Goal: Task Accomplishment & Management: Complete application form

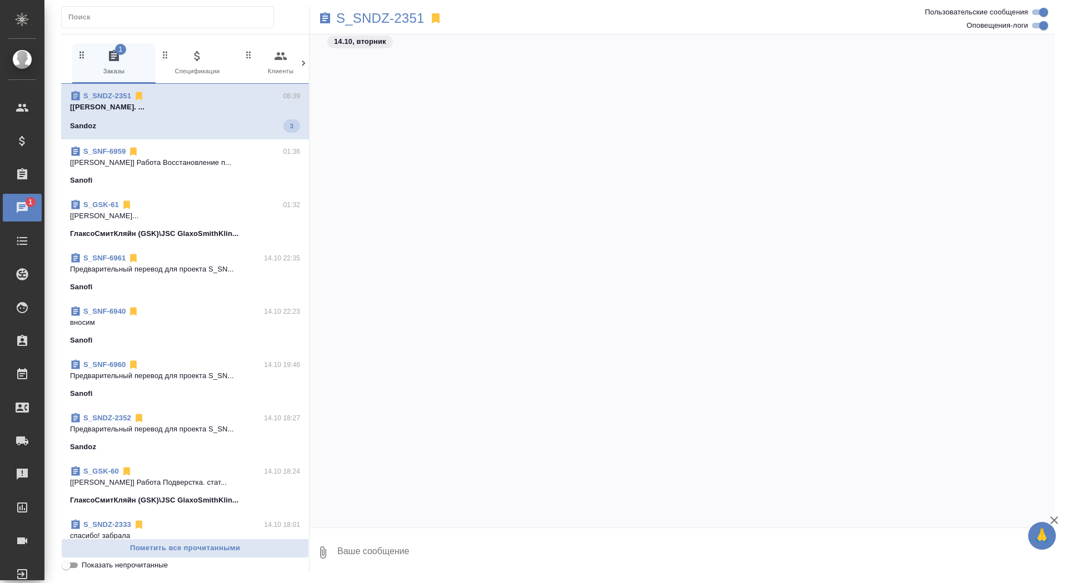
scroll to position [34905, 0]
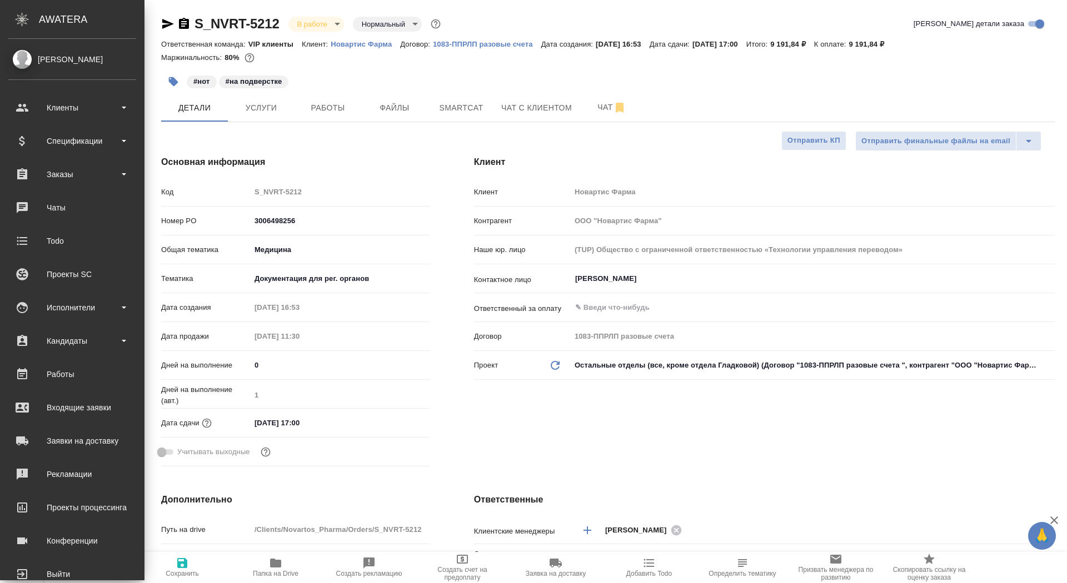
select select "RU"
click at [37, 221] on link "0 Чаты" at bounding box center [72, 208] width 139 height 28
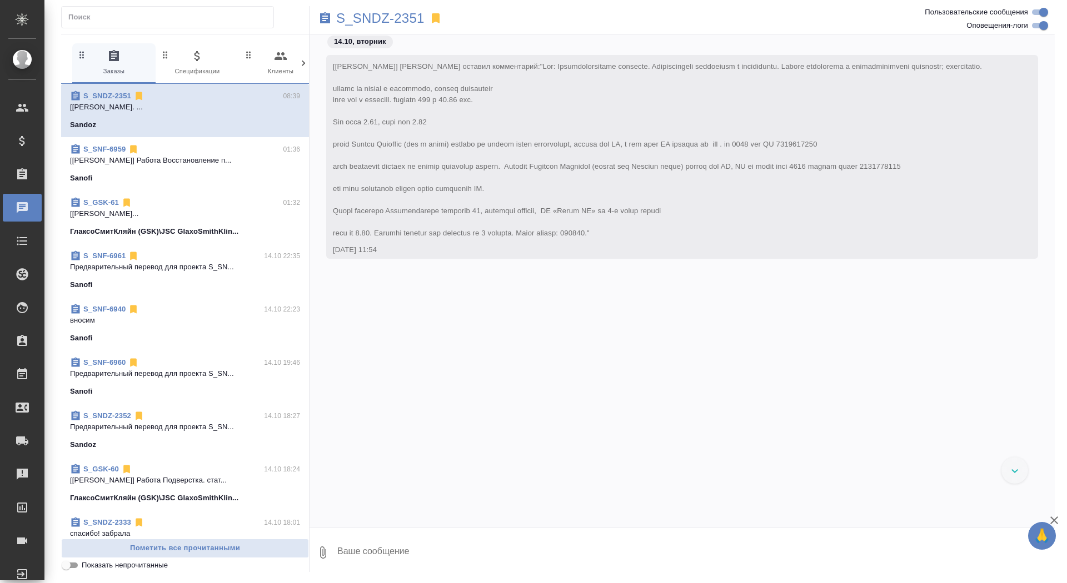
scroll to position [19968, 0]
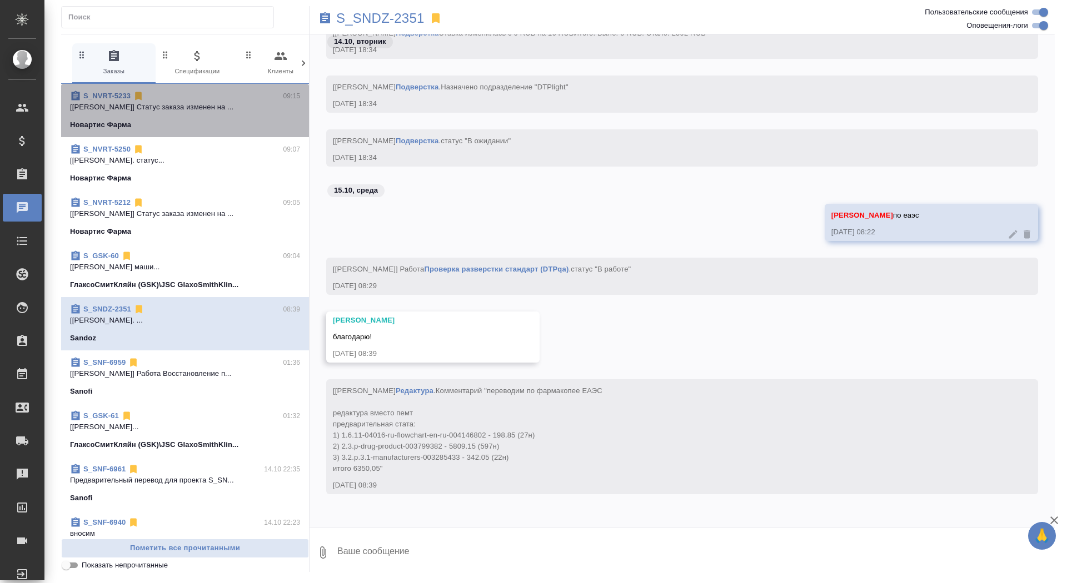
click at [178, 123] on div "Новартис Фарма" at bounding box center [185, 124] width 230 height 11
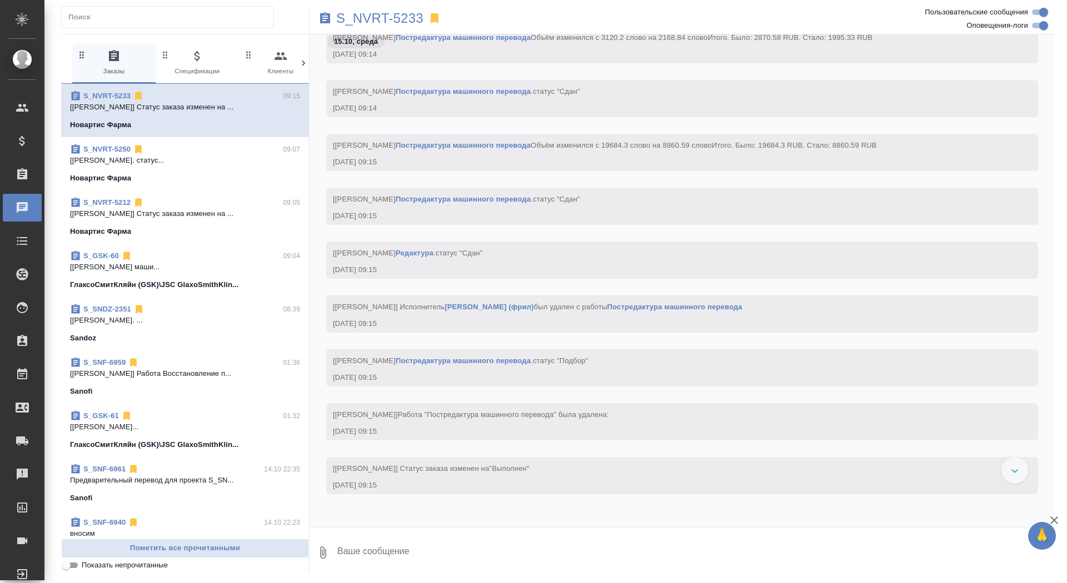
scroll to position [38087, 0]
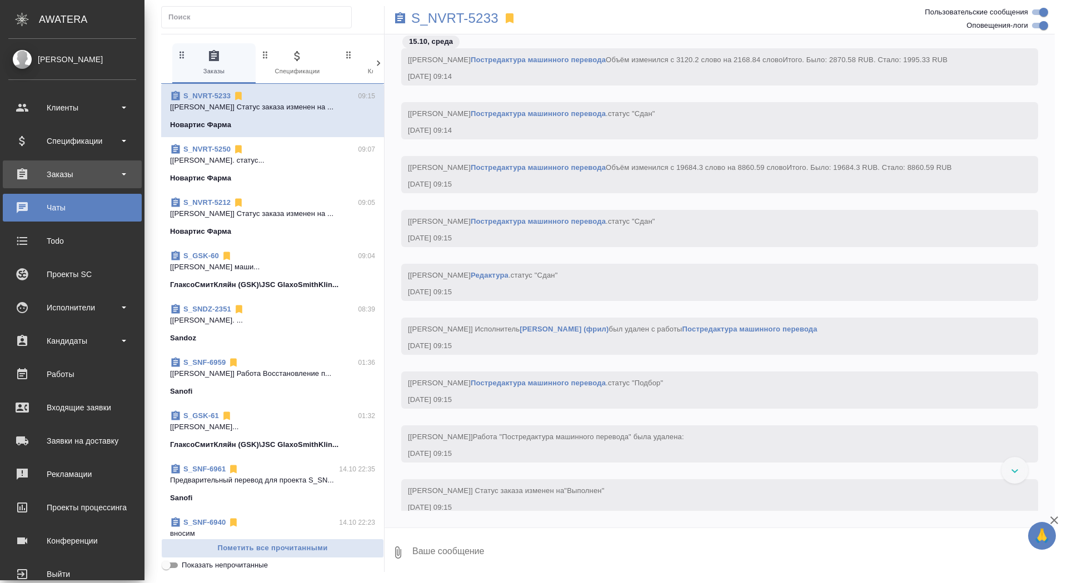
click at [37, 172] on div "Заказы" at bounding box center [72, 174] width 128 height 17
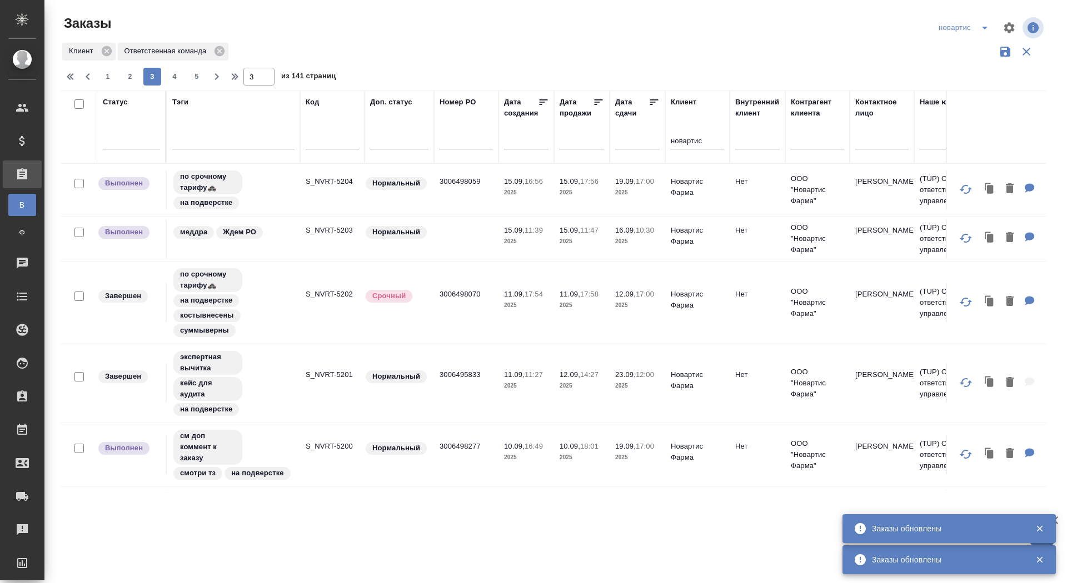
scroll to position [1038, 0]
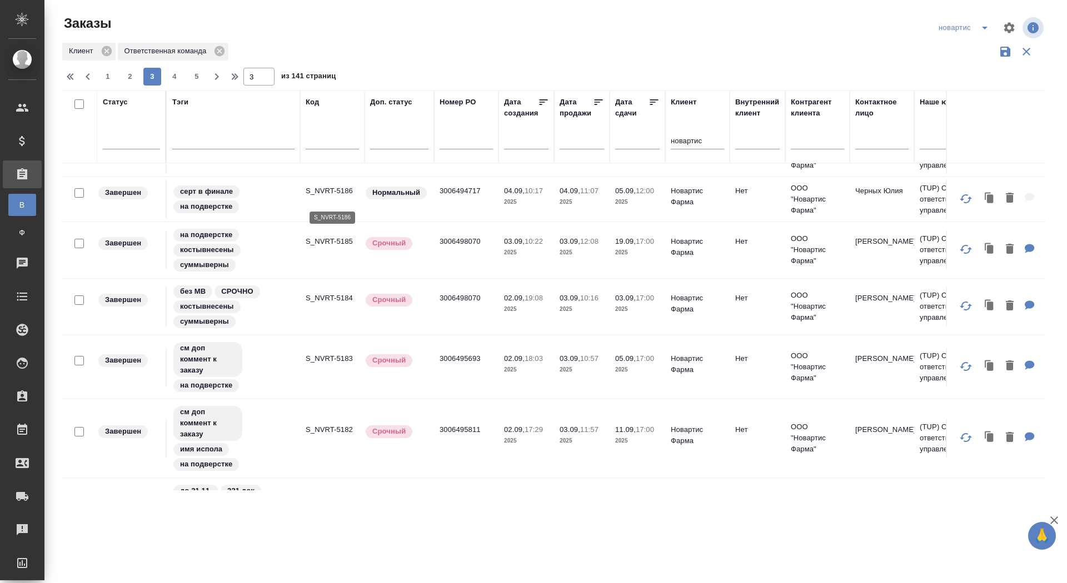
click at [335, 193] on p "S_NVRT-5186" at bounding box center [332, 191] width 53 height 11
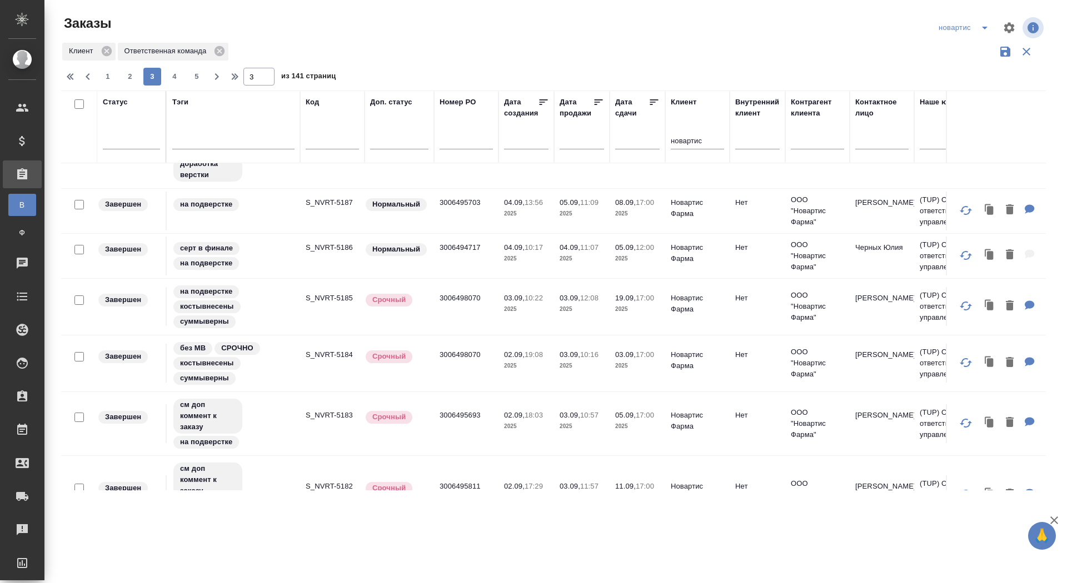
click at [112, 72] on span "1" at bounding box center [108, 76] width 18 height 11
type input "1"
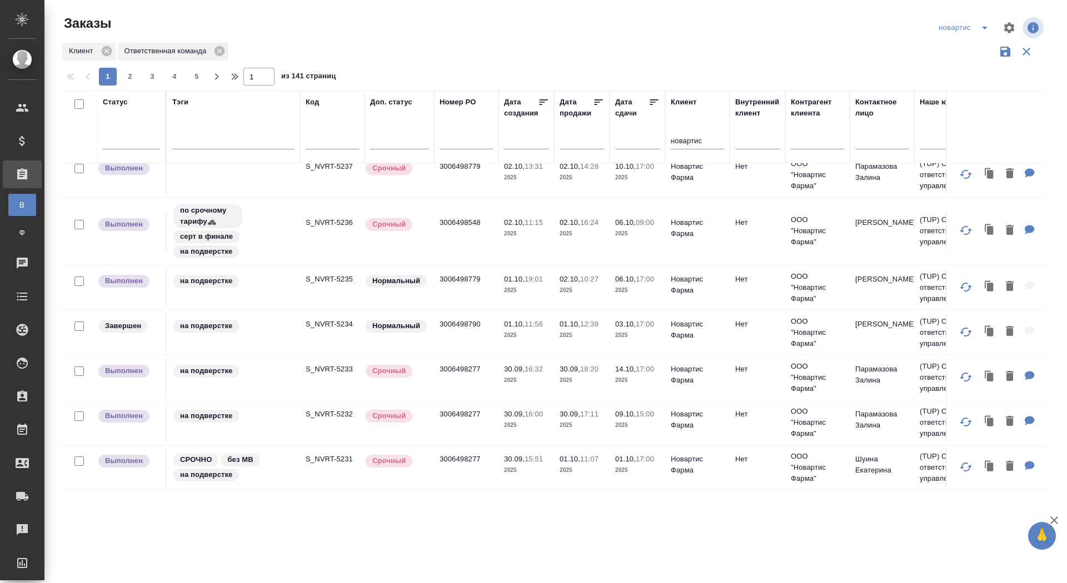
scroll to position [959, 0]
click at [868, 143] on input "text" at bounding box center [881, 142] width 53 height 14
type input "зубрилина"
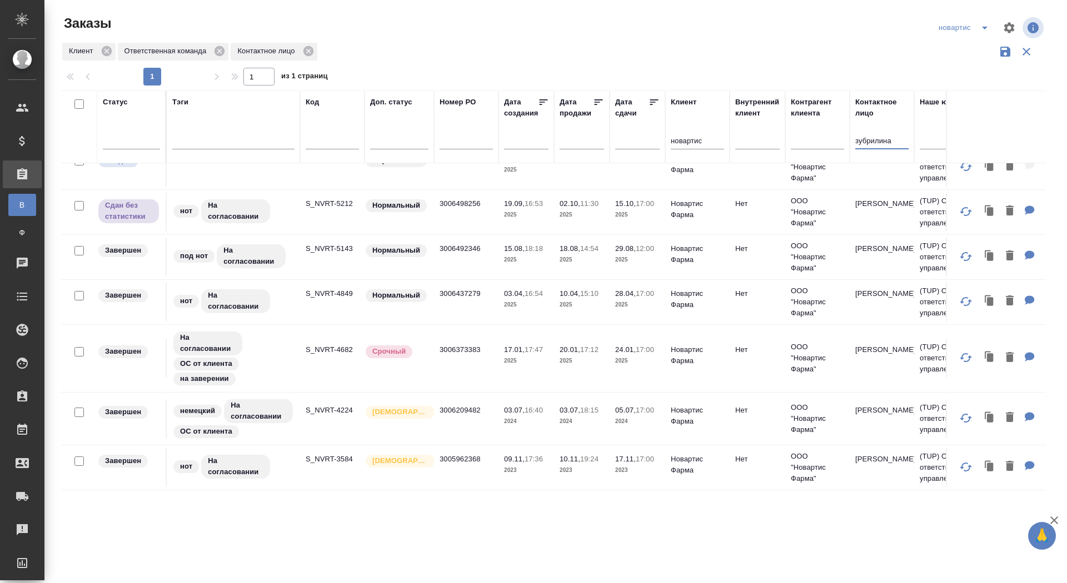
scroll to position [32, 0]
click at [344, 198] on p "S_NVRT-5212" at bounding box center [332, 203] width 53 height 11
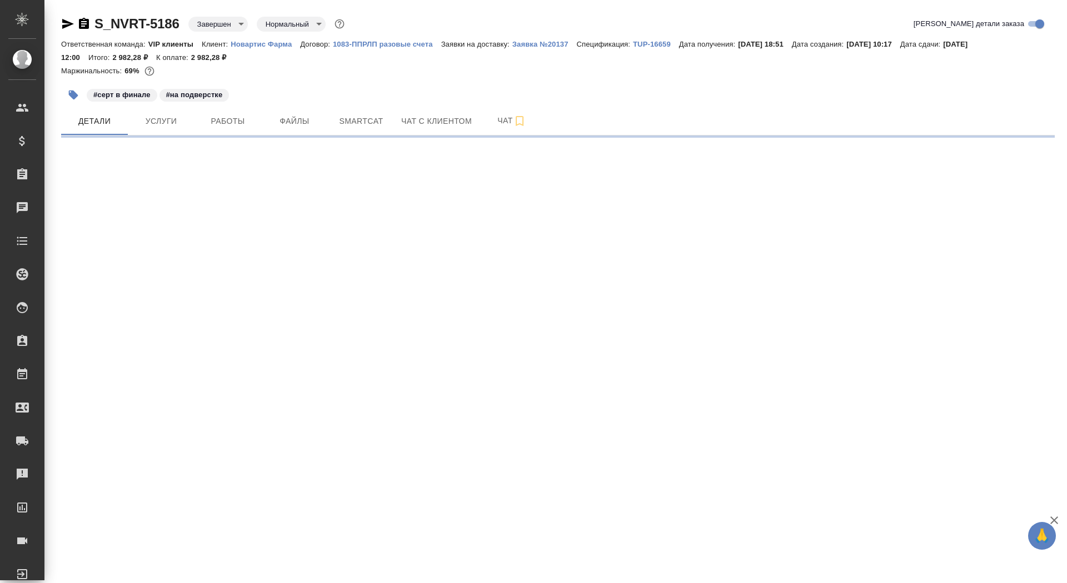
select select "RU"
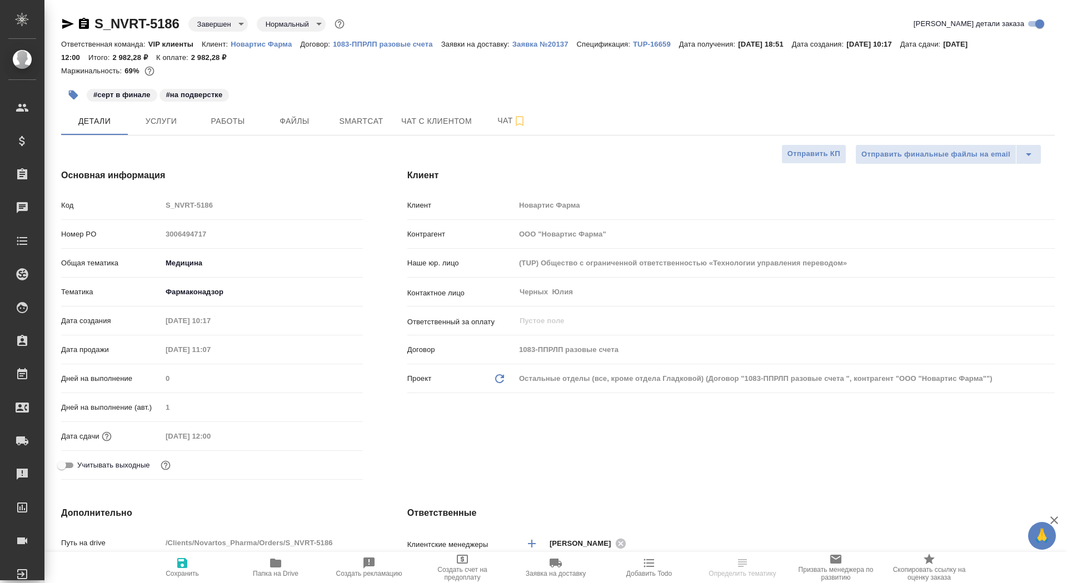
type textarea "x"
type input "[PERSON_NAME]"
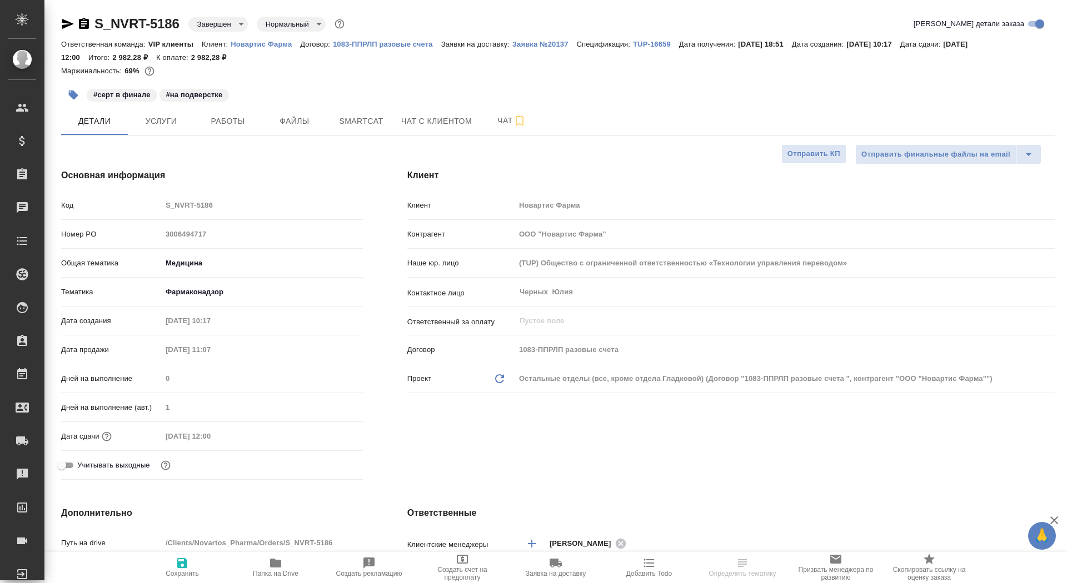
click at [260, 47] on p "Новартис Фарма" at bounding box center [265, 44] width 69 height 8
type textarea "x"
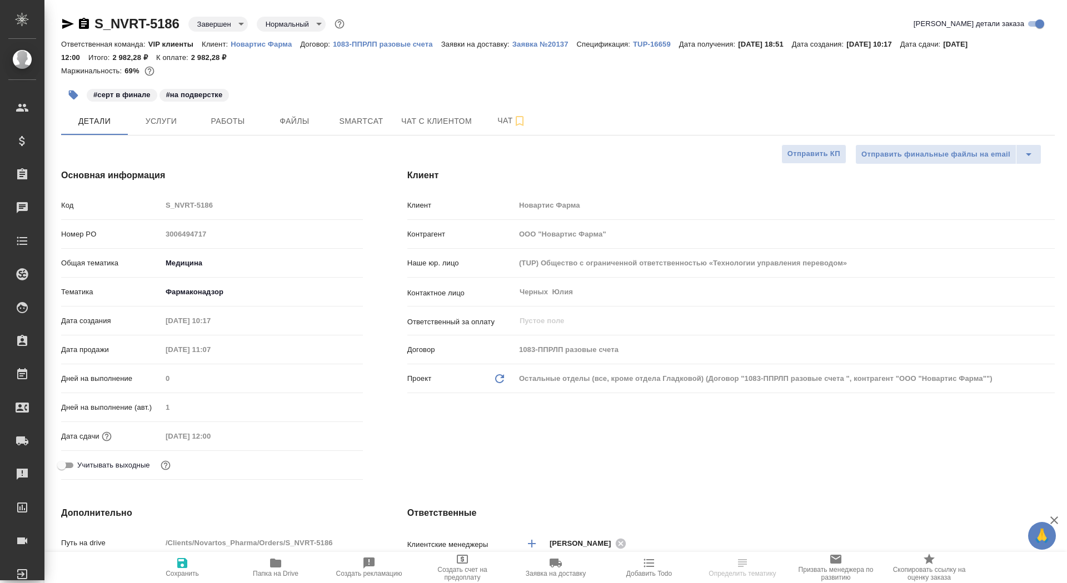
type textarea "x"
click at [303, 126] on span "Файлы" at bounding box center [294, 121] width 53 height 14
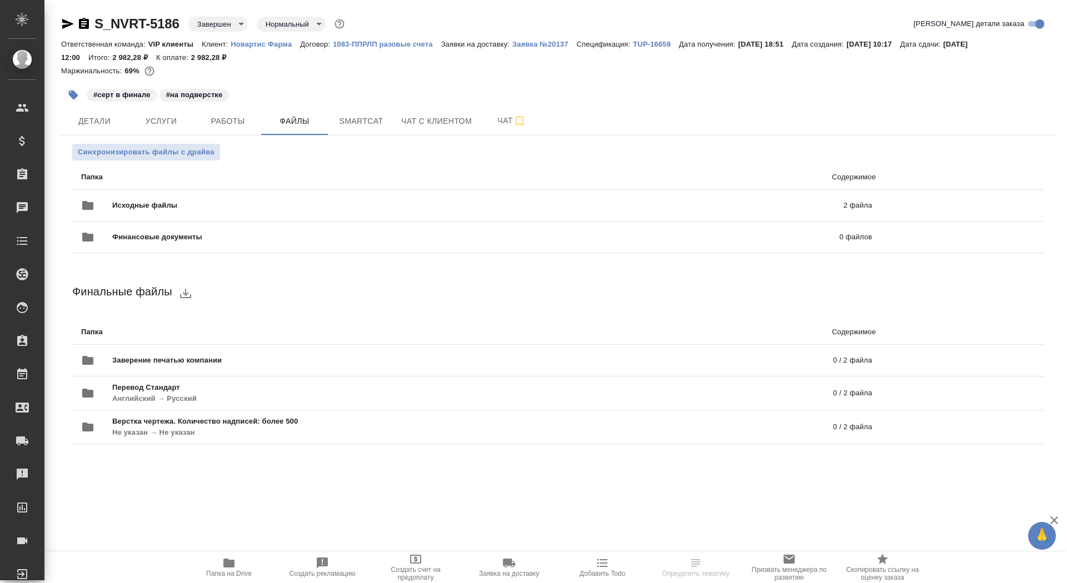
click at [269, 46] on p "Новартис Фарма" at bounding box center [265, 44] width 69 height 8
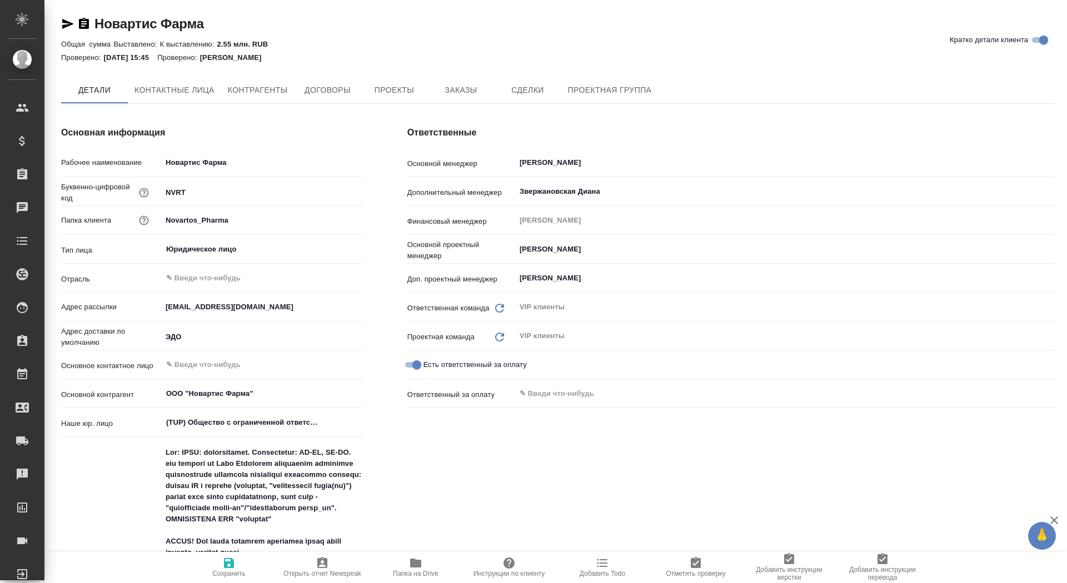
type textarea "x"
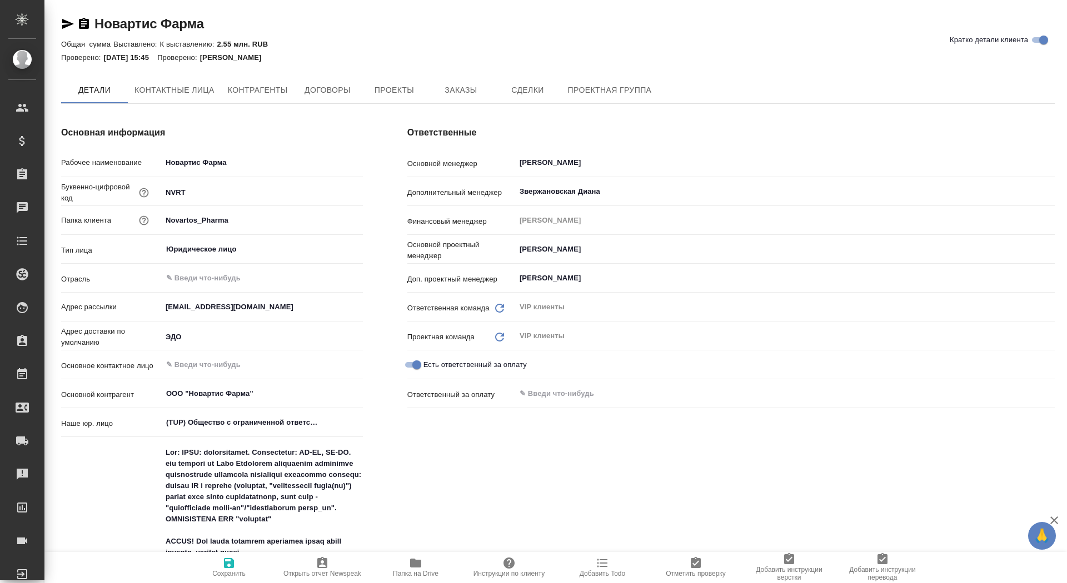
type textarea "x"
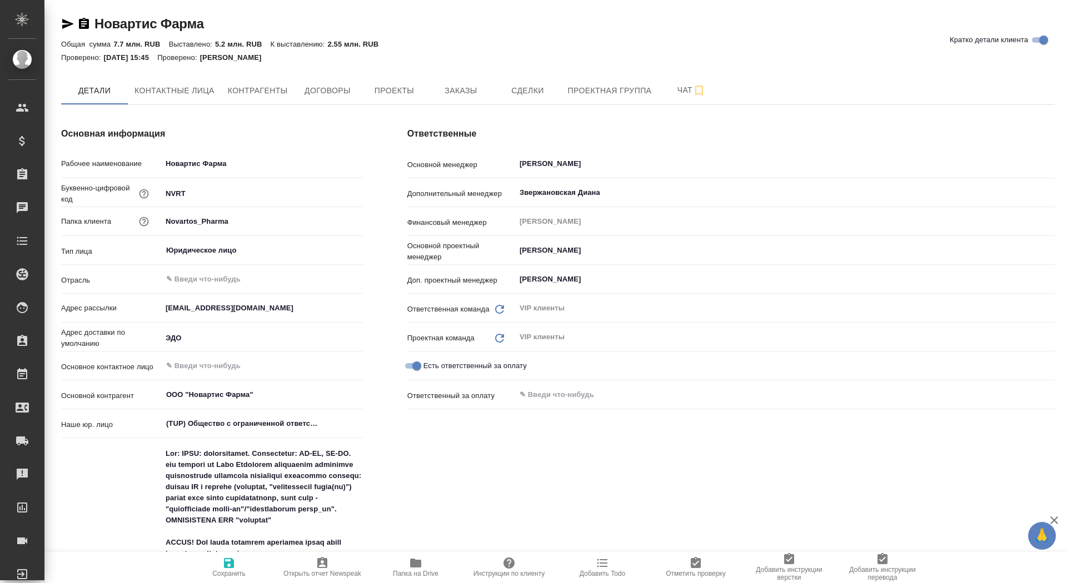
type textarea "x"
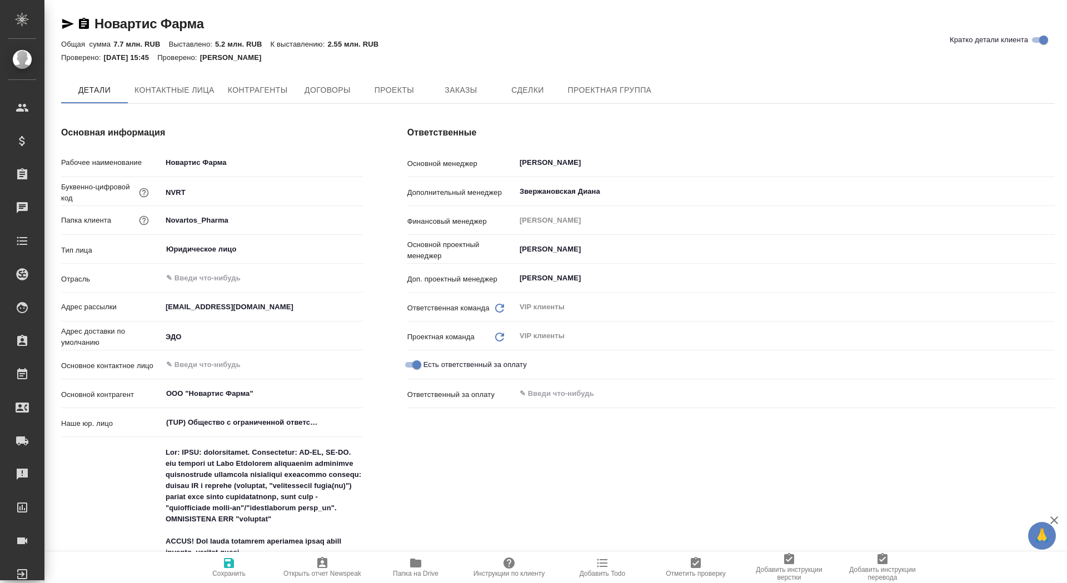
type textarea "x"
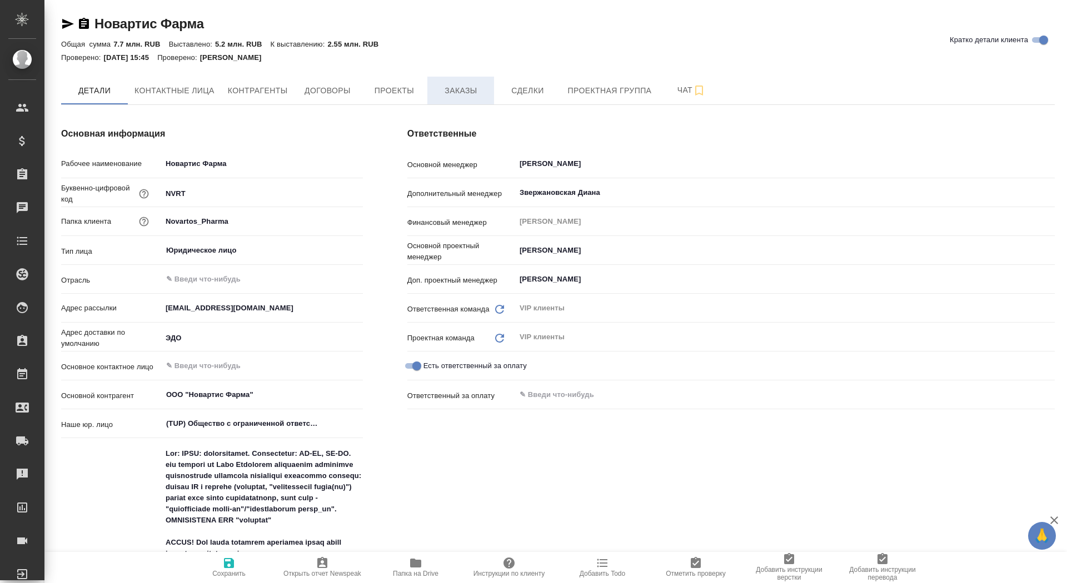
click at [464, 88] on span "Заказы" at bounding box center [460, 91] width 53 height 14
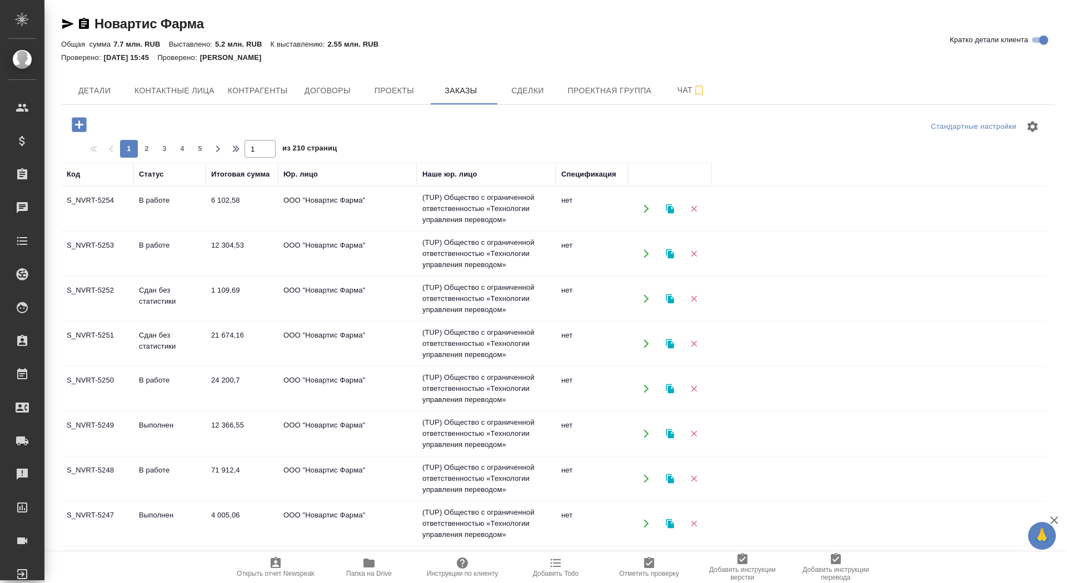
click at [83, 126] on icon "button" at bounding box center [79, 124] width 14 height 14
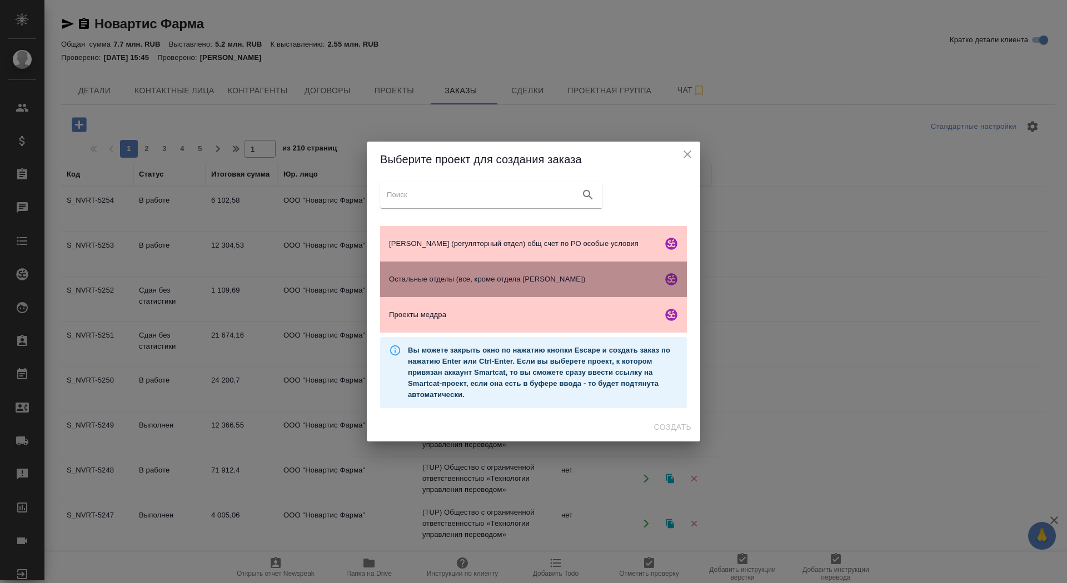
click at [441, 279] on span "Остальные отделы (все, кроме отдела Гладковой)" at bounding box center [523, 279] width 269 height 11
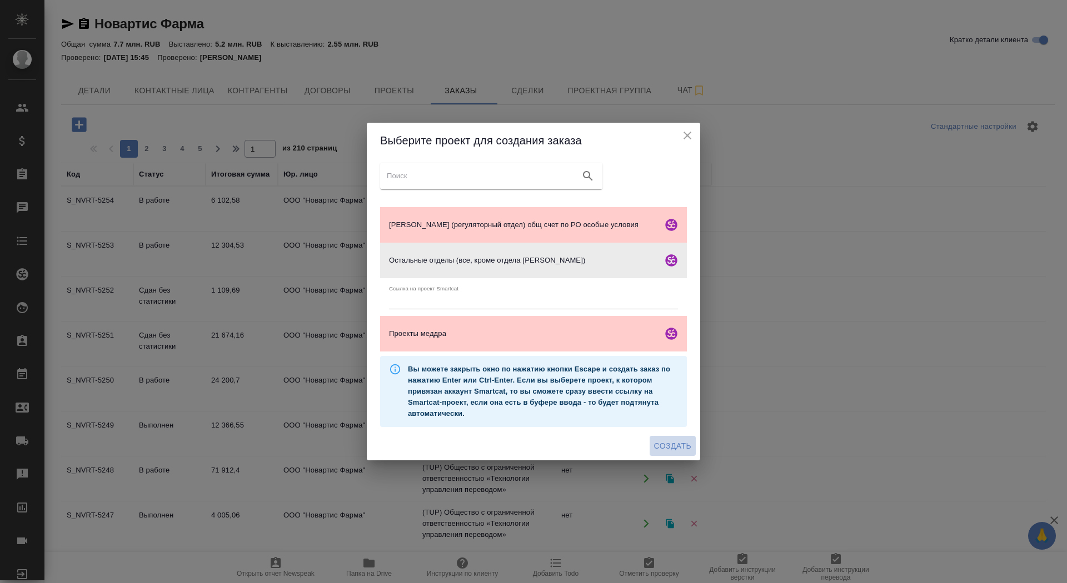
click at [674, 451] on span "Создать" at bounding box center [672, 446] width 37 height 14
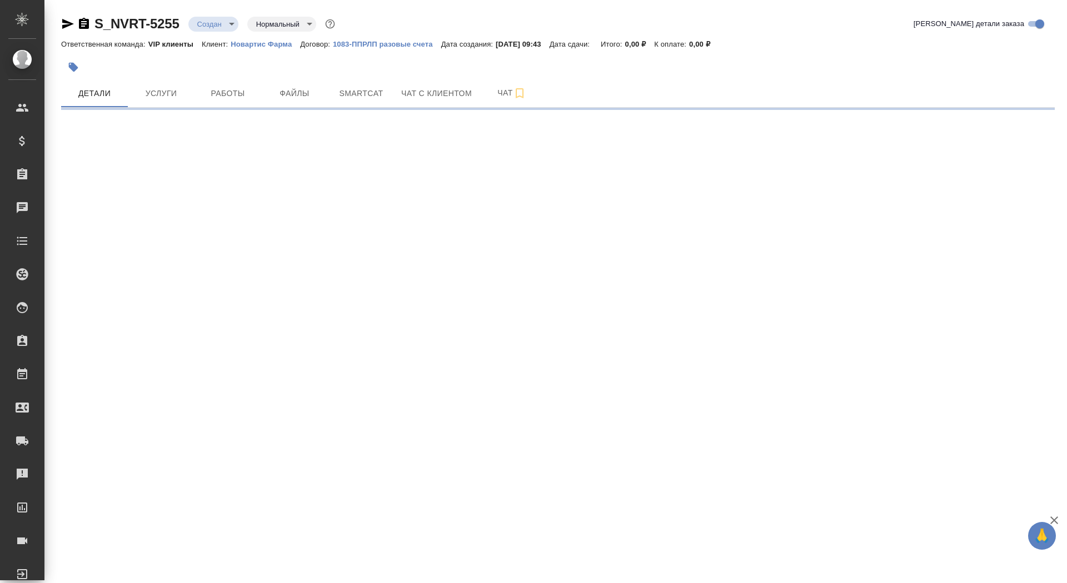
select select "RU"
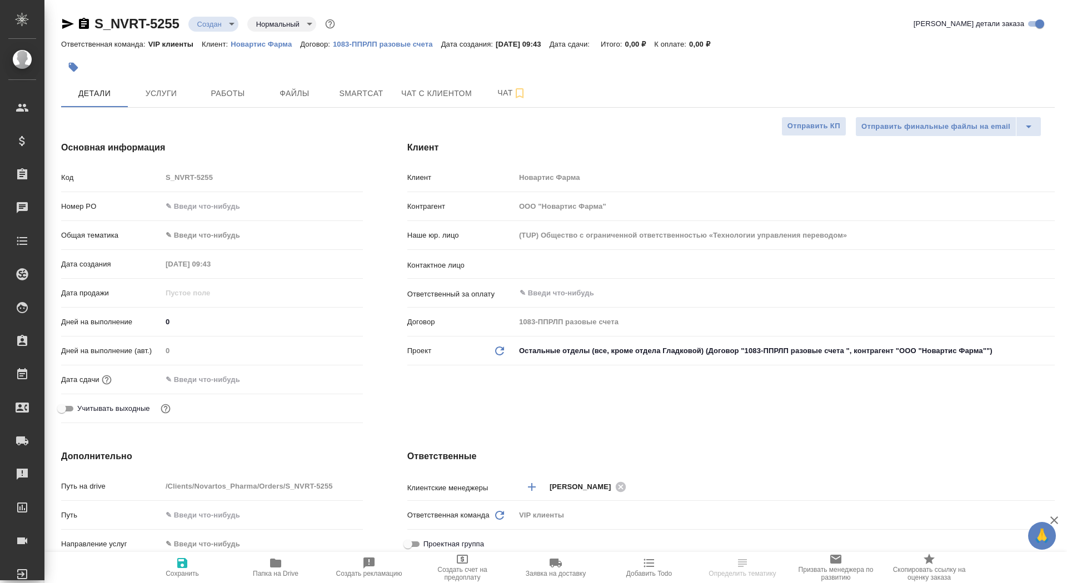
type textarea "x"
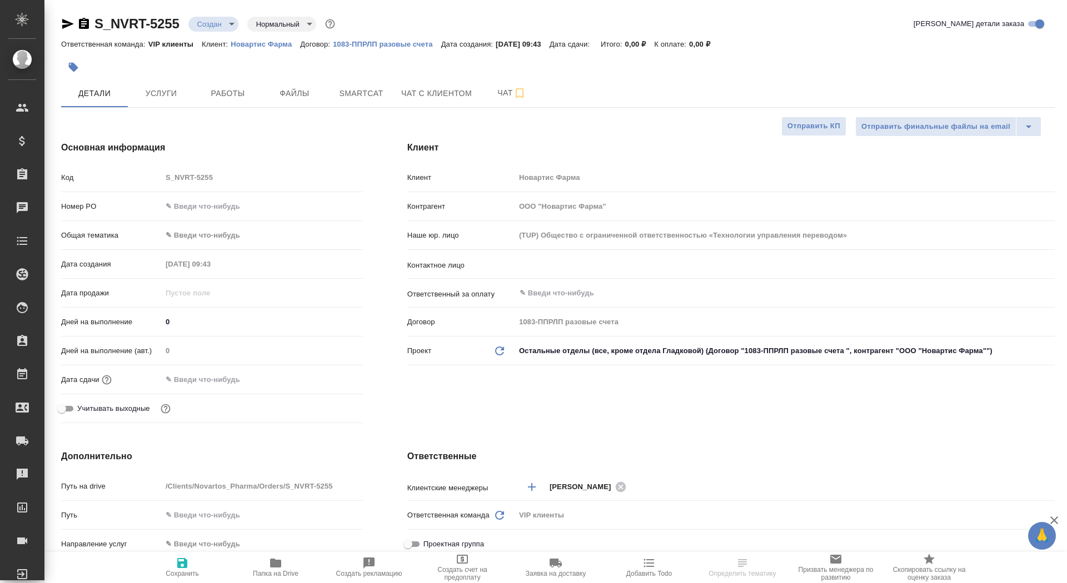
type textarea "x"
click at [563, 259] on input "text" at bounding box center [766, 264] width 496 height 13
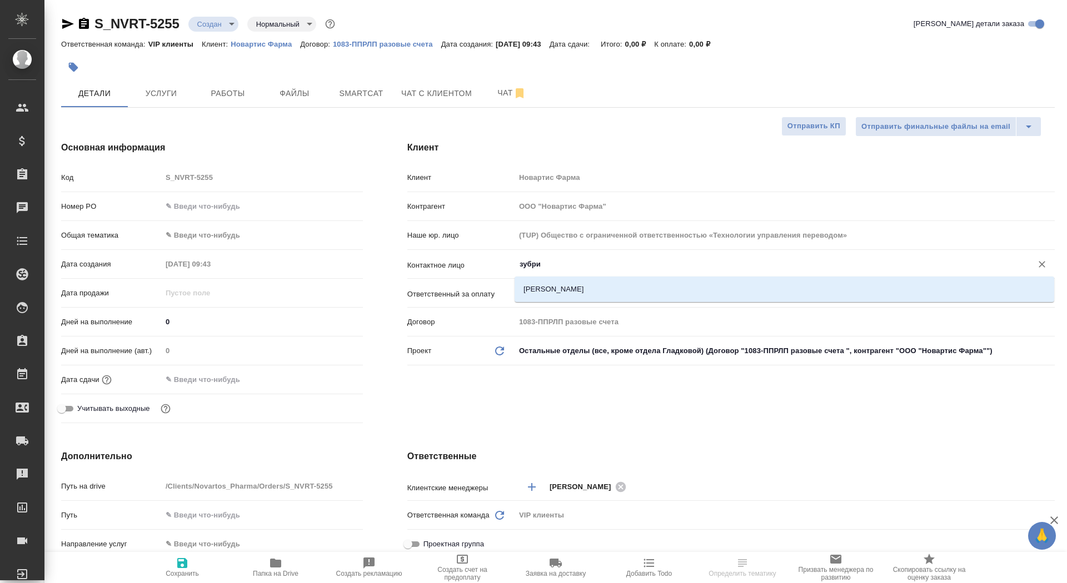
click at [537, 291] on li "Зубрилина Мария" at bounding box center [783, 289] width 539 height 20
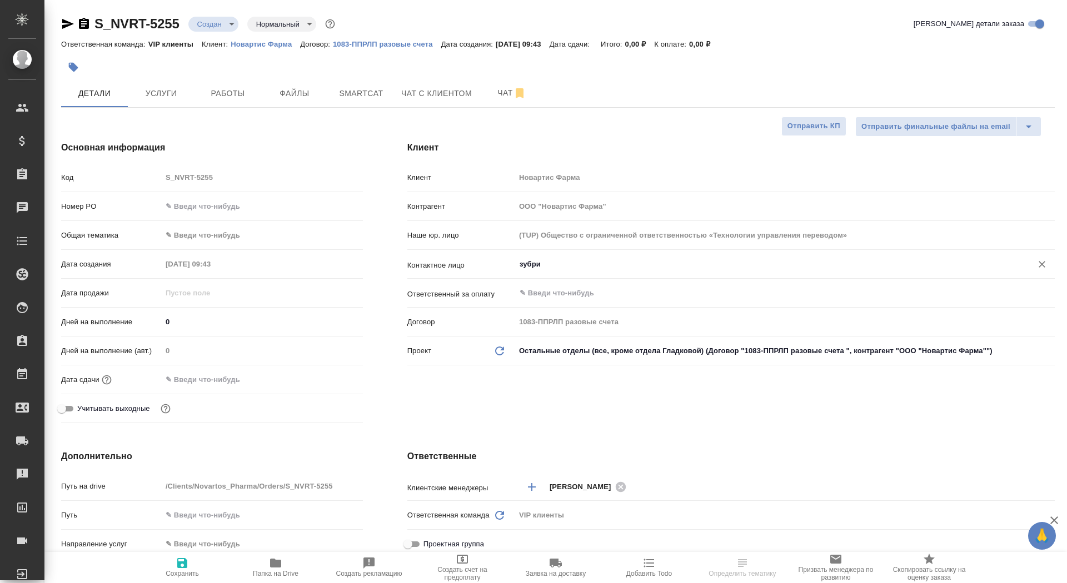
type input "Зубрилина Мария"
type textarea "x"
type input "Зубрилина Мария"
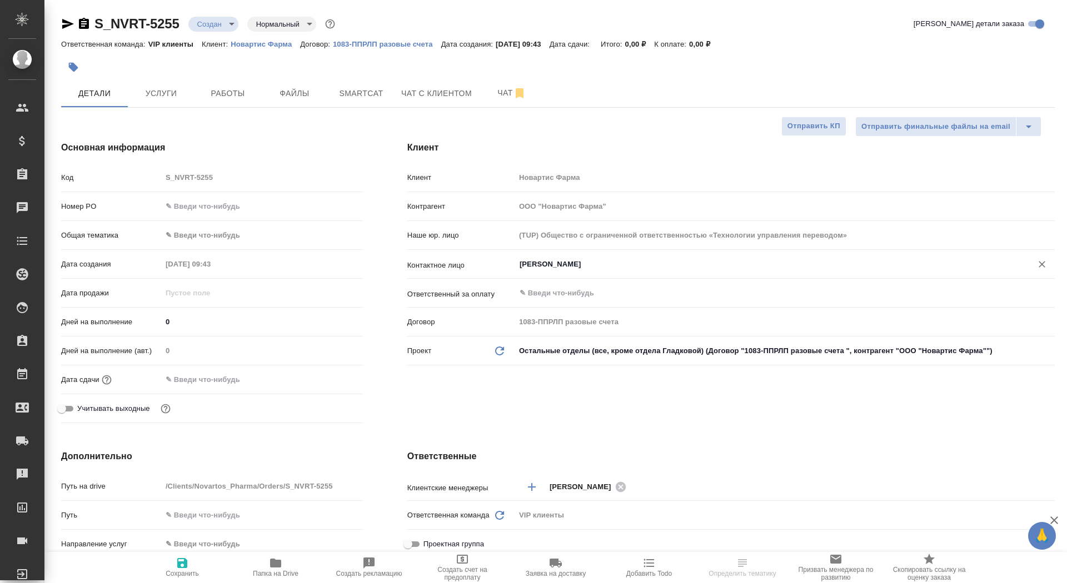
click at [183, 566] on icon "button" at bounding box center [182, 563] width 13 height 13
type textarea "x"
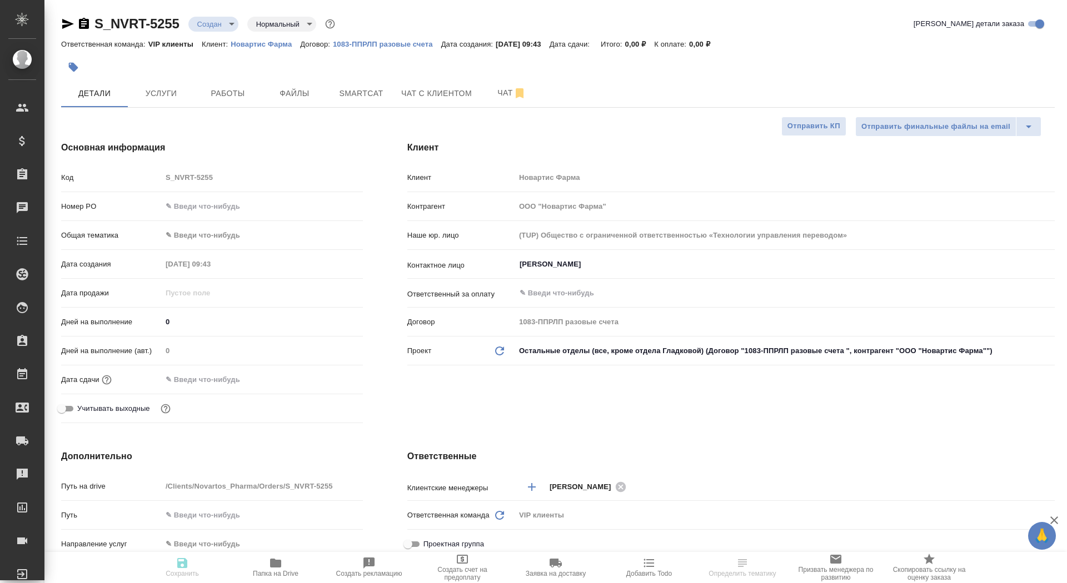
type textarea "x"
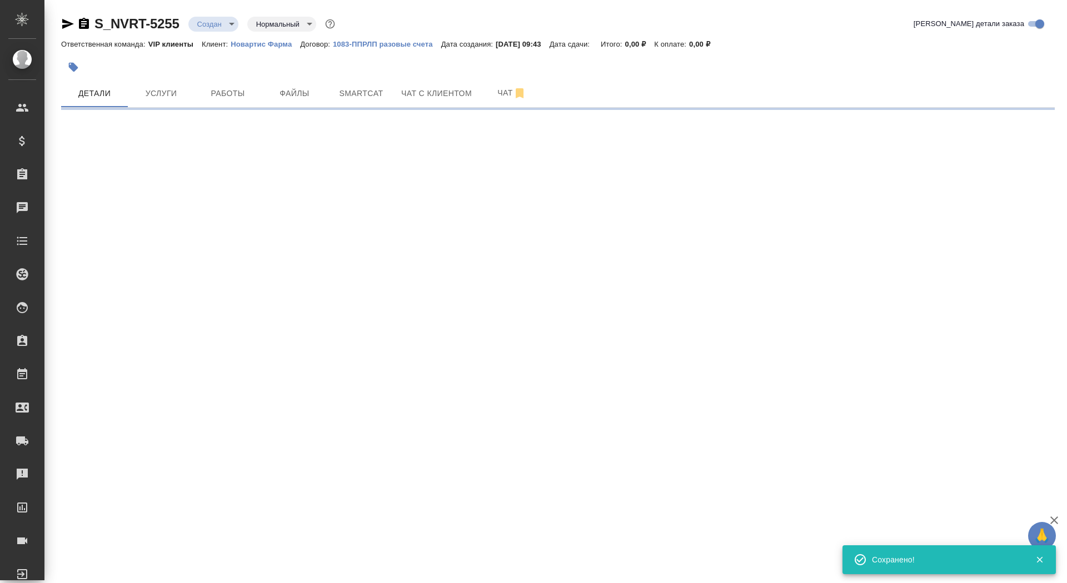
select select "RU"
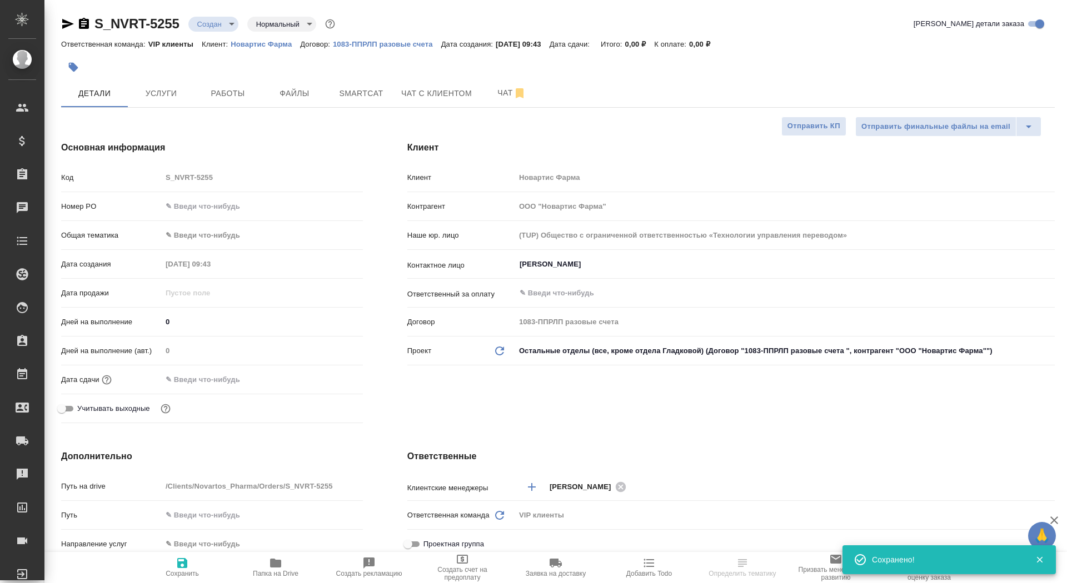
type textarea "x"
click at [183, 566] on icon "button" at bounding box center [182, 563] width 13 height 13
type textarea "x"
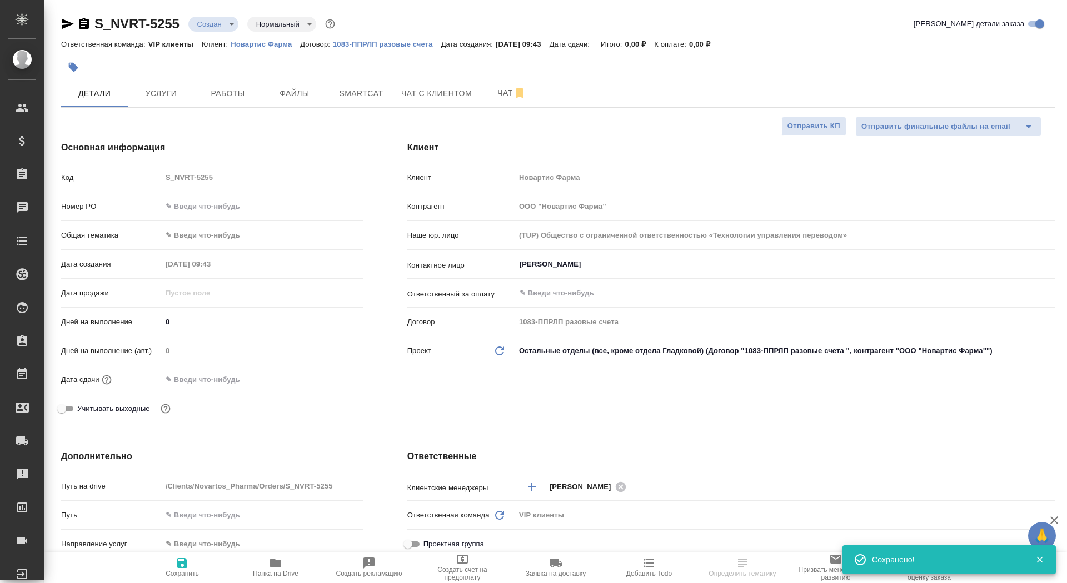
type textarea "x"
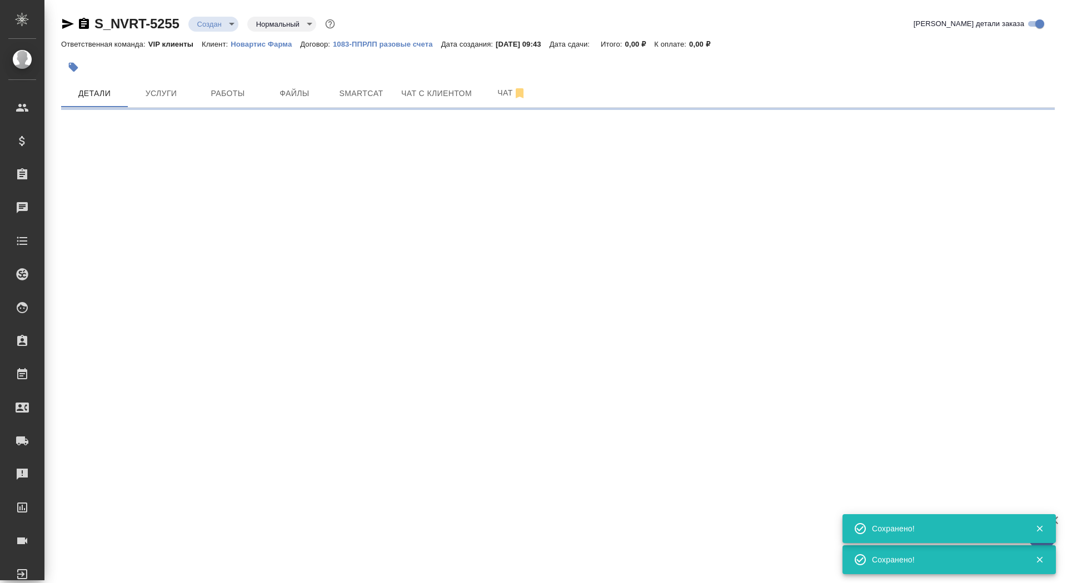
select select "RU"
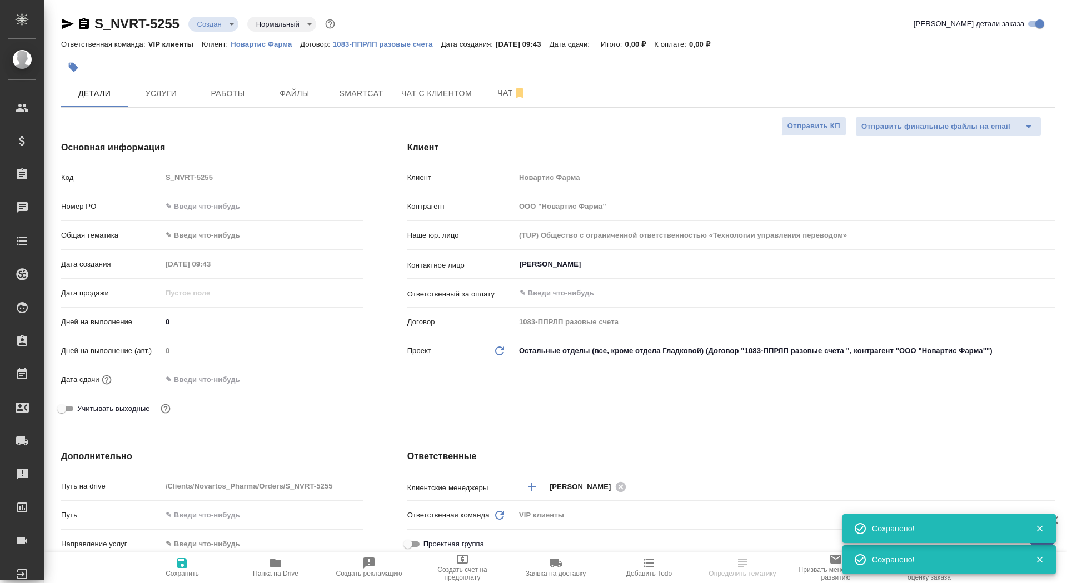
type textarea "x"
select select "RU"
type textarea "x"
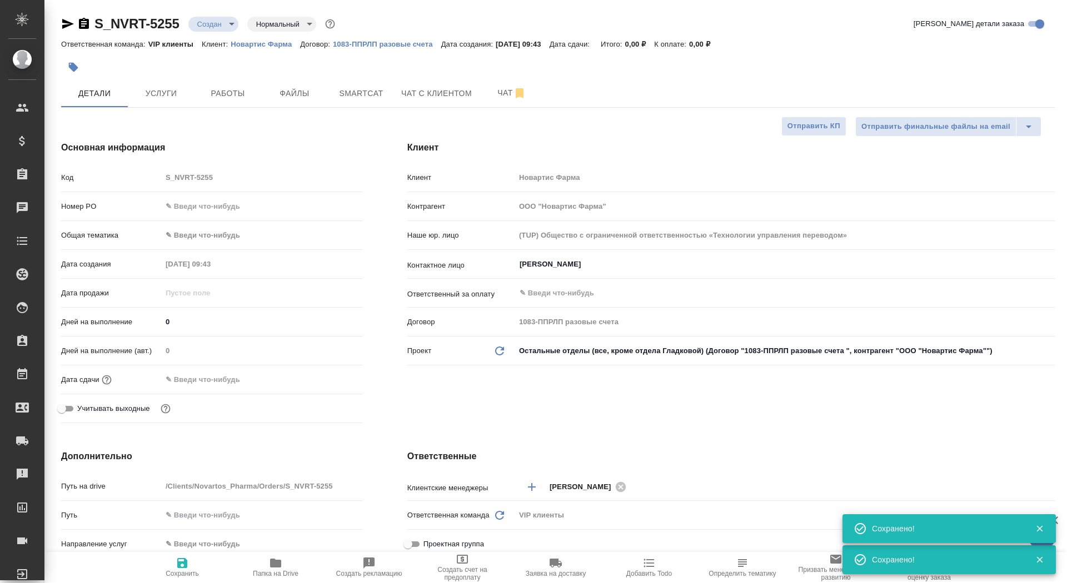
type textarea "x"
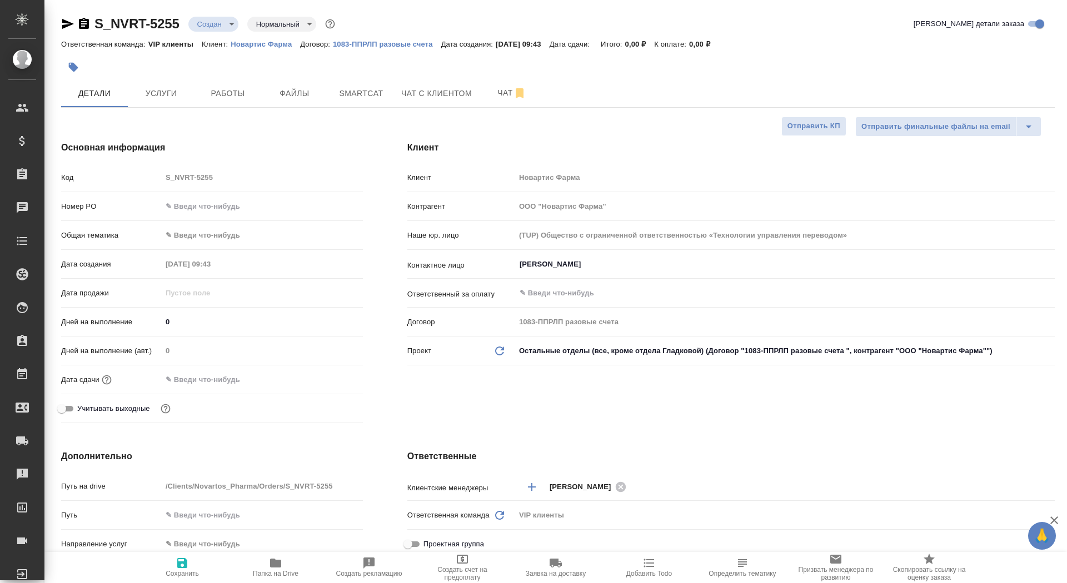
click at [76, 68] on icon "button" at bounding box center [73, 67] width 9 height 9
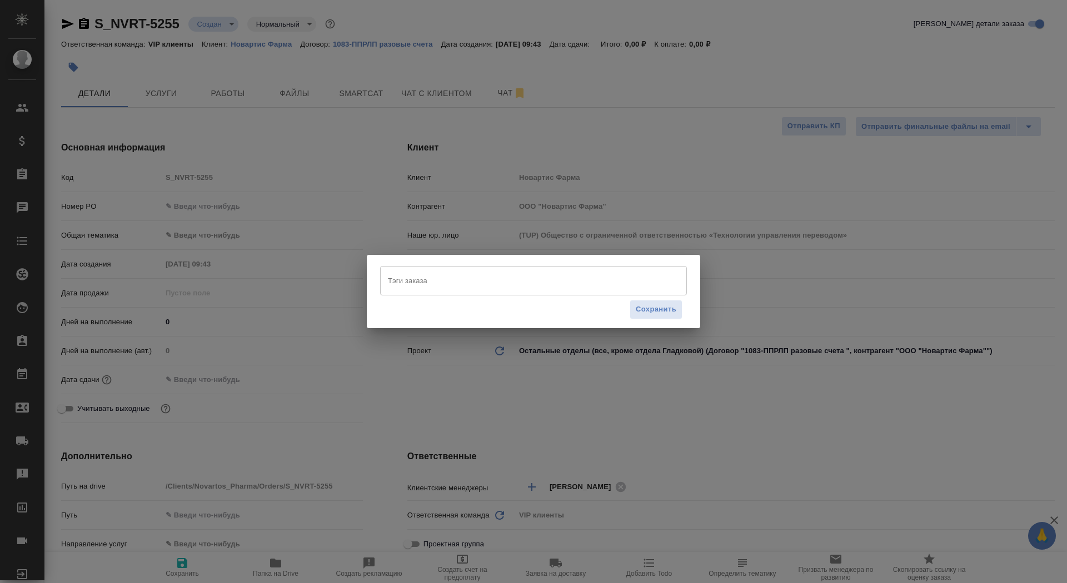
click at [452, 284] on input "Тэги заказа" at bounding box center [523, 280] width 276 height 19
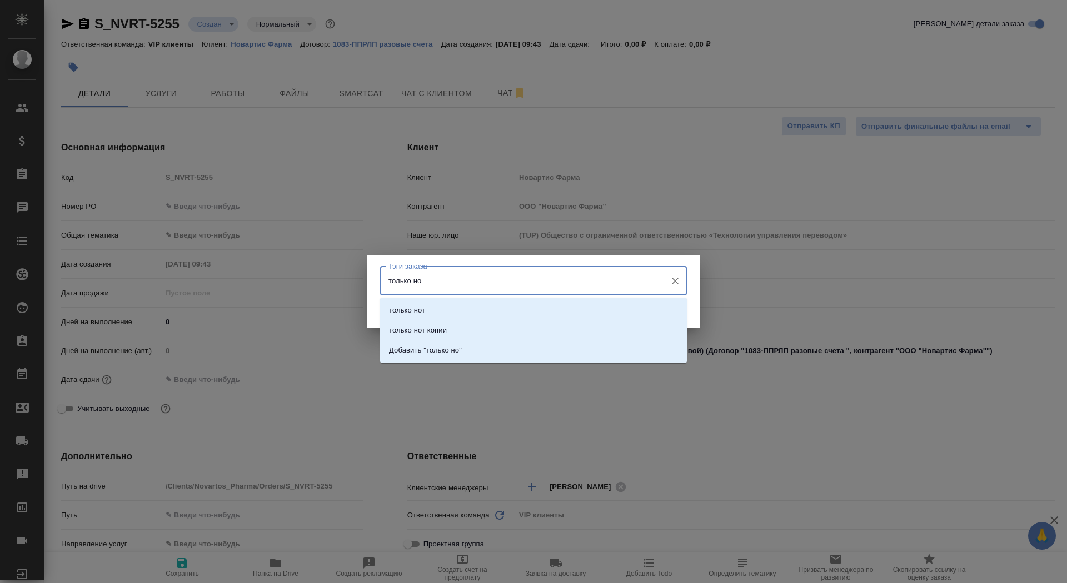
type input "только нот"
click at [483, 328] on li "только нот копии" at bounding box center [533, 331] width 307 height 20
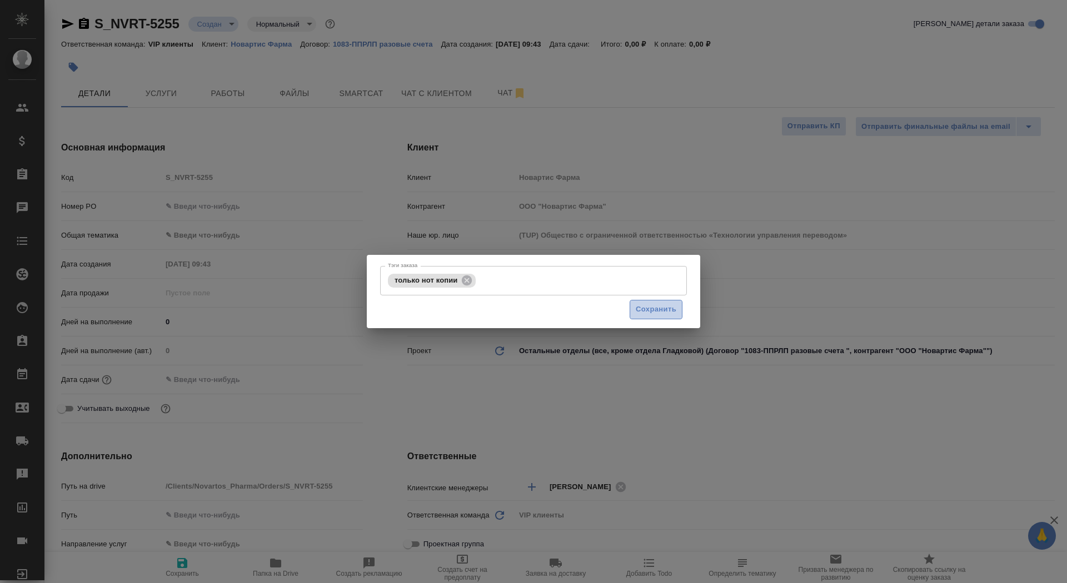
click at [648, 307] on span "Сохранить" at bounding box center [656, 309] width 41 height 13
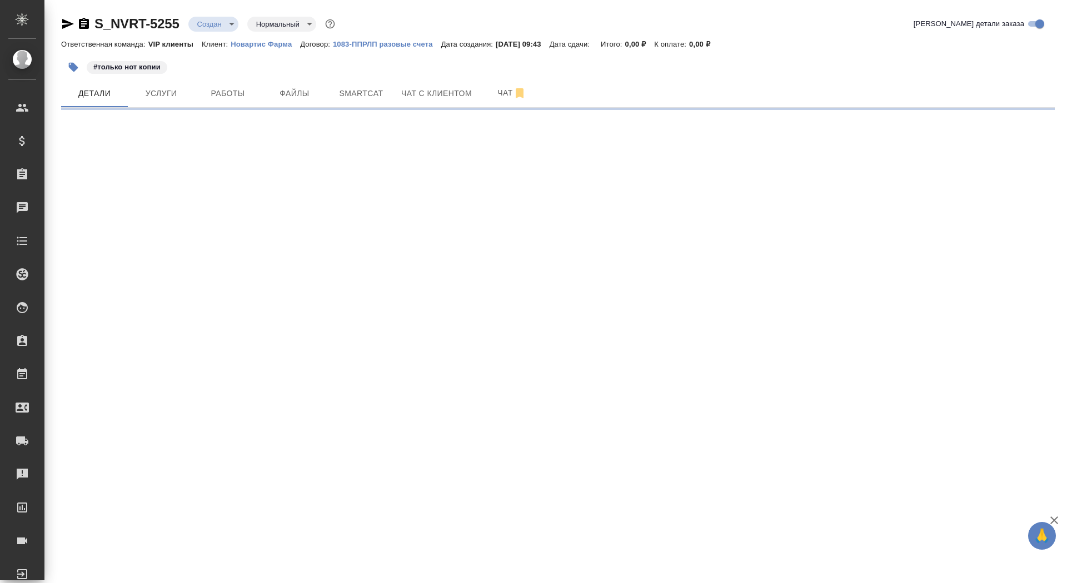
select select "RU"
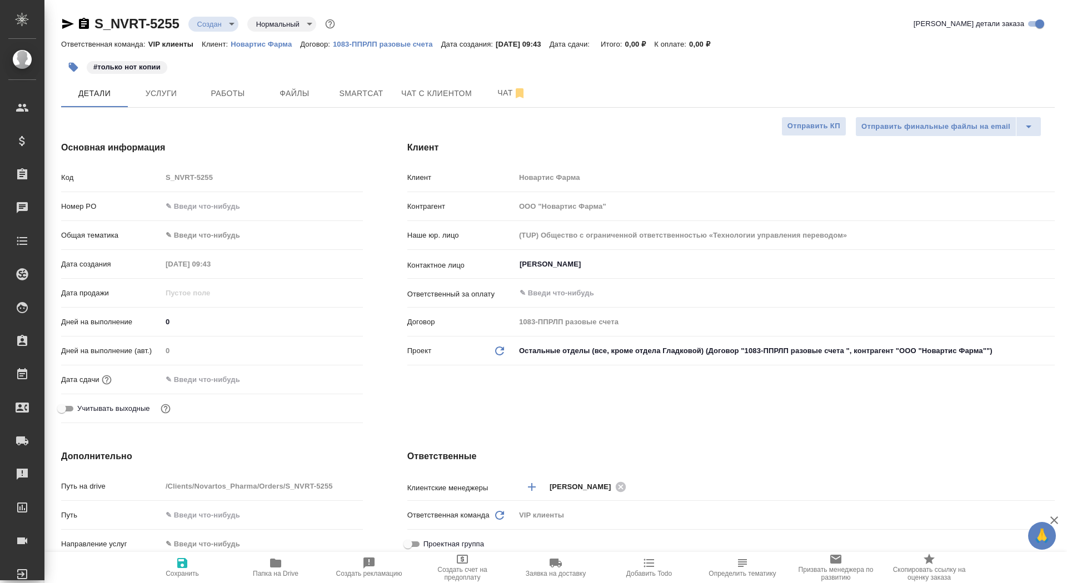
type textarea "x"
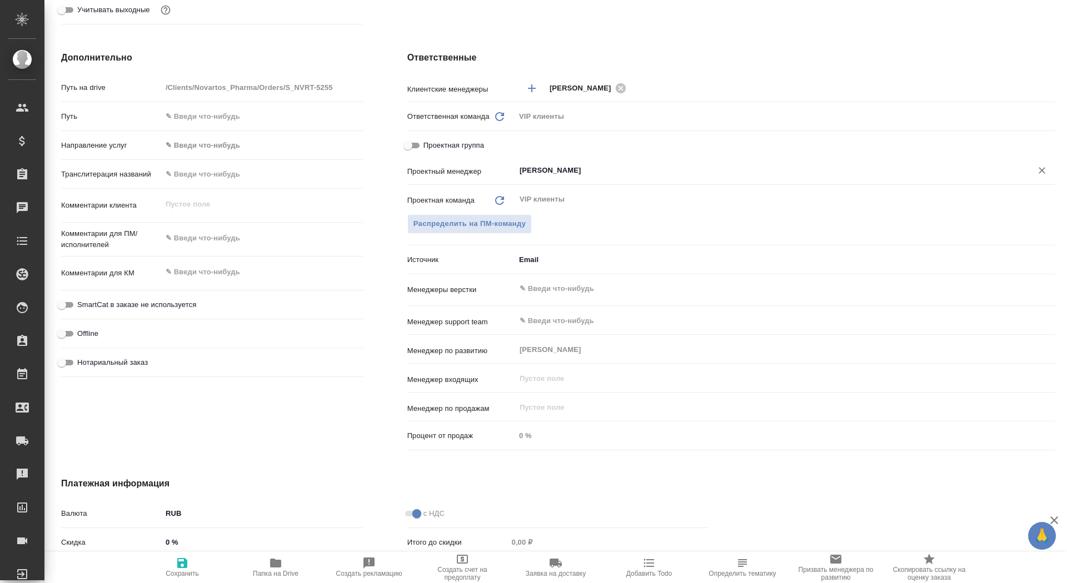
scroll to position [394, 0]
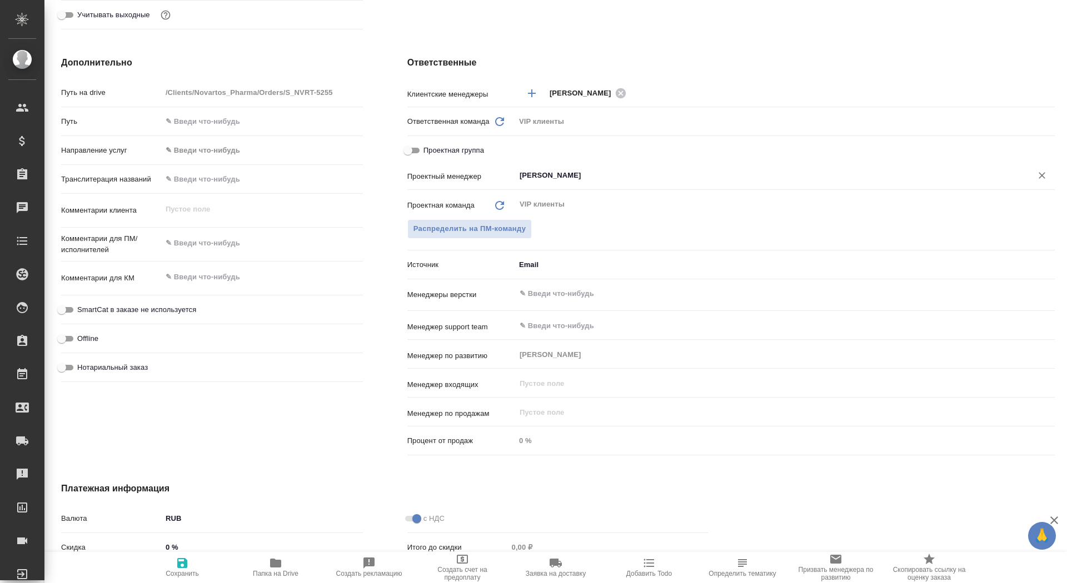
click at [551, 175] on input "[PERSON_NAME]" at bounding box center [766, 175] width 496 height 13
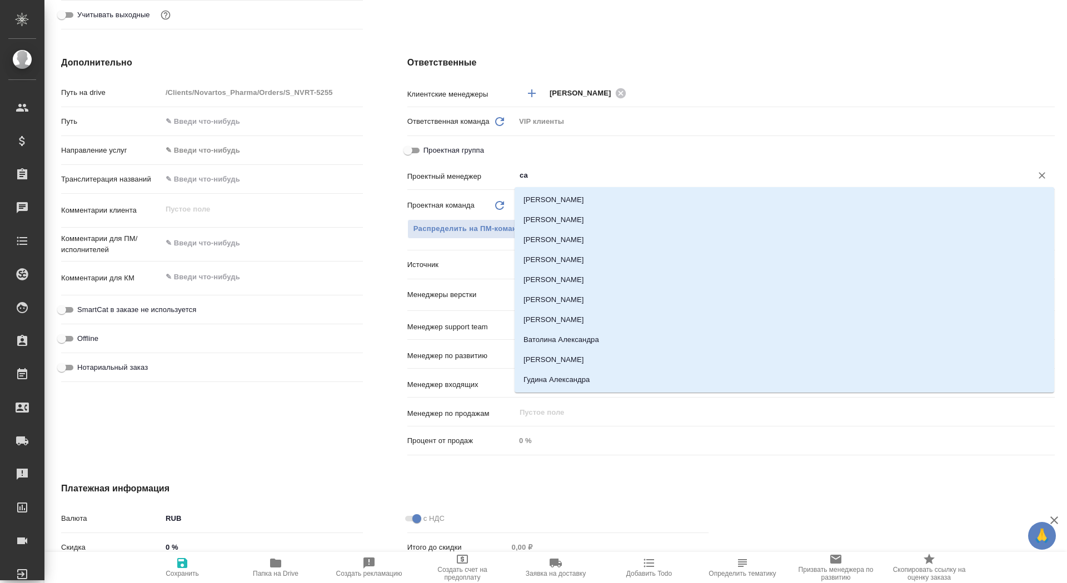
type input "сай"
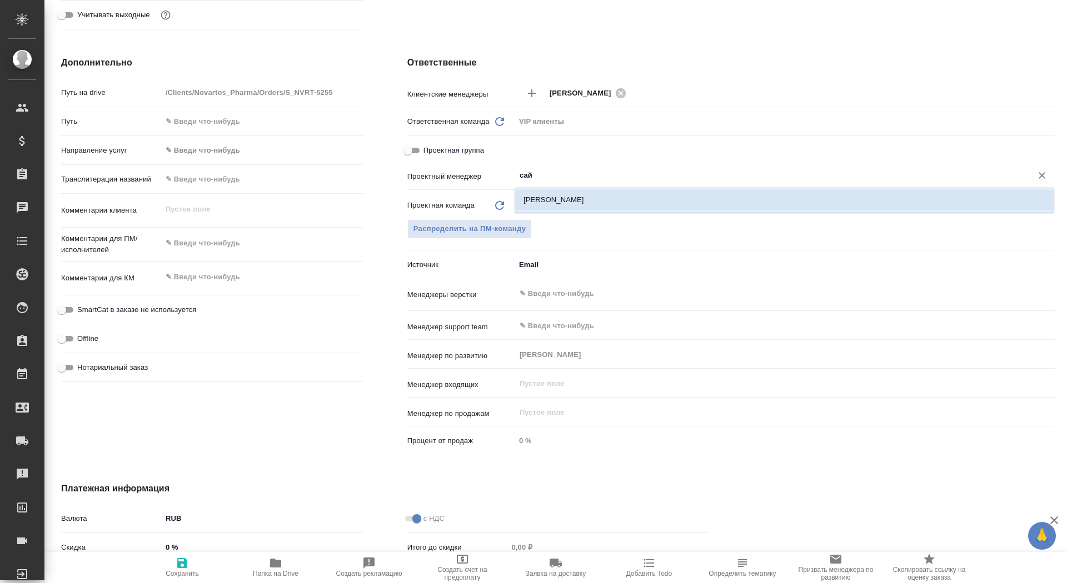
click at [542, 204] on li "[PERSON_NAME]" at bounding box center [783, 200] width 539 height 20
type textarea "x"
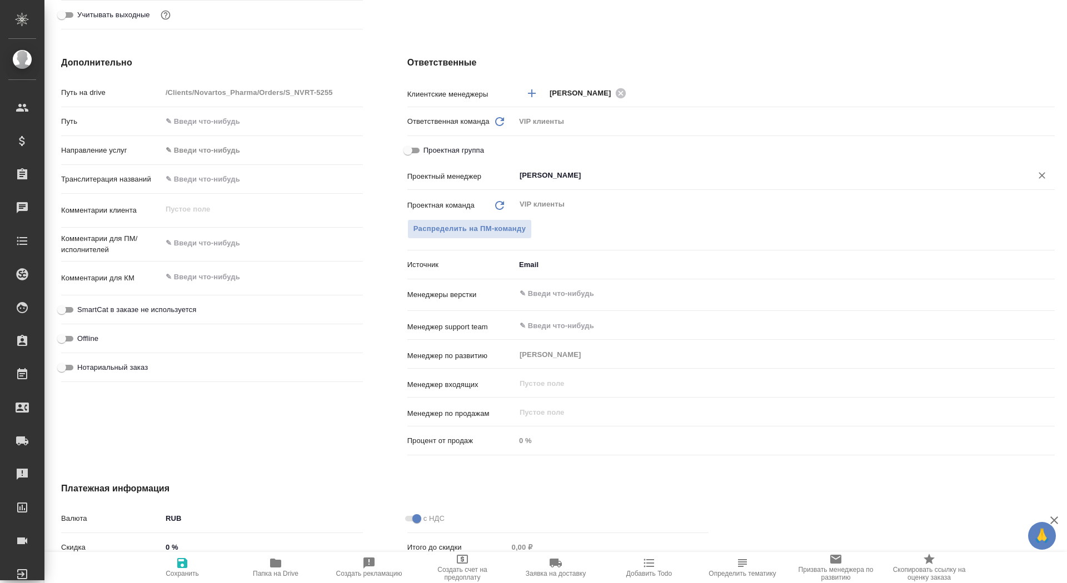
type input "[PERSON_NAME]"
click at [191, 565] on span "Сохранить" at bounding box center [182, 567] width 80 height 21
type textarea "x"
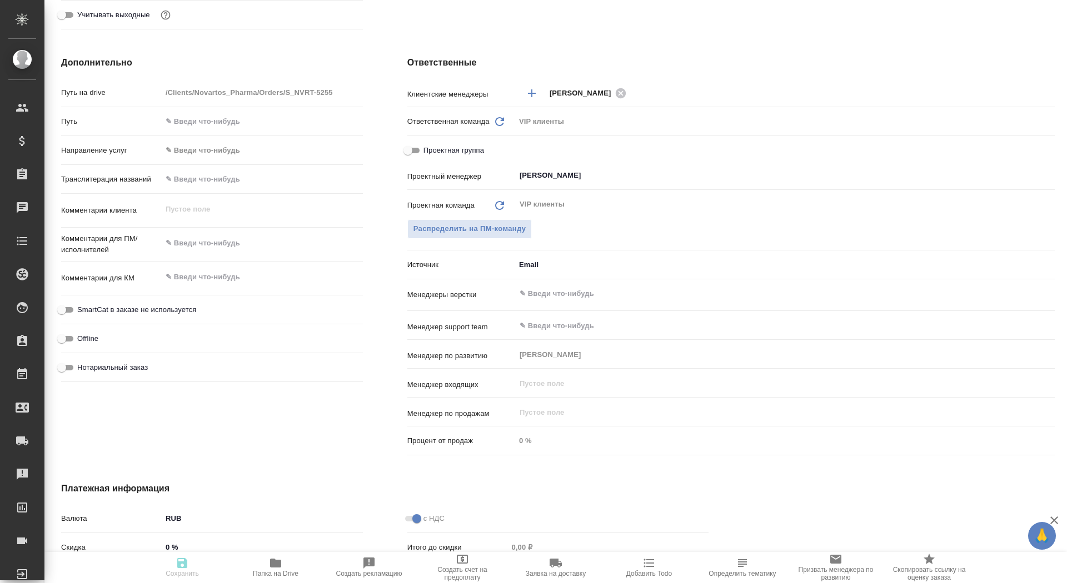
type textarea "x"
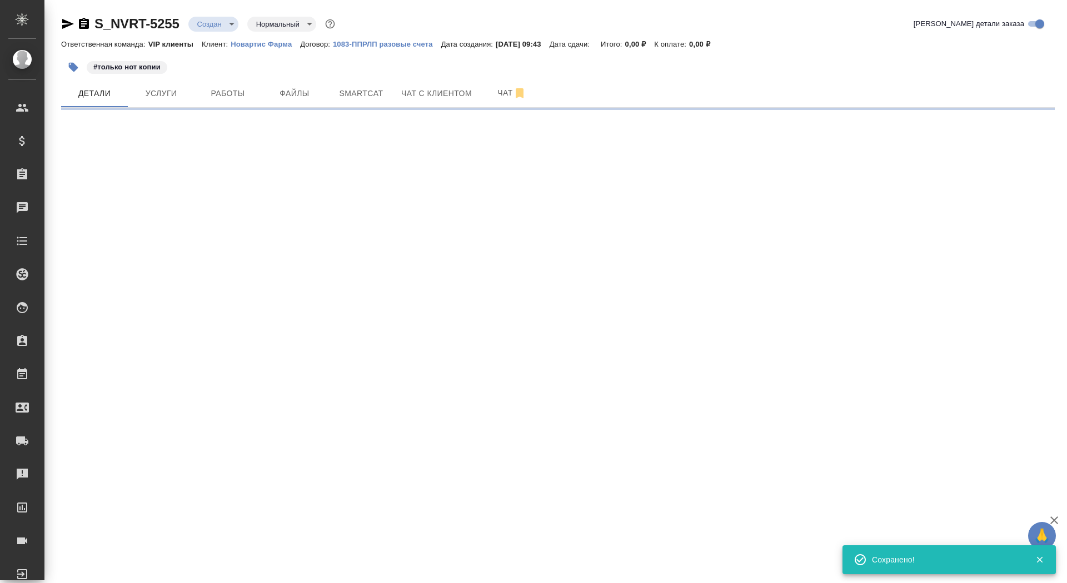
scroll to position [0, 0]
select select "RU"
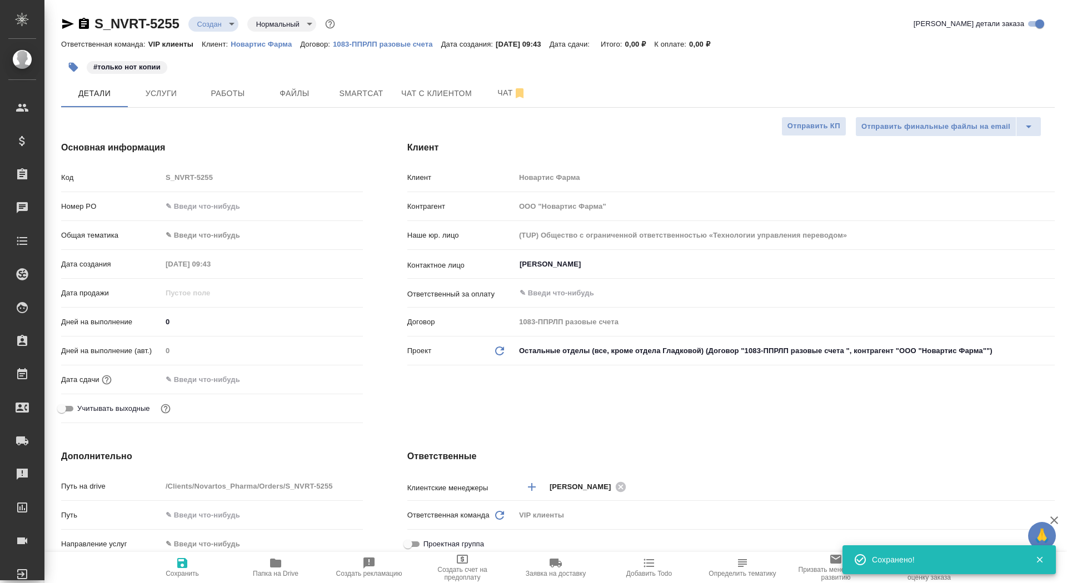
type textarea "x"
click at [273, 87] on span "Файлы" at bounding box center [294, 94] width 53 height 14
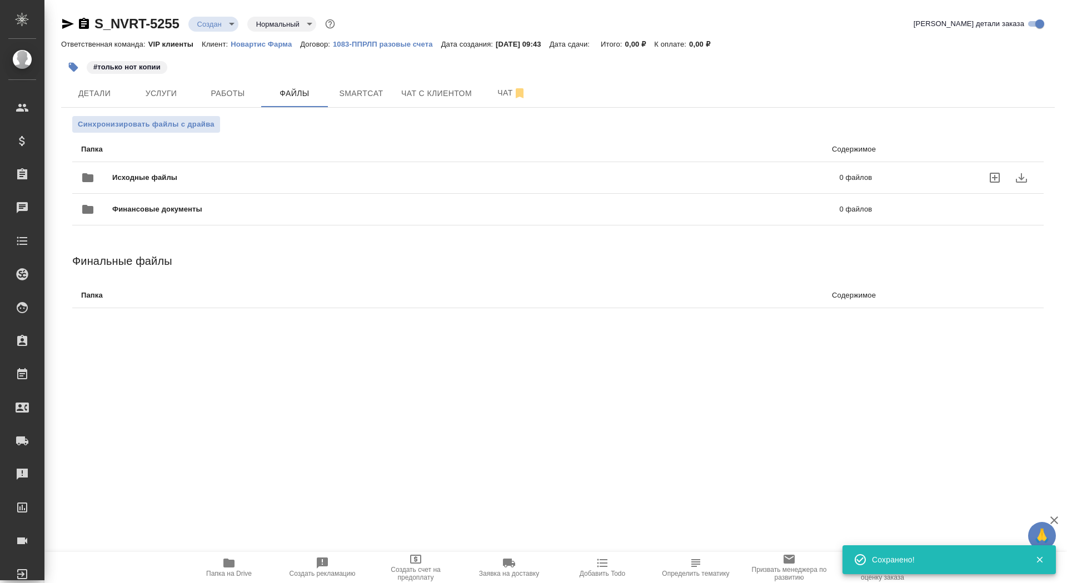
click at [153, 186] on div "Финансовые документы 0 файлов" at bounding box center [476, 209] width 813 height 49
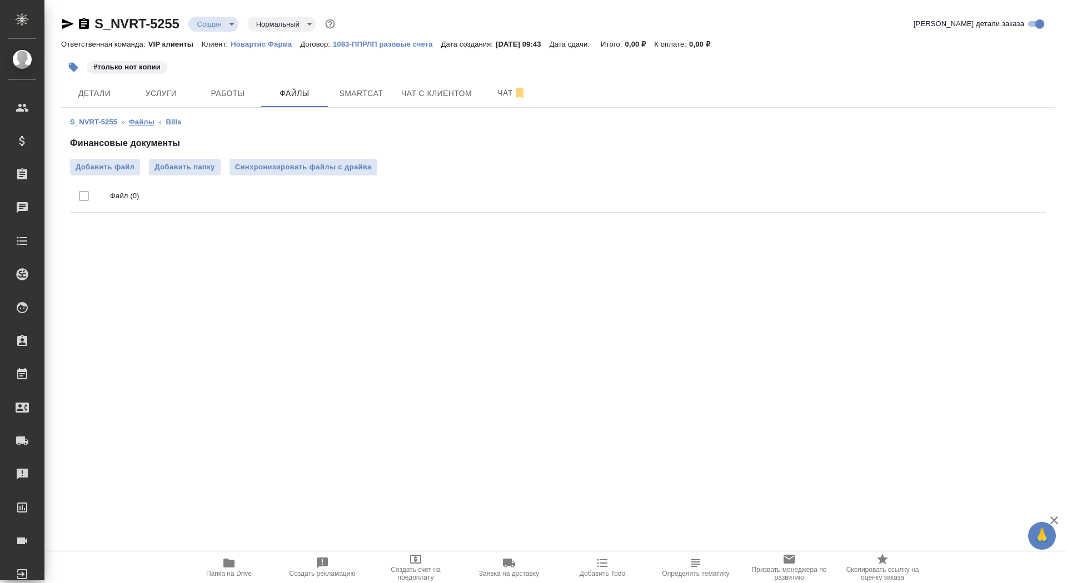
click at [147, 122] on link "Файлы" at bounding box center [142, 122] width 26 height 8
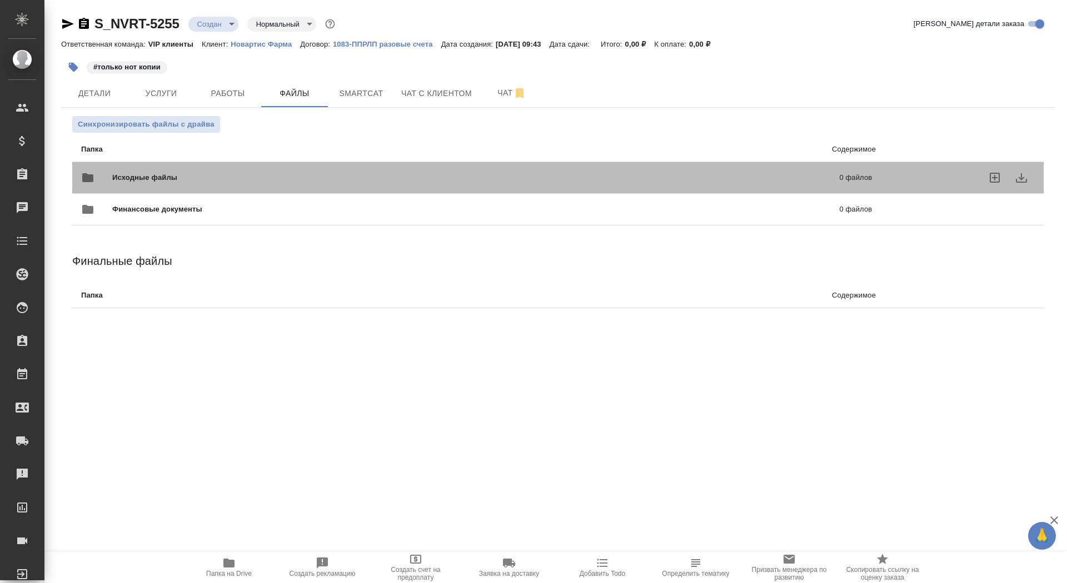
click at [149, 174] on span "Исходные файлы" at bounding box center [310, 177] width 396 height 11
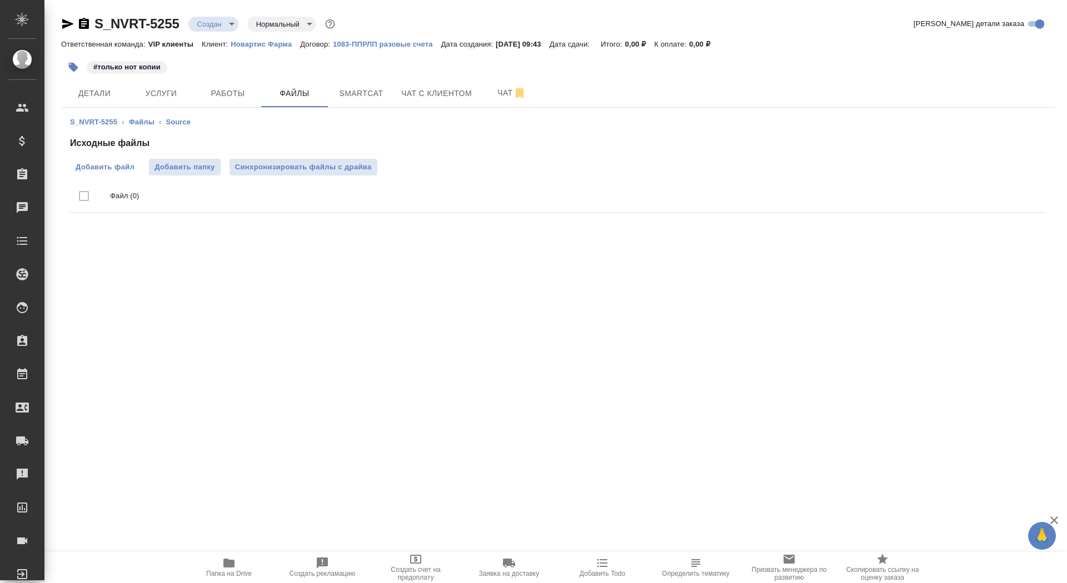
click at [117, 161] on label "Добавить файл" at bounding box center [105, 167] width 70 height 17
click at [0, 0] on input "Добавить файл" at bounding box center [0, 0] width 0 height 0
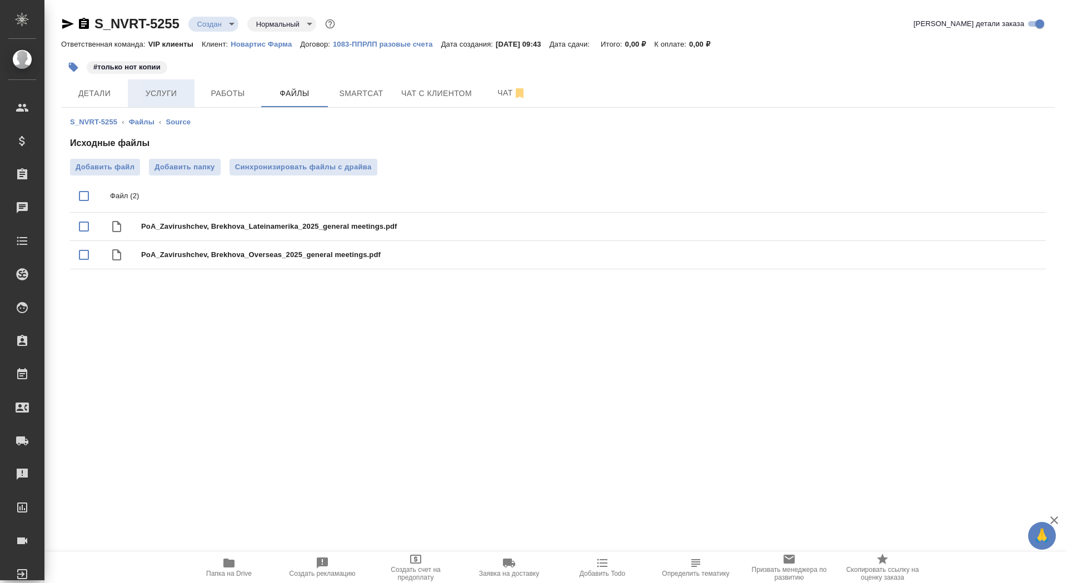
click at [154, 98] on span "Услуги" at bounding box center [160, 94] width 53 height 14
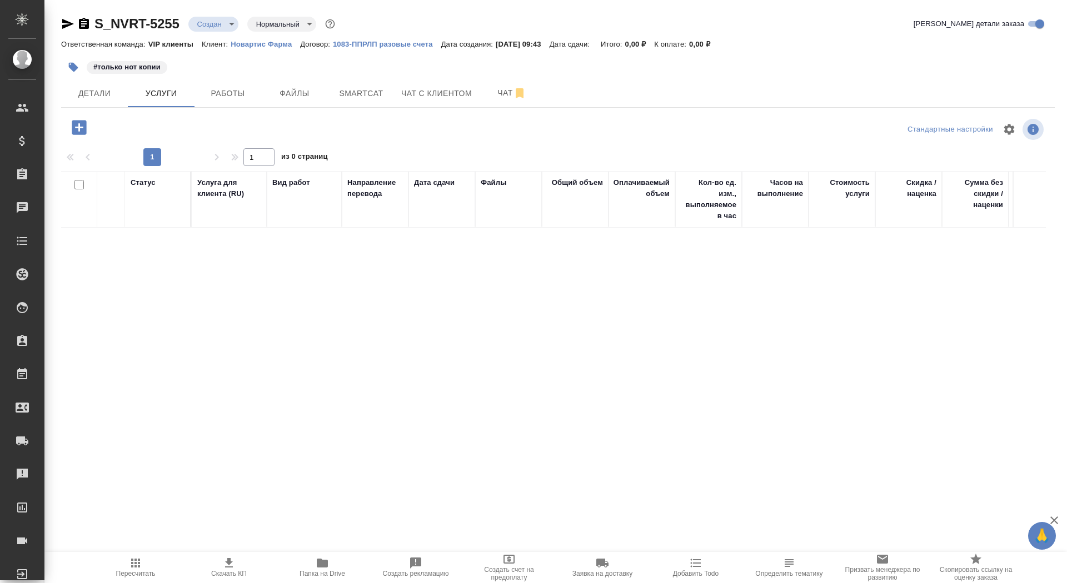
click at [83, 132] on icon "button" at bounding box center [79, 127] width 14 height 14
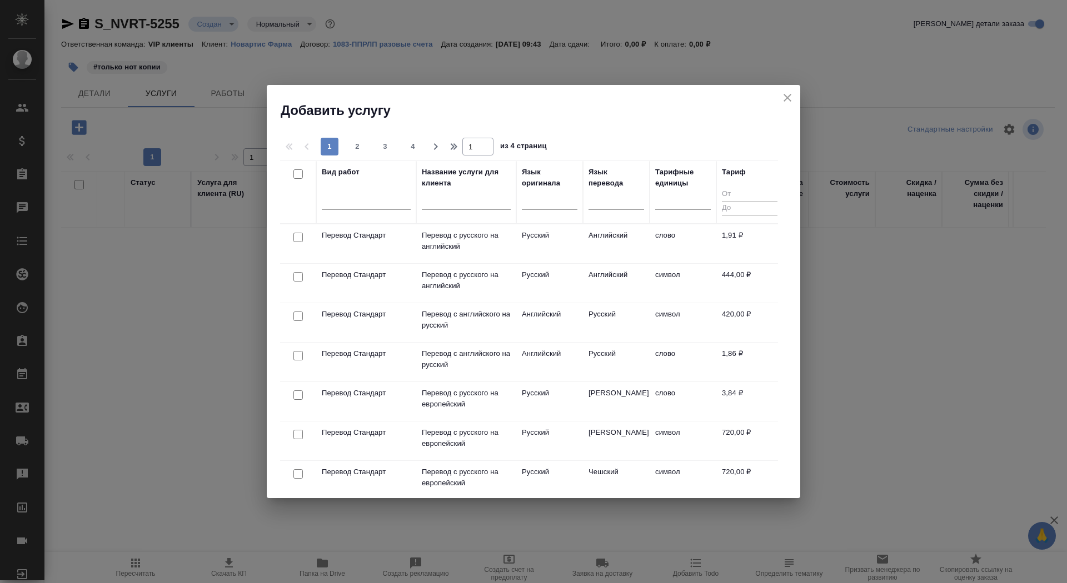
click at [455, 208] on input "text" at bounding box center [466, 203] width 89 height 14
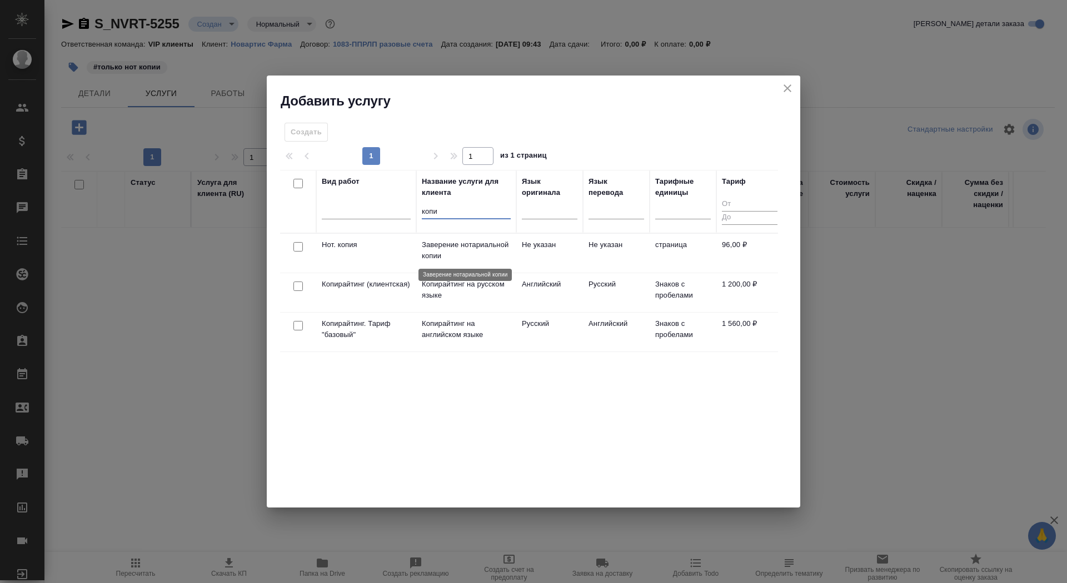
type input "копи"
click at [454, 257] on p "Заверение нотариальной копии" at bounding box center [466, 250] width 89 height 22
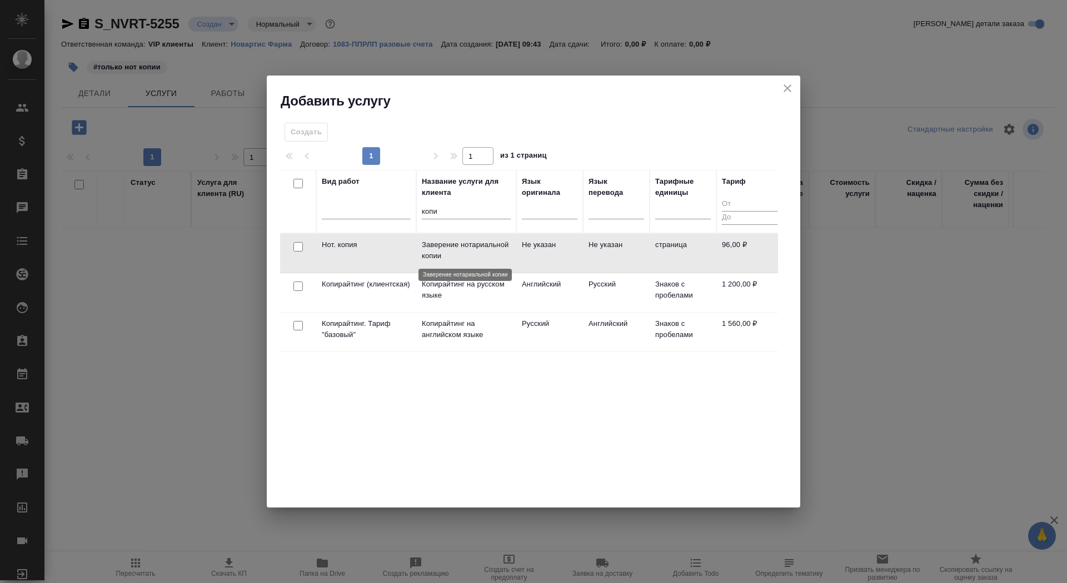
click at [454, 257] on p "Заверение нотариальной копии" at bounding box center [466, 250] width 89 height 22
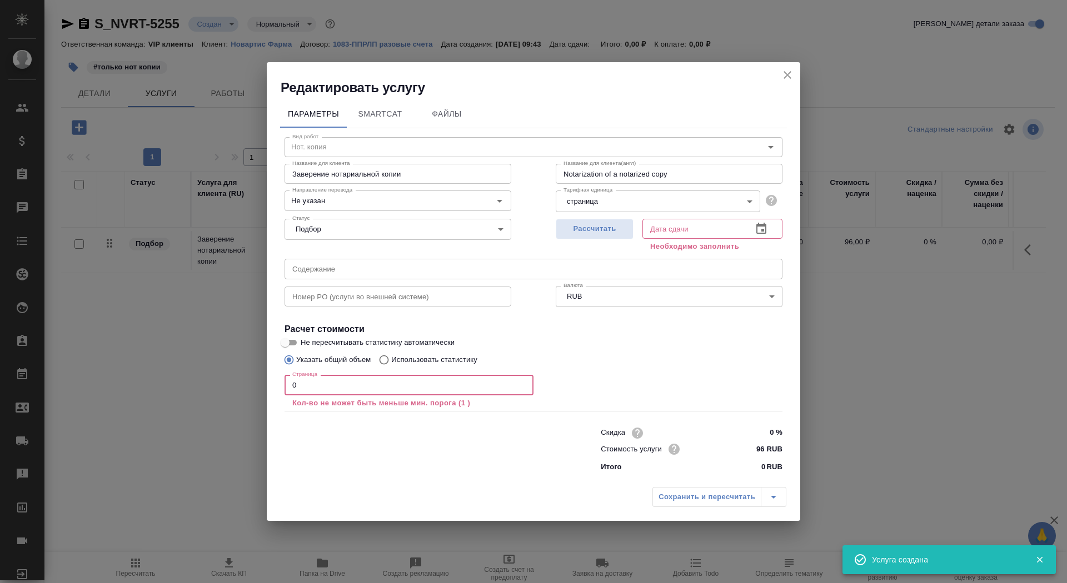
click at [383, 387] on input "0" at bounding box center [408, 385] width 249 height 20
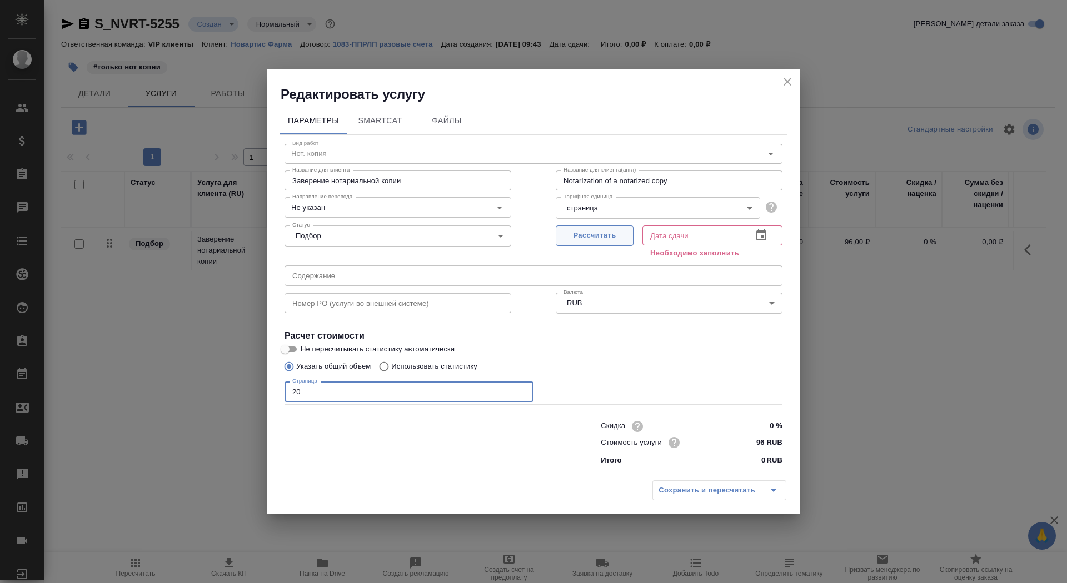
type input "20"
click at [599, 241] on span "Рассчитать" at bounding box center [595, 235] width 66 height 13
type input "15.10.2025 11:00"
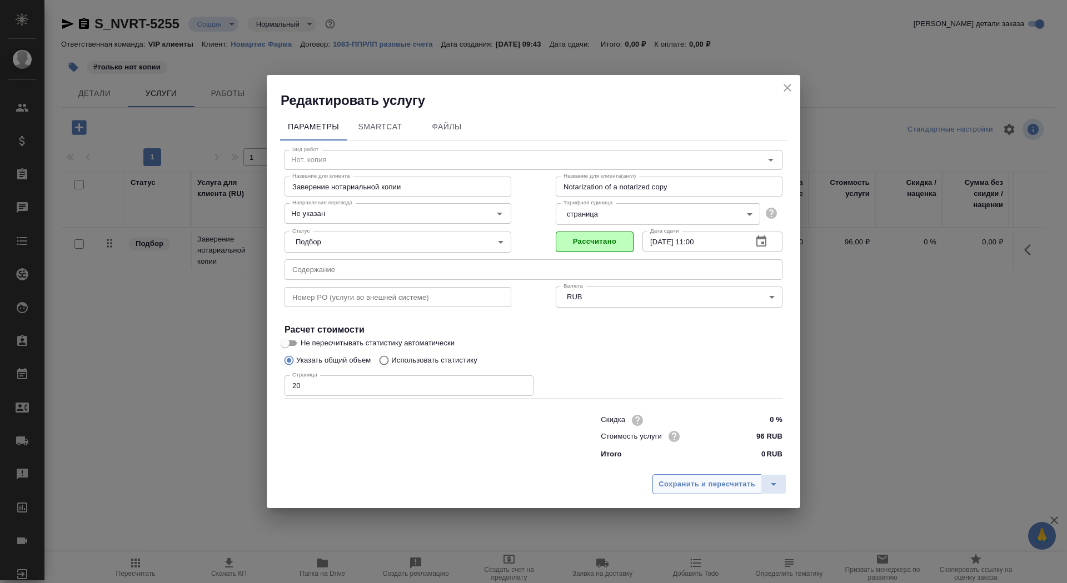
click at [683, 482] on span "Сохранить и пересчитать" at bounding box center [706, 484] width 97 height 13
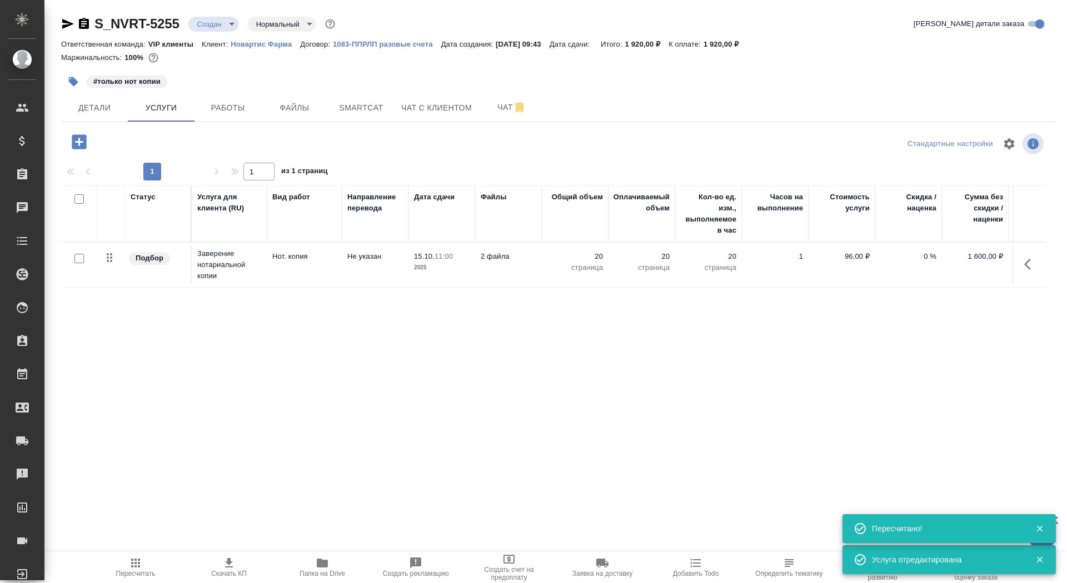
click at [432, 262] on p "2025" at bounding box center [442, 267] width 56 height 11
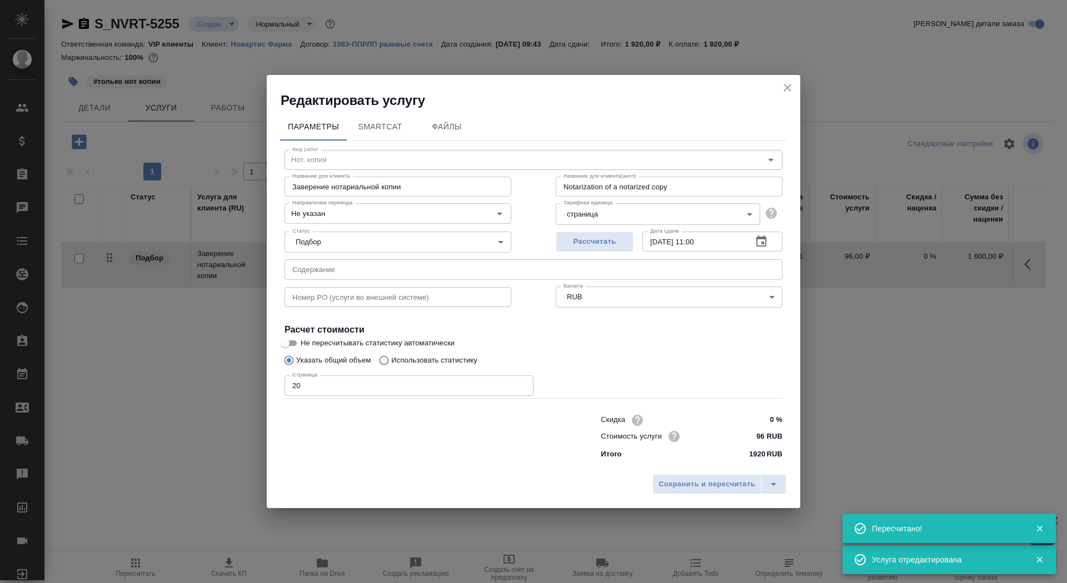
click at [403, 227] on div "Статус Подбор none Статус" at bounding box center [397, 241] width 271 height 72
click at [403, 212] on input "Не указан" at bounding box center [379, 213] width 183 height 13
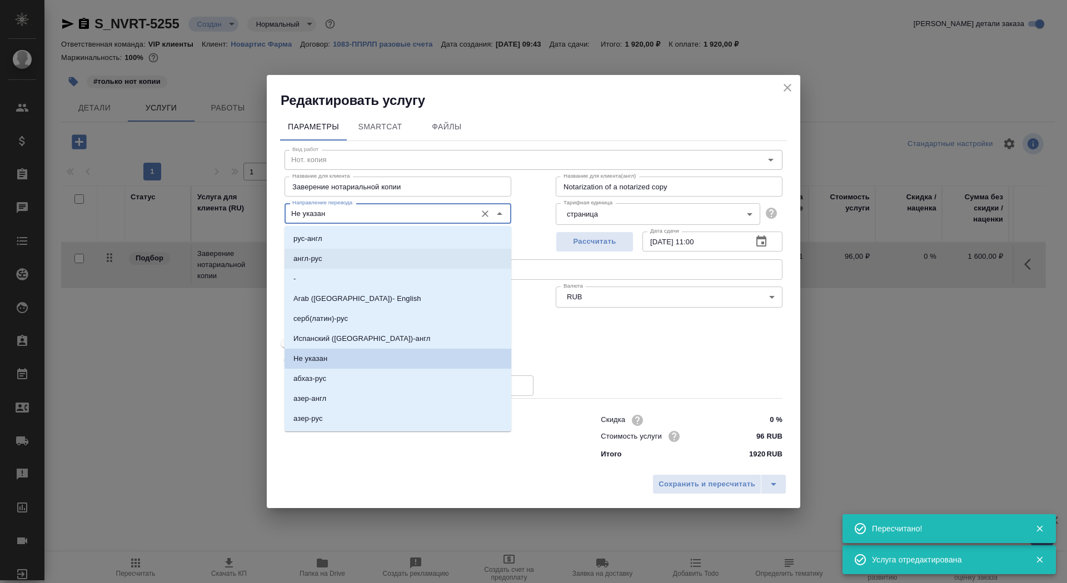
click at [391, 258] on li "англ-рус" at bounding box center [397, 259] width 227 height 20
type input "англ-рус"
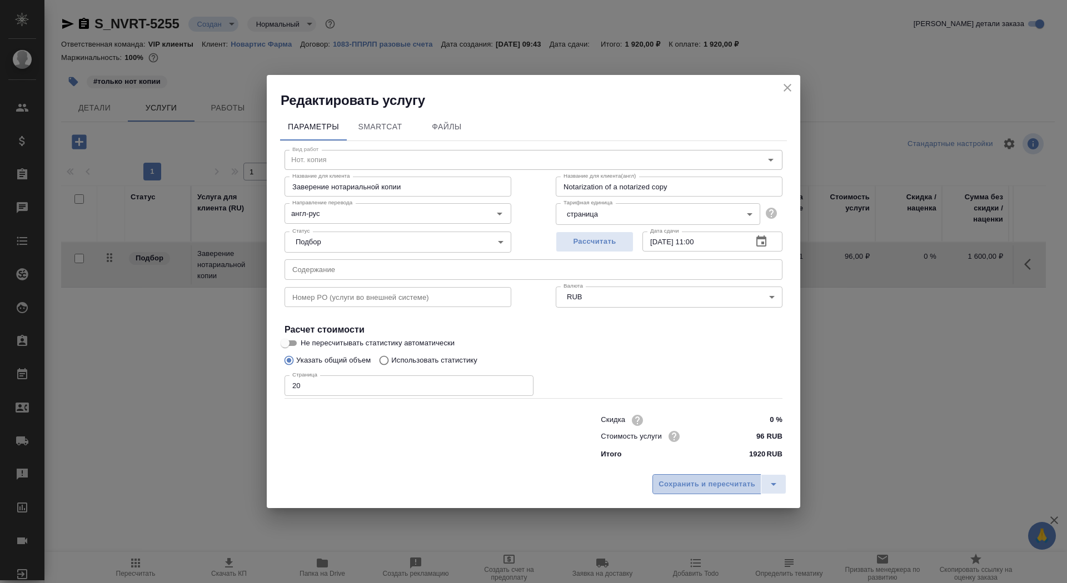
click at [690, 481] on span "Сохранить и пересчитать" at bounding box center [706, 484] width 97 height 13
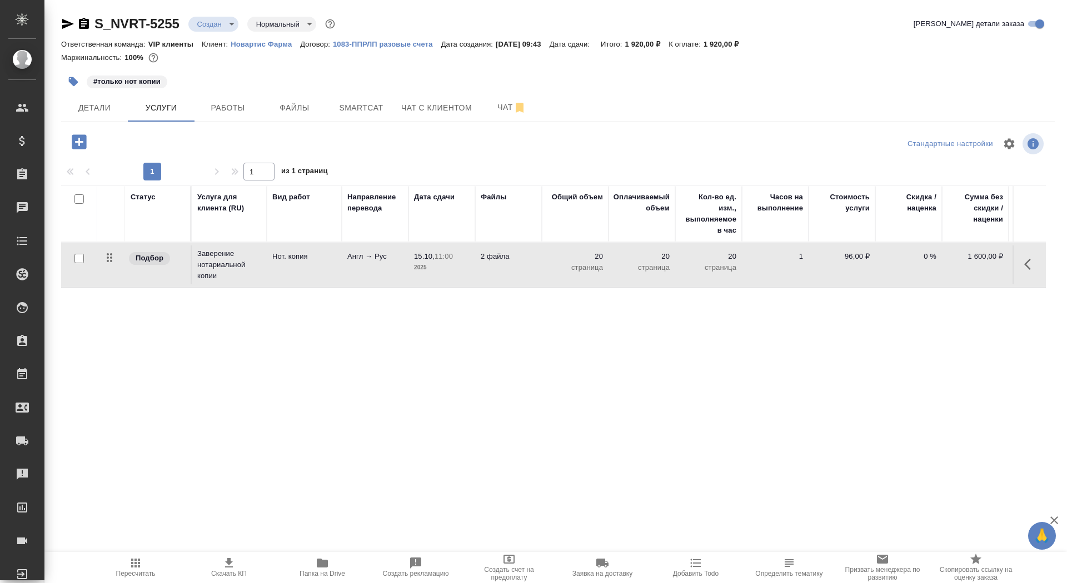
click at [381, 267] on td "Англ → Рус" at bounding box center [375, 265] width 67 height 39
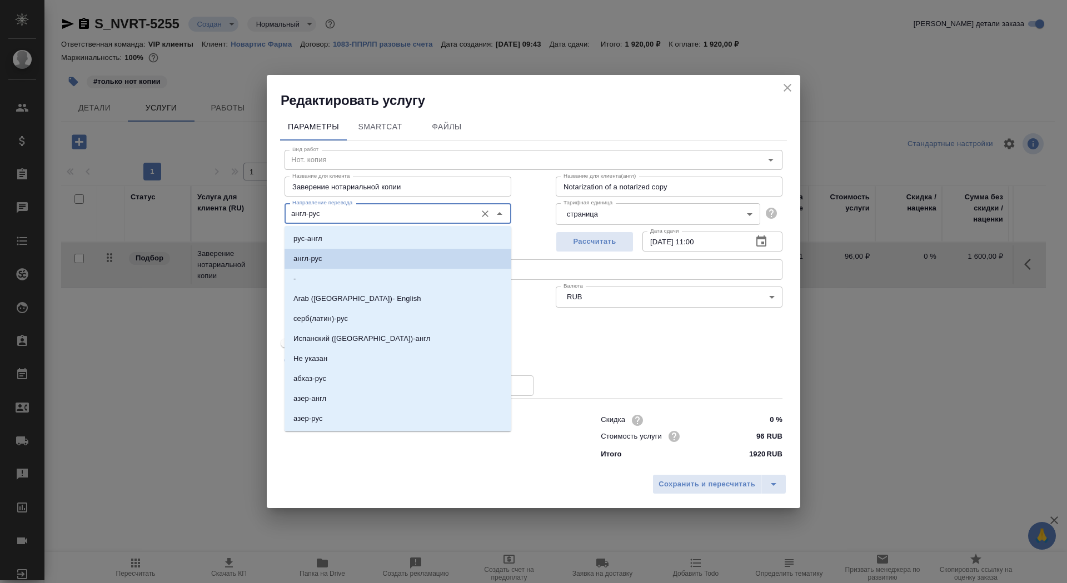
click at [369, 216] on input "англ-рус" at bounding box center [379, 213] width 183 height 13
click at [367, 278] on li "-" at bounding box center [397, 279] width 227 height 20
type input "-"
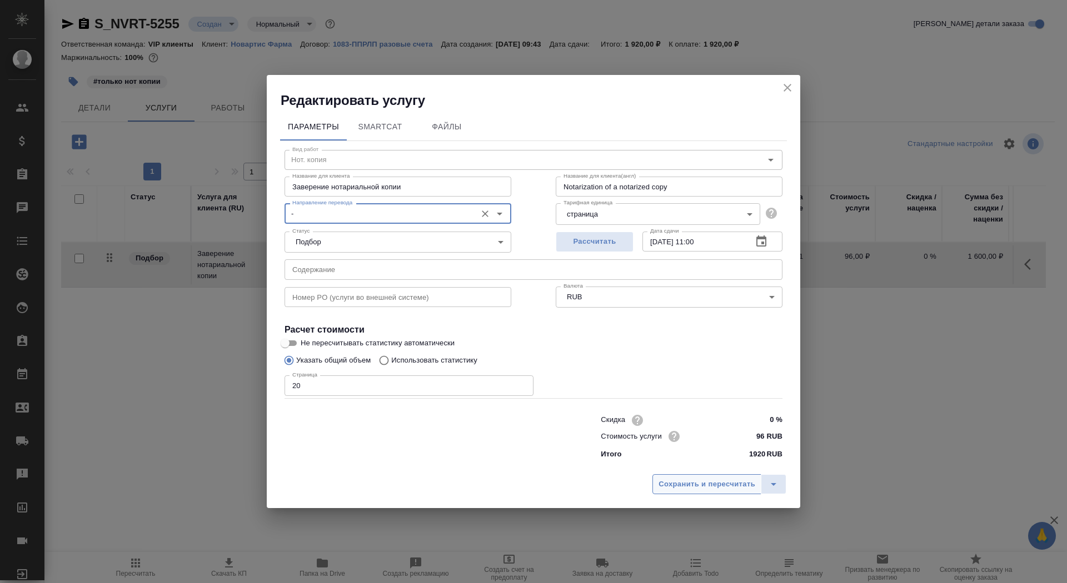
click at [714, 482] on span "Сохранить и пересчитать" at bounding box center [706, 484] width 97 height 13
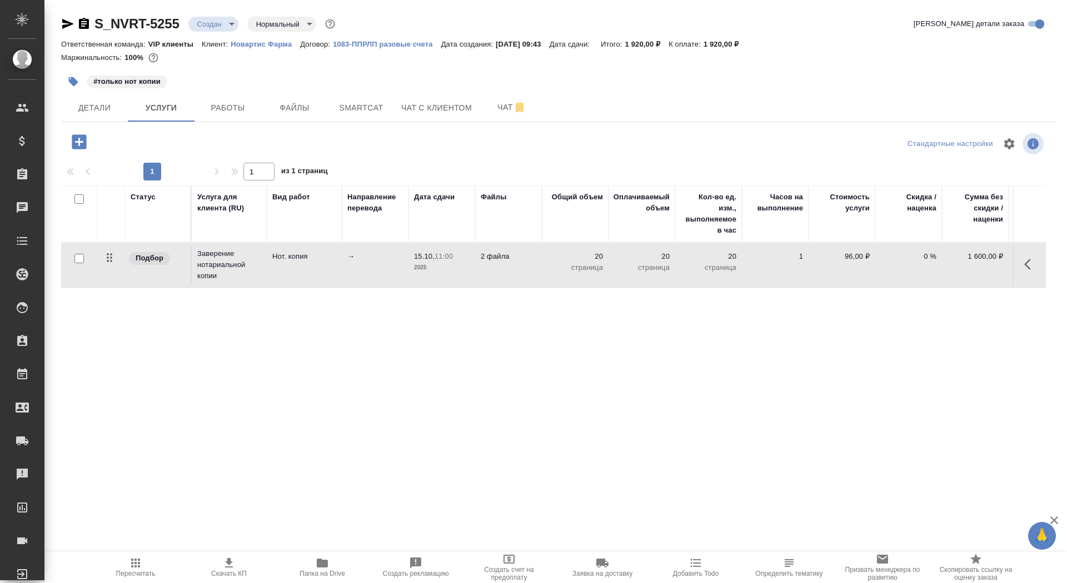
click at [531, 262] on td "2 файла" at bounding box center [508, 265] width 67 height 39
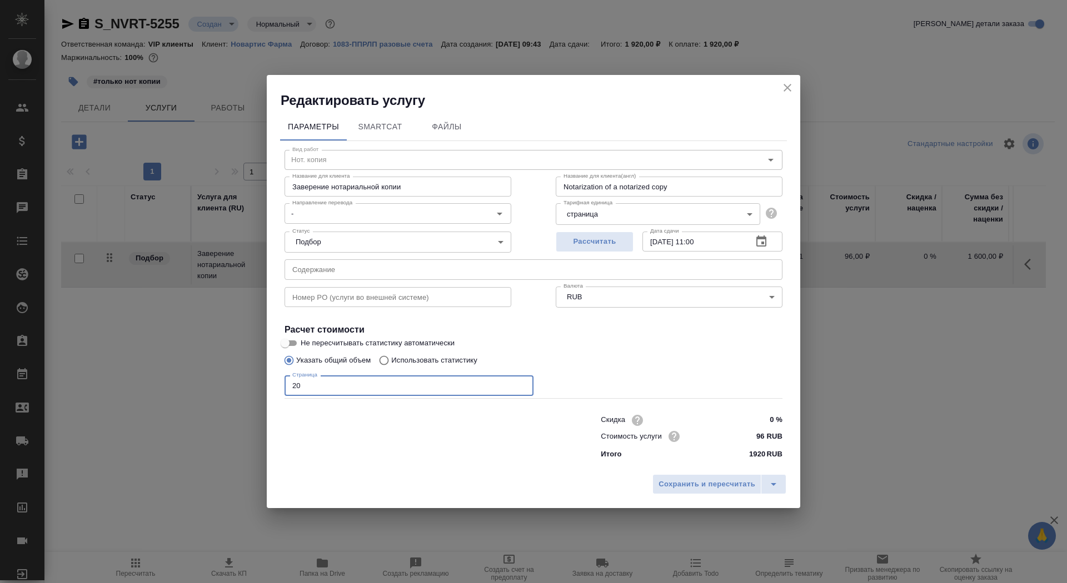
click at [372, 388] on input "20" at bounding box center [408, 386] width 249 height 20
type input "25"
click at [691, 489] on span "Сохранить и пересчитать" at bounding box center [706, 484] width 97 height 13
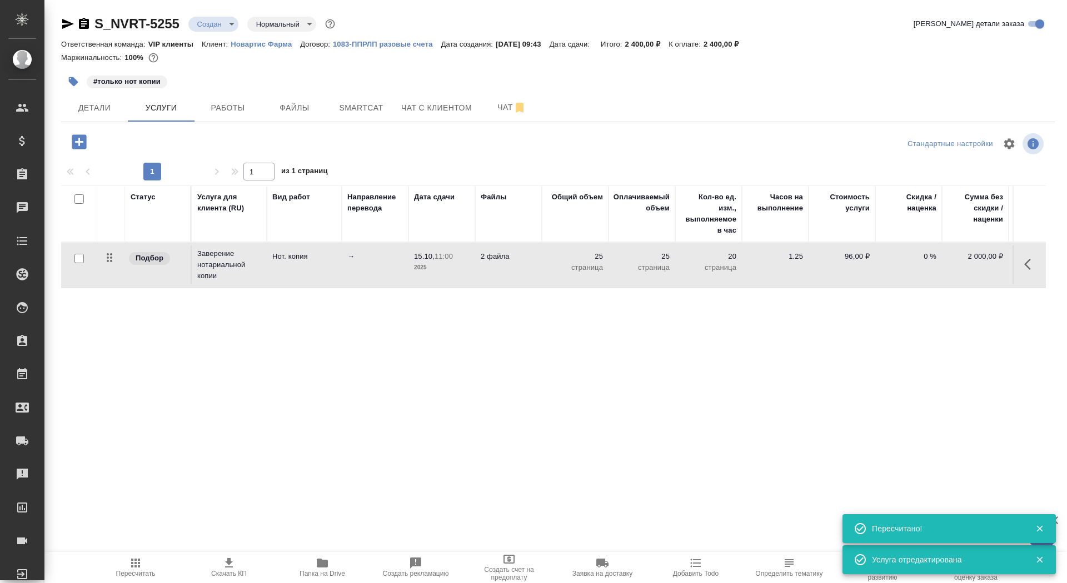
click at [450, 286] on tr "Подбор Заверение нотариальной копии Нот. копия → 15.10, 11:00 2025 2 файла 25 с…" at bounding box center [584, 265] width 1047 height 45
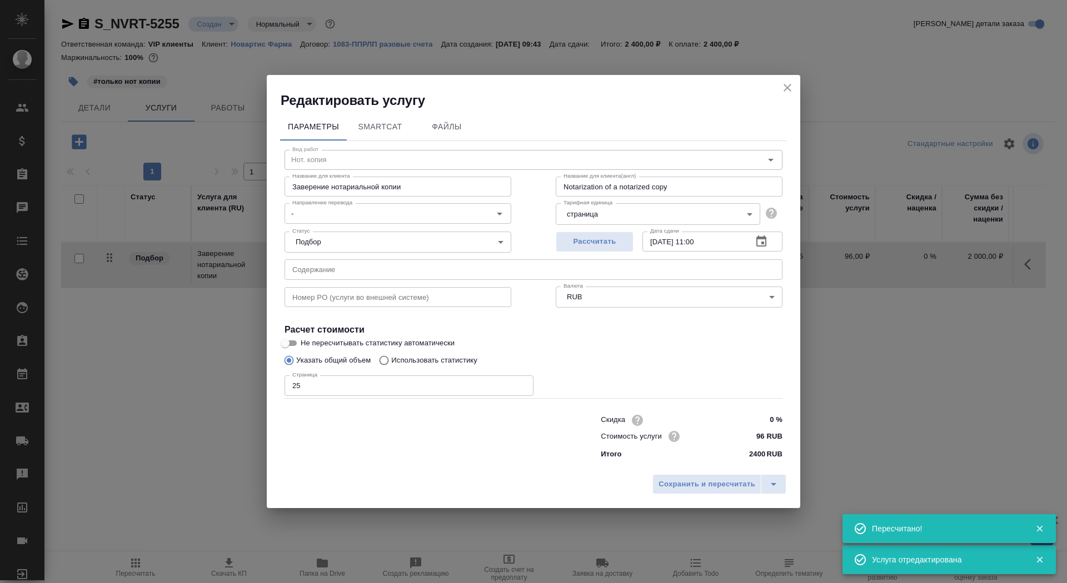
click at [360, 388] on input "25" at bounding box center [408, 386] width 249 height 20
type input "24"
click at [701, 481] on span "Сохранить и пересчитать" at bounding box center [706, 484] width 97 height 13
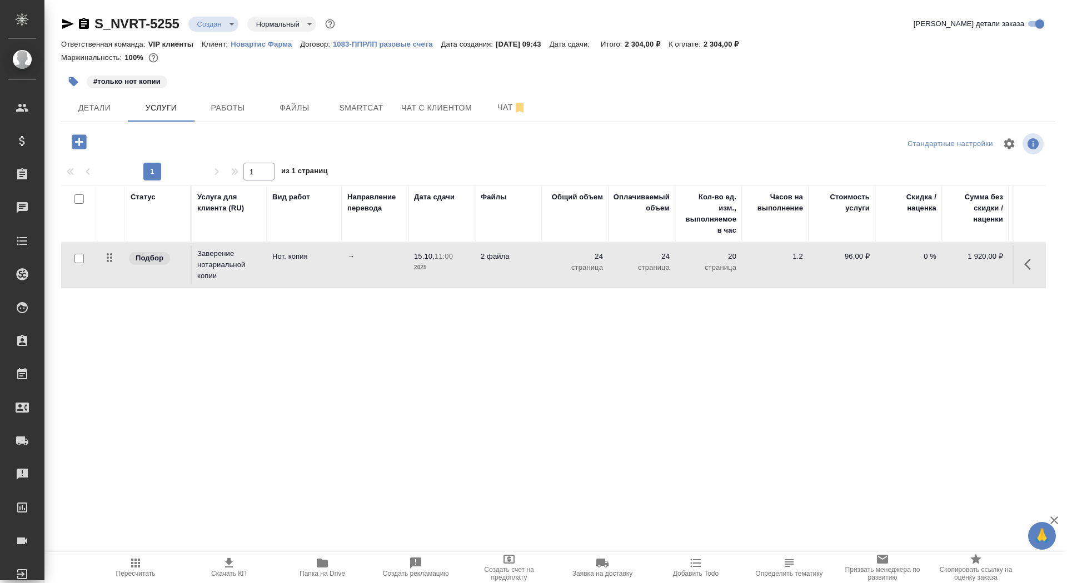
scroll to position [0, 62]
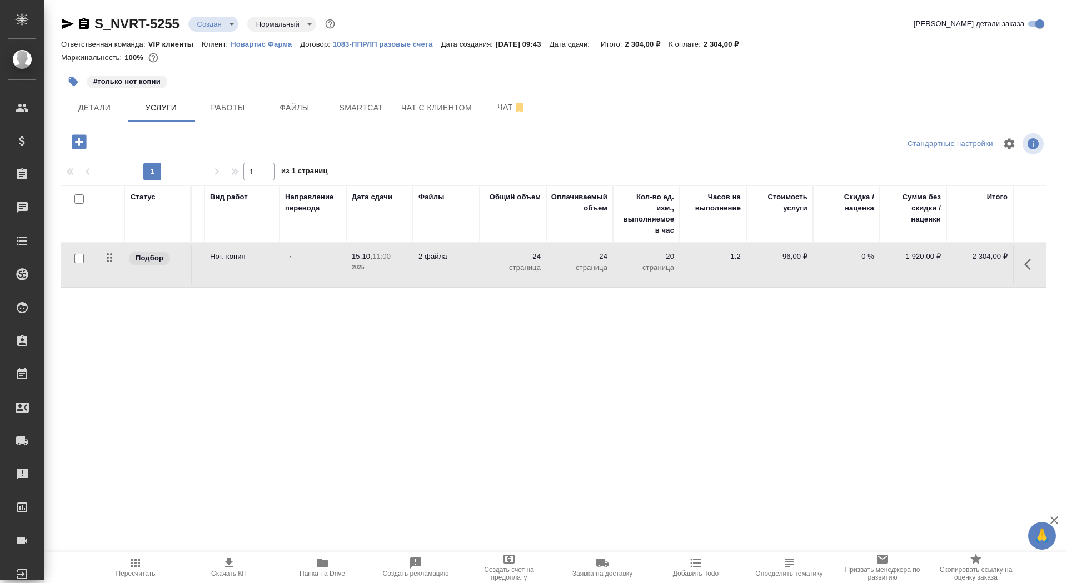
click at [217, 569] on span "Скачать КП" at bounding box center [229, 567] width 80 height 21
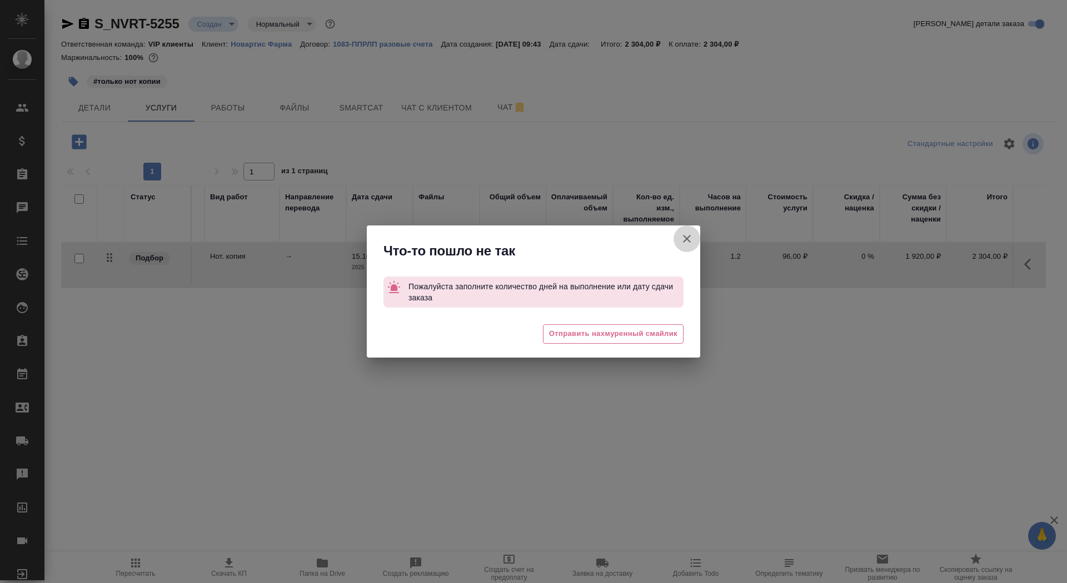
click at [691, 234] on icon "button" at bounding box center [686, 238] width 13 height 13
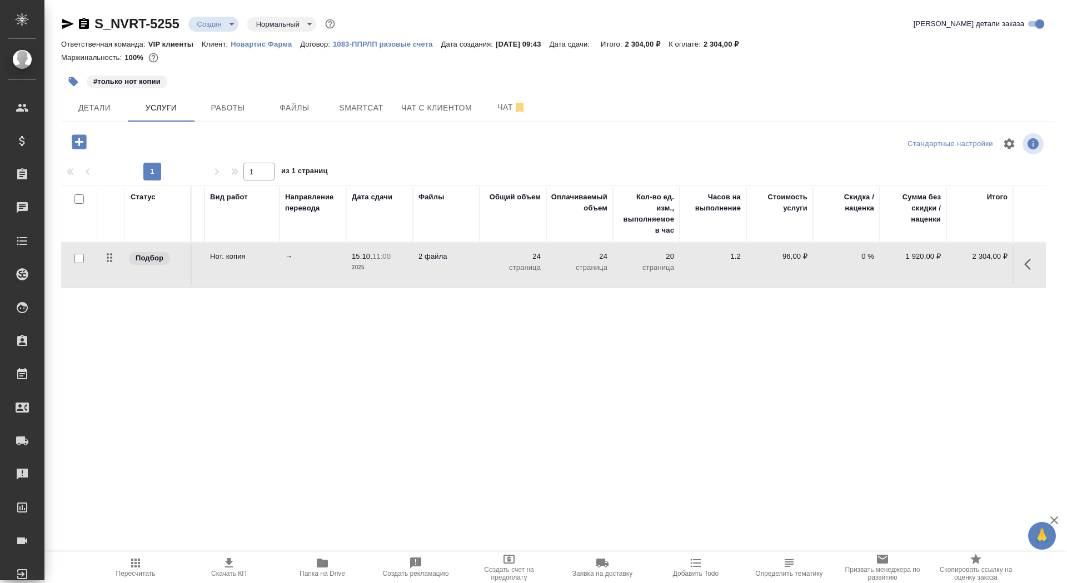
click at [59, 111] on div "S_NVRT-5255 Создан new Нормальный normal Кратко детали заказа Ответственная ком…" at bounding box center [558, 226] width 1006 height 453
click at [81, 113] on span "Детали" at bounding box center [94, 108] width 53 height 14
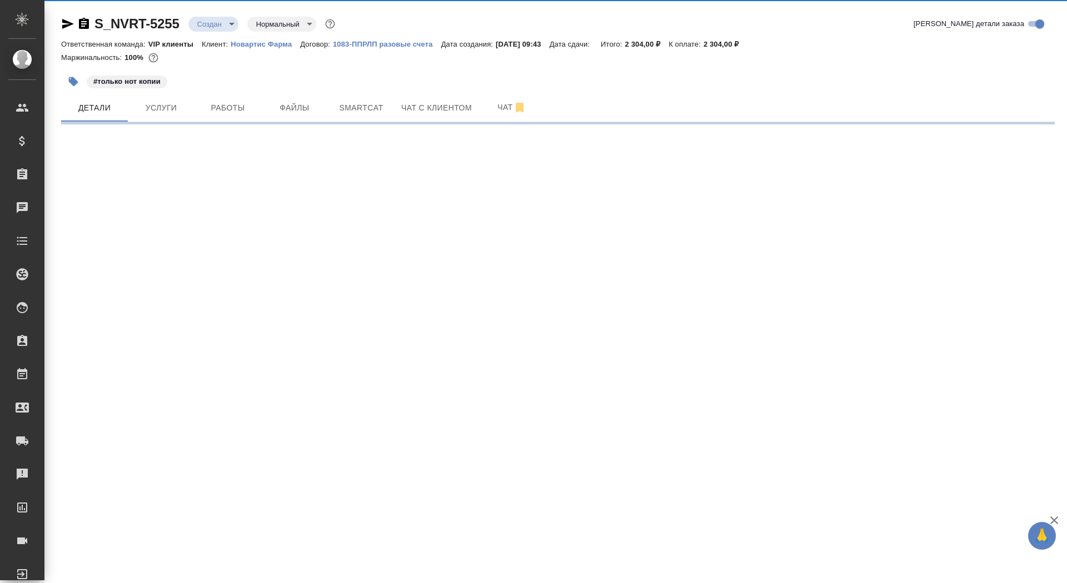
select select "RU"
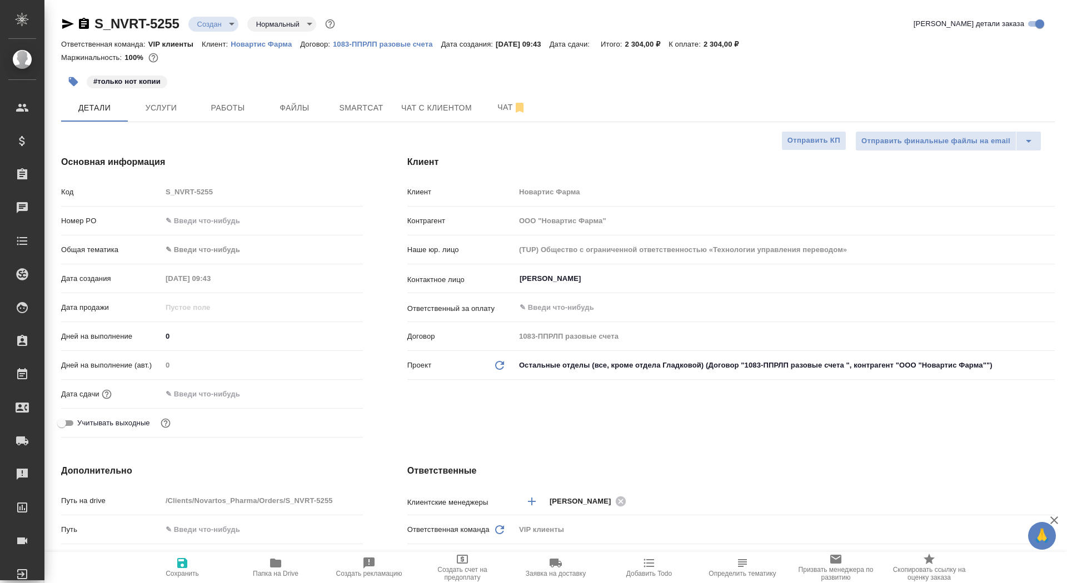
type textarea "x"
click at [191, 396] on input "text" at bounding box center [210, 394] width 97 height 16
click at [329, 396] on icon "button" at bounding box center [330, 393] width 13 height 13
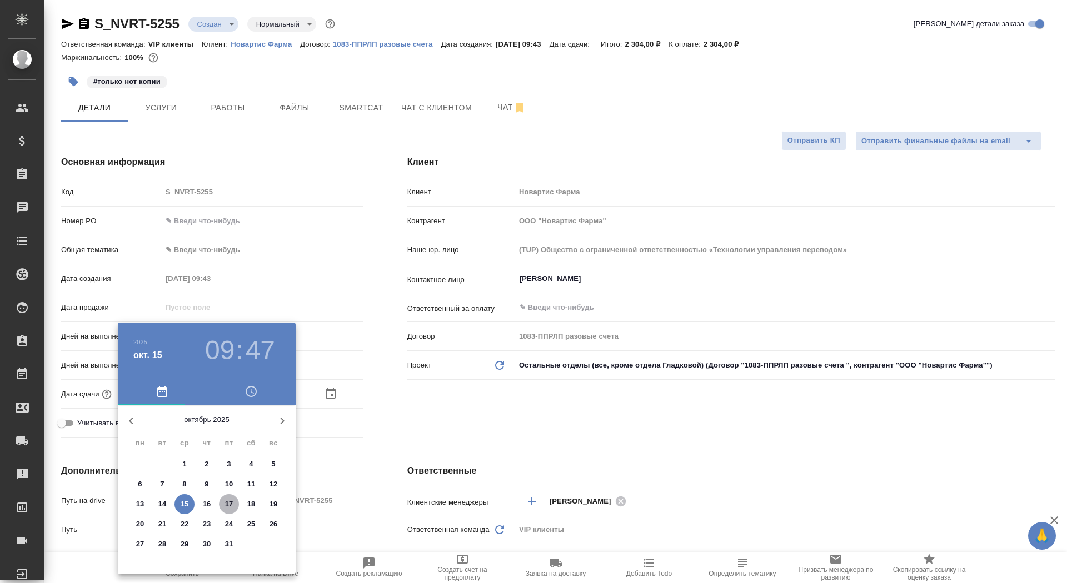
click at [229, 506] on p "17" at bounding box center [229, 504] width 8 height 11
type input "17.10.2025 09:47"
type textarea "x"
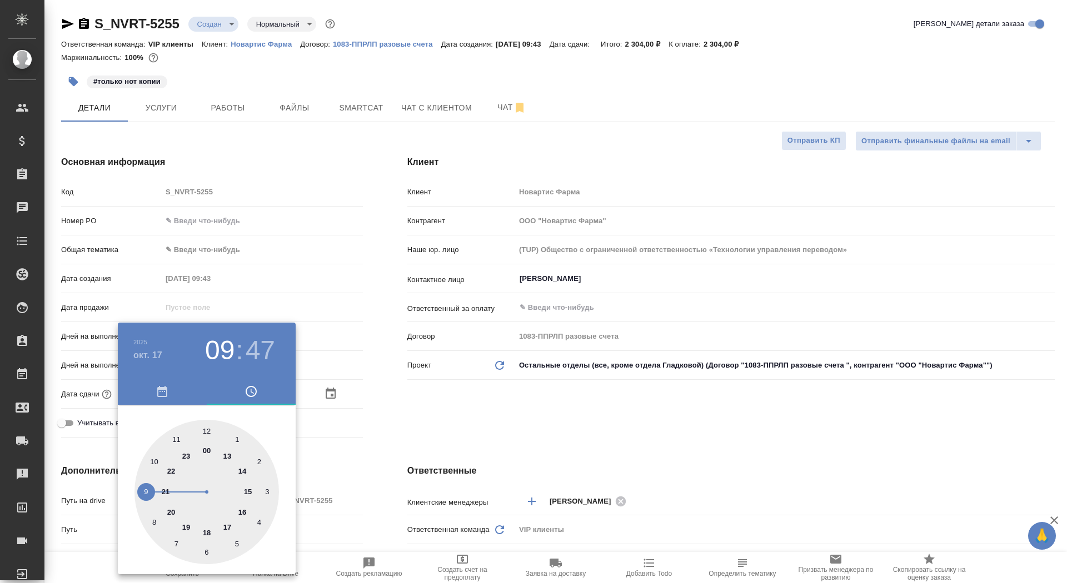
click at [227, 459] on div at bounding box center [206, 492] width 144 height 144
type input "17.10.2025 13:47"
type textarea "x"
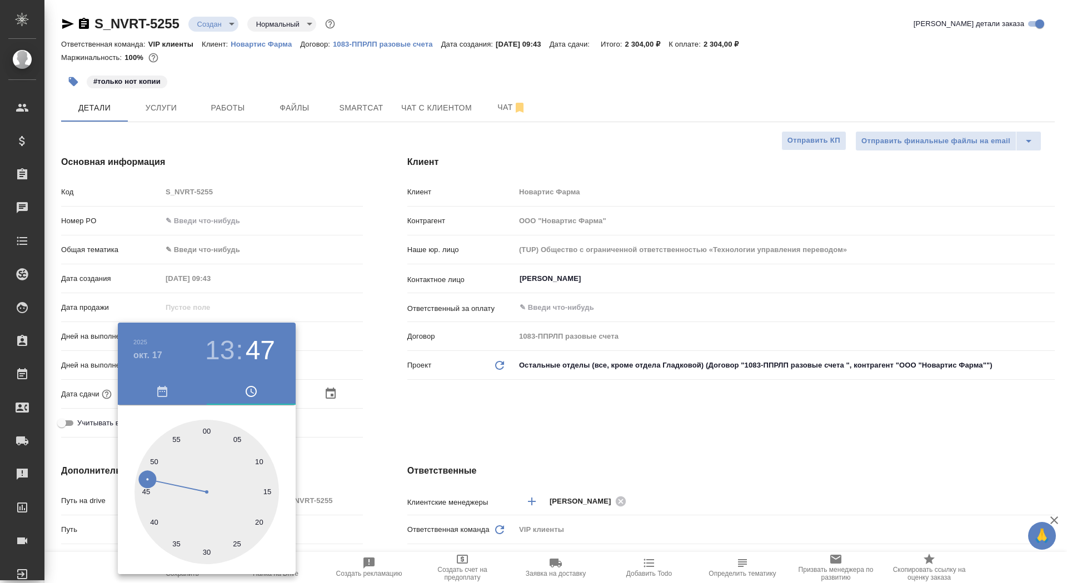
type input "17.10.2025 13:00"
type textarea "x"
click at [206, 431] on div at bounding box center [206, 492] width 144 height 144
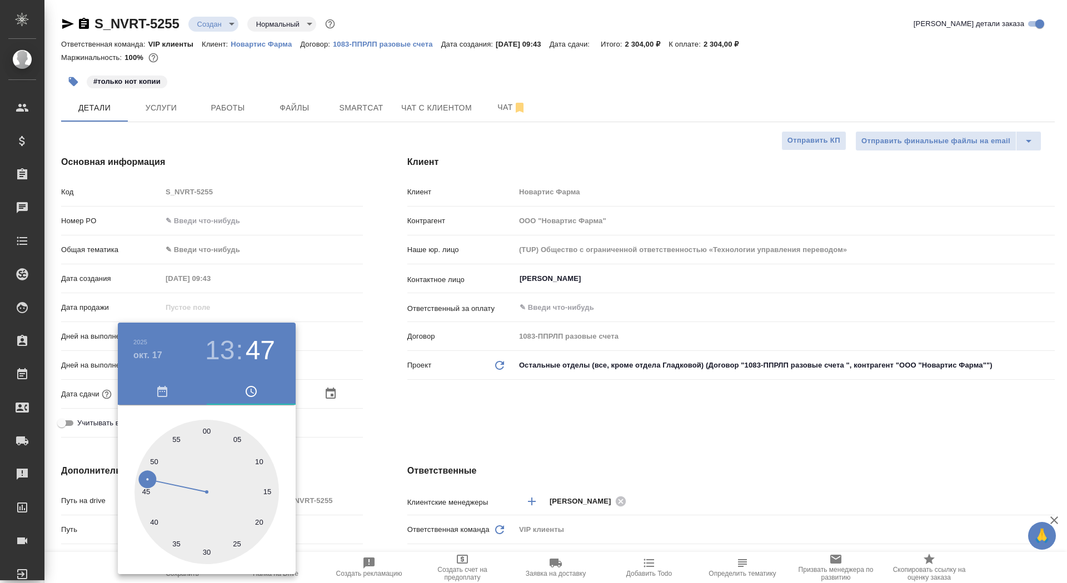
type textarea "x"
click at [366, 411] on div at bounding box center [533, 291] width 1067 height 583
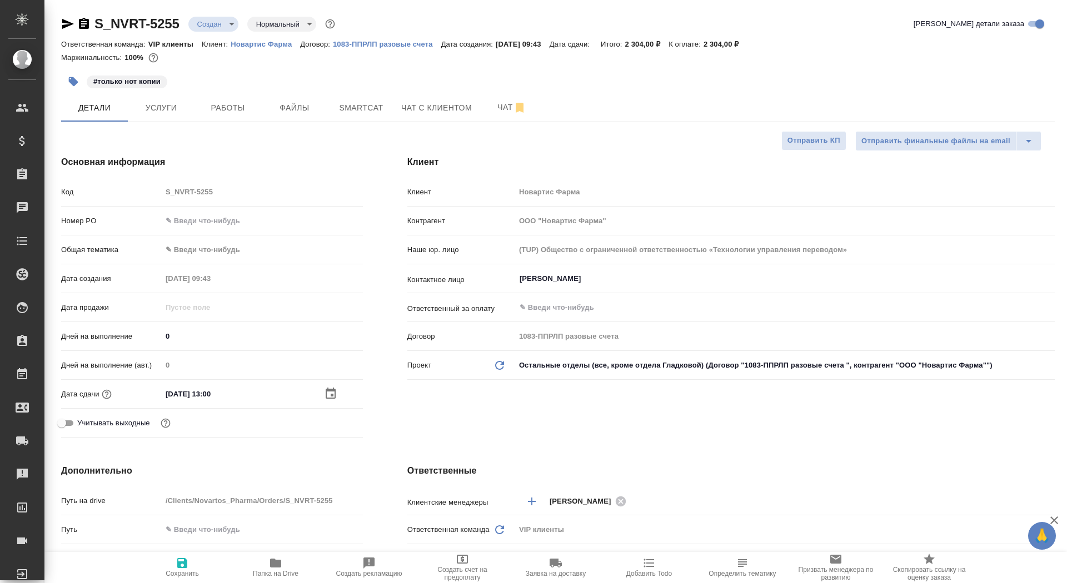
click at [181, 576] on span "Сохранить" at bounding box center [182, 574] width 33 height 8
type textarea "x"
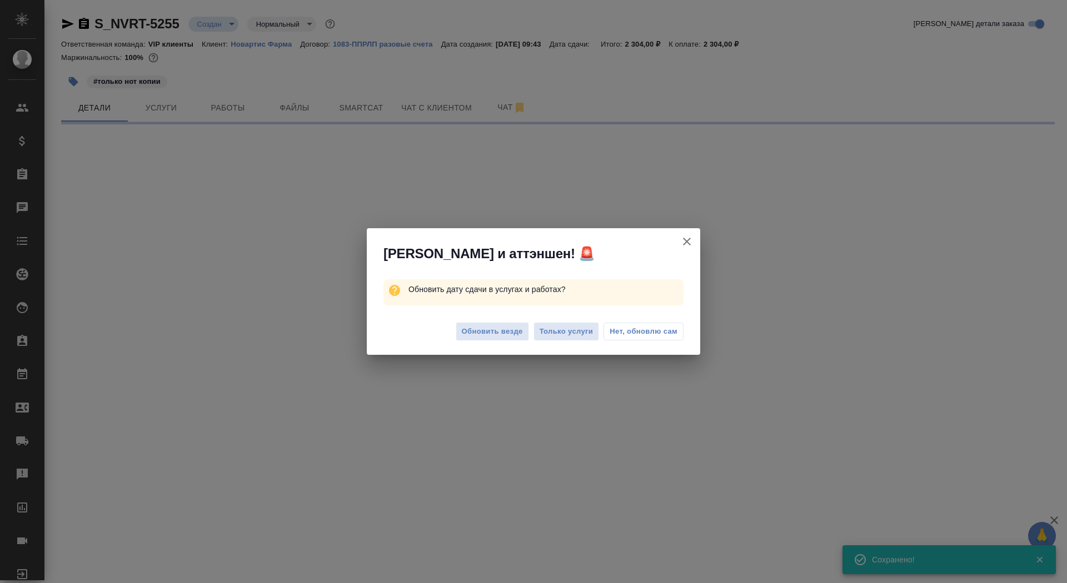
select select "RU"
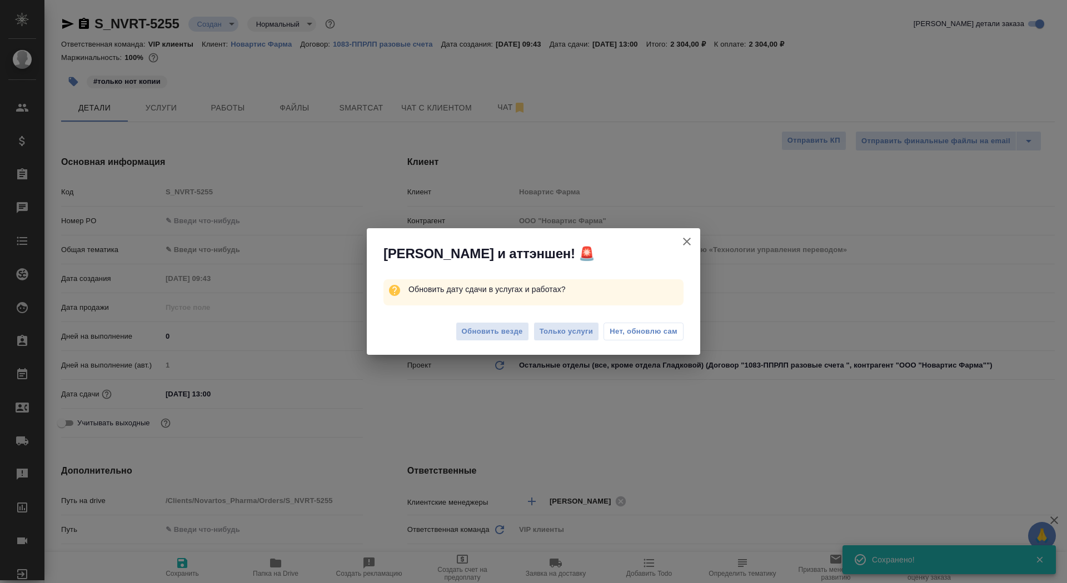
type textarea "x"
click at [481, 328] on span "Обновить везде" at bounding box center [492, 332] width 61 height 13
type textarea "x"
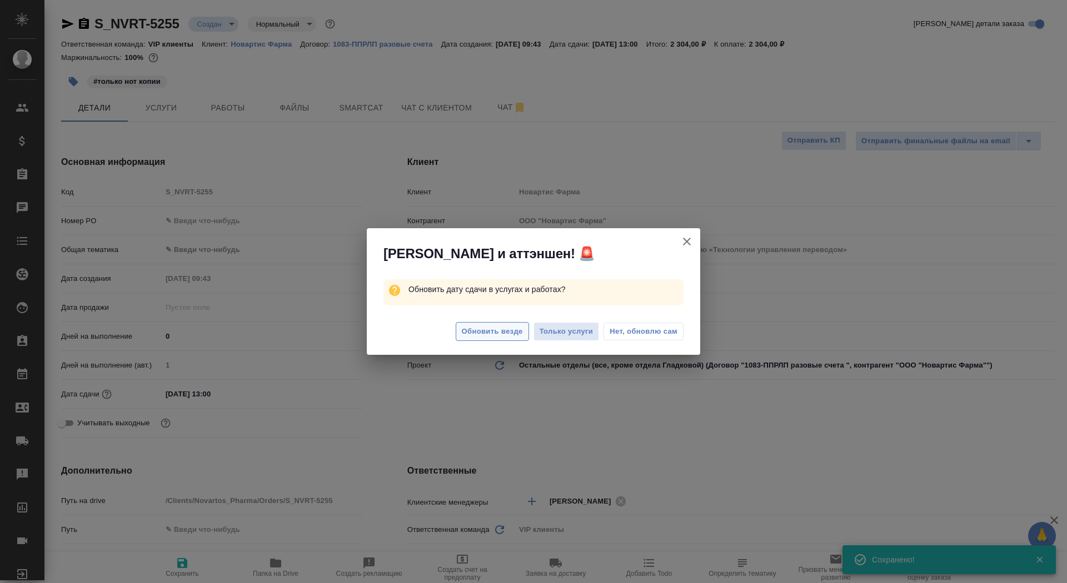
type textarea "x"
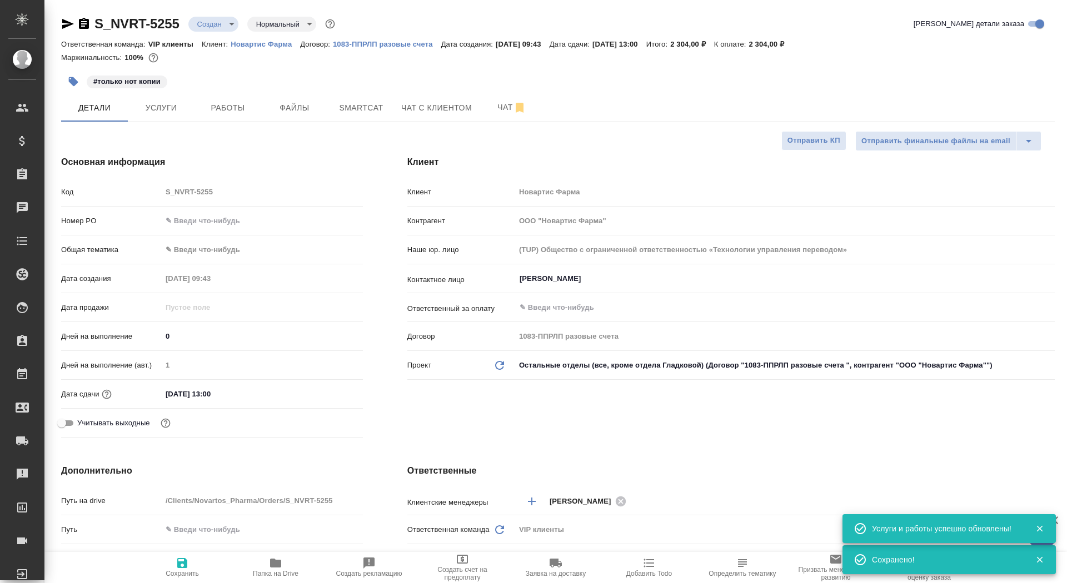
click at [221, 24] on body "🙏 .cls-1 fill:#fff; AWATERA Saydasheva Dilyara Клиенты Спецификации Заказы 0 Ча…" at bounding box center [533, 291] width 1067 height 583
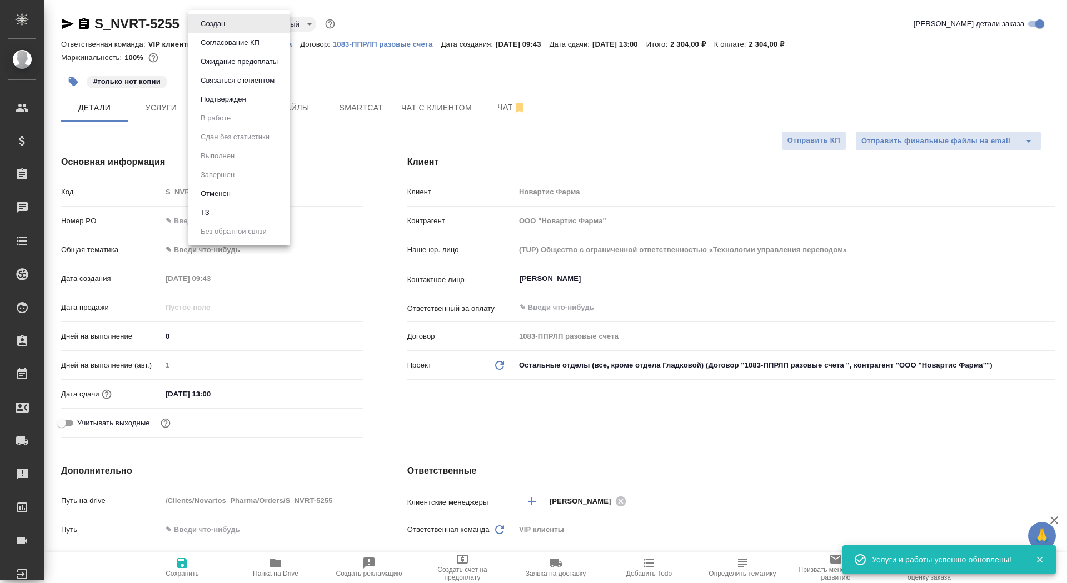
click at [221, 43] on button "Согласование КП" at bounding box center [230, 43] width 66 height 12
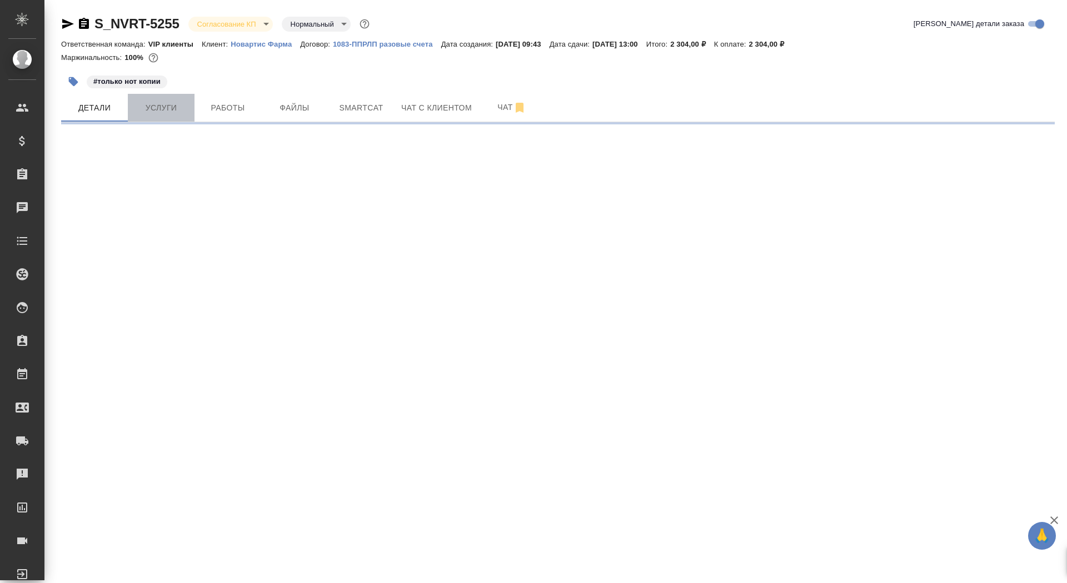
click at [156, 108] on span "Услуги" at bounding box center [160, 108] width 53 height 14
select select "RU"
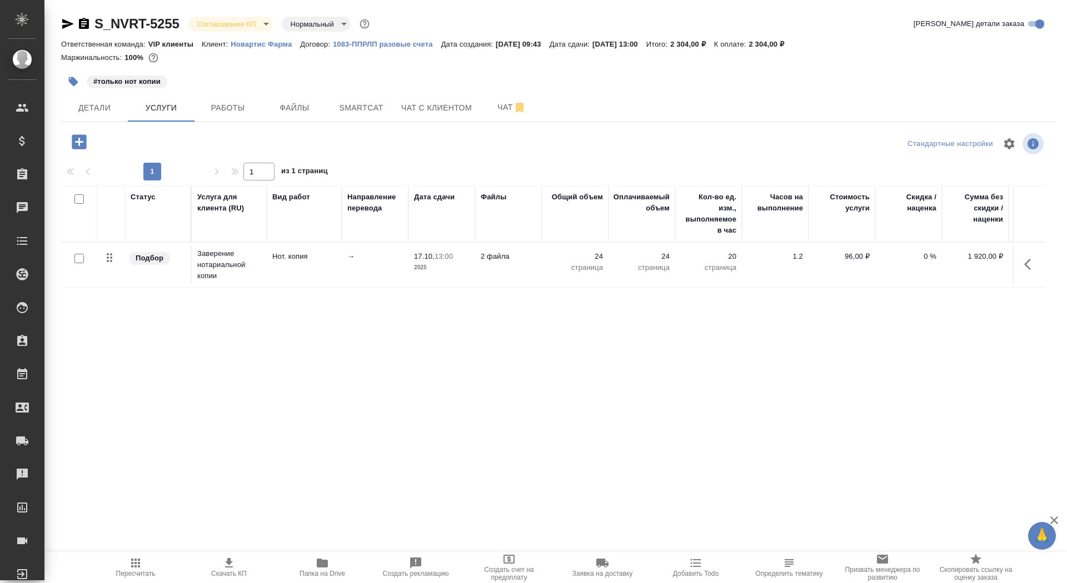
click at [221, 573] on span "Скачать КП" at bounding box center [229, 574] width 36 height 8
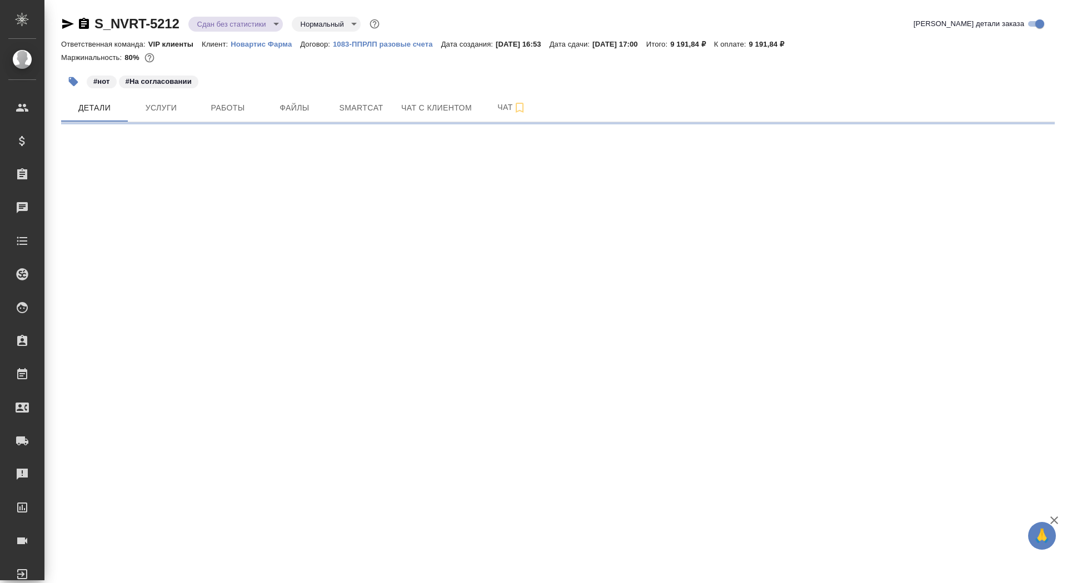
select select "RU"
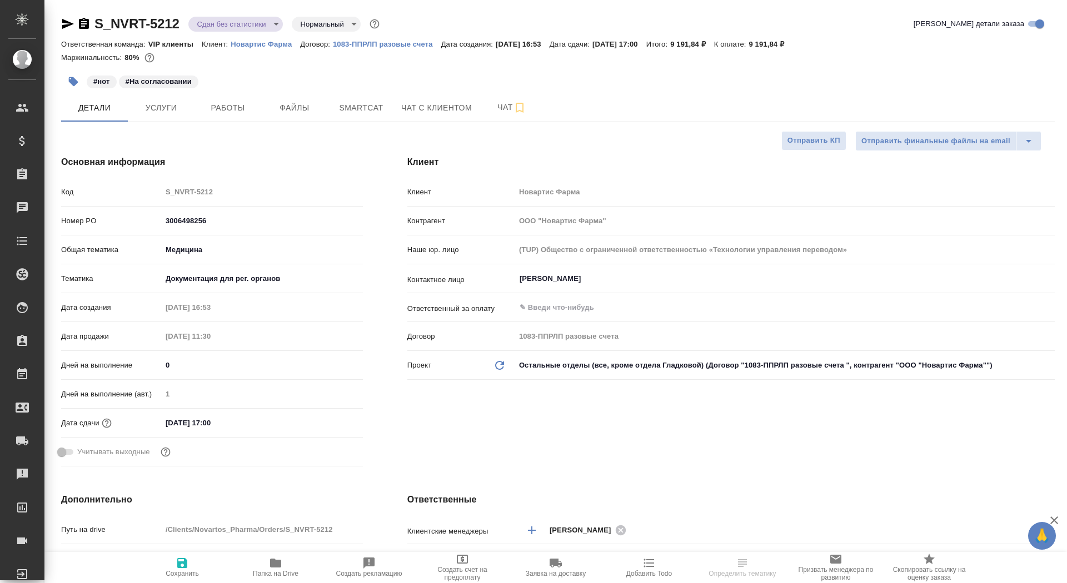
type textarea "x"
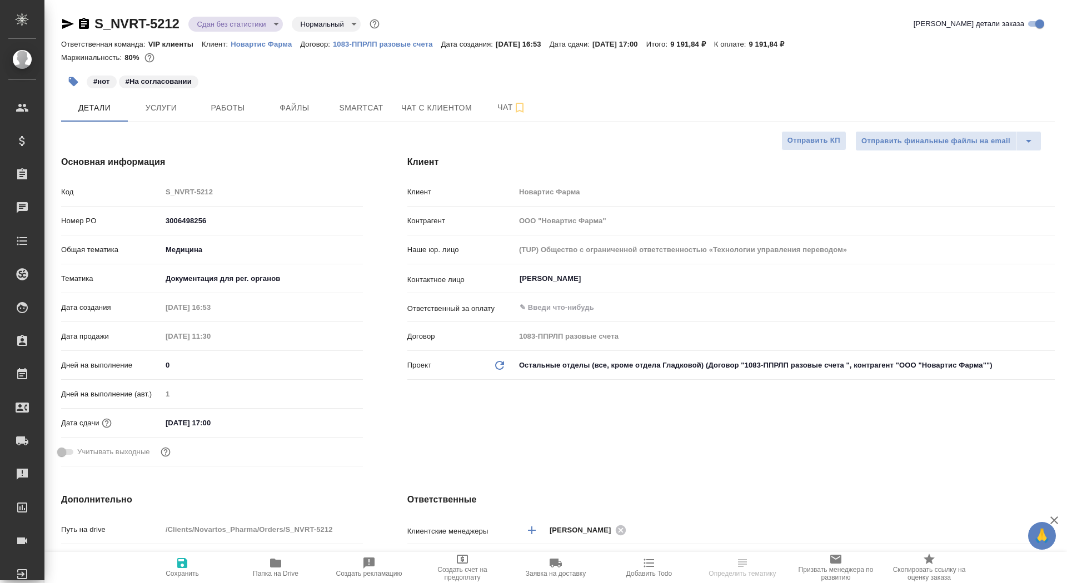
type textarea "x"
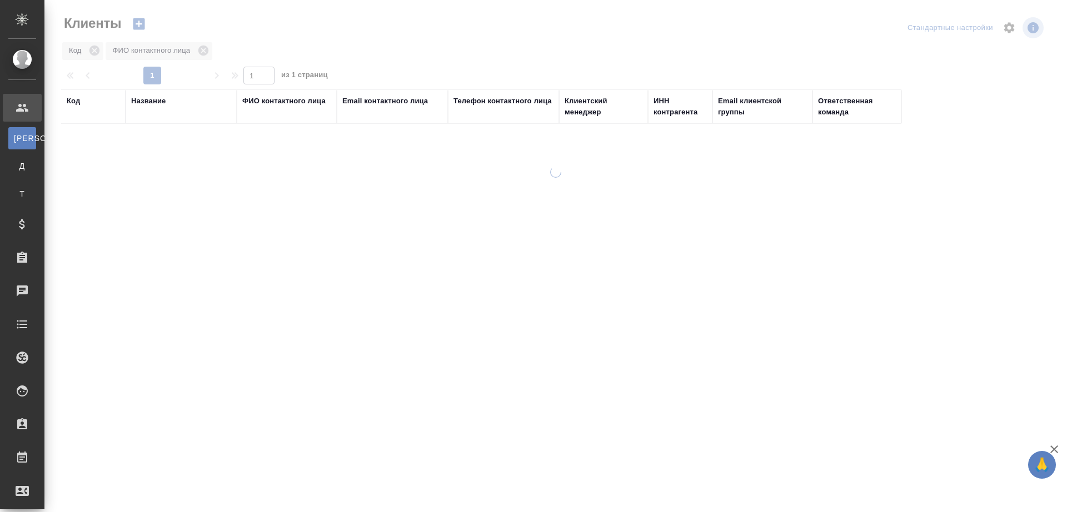
select select "RU"
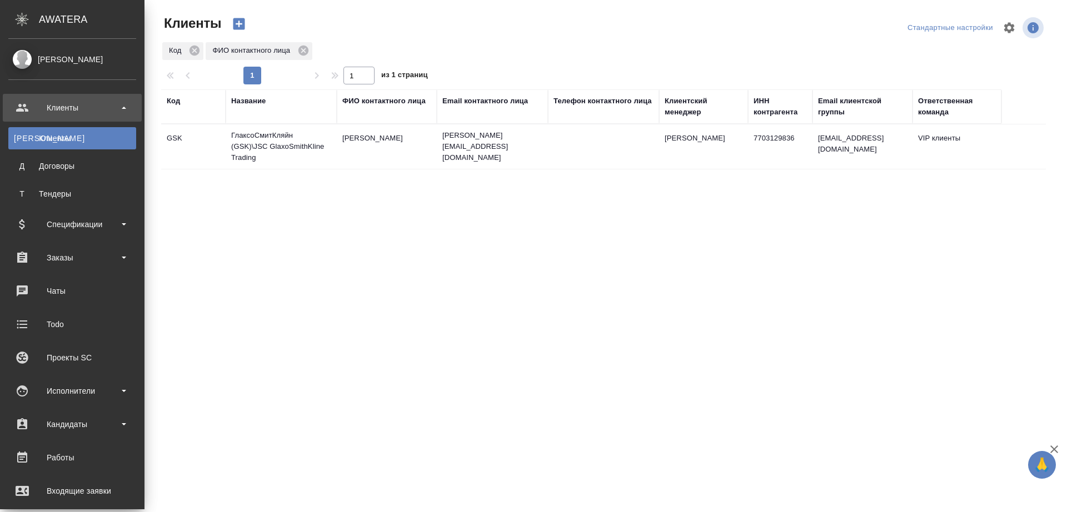
click at [57, 274] on ul "Клиенты К Клиенты Д Договоры Т Тендеры Спецификации Заказы Чаты Todo Проекты SC…" at bounding box center [72, 379] width 144 height 583
click at [58, 261] on div "Заказы" at bounding box center [72, 257] width 128 height 17
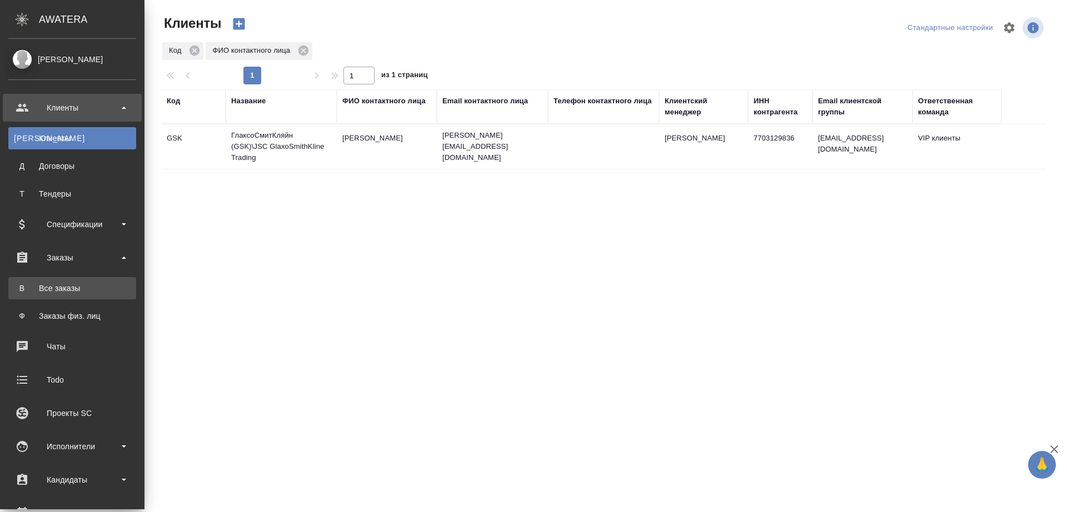
click at [62, 291] on div "Все заказы" at bounding box center [72, 288] width 117 height 11
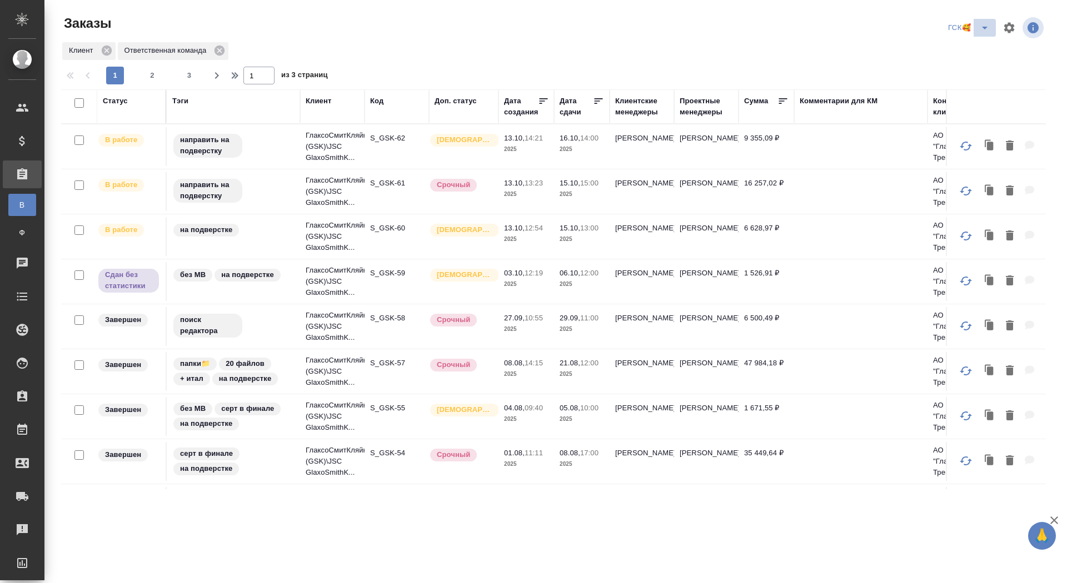
click at [983, 27] on icon "split button" at bounding box center [985, 28] width 6 height 3
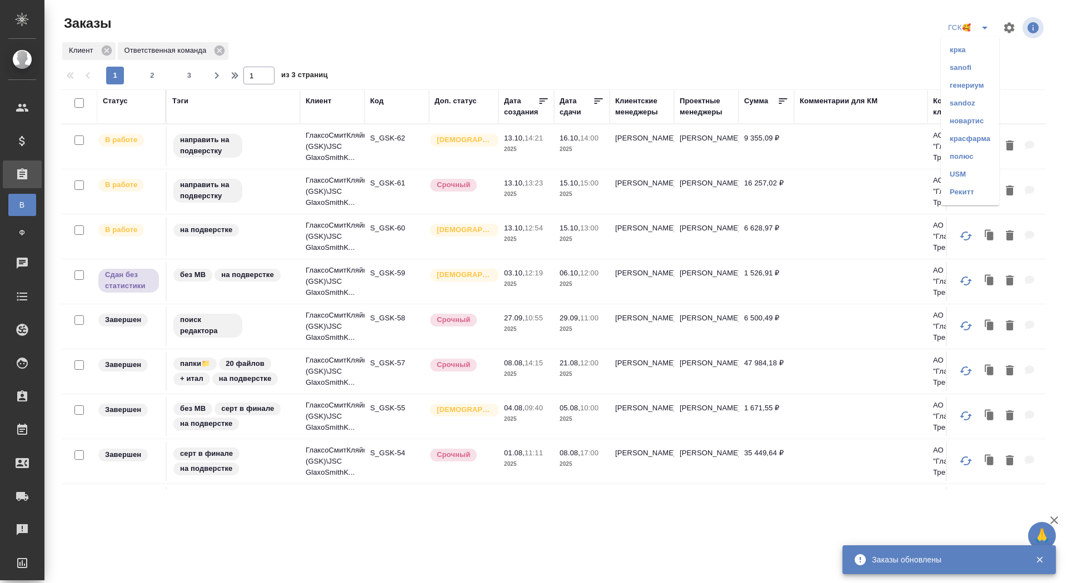
click at [956, 103] on li "sandoz" at bounding box center [970, 103] width 58 height 18
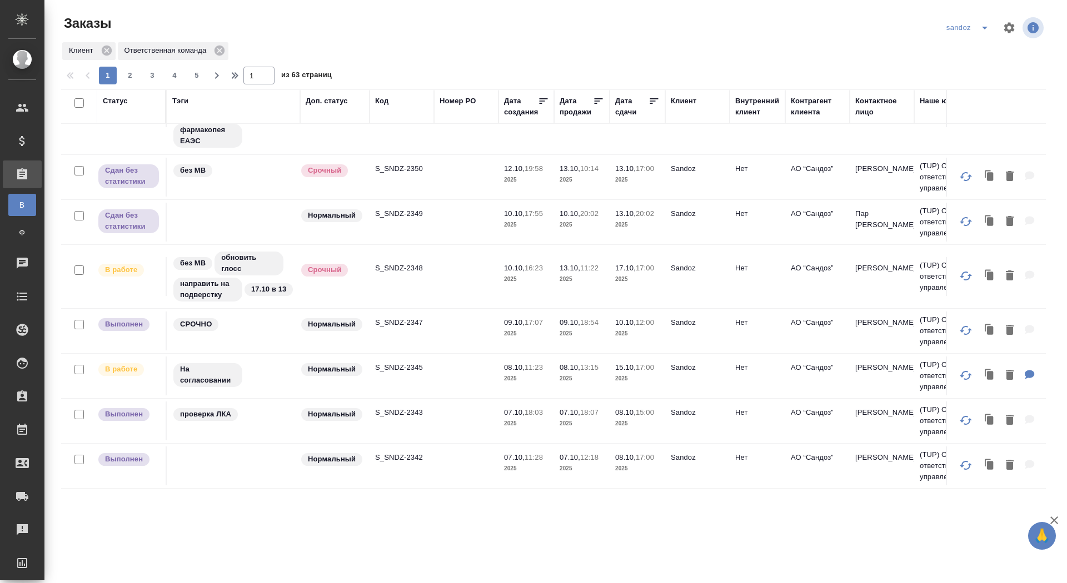
scroll to position [109, 0]
click at [405, 364] on p "S_SNDZ-2345" at bounding box center [401, 367] width 53 height 11
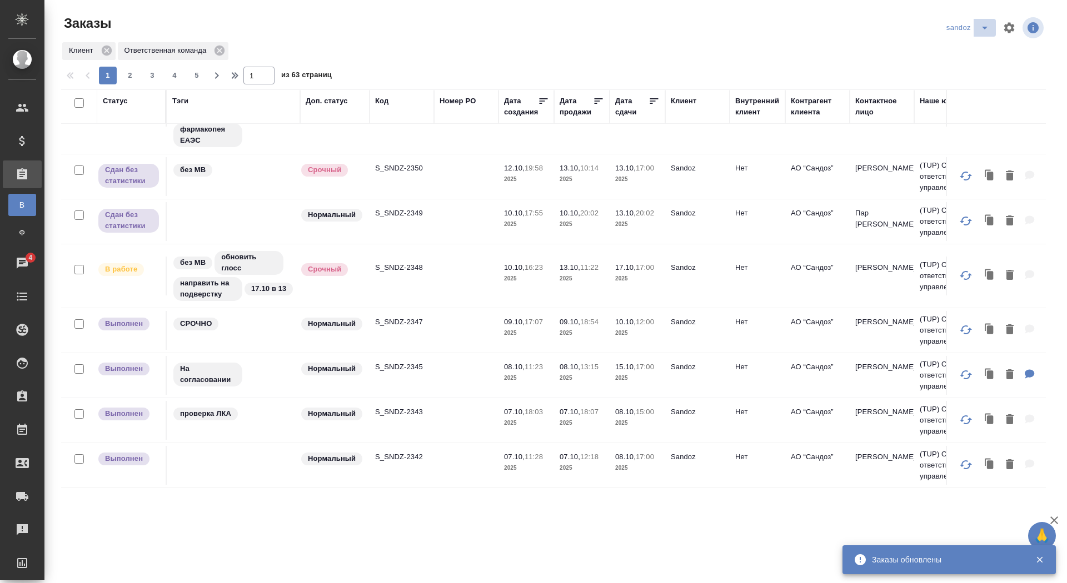
click at [985, 25] on icon "split button" at bounding box center [984, 27] width 13 height 13
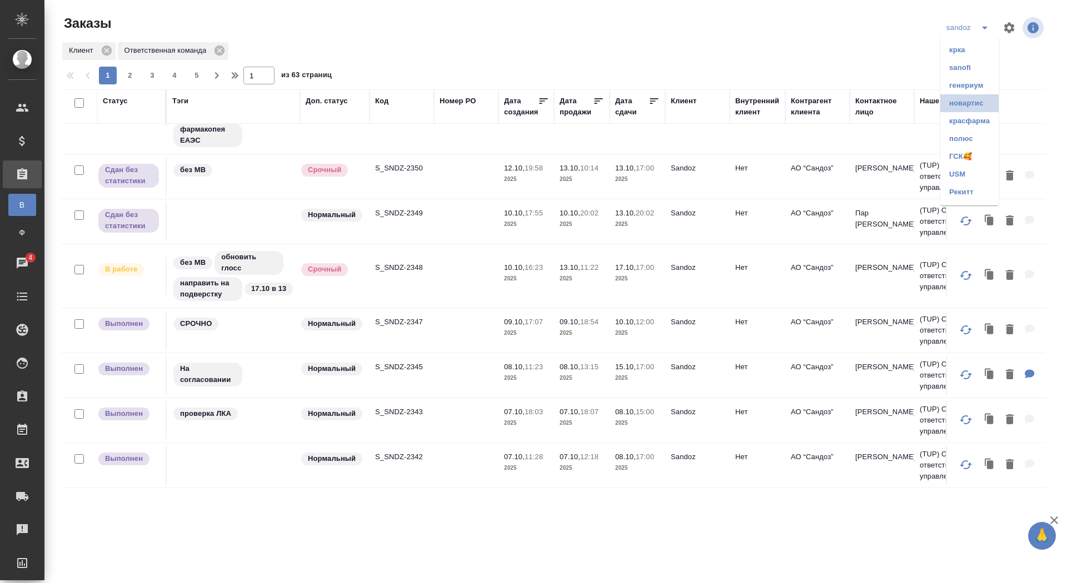
click at [960, 103] on li "новартис" at bounding box center [969, 103] width 58 height 18
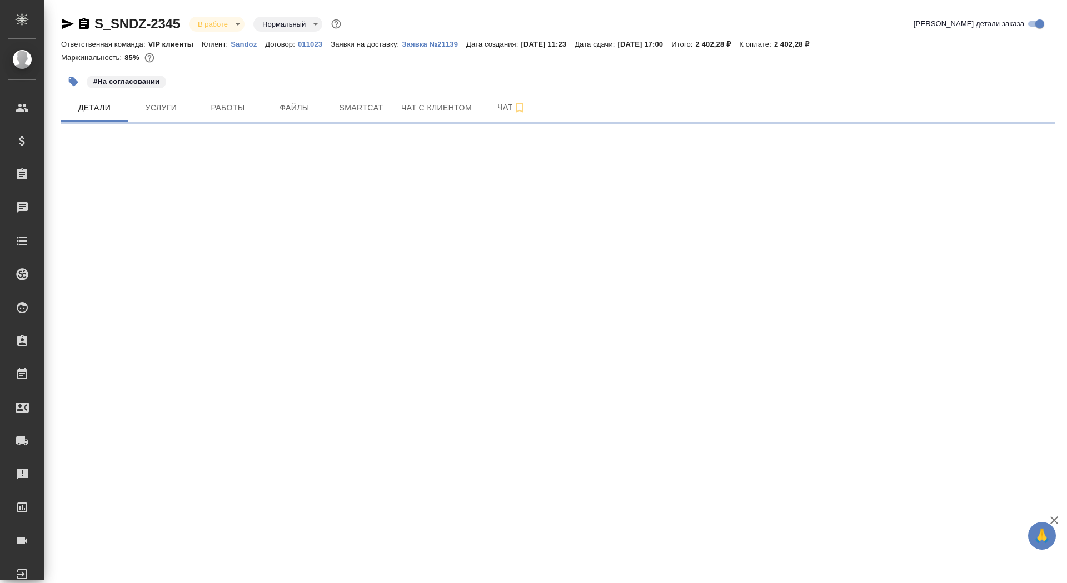
select select "RU"
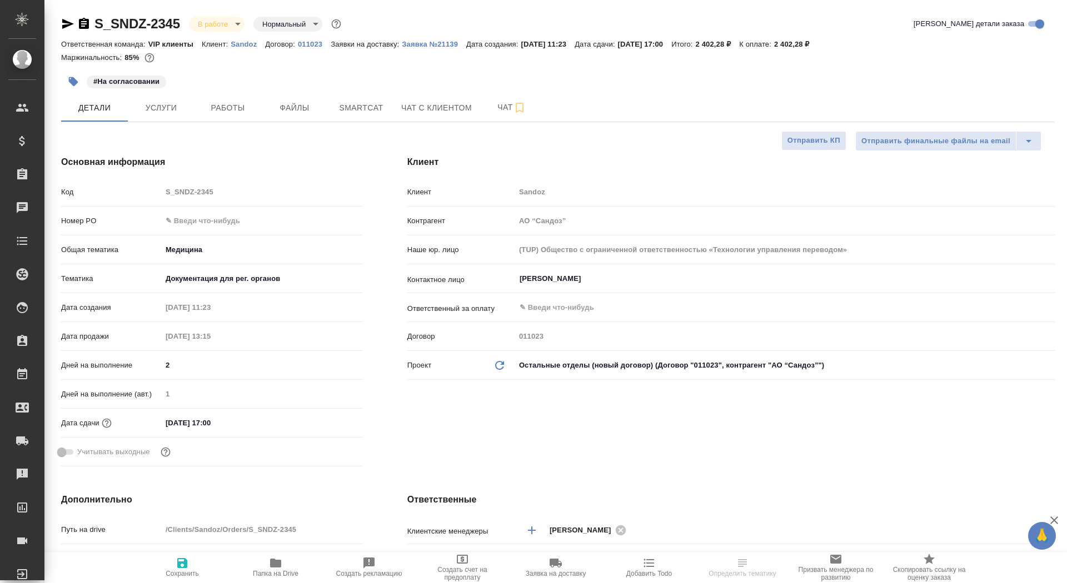
type textarea "x"
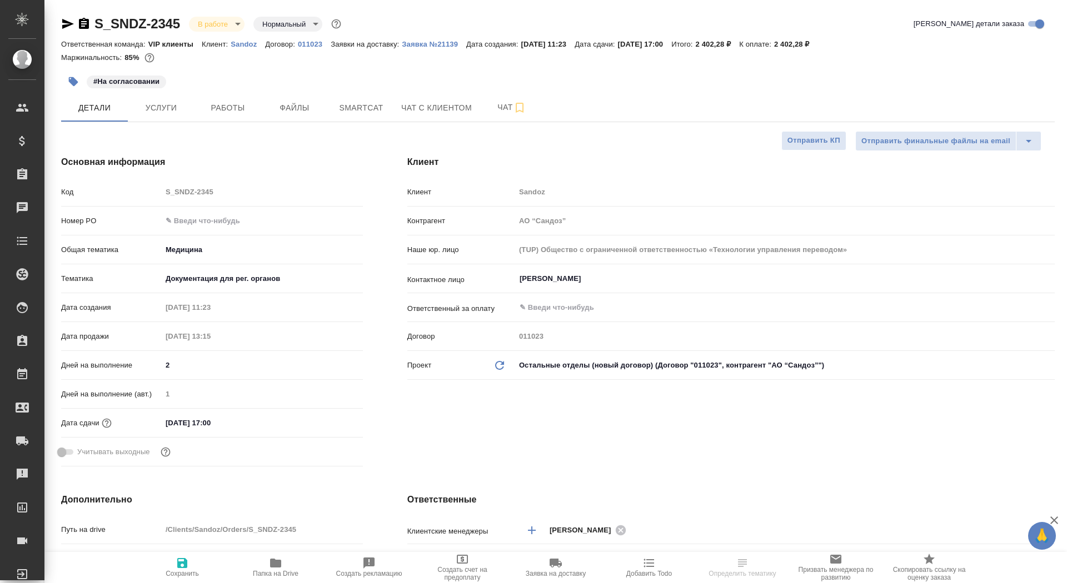
type textarea "x"
click at [436, 40] on p "Заявка №21139" at bounding box center [434, 44] width 64 height 8
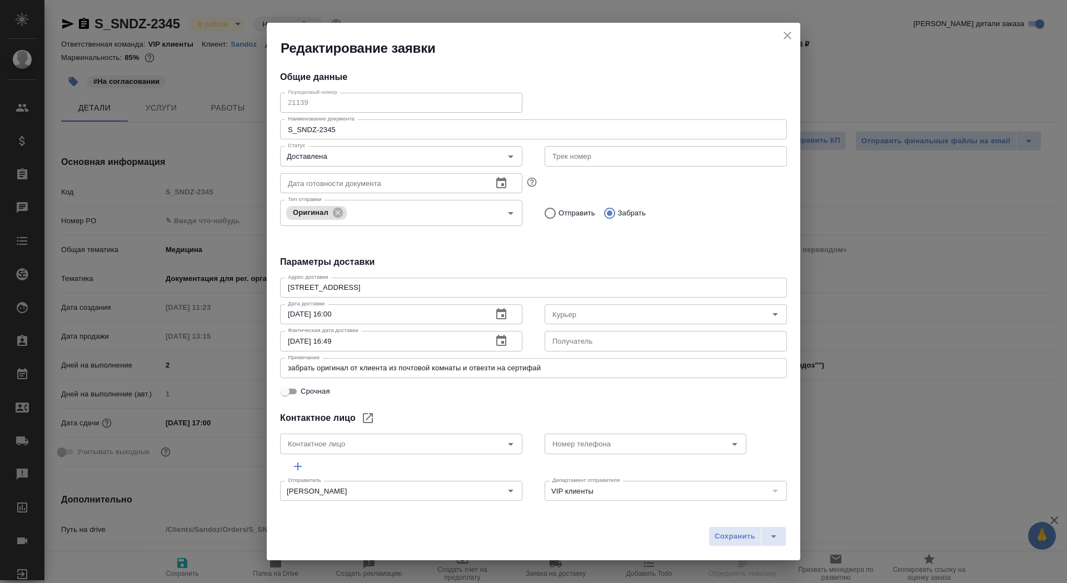
type input "Северов Олег"
type input "Ковалец Ирина"
click at [789, 33] on icon "close" at bounding box center [787, 36] width 8 height 8
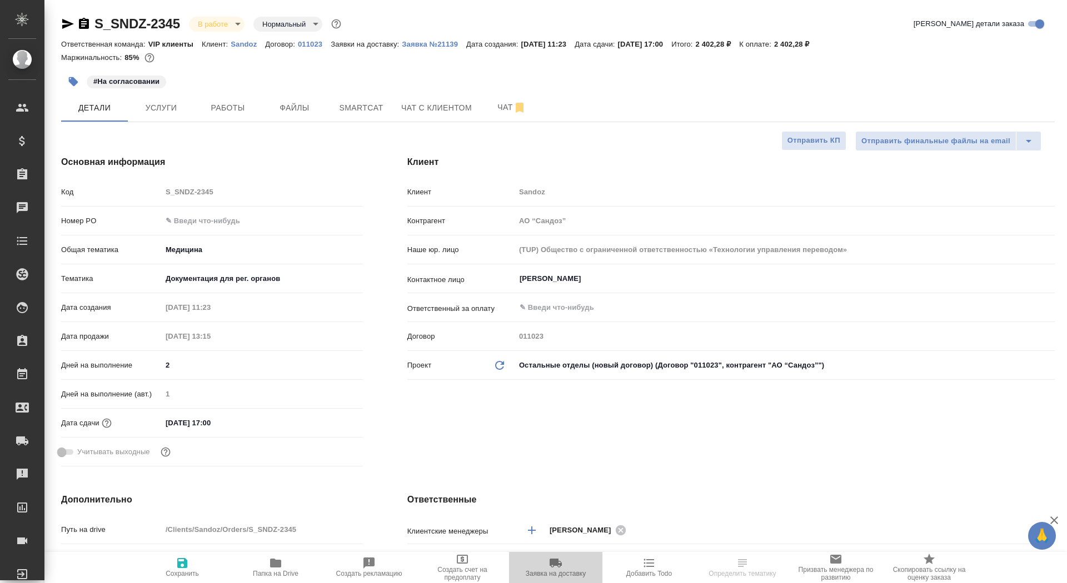
click at [567, 568] on span "Заявка на доставку" at bounding box center [556, 567] width 80 height 21
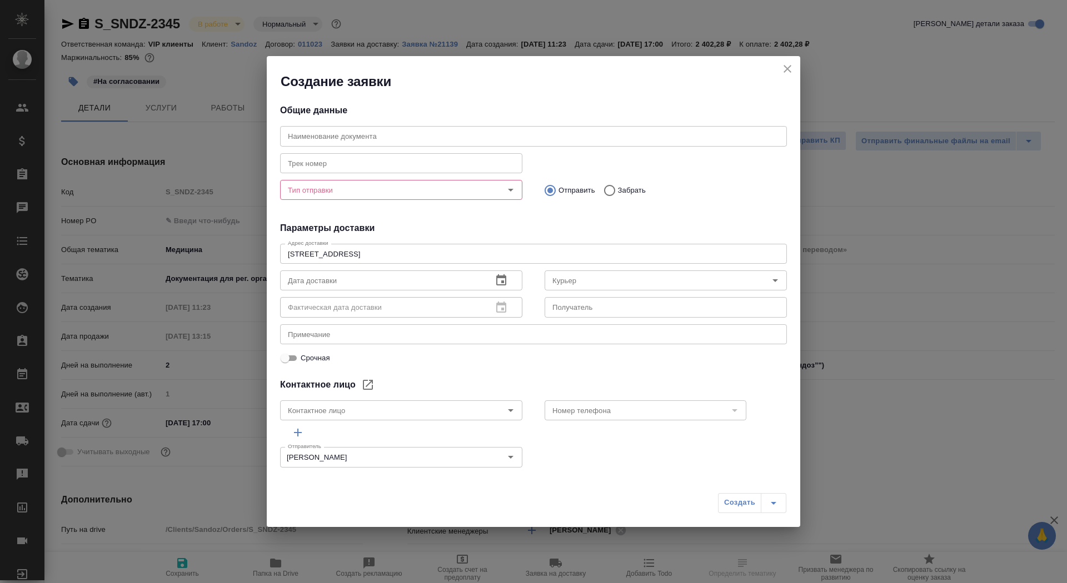
type input "Ковалец Ирина"
click at [350, 200] on div "Тип отправки" at bounding box center [401, 190] width 242 height 20
click at [350, 198] on div "Тип отправки" at bounding box center [401, 190] width 242 height 20
click at [350, 191] on input "Тип отправки" at bounding box center [382, 189] width 198 height 13
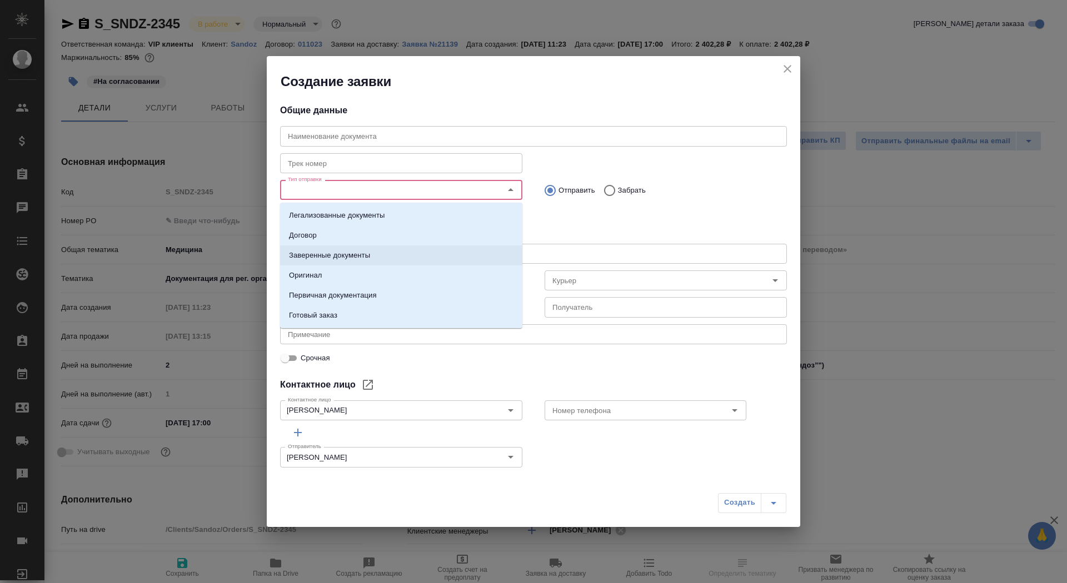
click at [352, 257] on p "Заверенные документы" at bounding box center [329, 255] width 81 height 11
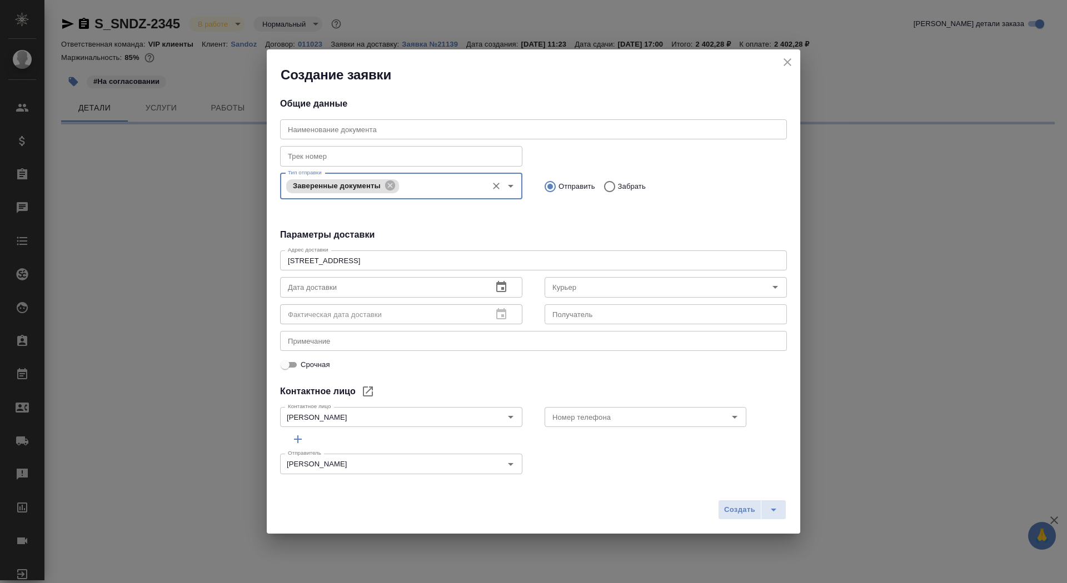
select select "RU"
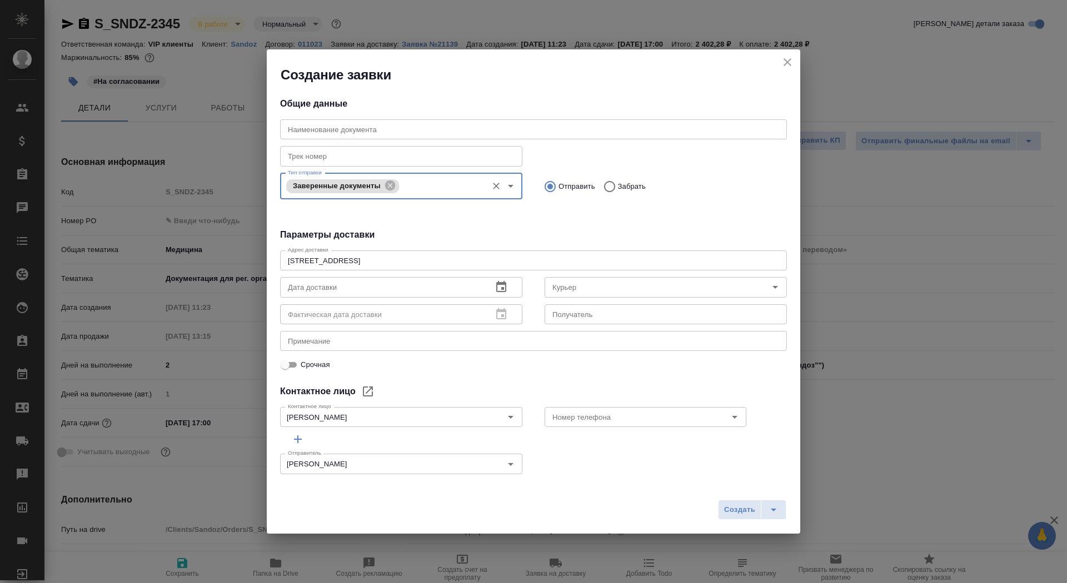
type textarea "x"
click at [402, 292] on input "text" at bounding box center [381, 287] width 203 height 20
click at [503, 291] on icon "button" at bounding box center [500, 287] width 13 height 13
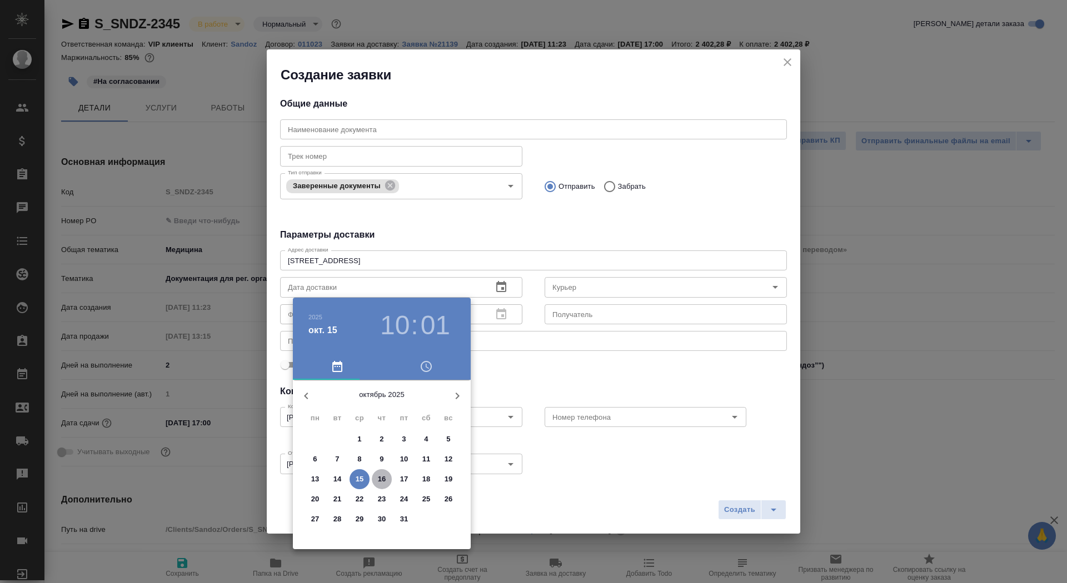
click at [382, 479] on p "16" at bounding box center [382, 479] width 8 height 11
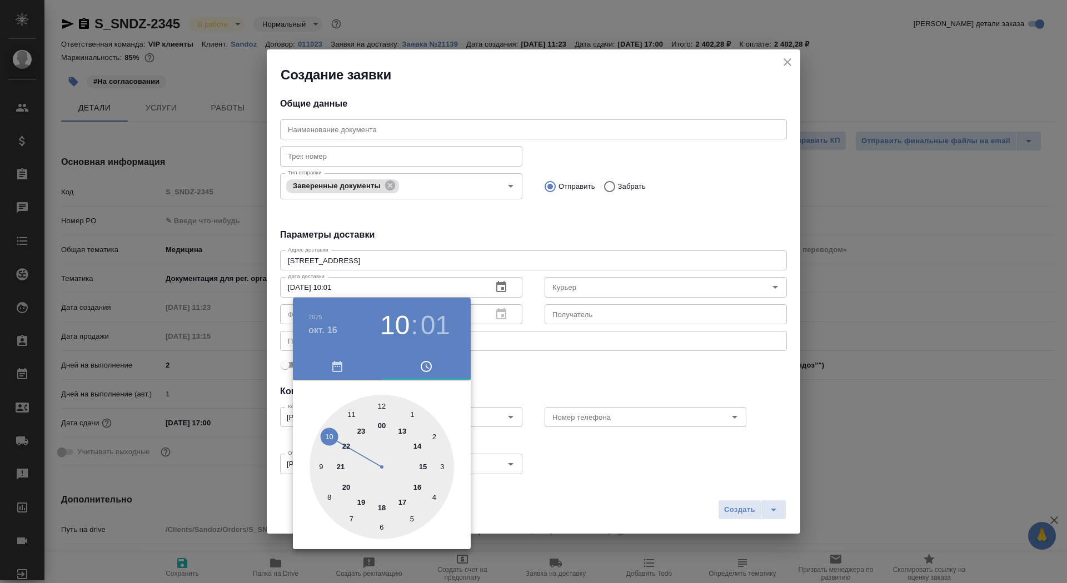
click at [330, 431] on div at bounding box center [381, 467] width 144 height 144
click at [378, 406] on div at bounding box center [381, 467] width 144 height 144
type input "16.10.2025 10:00"
click at [582, 344] on div at bounding box center [533, 291] width 1067 height 583
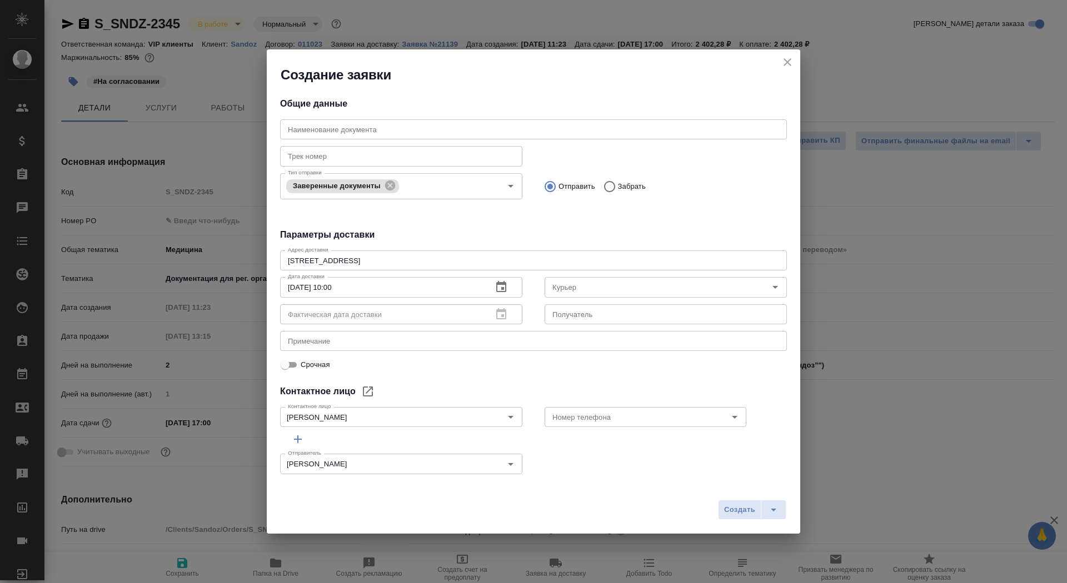
click at [567, 318] on input "text" at bounding box center [665, 314] width 242 height 20
type input "Ковалец Ирина"
click at [394, 347] on div "x Примечание" at bounding box center [533, 341] width 507 height 20
type textarea "сертифай-новартис"
type textarea "x"
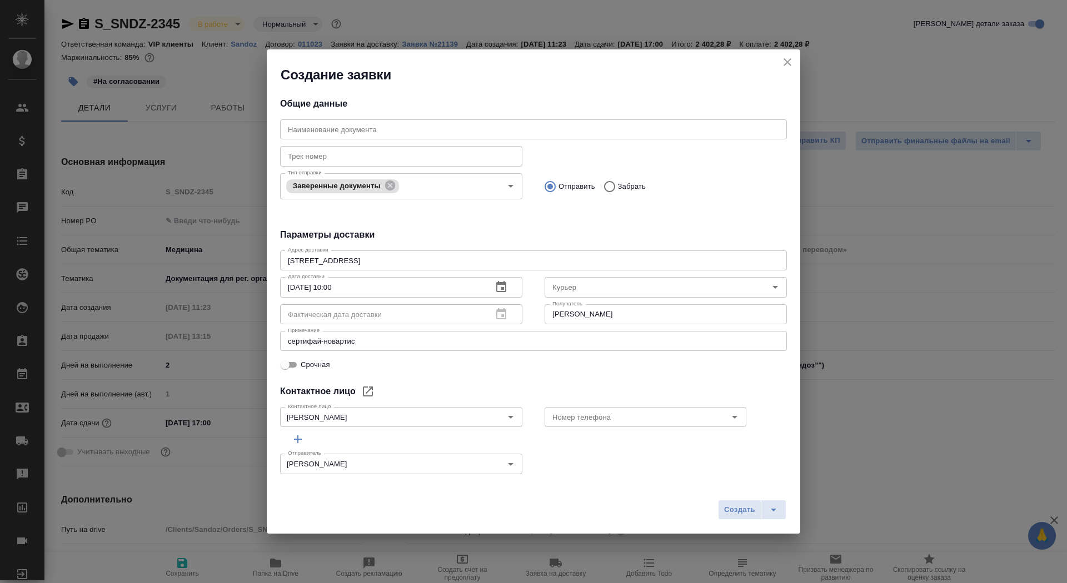
type textarea "x"
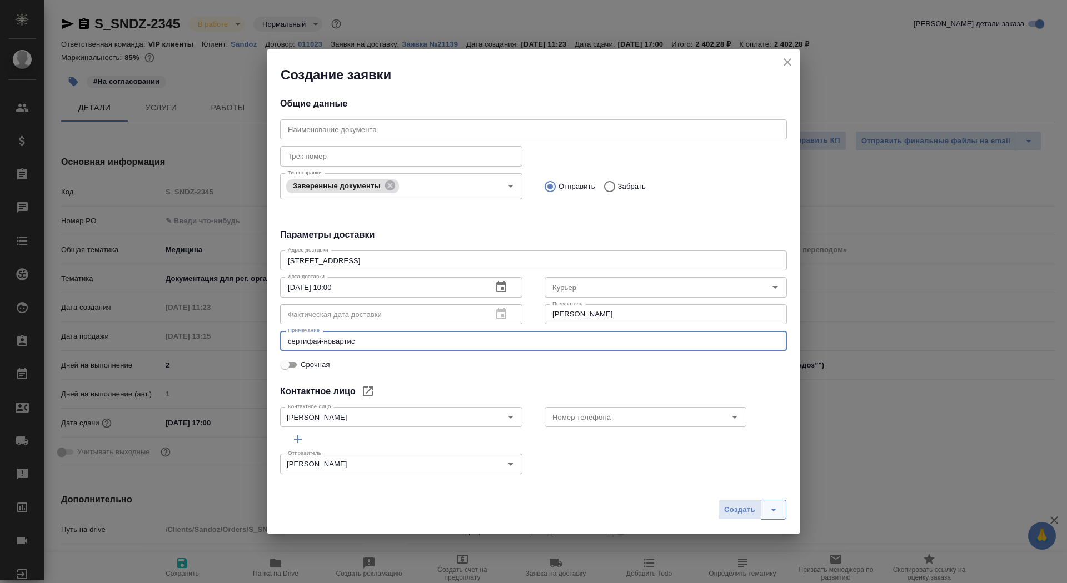
click at [780, 509] on button "split button" at bounding box center [774, 510] width 26 height 20
click at [778, 481] on li "Создать и скачать" at bounding box center [753, 487] width 80 height 18
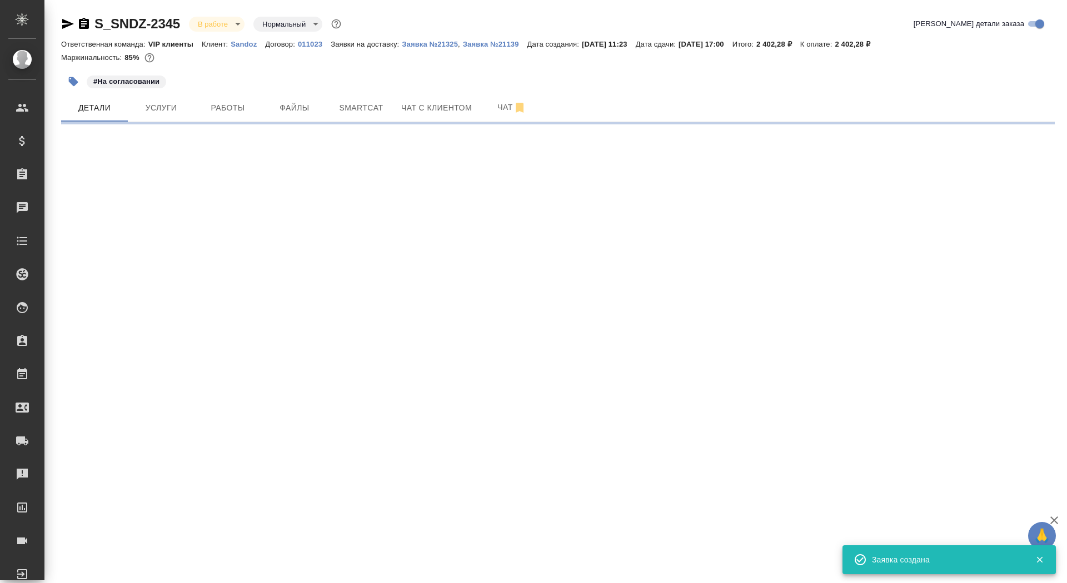
select select "RU"
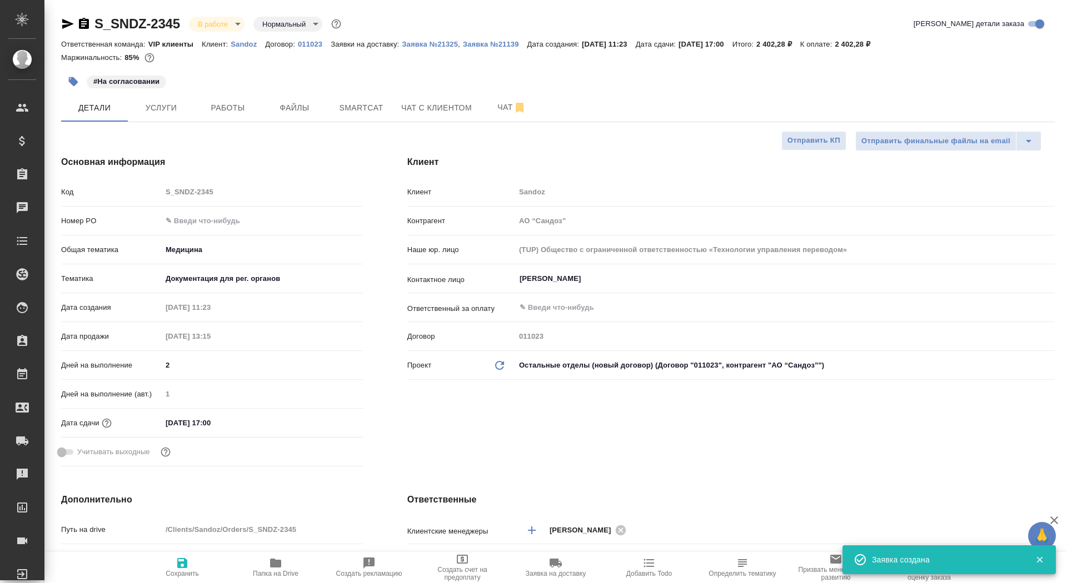
type textarea "x"
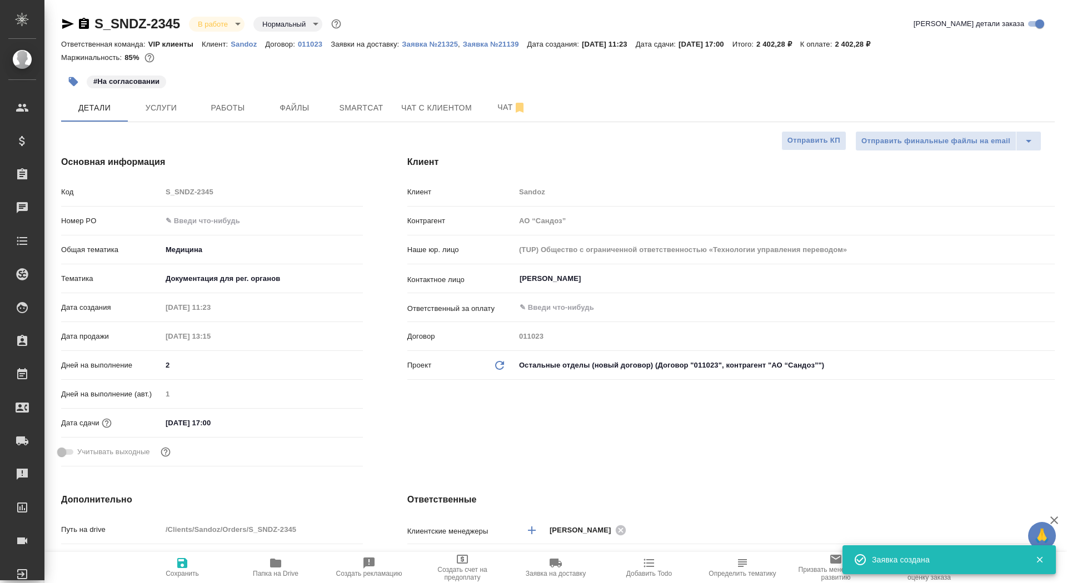
type textarea "x"
click at [430, 46] on p "Заявка №21325" at bounding box center [430, 44] width 56 height 8
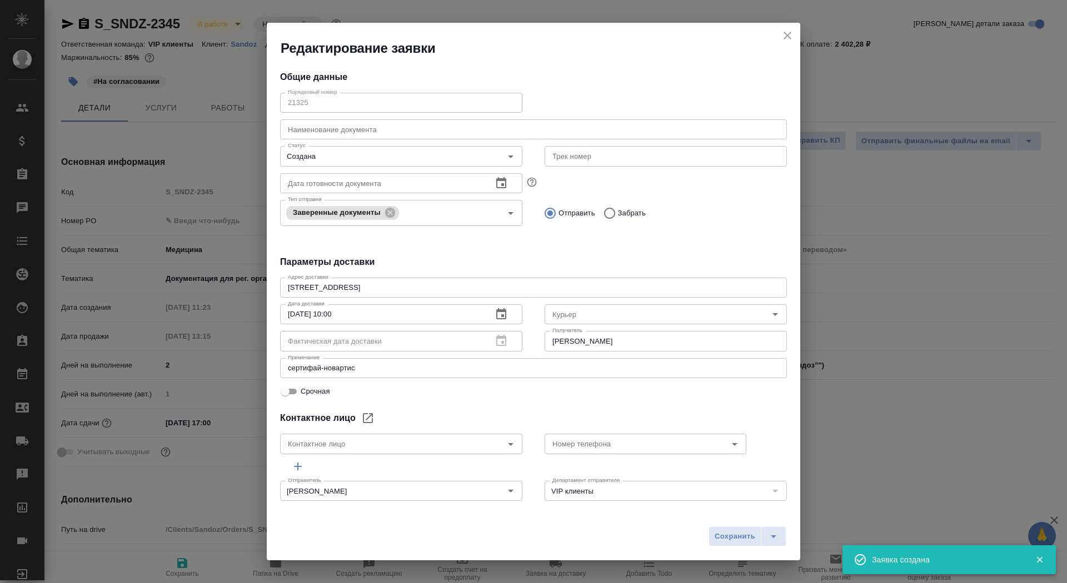
type input "Ковалец Ирина"
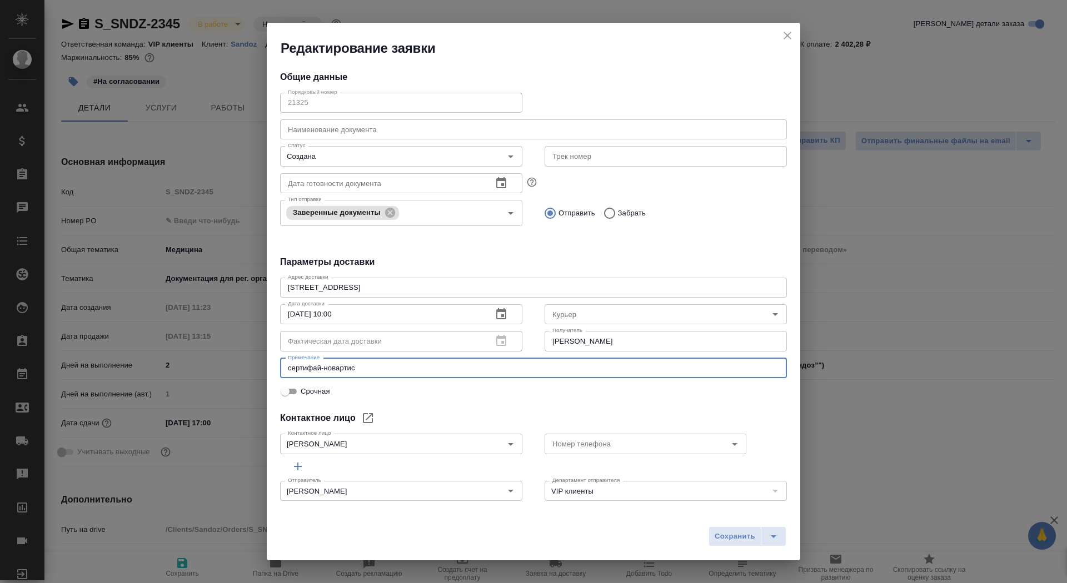
click at [401, 370] on textarea "сертифай-новартис" at bounding box center [533, 368] width 491 height 8
type textarea "сертифай-сандоз"
click at [732, 541] on span "Сохранить" at bounding box center [734, 537] width 41 height 13
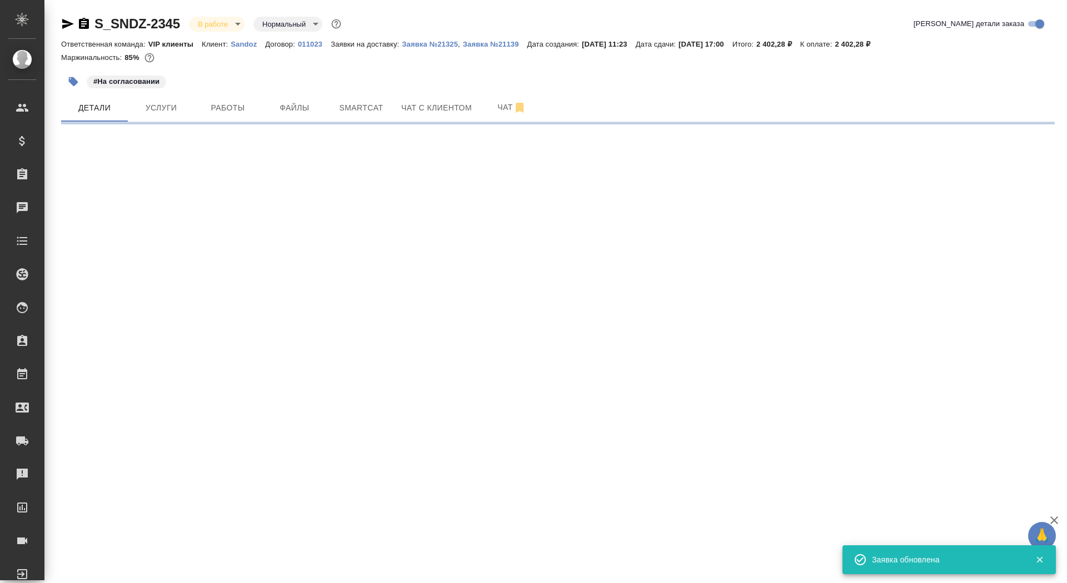
select select "RU"
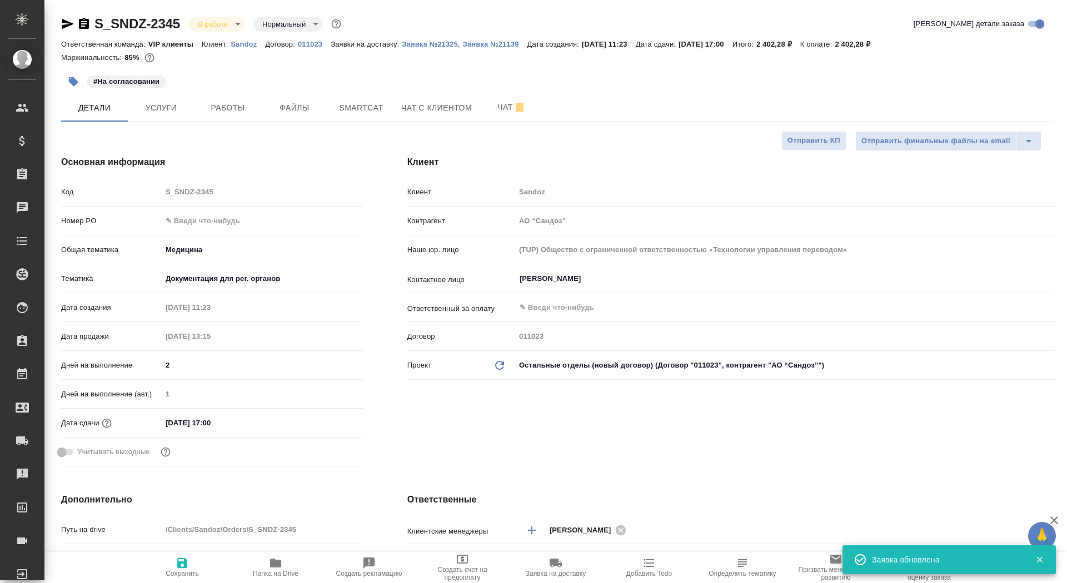
type textarea "x"
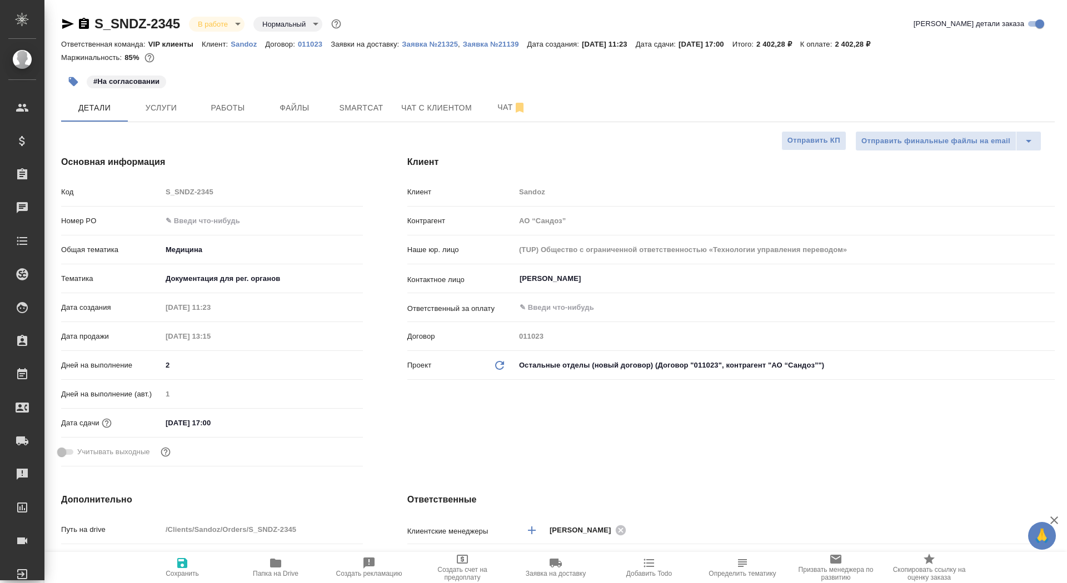
type textarea "x"
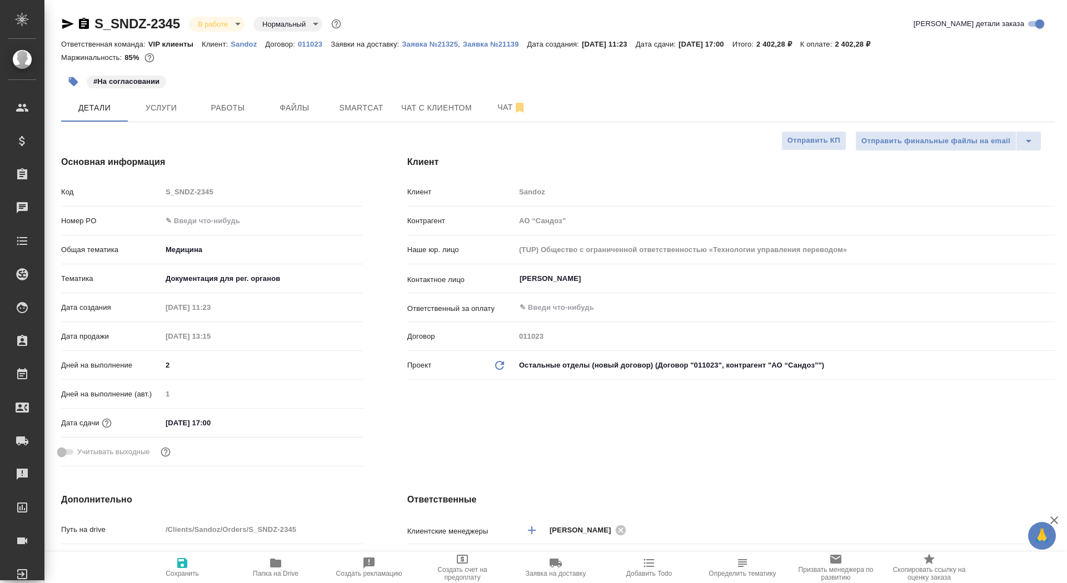
type textarea "x"
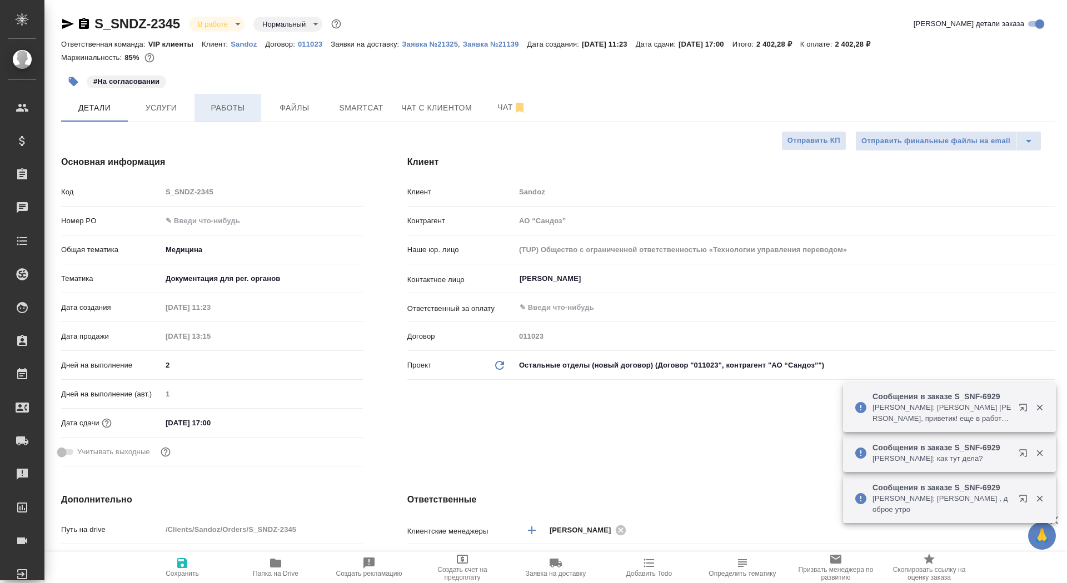
click at [229, 112] on span "Работы" at bounding box center [227, 108] width 53 height 14
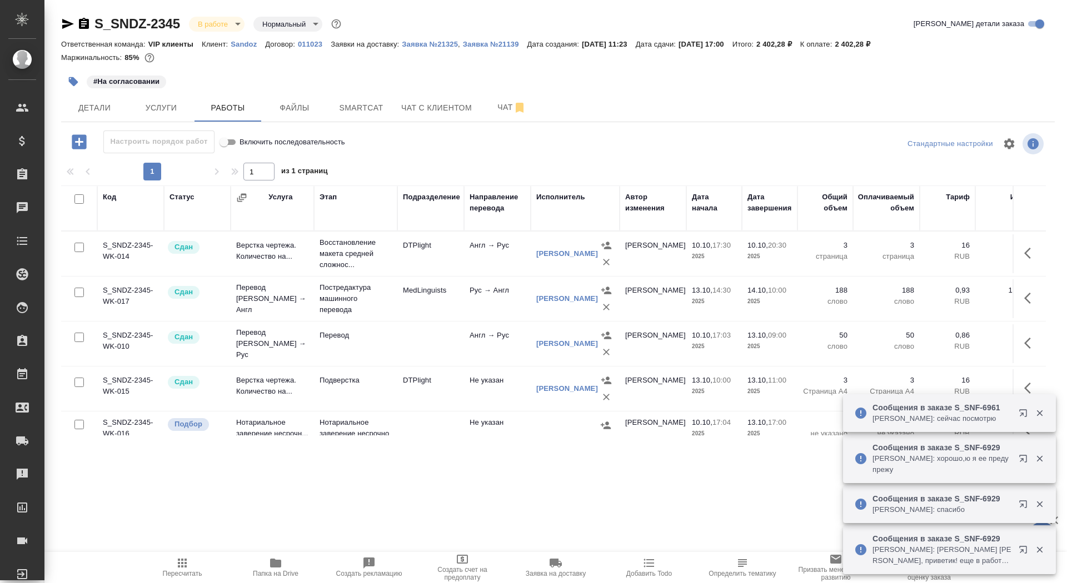
scroll to position [65, 0]
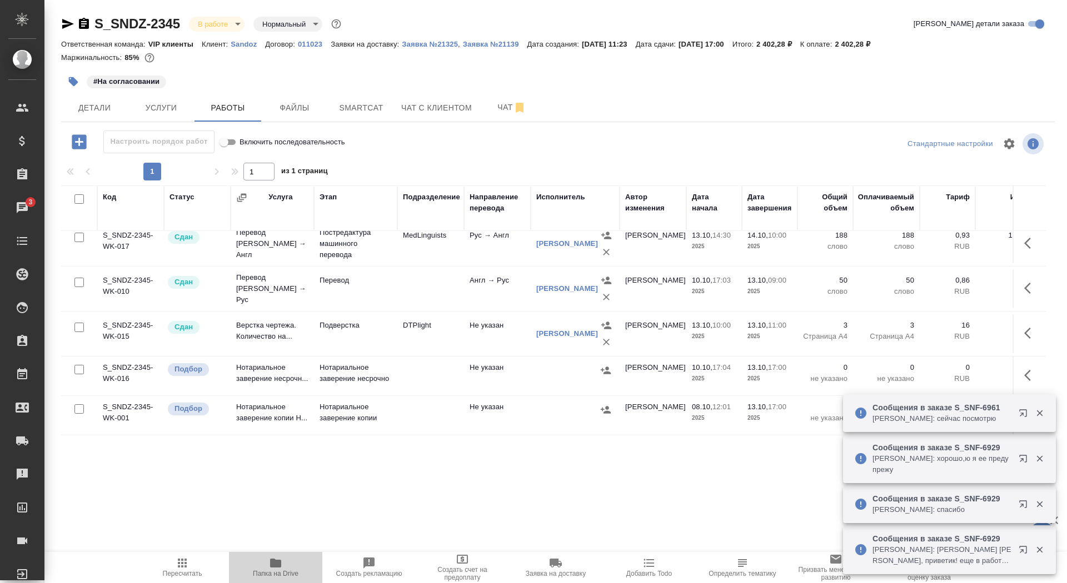
click at [294, 572] on span "Папка на Drive" at bounding box center [276, 574] width 46 height 8
click at [1039, 413] on icon "button" at bounding box center [1039, 414] width 6 height 6
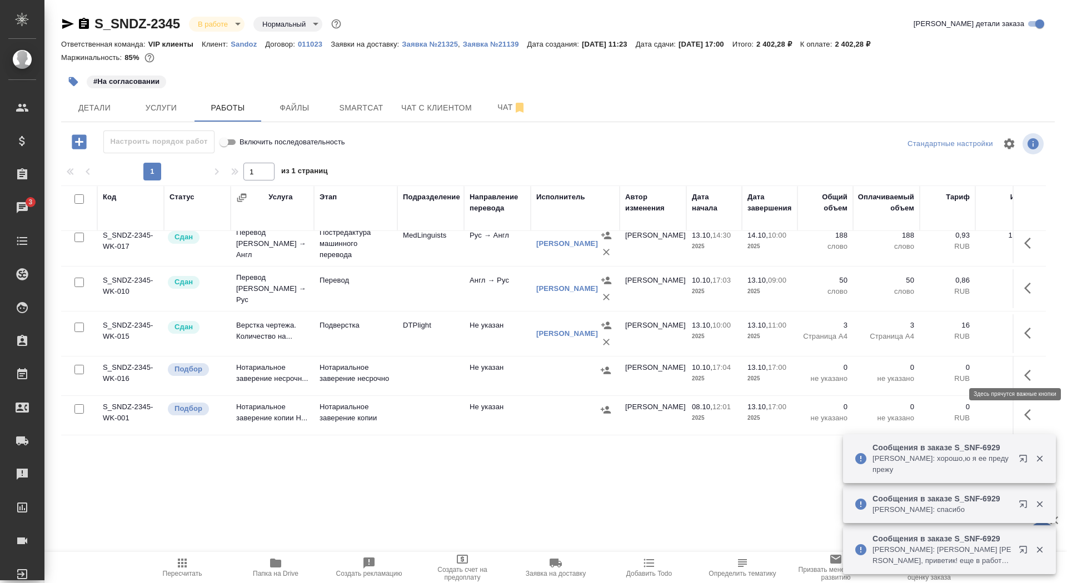
click at [1024, 372] on icon "button" at bounding box center [1030, 375] width 13 height 13
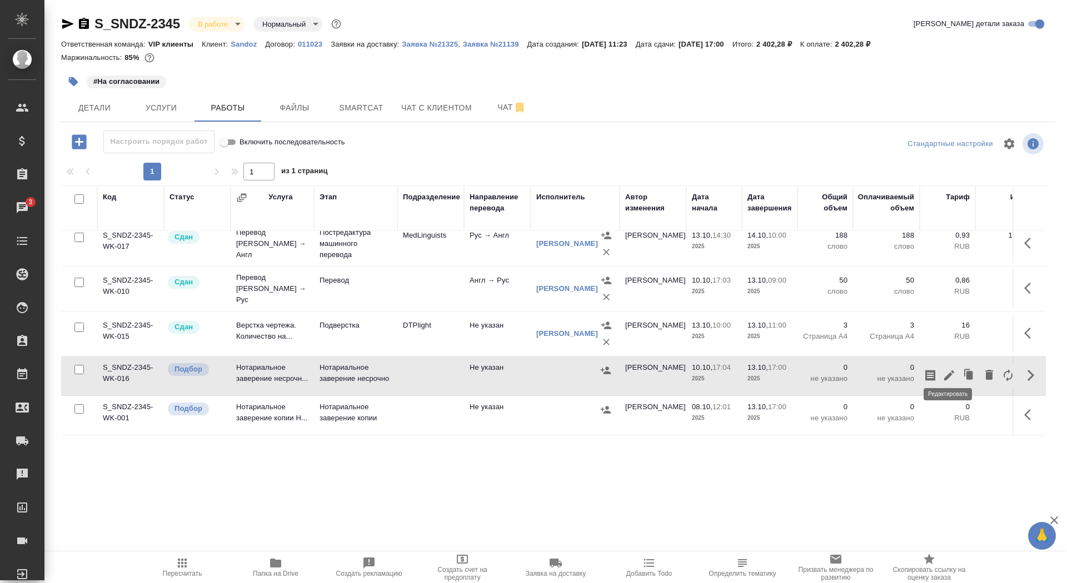
click at [944, 371] on icon "button" at bounding box center [949, 376] width 10 height 10
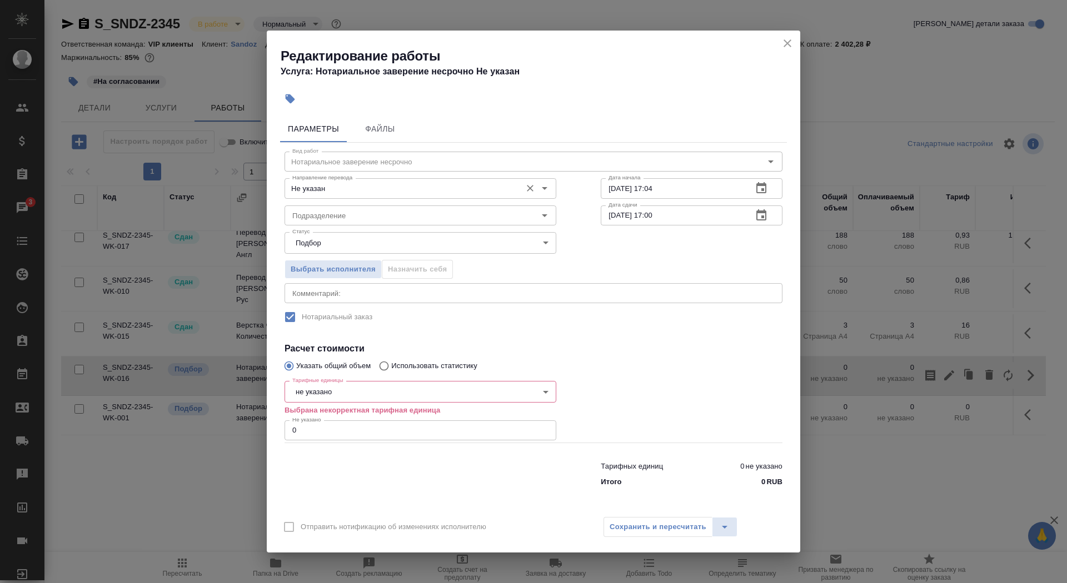
click at [327, 192] on input "Не указан" at bounding box center [402, 188] width 228 height 13
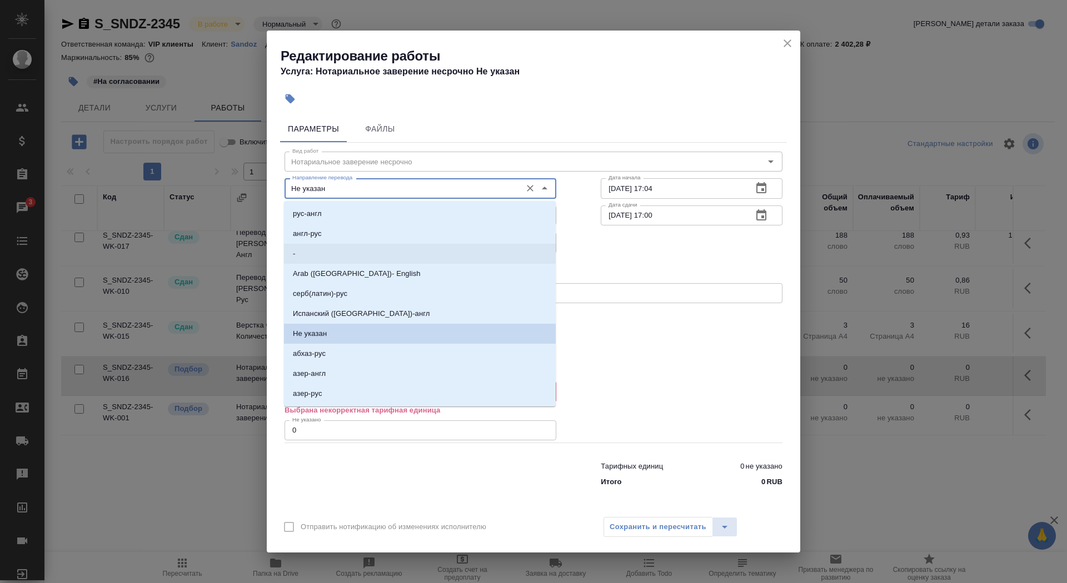
click at [334, 254] on li "-" at bounding box center [420, 254] width 272 height 20
type input "-"
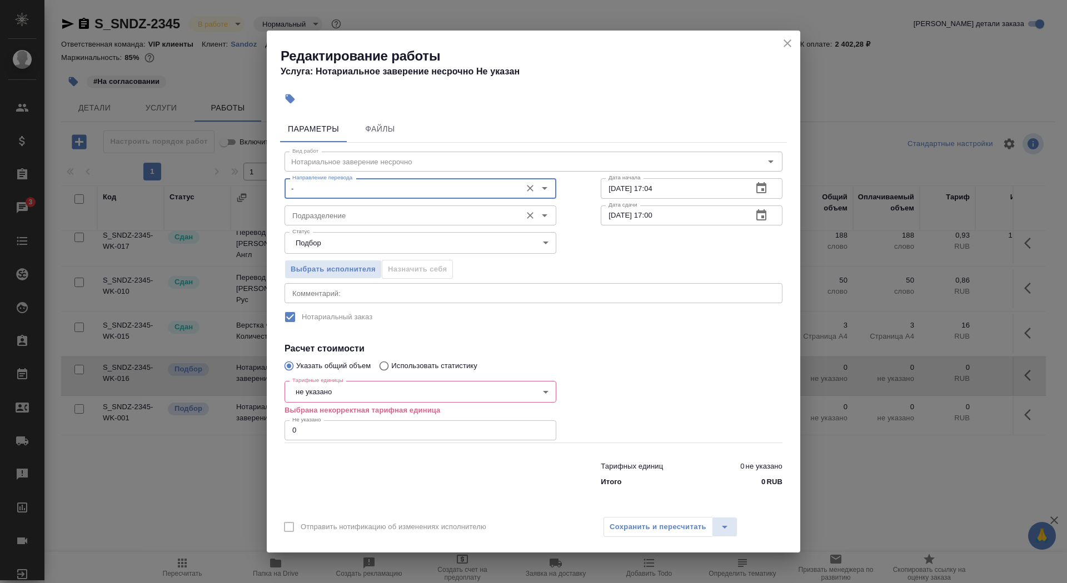
click at [334, 222] on div "Подразделение" at bounding box center [420, 216] width 272 height 20
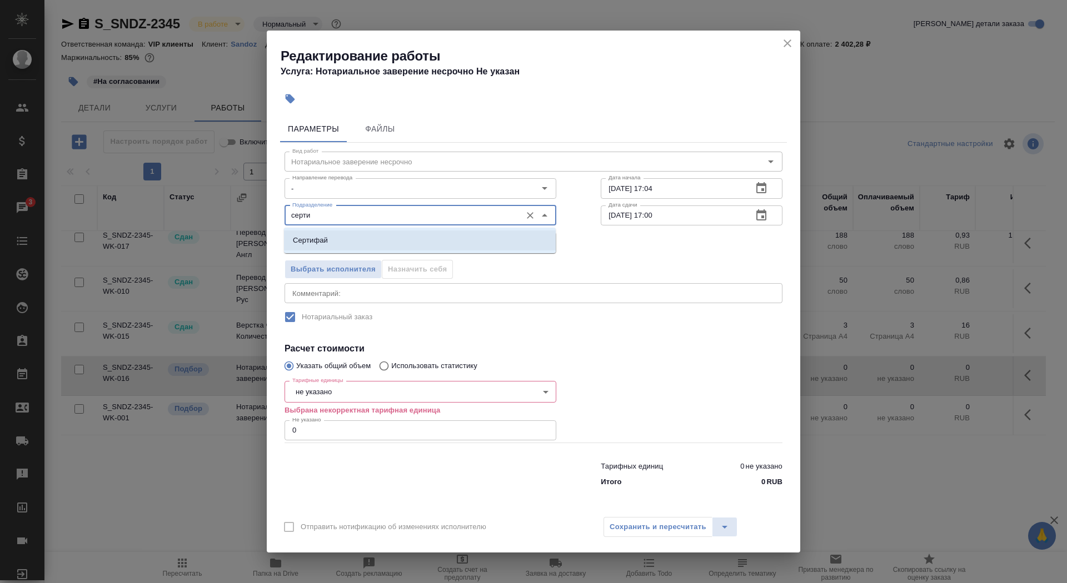
click at [324, 236] on p "Сертифай" at bounding box center [310, 240] width 35 height 11
type input "Сертифай"
click at [348, 386] on body "🙏 .cls-1 fill:#fff; AWATERA Saydasheva Dilyara Клиенты Спецификации Заказы 3 Ча…" at bounding box center [533, 291] width 1067 height 583
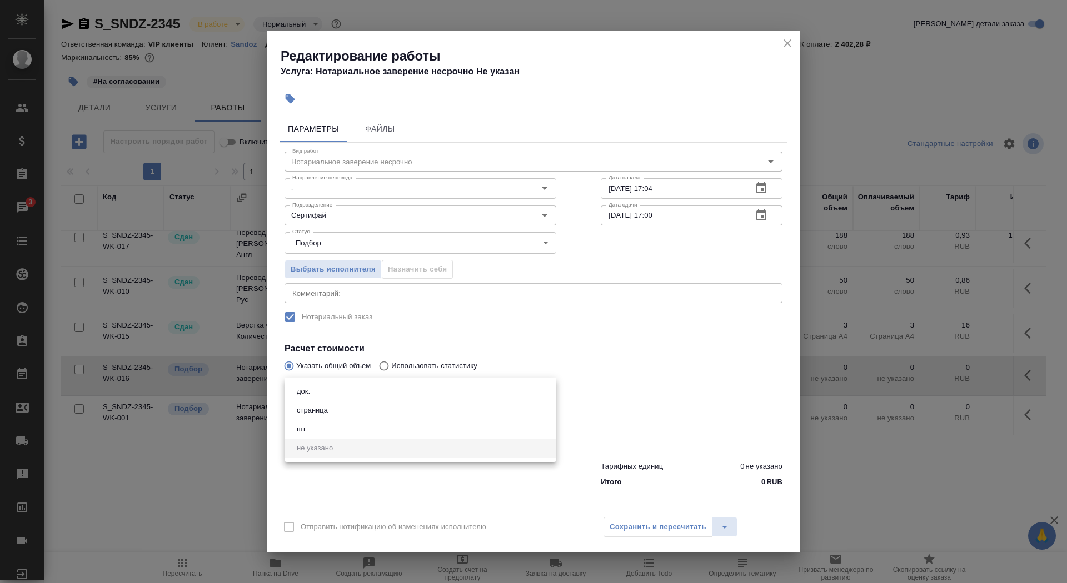
click at [343, 387] on li "док." at bounding box center [420, 391] width 272 height 19
type input "5a8b1489cc6b4906c91bfd8b"
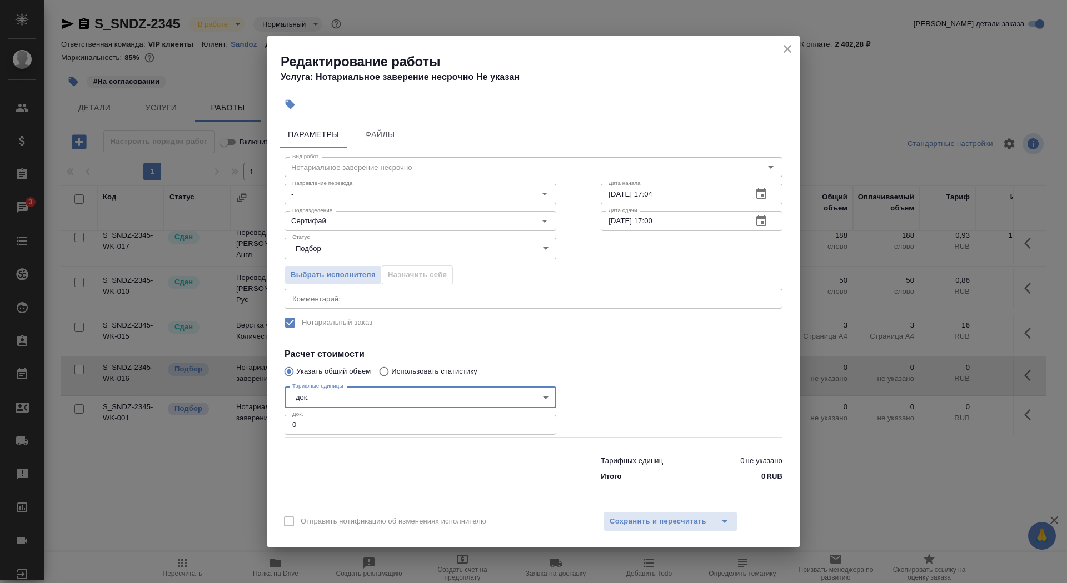
click at [328, 427] on input "0" at bounding box center [420, 425] width 272 height 20
type input "1"
click at [613, 223] on input "13.10.2025 17:00" at bounding box center [672, 221] width 143 height 20
type input "13.10.2025 17:00"
click at [628, 524] on span "Сохранить и пересчитать" at bounding box center [657, 522] width 97 height 13
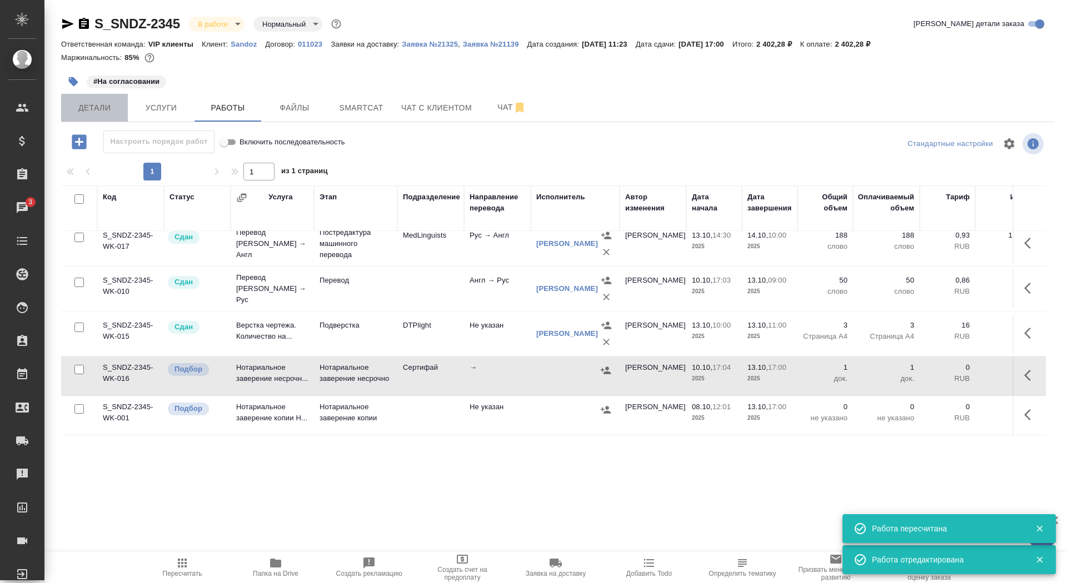
click at [84, 107] on span "Детали" at bounding box center [94, 108] width 53 height 14
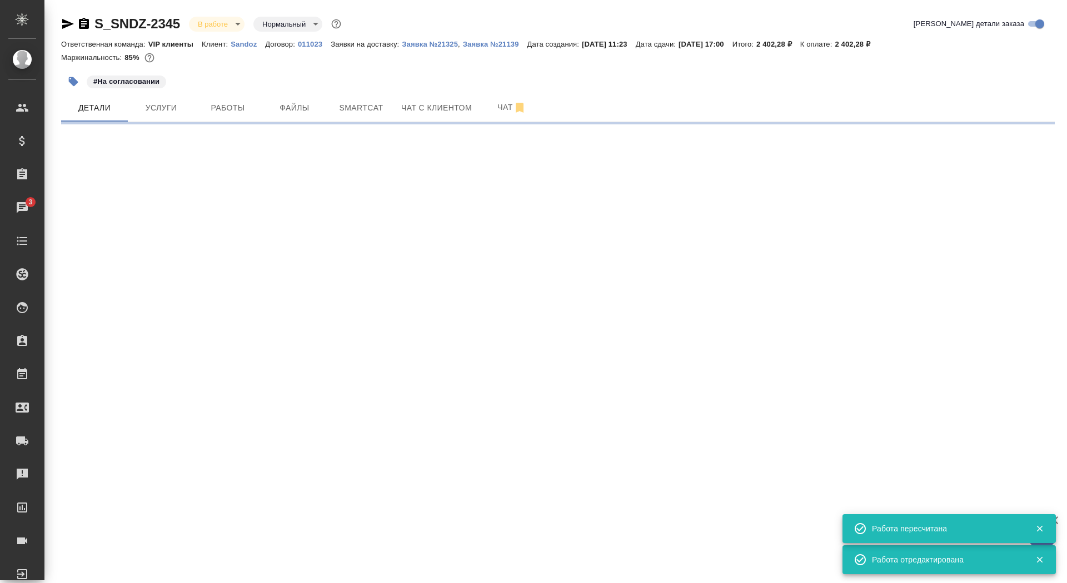
select select "RU"
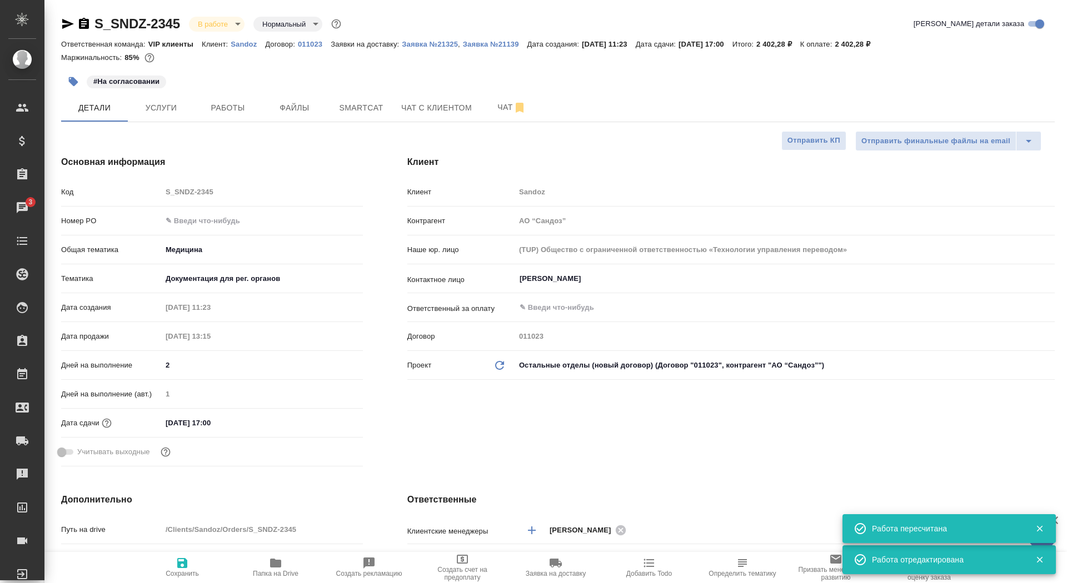
type textarea "x"
click at [163, 108] on span "Услуги" at bounding box center [160, 108] width 53 height 14
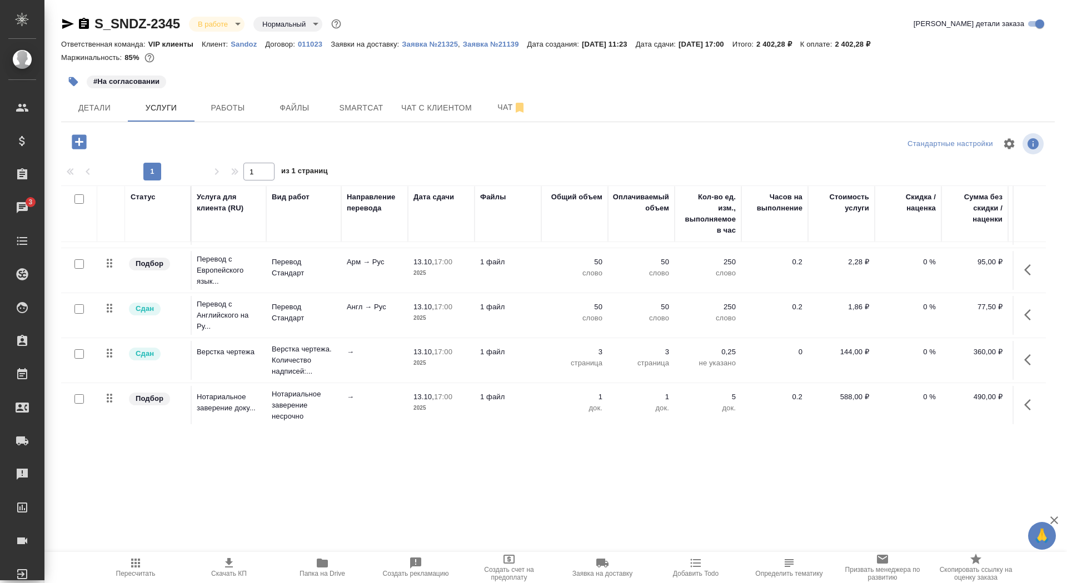
scroll to position [37, 1]
click at [383, 392] on td "→" at bounding box center [374, 408] width 67 height 39
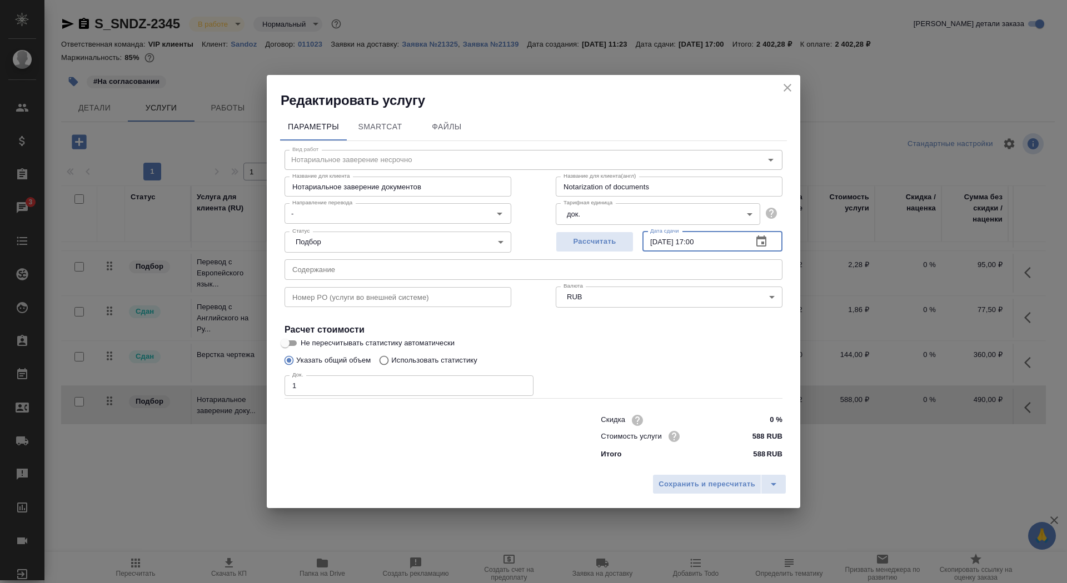
click at [672, 240] on input "13.10.2025 17:00" at bounding box center [692, 242] width 101 height 20
type input "14.10.2025 17:00"
click at [708, 488] on span "Сохранить и пересчитать" at bounding box center [706, 484] width 97 height 13
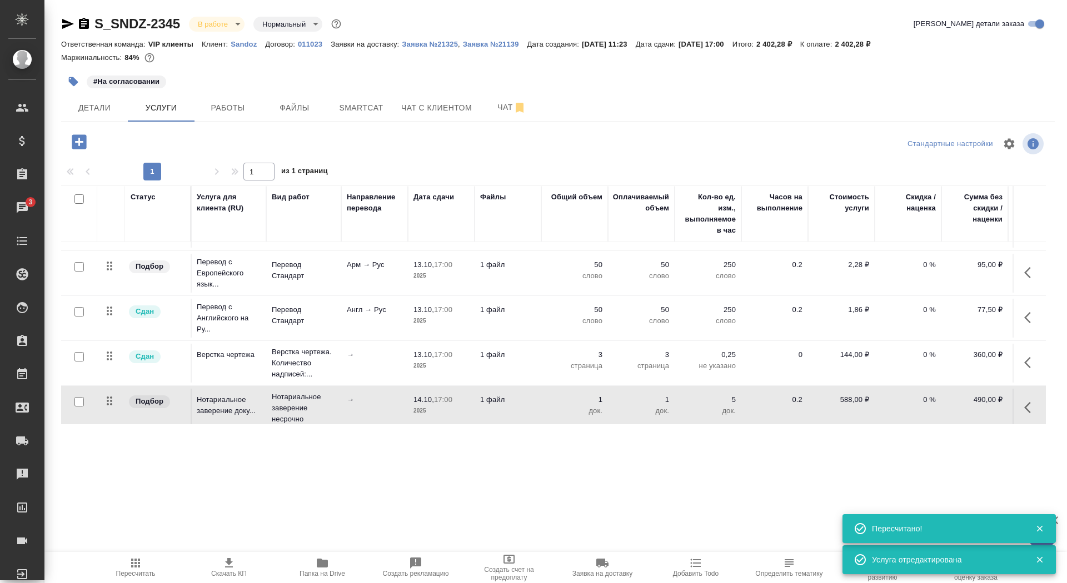
scroll to position [0, 1]
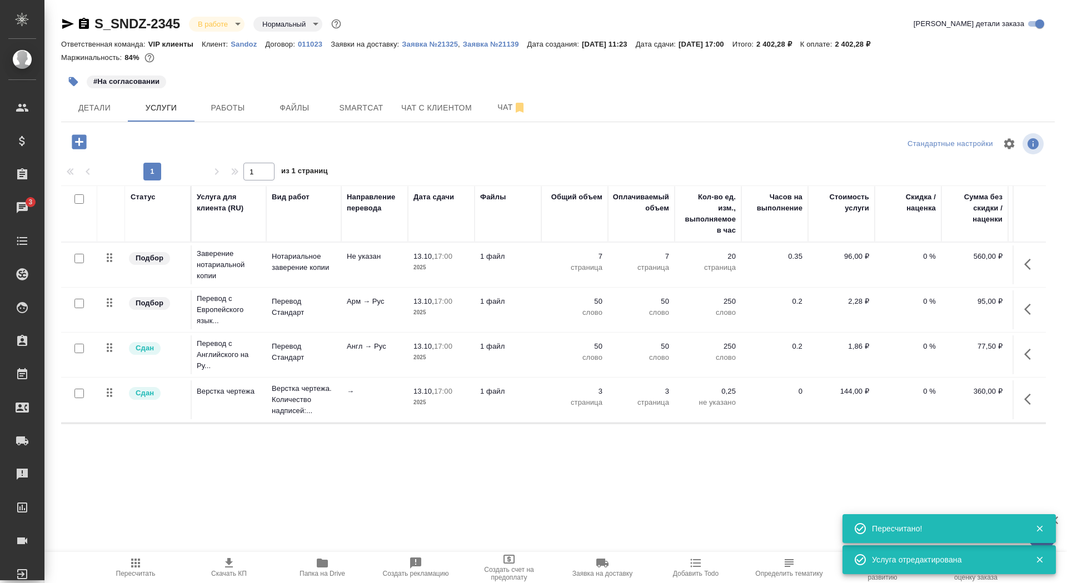
click at [377, 262] on td "Не указан" at bounding box center [374, 265] width 67 height 39
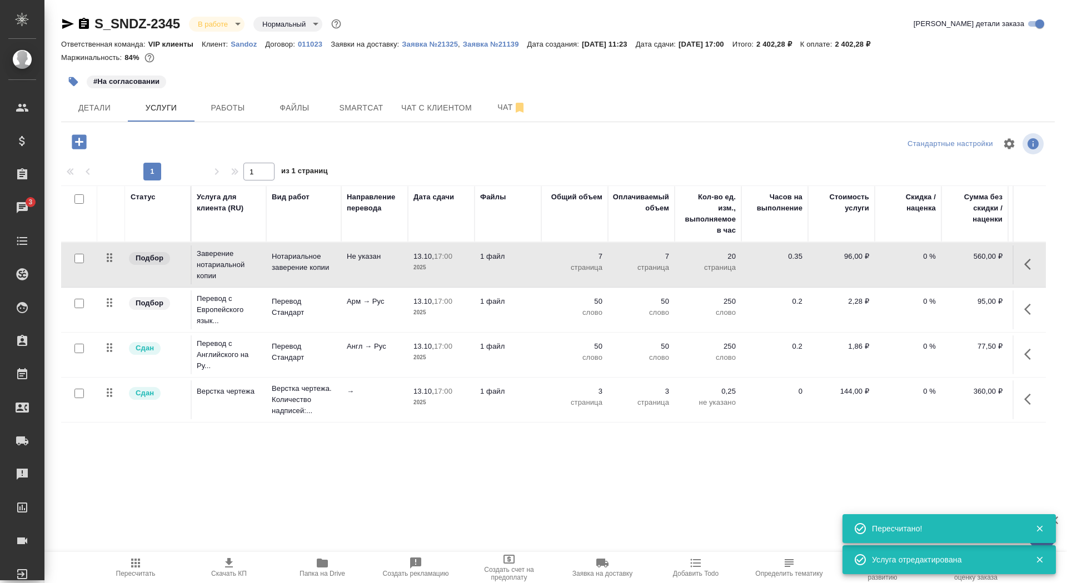
click at [377, 262] on td "Не указан" at bounding box center [374, 265] width 67 height 39
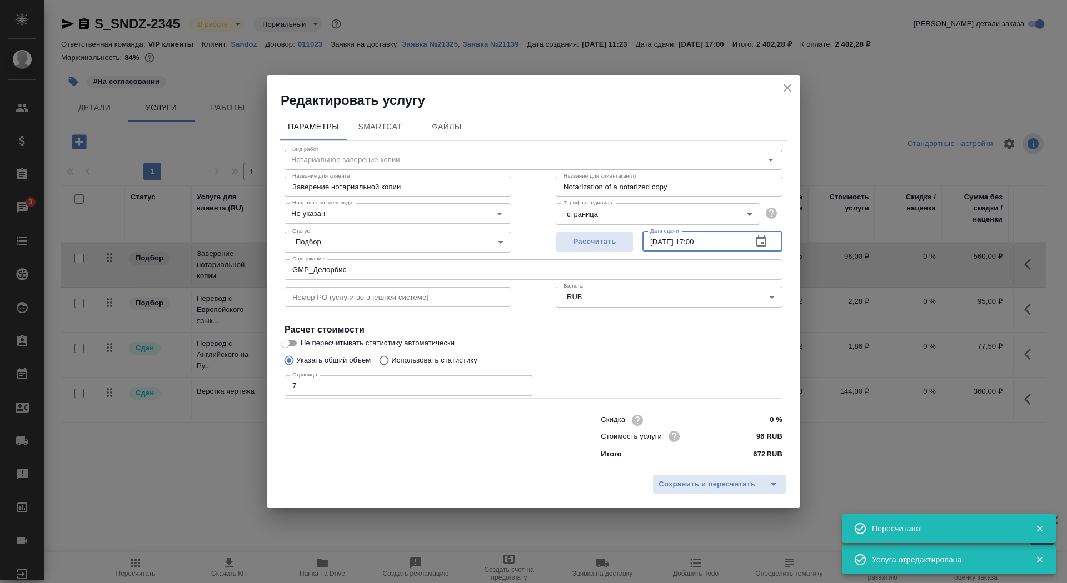
click at [675, 244] on input "13.10.2025 17:00" at bounding box center [692, 242] width 101 height 20
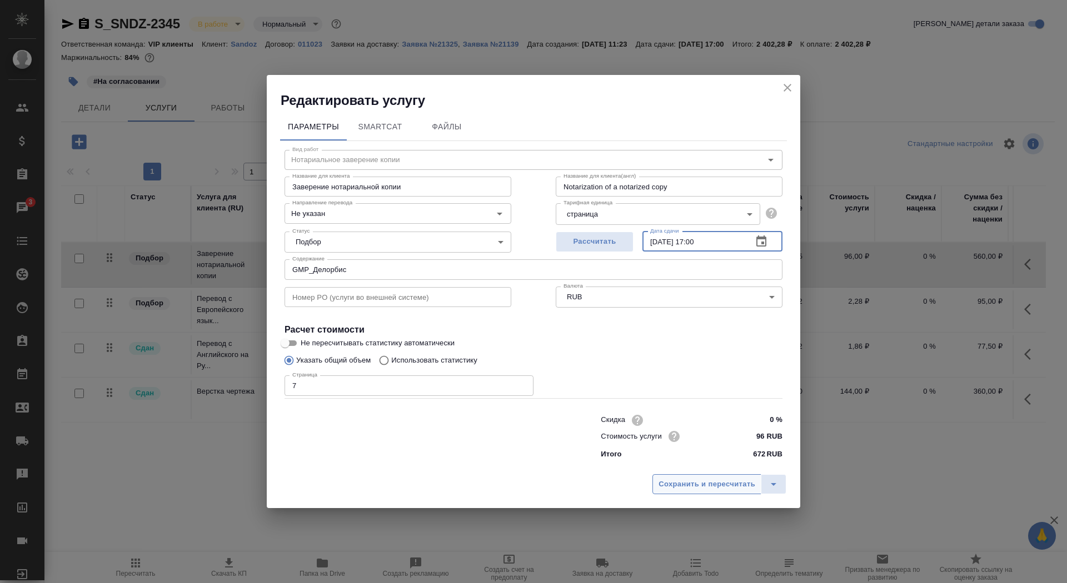
type input "14.10.2025 17:00"
click at [709, 481] on span "Сохранить и пересчитать" at bounding box center [706, 484] width 97 height 13
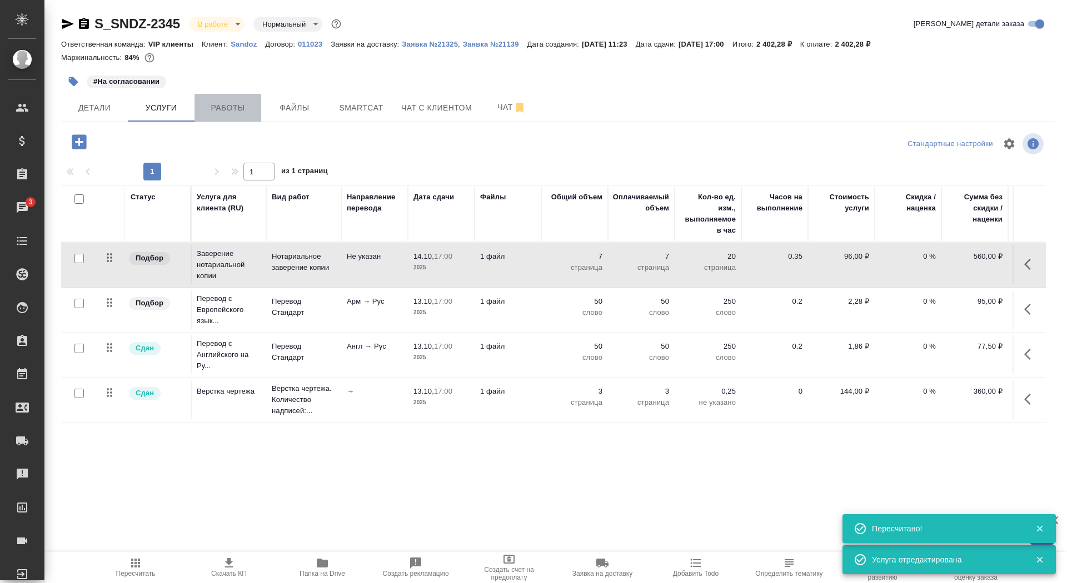
click at [232, 108] on span "Работы" at bounding box center [227, 108] width 53 height 14
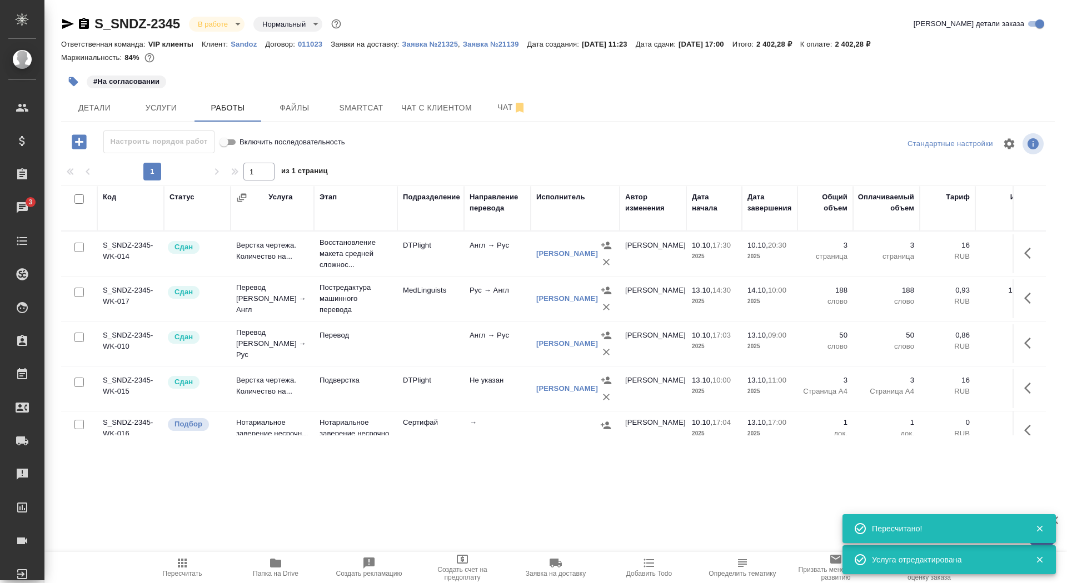
scroll to position [65, 0]
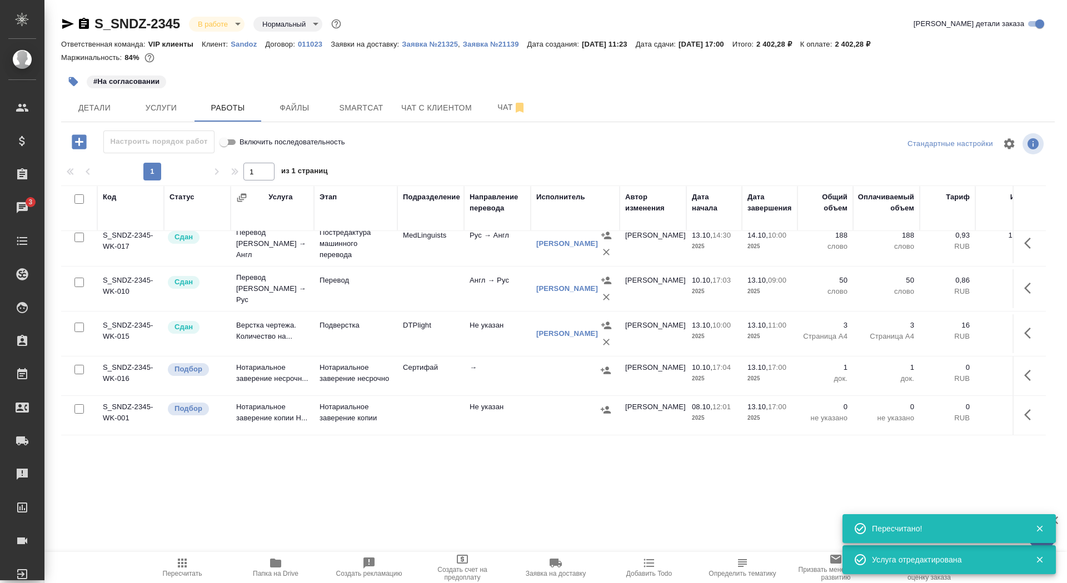
click at [1028, 369] on icon "button" at bounding box center [1030, 375] width 13 height 13
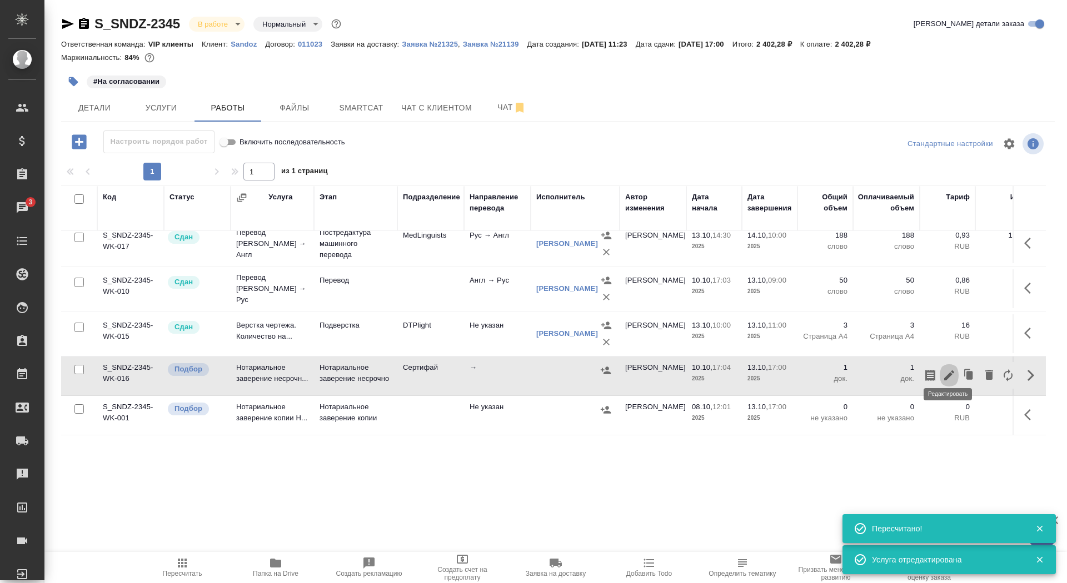
click at [944, 372] on icon "button" at bounding box center [949, 376] width 10 height 10
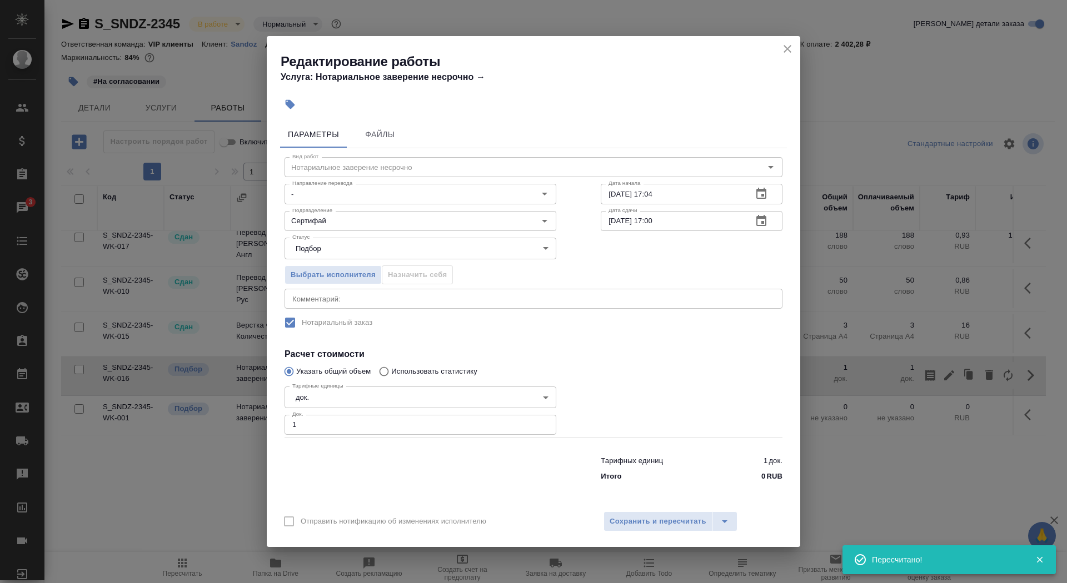
click at [616, 224] on input "13.10.2025 17:00" at bounding box center [672, 221] width 143 height 20
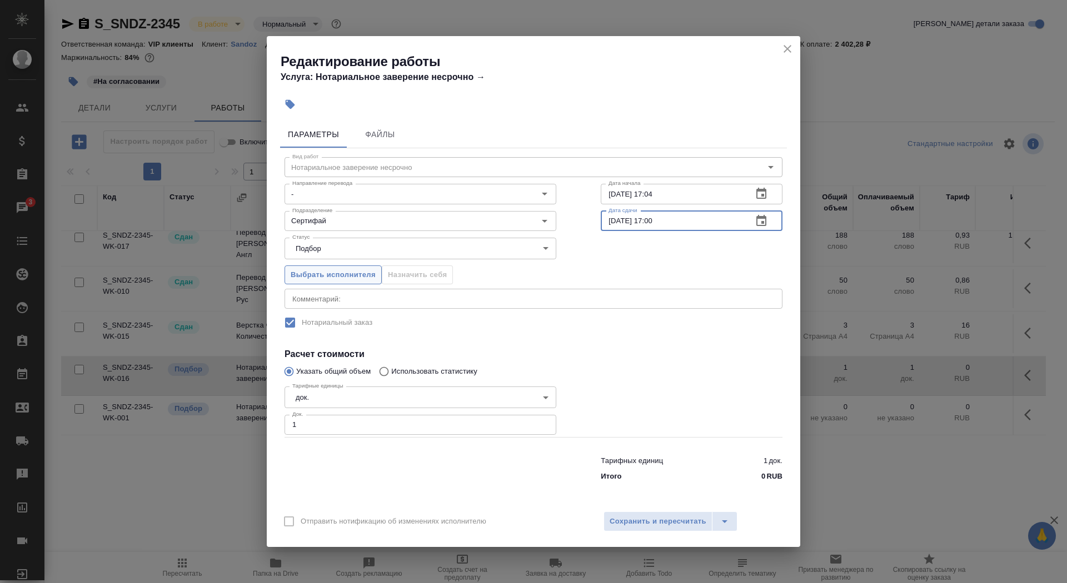
type input "14.10.2025 17:00"
click at [297, 269] on span "Выбрать исполнителя" at bounding box center [333, 275] width 85 height 13
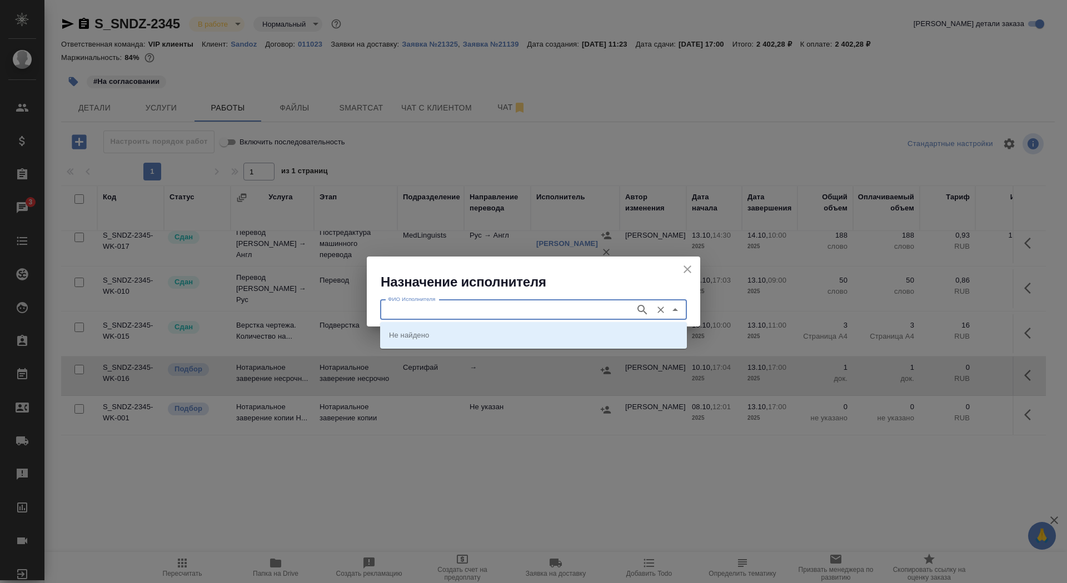
click at [432, 306] on input "ФИО Исполнителя" at bounding box center [506, 309] width 246 height 13
type input "шишенков"
click at [434, 333] on p "НОТАРИУС Шишенков Леонид Васильевич" at bounding box center [419, 334] width 61 height 11
type input "НОТАРИУС Шишенков Леонид Васильевич"
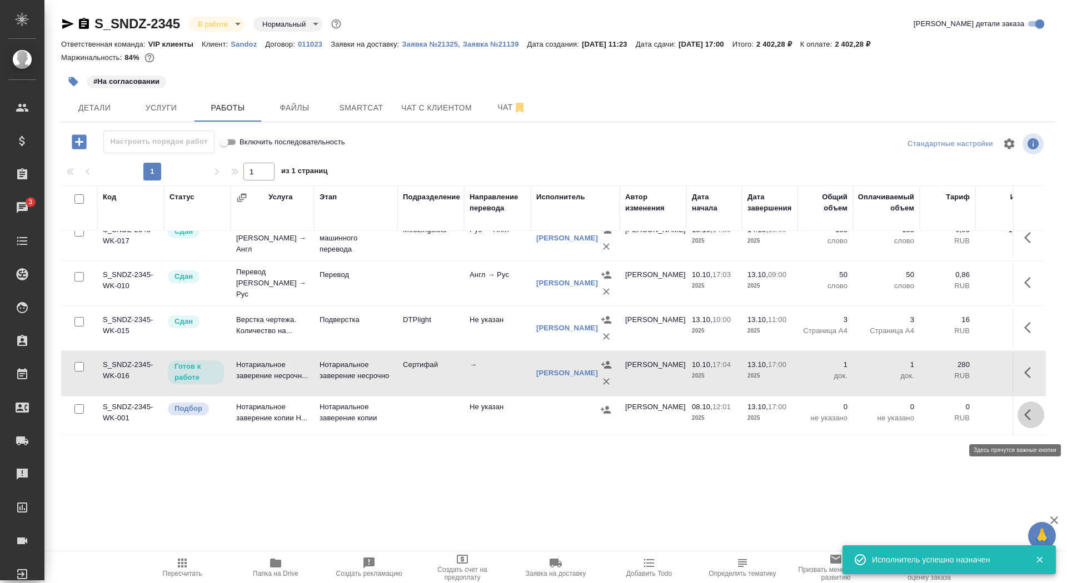
click at [1028, 418] on icon "button" at bounding box center [1030, 414] width 13 height 13
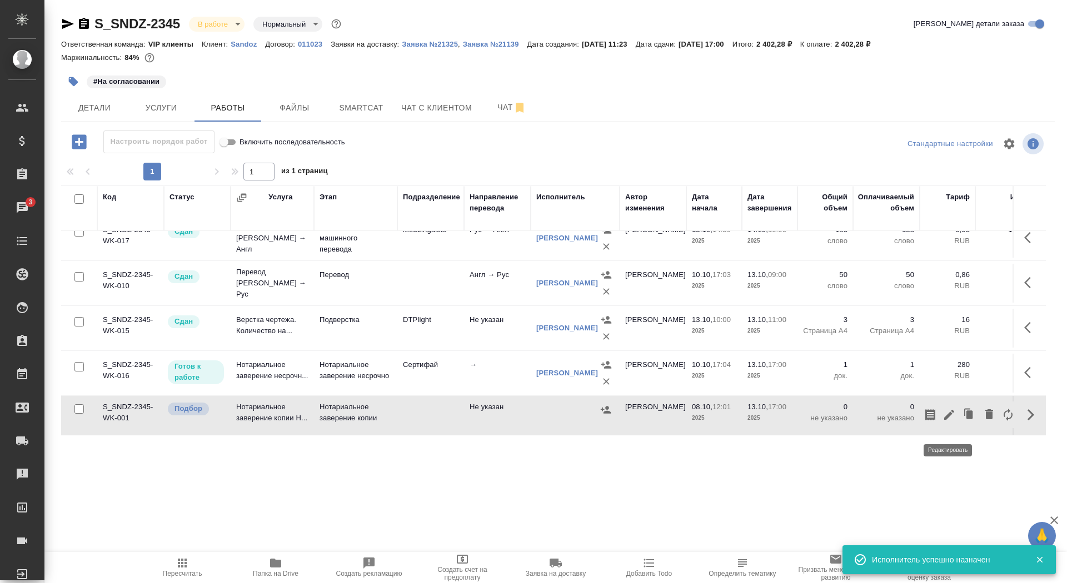
click at [953, 422] on icon "button" at bounding box center [948, 414] width 13 height 13
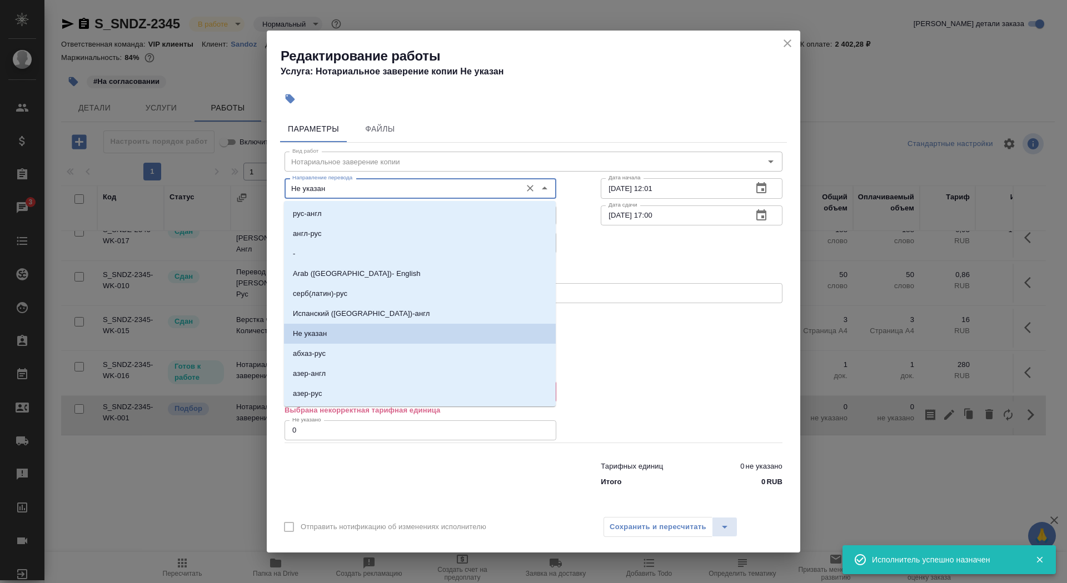
click at [388, 193] on input "Не указан" at bounding box center [402, 188] width 228 height 13
click at [376, 237] on li "англ-рус" at bounding box center [420, 234] width 272 height 20
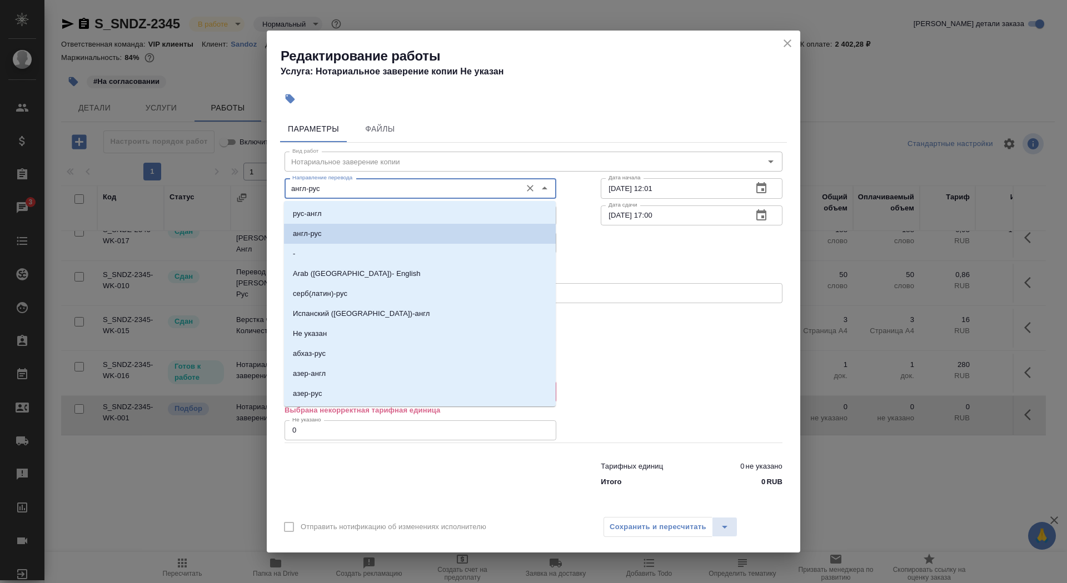
click at [369, 193] on input "англ-рус" at bounding box center [402, 188] width 228 height 13
click at [364, 268] on p "Arab (Saudi Arabia)- English" at bounding box center [357, 273] width 128 height 11
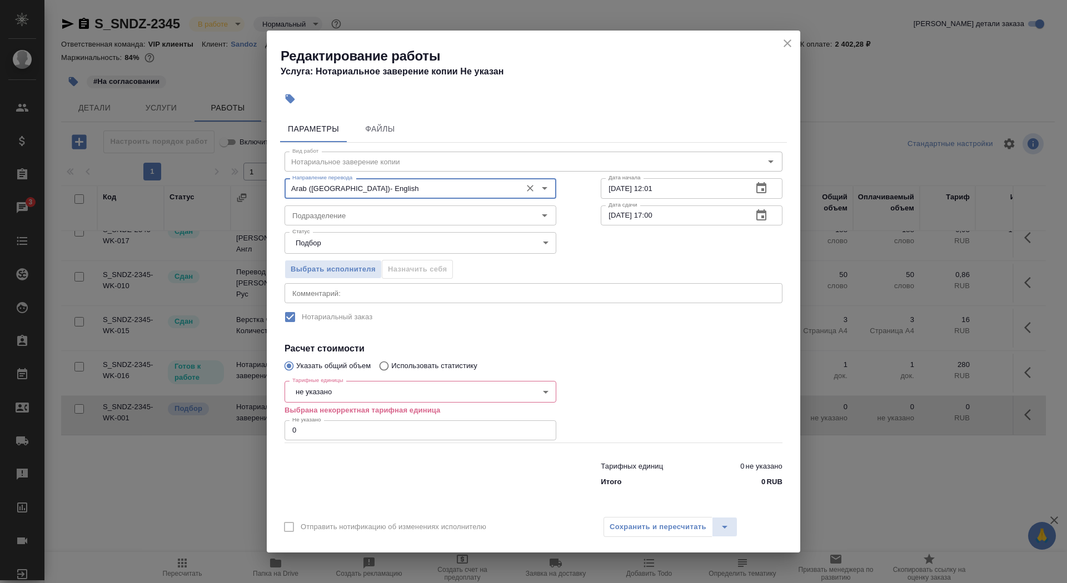
click at [368, 197] on div "Arab (Saudi Arabia)- English Направление перевода" at bounding box center [420, 188] width 272 height 20
click at [370, 184] on input "Arab (Saudi Arabia)- English" at bounding box center [402, 188] width 228 height 13
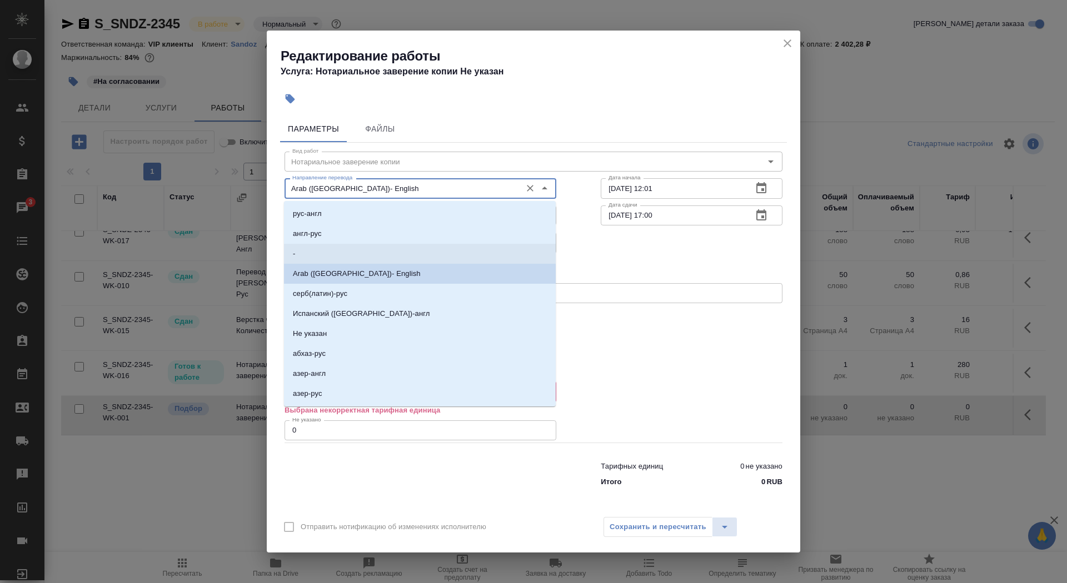
click at [354, 244] on li "-" at bounding box center [420, 254] width 272 height 20
type input "-"
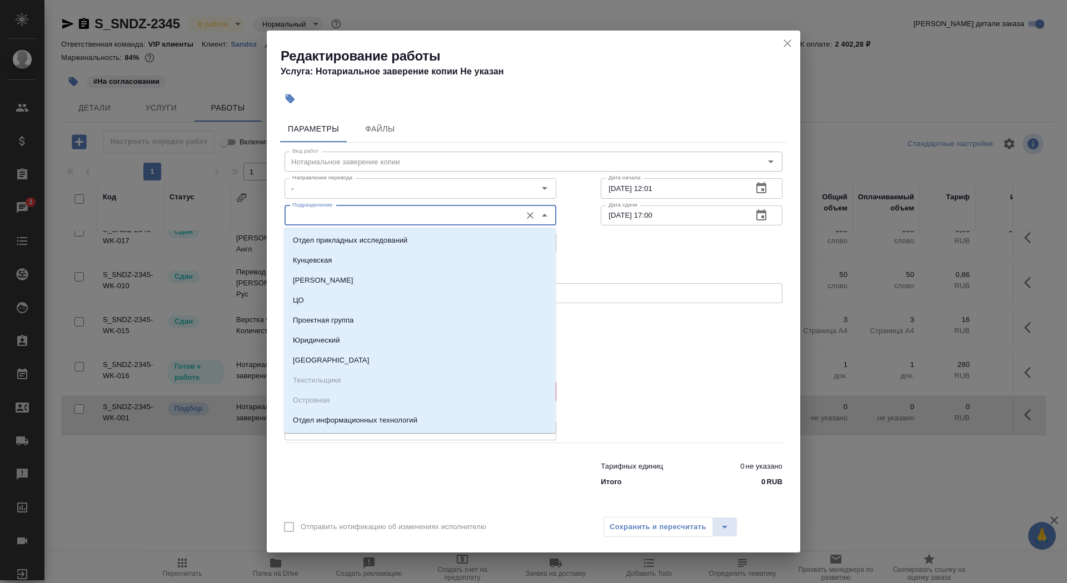
click at [351, 215] on input "Подразделение" at bounding box center [402, 215] width 228 height 13
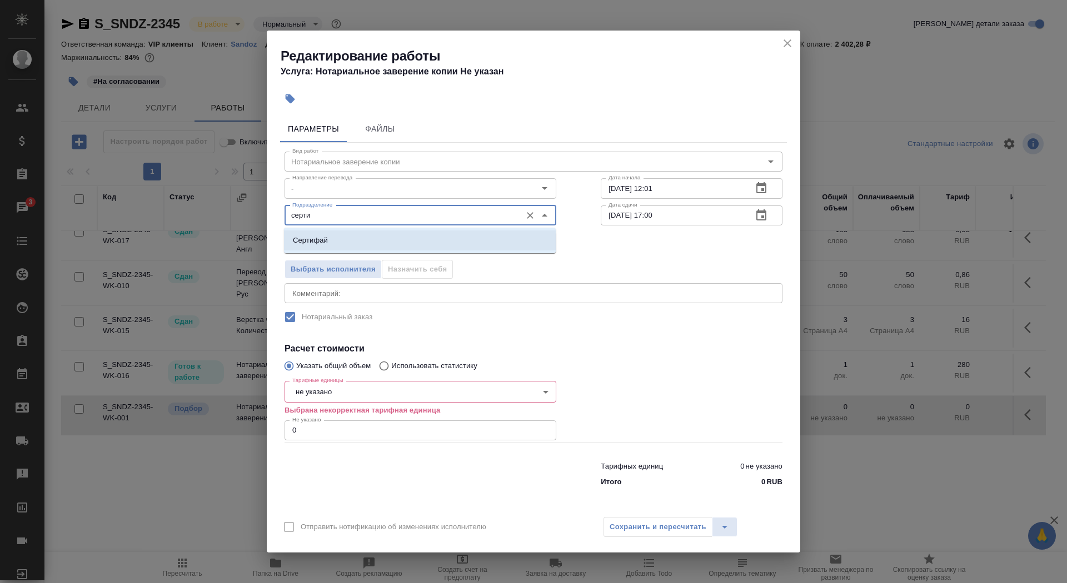
click at [357, 238] on li "Сертифай" at bounding box center [420, 241] width 272 height 20
type input "Сертифай"
click at [337, 399] on body "🙏 .cls-1 fill:#fff; AWATERA Saydasheva Dilyara Клиенты Спецификации Заказы 3 Ча…" at bounding box center [533, 291] width 1067 height 583
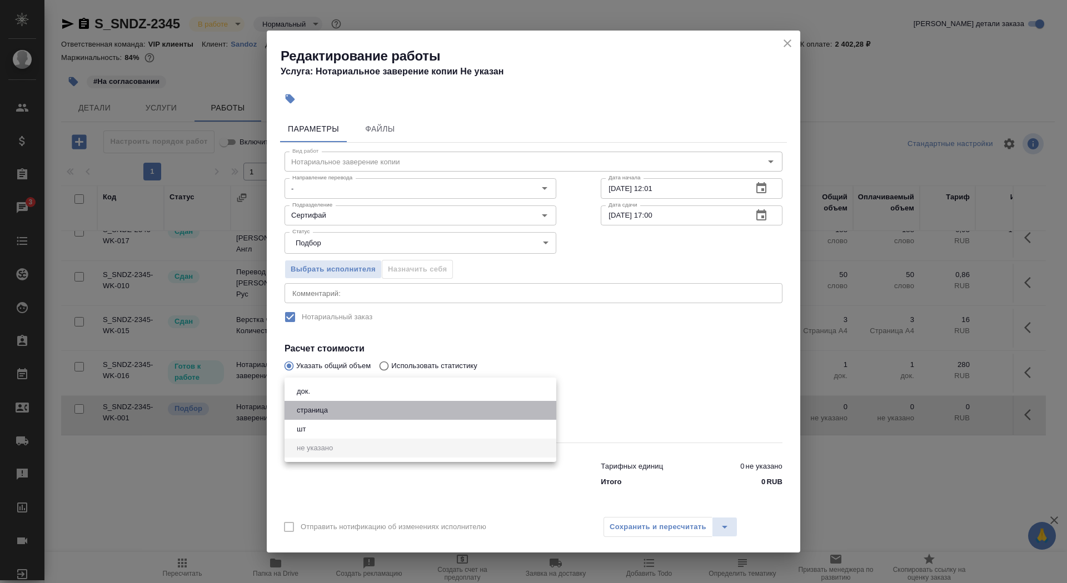
click at [339, 416] on li "страница" at bounding box center [420, 410] width 272 height 19
type input "5a8b1489cc6b4906c91bfdb2"
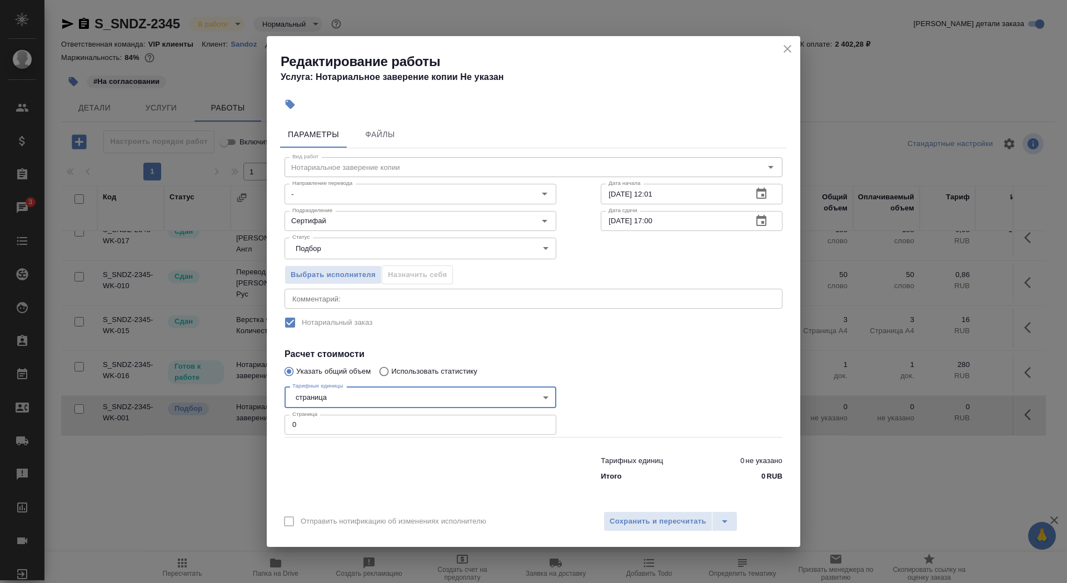
click at [338, 428] on input "0" at bounding box center [420, 425] width 272 height 20
type input "7"
click at [616, 220] on input "13.10.2025 17:00" at bounding box center [672, 221] width 143 height 20
type input "14.10.2025 17:00"
click at [664, 536] on div "Отправить нотификацию об изменениях исполнителю Сохранить и пересчитать" at bounding box center [533, 525] width 533 height 43
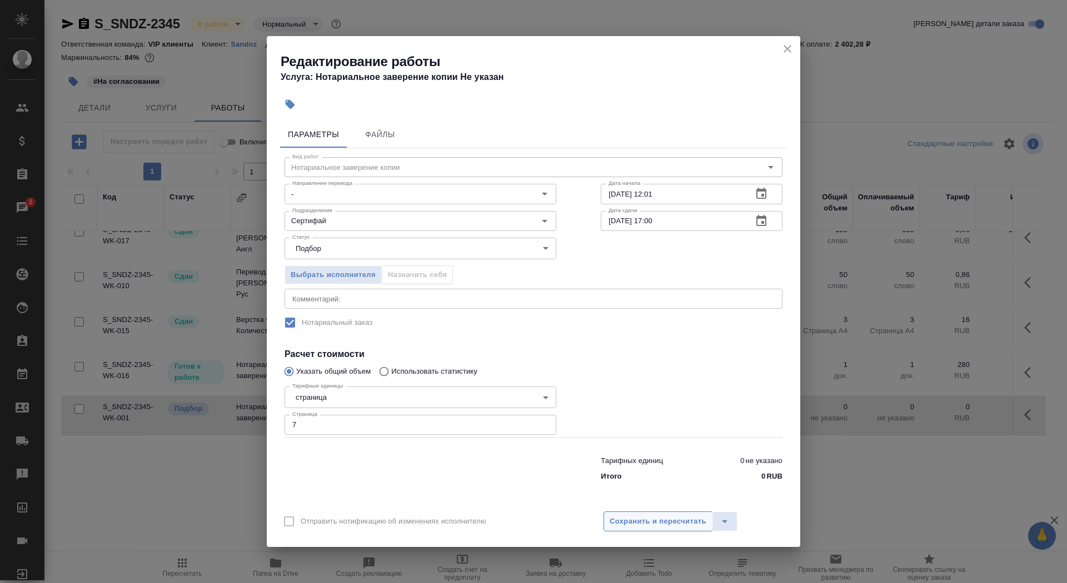
click at [663, 516] on span "Сохранить и пересчитать" at bounding box center [657, 522] width 97 height 13
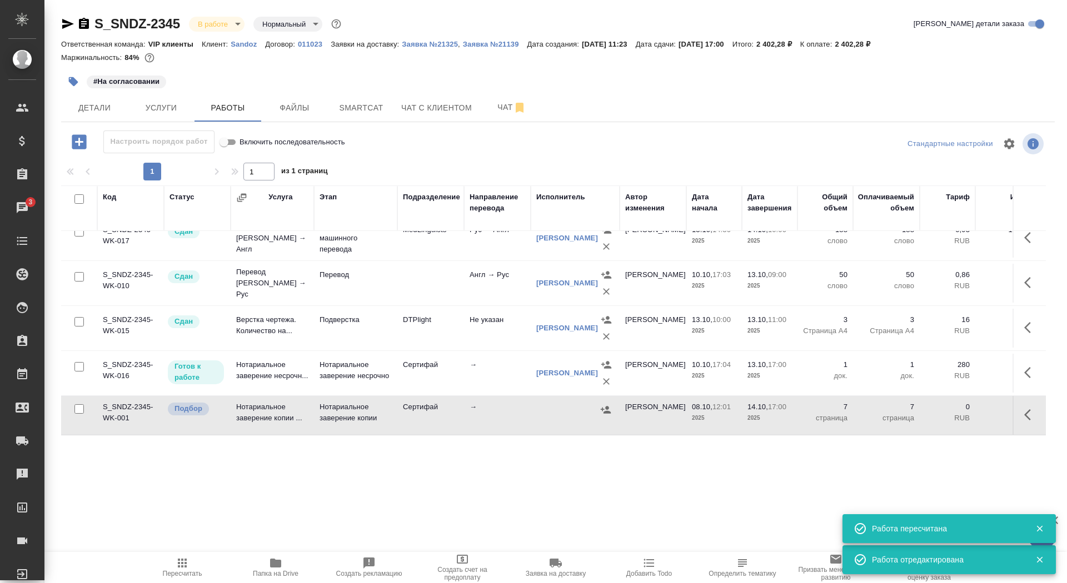
scroll to position [70, 0]
click at [1024, 366] on icon "button" at bounding box center [1030, 372] width 13 height 13
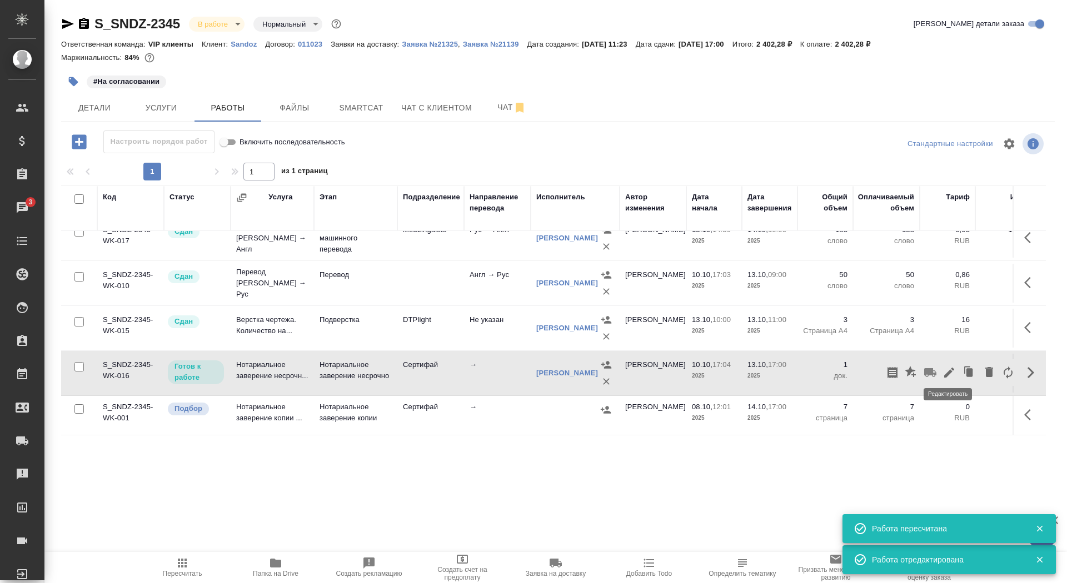
click at [948, 369] on icon "button" at bounding box center [949, 373] width 10 height 10
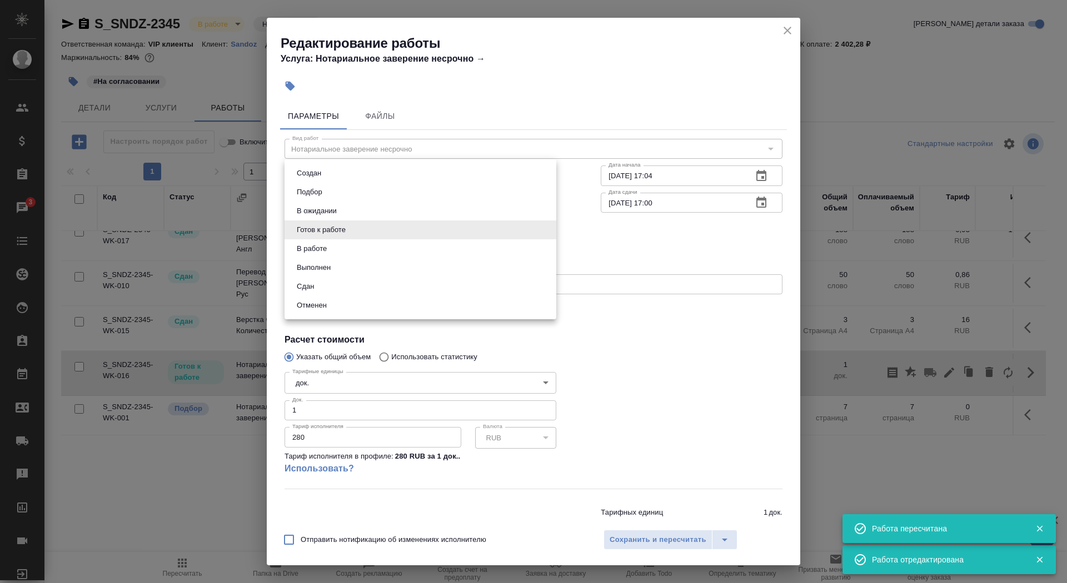
click at [366, 233] on body "🙏 .cls-1 fill:#fff; AWATERA Saydasheva Dilyara Клиенты Спецификации Заказы 3 Ча…" at bounding box center [533, 291] width 1067 height 583
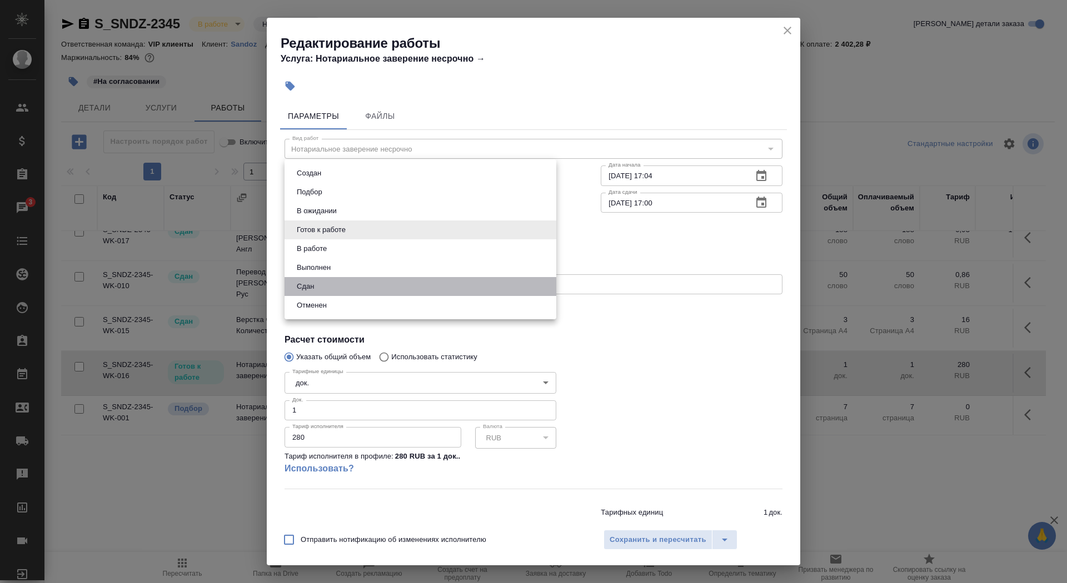
click at [349, 294] on li "Сдан" at bounding box center [420, 286] width 272 height 19
type input "closed"
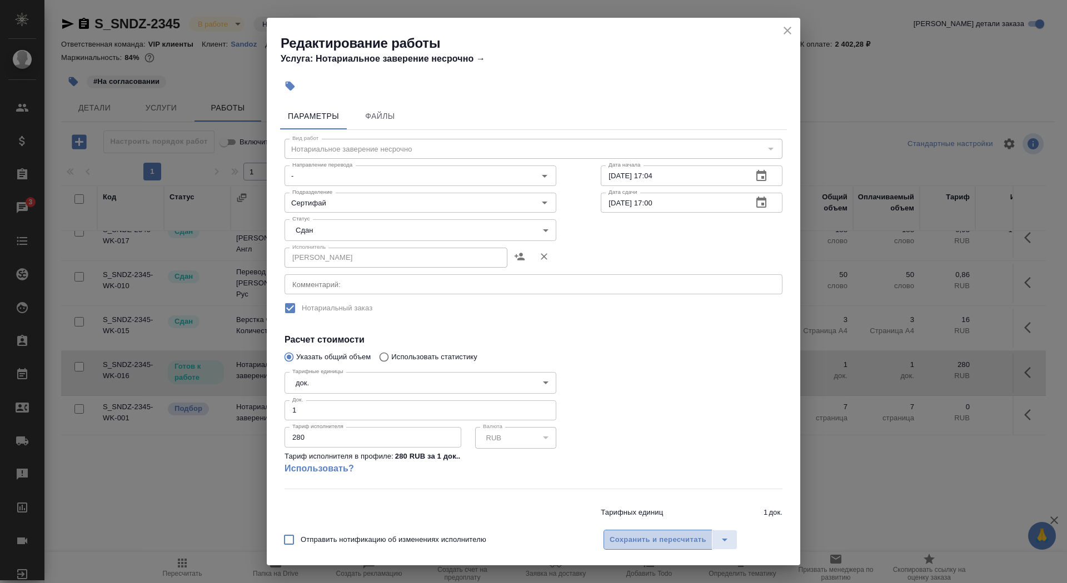
click at [632, 542] on span "Сохранить и пересчитать" at bounding box center [657, 540] width 97 height 13
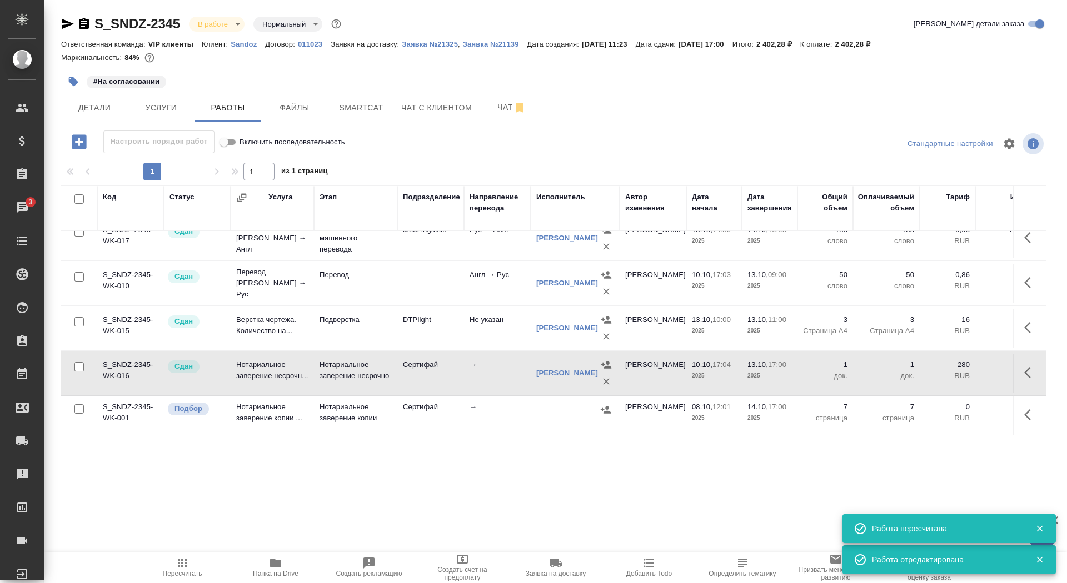
click at [1033, 415] on icon "button" at bounding box center [1030, 414] width 13 height 13
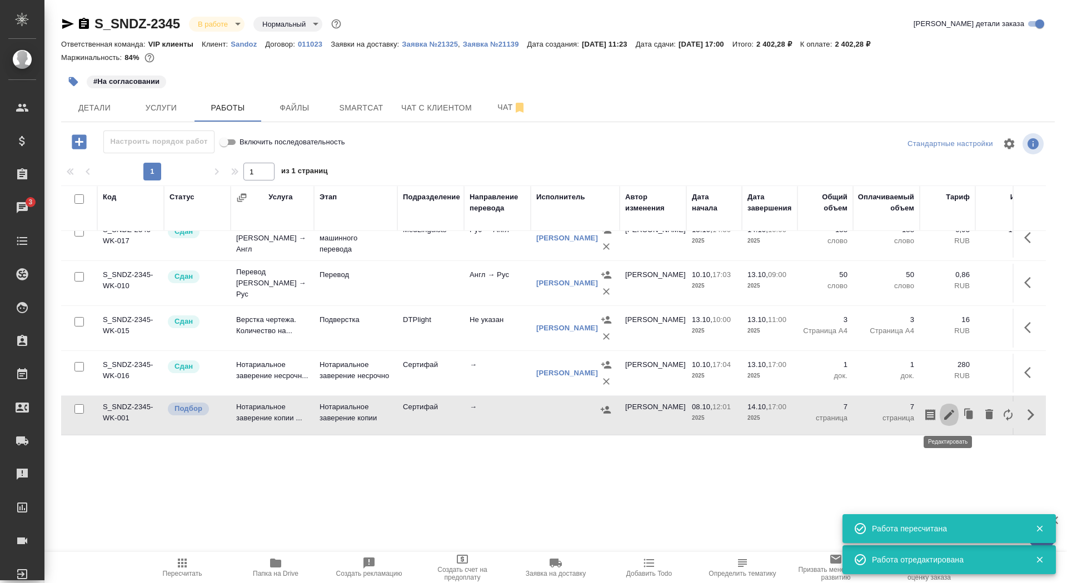
click at [942, 415] on icon "button" at bounding box center [948, 414] width 13 height 13
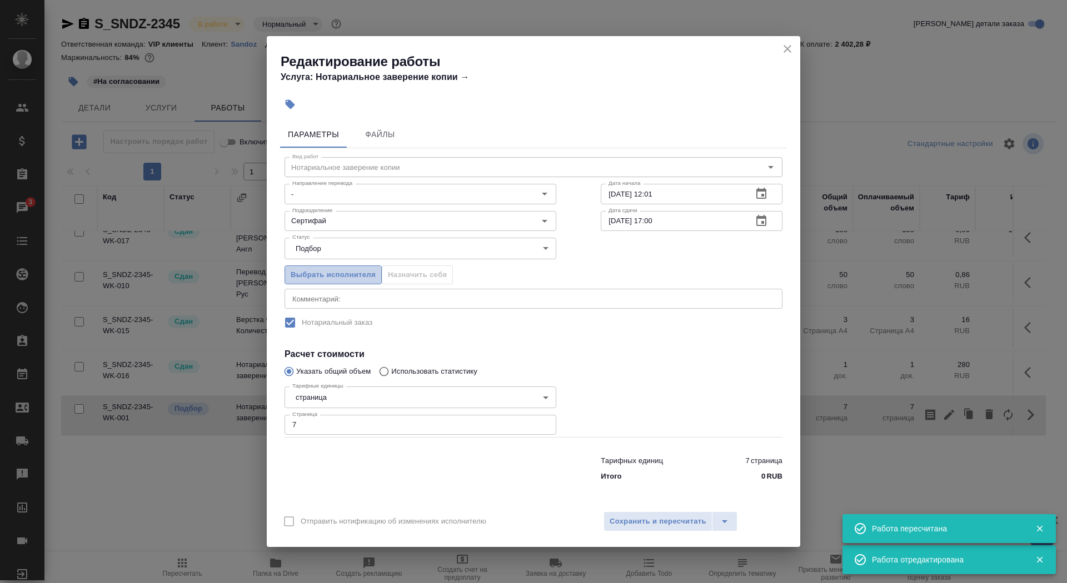
click at [363, 275] on span "Выбрать исполнителя" at bounding box center [333, 275] width 85 height 13
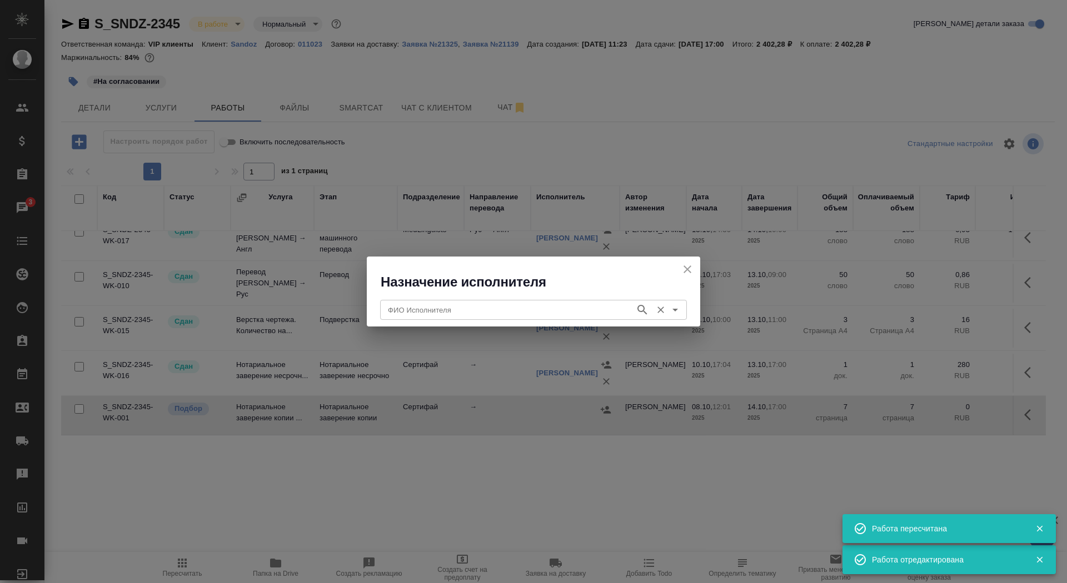
click at [396, 316] on input "ФИО Исполнителя" at bounding box center [506, 309] width 246 height 13
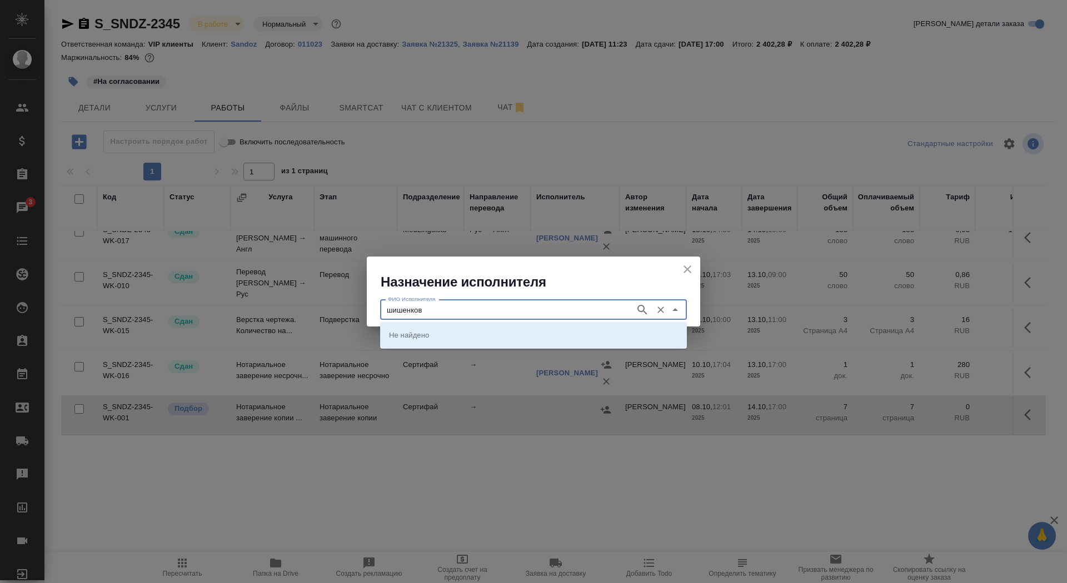
type input "шишенков"
click at [416, 334] on p "НОТАРИУС Шишенков Леонид Васильевич" at bounding box center [419, 334] width 61 height 11
type input "НОТАРИУС Шишенков Леонид Васильевич"
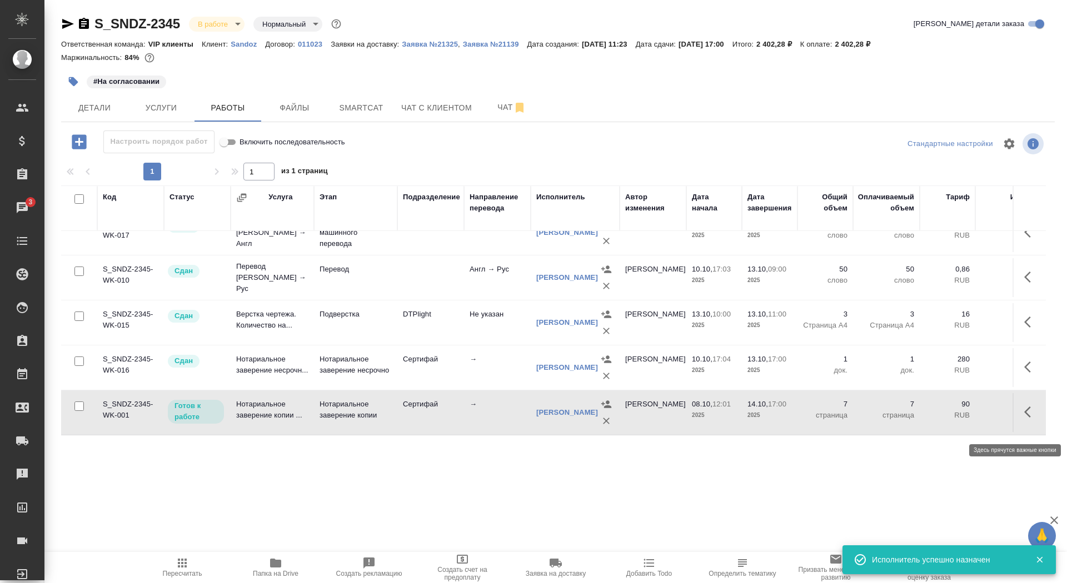
click at [1025, 418] on icon "button" at bounding box center [1030, 412] width 13 height 13
click at [945, 419] on icon "button" at bounding box center [948, 412] width 13 height 13
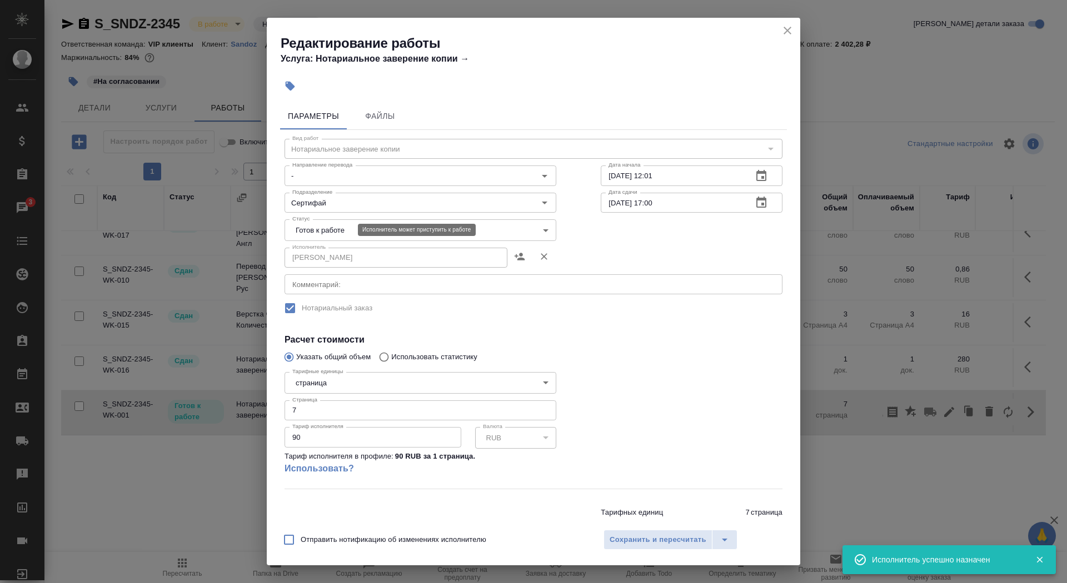
click at [338, 229] on body "🙏 .cls-1 fill:#fff; AWATERA Saydasheva Dilyara Клиенты Спецификации Заказы 3 Ча…" at bounding box center [533, 291] width 1067 height 583
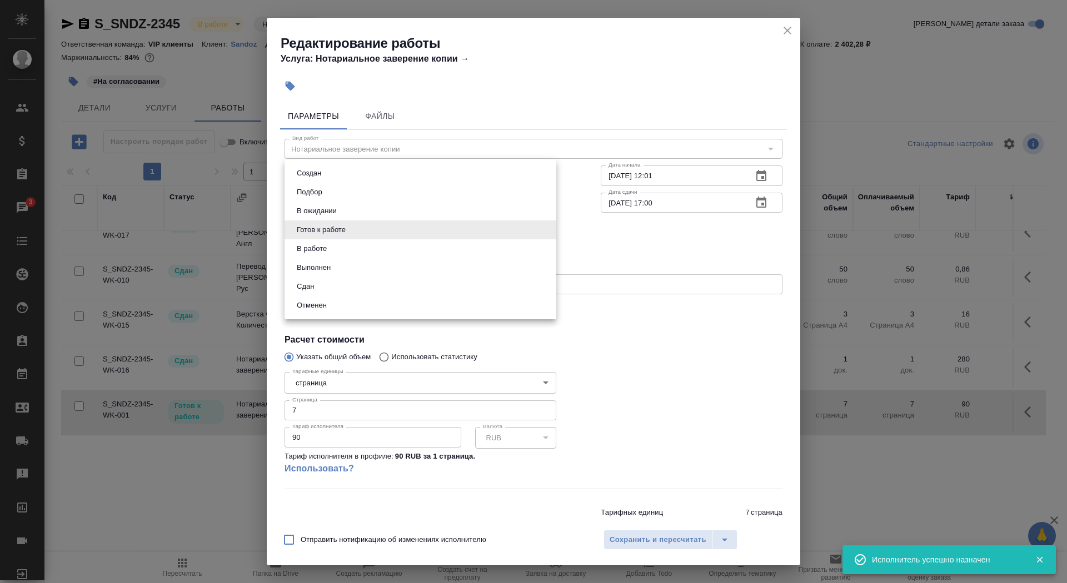
click at [342, 290] on li "Сдан" at bounding box center [420, 286] width 272 height 19
type input "closed"
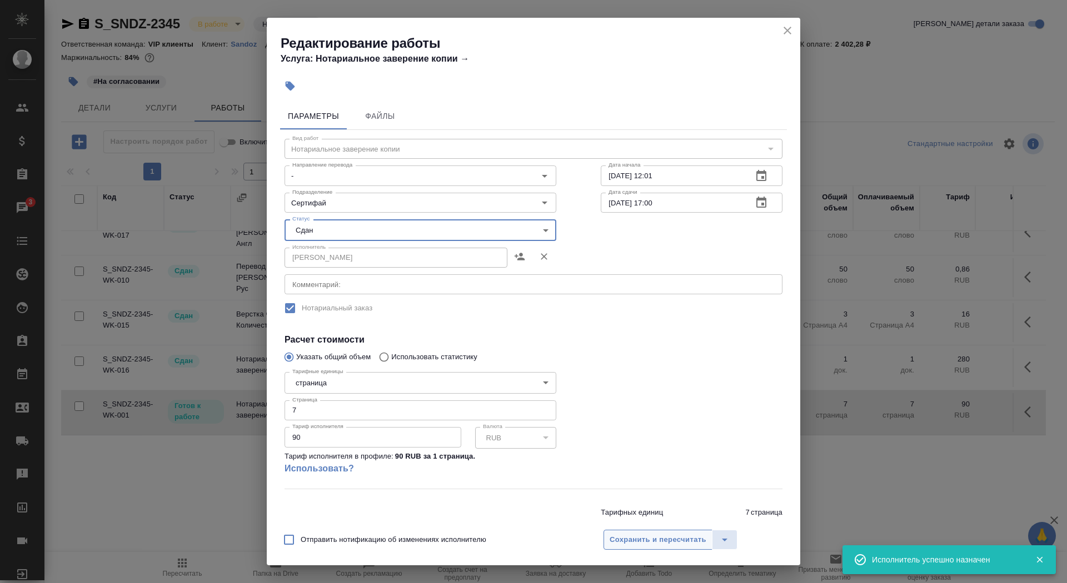
click at [659, 548] on button "Сохранить и пересчитать" at bounding box center [657, 540] width 109 height 20
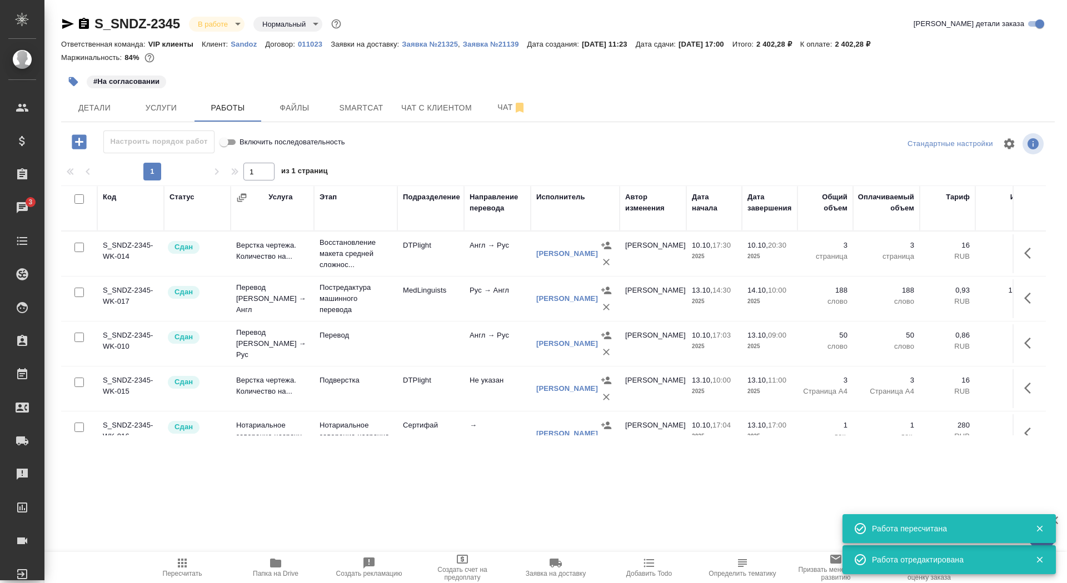
scroll to position [87, 0]
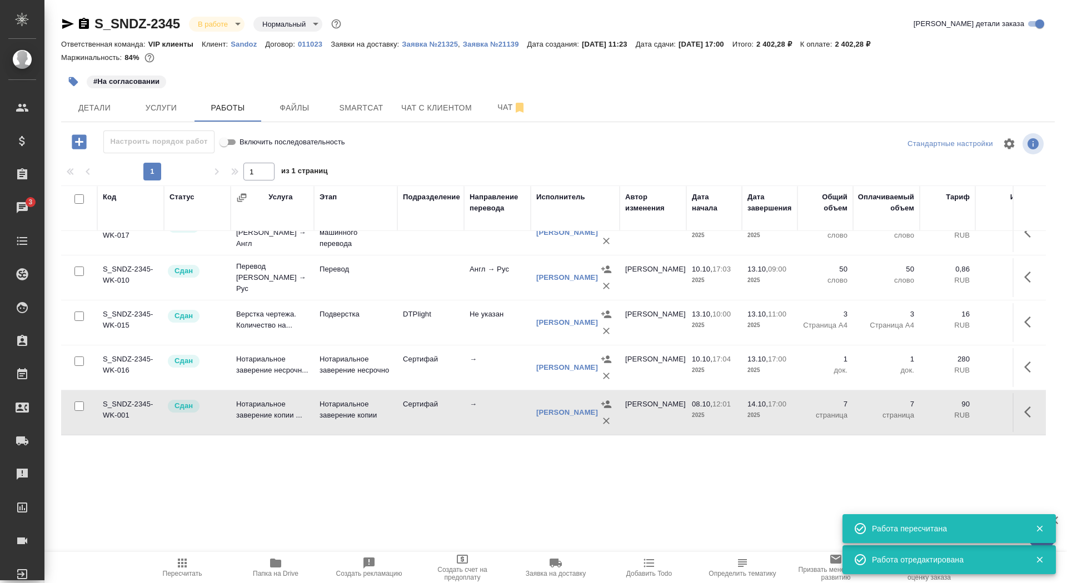
click at [227, 23] on body "🙏 .cls-1 fill:#fff; AWATERA Saydasheva Dilyara Клиенты Спецификации Заказы 3 Ча…" at bounding box center [533, 291] width 1067 height 583
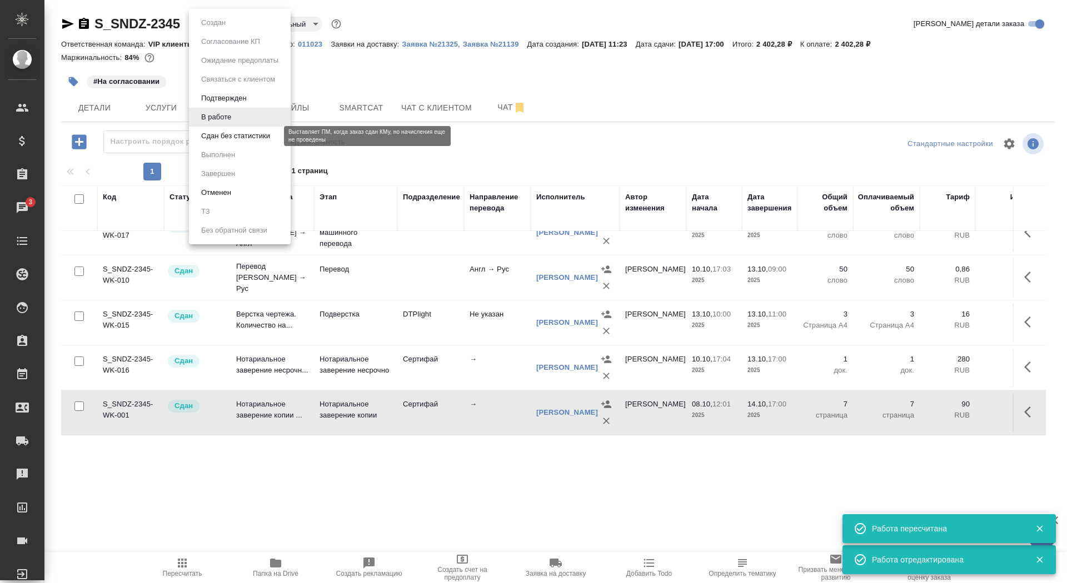
click at [238, 139] on button "Сдан без статистики" at bounding box center [236, 136] width 76 height 12
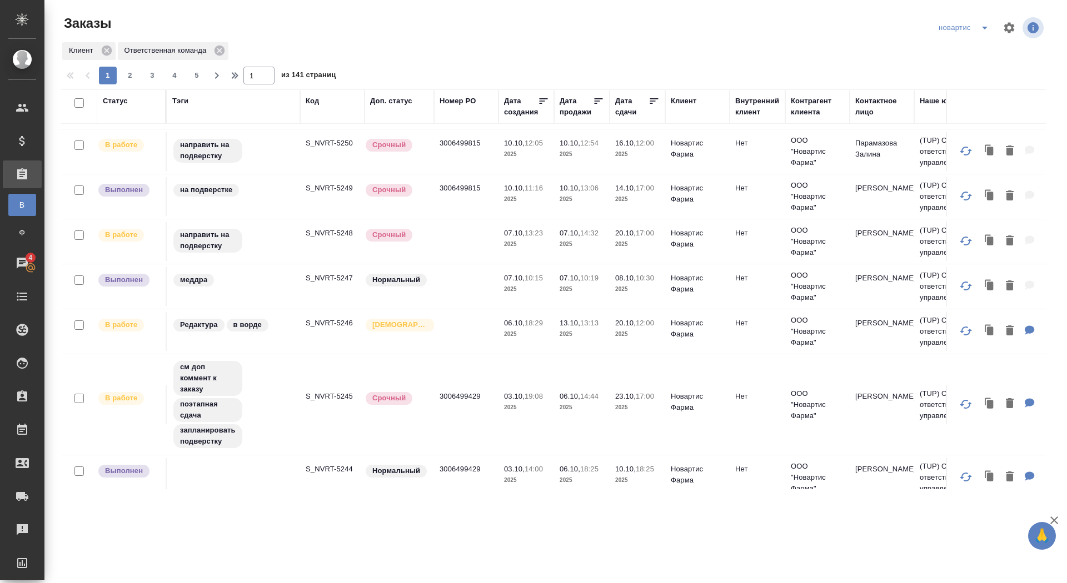
scroll to position [270, 0]
click at [135, 72] on span "2" at bounding box center [130, 75] width 18 height 11
type input "2"
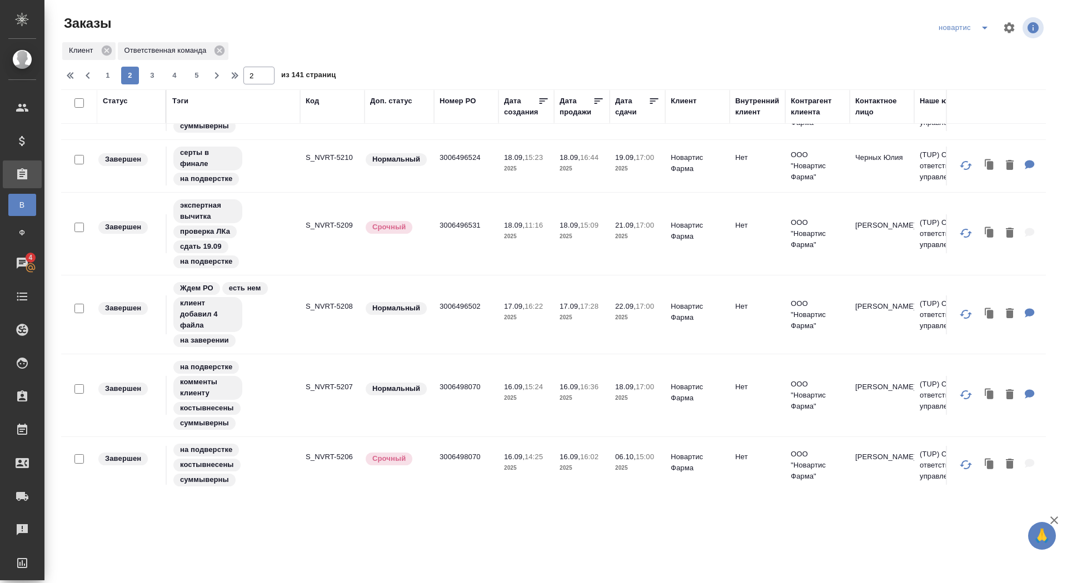
scroll to position [723, 0]
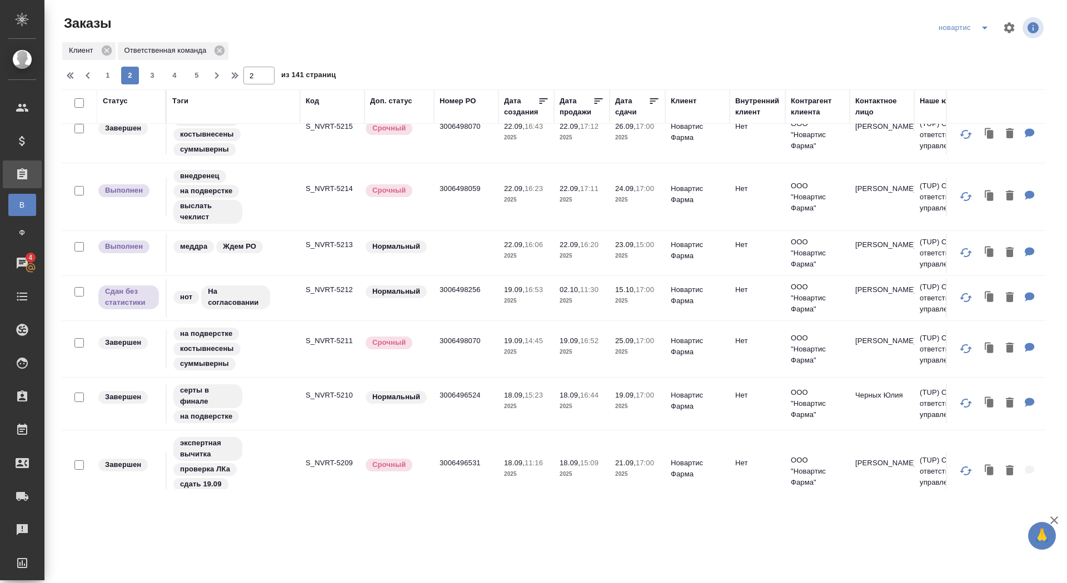
click at [334, 286] on p "S_NVRT-5212" at bounding box center [332, 289] width 53 height 11
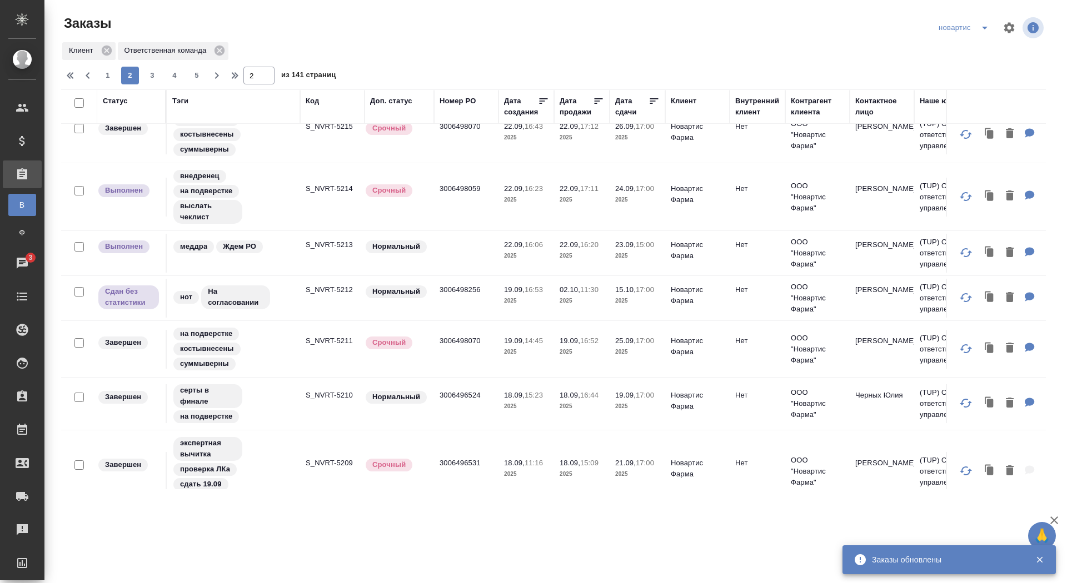
click at [988, 25] on icon "split button" at bounding box center [984, 27] width 13 height 13
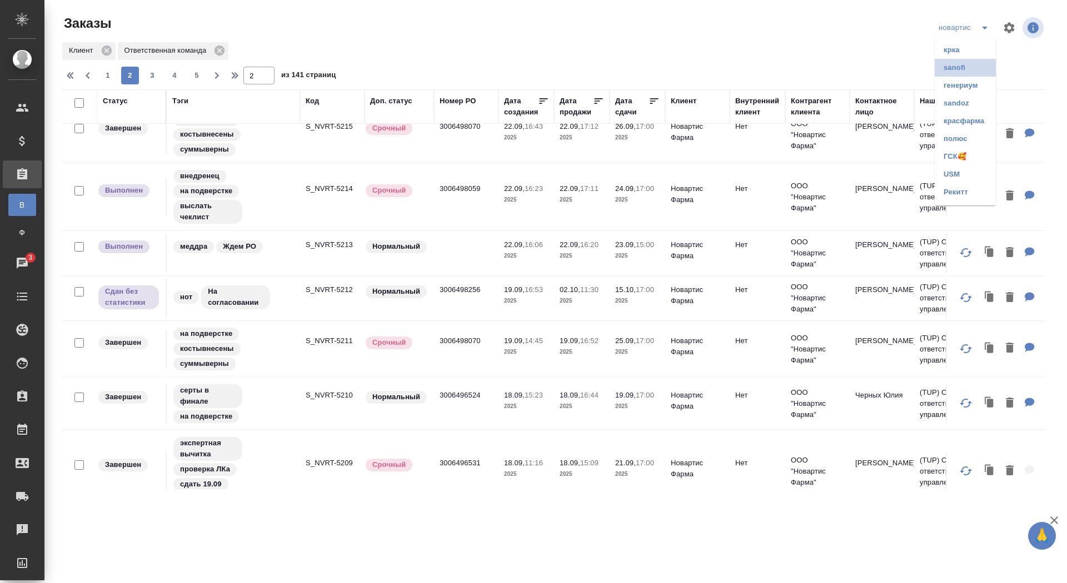
click at [967, 66] on li "sanofi" at bounding box center [964, 68] width 61 height 18
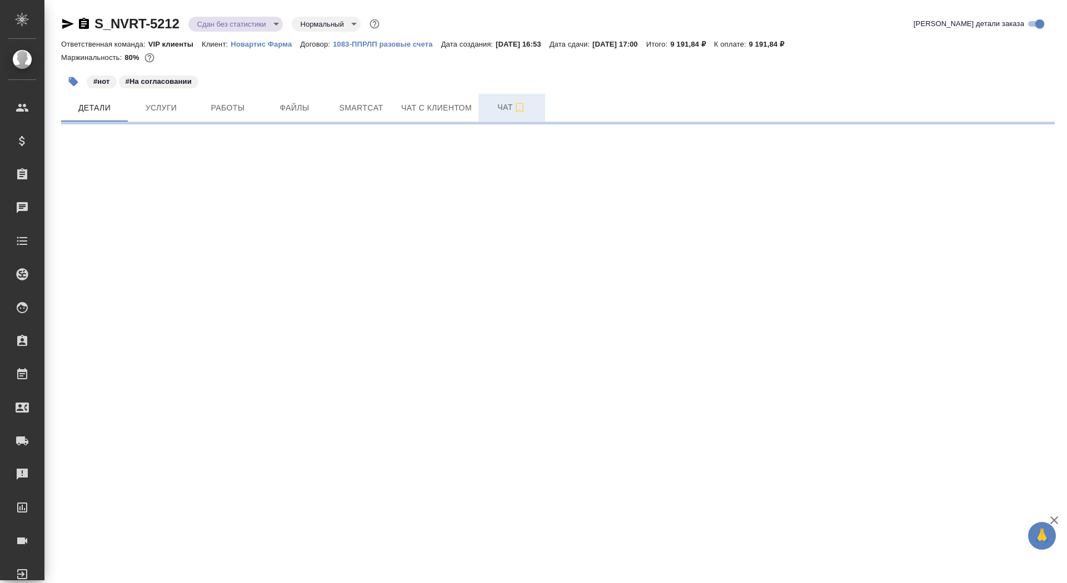
select select "RU"
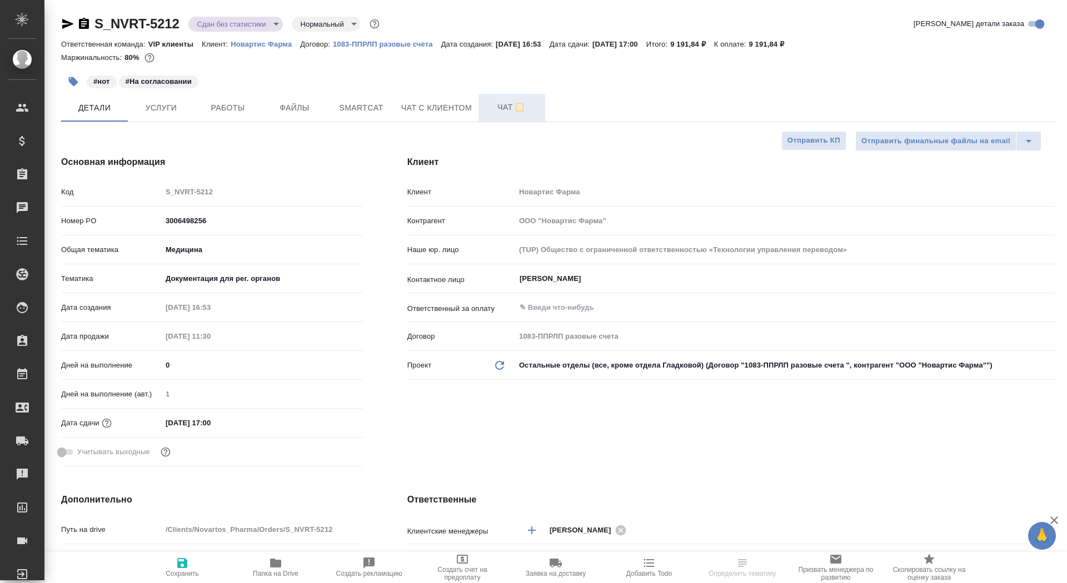
type textarea "x"
click at [493, 108] on span "Чат" at bounding box center [511, 108] width 53 height 14
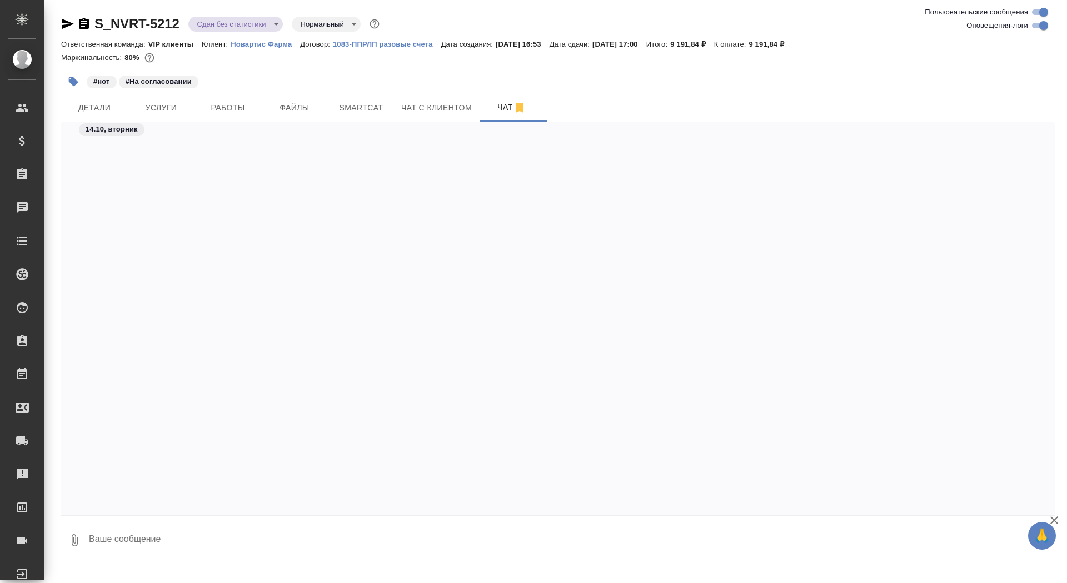
scroll to position [55991, 0]
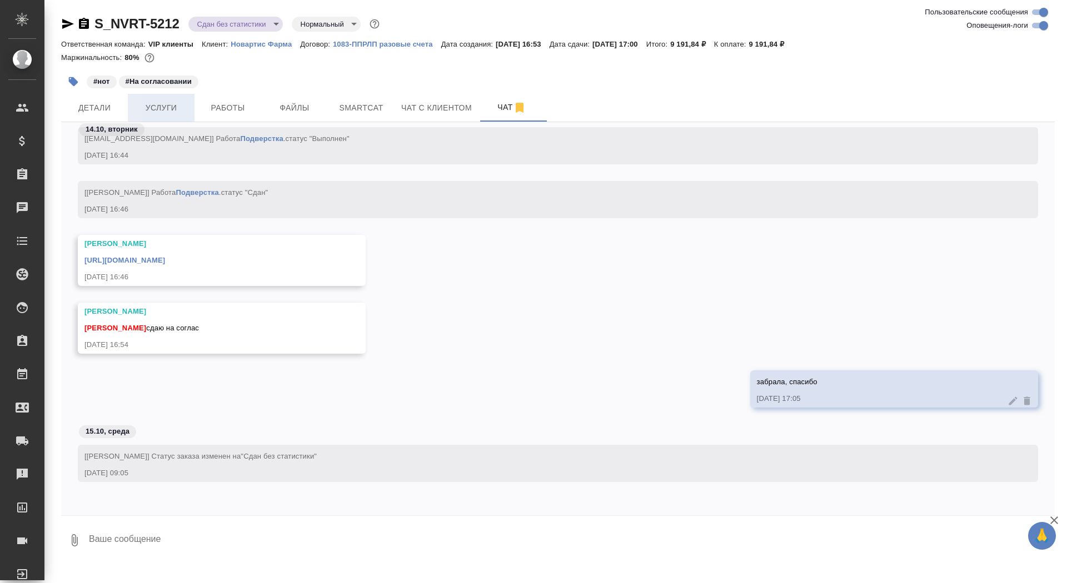
click at [154, 112] on span "Услуги" at bounding box center [160, 108] width 53 height 14
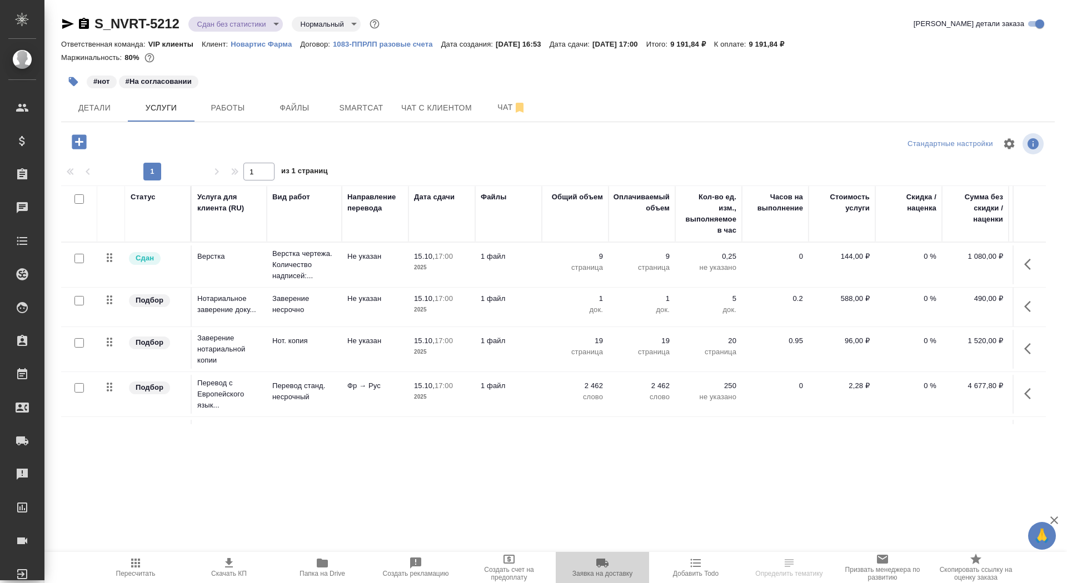
click at [599, 573] on span "Заявка на доставку" at bounding box center [602, 574] width 60 height 8
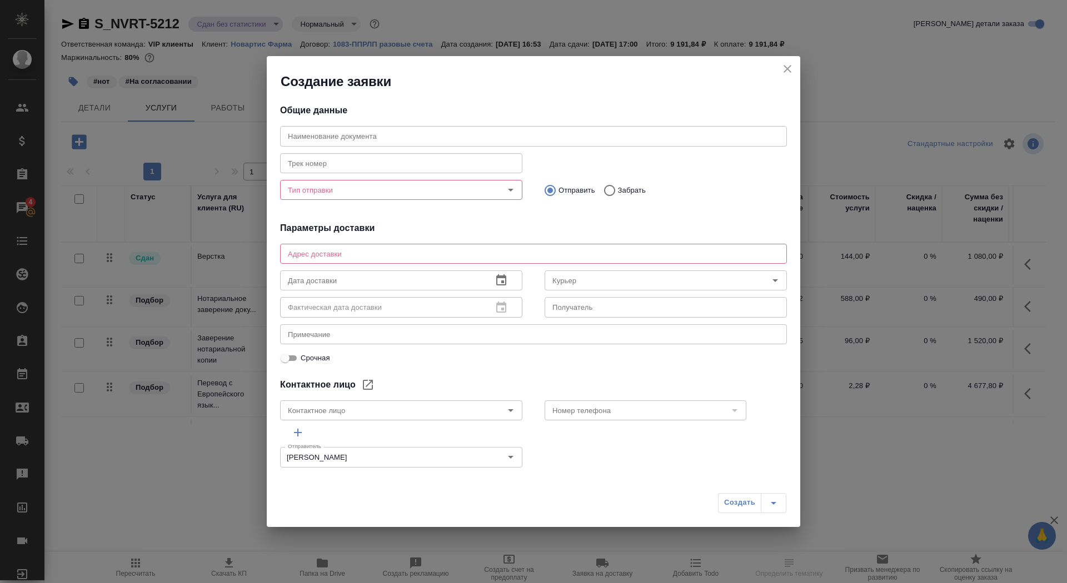
type input "[PERSON_NAME]"
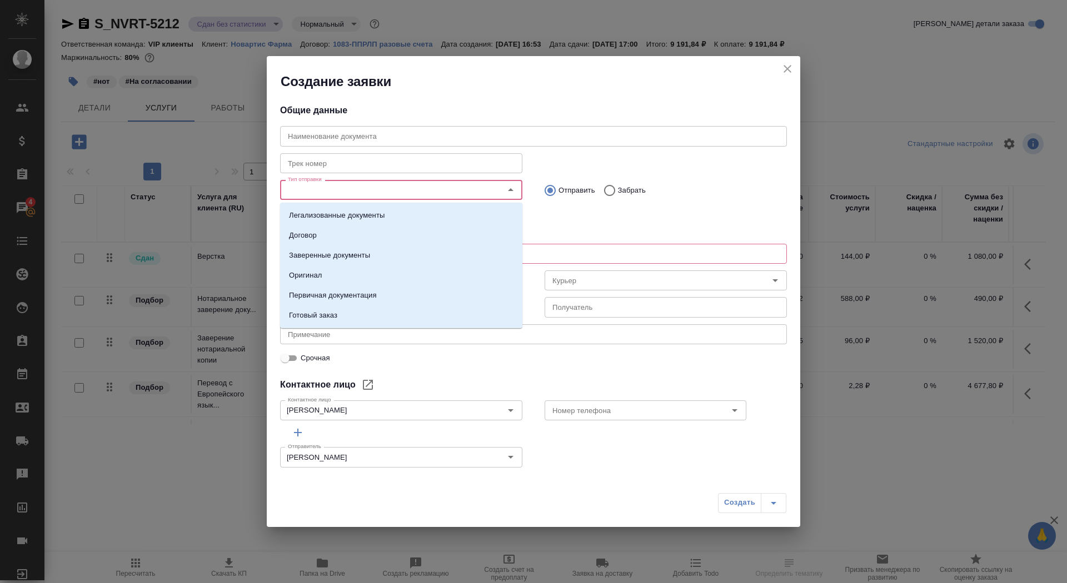
click at [332, 187] on input "Тип отправки" at bounding box center [382, 189] width 198 height 13
click at [333, 273] on li "Оригинал" at bounding box center [401, 276] width 242 height 20
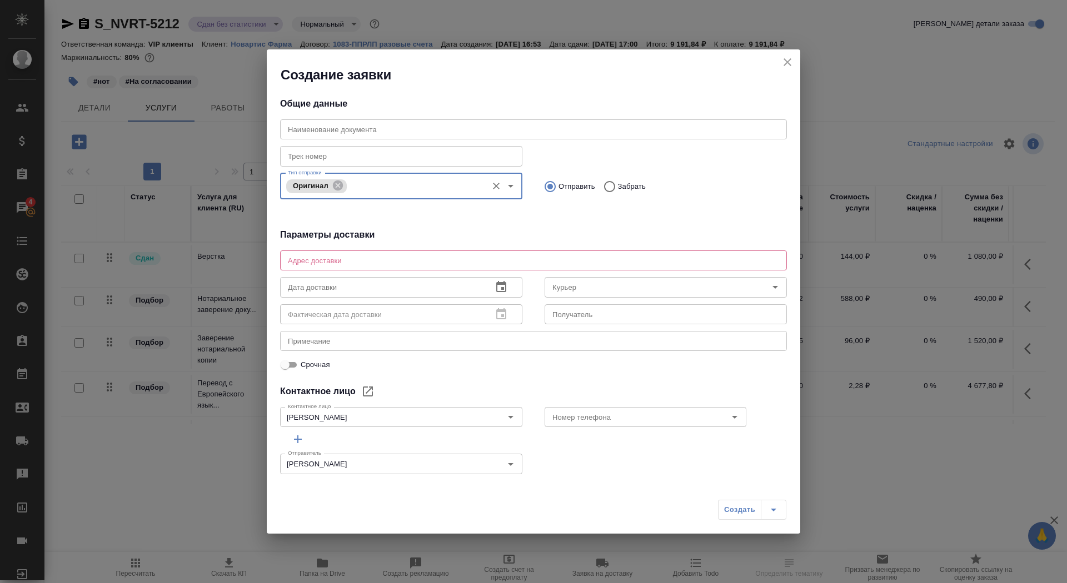
click at [333, 256] on div "x Адрес доставки" at bounding box center [533, 261] width 507 height 20
type textarea "[STREET_ADDRESS], БЦ Саммит, 7 этаж, почтовая комната Санофи"
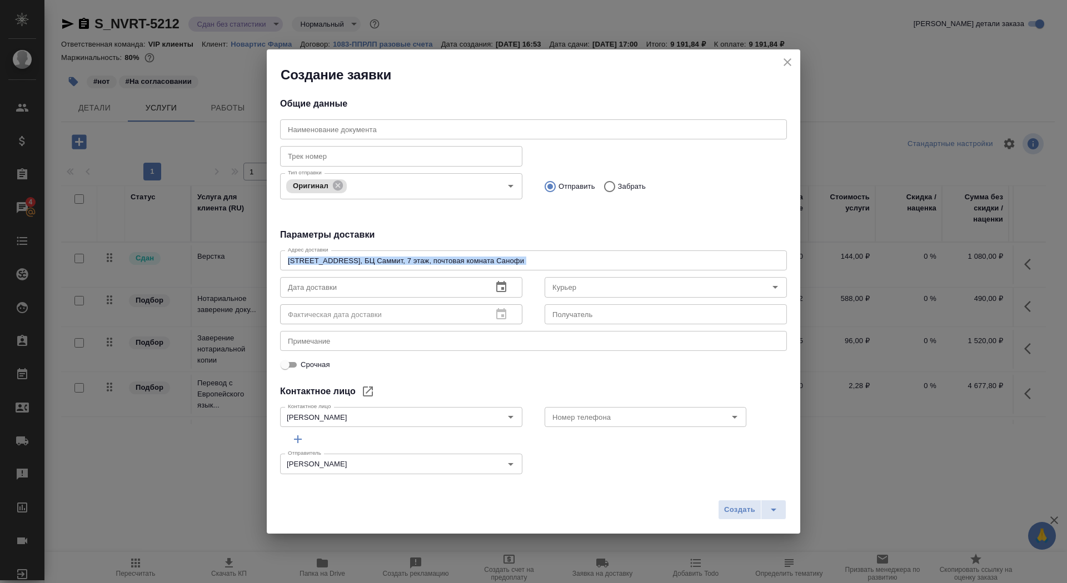
drag, startPoint x: 532, startPoint y: 267, endPoint x: 139, endPoint y: 266, distance: 392.8
click at [139, 266] on div "Создание заявки Общие данные Наименование документа Наименование документа Трек…" at bounding box center [533, 291] width 1067 height 583
click at [504, 257] on textarea "Тверская, 22, БЦ Саммит, 7 этаж, почтовая комната Санофи" at bounding box center [533, 261] width 491 height 8
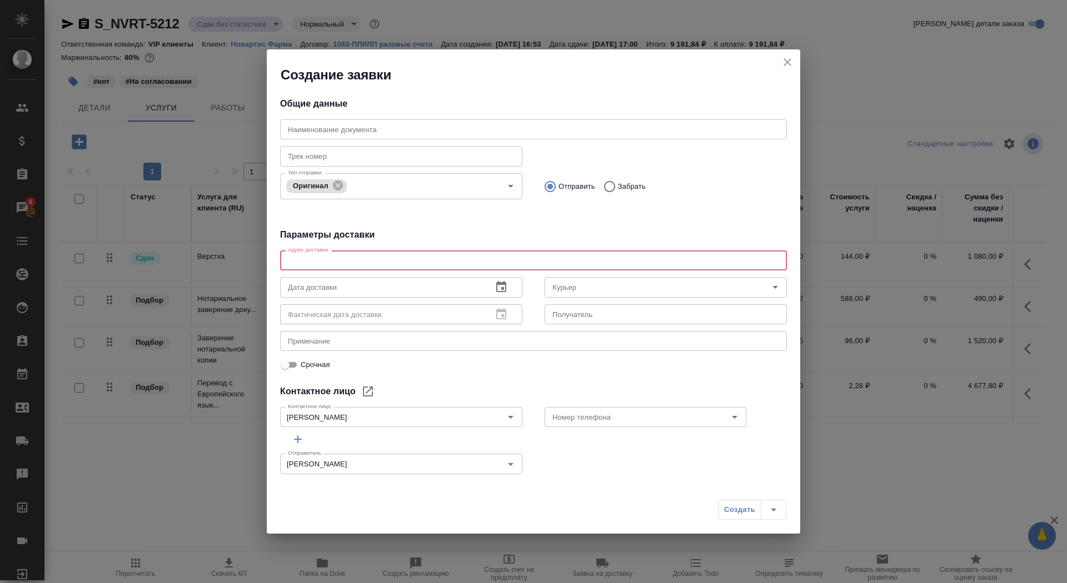
click at [472, 261] on textarea at bounding box center [533, 261] width 491 height 8
click at [470, 264] on textarea "125315, г. Москва, Ленинградский проспект, 70" at bounding box center [533, 261] width 491 height 8
type textarea "Ленинградский проспект 70 почтовая комната Новартис Фарма"
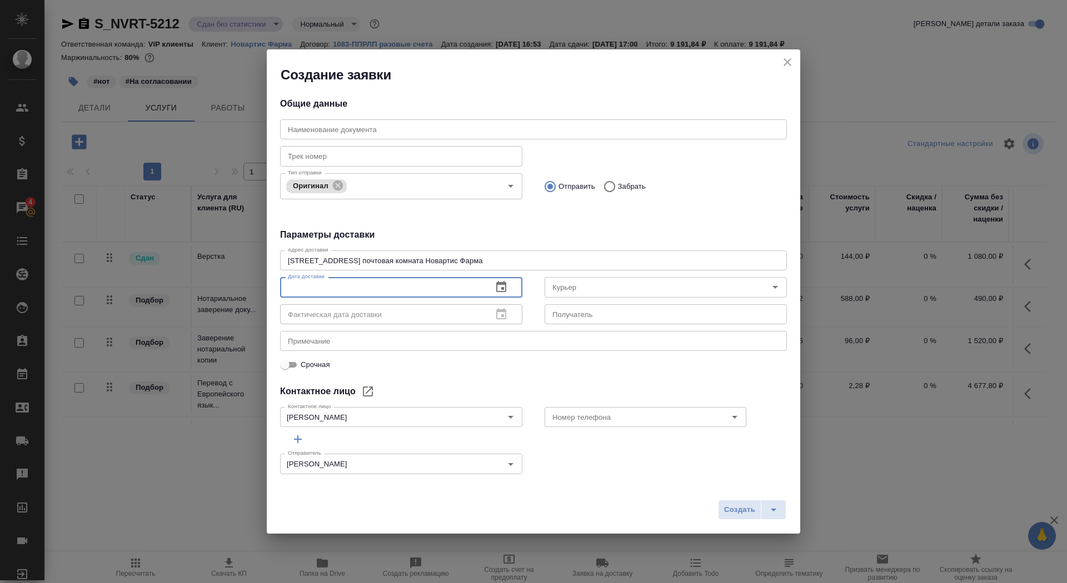
click at [454, 287] on input "text" at bounding box center [381, 287] width 203 height 20
click at [499, 285] on icon "button" at bounding box center [501, 286] width 10 height 11
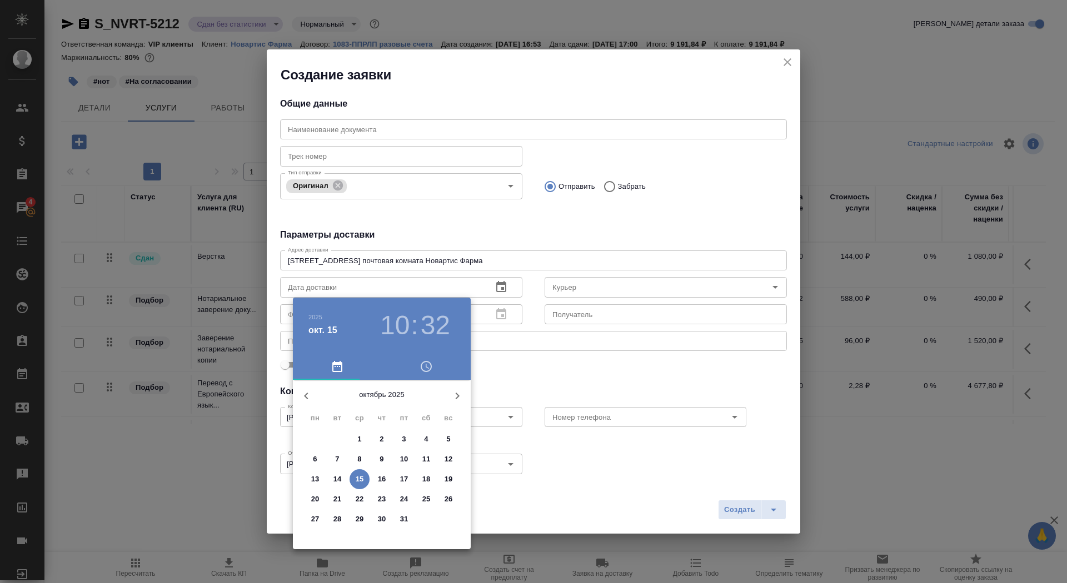
click at [361, 479] on p "15" at bounding box center [360, 479] width 8 height 11
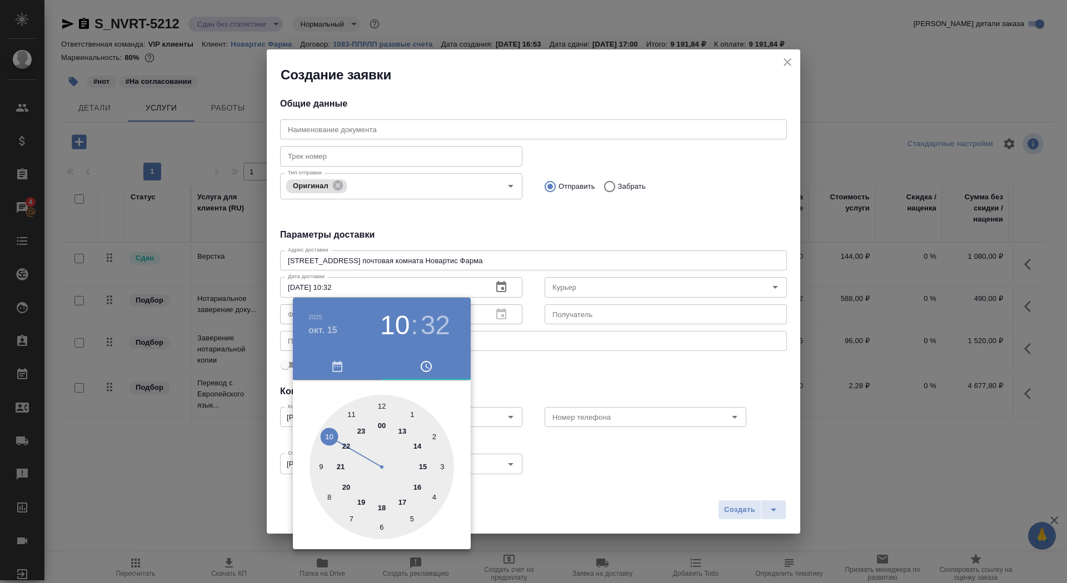
click at [423, 470] on div at bounding box center [381, 467] width 144 height 144
type input "15.10.2025 15:00"
click at [382, 408] on div at bounding box center [381, 467] width 144 height 144
click at [592, 321] on div at bounding box center [533, 291] width 1067 height 583
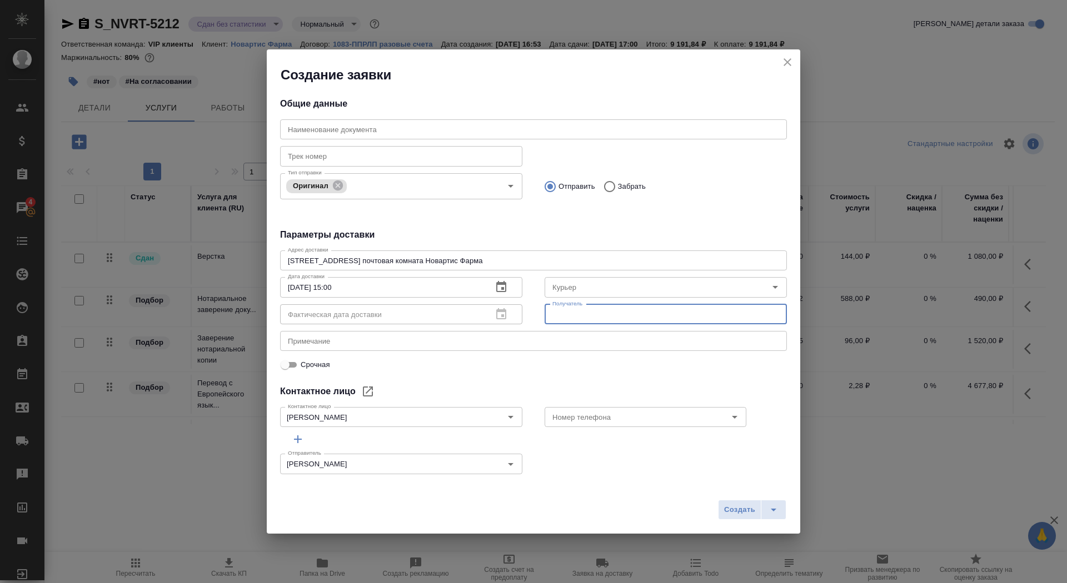
click at [583, 309] on input "text" at bounding box center [665, 314] width 242 height 20
type input "сертифай"
click at [552, 337] on textarea at bounding box center [533, 341] width 491 height 8
type textarea "новартис - сертифай"
click at [993, 500] on div "Создание заявки Общие данные Наименование документа Наименование документа Трек…" at bounding box center [533, 291] width 1067 height 583
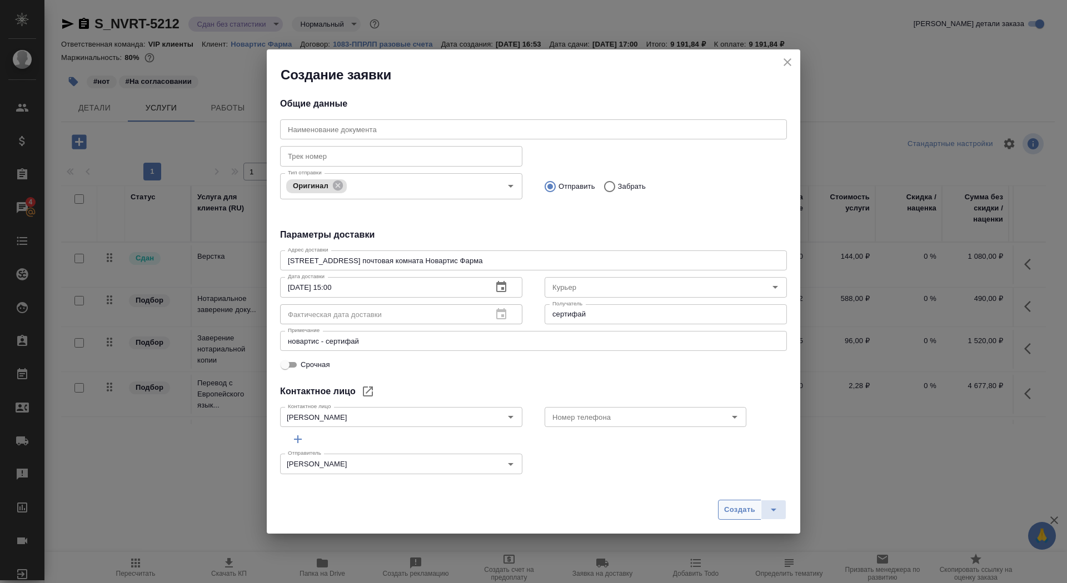
click at [732, 512] on span "Создать" at bounding box center [739, 510] width 31 height 13
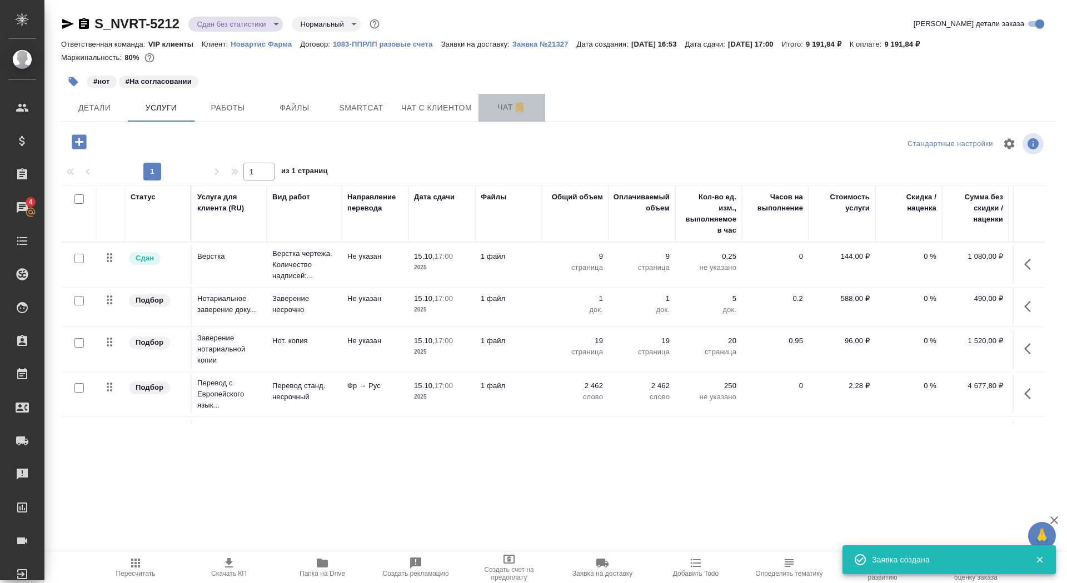
click at [483, 111] on button "Чат" at bounding box center [511, 108] width 67 height 28
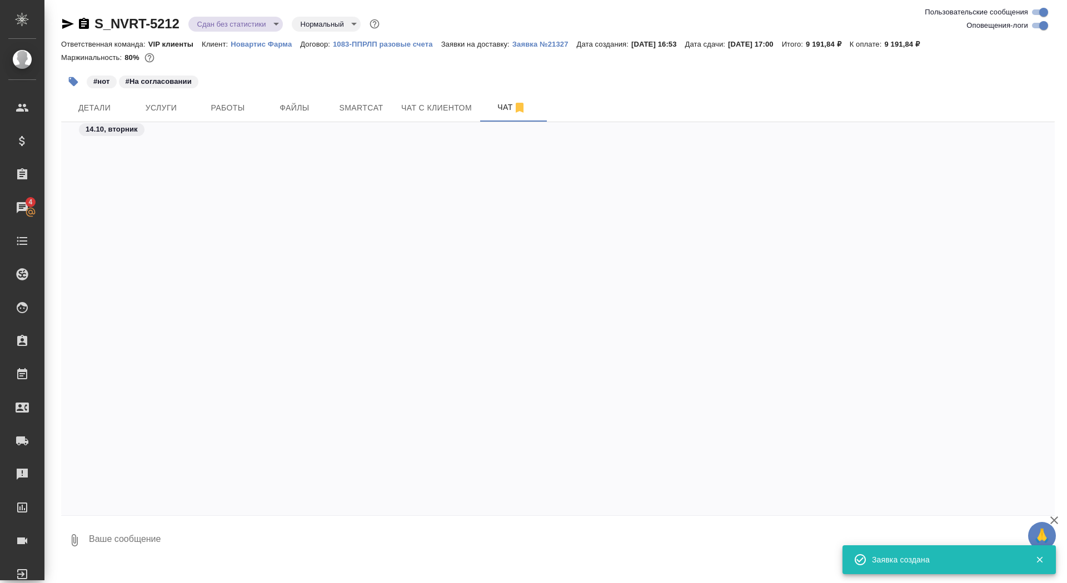
scroll to position [56656, 0]
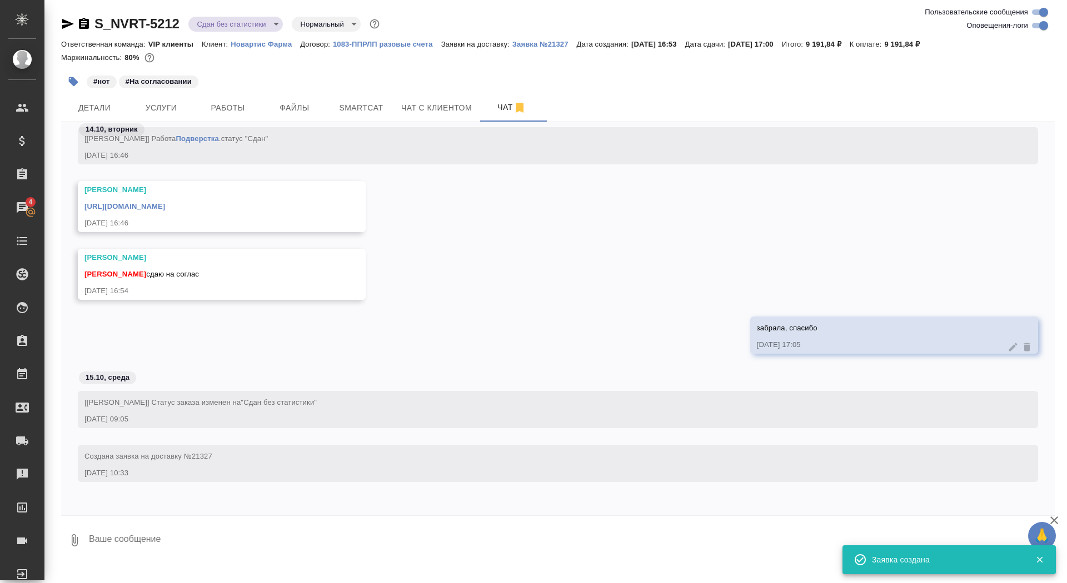
click at [315, 526] on textarea at bounding box center [571, 541] width 967 height 38
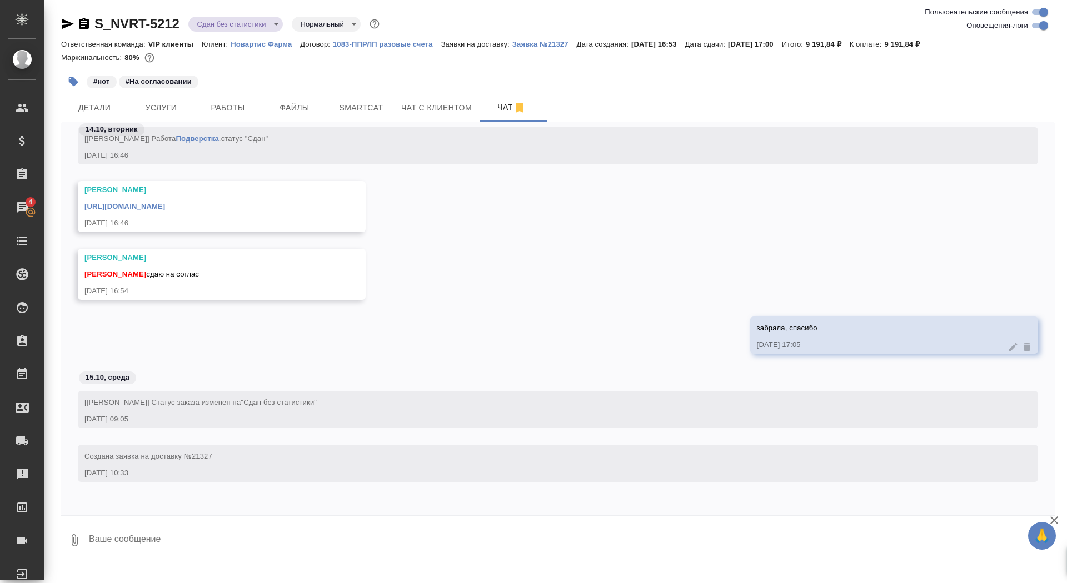
type textarea """
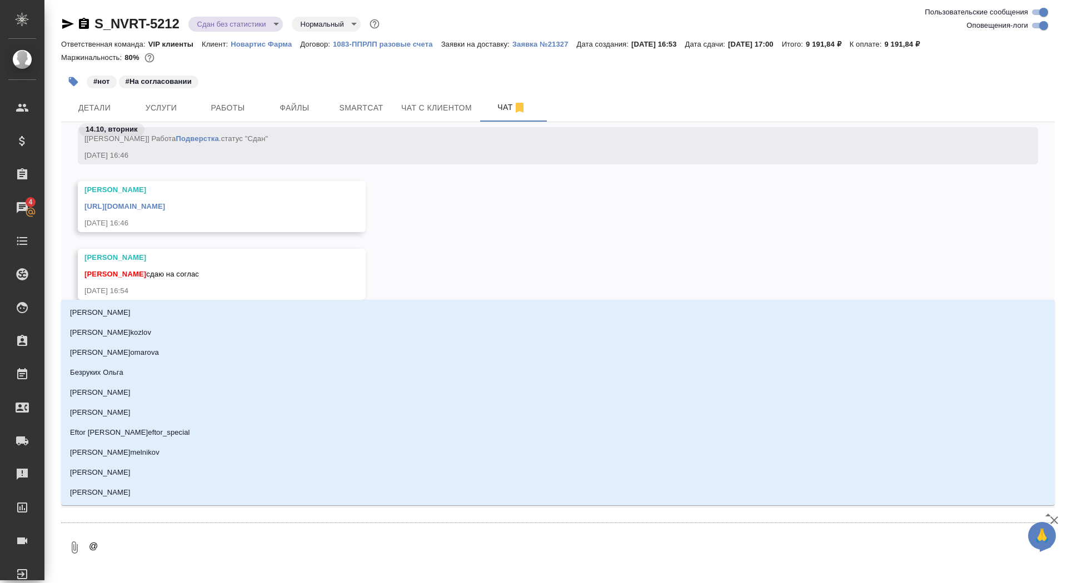
type textarea "@г"
type input "г"
type textarea "@гр"
type input "гр"
type textarea "@гра"
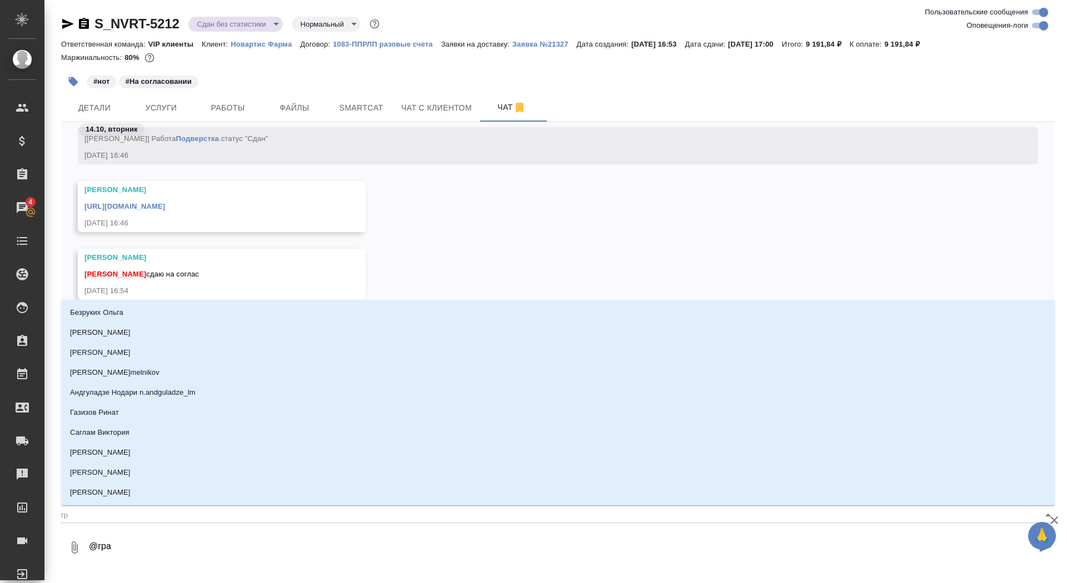
type input "гра"
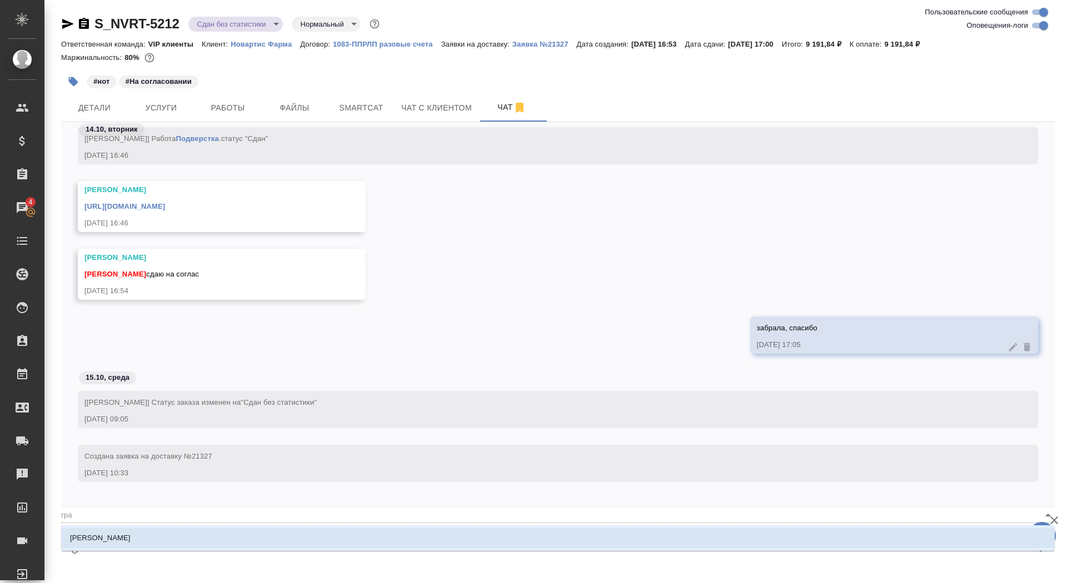
click at [282, 544] on li "Грабко Мария" at bounding box center [557, 538] width 993 height 20
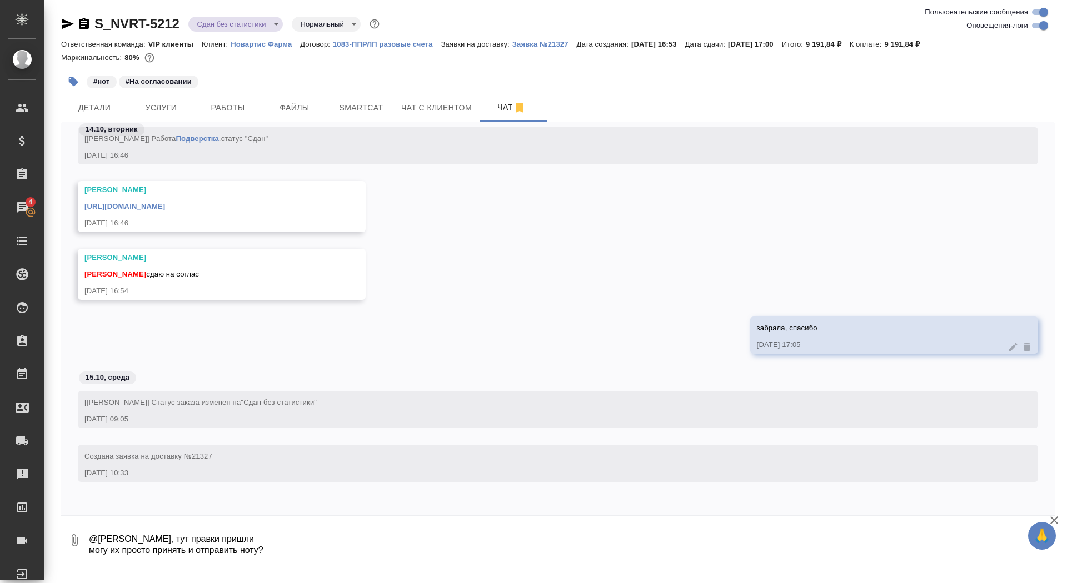
click at [72, 546] on icon "button" at bounding box center [74, 540] width 13 height 13
click at [102, 481] on span "С локального диска" at bounding box center [71, 481] width 76 height 14
click at [0, 0] on input "С локального диска" at bounding box center [0, 0] width 0 height 0
click at [441, 557] on textarea "@Грабко Мария Машенька, тут правки пришли могу их просто принять и отправить но…" at bounding box center [562, 541] width 948 height 38
type textarea "@Грабко Мария Машенька, тут правки пришли могу их просто принять и отправить но…"
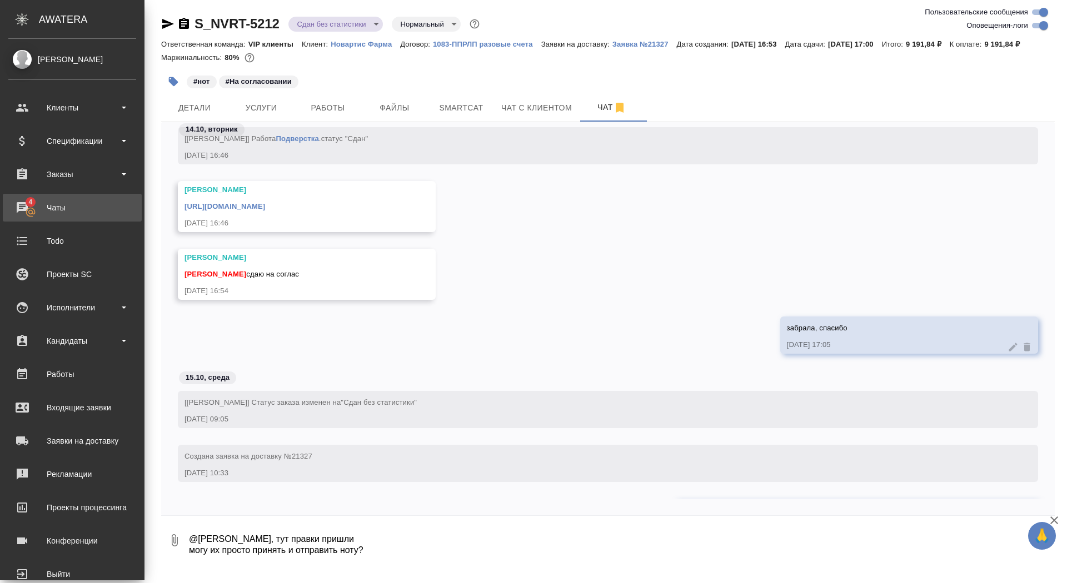
scroll to position [56735, 0]
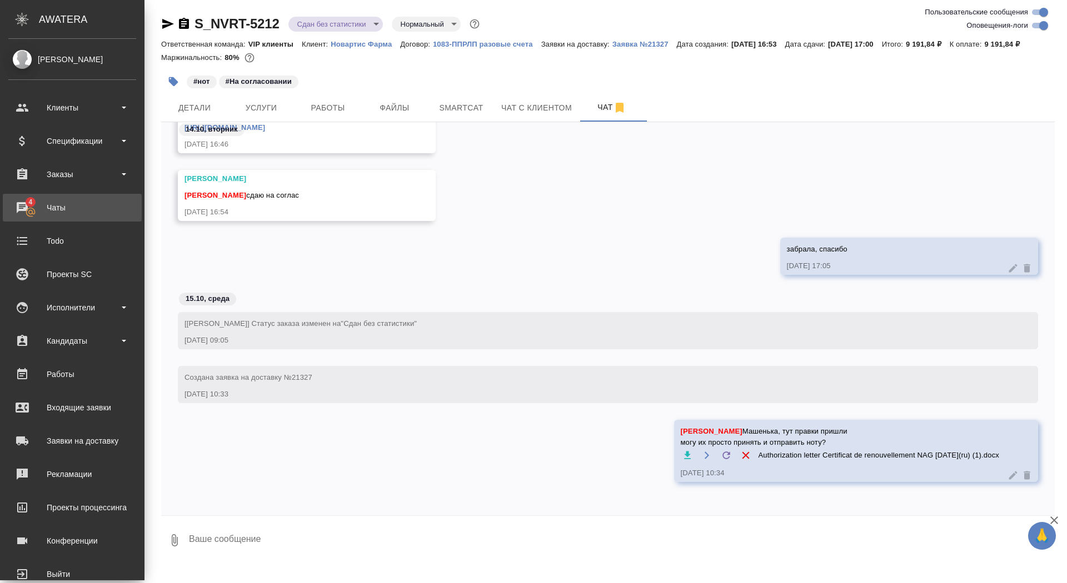
click at [31, 203] on div "Чаты" at bounding box center [72, 207] width 128 height 17
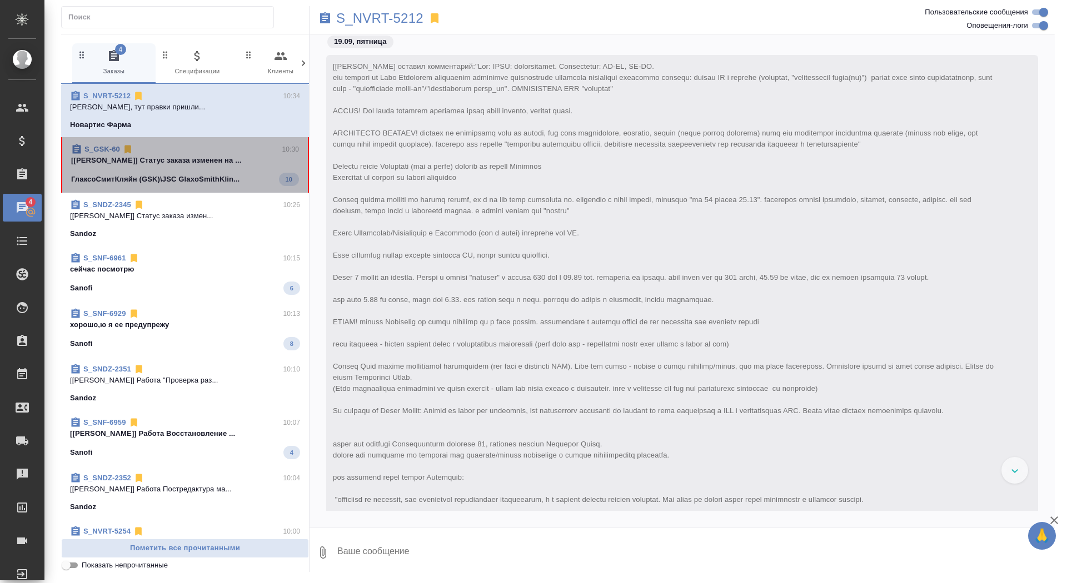
click at [252, 149] on div "S_GSK-60 10:30" at bounding box center [185, 149] width 228 height 11
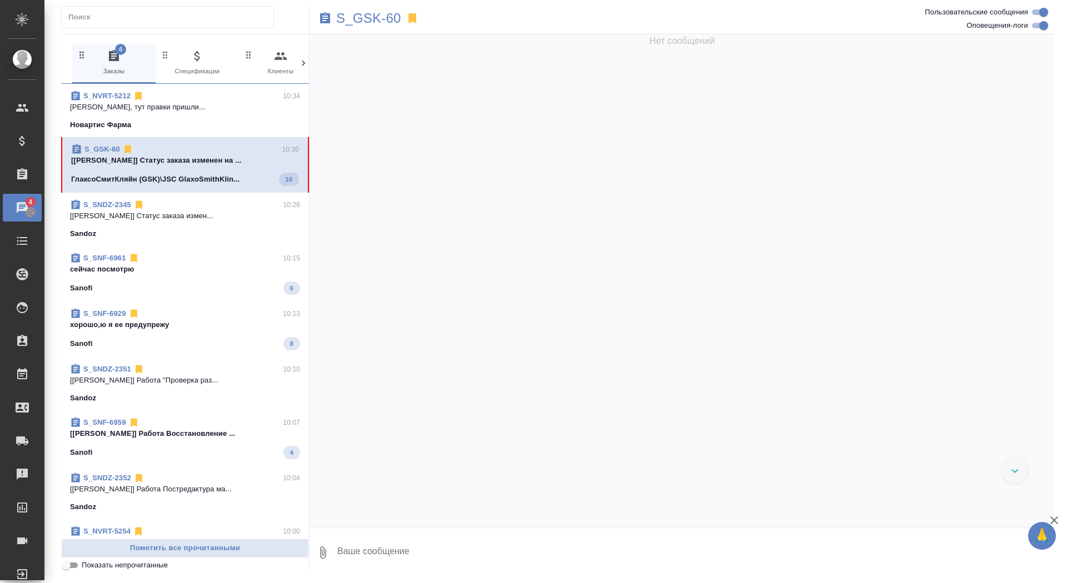
scroll to position [45445, 0]
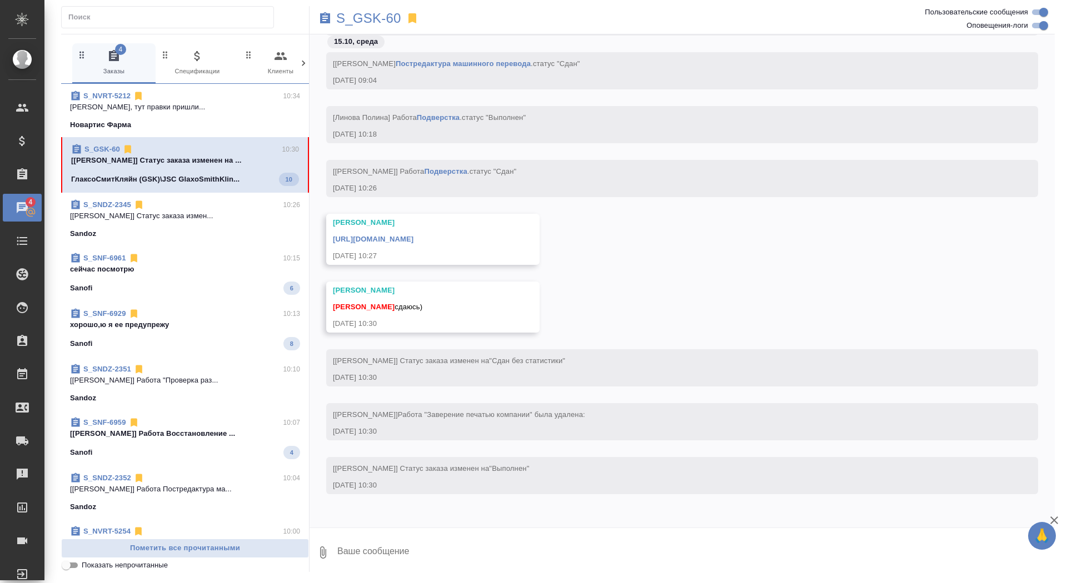
click at [464, 540] on textarea at bounding box center [695, 553] width 718 height 38
type textarea "спасибо большое, забрала"
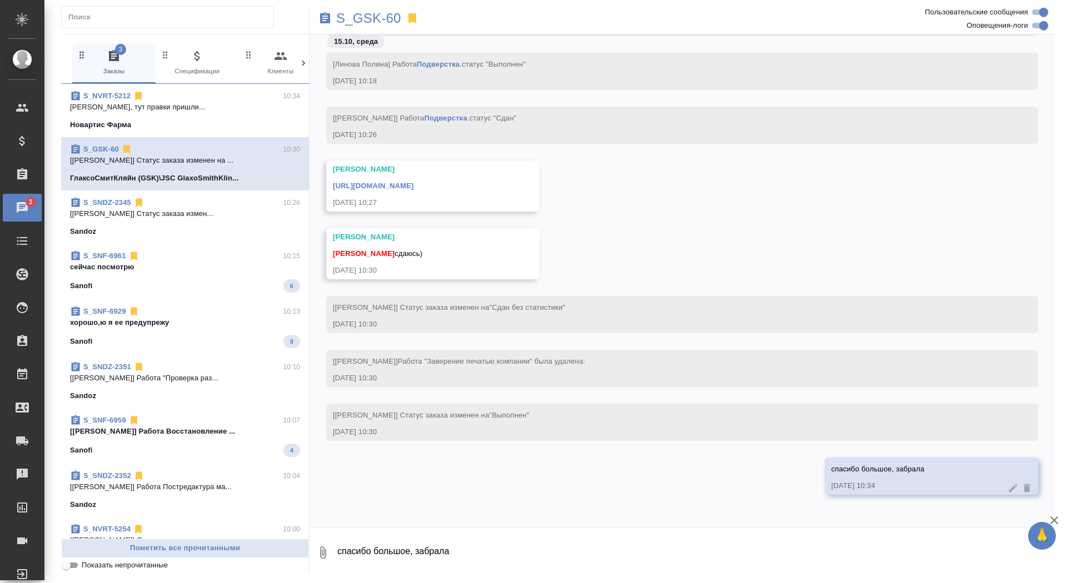
click at [413, 188] on link "https://drive.awatera.com/apps/files/files/10690840?dir=/Shares/GSK/Orders/S_GS…" at bounding box center [373, 186] width 81 height 8
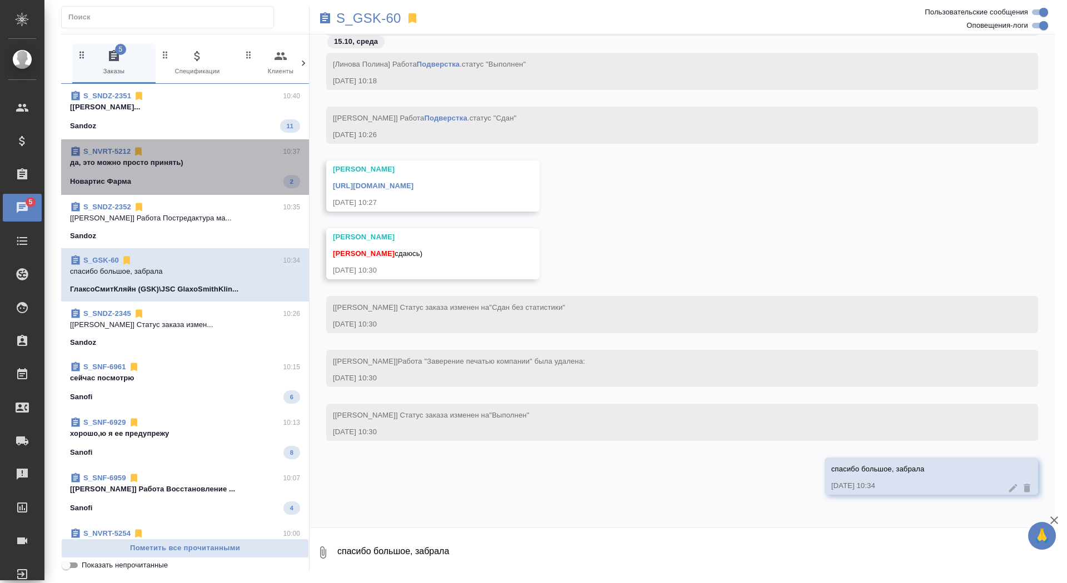
click at [247, 169] on span "S_NVRT-5212 10:37 да, это можно просто принять) Новартис Фарма 2" at bounding box center [185, 167] width 230 height 42
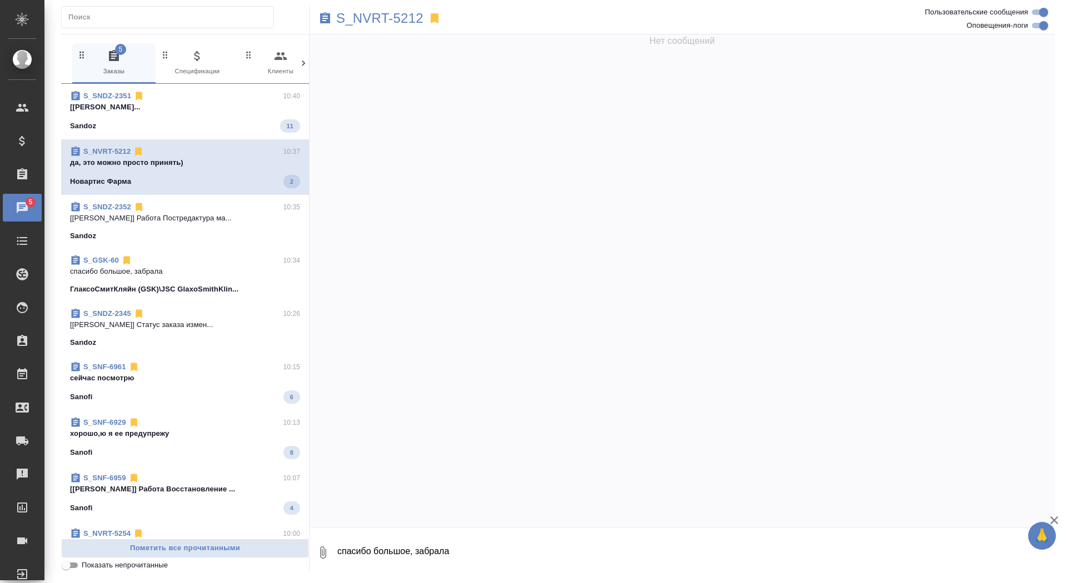
scroll to position [61917, 0]
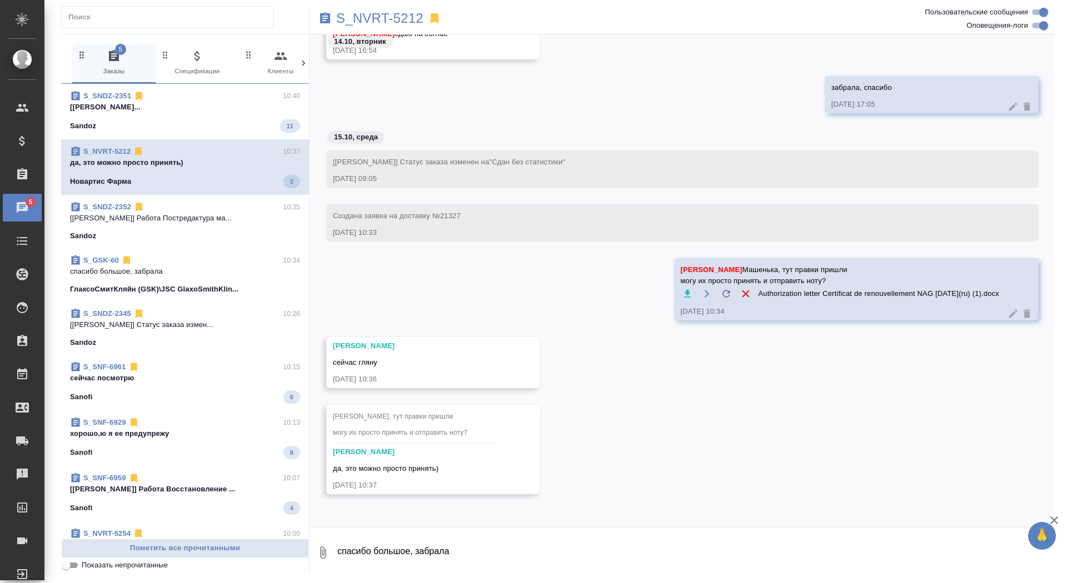
click at [417, 553] on textarea "спасибо большое, забрала" at bounding box center [695, 553] width 718 height 38
type textarea "спасибо!"
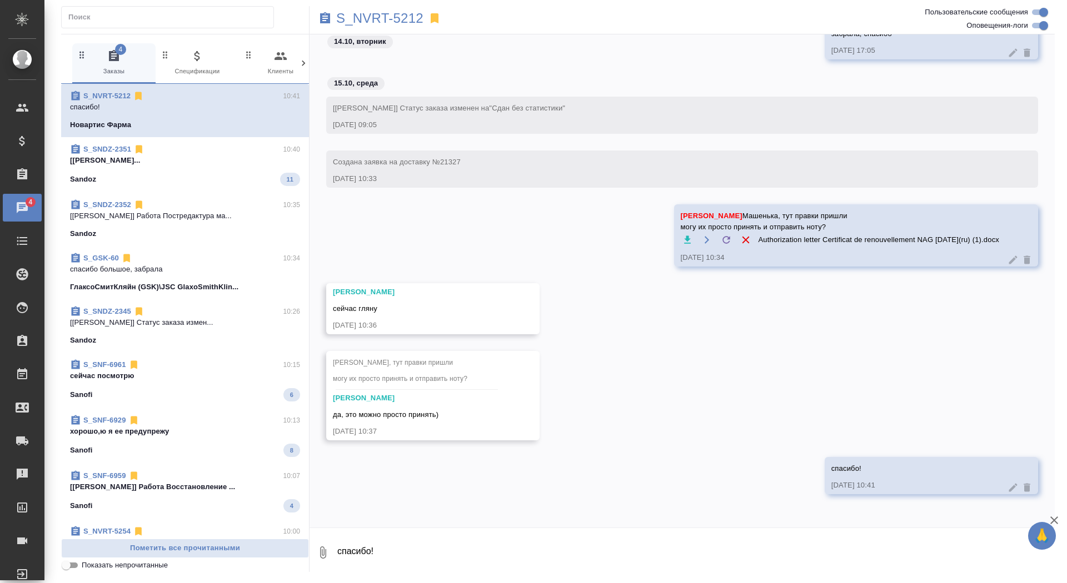
click at [628, 234] on div "Грабко Мария Машенька, тут правки пришли могу их просто принять и отправить нот…" at bounding box center [681, 243] width 745 height 79
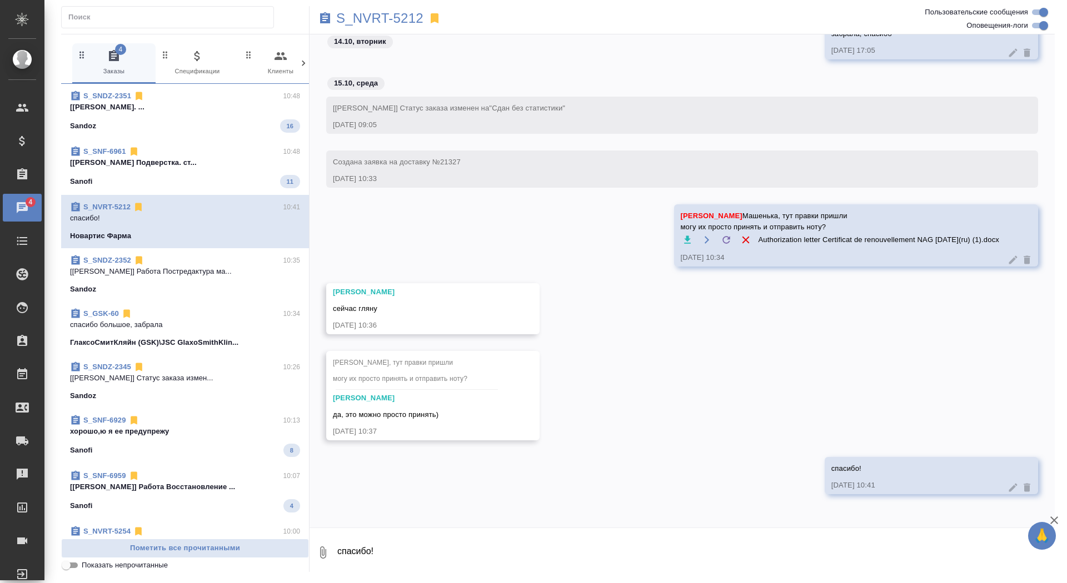
click at [168, 179] on div "Sanofi 11" at bounding box center [185, 181] width 230 height 13
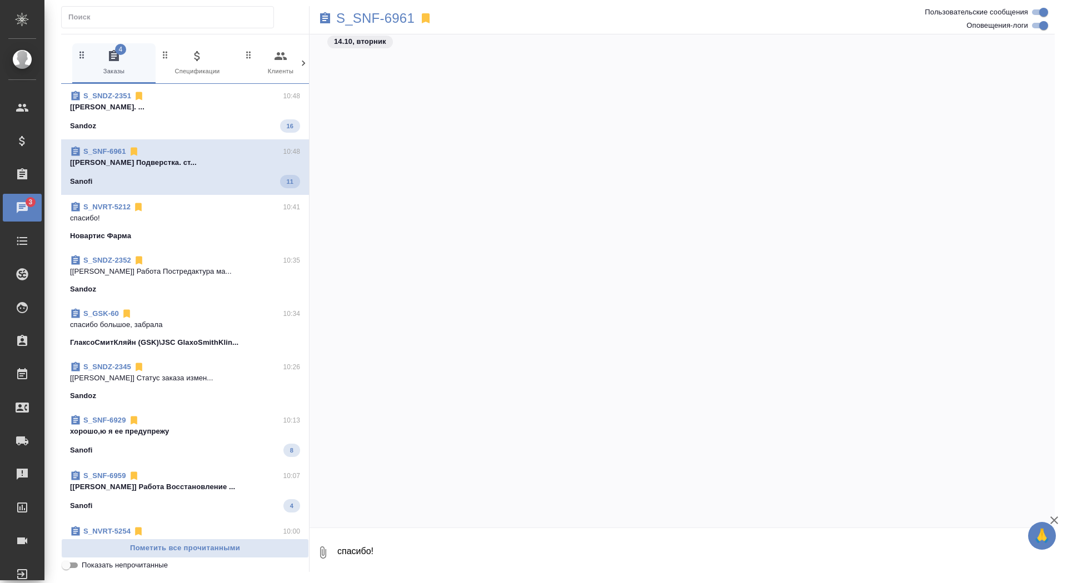
scroll to position [50242, 0]
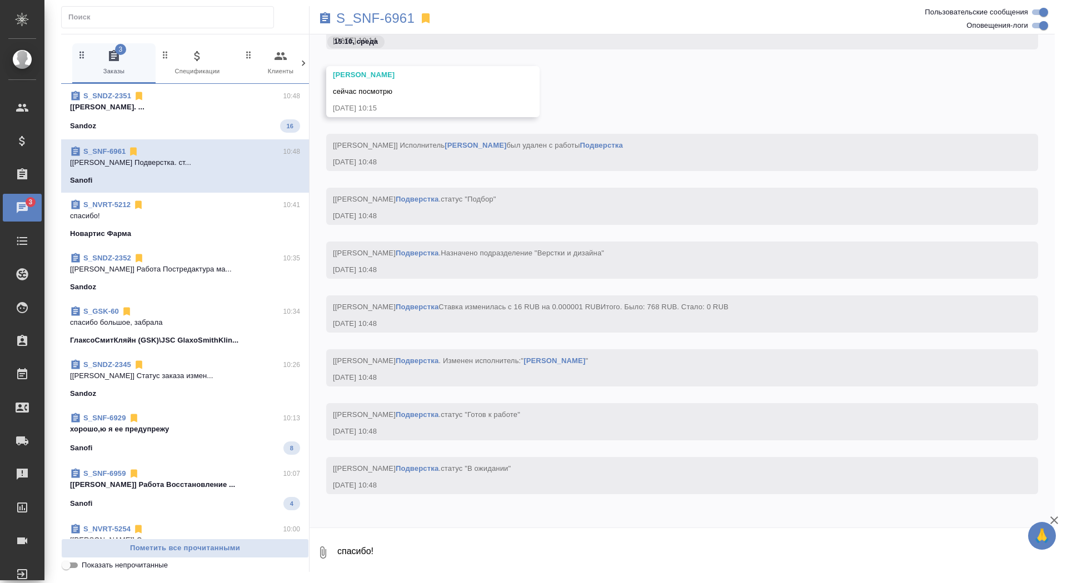
click at [198, 104] on p "[Горшкова Валентина] Работа Редактура. ..." at bounding box center [185, 107] width 230 height 11
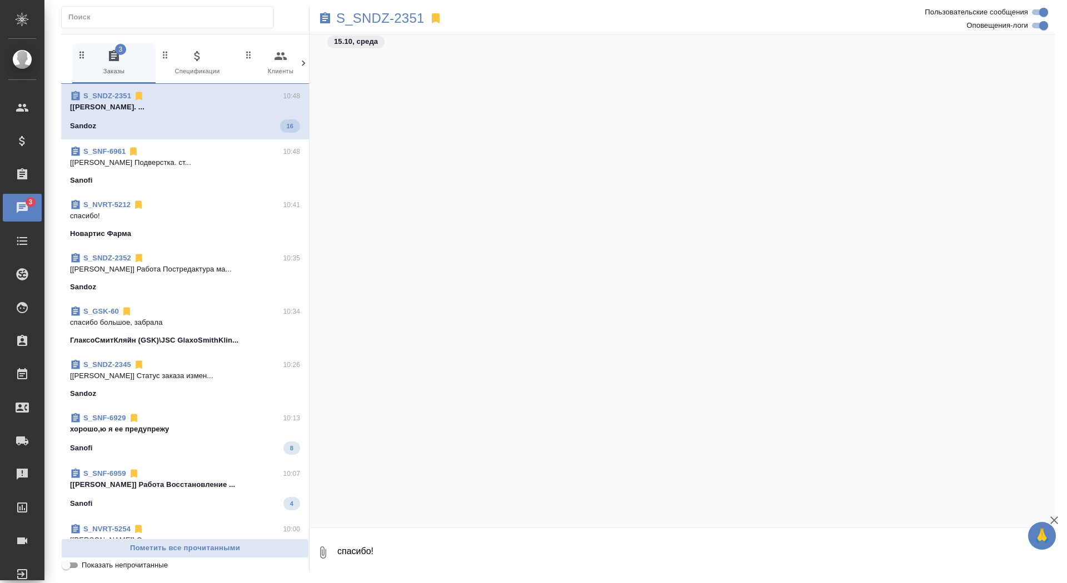
scroll to position [72938, 0]
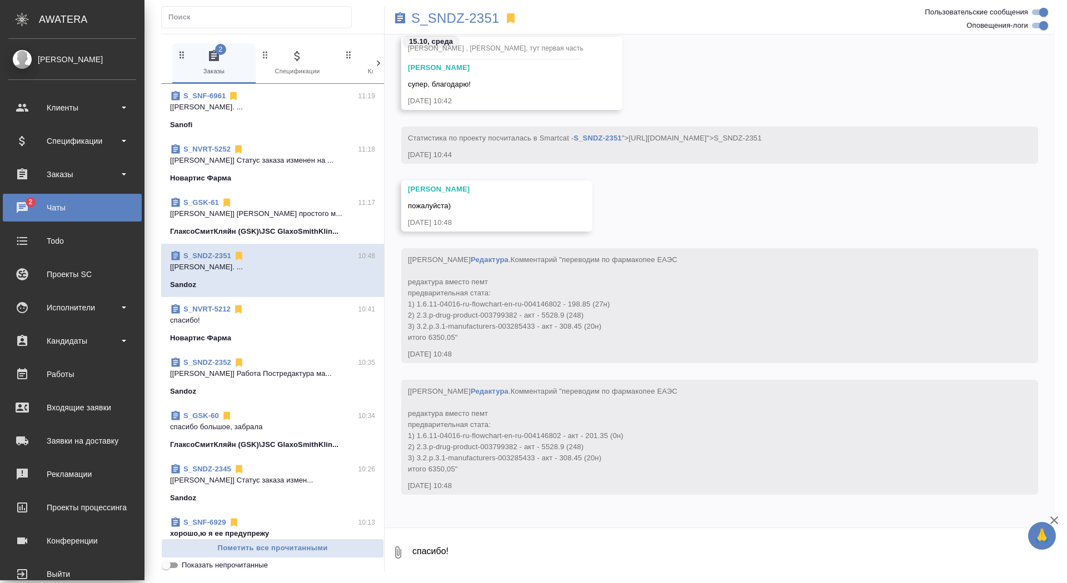
click at [59, 159] on ul "Клиенты Спецификации Заказы 2 Чаты Todo Проекты SC Исполнители Кандидаты Работы…" at bounding box center [72, 338] width 144 height 500
click at [61, 191] on ul "Клиенты Спецификации Заказы 2 Чаты Todo Проекты SC Исполнители Кандидаты Работы…" at bounding box center [72, 338] width 144 height 500
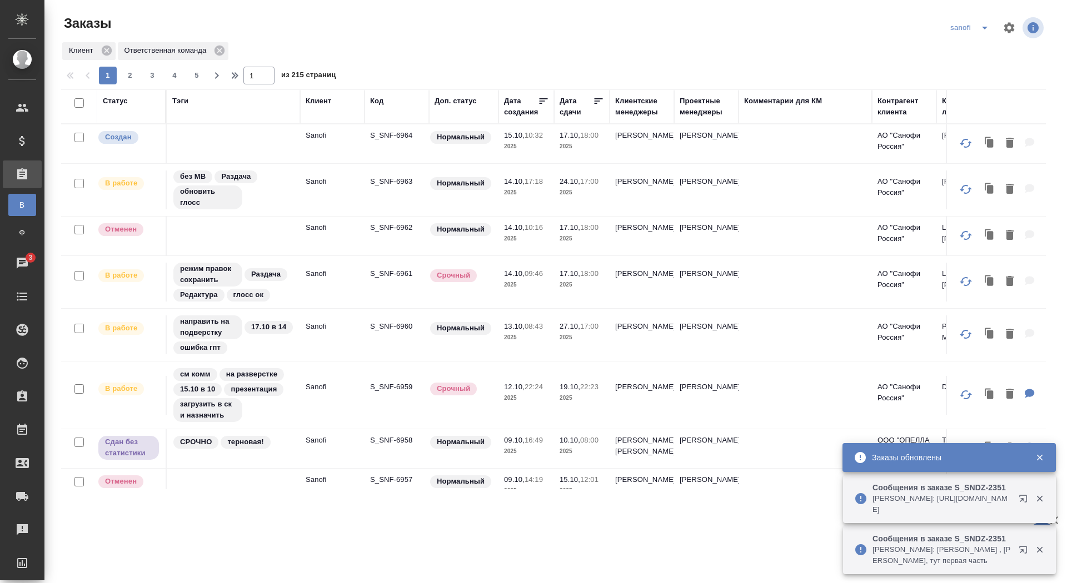
click at [383, 135] on p "S_SNF-6964" at bounding box center [396, 135] width 53 height 11
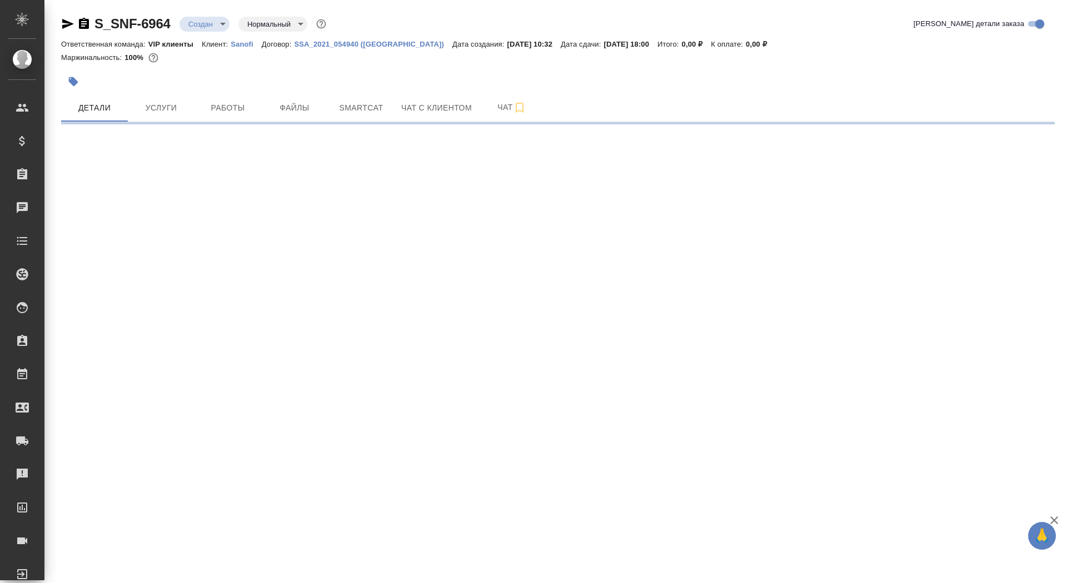
select select "RU"
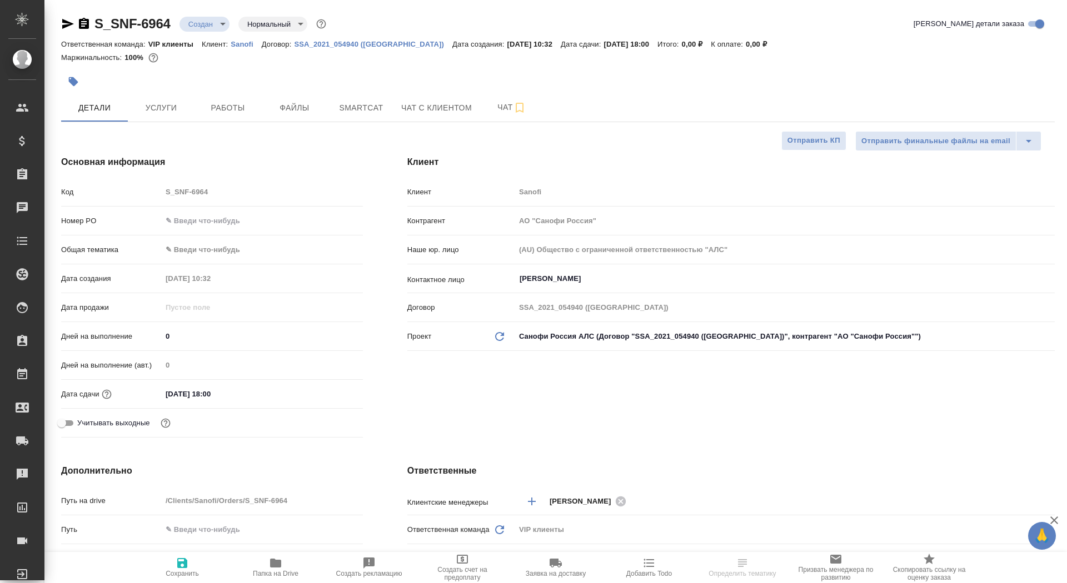
type textarea "x"
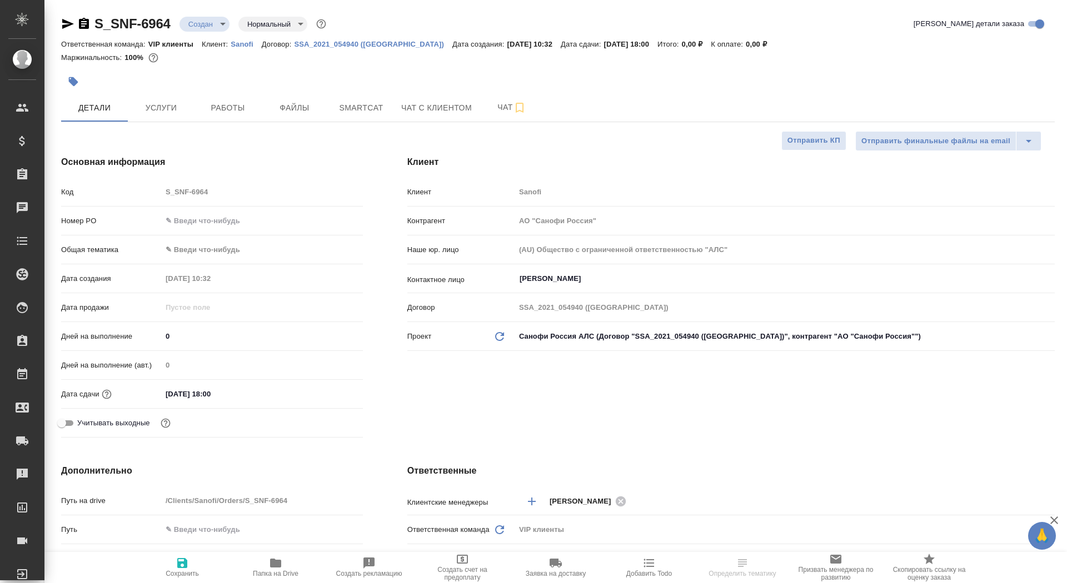
type textarea "x"
drag, startPoint x: 181, startPoint y: 341, endPoint x: 132, endPoint y: 337, distance: 49.1
click at [132, 337] on div "Дней на выполнение 0" at bounding box center [212, 336] width 302 height 19
type input "2"
type textarea "x"
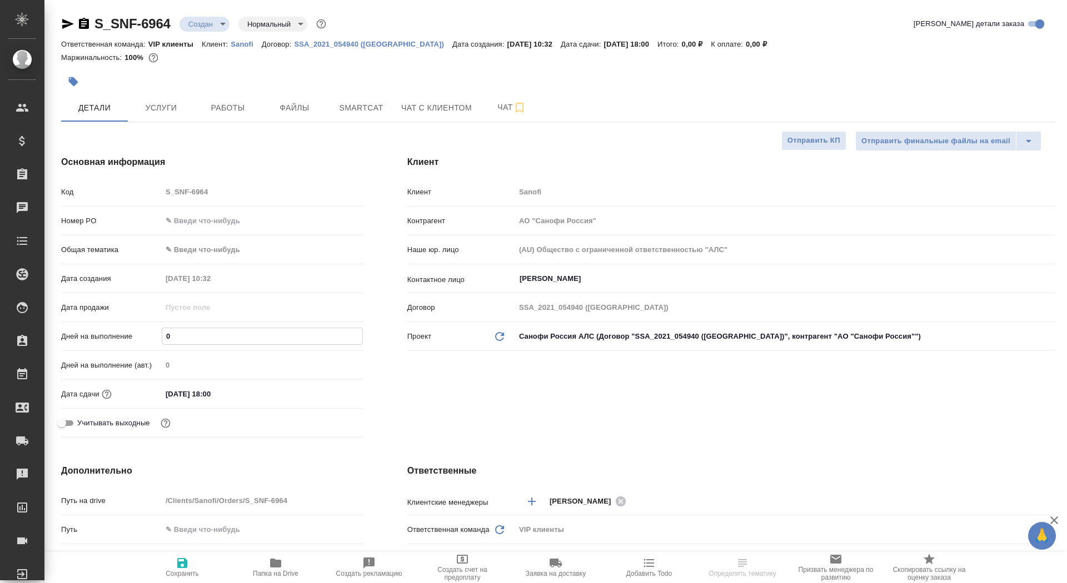
type textarea "x"
type input "2"
click at [176, 571] on span "Сохранить" at bounding box center [182, 574] width 33 height 8
type textarea "x"
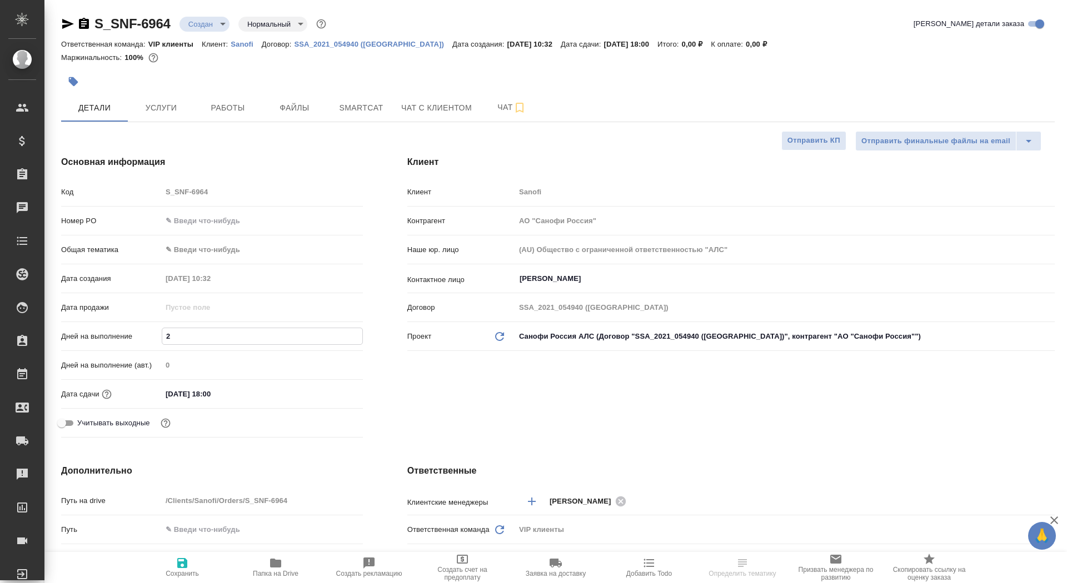
type textarea "x"
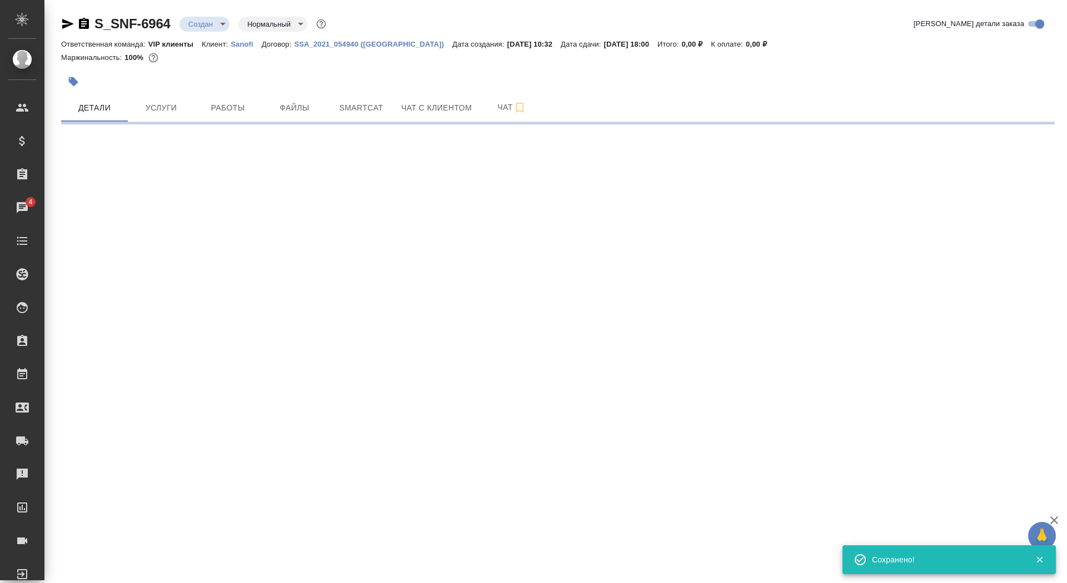
select select "RU"
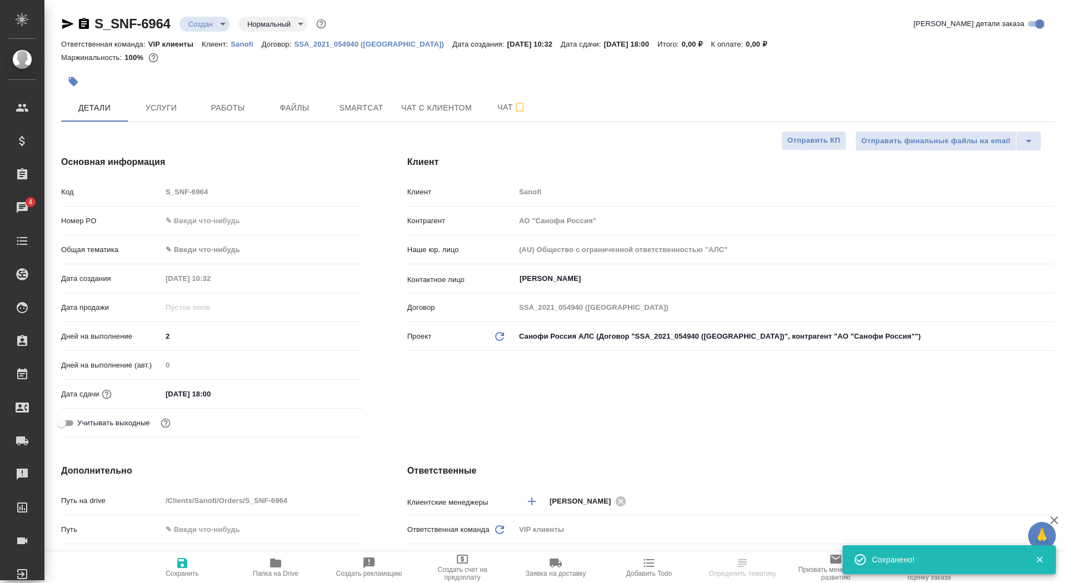
type textarea "x"
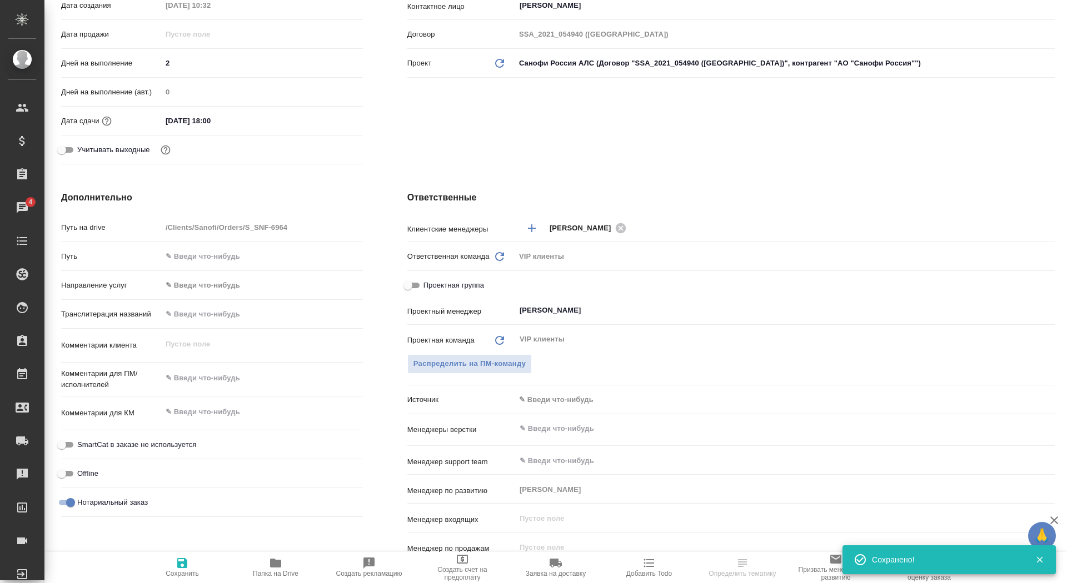
scroll to position [282, 0]
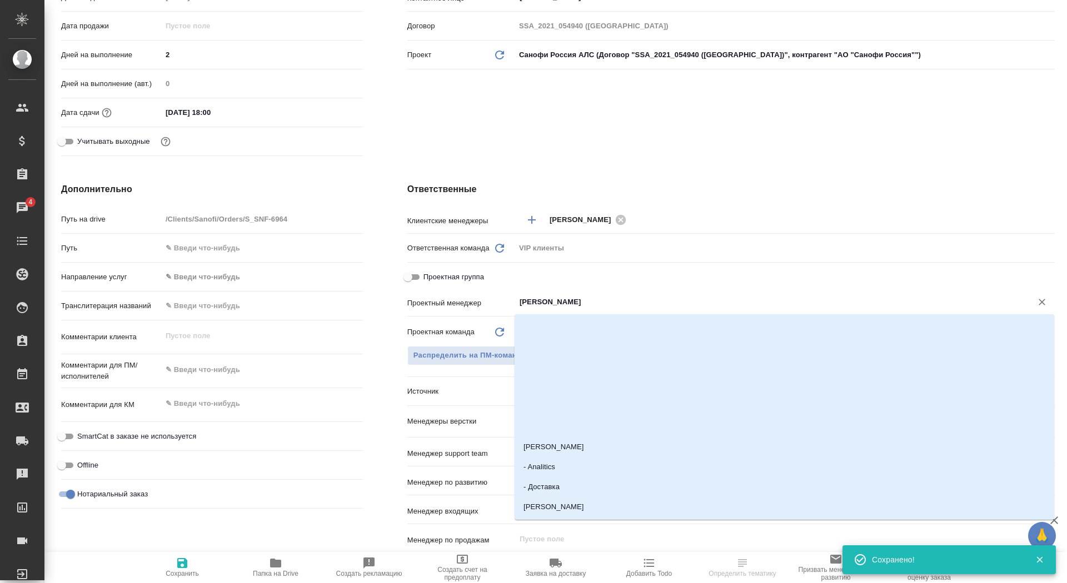
click at [557, 306] on input "[PERSON_NAME]" at bounding box center [766, 302] width 496 height 13
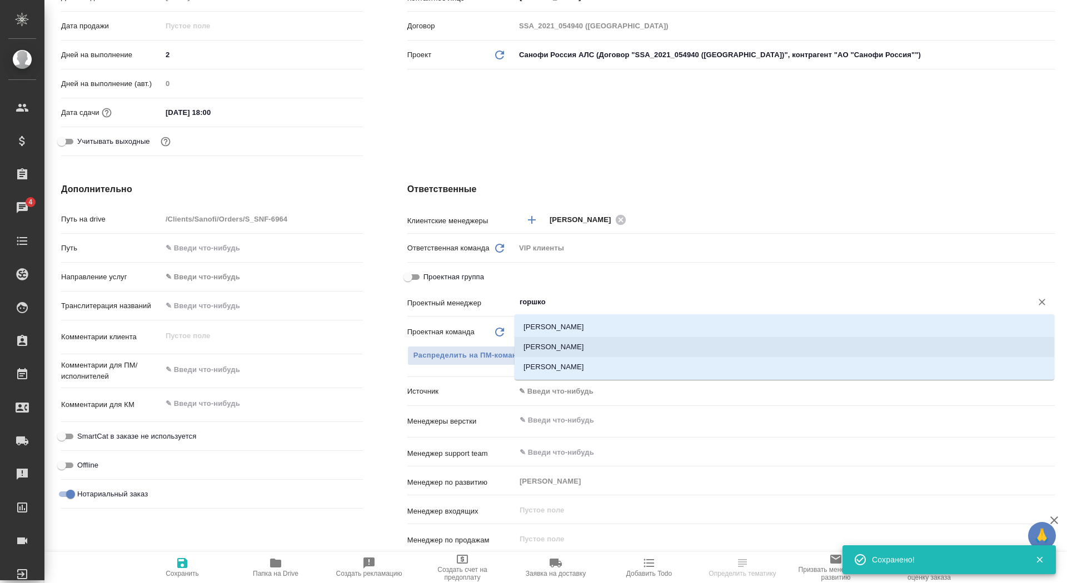
type input "горшко"
click at [386, 245] on div "Ответственные Клиентские менеджеры [PERSON_NAME] ​ Ответственная команда Обнови…" at bounding box center [731, 385] width 692 height 448
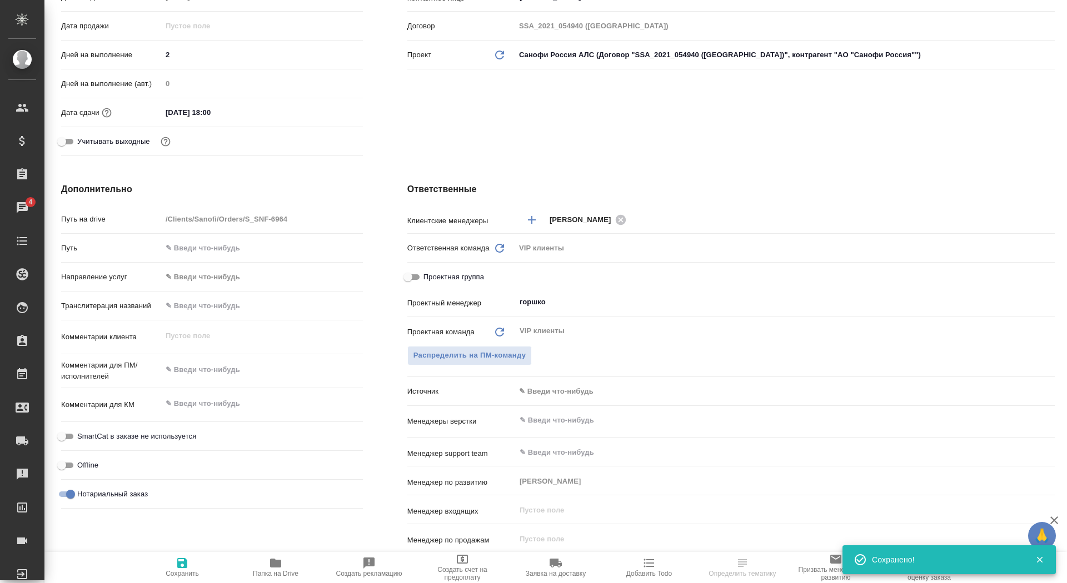
scroll to position [0, 0]
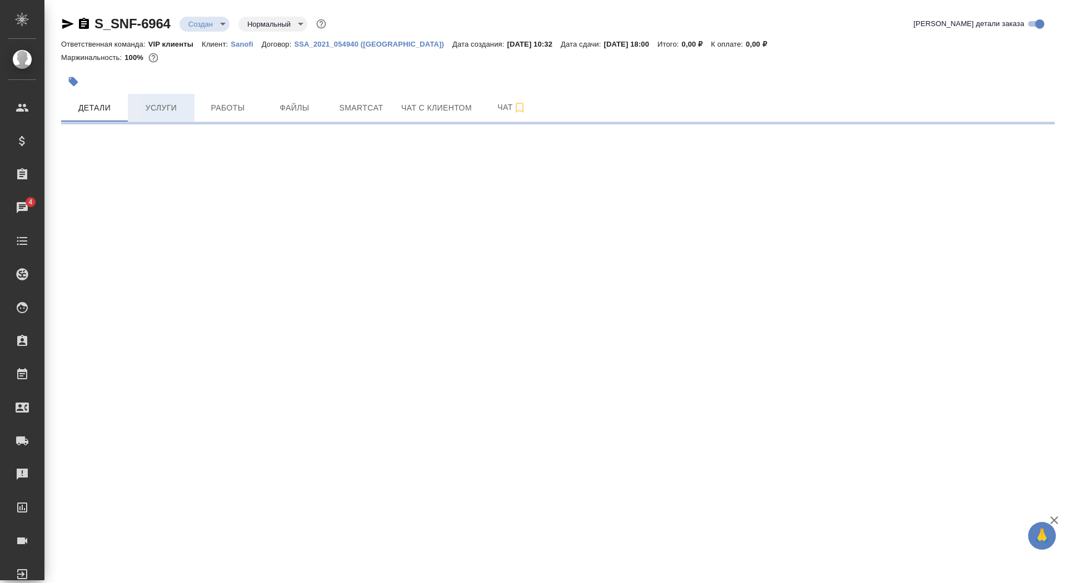
select select "RU"
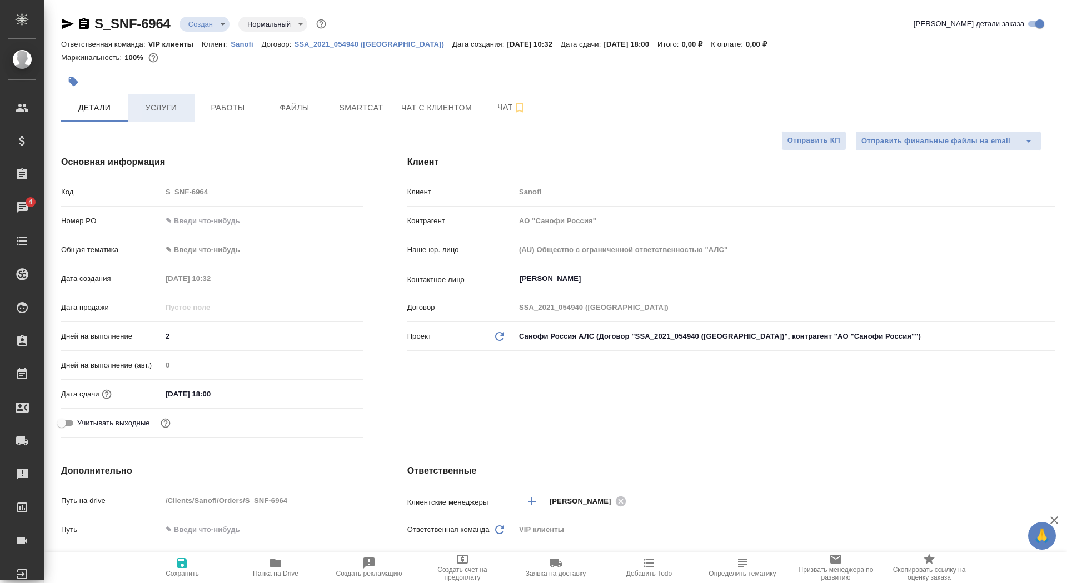
type textarea "x"
click at [132, 98] on button "Услуги" at bounding box center [161, 108] width 67 height 28
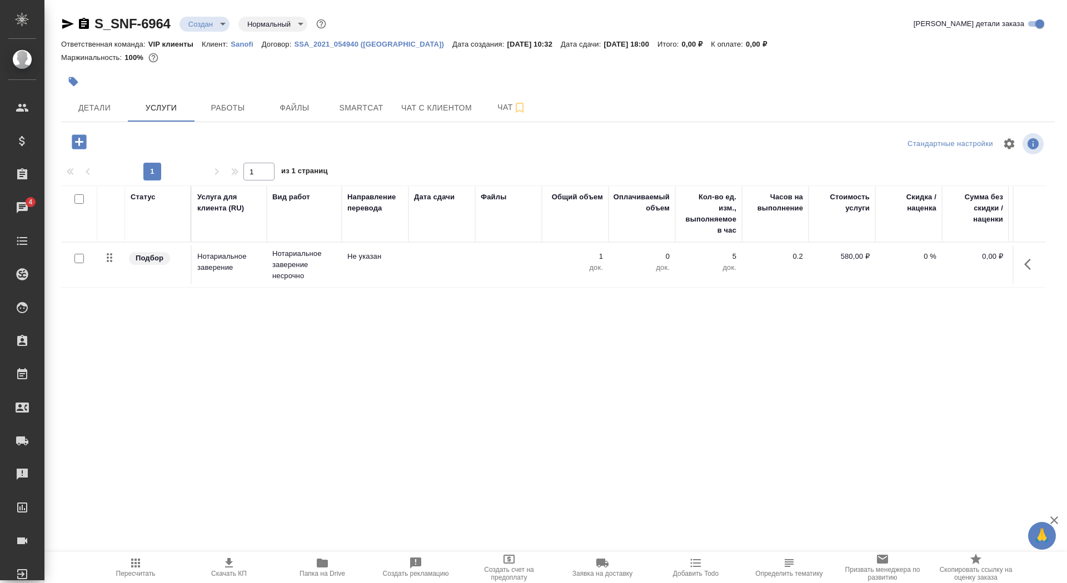
click at [298, 572] on span "Папка на Drive" at bounding box center [322, 567] width 80 height 21
click at [86, 22] on icon "button" at bounding box center [84, 23] width 10 height 11
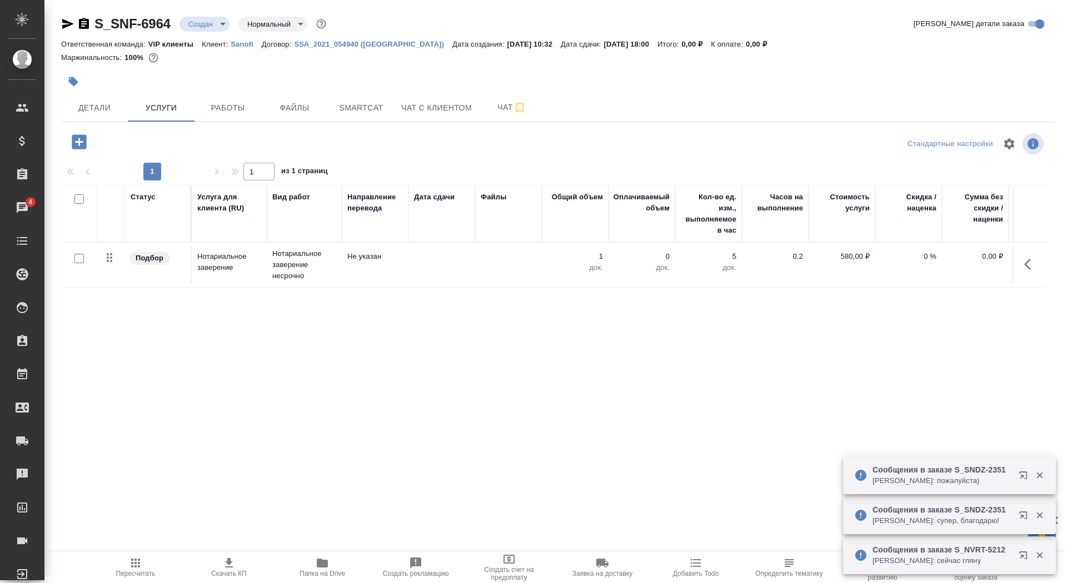
click at [609, 571] on span "Заявка на доставку" at bounding box center [602, 574] width 60 height 8
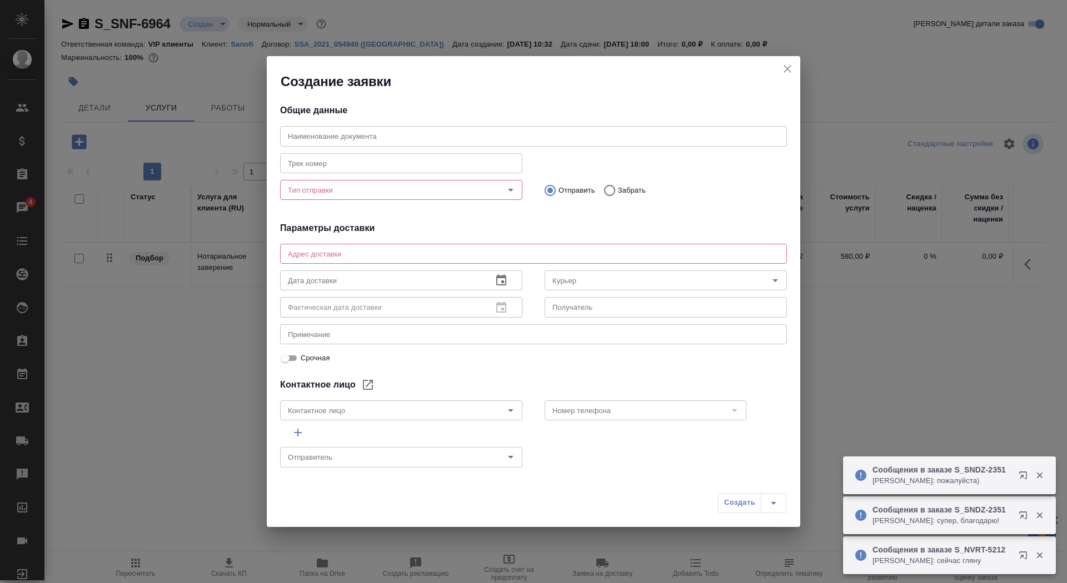
type input "[PERSON_NAME]"
click at [356, 258] on div "x Адрес доставки" at bounding box center [533, 254] width 507 height 20
type textarea "[STREET_ADDRESS], БЦ Саммит, 7 этаж, почтовая комната Санофи"
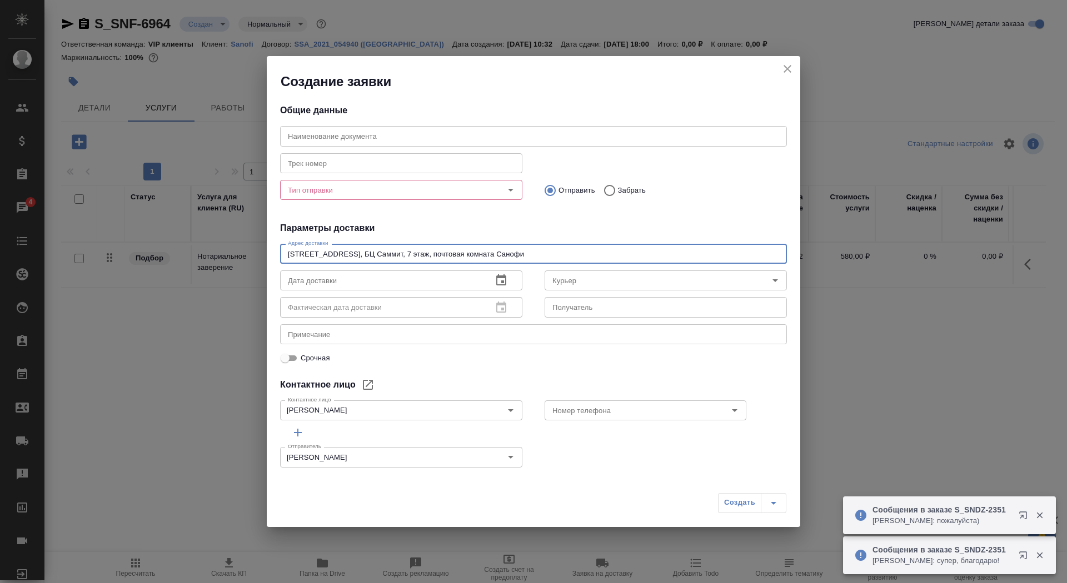
click at [391, 199] on div "Тип отправки" at bounding box center [401, 190] width 242 height 20
click at [623, 186] on p "Забрать" at bounding box center [632, 190] width 28 height 11
click at [618, 186] on input "Забрать" at bounding box center [608, 190] width 20 height 23
radio input "true"
click at [341, 186] on input "Тип отправки" at bounding box center [382, 189] width 198 height 13
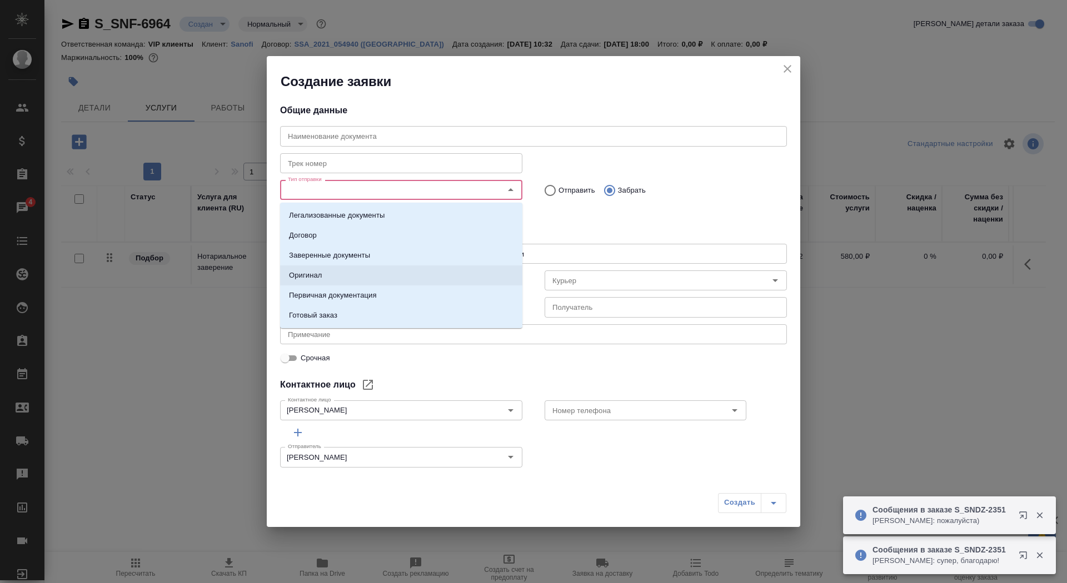
click at [337, 273] on li "Оригинал" at bounding box center [401, 276] width 242 height 20
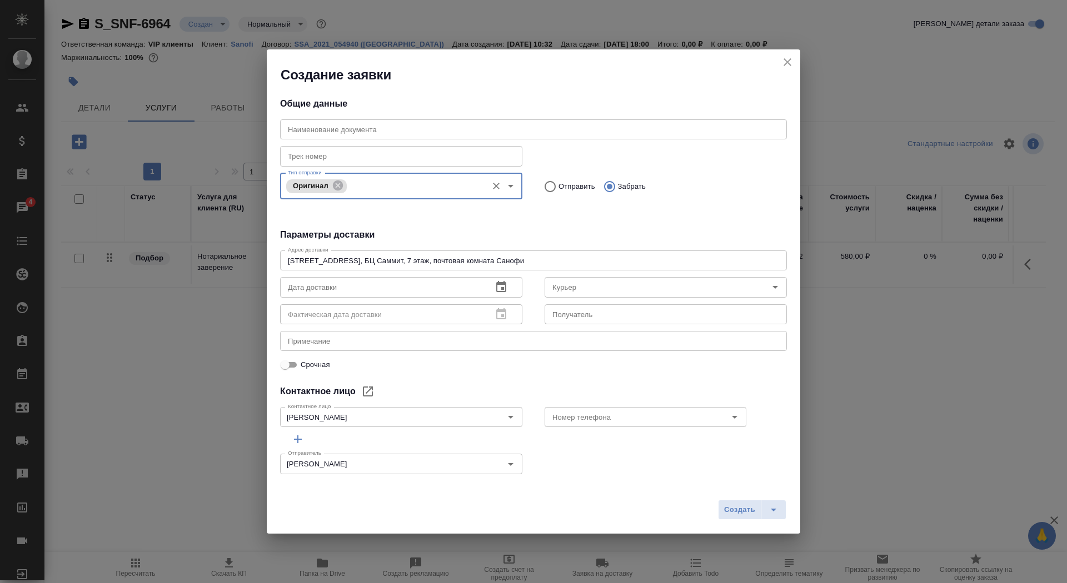
click at [617, 312] on input "text" at bounding box center [665, 314] width 242 height 20
type input "сертифай"
click at [355, 347] on div "x Примечание" at bounding box center [533, 341] width 507 height 20
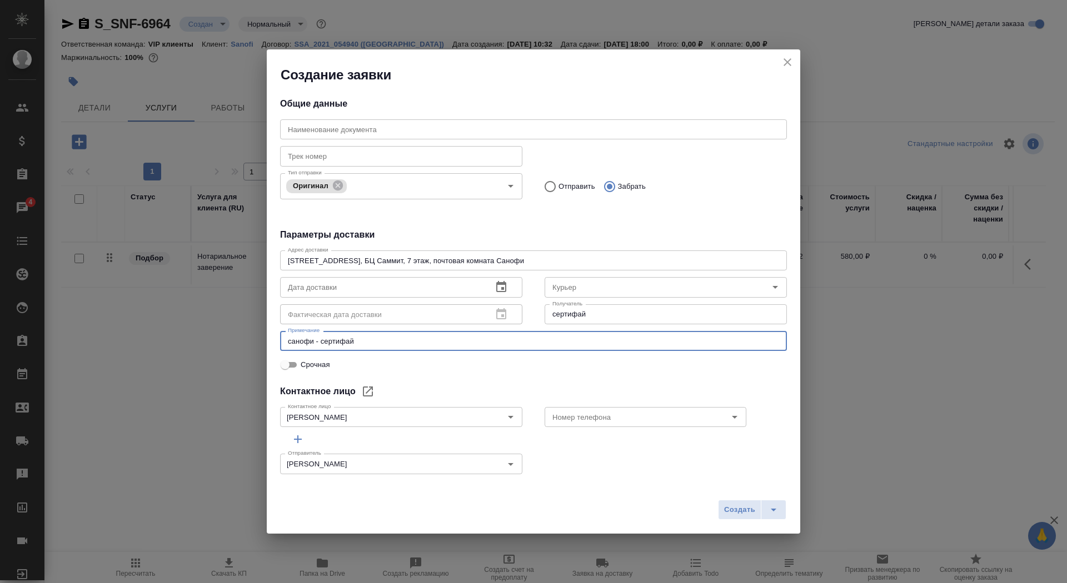
type textarea "санофи - сертифай"
click at [512, 287] on button "button" at bounding box center [501, 287] width 27 height 27
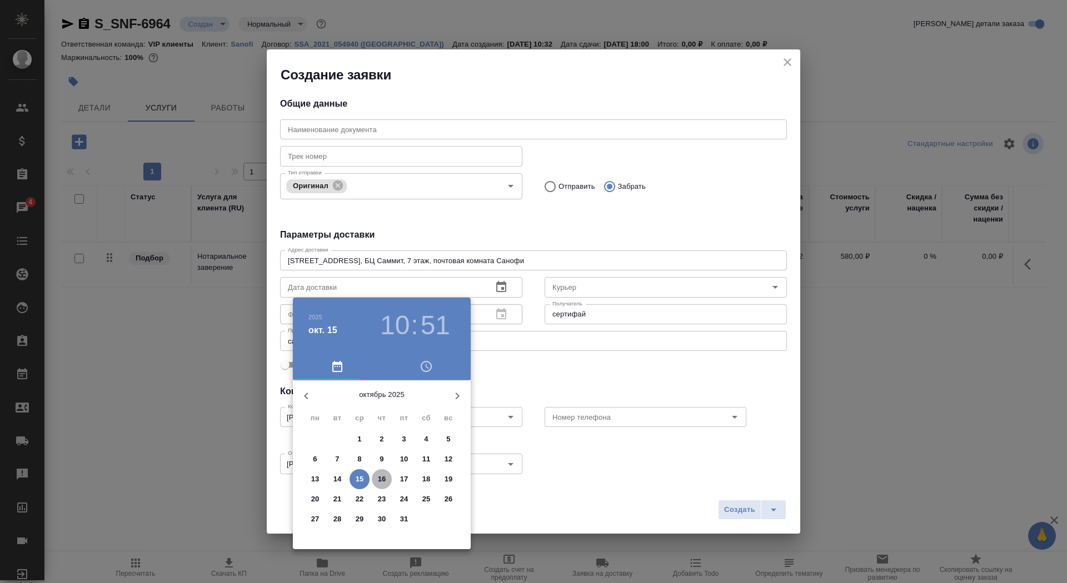
click at [382, 477] on p "16" at bounding box center [382, 479] width 8 height 11
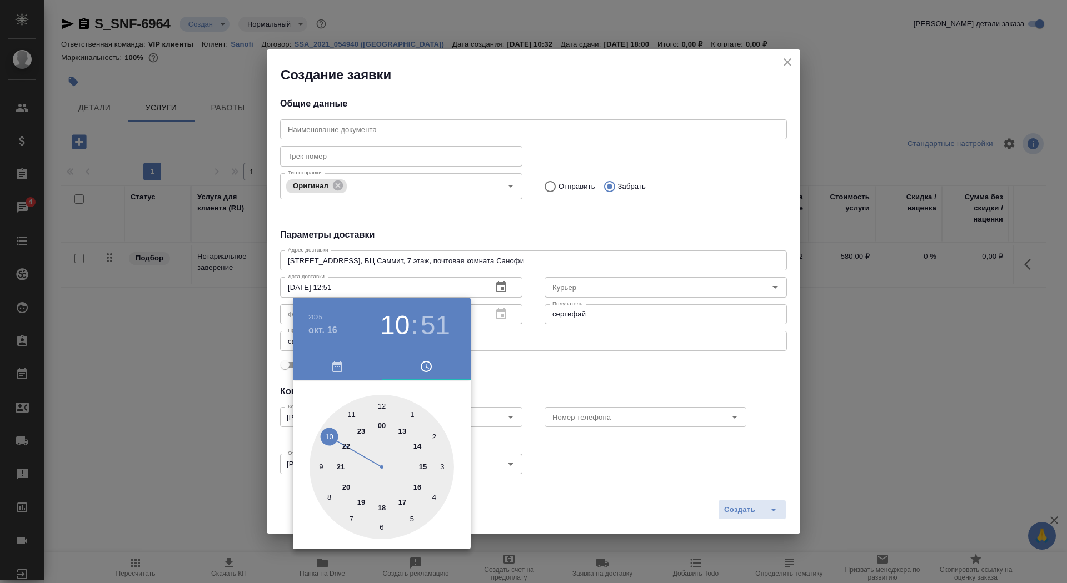
click at [382, 409] on div at bounding box center [381, 467] width 144 height 144
type input "[DATE] 12:00"
click at [382, 408] on div at bounding box center [381, 467] width 144 height 144
click at [504, 364] on div at bounding box center [533, 291] width 1067 height 583
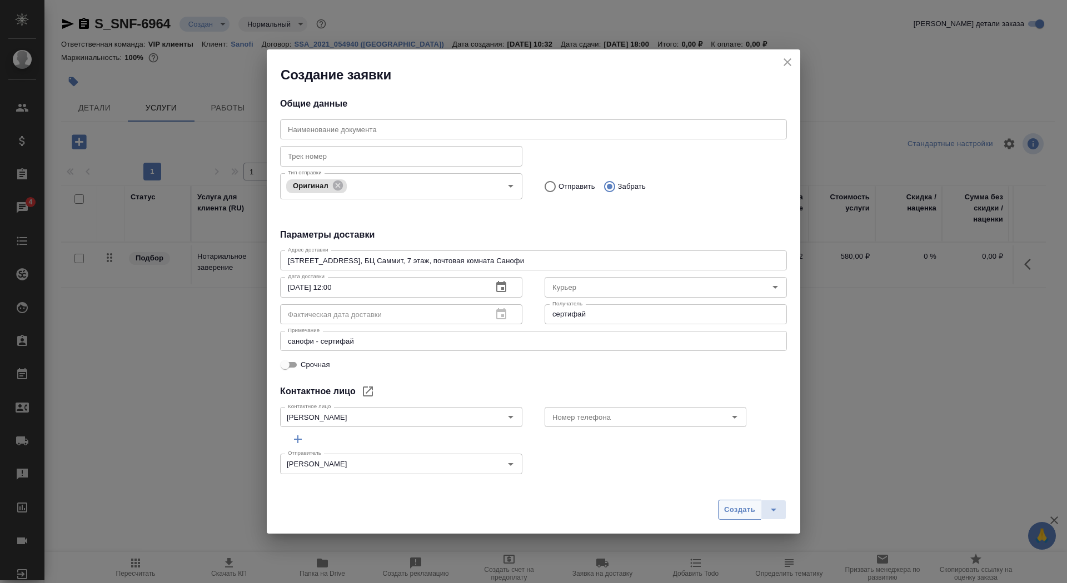
click at [740, 513] on span "Создать" at bounding box center [739, 510] width 31 height 13
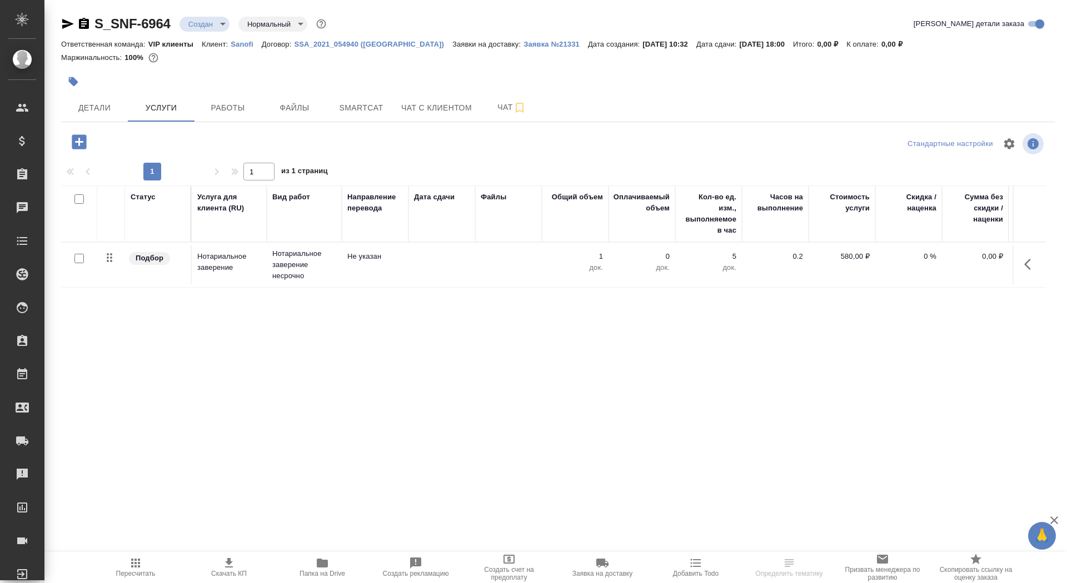
click at [70, 256] on div at bounding box center [79, 259] width 25 height 16
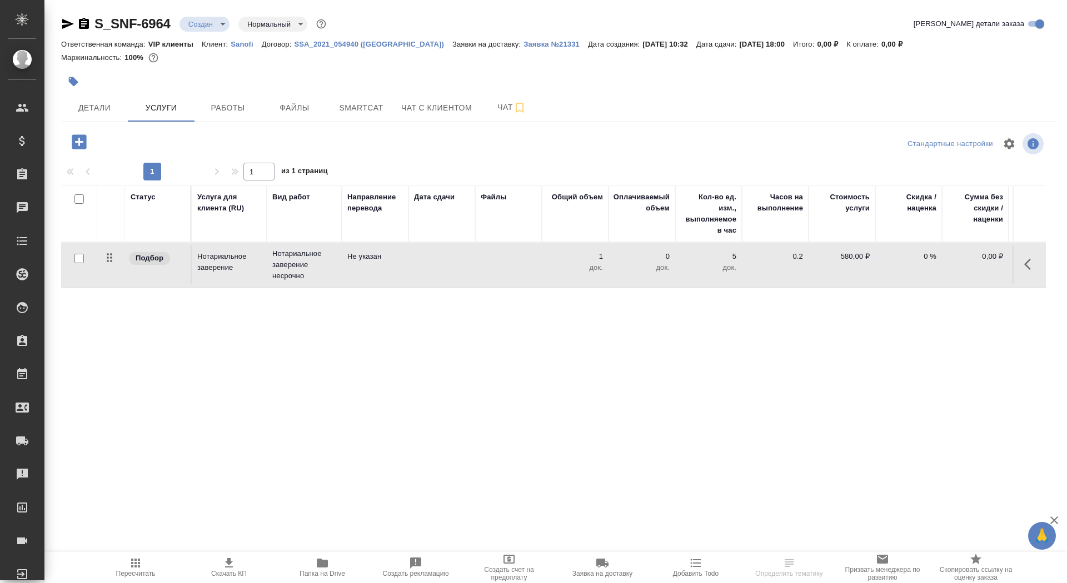
click at [78, 258] on input "checkbox" at bounding box center [78, 258] width 9 height 9
checkbox input "true"
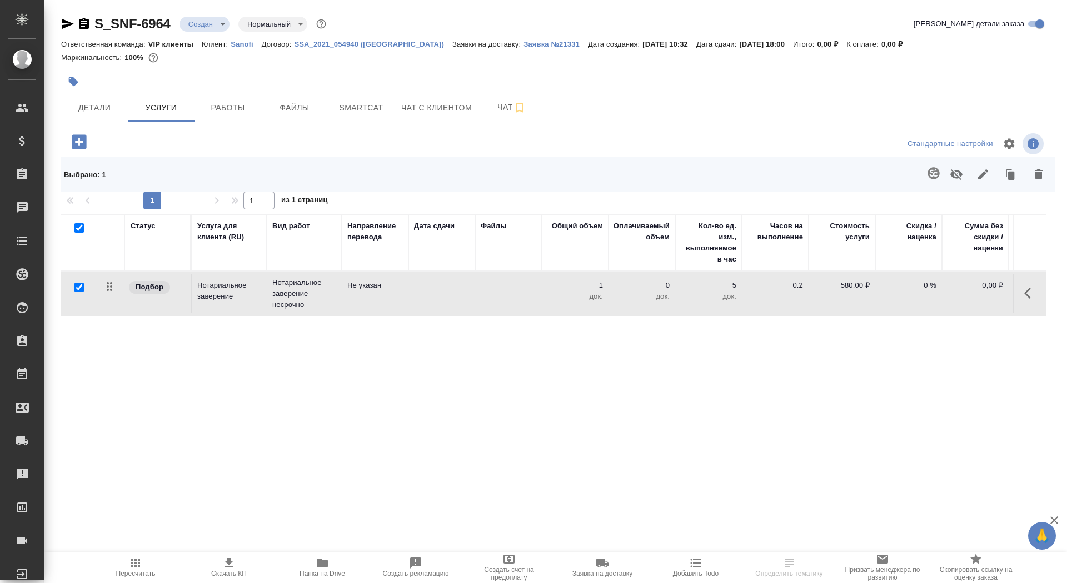
click at [1039, 178] on icon "button" at bounding box center [1038, 174] width 8 height 10
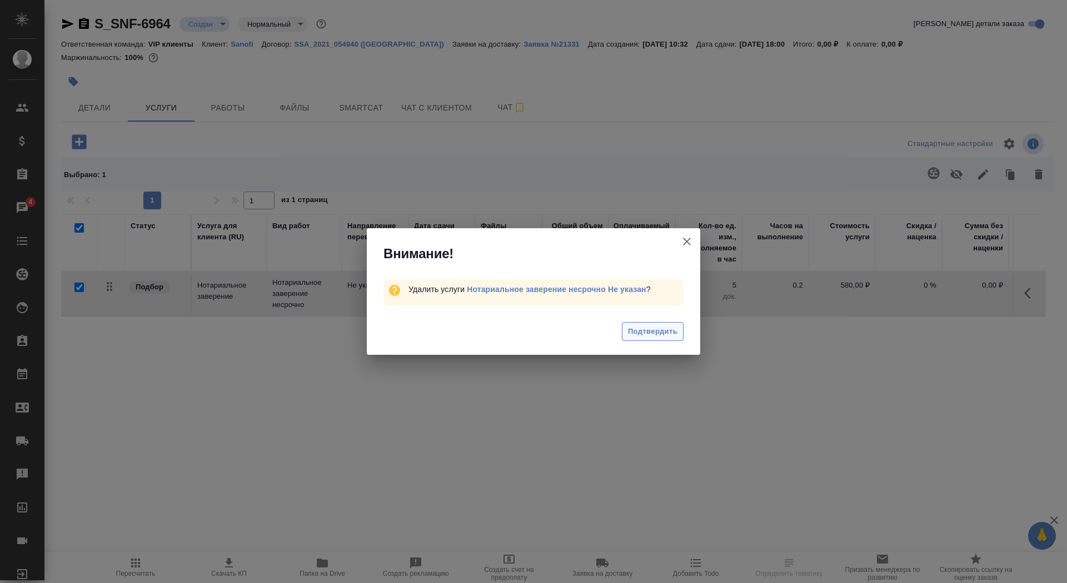
click at [659, 324] on button "Подтвердить" at bounding box center [653, 331] width 62 height 19
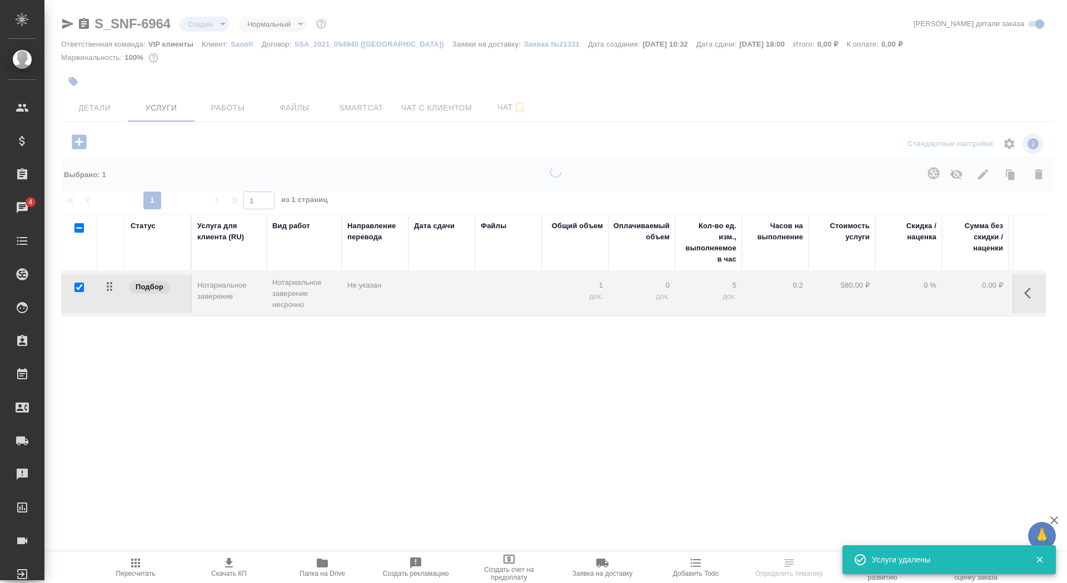
checkbox input "false"
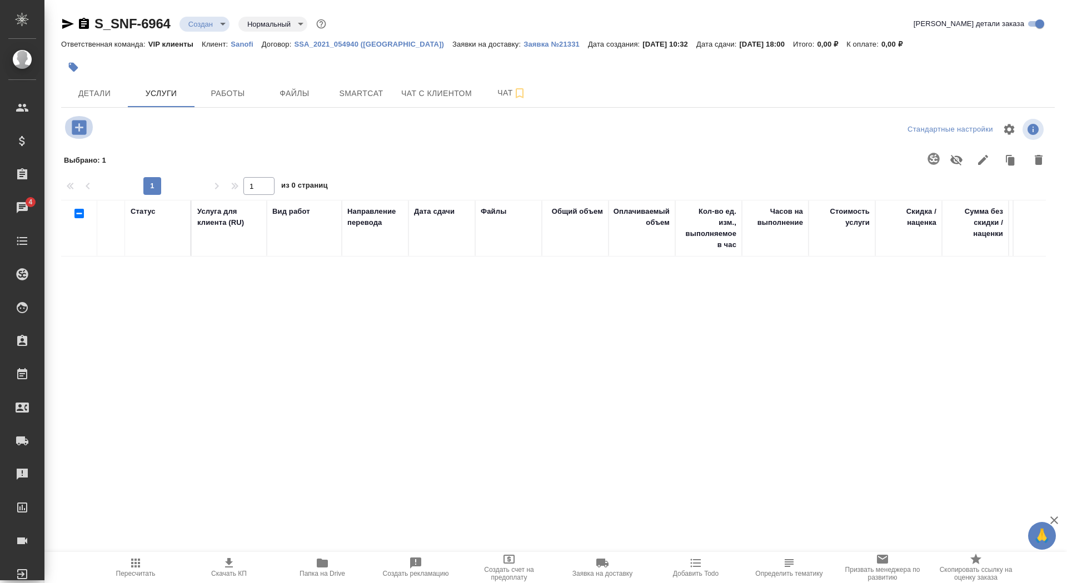
click at [84, 119] on icon "button" at bounding box center [78, 127] width 19 height 19
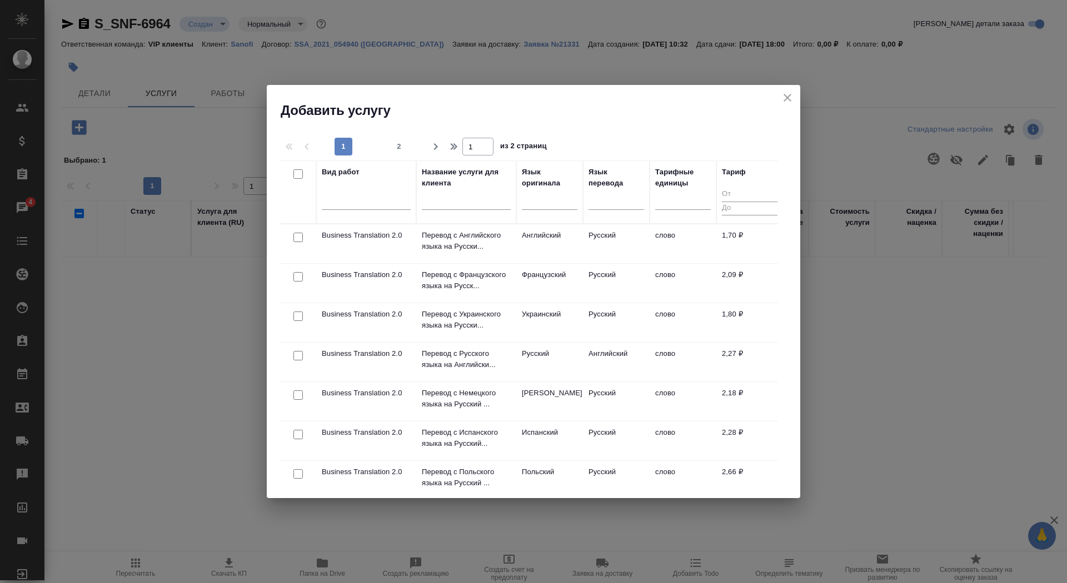
click at [489, 202] on input "text" at bounding box center [466, 203] width 89 height 14
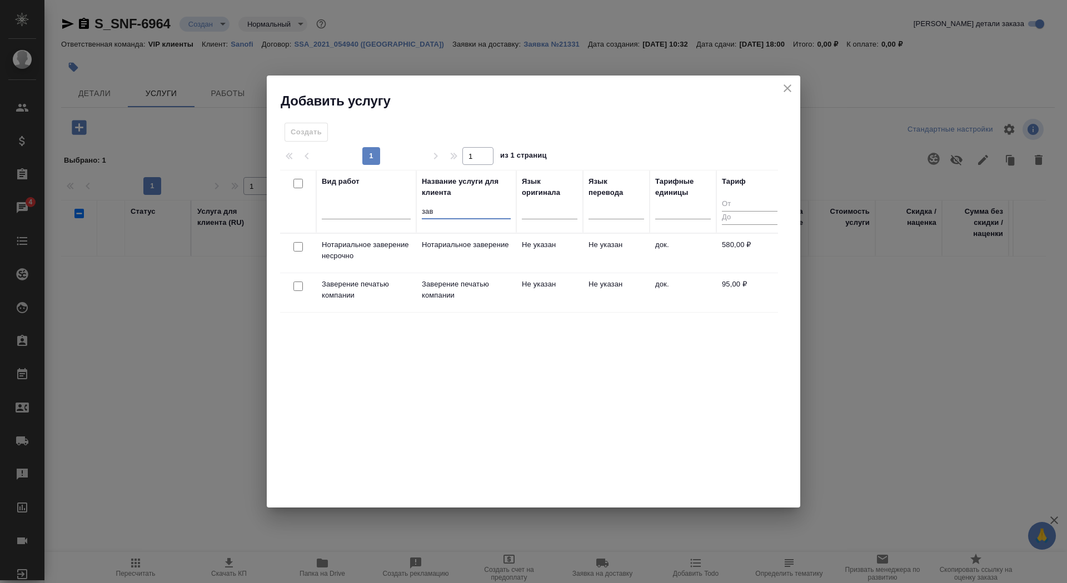
click at [461, 259] on td "Нотариальное заверение" at bounding box center [466, 253] width 100 height 39
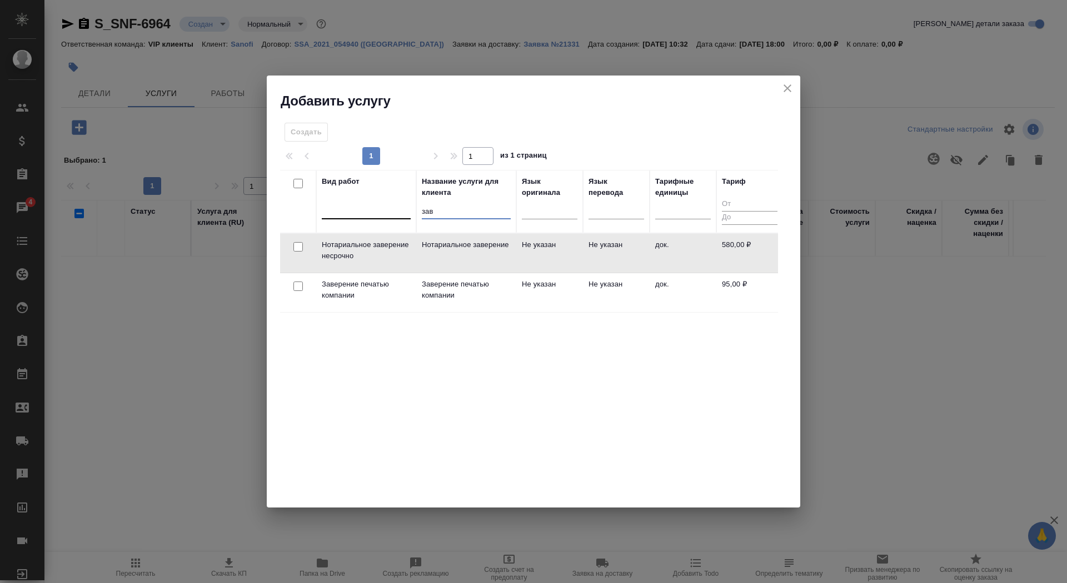
drag, startPoint x: 457, startPoint y: 211, endPoint x: 381, endPoint y: 211, distance: 76.7
click at [380, 211] on tr "Вид работ Название услуги для клиента зав Язык оригинала Язык перевода Тарифные…" at bounding box center [531, 201] width 503 height 63
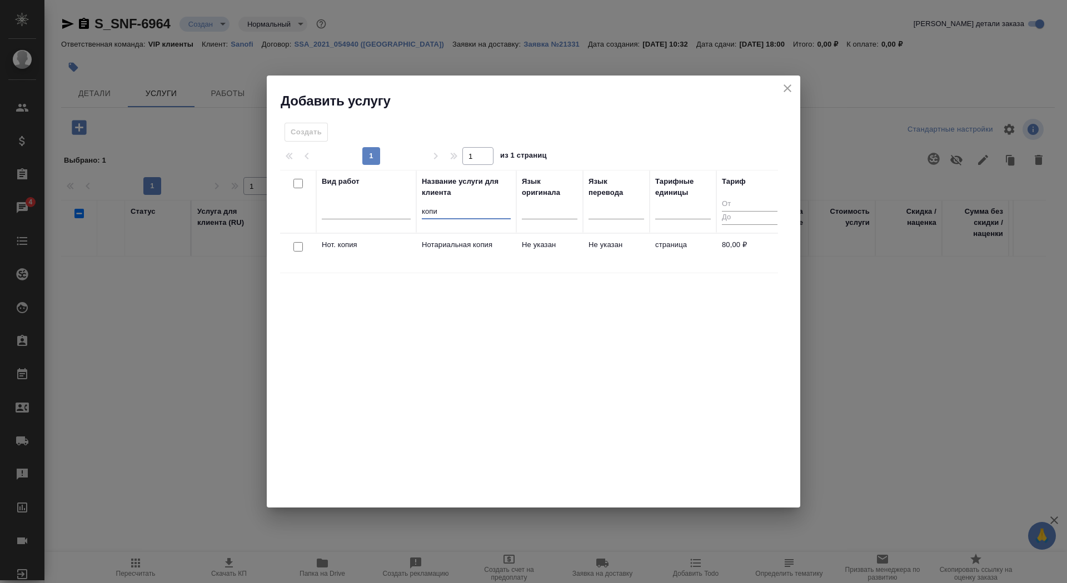
type input "копи"
click at [432, 247] on p "Нотариальная копия" at bounding box center [466, 244] width 89 height 11
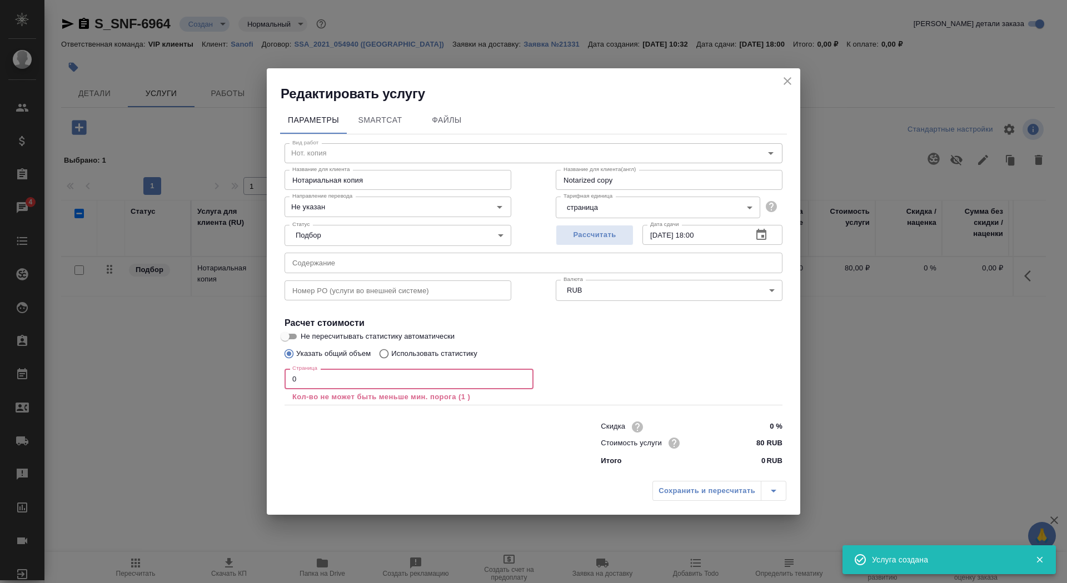
click at [356, 383] on input "0" at bounding box center [408, 379] width 249 height 20
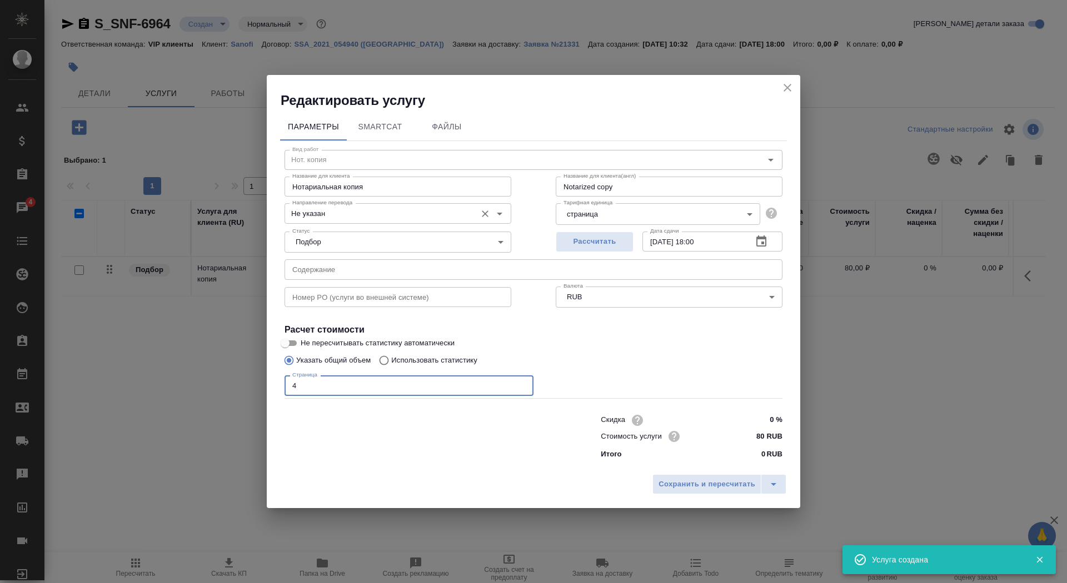
type input "4"
click at [359, 213] on input "Не указан" at bounding box center [379, 213] width 183 height 13
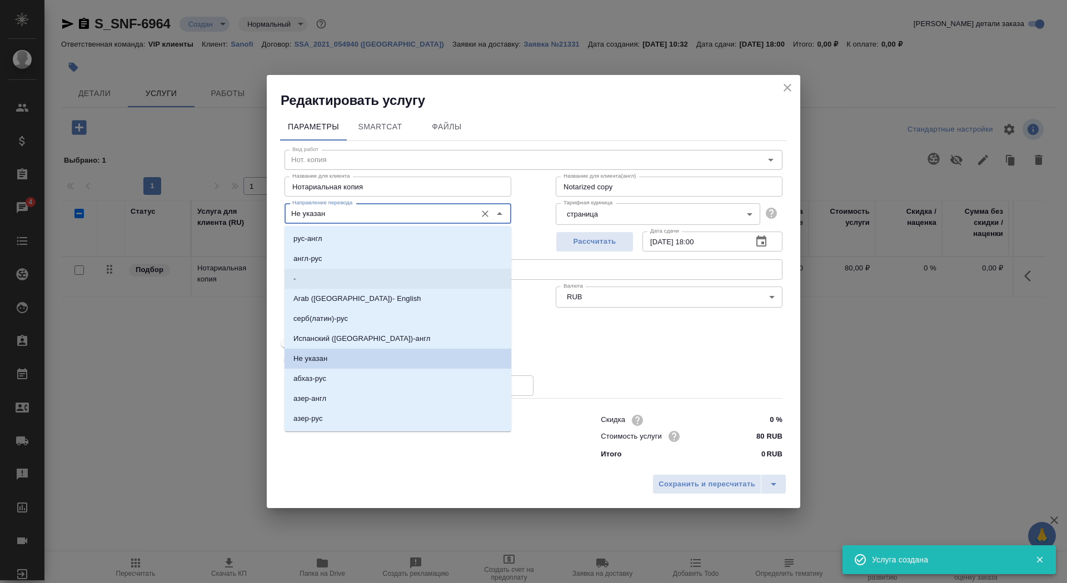
click at [349, 278] on li "-" at bounding box center [397, 279] width 227 height 20
type input "-"
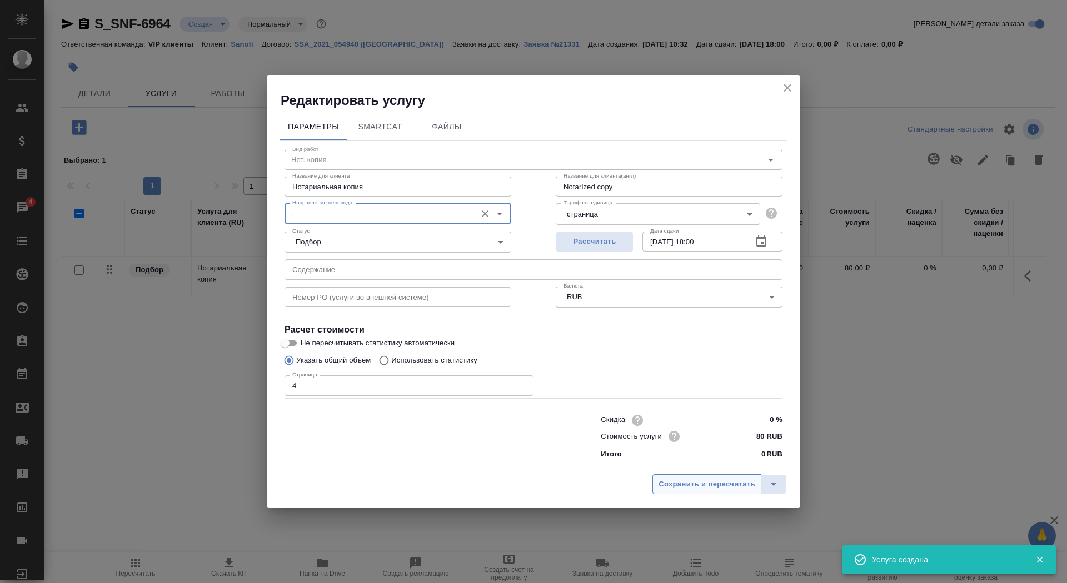
click at [669, 482] on span "Сохранить и пересчитать" at bounding box center [706, 484] width 97 height 13
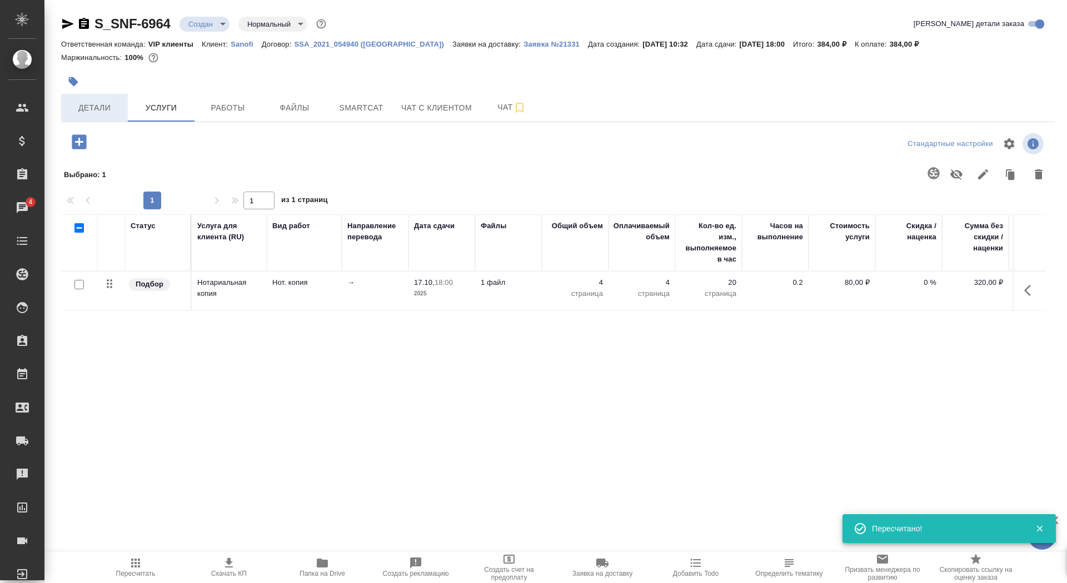
click at [87, 107] on span "Детали" at bounding box center [94, 108] width 53 height 14
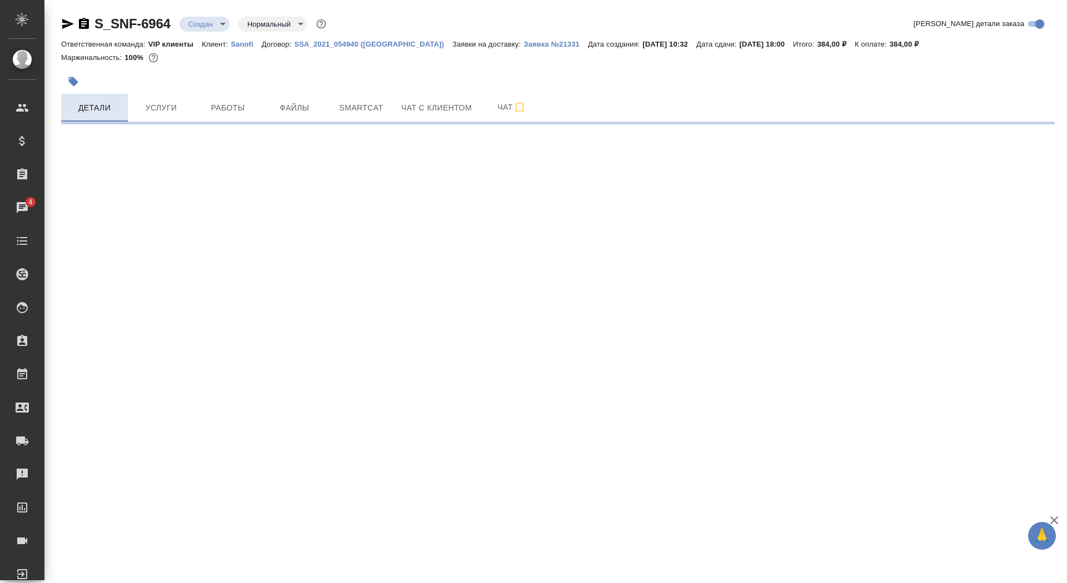
select select "RU"
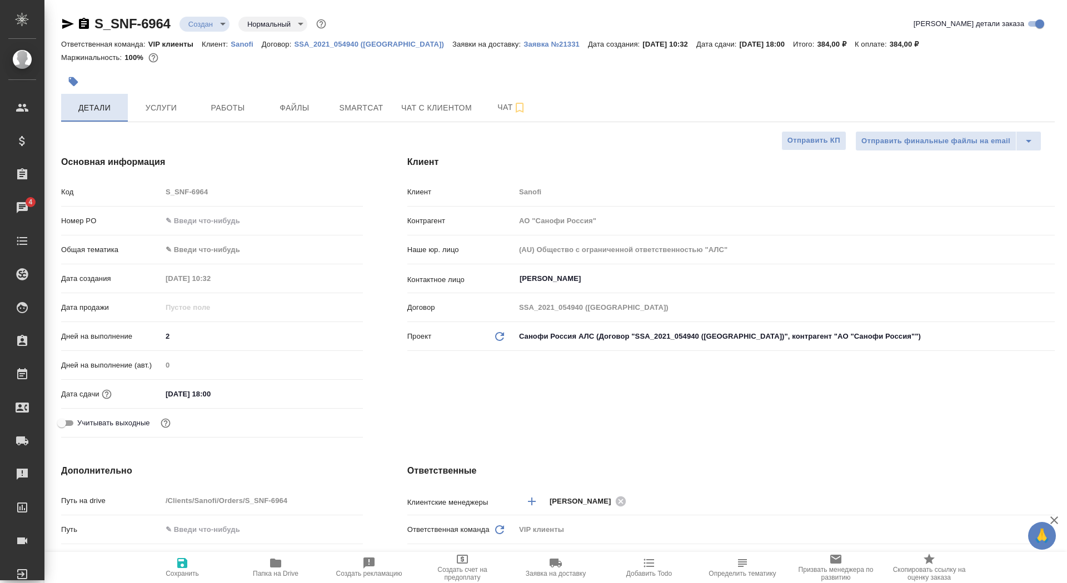
type textarea "x"
click at [189, 579] on button "Сохранить" at bounding box center [182, 567] width 93 height 31
type textarea "x"
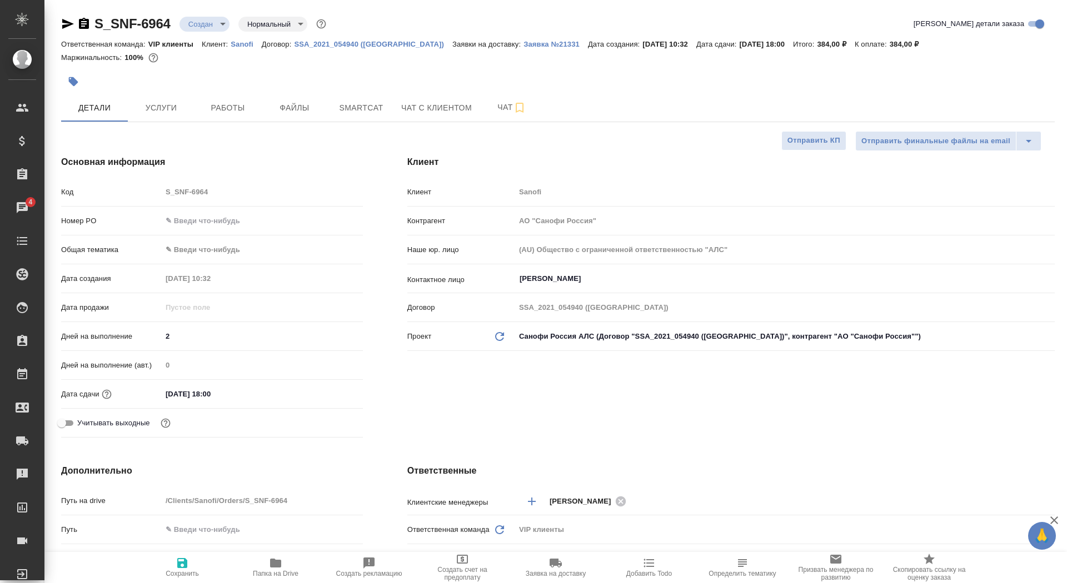
type textarea "x"
click at [174, 568] on span "Сохранить" at bounding box center [182, 567] width 80 height 21
type textarea "x"
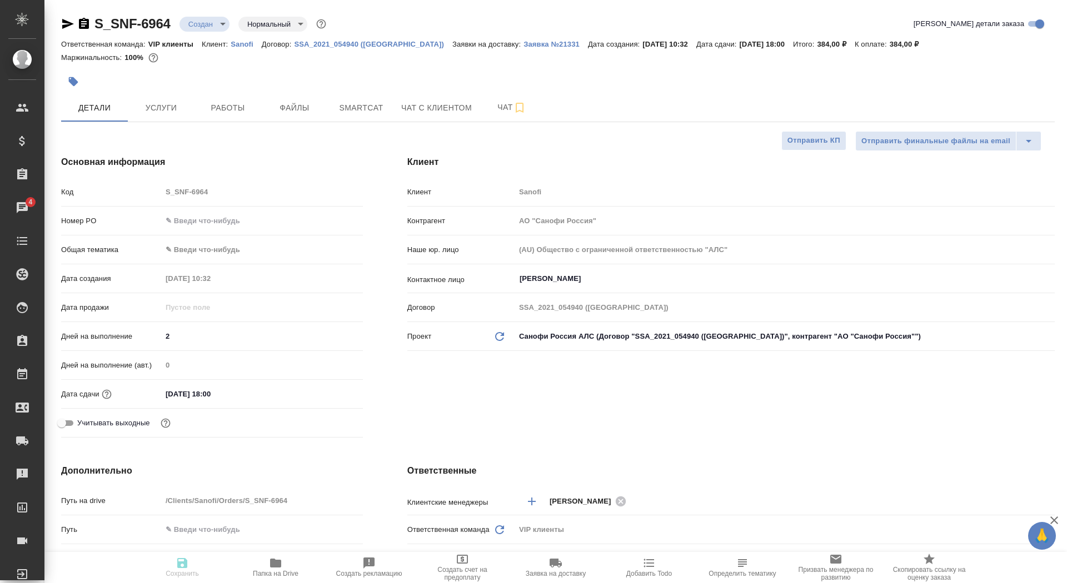
type textarea "x"
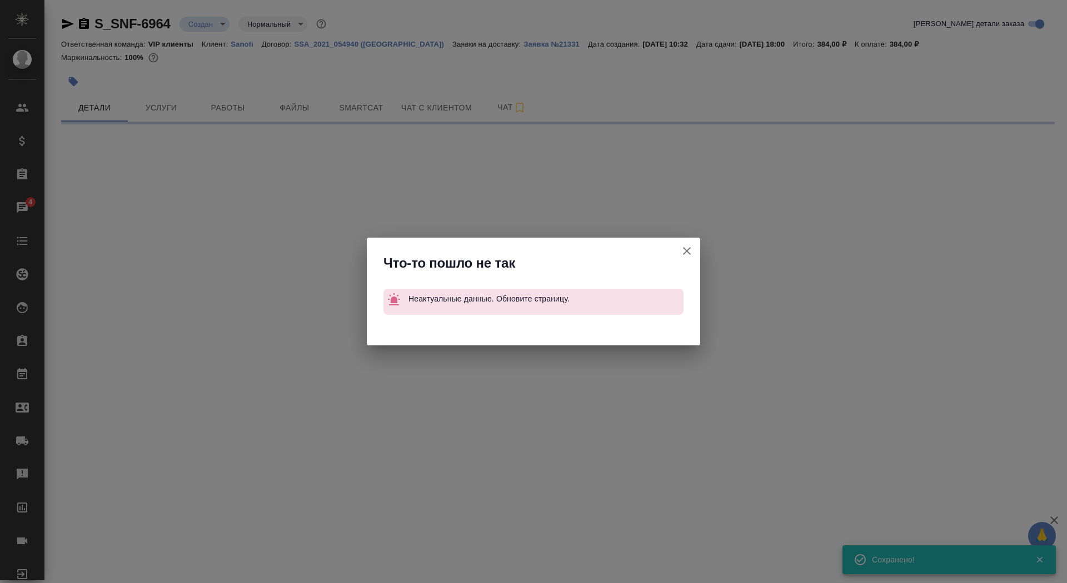
select select "RU"
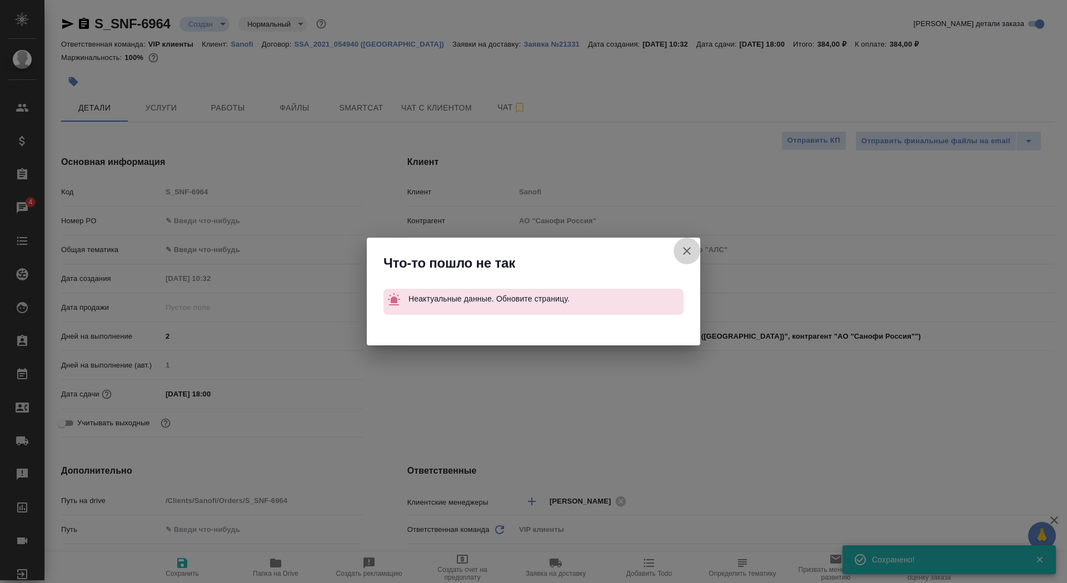
click at [687, 244] on button "Клиент не указал номер" at bounding box center [686, 251] width 27 height 27
type textarea "x"
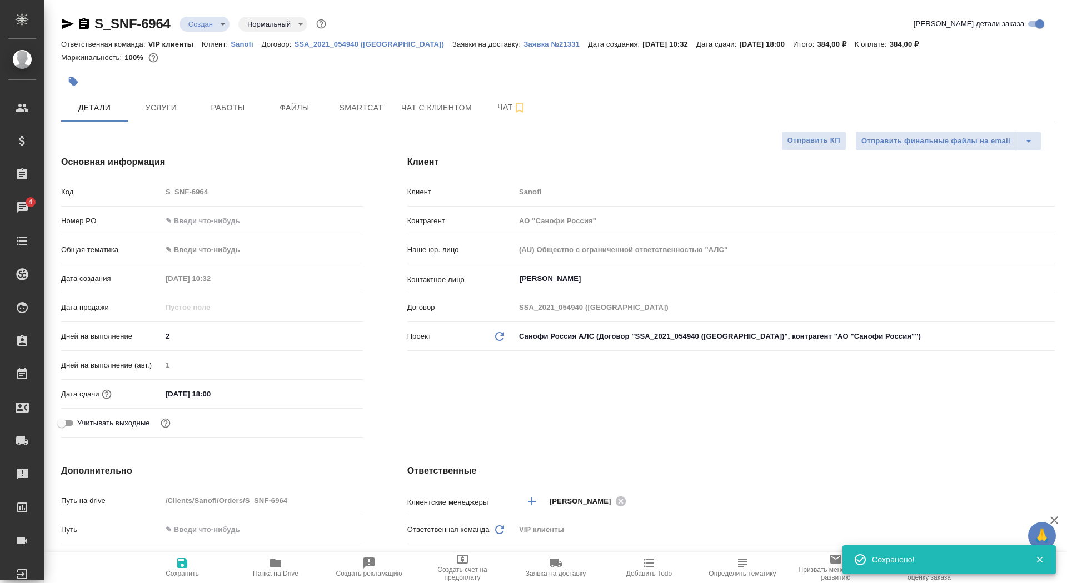
type textarea "x"
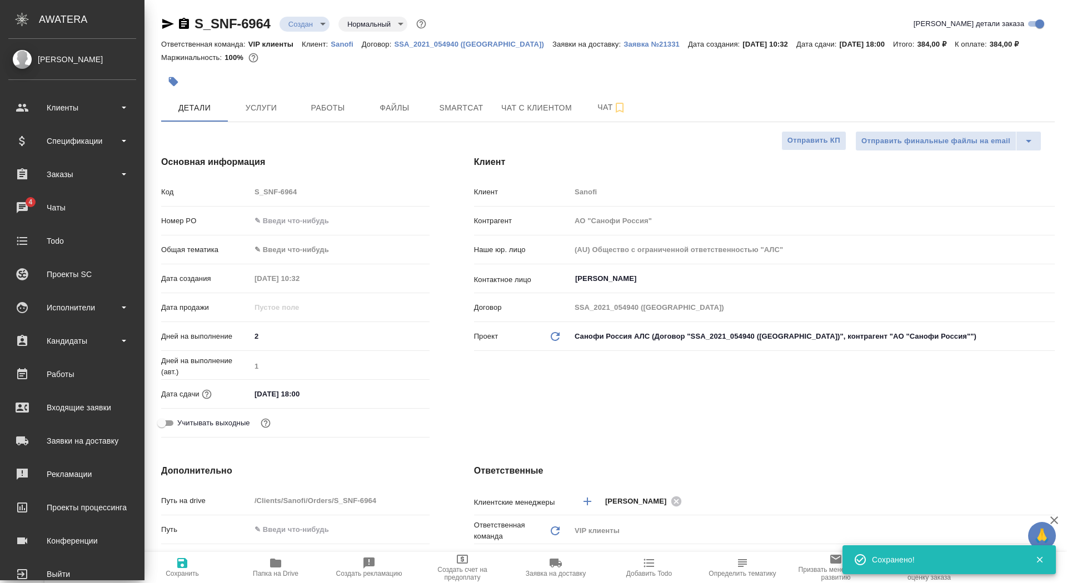
type textarea "x"
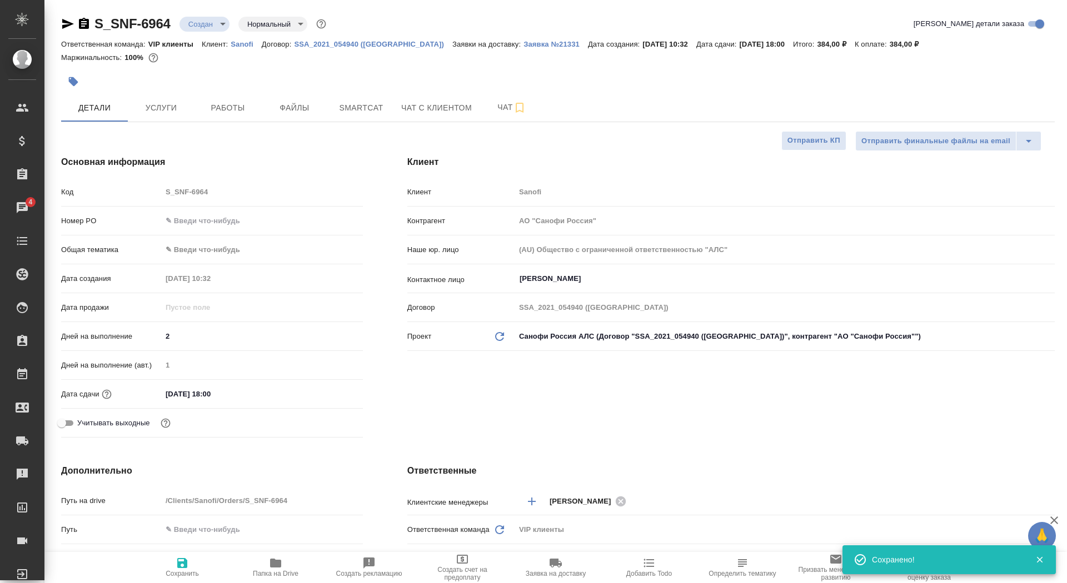
click at [82, 77] on button "button" at bounding box center [73, 81] width 24 height 24
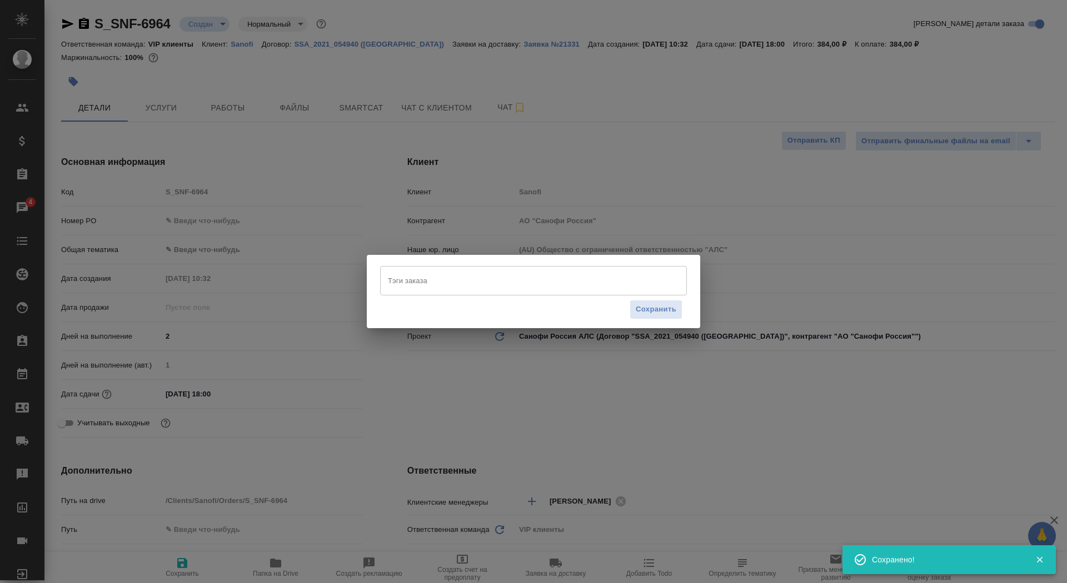
click at [407, 274] on input "Тэги заказа" at bounding box center [523, 280] width 276 height 19
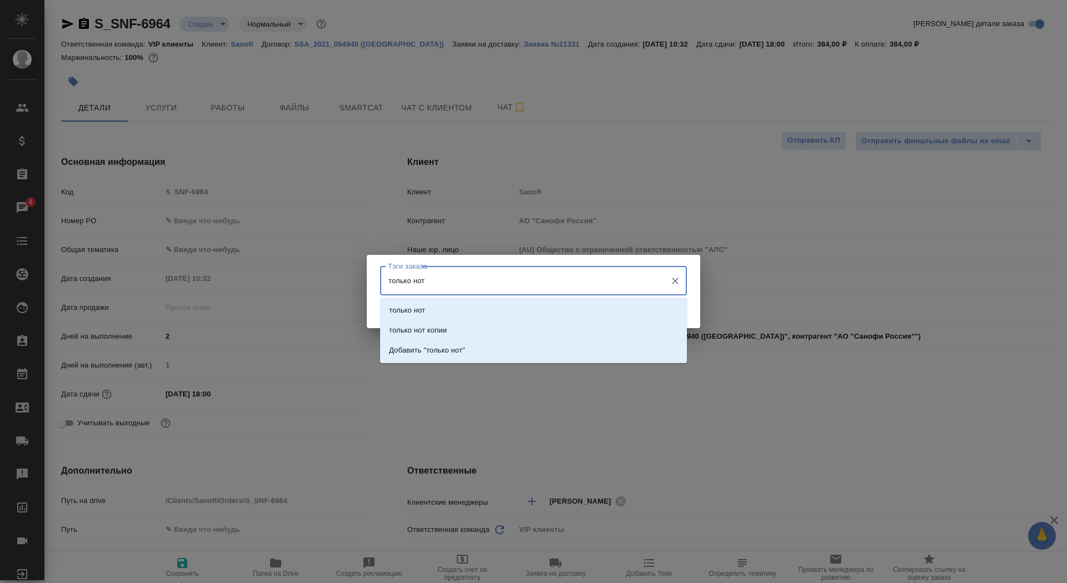
type input "только нот"
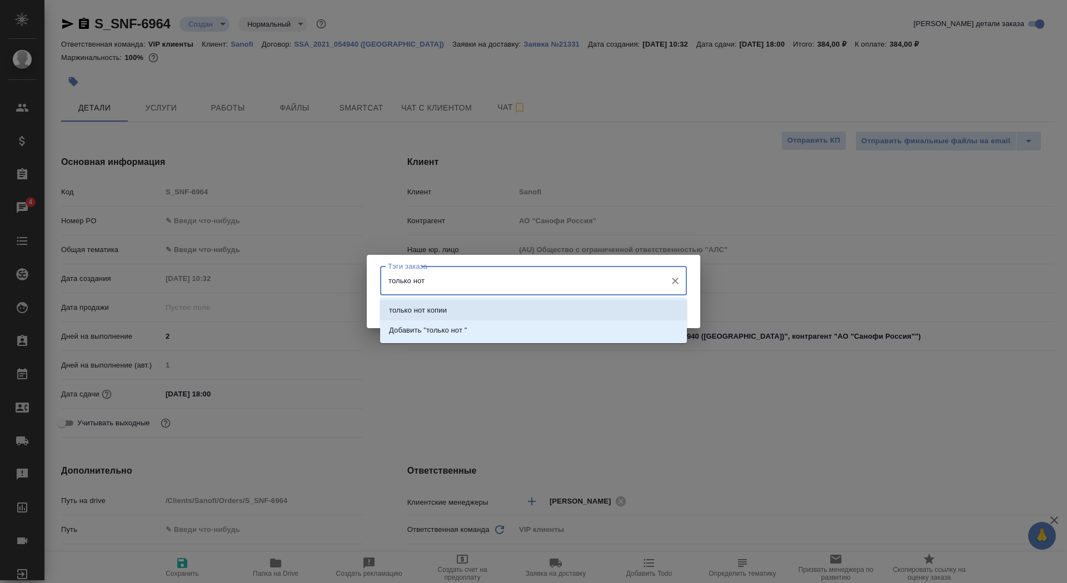
click at [427, 309] on p "только нот копии" at bounding box center [418, 310] width 58 height 11
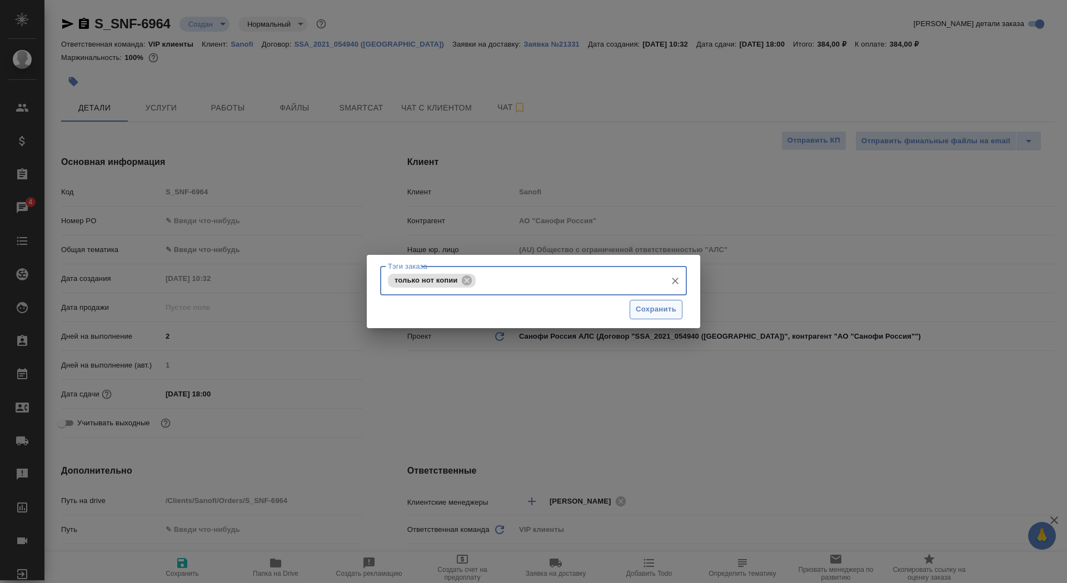
click at [652, 313] on span "Сохранить" at bounding box center [656, 309] width 41 height 13
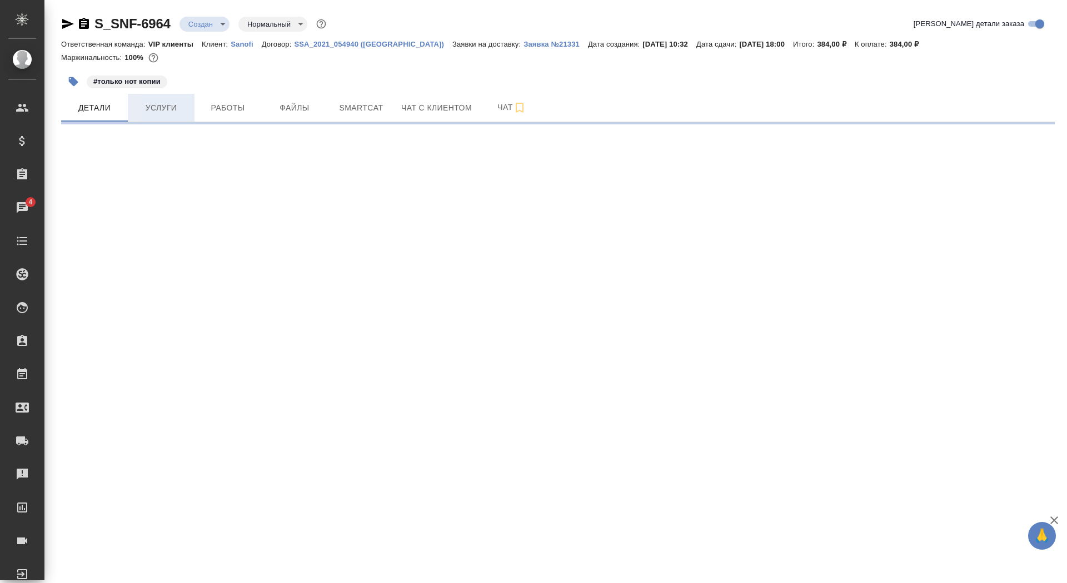
select select "RU"
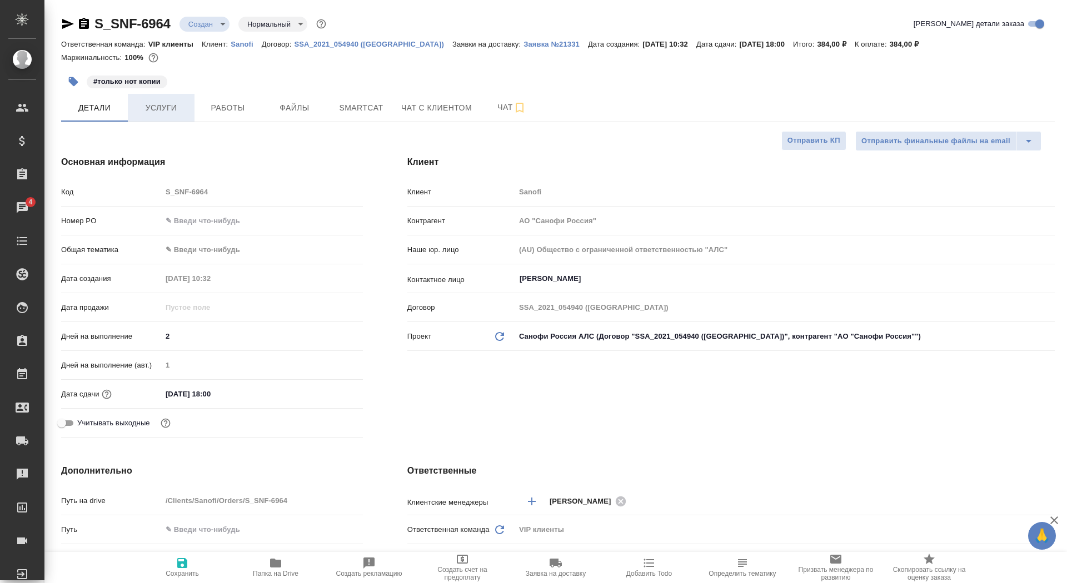
type textarea "x"
click at [797, 134] on button "Отправить КП" at bounding box center [813, 140] width 65 height 19
type textarea "x"
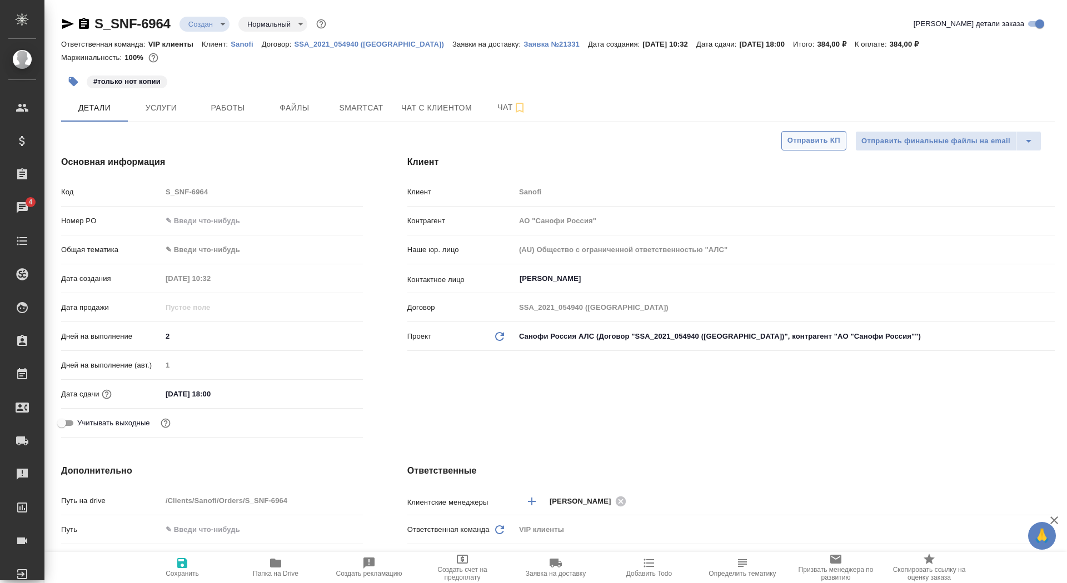
type textarea "x"
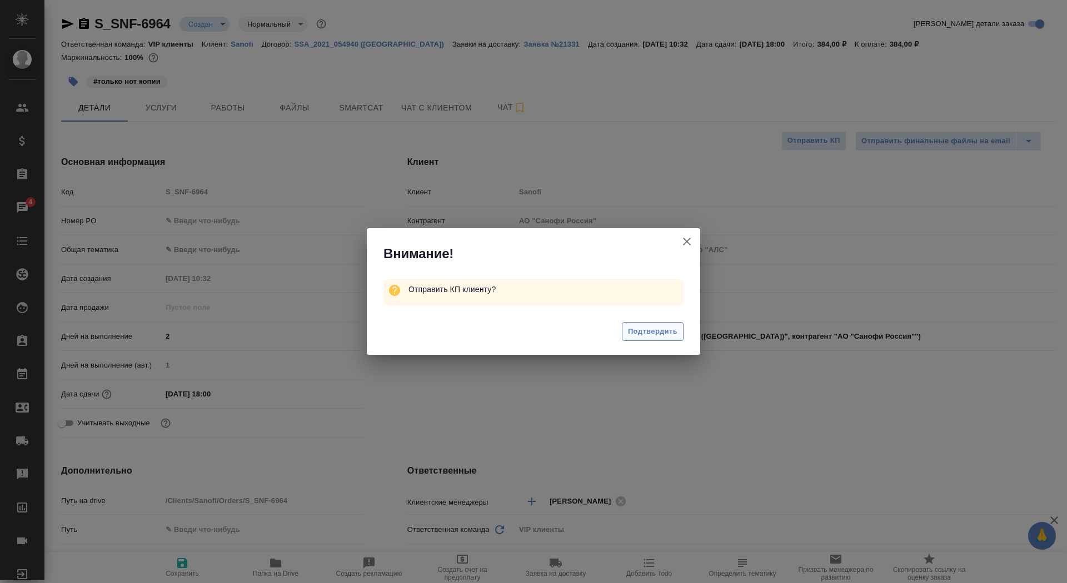
click at [632, 337] on span "Подтвердить" at bounding box center [652, 332] width 49 height 13
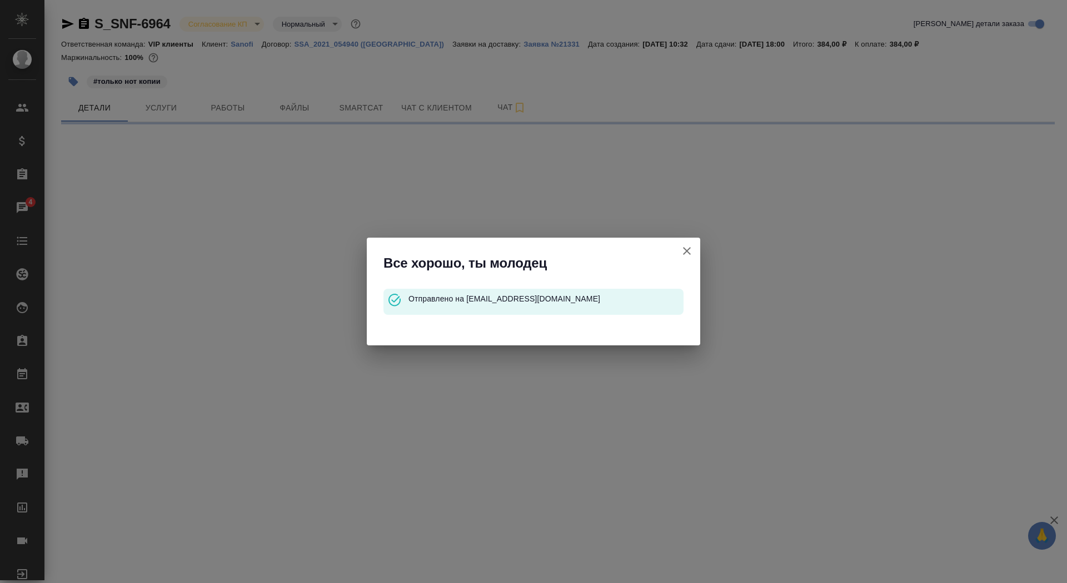
select select "RU"
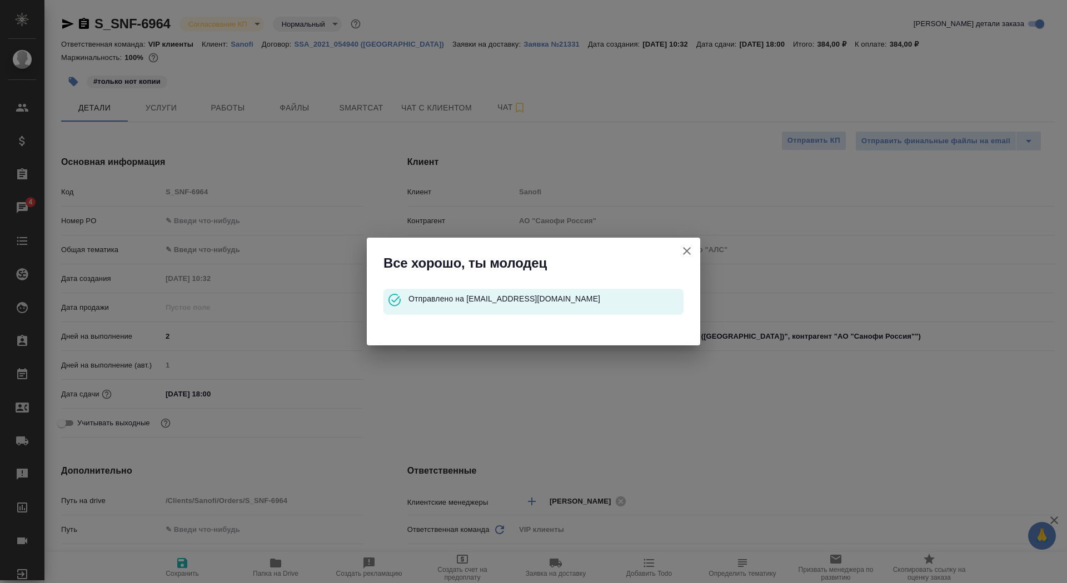
type textarea "x"
click at [683, 255] on icon "button" at bounding box center [686, 250] width 13 height 13
type textarea "x"
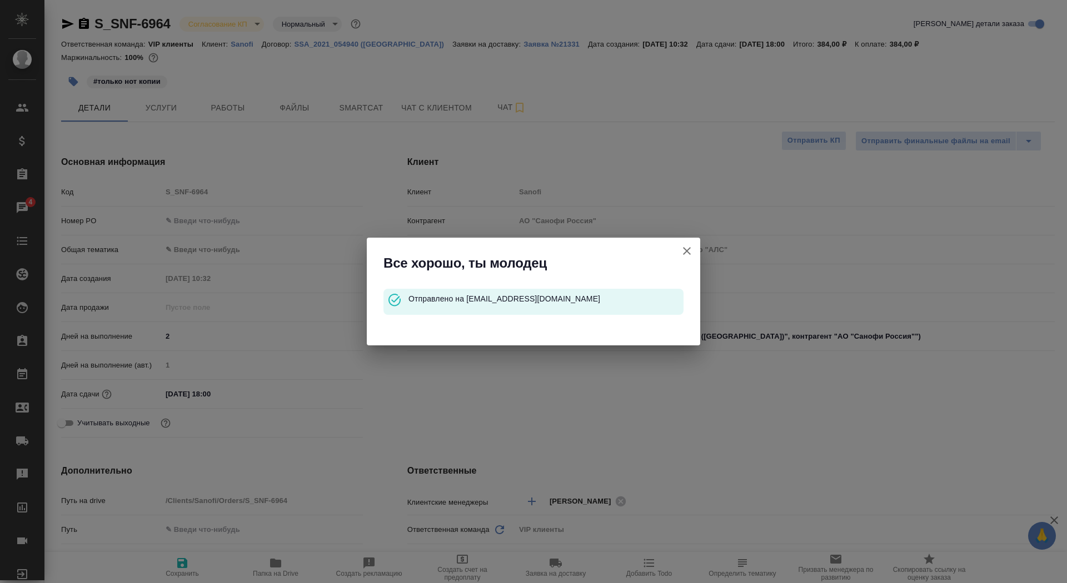
type textarea "x"
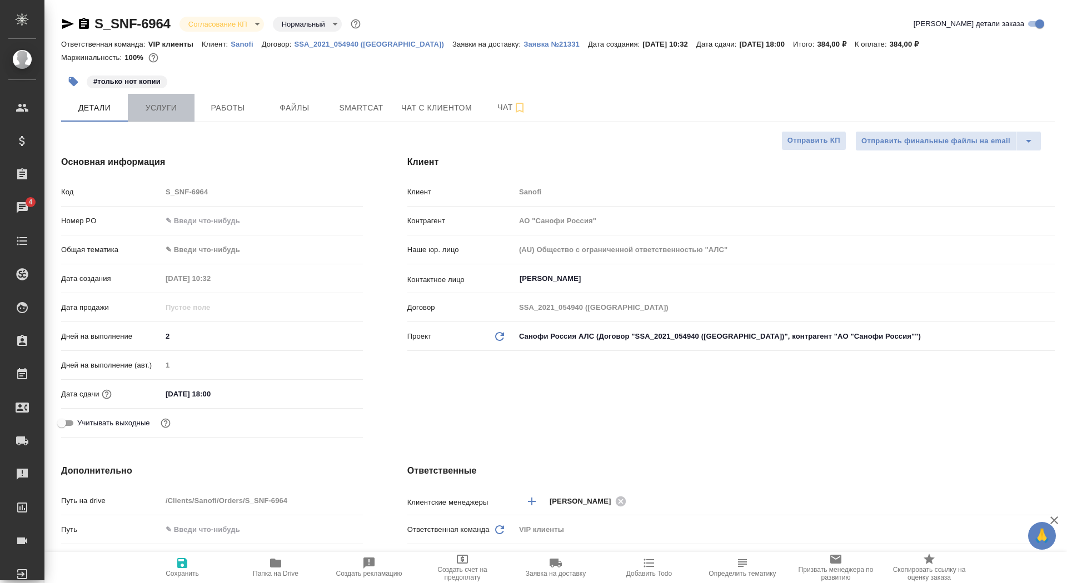
click at [173, 103] on span "Услуги" at bounding box center [160, 108] width 53 height 14
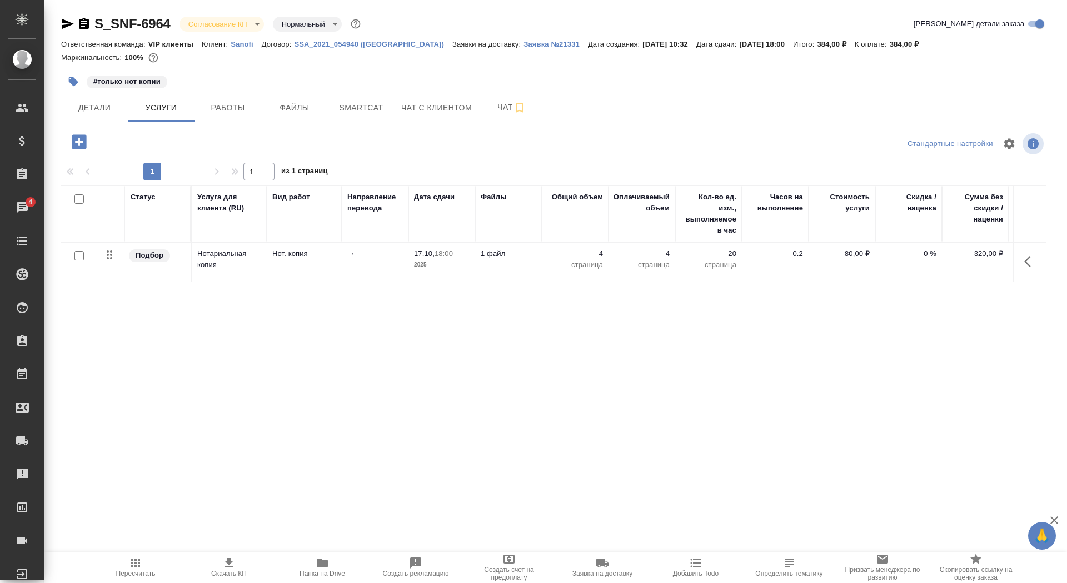
click at [216, 571] on span "Скачать КП" at bounding box center [229, 574] width 36 height 8
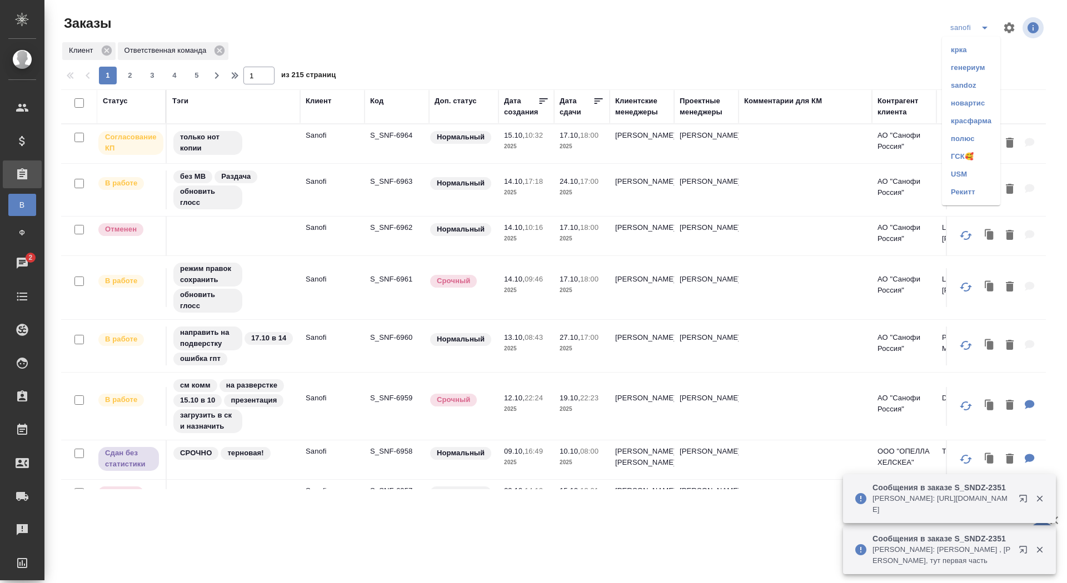
click at [968, 103] on li "новартис" at bounding box center [971, 103] width 58 height 18
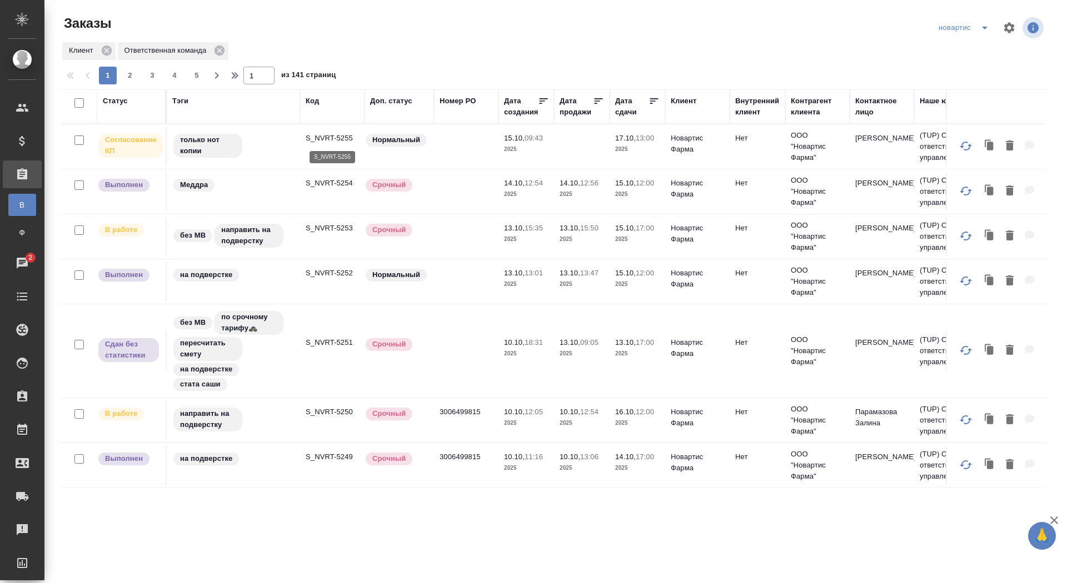
click at [321, 142] on p "S_NVRT-5255" at bounding box center [332, 138] width 53 height 11
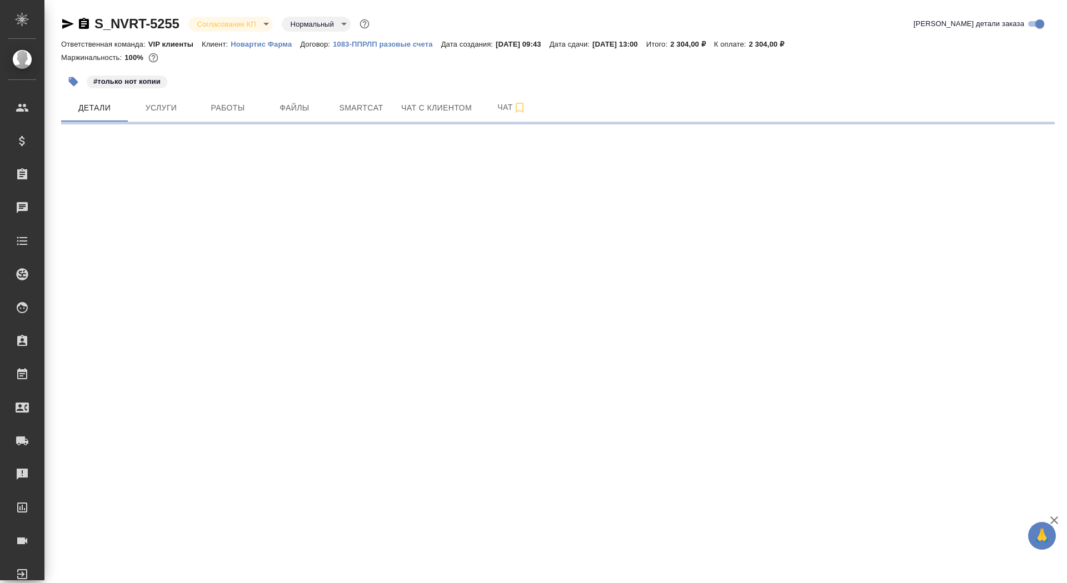
select select "RU"
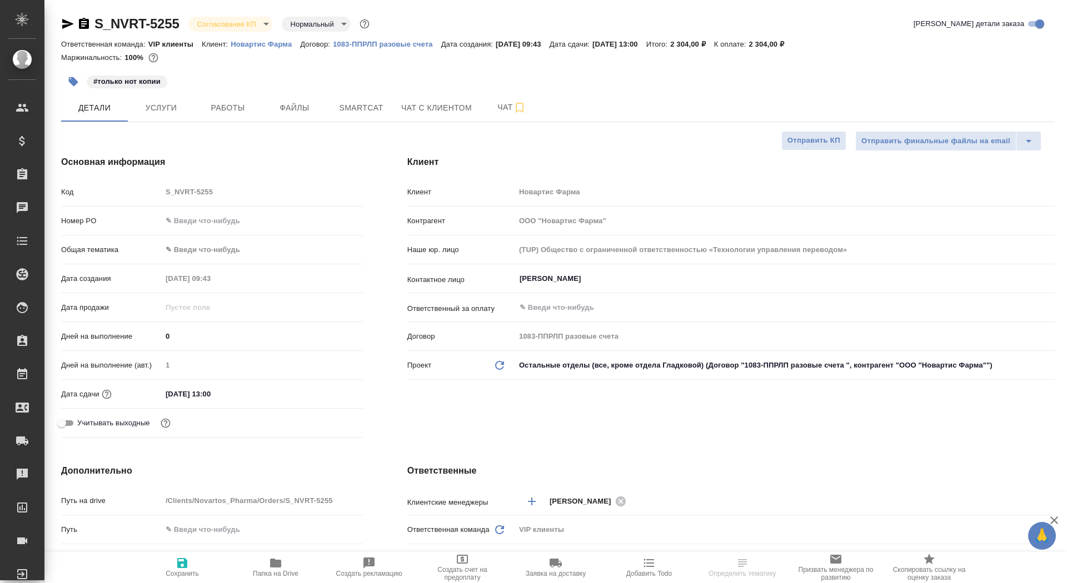
type textarea "x"
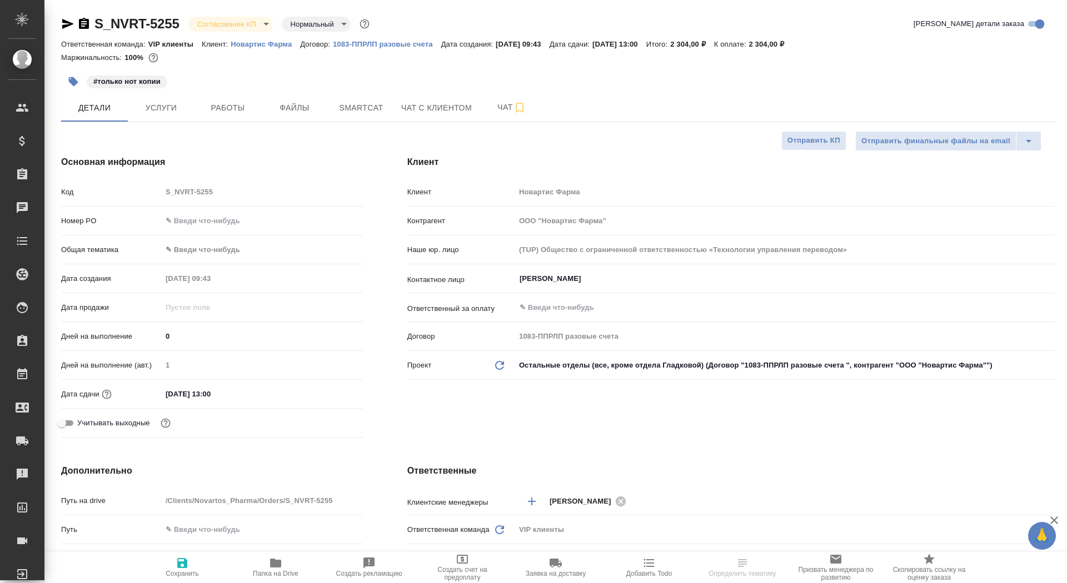
type textarea "x"
click at [290, 43] on p "Новартис Фарма" at bounding box center [265, 44] width 69 height 8
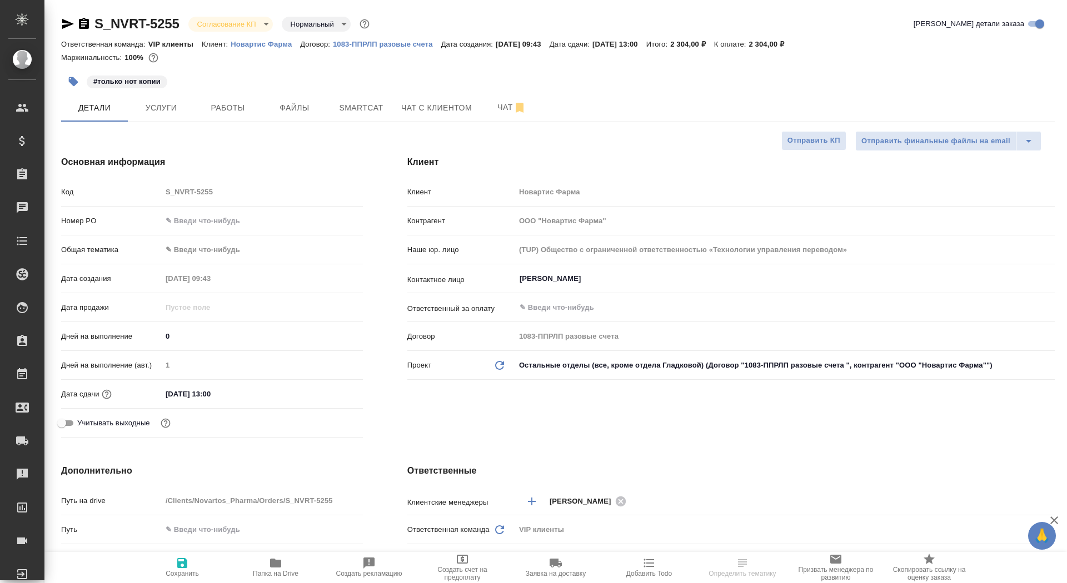
type textarea "x"
select select "RU"
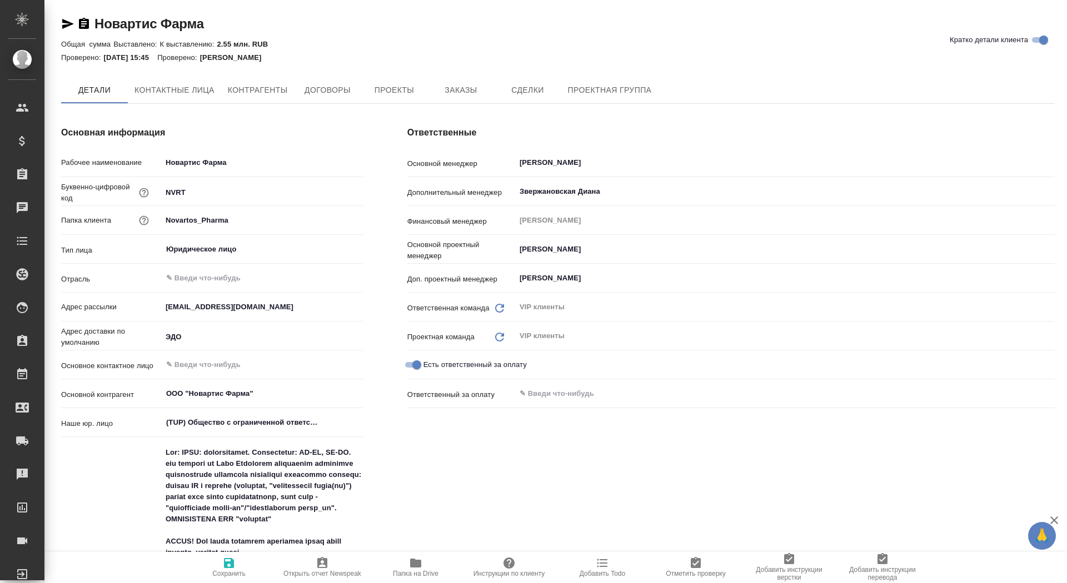
type textarea "x"
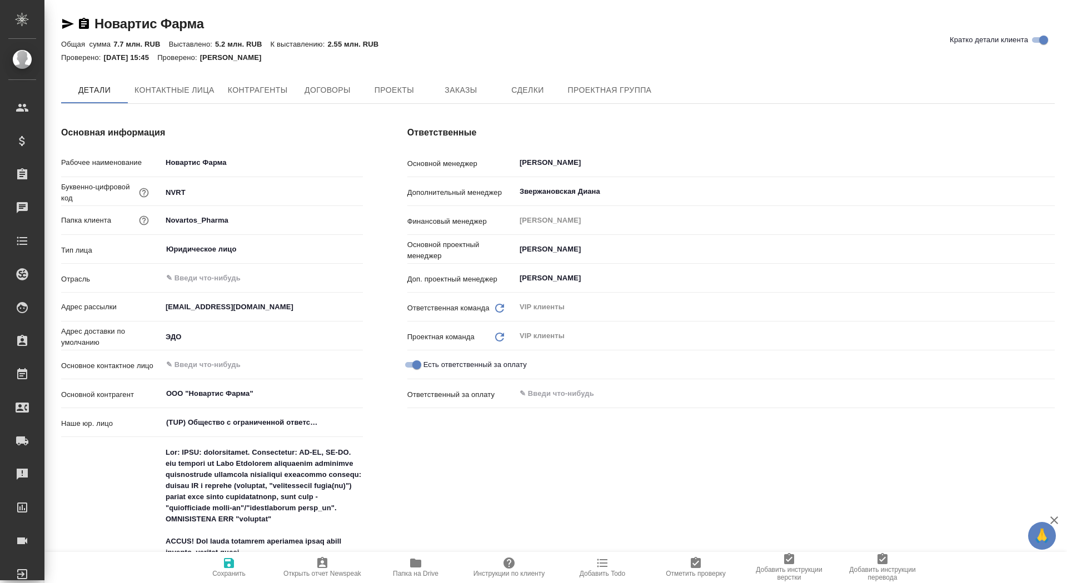
type textarea "x"
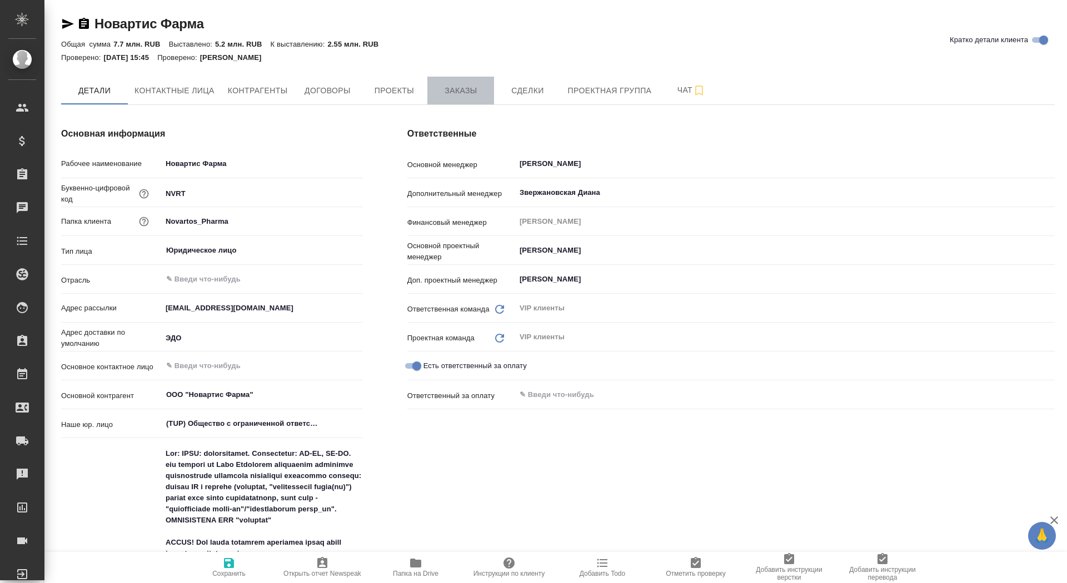
click at [452, 84] on span "Заказы" at bounding box center [460, 91] width 53 height 14
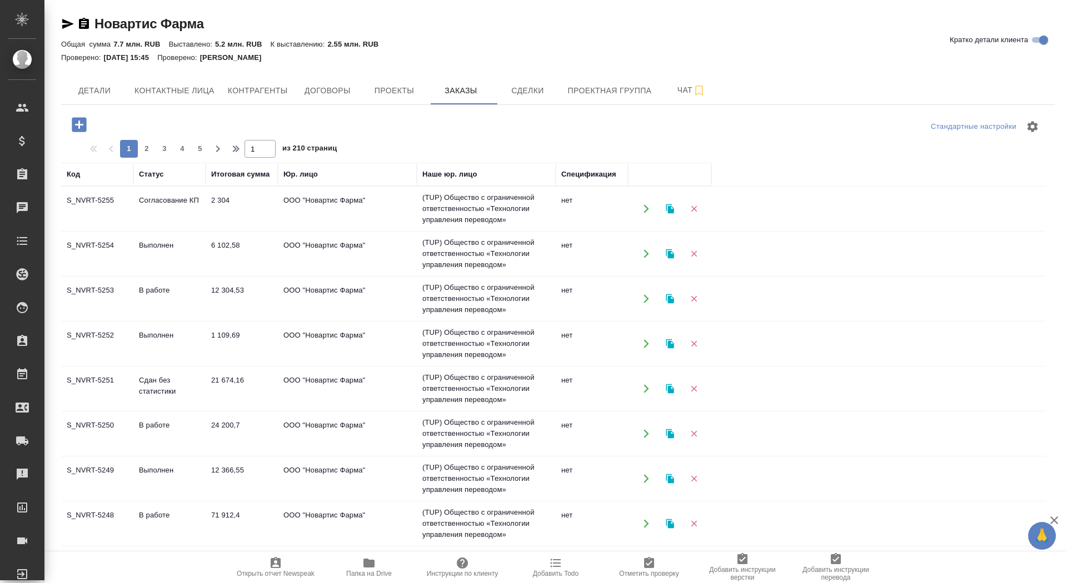
click at [78, 131] on icon "button" at bounding box center [79, 124] width 14 height 14
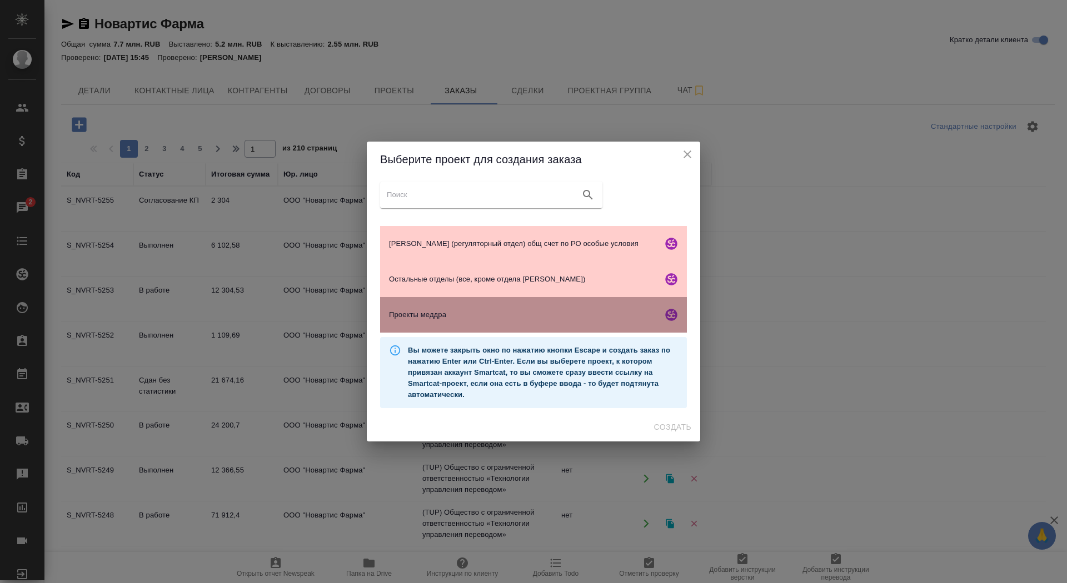
click at [478, 313] on span "Проекты меддра" at bounding box center [523, 314] width 269 height 11
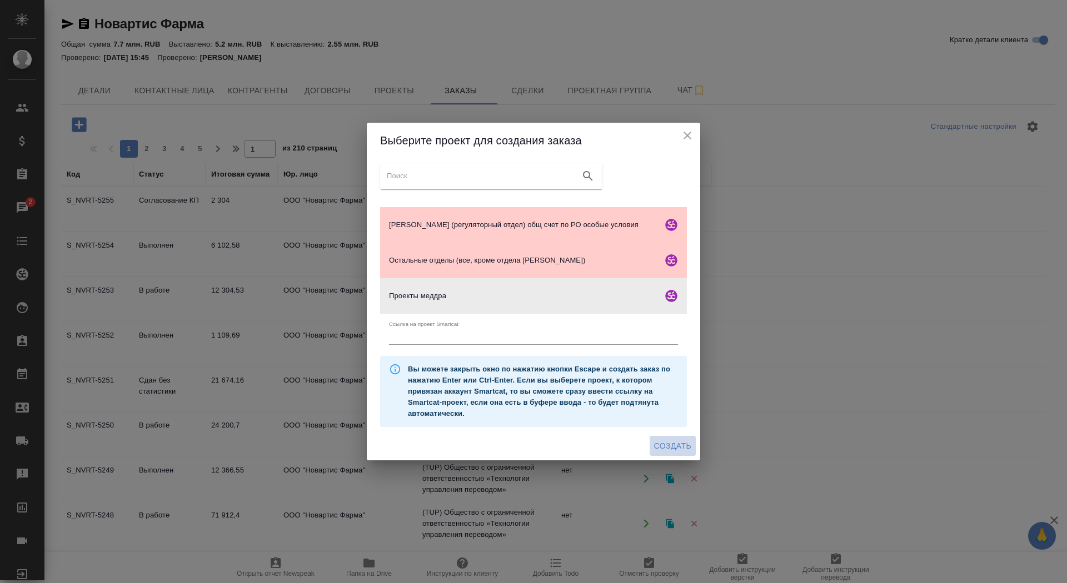
click at [672, 447] on span "Создать" at bounding box center [672, 446] width 37 height 14
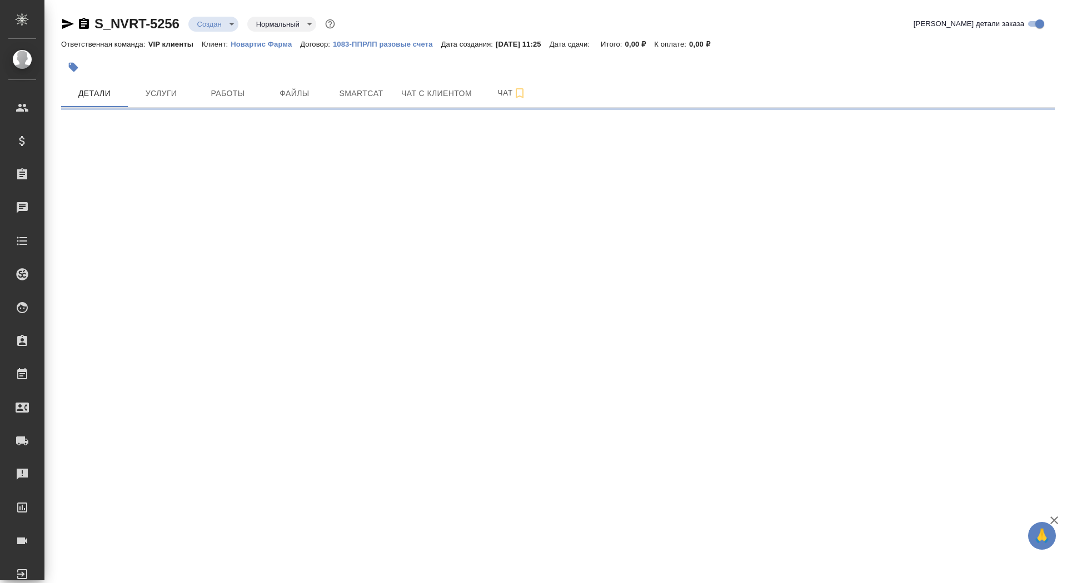
select select "RU"
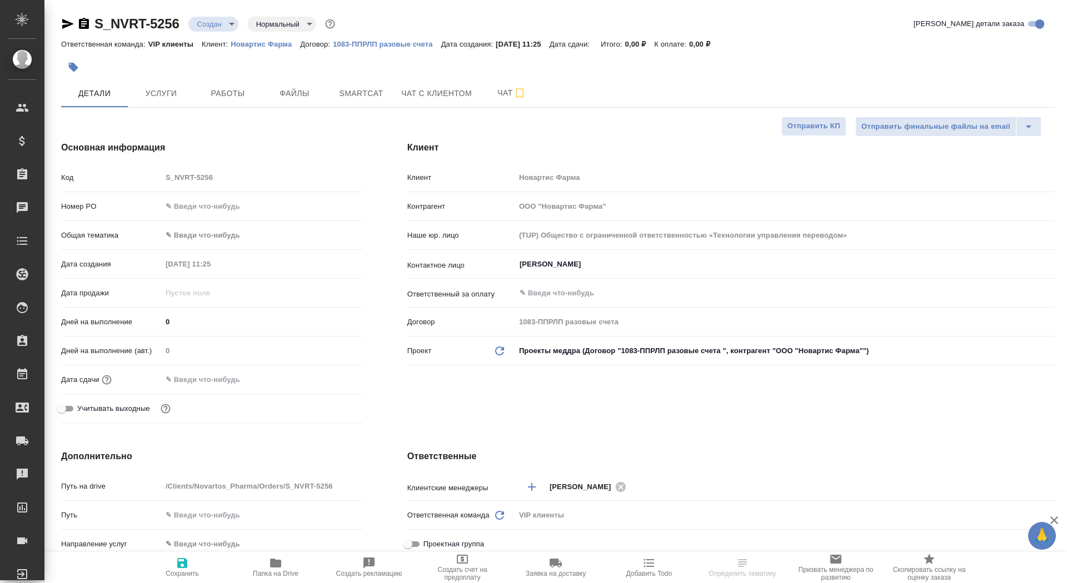
type textarea "x"
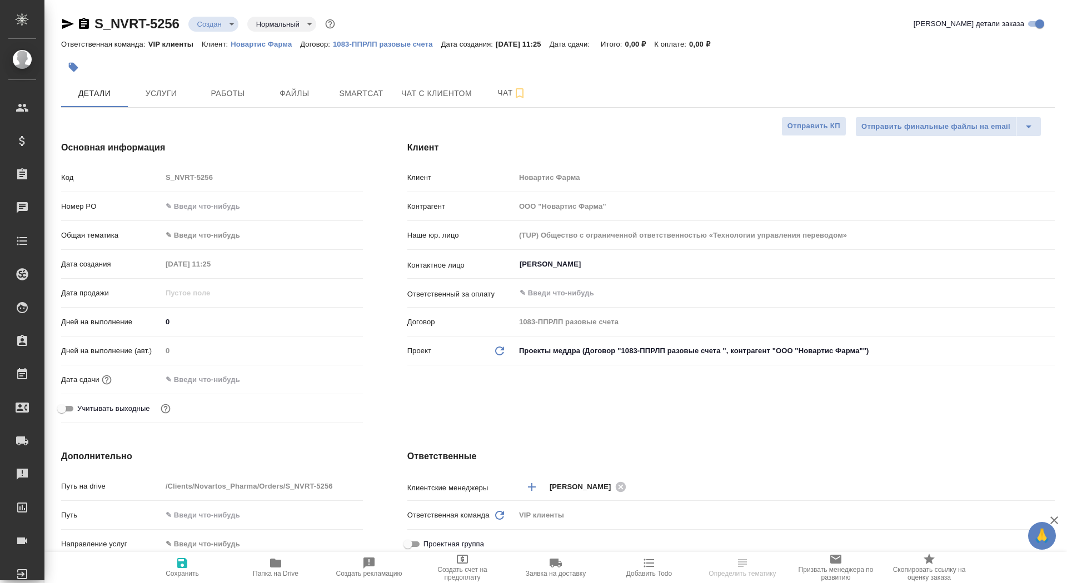
type textarea "x"
click at [571, 266] on input "[PERSON_NAME]" at bounding box center [766, 264] width 496 height 13
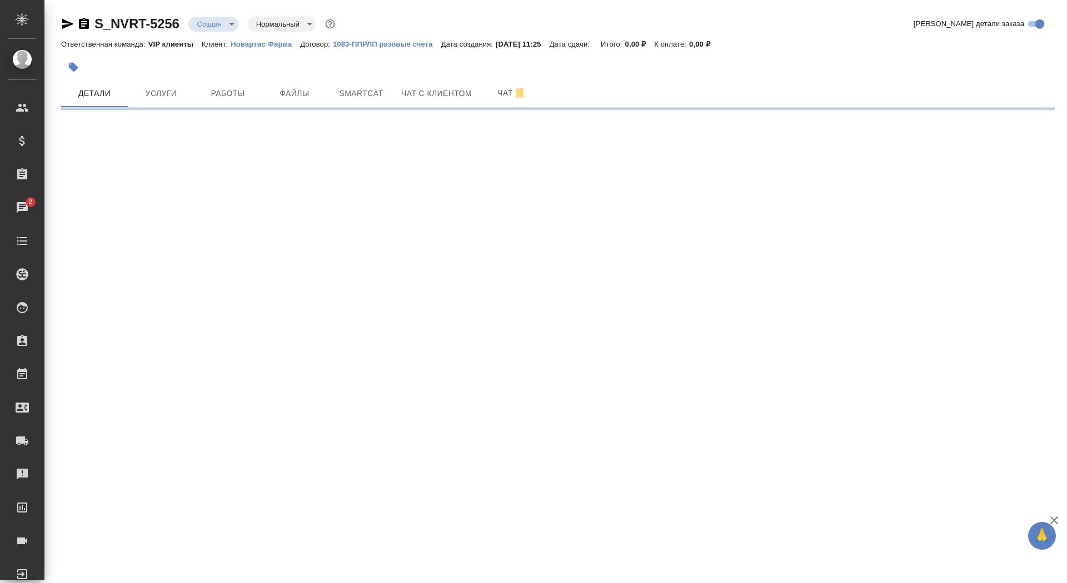
select select "RU"
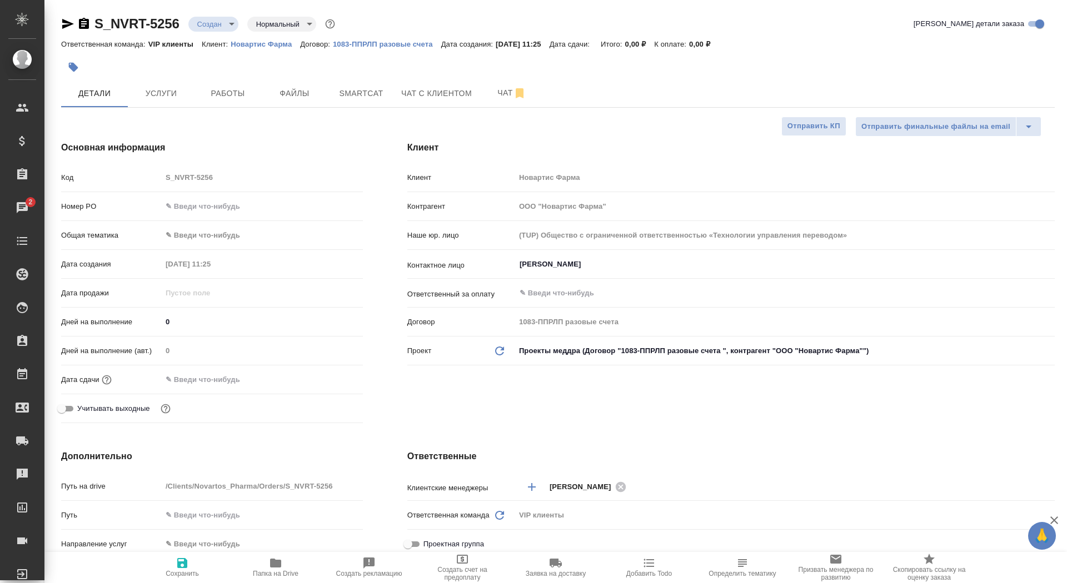
type textarea "x"
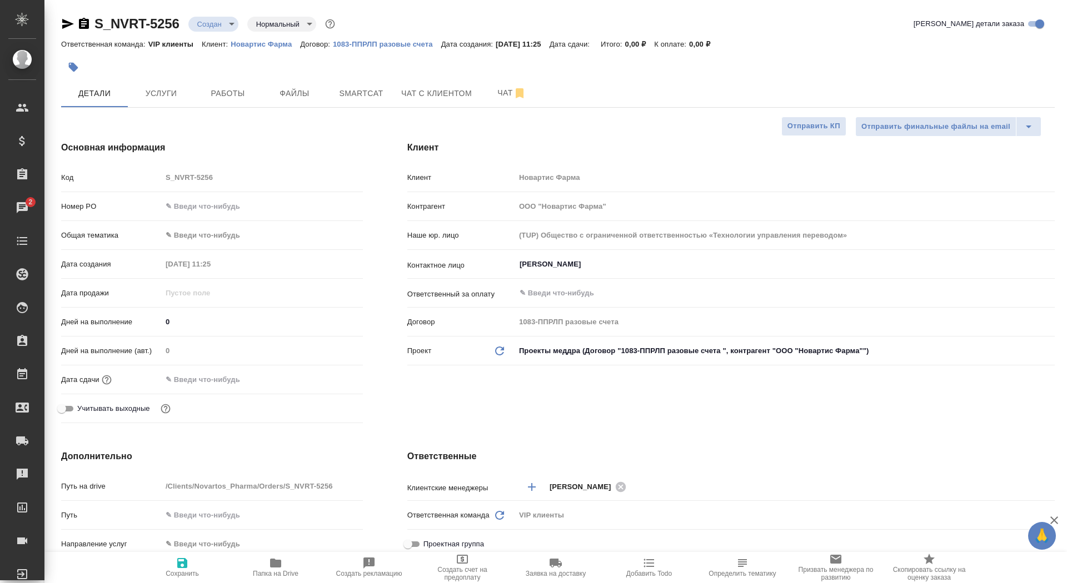
type textarea "x"
click at [571, 256] on div "Бондарева Елизавета ​" at bounding box center [784, 264] width 539 height 20
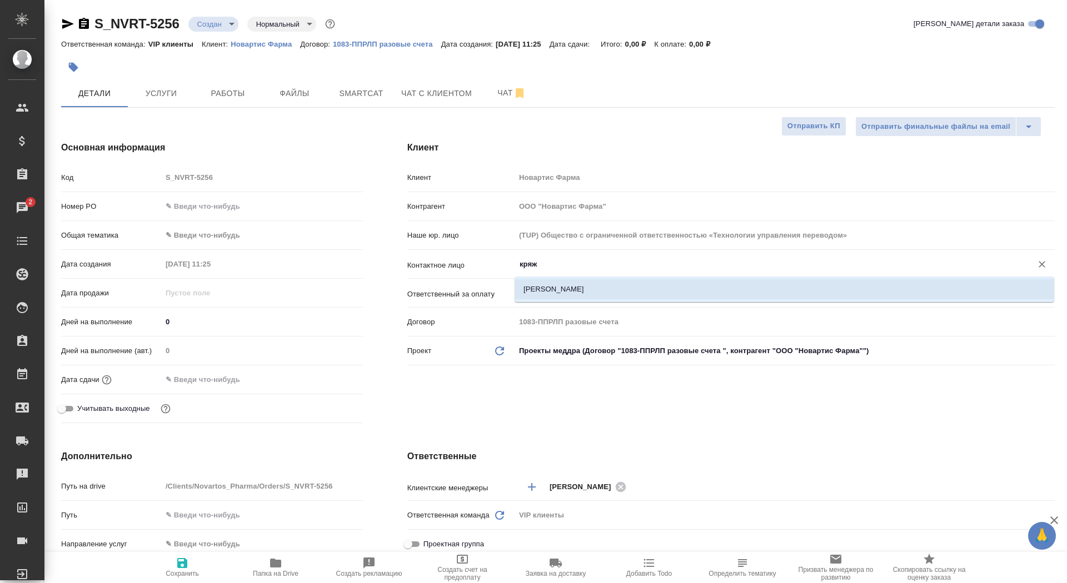
click at [592, 285] on li "[PERSON_NAME]" at bounding box center [783, 289] width 539 height 20
type input "[PERSON_NAME]"
type textarea "x"
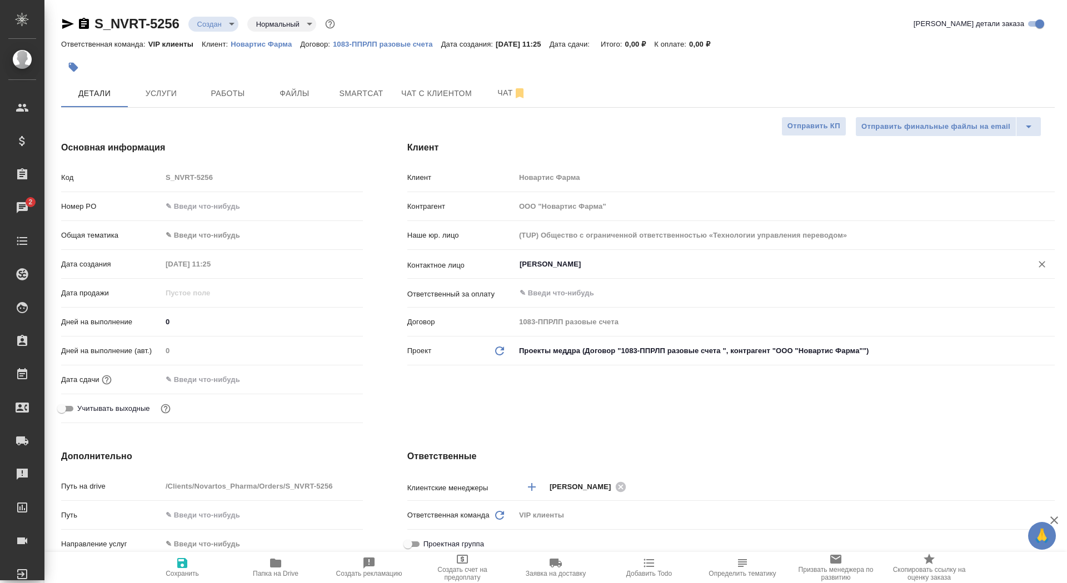
type input "[PERSON_NAME]"
click at [175, 577] on span "Сохранить" at bounding box center [182, 574] width 33 height 8
type textarea "x"
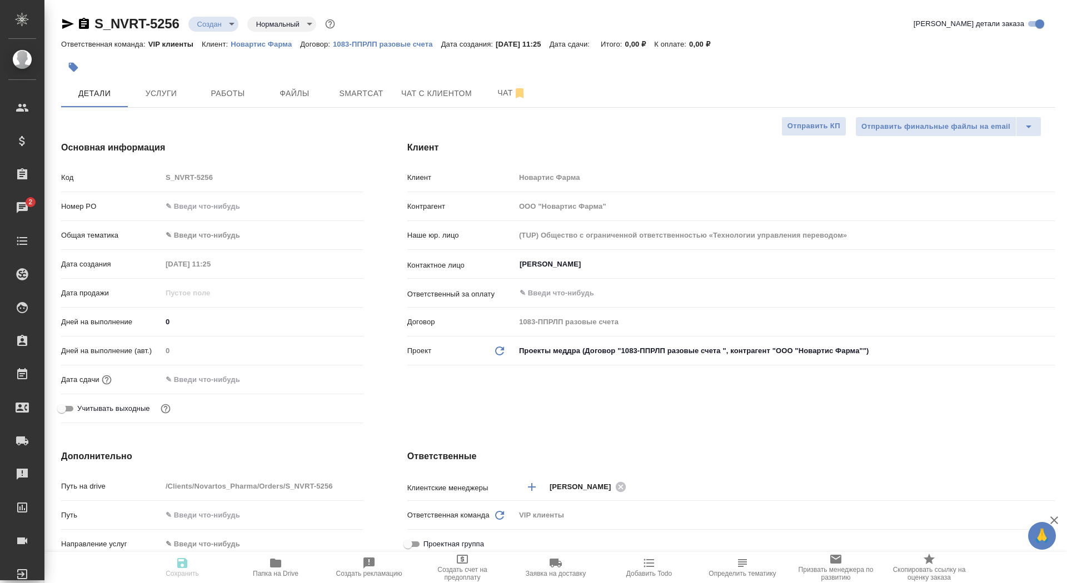
type textarea "x"
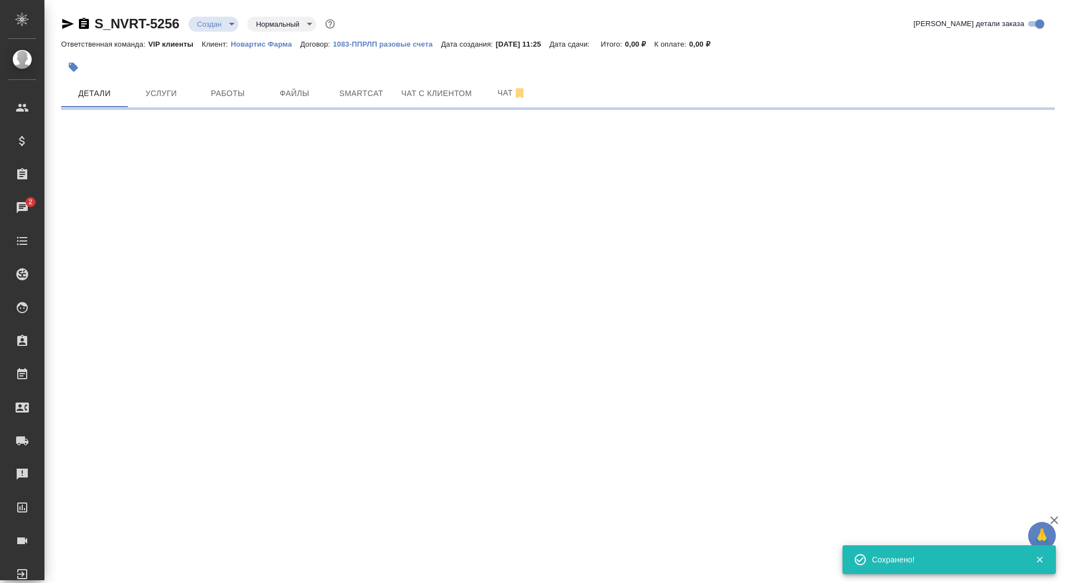
select select "RU"
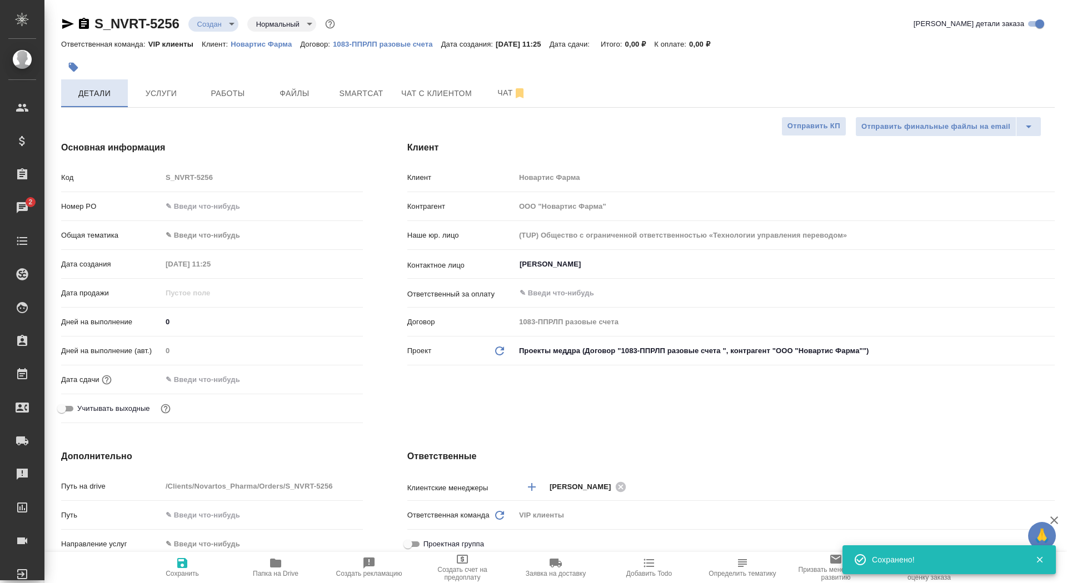
type textarea "x"
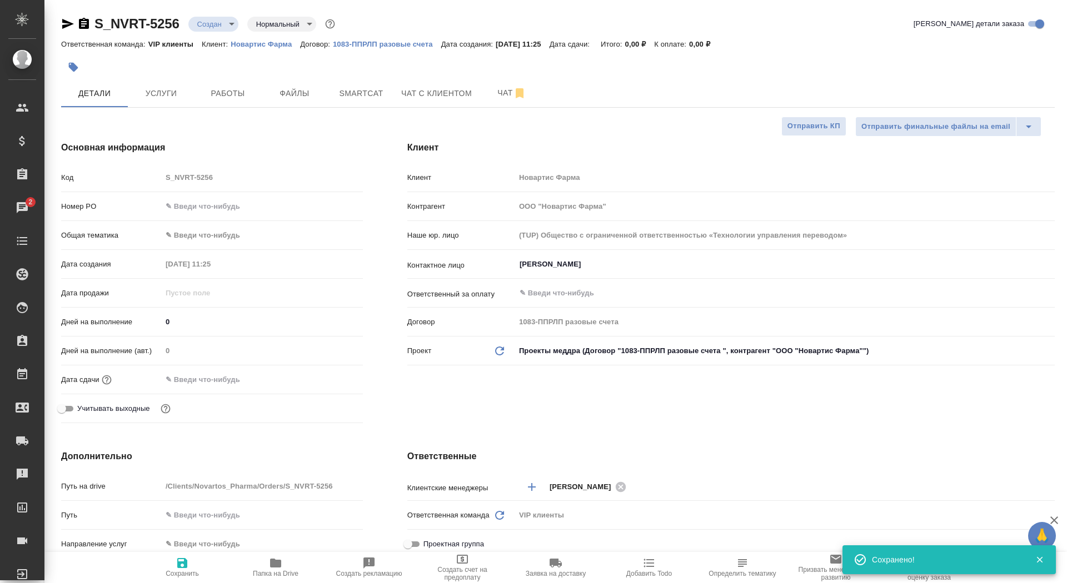
type textarea "x"
click at [233, 377] on input "text" at bounding box center [210, 380] width 97 height 16
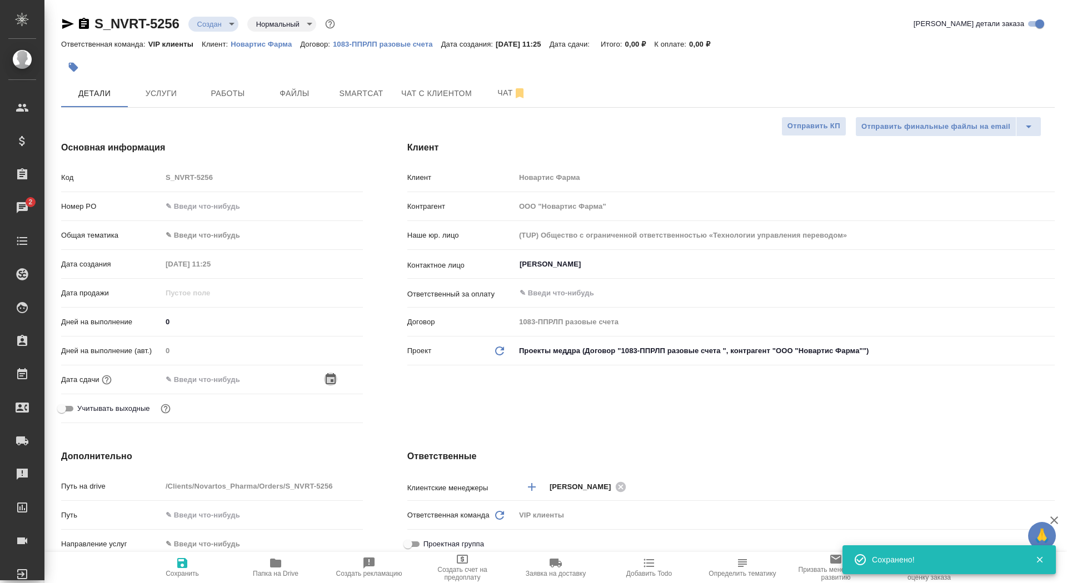
click at [326, 376] on icon "button" at bounding box center [331, 378] width 10 height 11
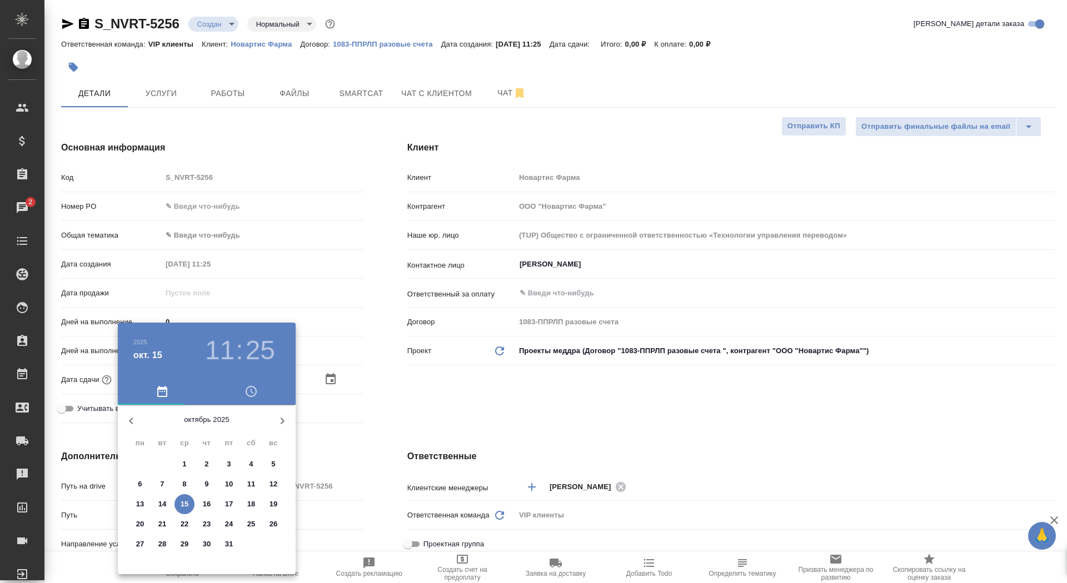
click at [207, 504] on p "16" at bounding box center [207, 504] width 8 height 11
type input "16.10.2025 11:25"
type textarea "x"
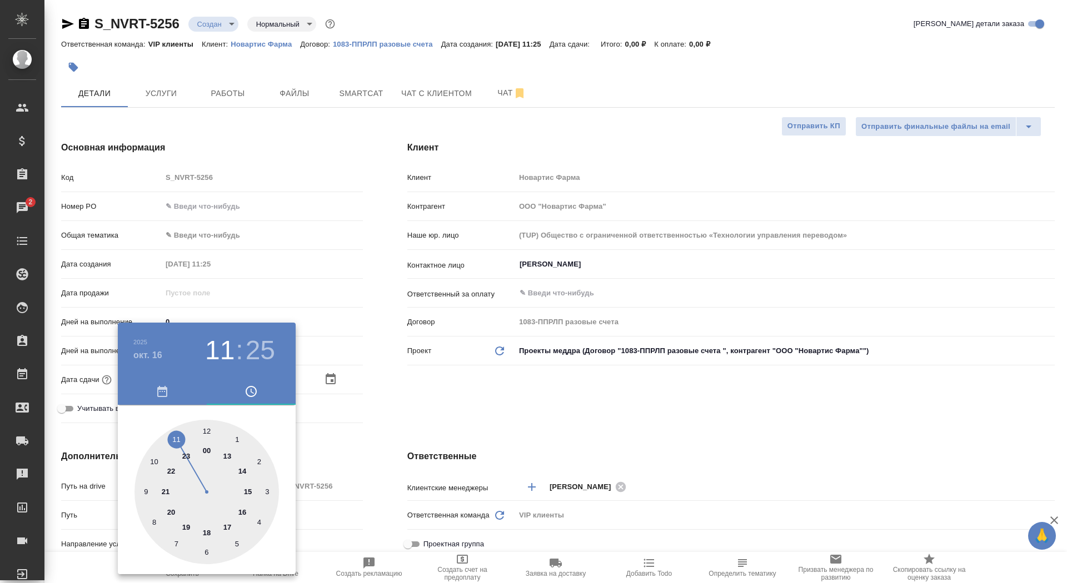
click at [179, 435] on div at bounding box center [206, 492] width 144 height 144
type textarea "x"
click at [208, 432] on div at bounding box center [206, 492] width 144 height 144
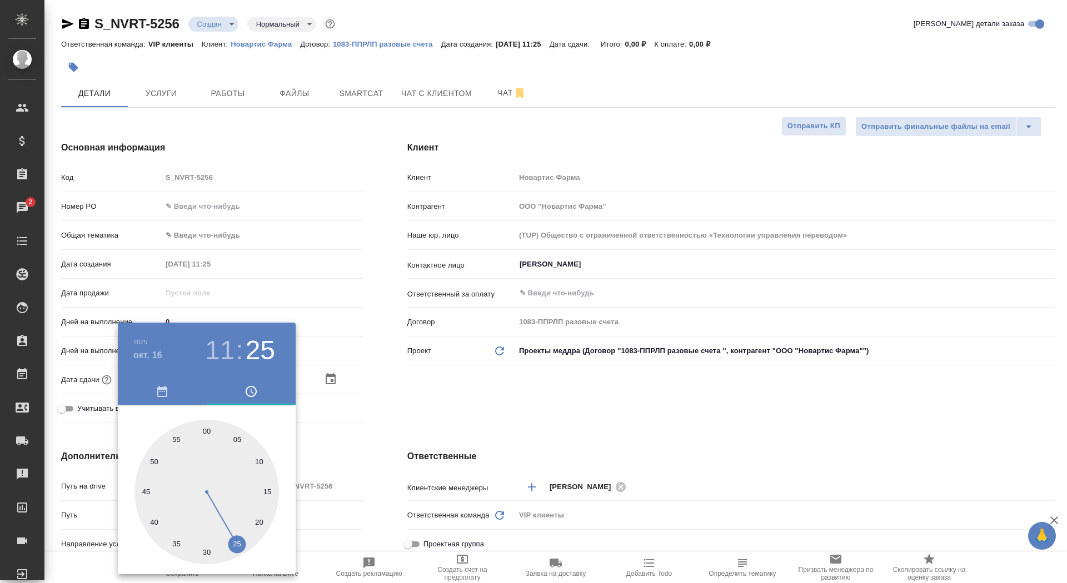
type input "16.10.2025 11:00"
type textarea "x"
click at [413, 376] on div at bounding box center [533, 291] width 1067 height 583
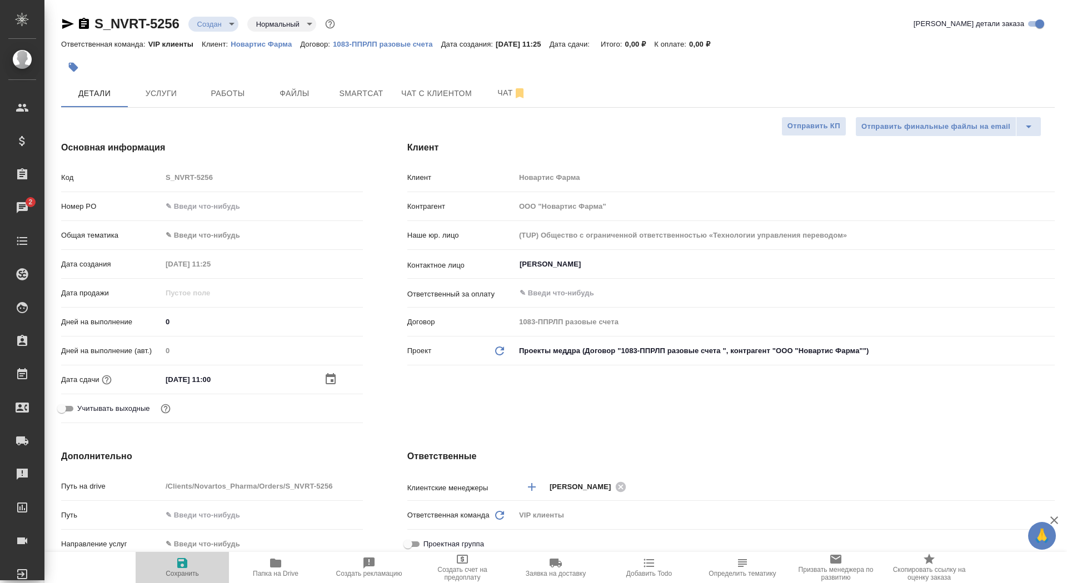
click at [195, 573] on span "Сохранить" at bounding box center [182, 574] width 33 height 8
type textarea "x"
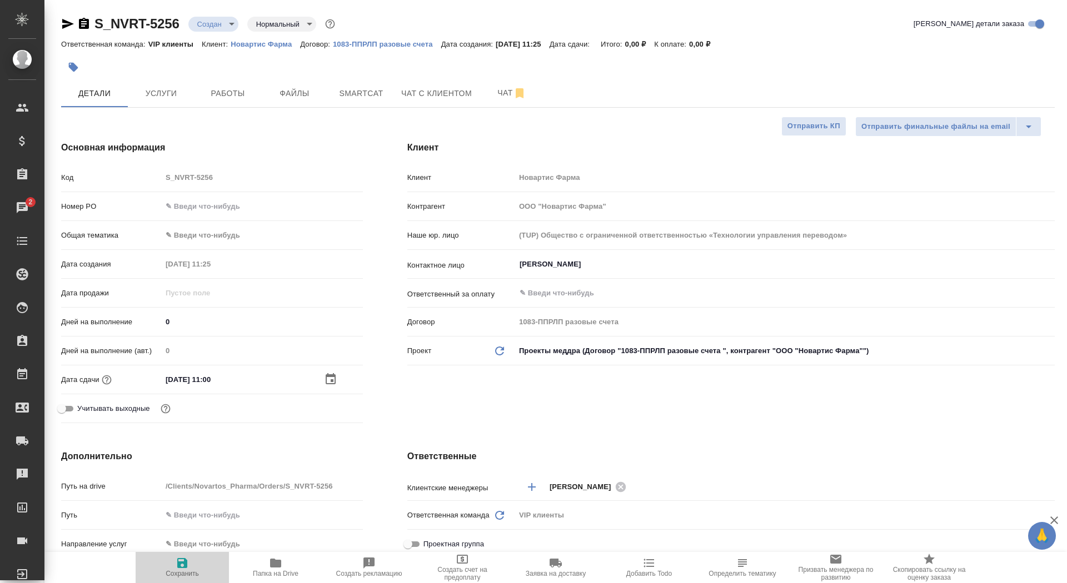
type textarea "x"
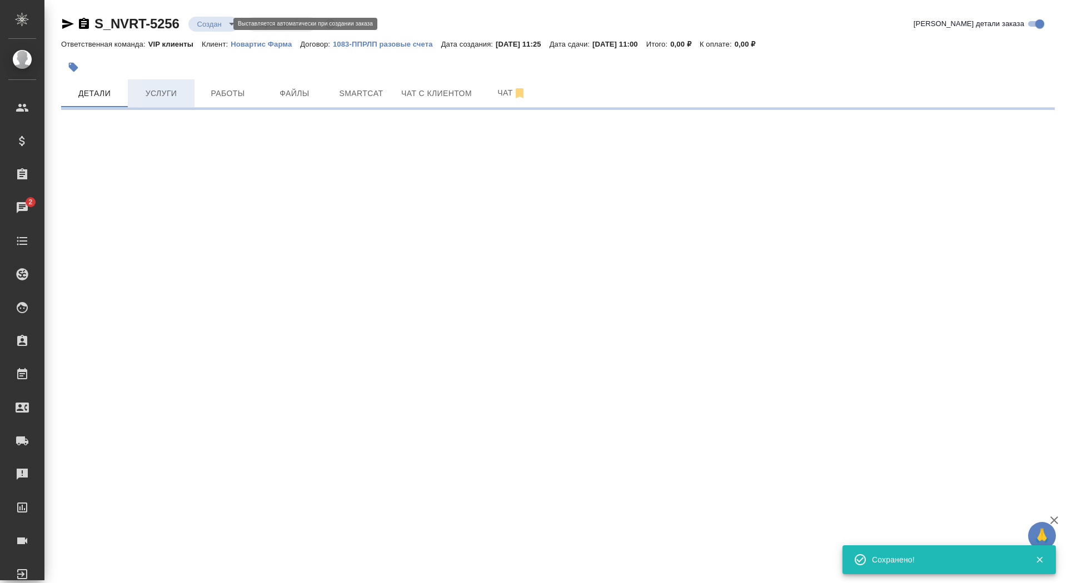
select select "RU"
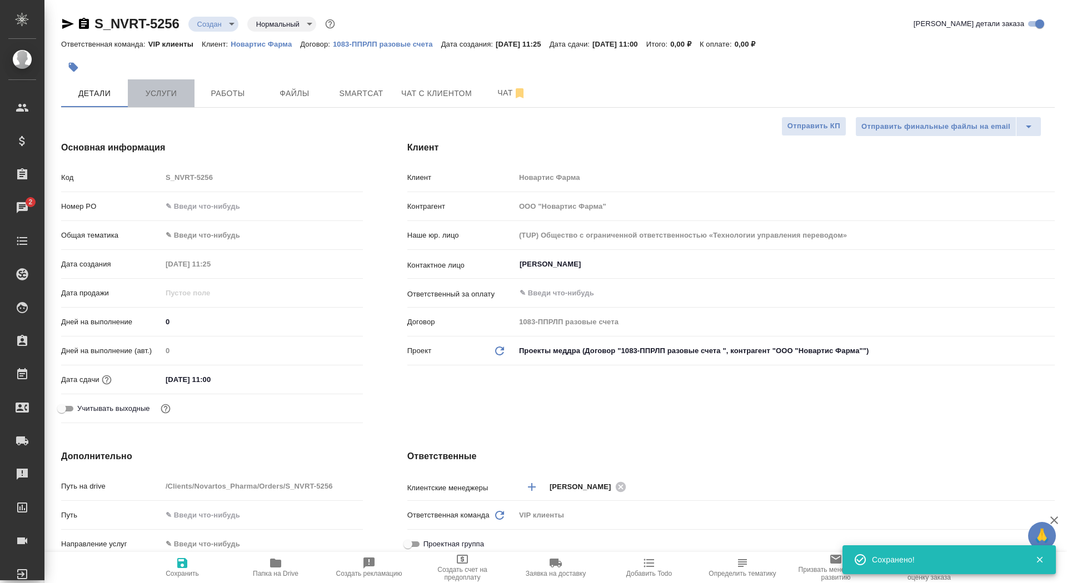
click at [173, 91] on span "Услуги" at bounding box center [160, 94] width 53 height 14
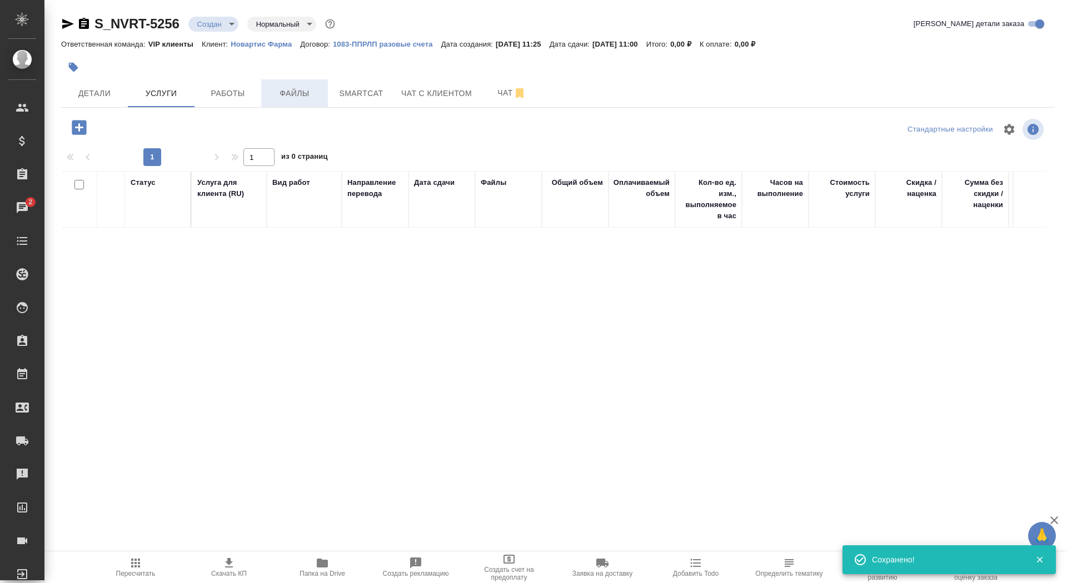
click at [296, 91] on span "Файлы" at bounding box center [294, 94] width 53 height 14
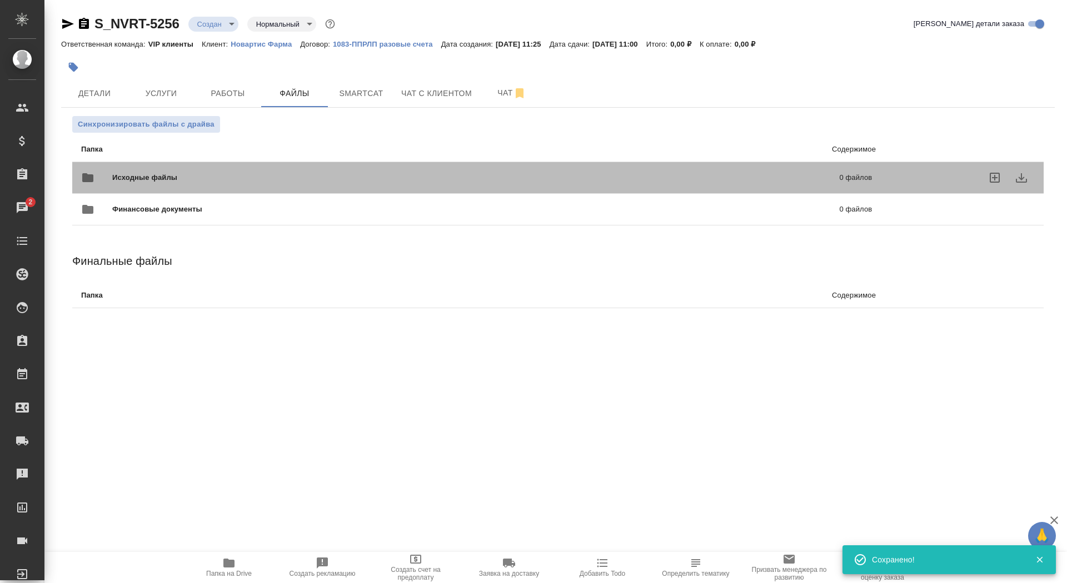
click at [138, 177] on span "Исходные файлы" at bounding box center [310, 177] width 396 height 11
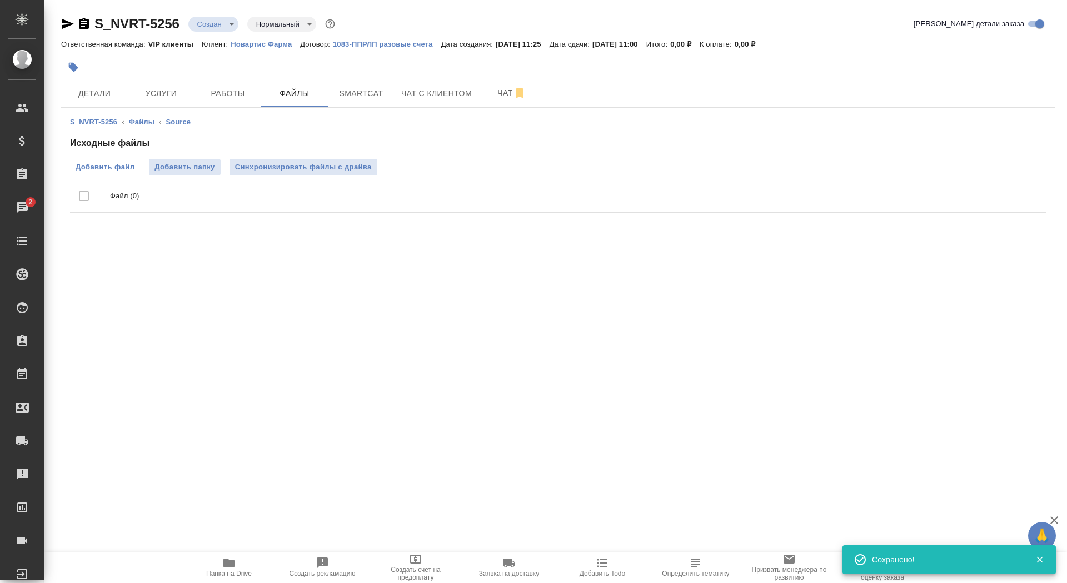
click at [123, 163] on span "Добавить файл" at bounding box center [105, 167] width 59 height 11
click at [0, 0] on input "Добавить файл" at bounding box center [0, 0] width 0 height 0
click at [157, 98] on span "Услуги" at bounding box center [160, 94] width 53 height 14
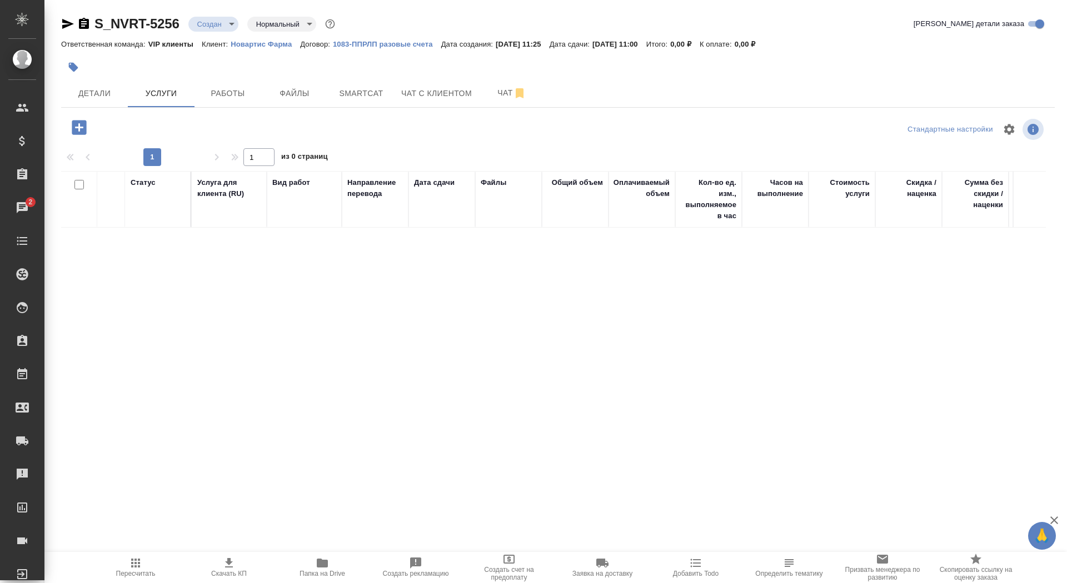
click at [73, 127] on icon "button" at bounding box center [79, 127] width 14 height 14
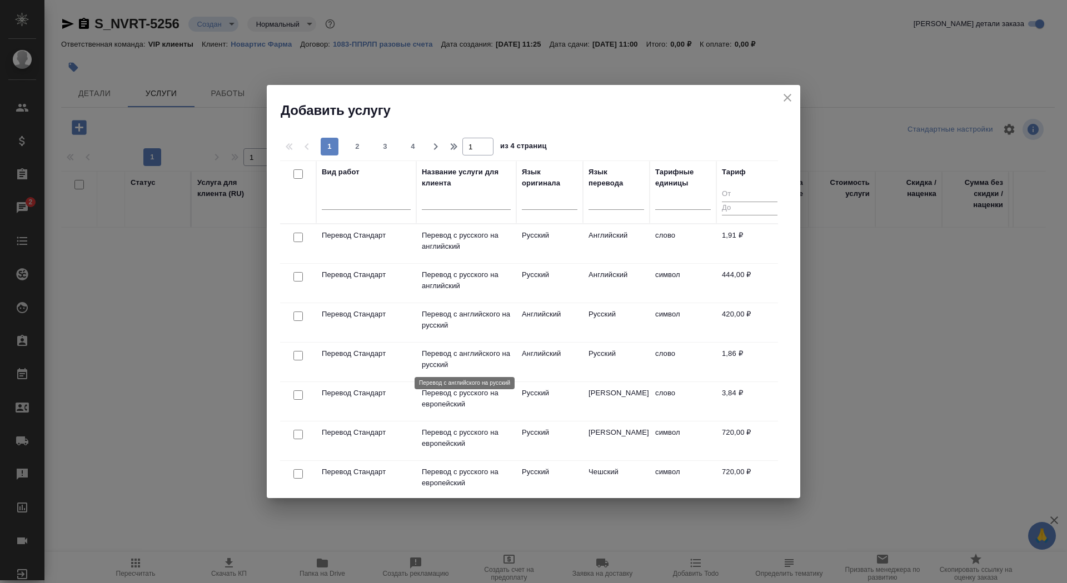
click at [452, 362] on p "Перевод с английского на русский" at bounding box center [466, 359] width 89 height 22
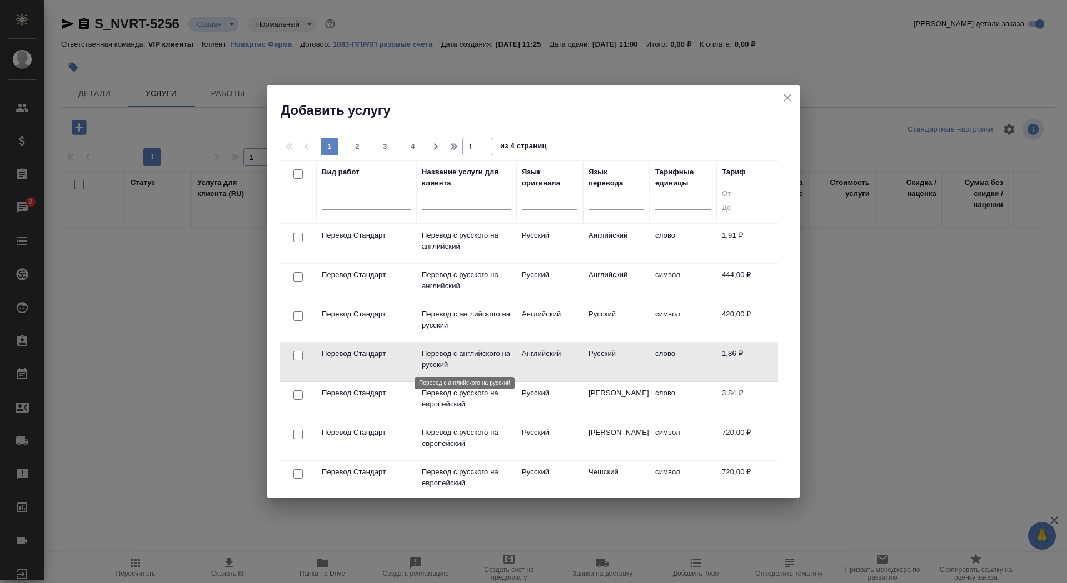
click at [452, 362] on p "Перевод с английского на русский" at bounding box center [466, 359] width 89 height 22
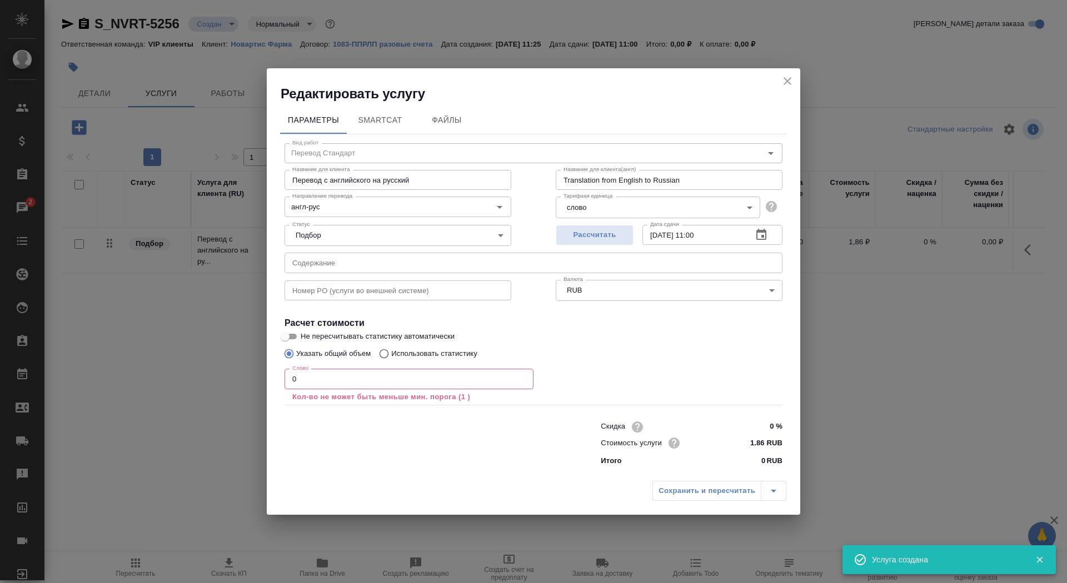
click at [319, 391] on div "Слово 0 Слово Кол-во не может быть меньше мин. порога (1 )" at bounding box center [408, 385] width 249 height 33
click at [319, 383] on input "0" at bounding box center [408, 379] width 249 height 20
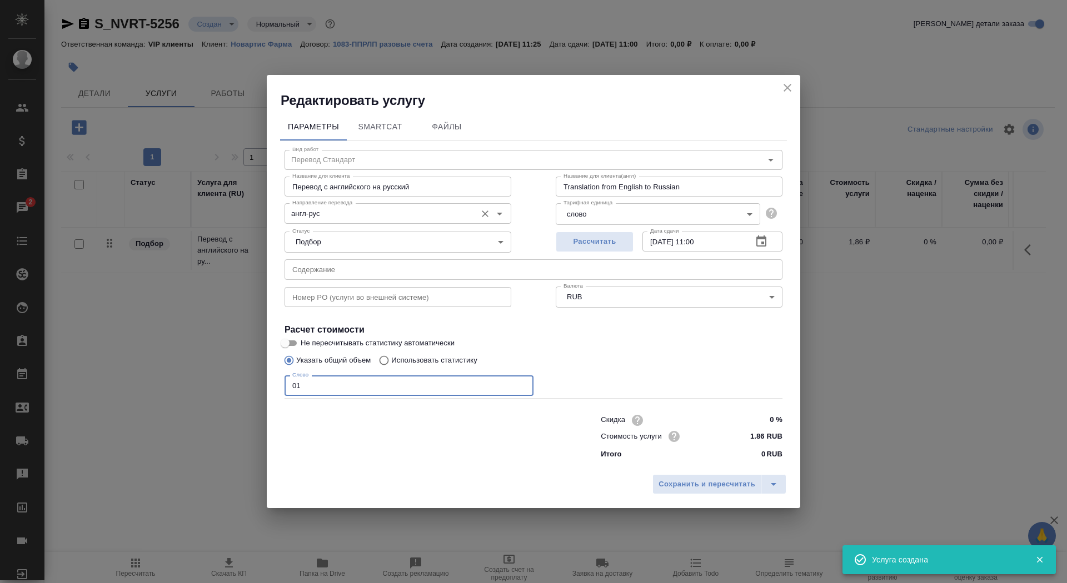
type input "01"
click at [333, 211] on input "англ-рус" at bounding box center [379, 213] width 183 height 13
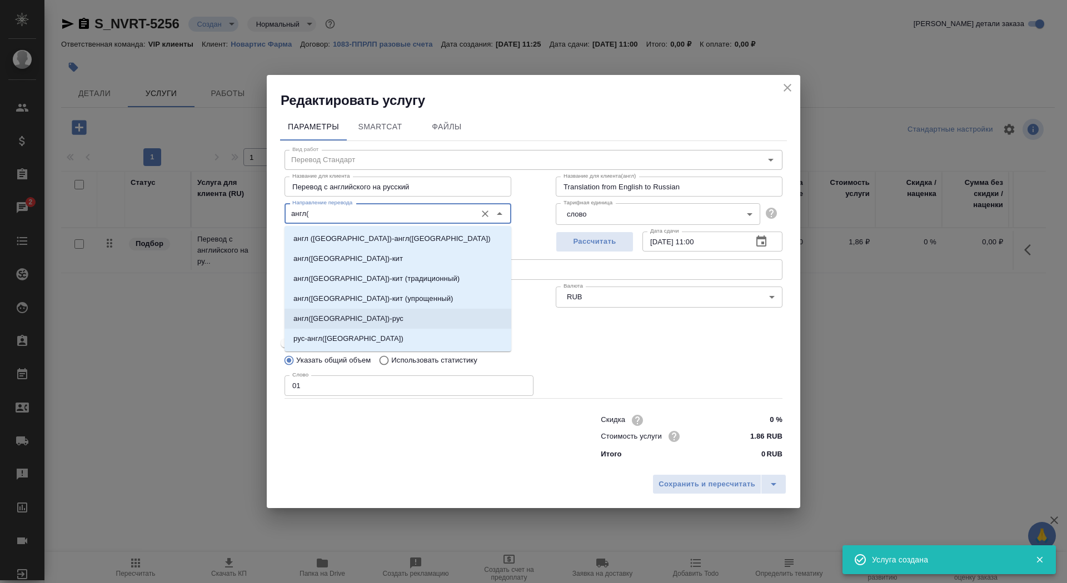
click at [421, 314] on li "англ(США)-рус" at bounding box center [397, 319] width 227 height 20
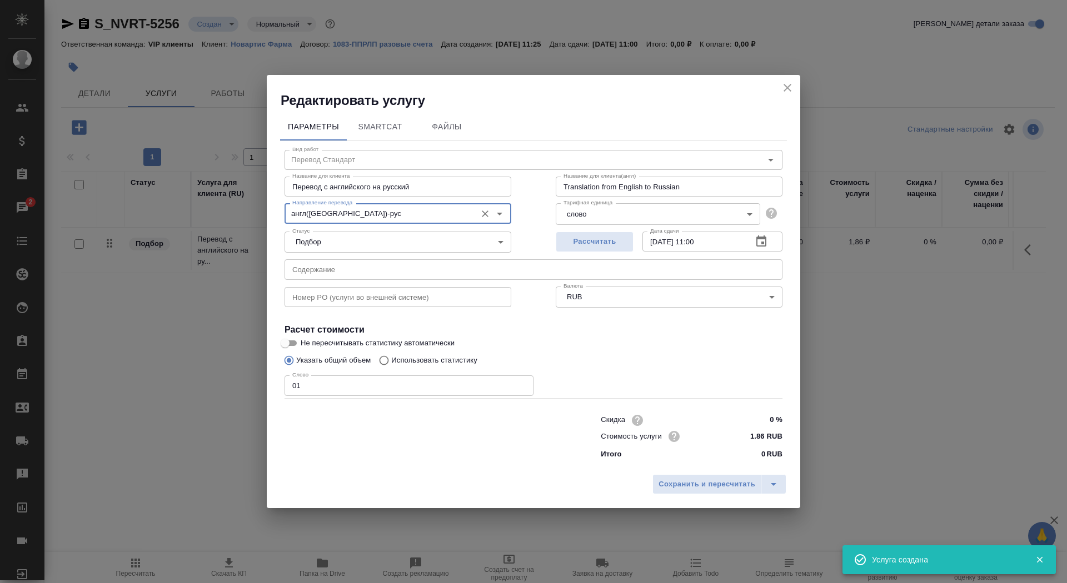
type input "англ(США)-рус"
click at [301, 343] on span "Не пересчитывать статистику автоматически" at bounding box center [378, 343] width 154 height 11
click at [301, 343] on input "Не пересчитывать статистику автоматически" at bounding box center [285, 343] width 40 height 13
checkbox input "true"
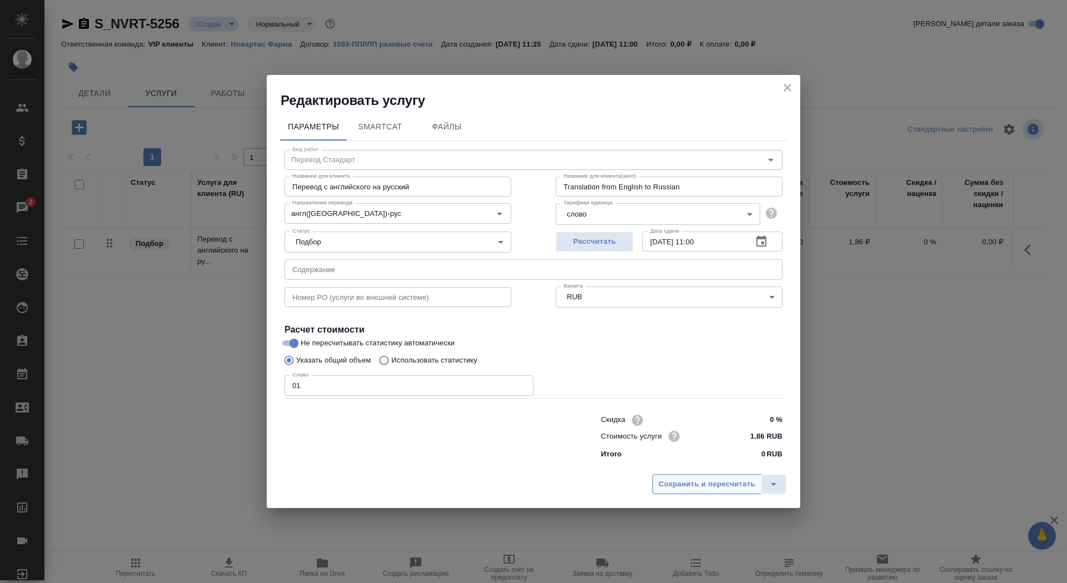
click at [695, 489] on span "Сохранить и пересчитать" at bounding box center [706, 484] width 97 height 13
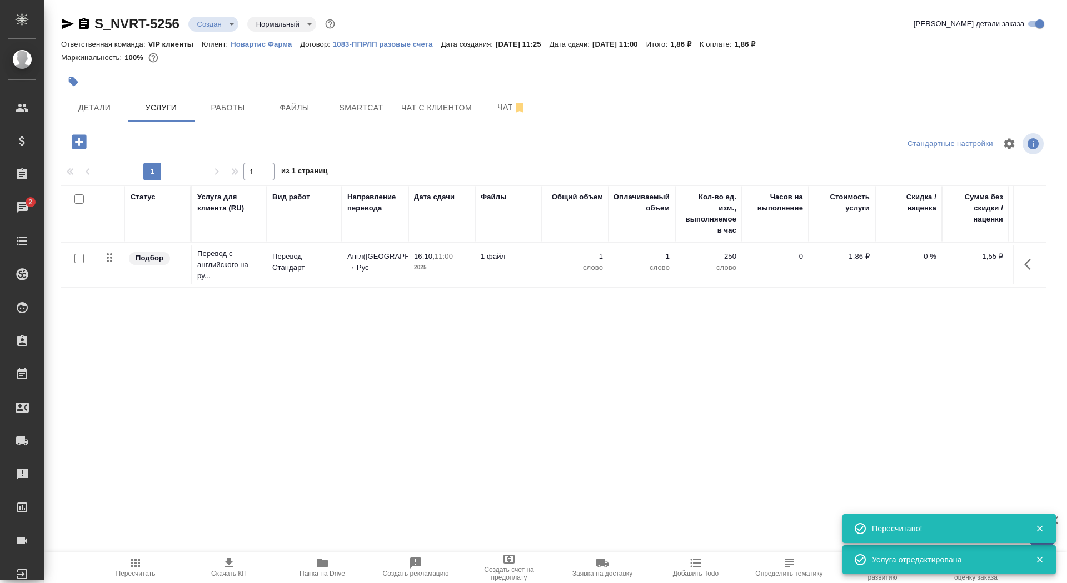
click at [77, 258] on input "checkbox" at bounding box center [78, 258] width 9 height 9
checkbox input "true"
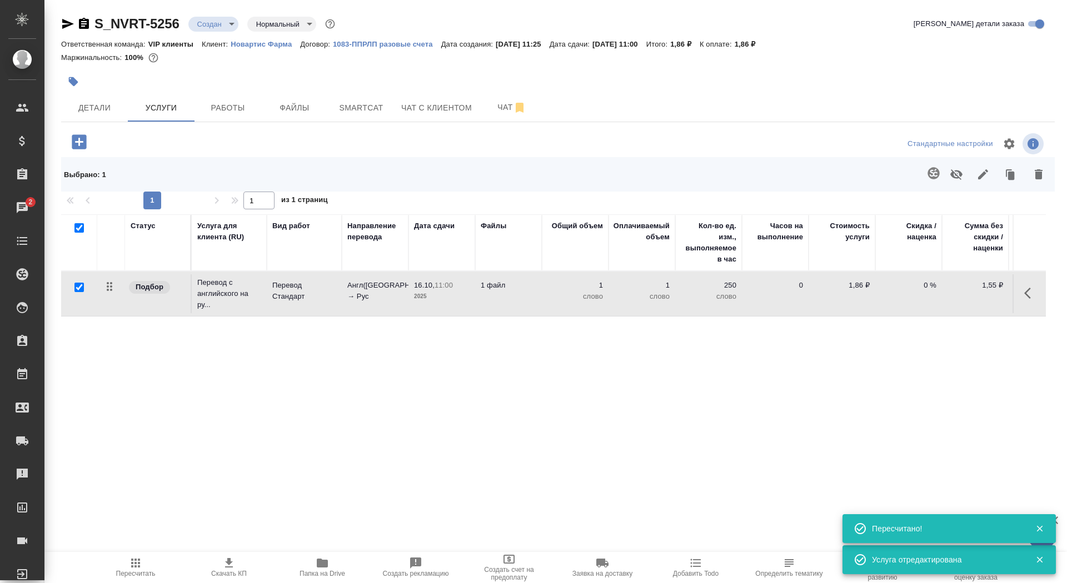
click at [933, 172] on icon "button" at bounding box center [933, 173] width 12 height 12
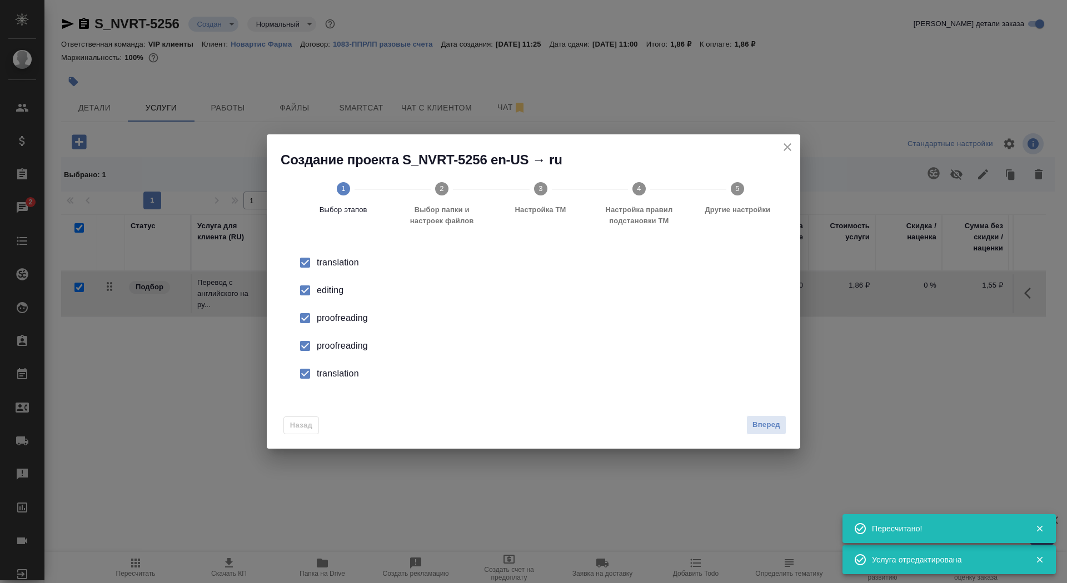
click at [327, 297] on li "editing" at bounding box center [533, 291] width 498 height 28
click at [328, 343] on div "proofreading" at bounding box center [545, 345] width 457 height 13
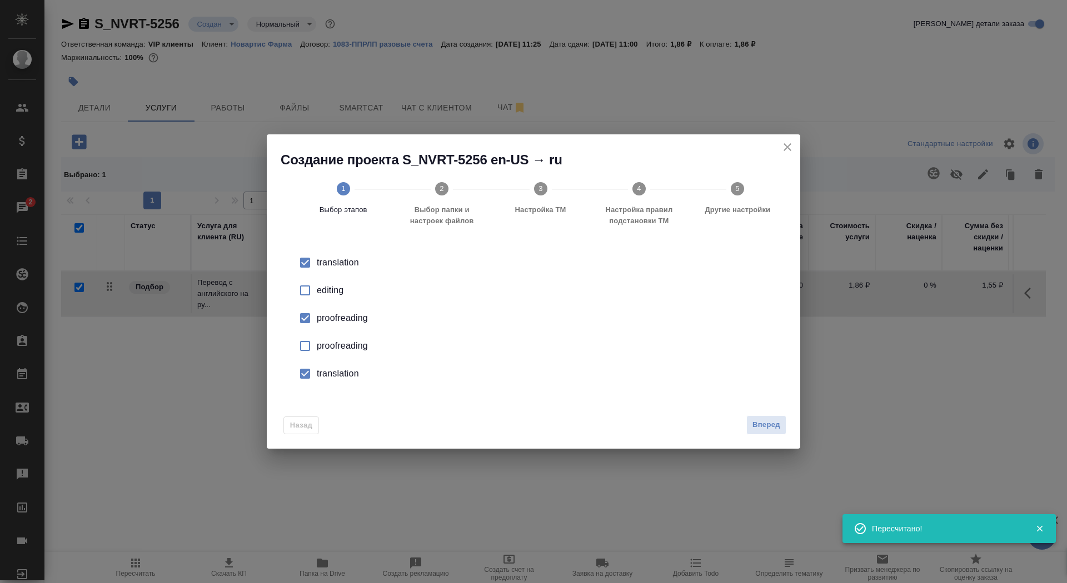
click at [330, 365] on li "translation" at bounding box center [533, 374] width 498 height 28
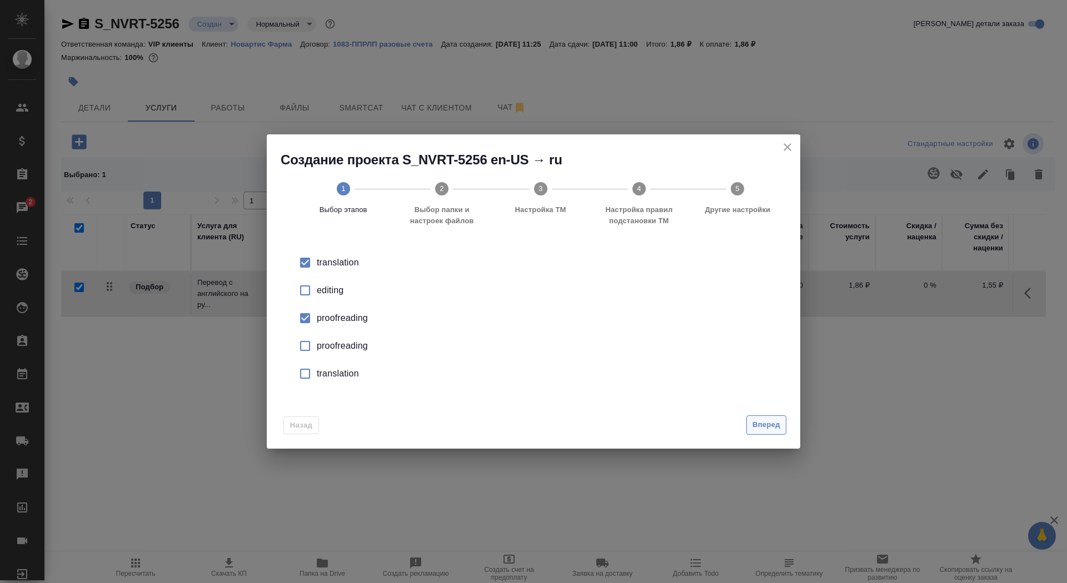
click at [759, 426] on span "Вперед" at bounding box center [766, 425] width 28 height 13
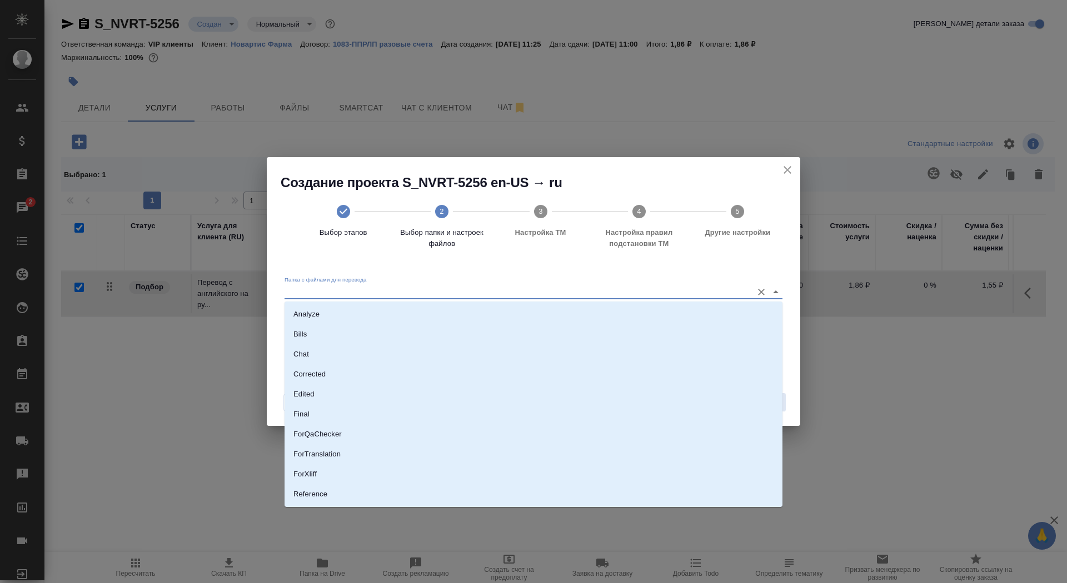
click at [689, 296] on input "Папка с файлами для перевода" at bounding box center [515, 291] width 462 height 13
click at [653, 448] on li "Source" at bounding box center [533, 457] width 498 height 20
type input "Source"
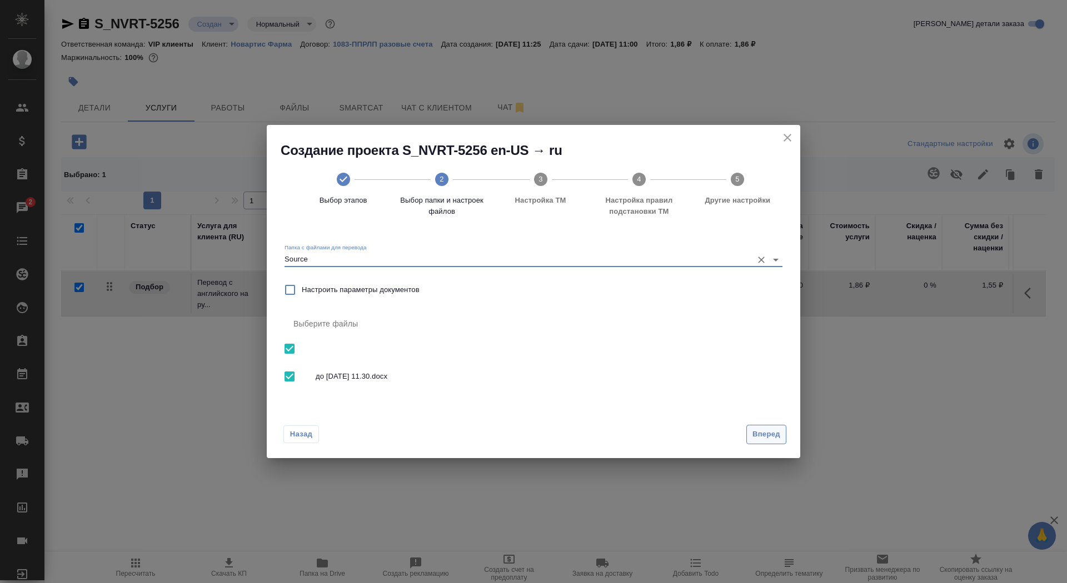
click at [767, 437] on span "Вперед" at bounding box center [766, 434] width 28 height 13
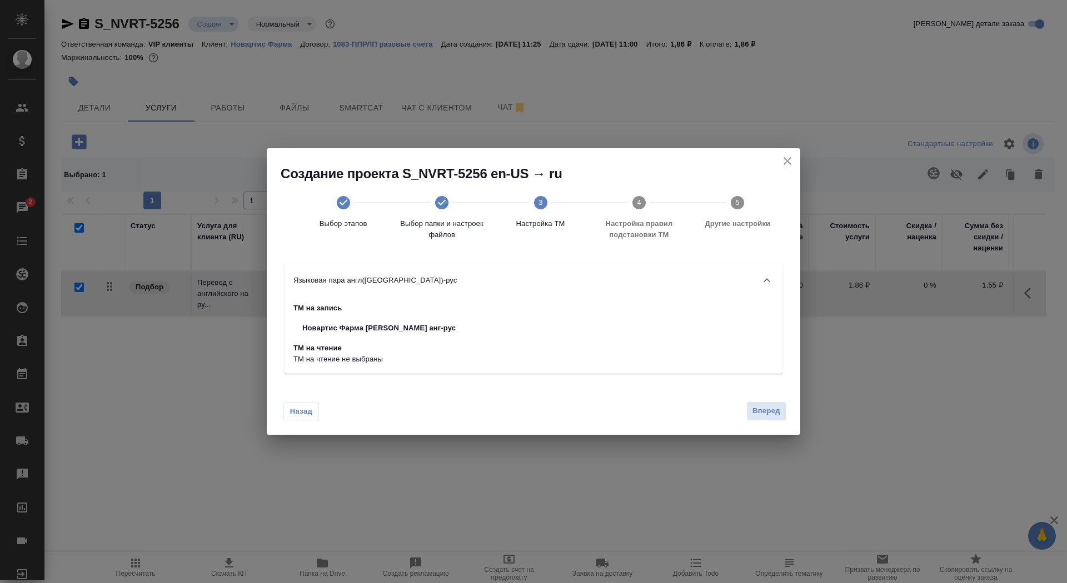
click at [764, 423] on div "Назад Вперед" at bounding box center [533, 409] width 533 height 52
click at [757, 406] on span "Вперед" at bounding box center [766, 411] width 28 height 13
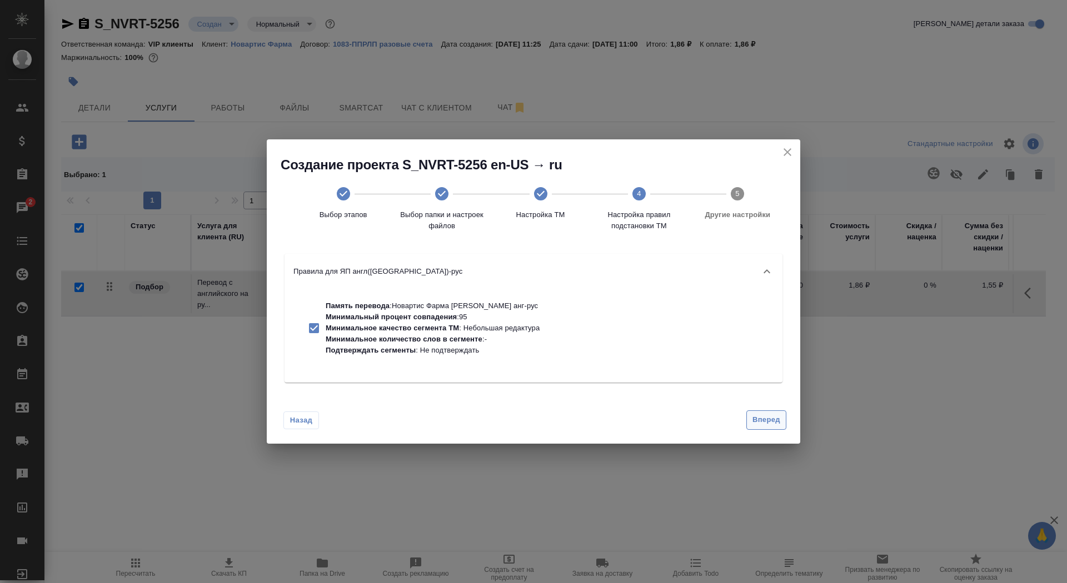
click at [766, 424] on span "Вперед" at bounding box center [766, 420] width 28 height 13
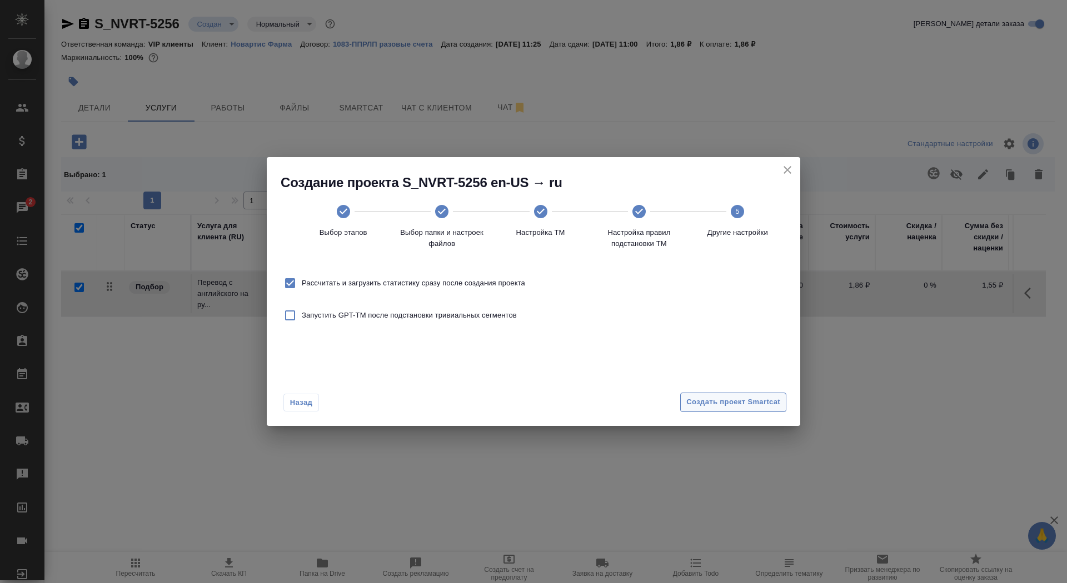
click at [761, 409] on button "Создать проект Smartcat" at bounding box center [733, 402] width 106 height 19
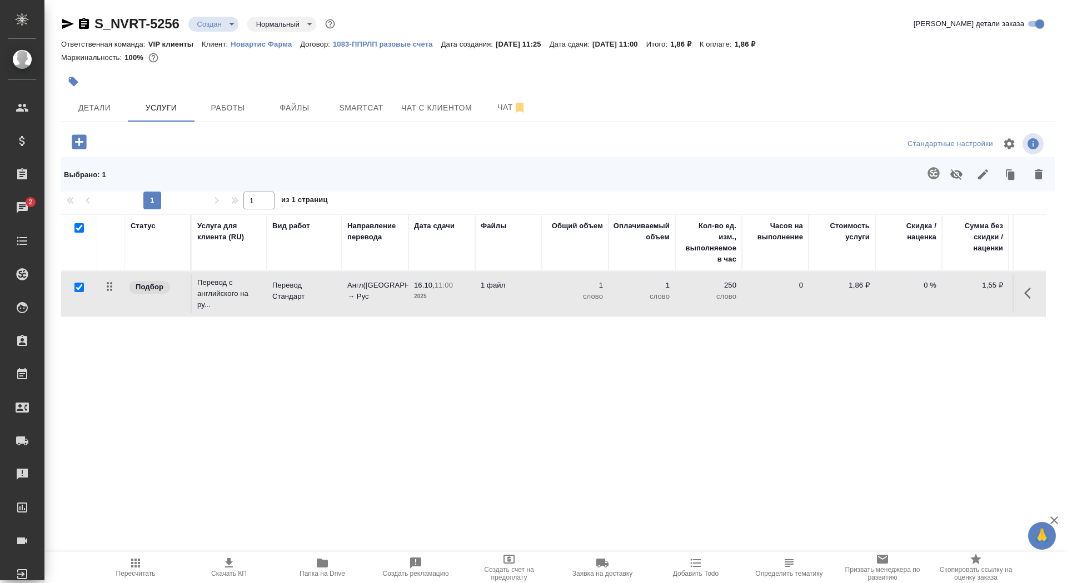
click at [78, 86] on icon "button" at bounding box center [73, 81] width 11 height 11
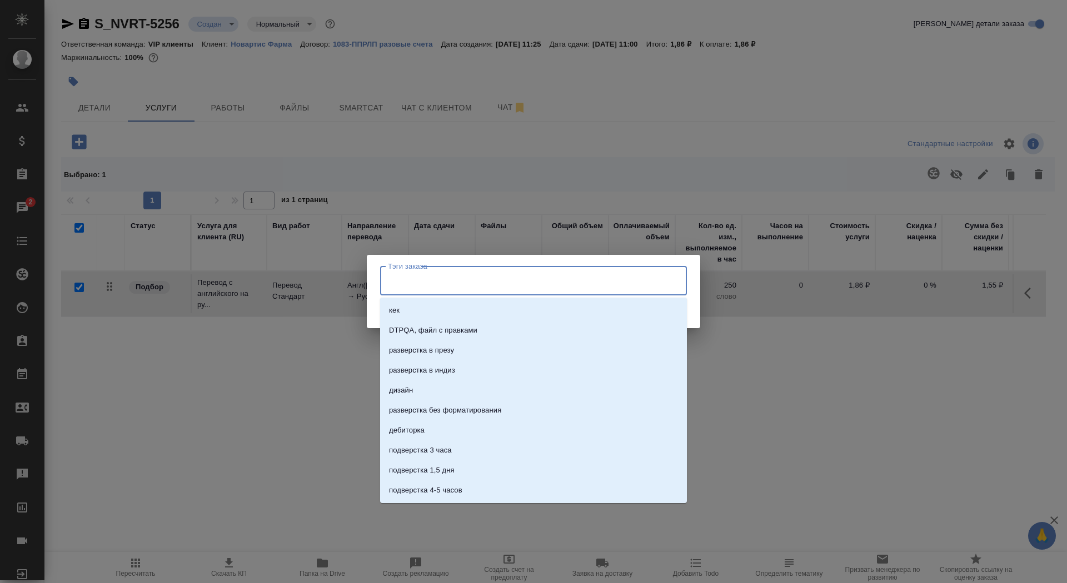
click at [453, 276] on input "Тэги заказа" at bounding box center [523, 280] width 276 height 19
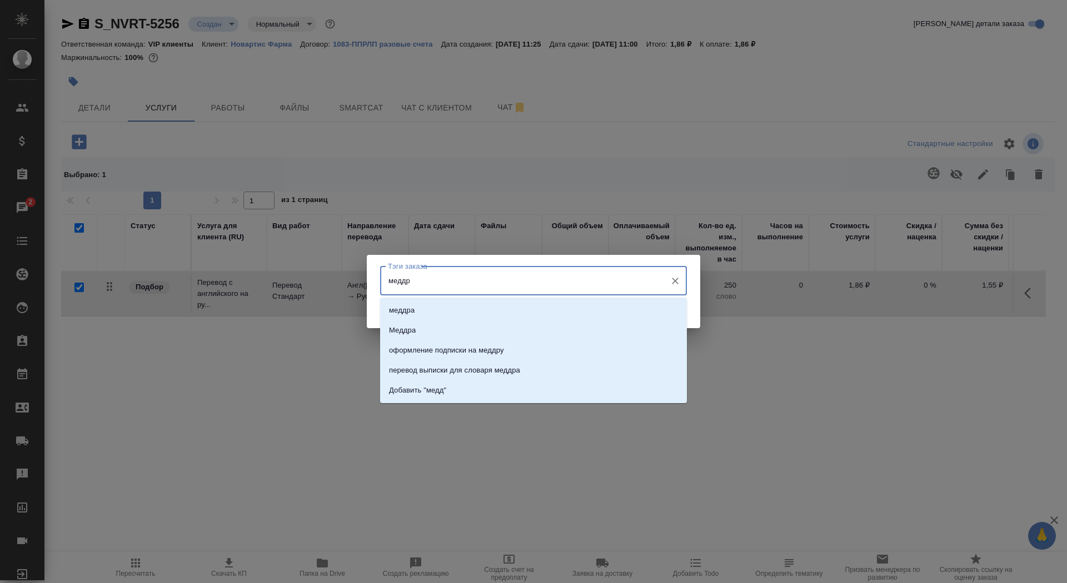
type input "меддра"
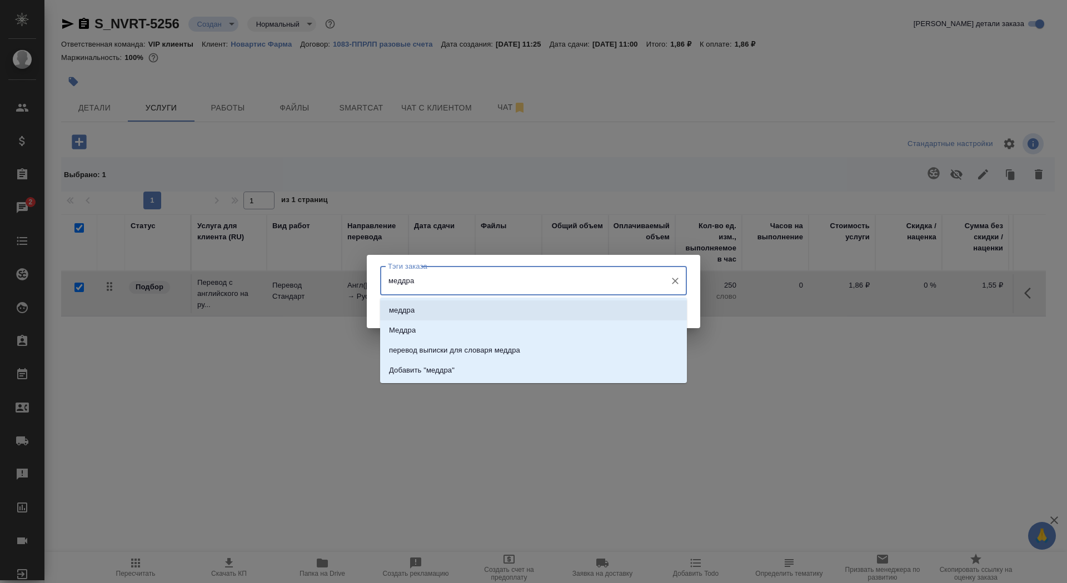
click at [511, 315] on li "меддра" at bounding box center [533, 311] width 307 height 20
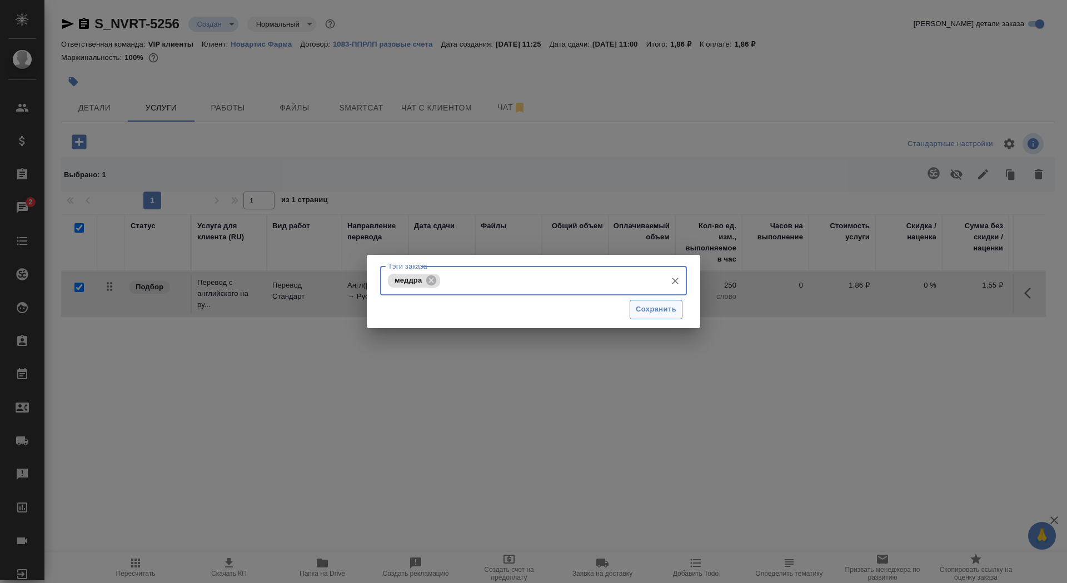
click at [653, 308] on span "Сохранить" at bounding box center [656, 309] width 41 height 13
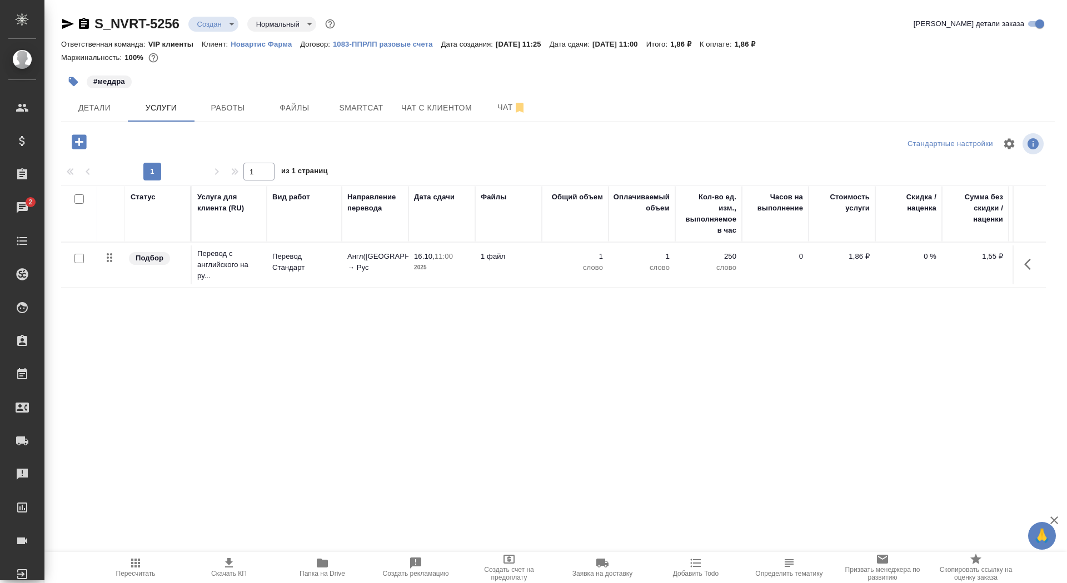
click at [272, 274] on td "Перевод Стандарт" at bounding box center [304, 265] width 75 height 39
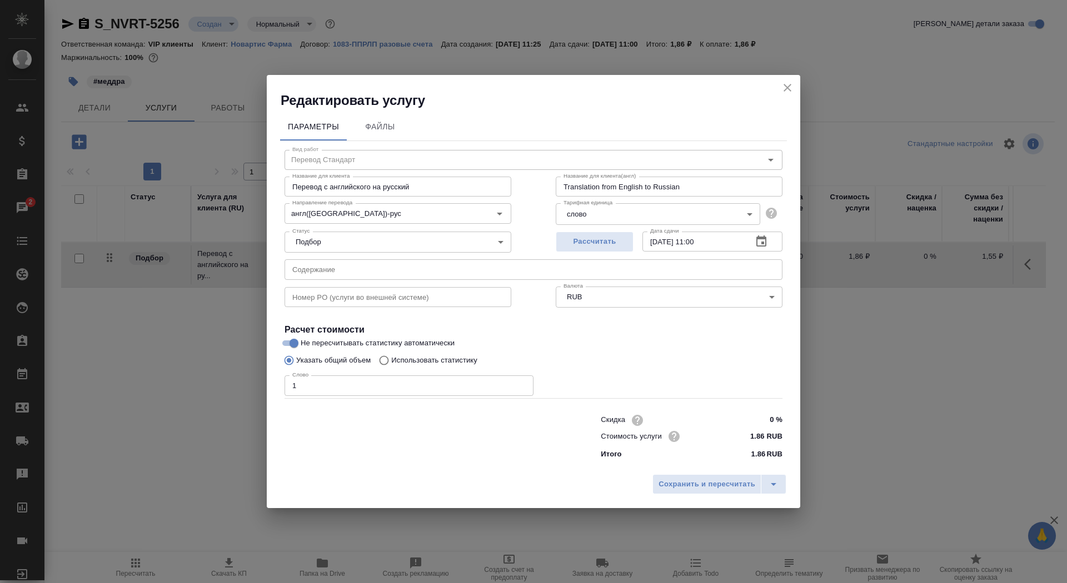
click at [417, 357] on p "Использовать статистику" at bounding box center [434, 360] width 86 height 11
click at [391, 357] on input "Использовать статистику" at bounding box center [382, 360] width 18 height 21
radio input "true"
radio input "false"
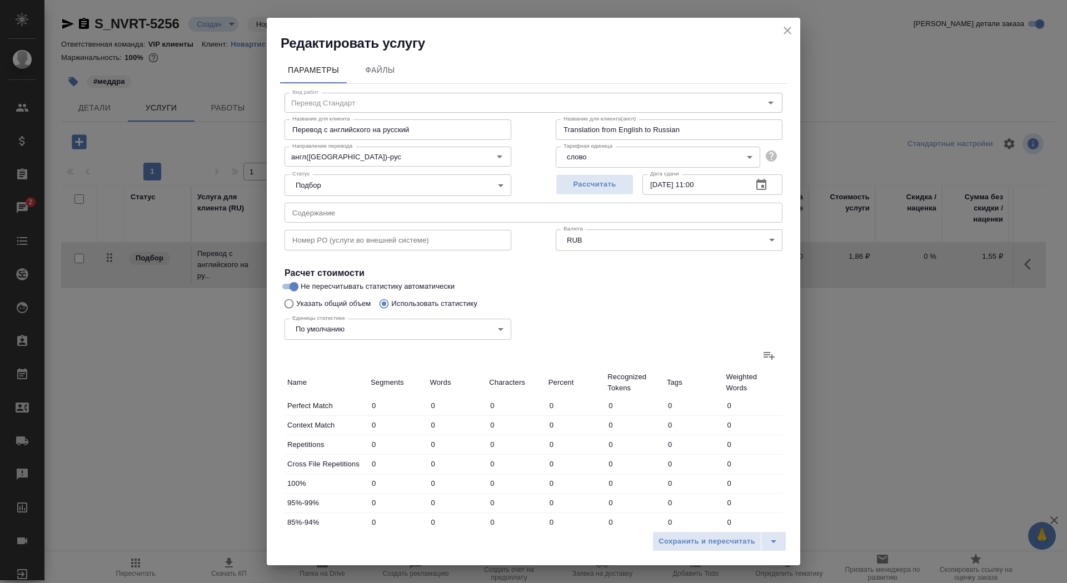
click at [772, 353] on icon at bounding box center [768, 355] width 13 height 13
click at [0, 0] on input "file" at bounding box center [0, 0] width 0 height 0
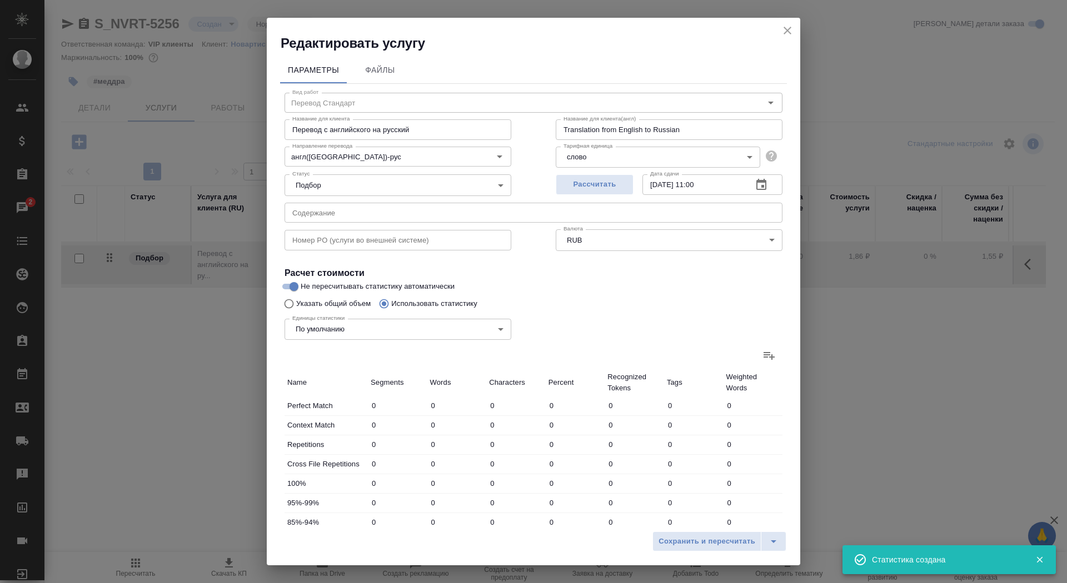
type input "7"
type input "79"
type input "556"
type input "8"
type input "82"
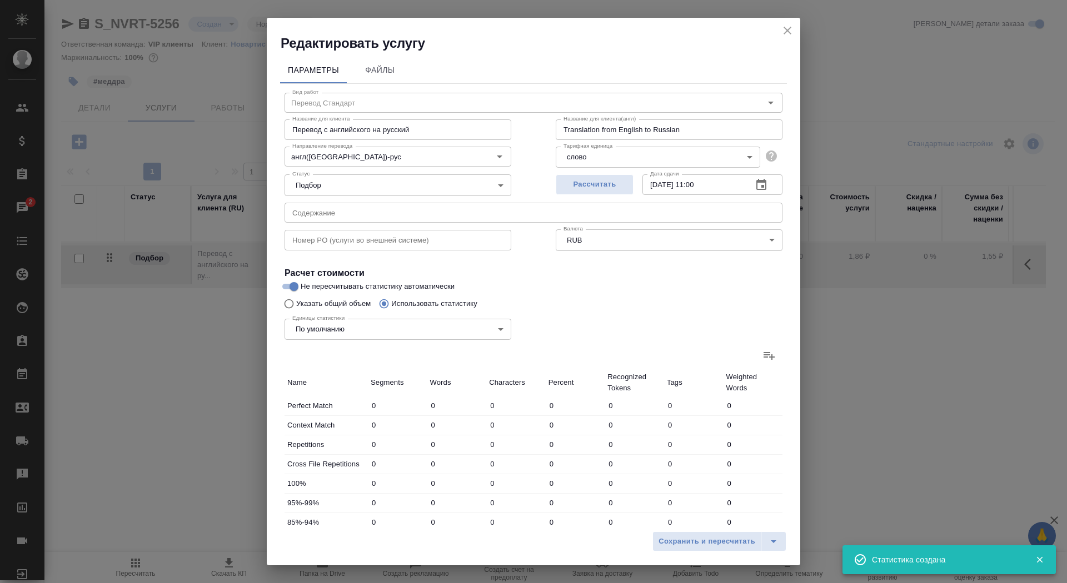
type input "609"
type input "4"
type input "96"
type input "626"
type input "11"
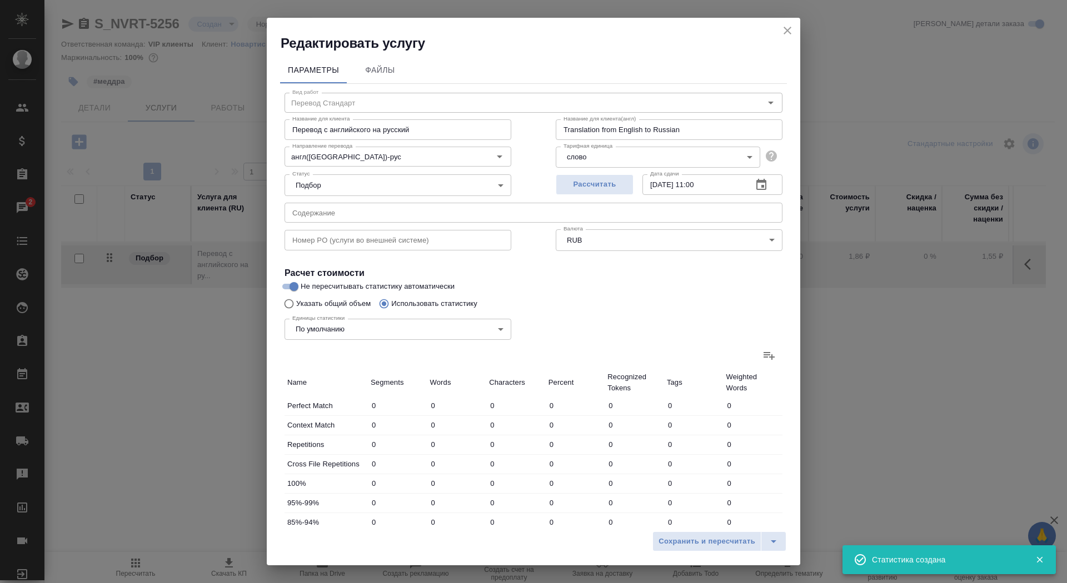
type input "244"
type input "1696"
type input "47"
type input "1184"
type input "7840"
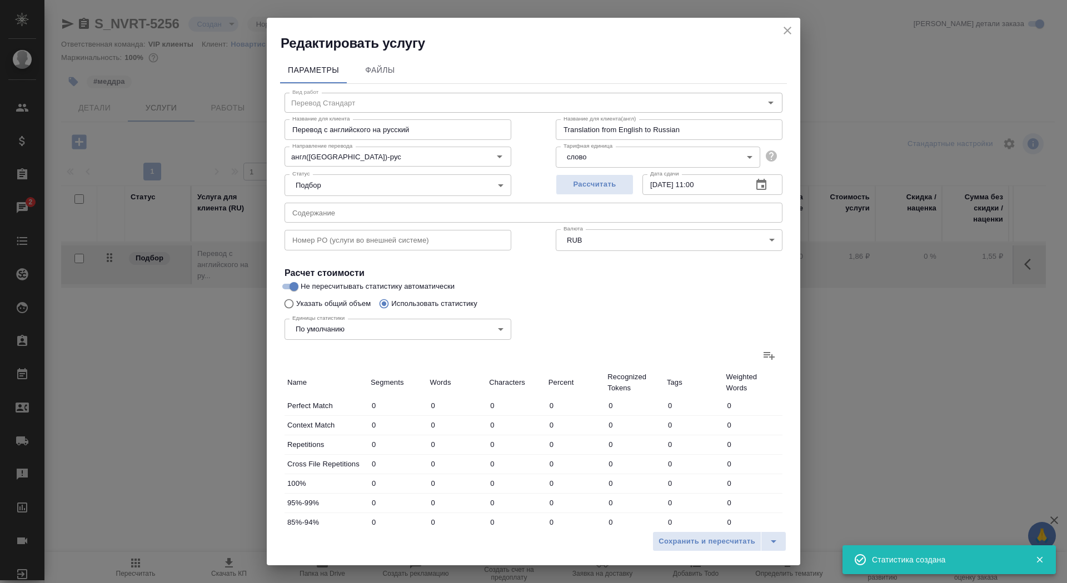
type input "77"
type input "1685"
type input "11327"
type input "77"
type input "1685"
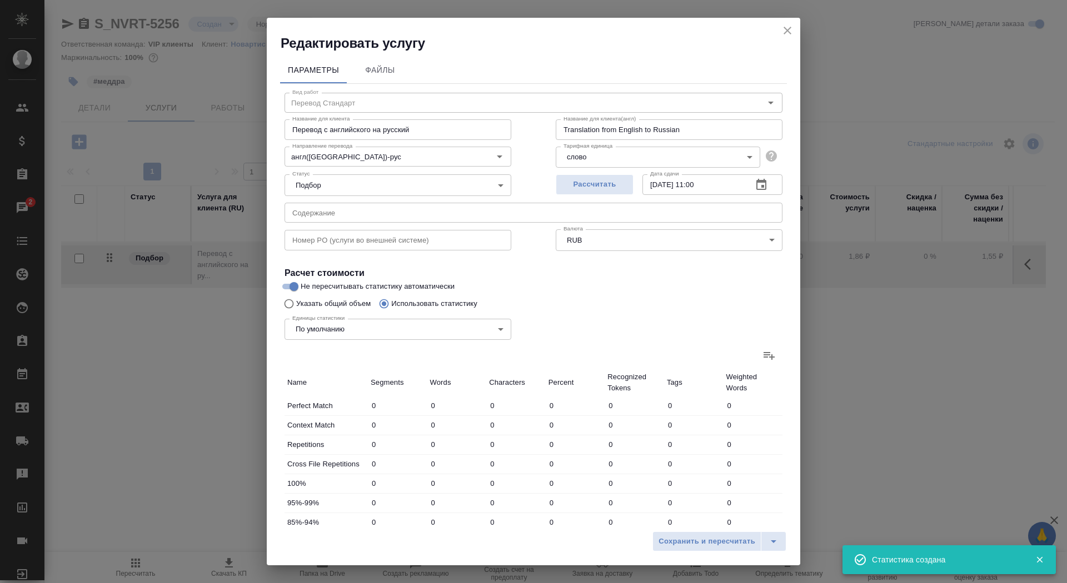
type input "11327"
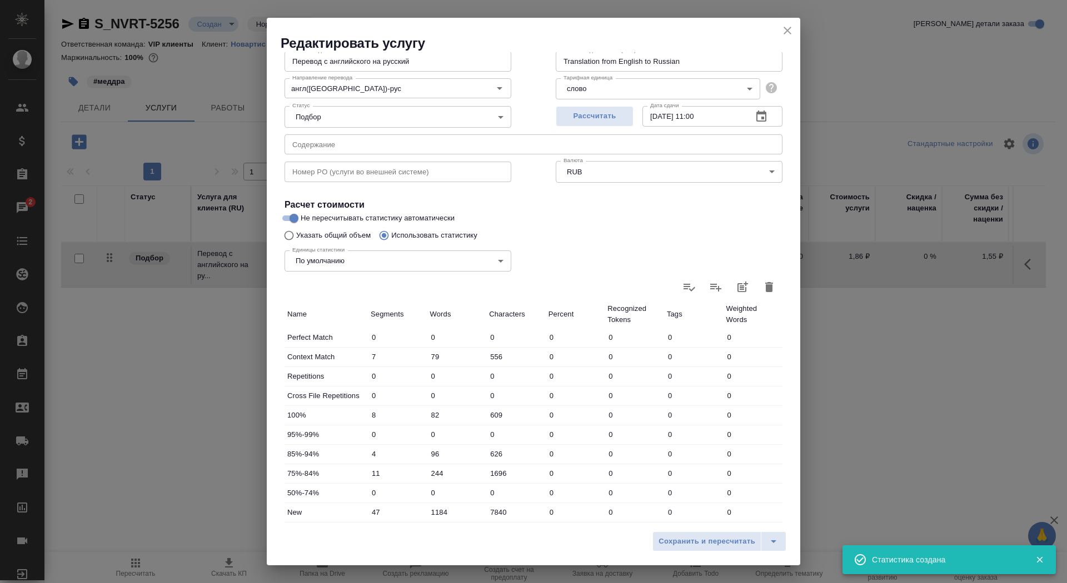
scroll to position [144, 0]
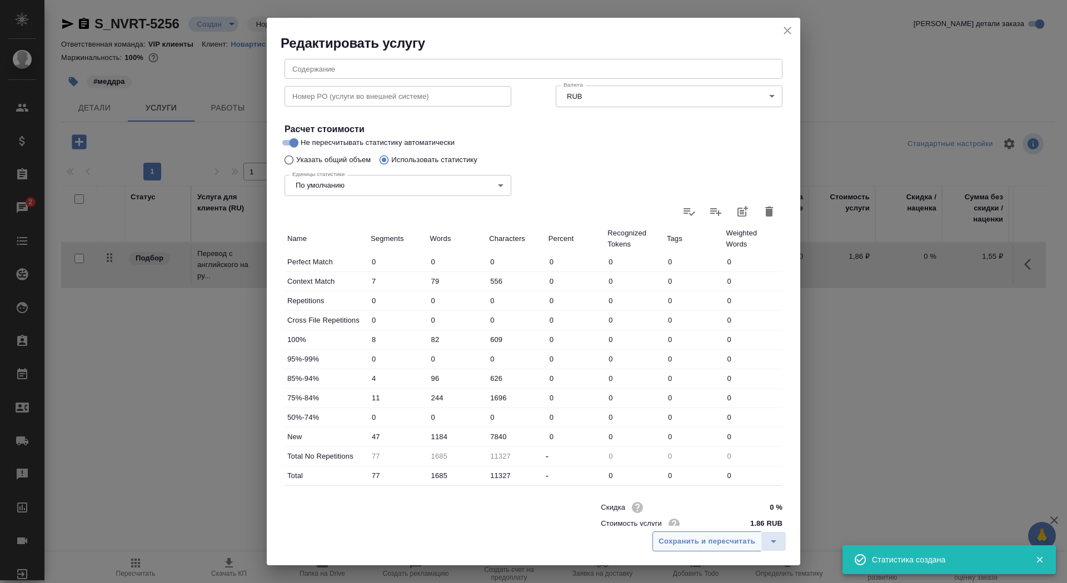
click at [693, 542] on span "Сохранить и пересчитать" at bounding box center [706, 542] width 97 height 13
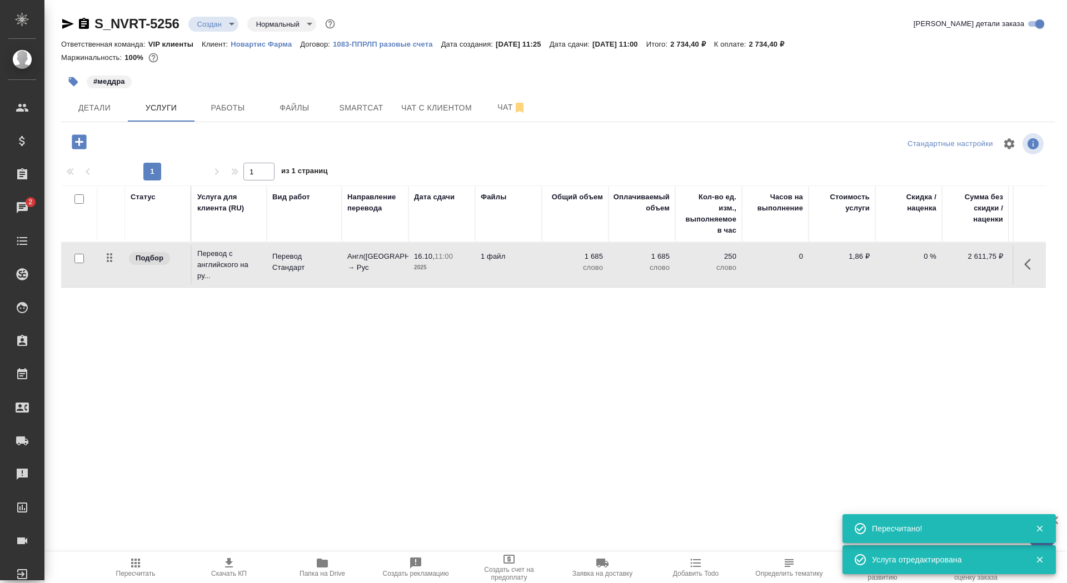
click at [226, 571] on span "Скачать КП" at bounding box center [229, 574] width 36 height 8
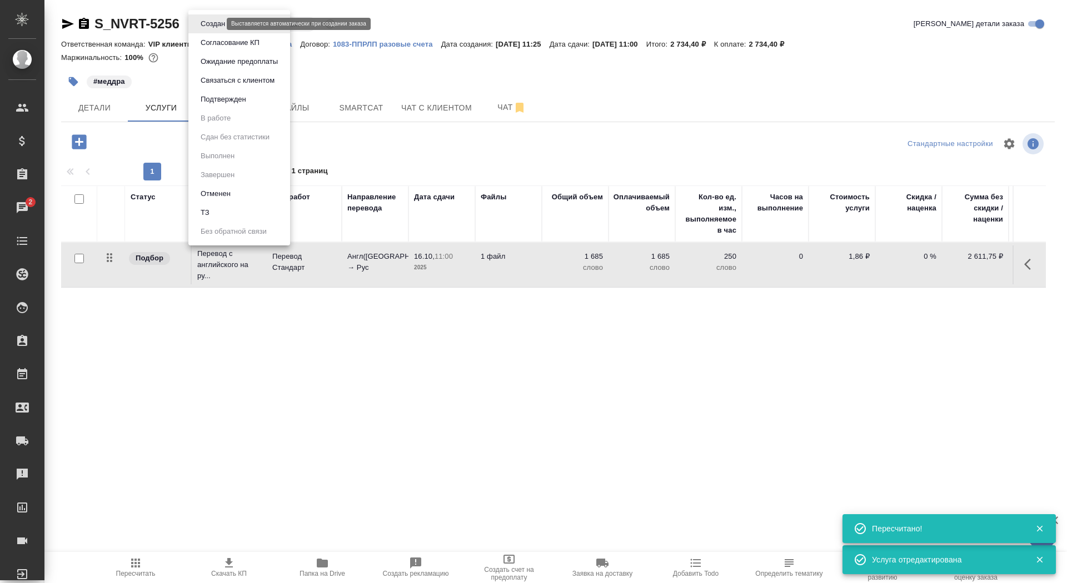
click at [217, 26] on body "🙏 .cls-1 fill:#fff; AWATERA Saydasheva Dilyara Клиенты Спецификации Заказы 2 Ча…" at bounding box center [533, 291] width 1067 height 583
click at [228, 43] on button "Согласование КП" at bounding box center [230, 43] width 66 height 12
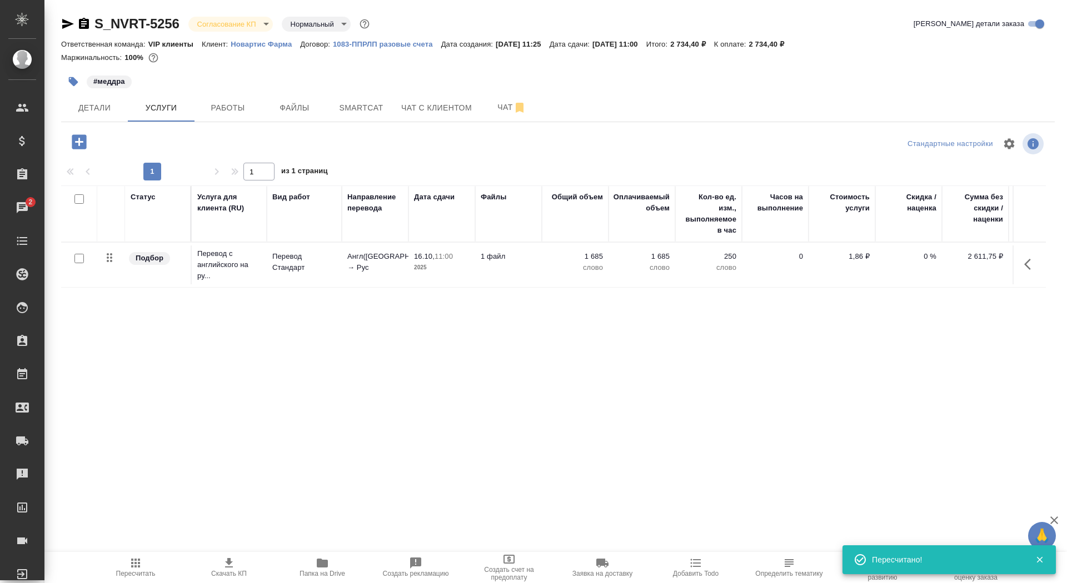
click at [216, 28] on body "🙏 .cls-1 fill:#fff; AWATERA Saydasheva Dilyara Клиенты Спецификации Заказы 2 Ча…" at bounding box center [533, 291] width 1067 height 583
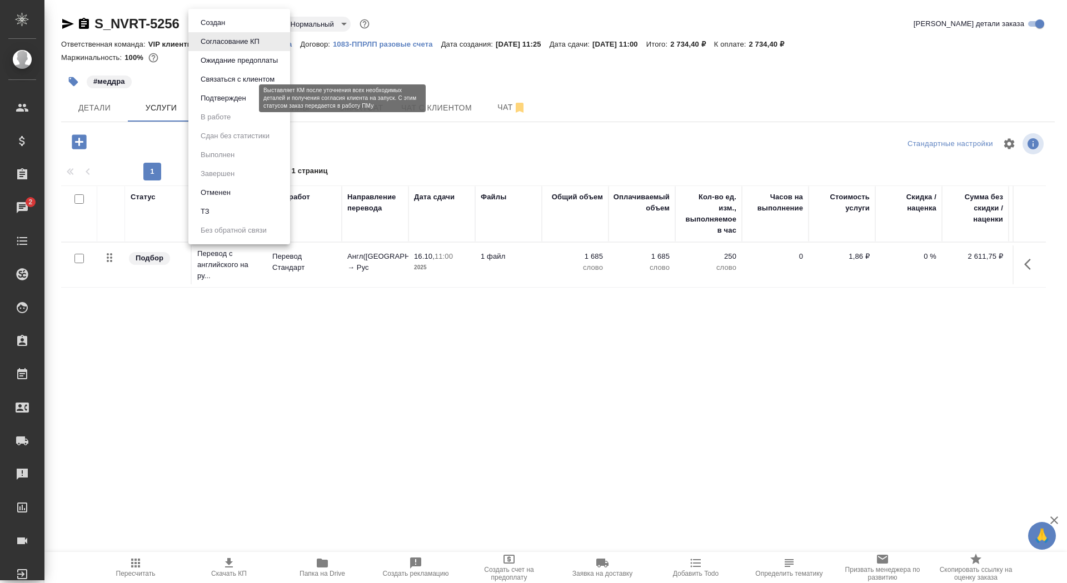
click at [238, 97] on button "Подтвержден" at bounding box center [223, 98] width 52 height 12
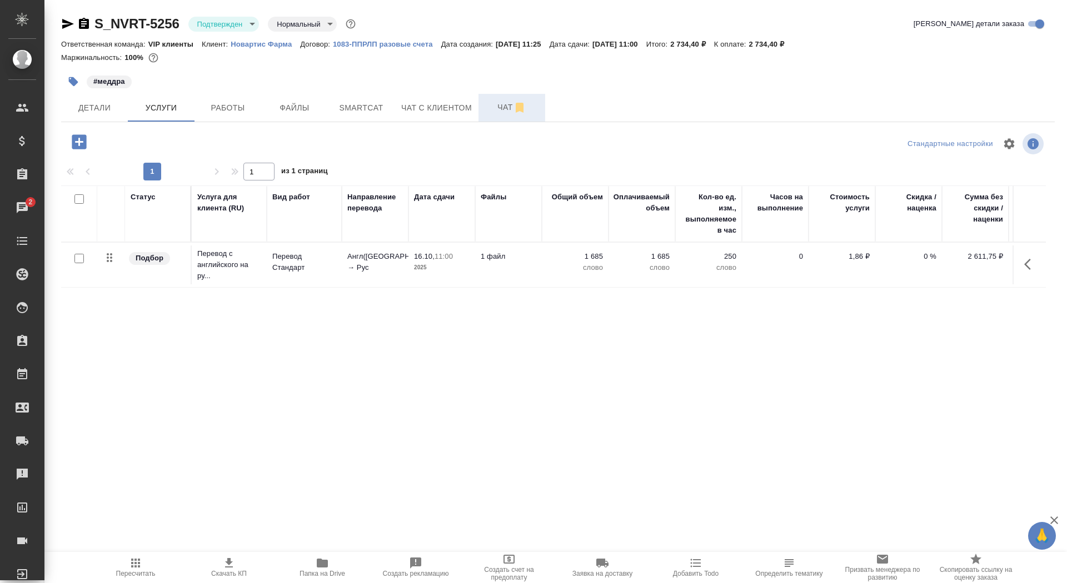
click at [486, 110] on button "Чат" at bounding box center [511, 108] width 67 height 28
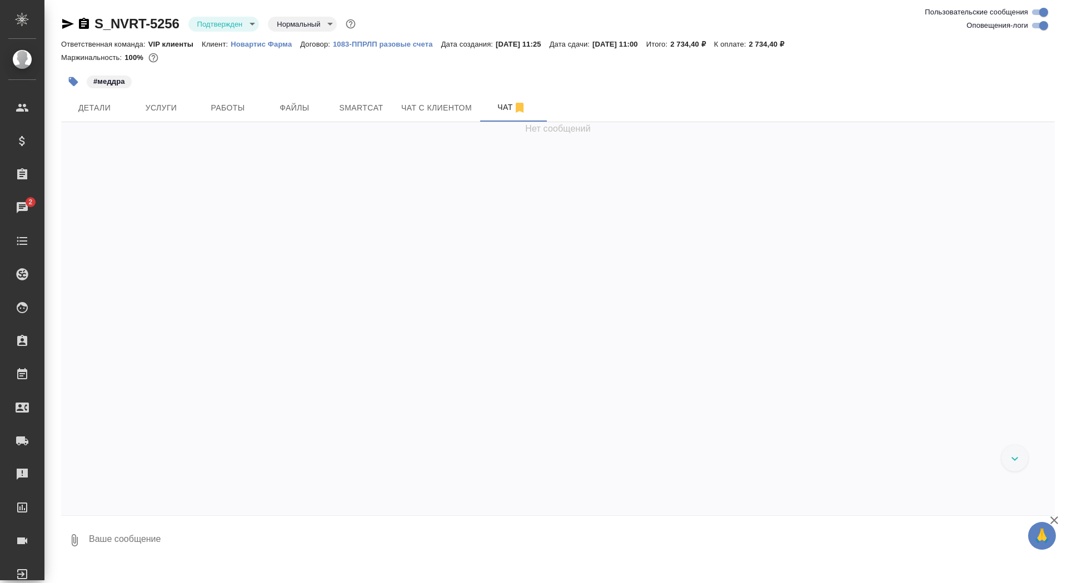
scroll to position [1351, 0]
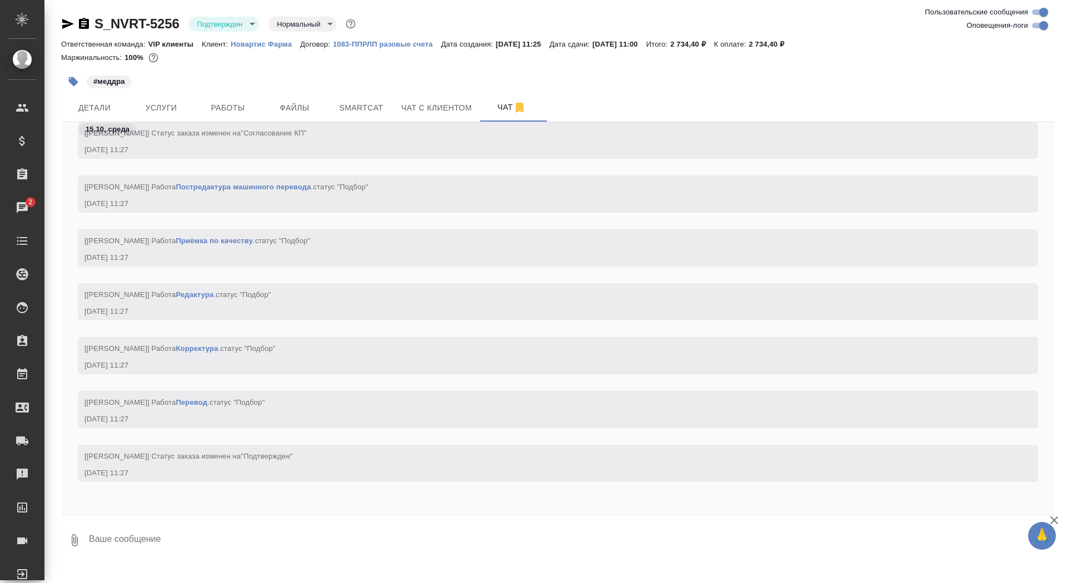
click at [136, 544] on textarea at bounding box center [571, 541] width 967 height 38
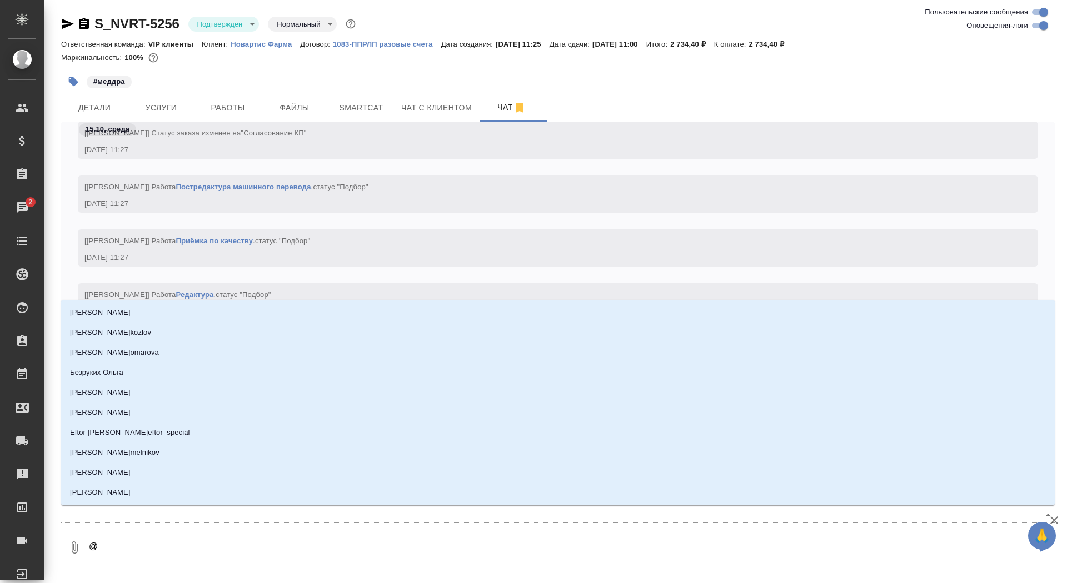
type textarea "@г"
type input "г"
type textarea "@гр"
type input "гр"
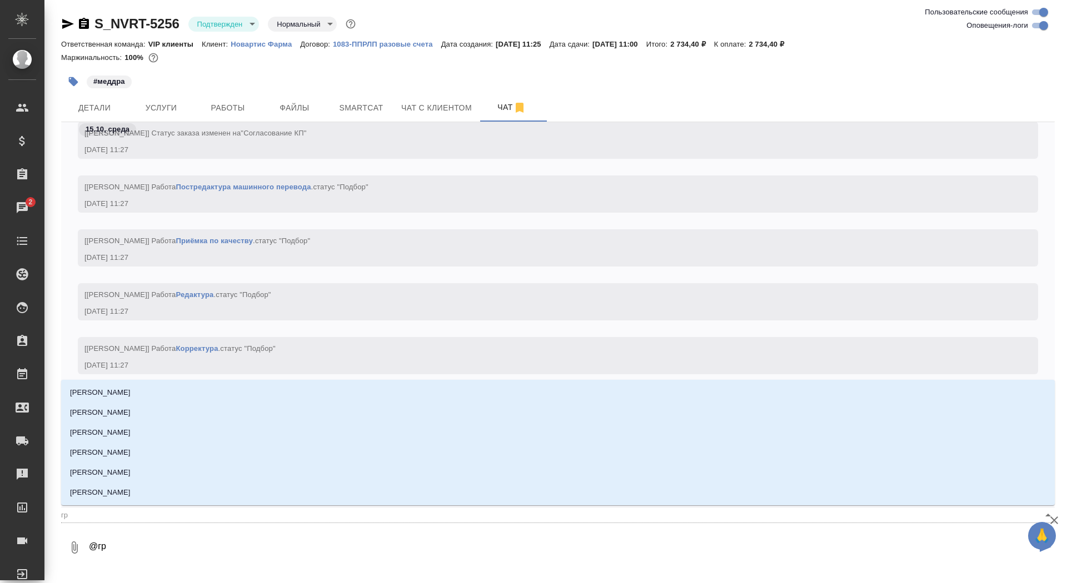
type textarea "@гра"
type input "гра"
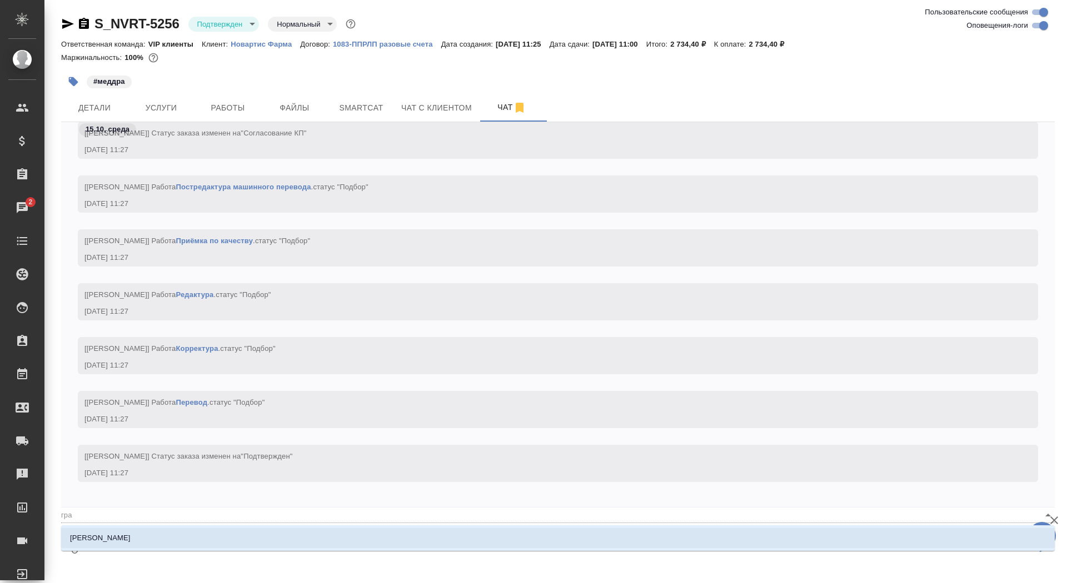
click at [142, 533] on li "[PERSON_NAME]" at bounding box center [557, 538] width 993 height 20
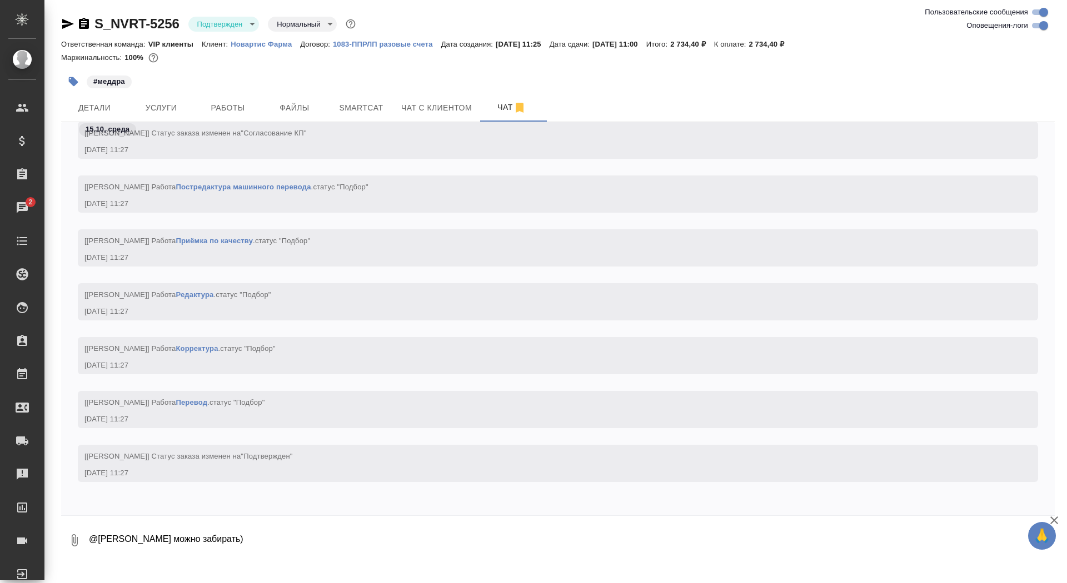
type textarea "@Грабко Мария можно забирать)"
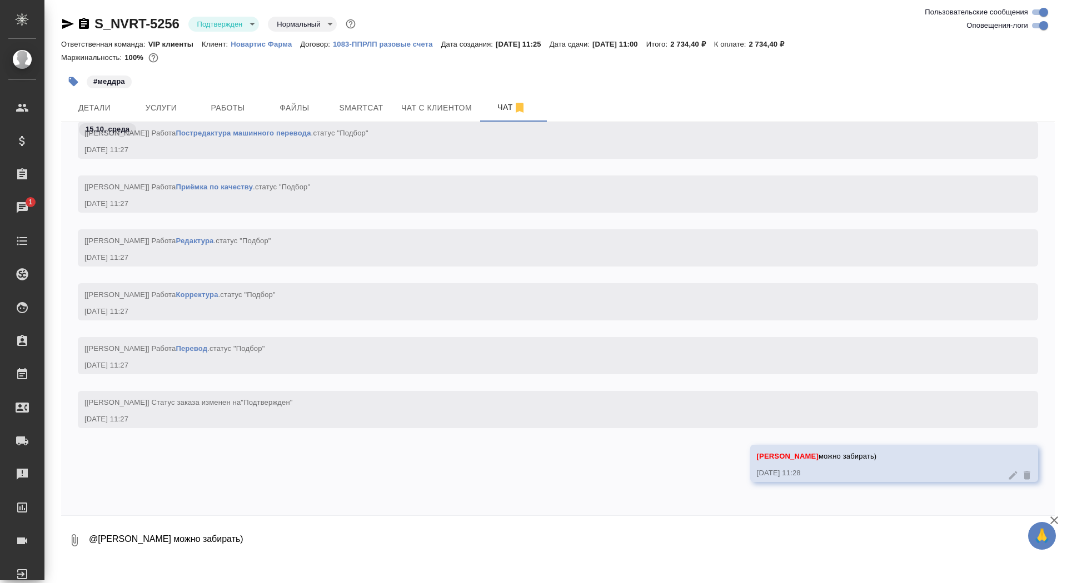
scroll to position [3123, 0]
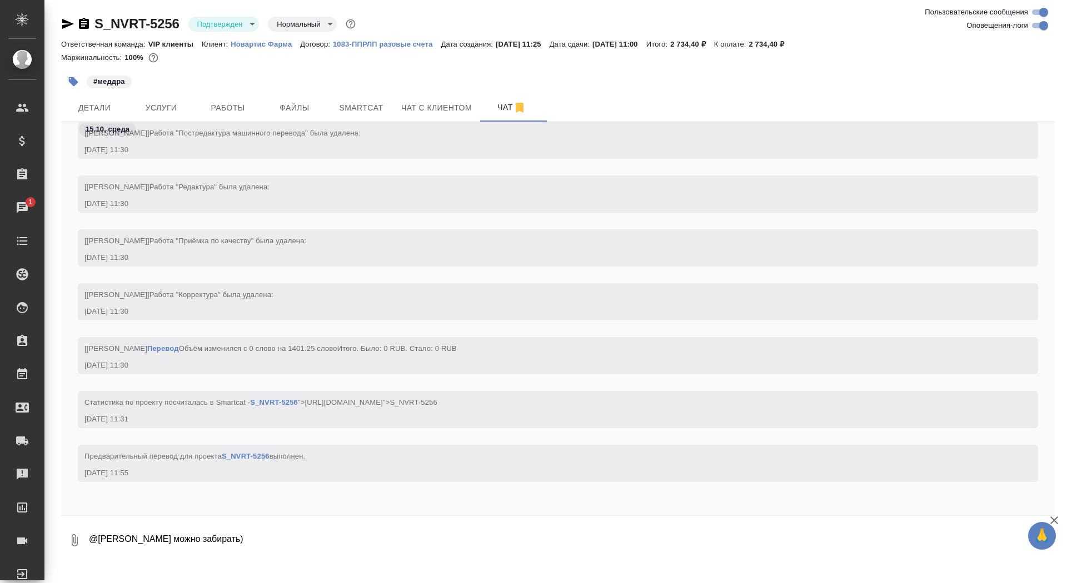
click at [252, 49] on div "Ответственная команда: VIP клиенты Клиент: Новартис Фарма Договор: 1083-ППРЛП р…" at bounding box center [557, 43] width 993 height 13
click at [251, 42] on p "Новартис Фарма" at bounding box center [265, 44] width 69 height 8
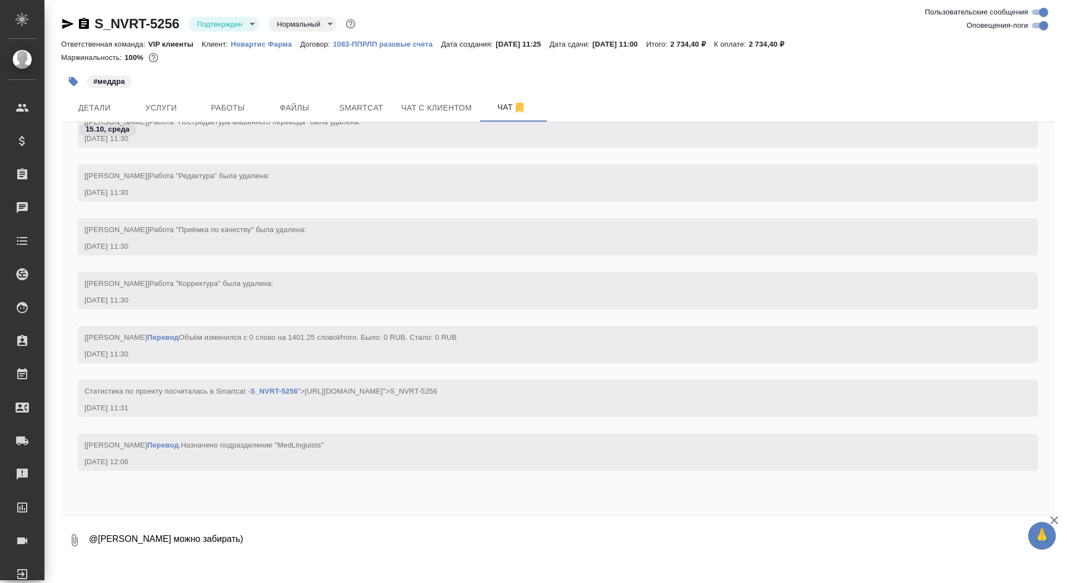
scroll to position [3296, 0]
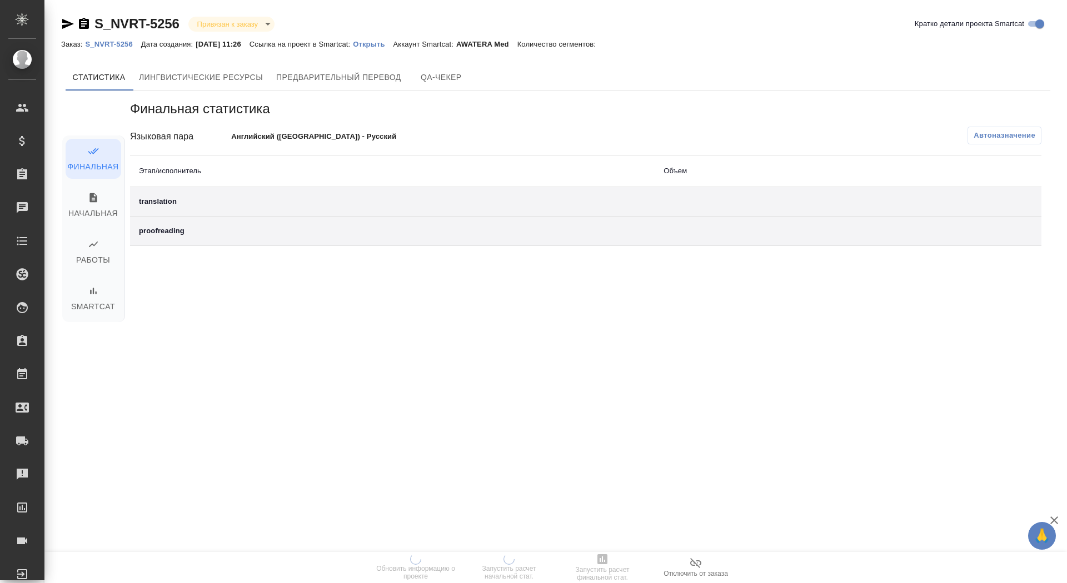
click at [393, 46] on p "Открыть" at bounding box center [373, 44] width 40 height 8
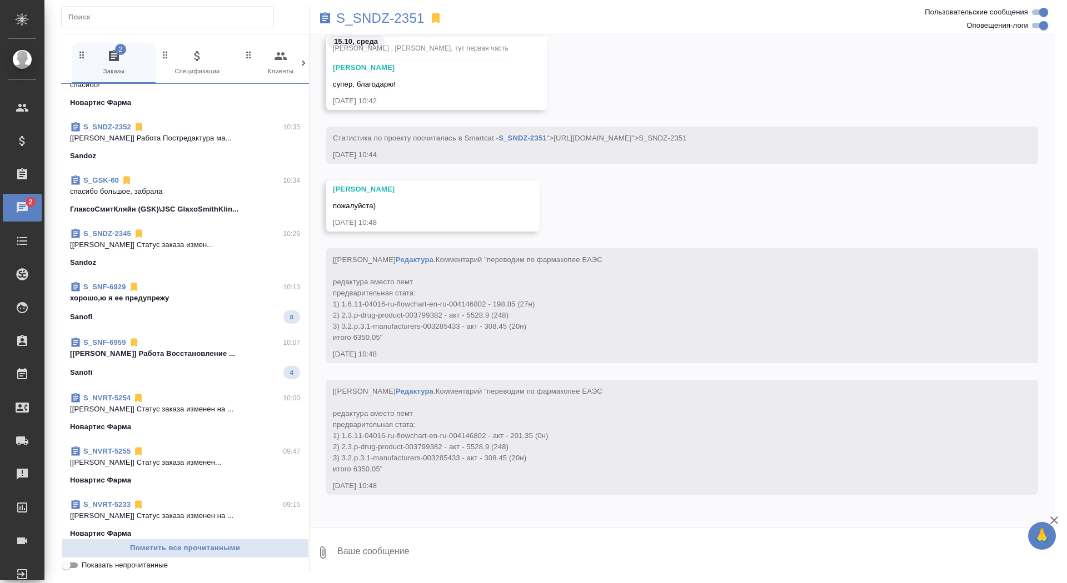
scroll to position [347, 0]
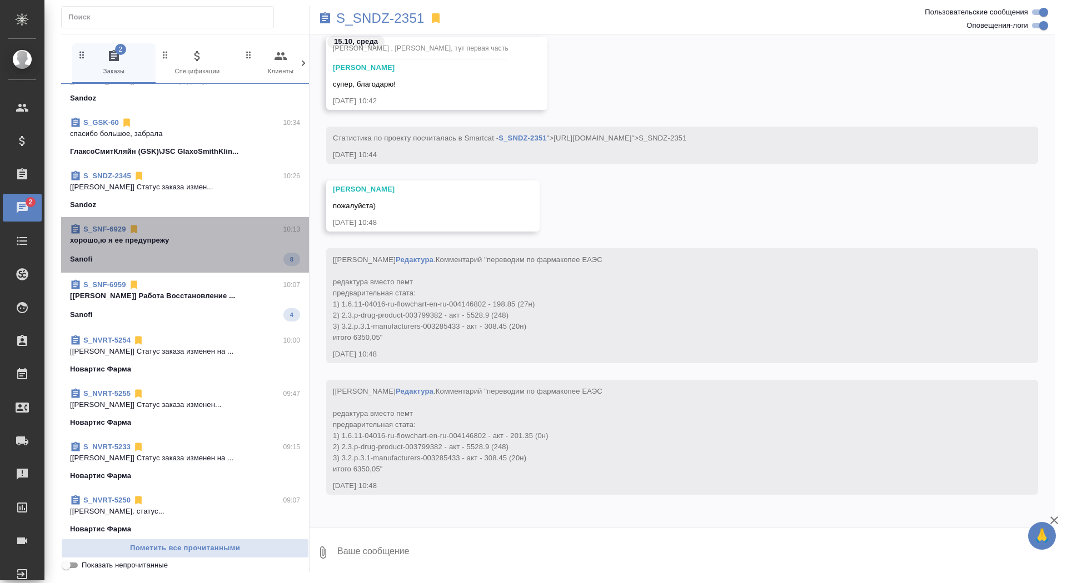
click at [212, 267] on div "S_SNF-6929 10:13 хорошо,ю я ее предупрежу Sanofi 8" at bounding box center [185, 245] width 248 height 56
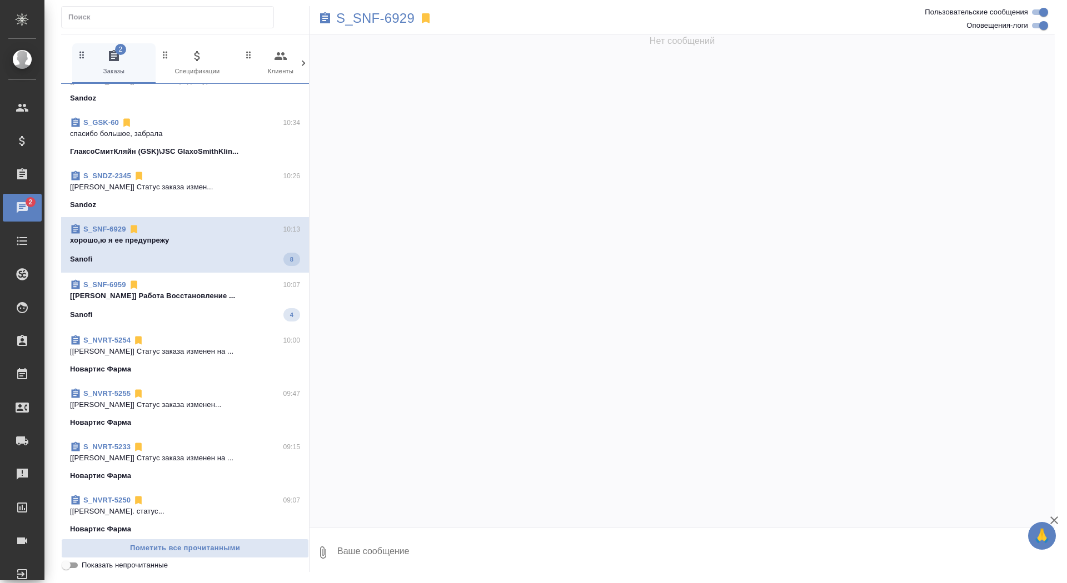
scroll to position [104545, 0]
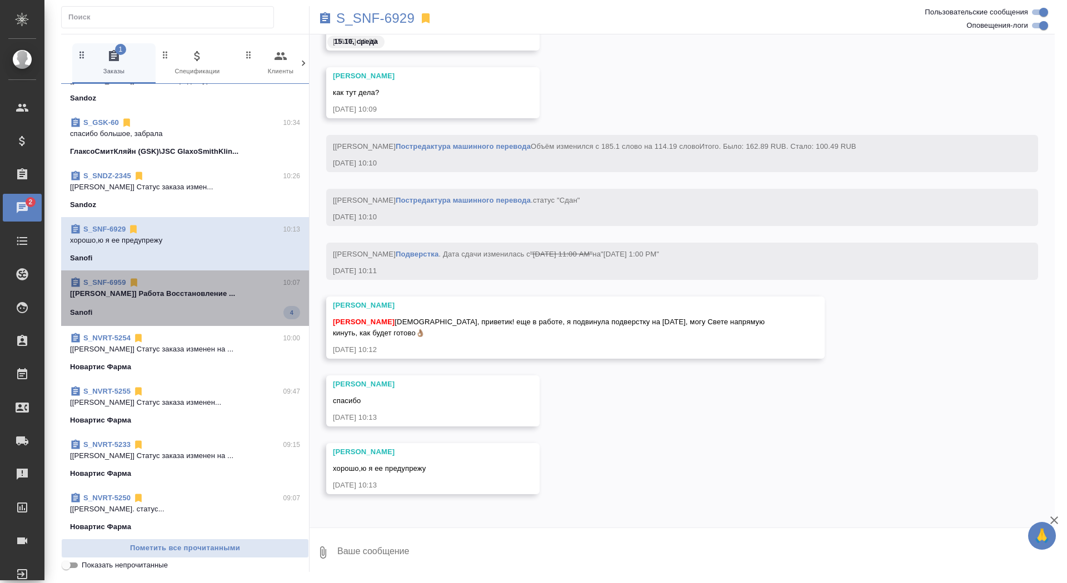
click at [211, 284] on div "S_SNF-6959 10:07" at bounding box center [185, 282] width 230 height 11
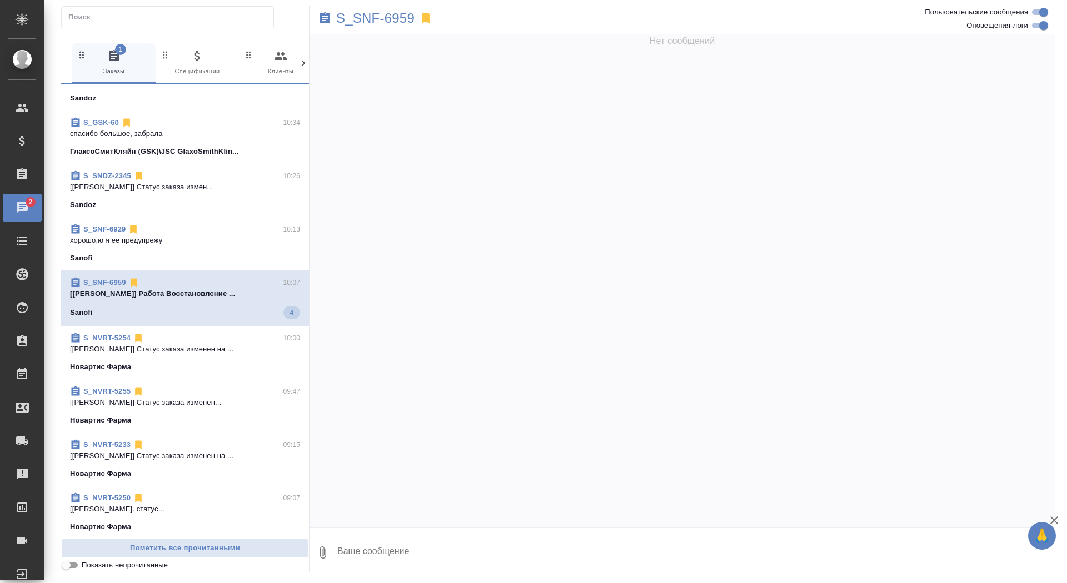
scroll to position [57810, 0]
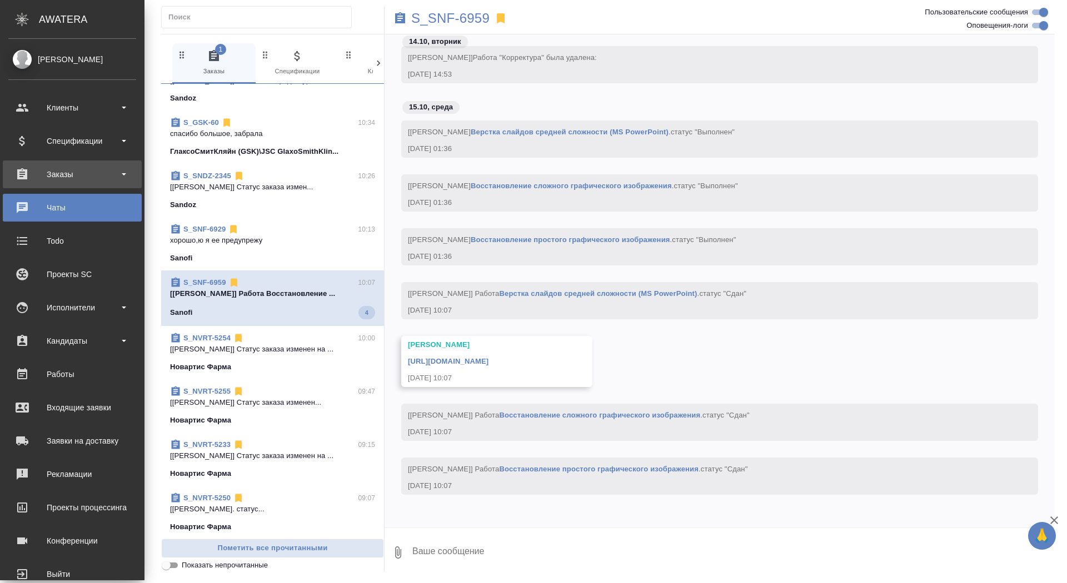
click at [24, 179] on div "Заказы" at bounding box center [72, 174] width 128 height 17
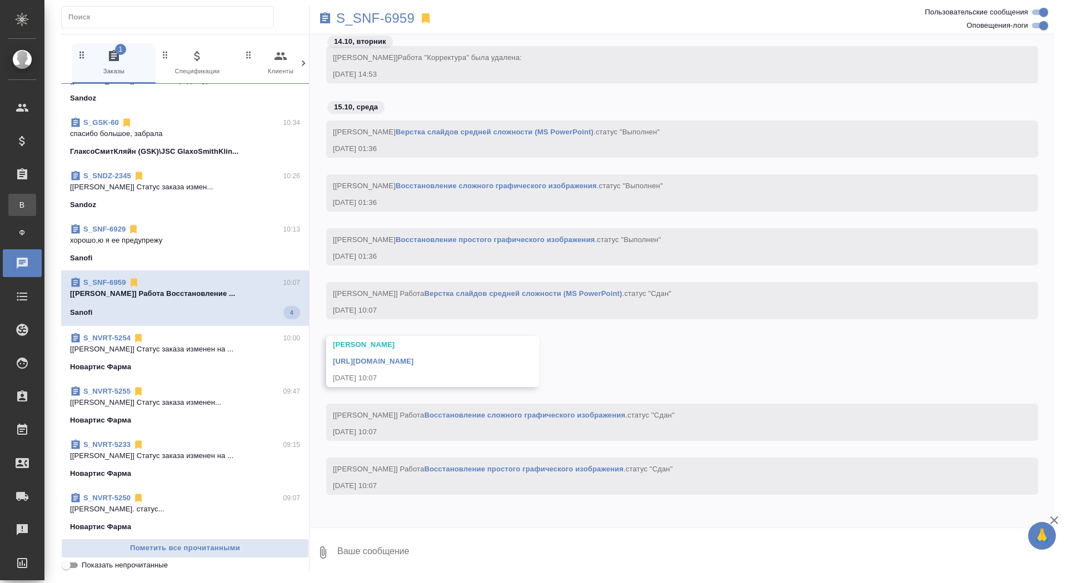
click at [17, 202] on div "Все заказы" at bounding box center [8, 204] width 17 height 11
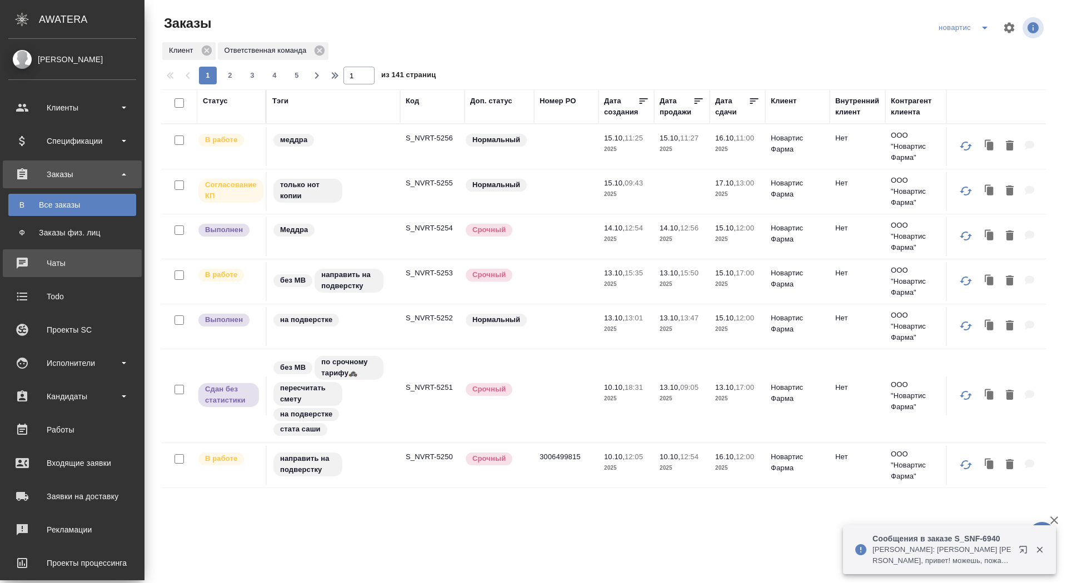
click at [14, 256] on div "Чаты" at bounding box center [72, 263] width 128 height 17
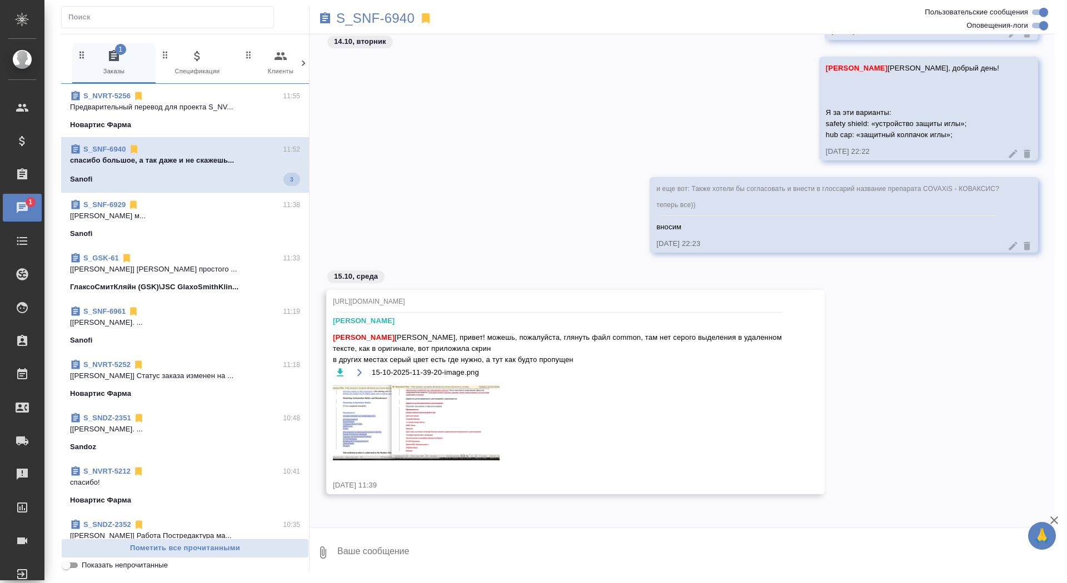
scroll to position [51411, 0]
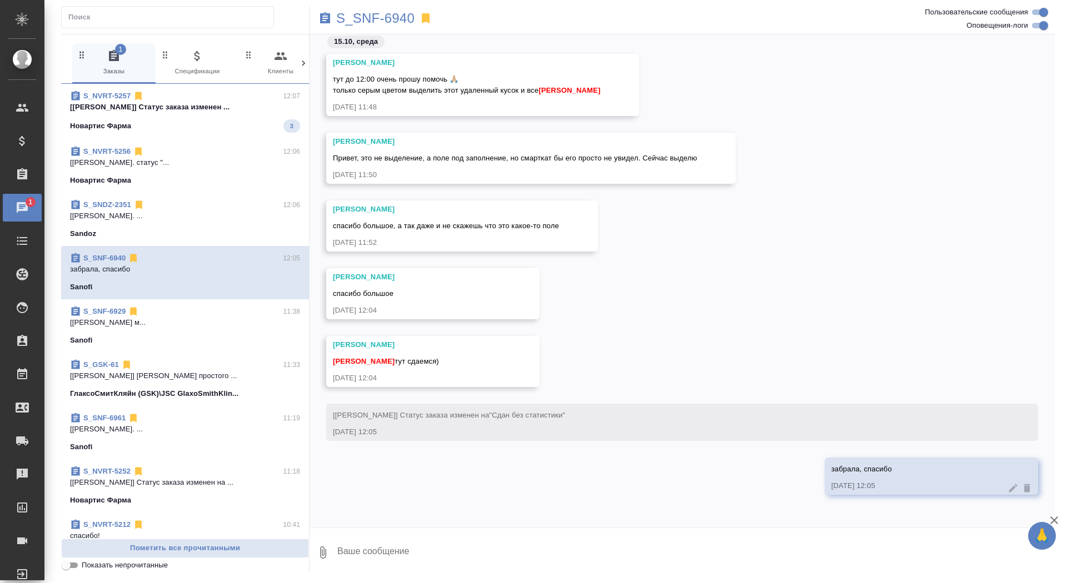
click at [229, 108] on p "[Петрова Валерия] Статус заказа изменен ..." at bounding box center [185, 107] width 230 height 11
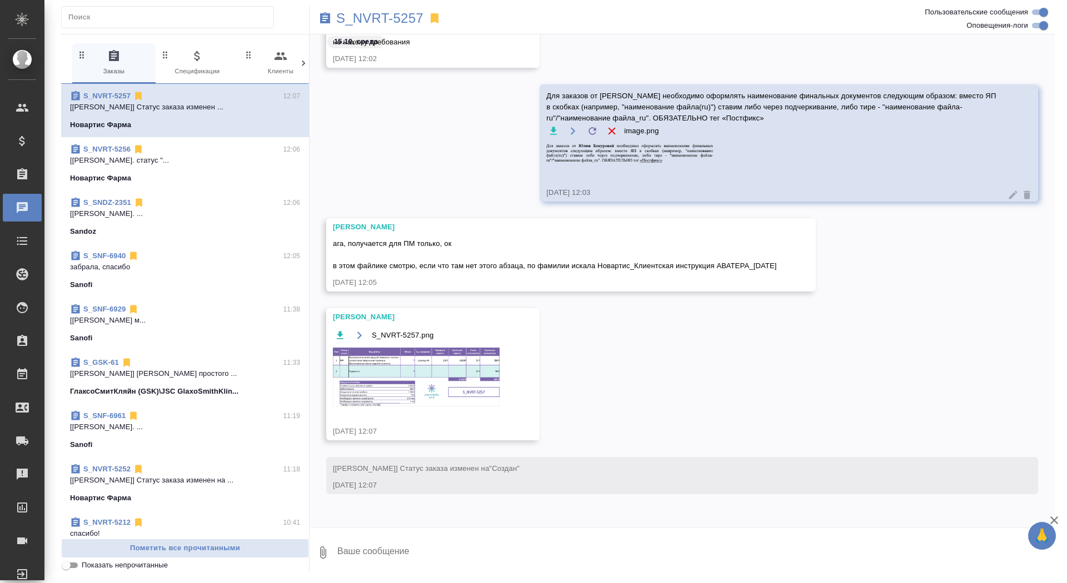
scroll to position [2199, 0]
click at [445, 361] on img at bounding box center [416, 377] width 167 height 59
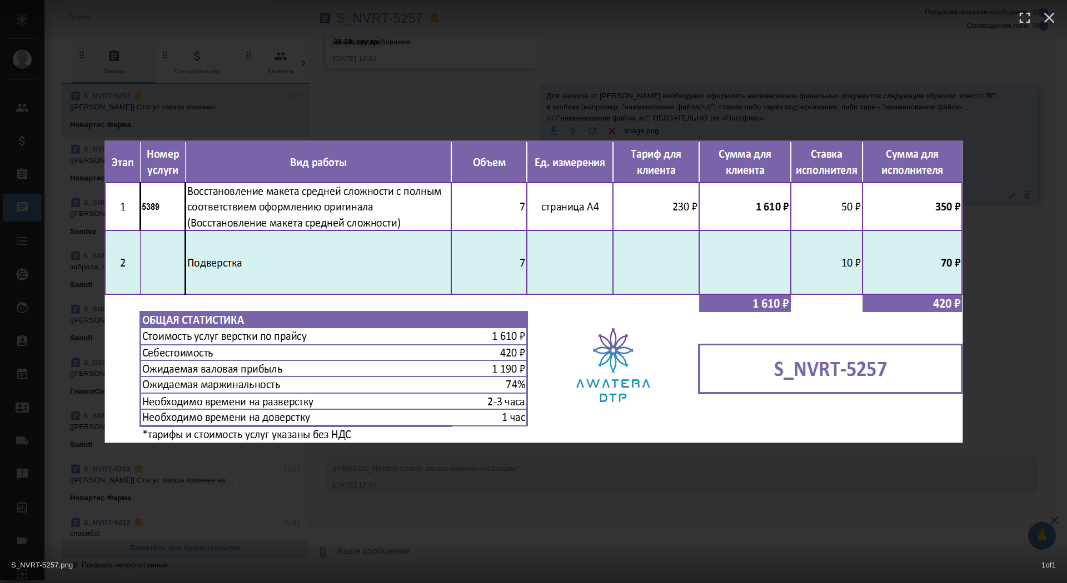
click at [427, 480] on div "S_NVRT-5257.png 1 of 1" at bounding box center [533, 291] width 1067 height 583
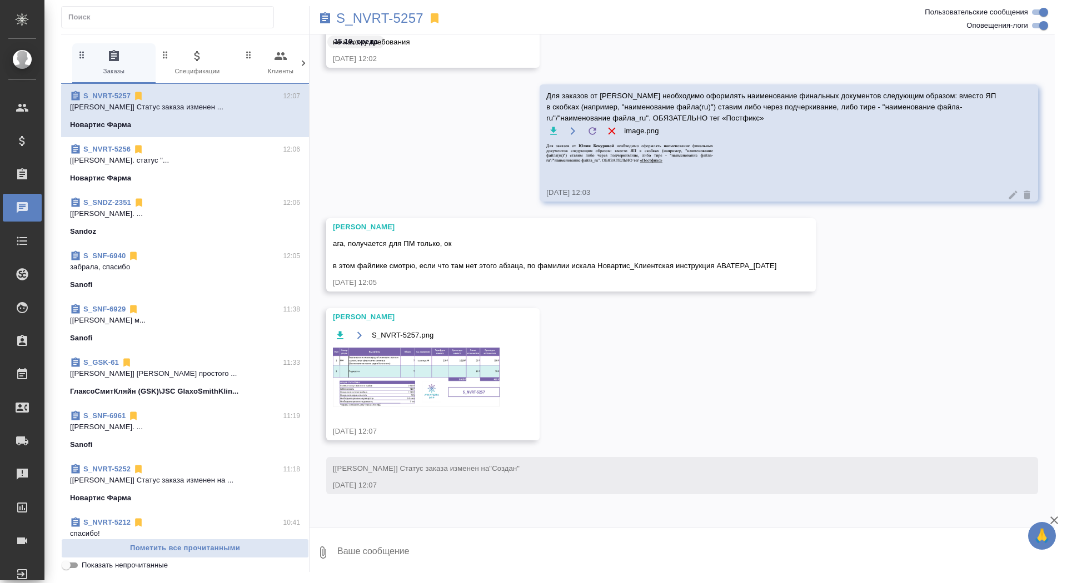
click at [413, 550] on textarea at bounding box center [695, 553] width 718 height 38
type textarea "спасибо"
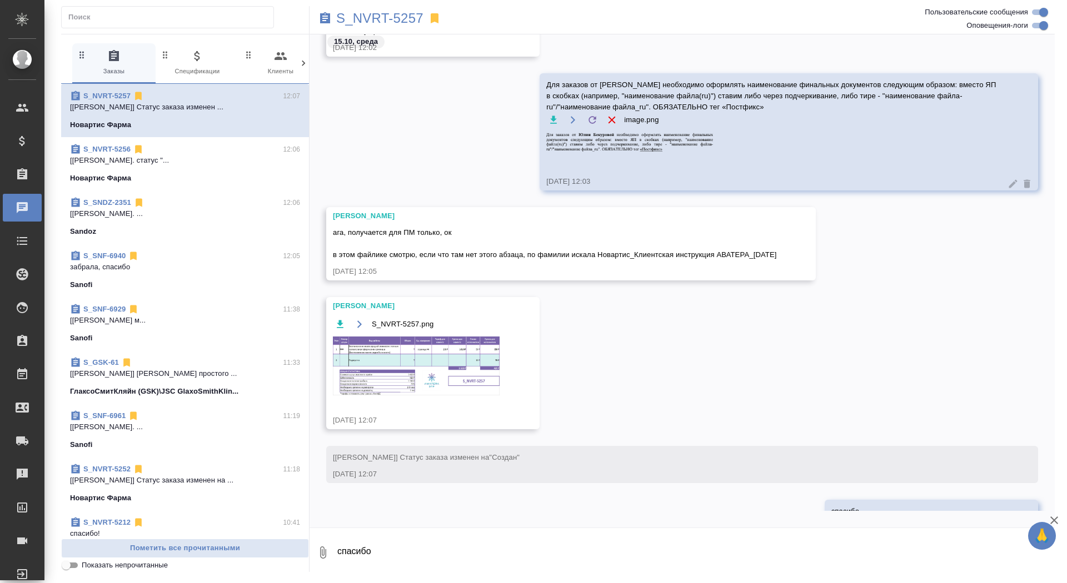
scroll to position [2253, 0]
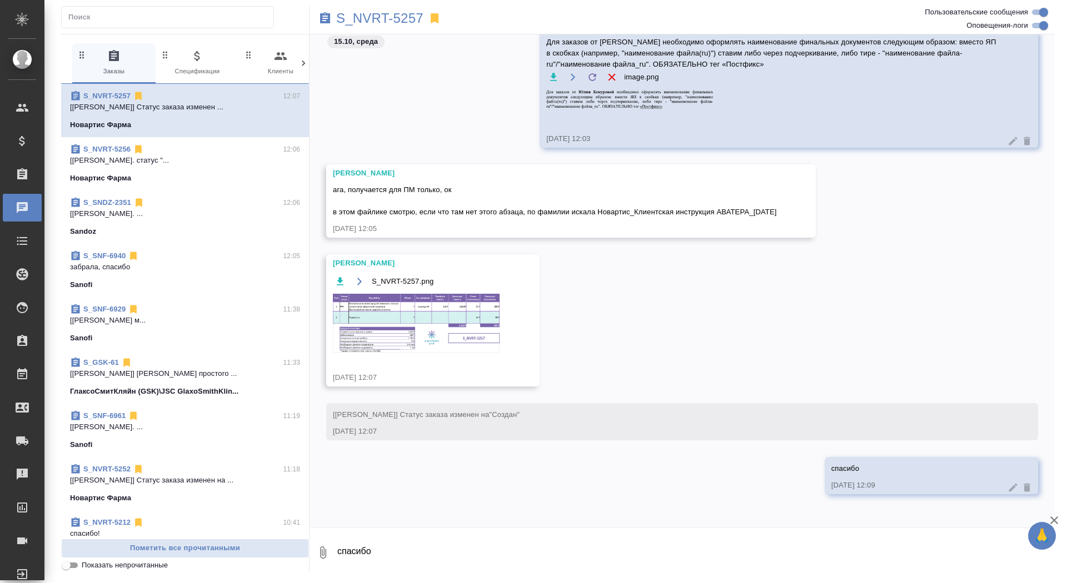
click at [388, 326] on img at bounding box center [416, 323] width 167 height 59
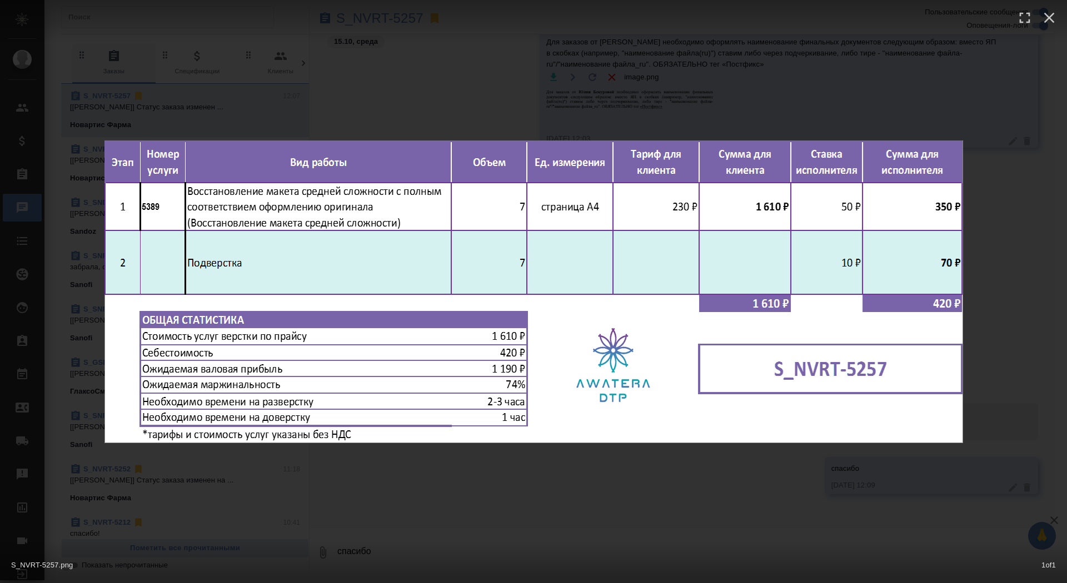
click at [480, 18] on div at bounding box center [533, 21] width 1067 height 42
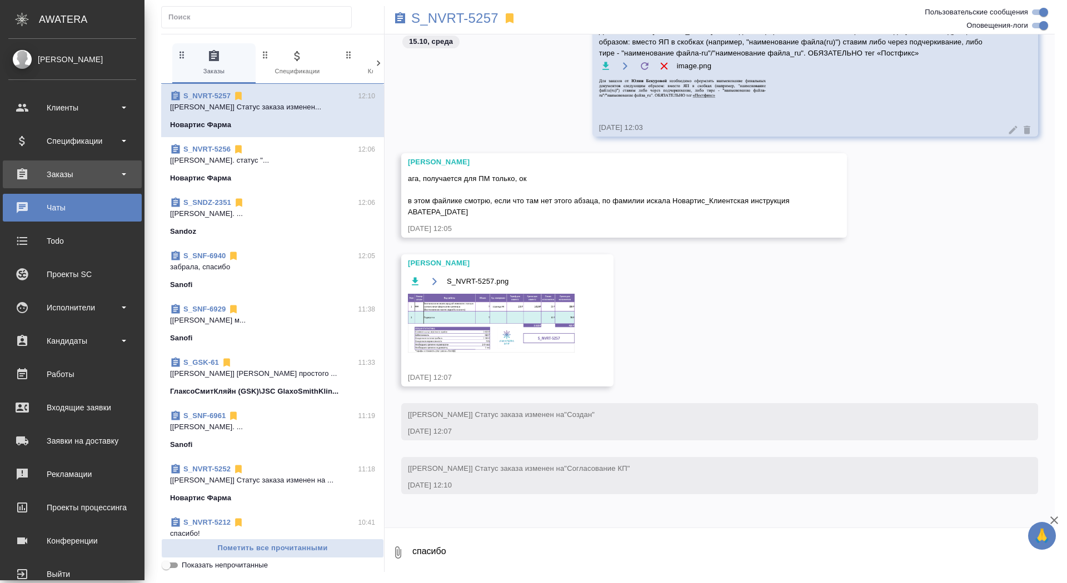
click at [27, 177] on div "Заказы" at bounding box center [72, 174] width 128 height 17
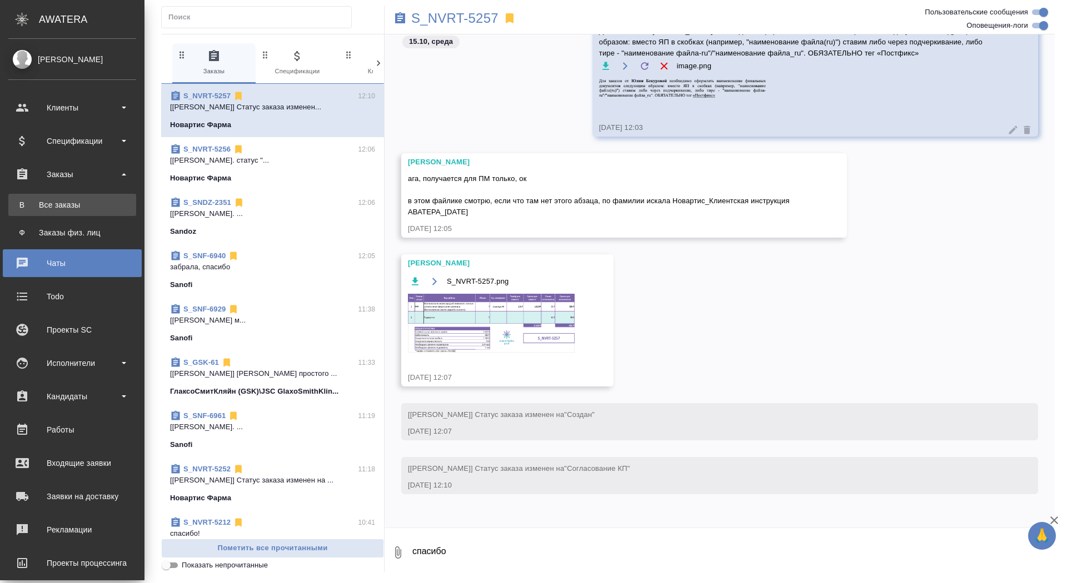
drag, startPoint x: 27, startPoint y: 186, endPoint x: 27, endPoint y: 208, distance: 22.2
click at [27, 208] on div "Все заказы" at bounding box center [72, 204] width 117 height 11
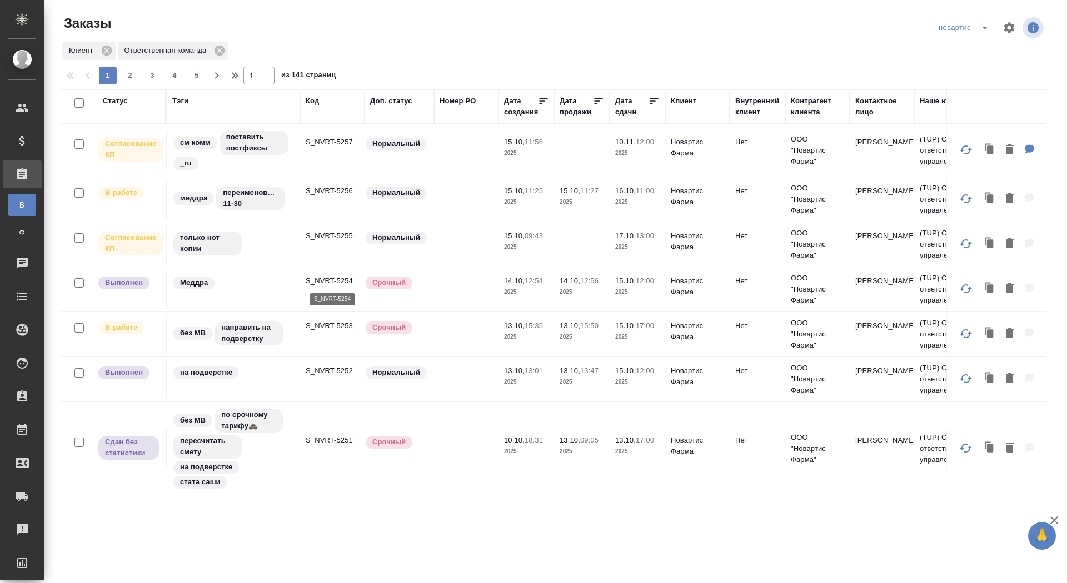
click at [340, 277] on p "S_NVRT-5254" at bounding box center [332, 281] width 53 height 11
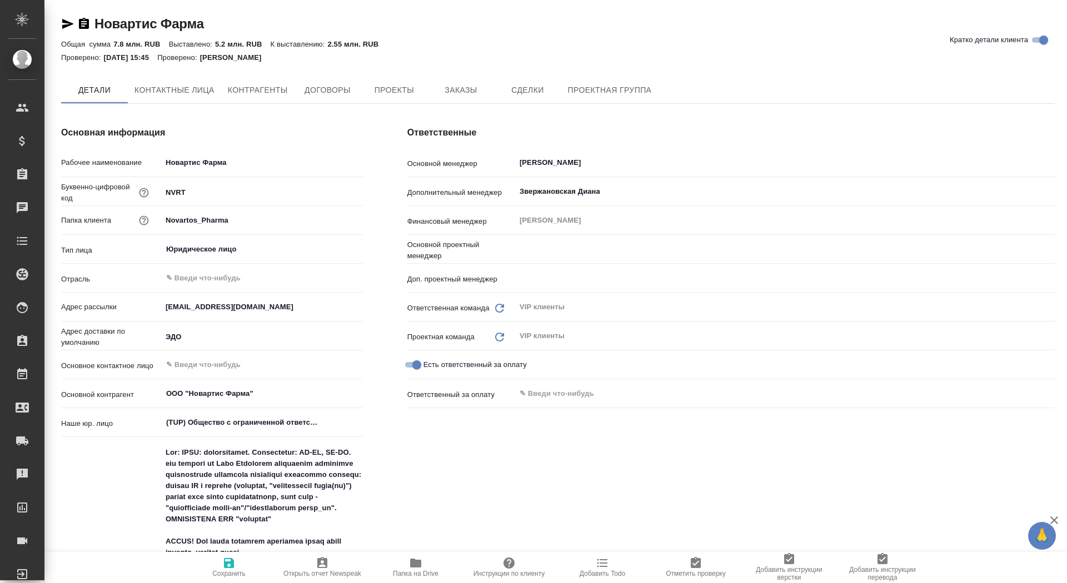
type input "[PERSON_NAME]"
click at [444, 99] on button "Заказы" at bounding box center [460, 91] width 67 height 28
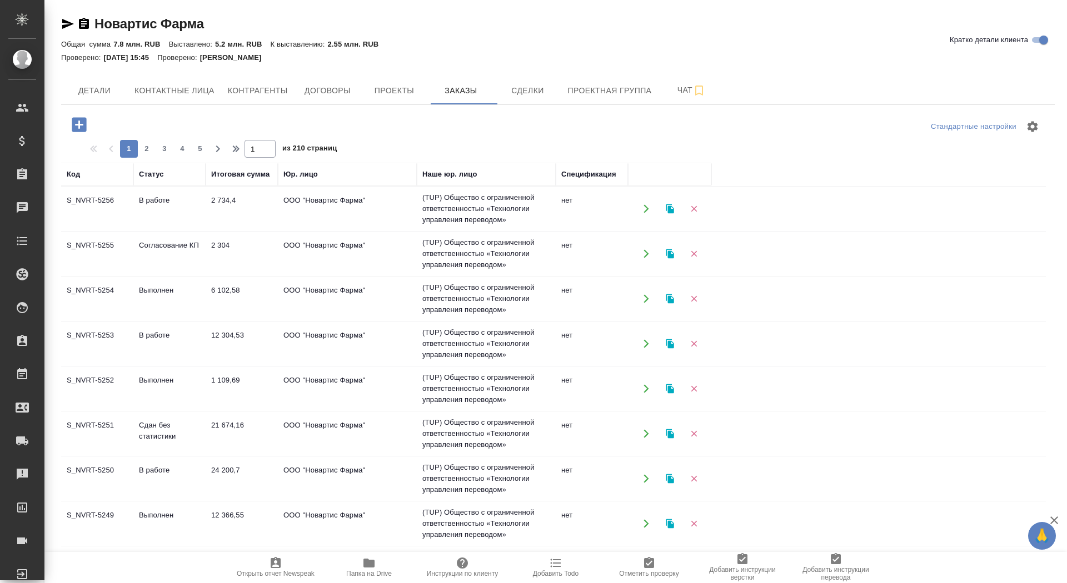
click at [81, 120] on icon "button" at bounding box center [79, 124] width 14 height 14
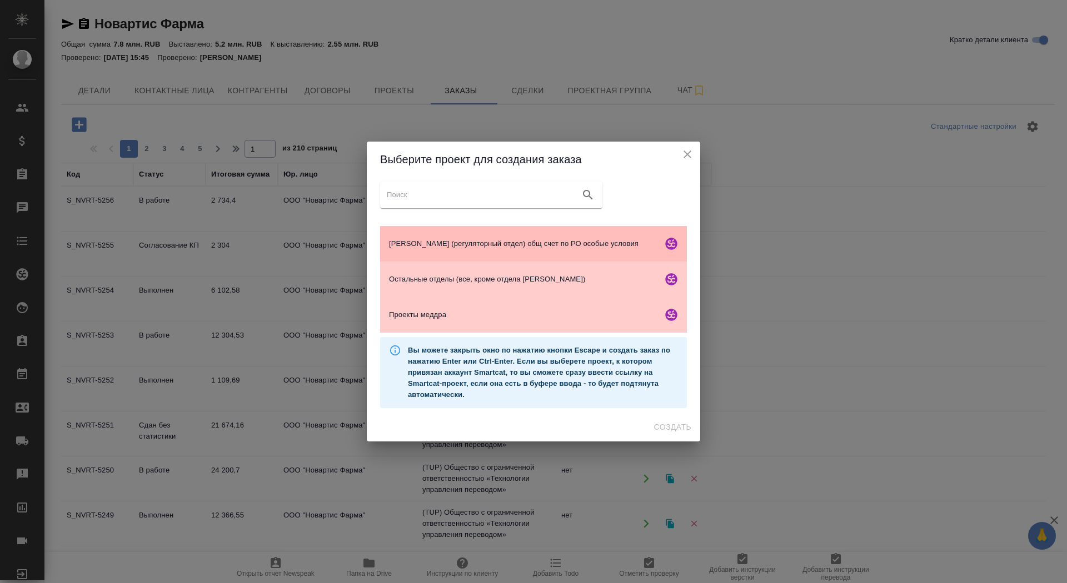
click at [447, 254] on div "[PERSON_NAME] (регуляторный отдел) общ счет по РО особые условия" at bounding box center [533, 244] width 307 height 36
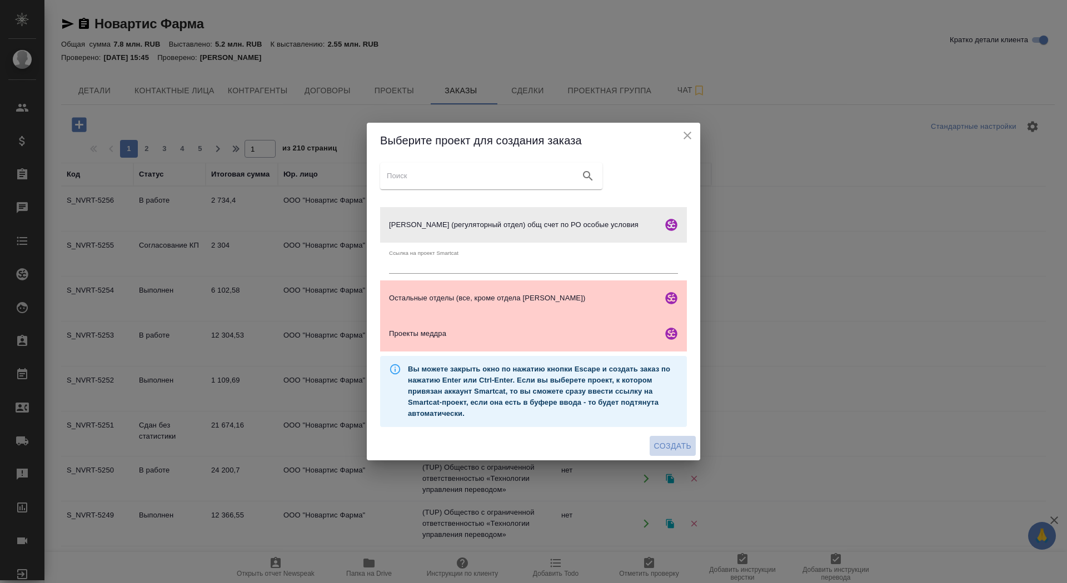
click at [682, 442] on span "Создать" at bounding box center [672, 446] width 37 height 14
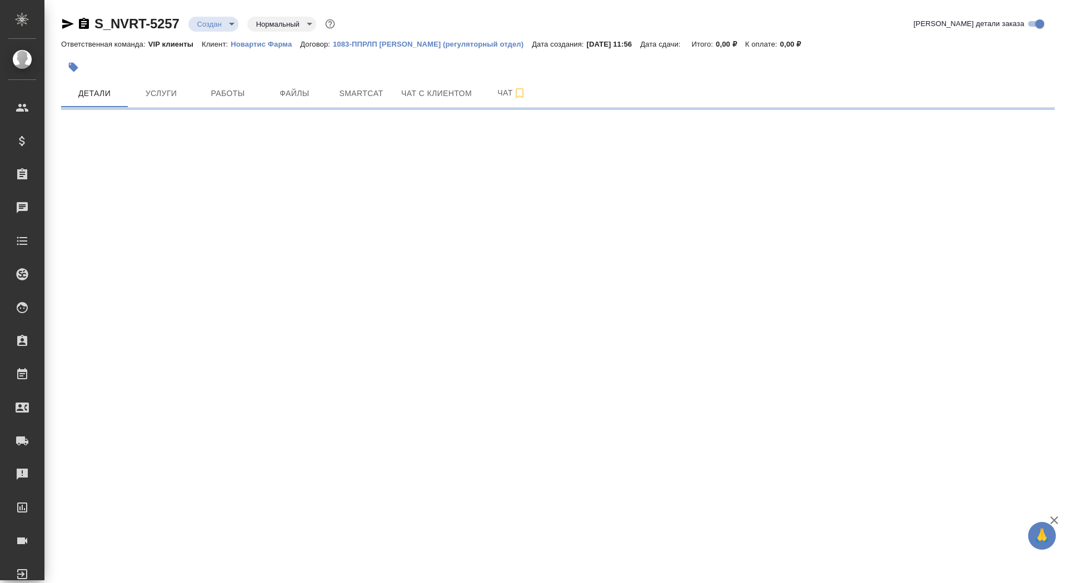
select select "RU"
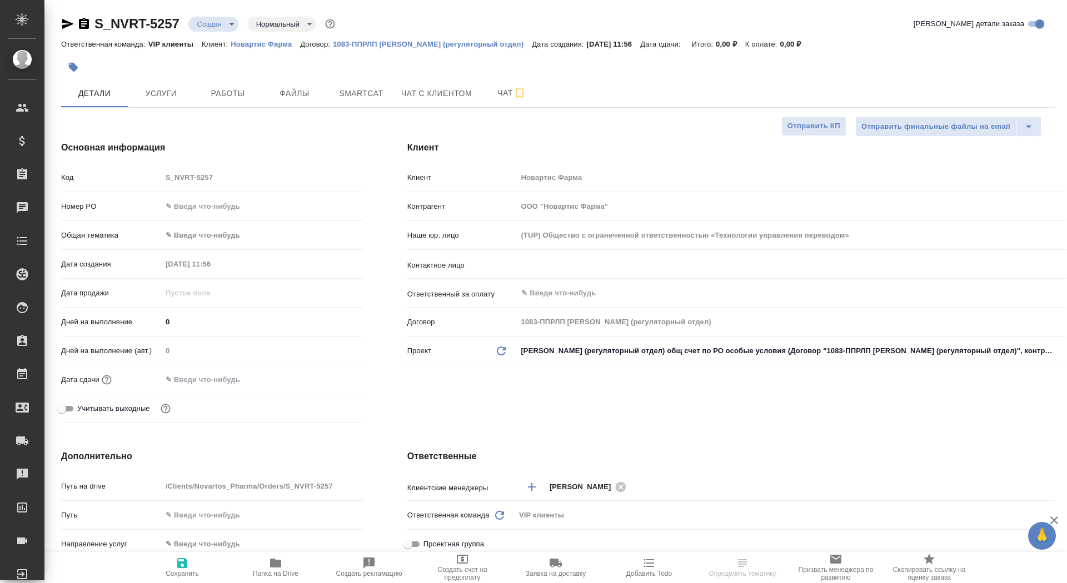
type textarea "x"
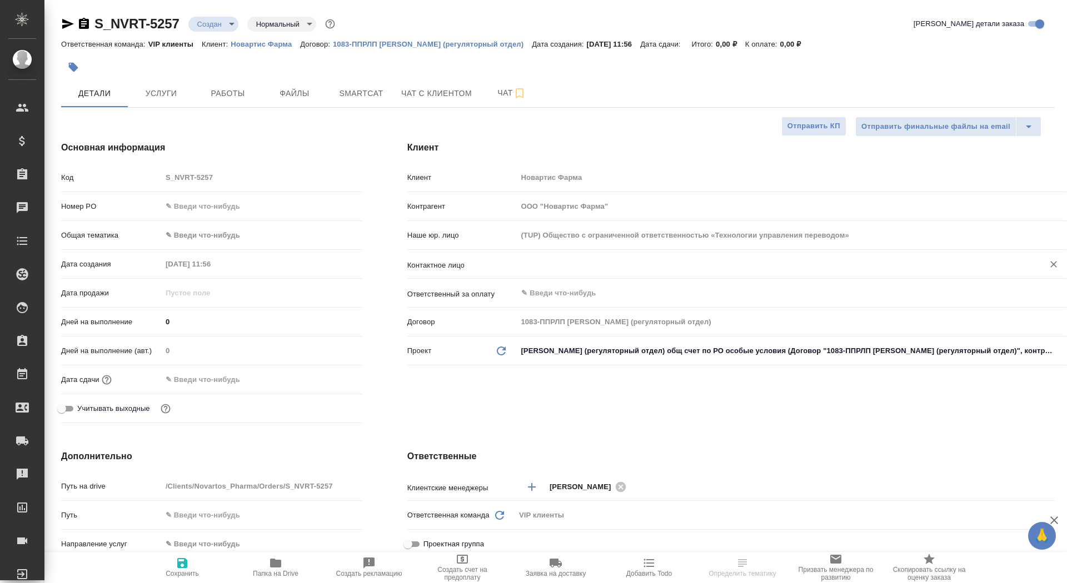
type textarea "x"
click at [544, 273] on div "​" at bounding box center [791, 264] width 549 height 20
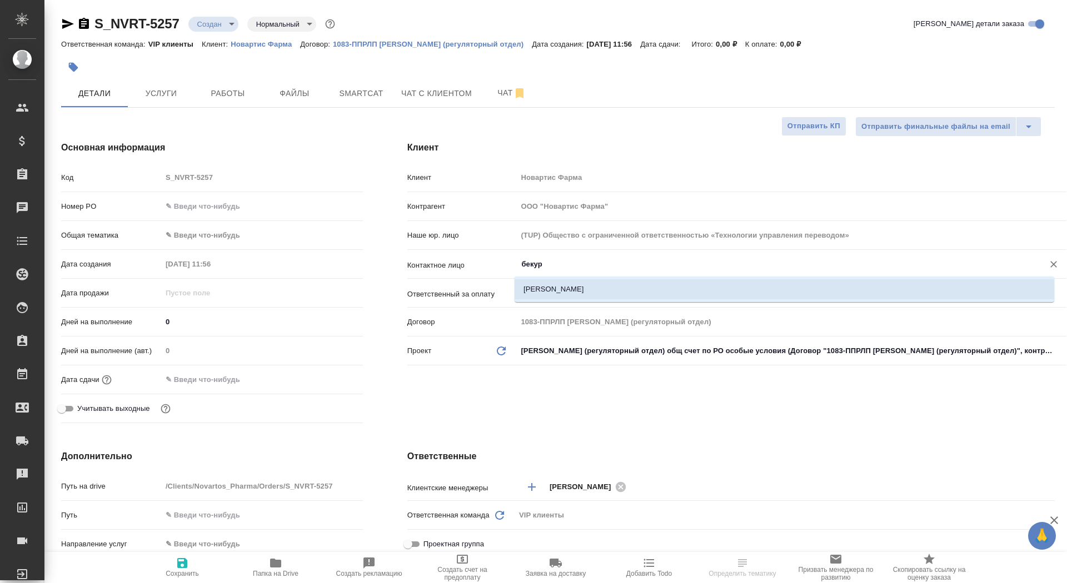
click at [591, 291] on li "Бекурова Юлия" at bounding box center [783, 289] width 539 height 20
type input "Бекурова Юлия"
type textarea "x"
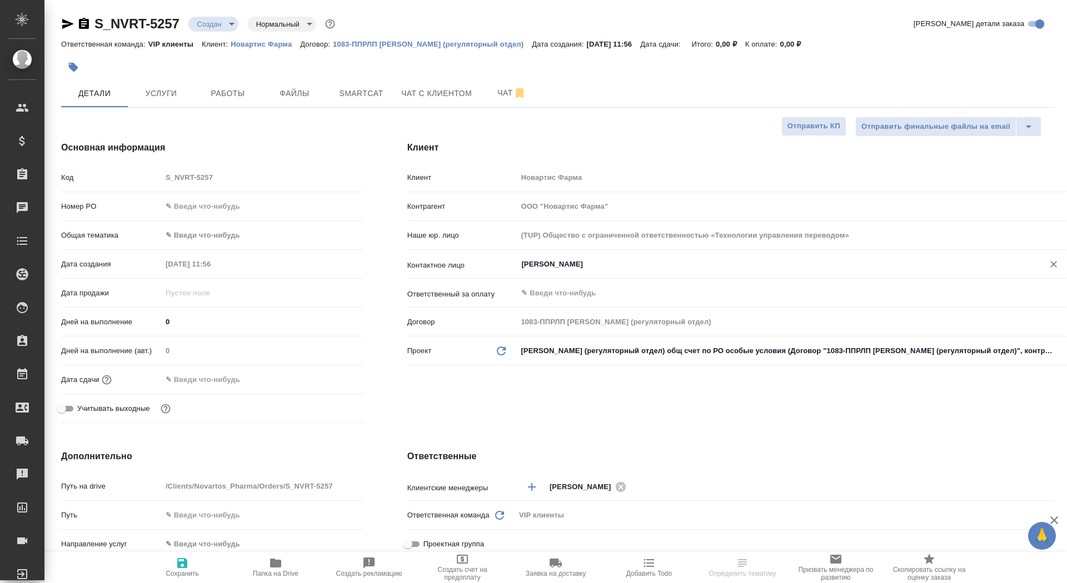
type input "Бекурова Юлия"
click at [173, 558] on span "Сохранить" at bounding box center [182, 567] width 80 height 21
type textarea "x"
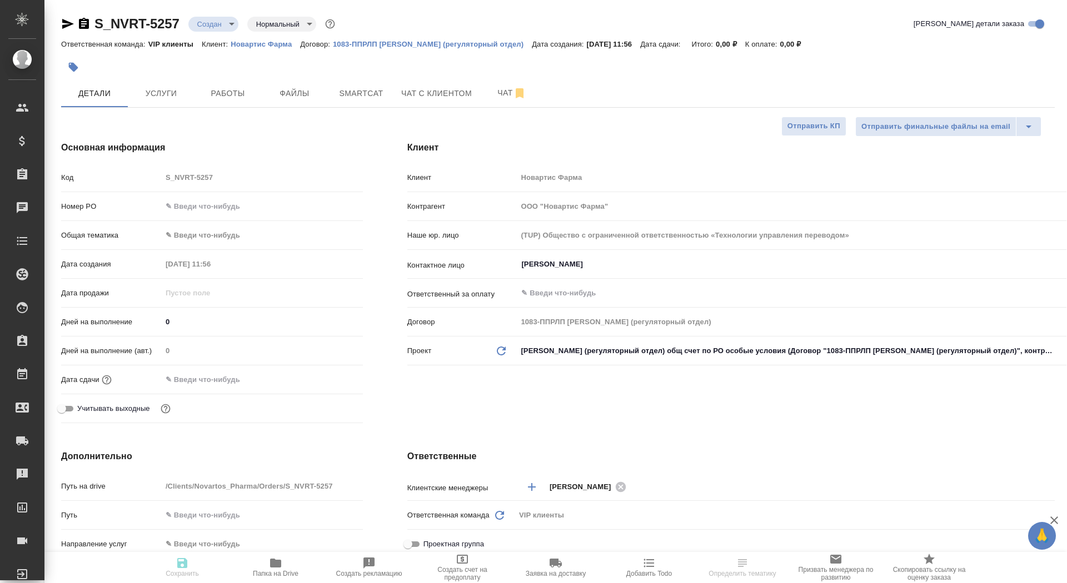
type textarea "x"
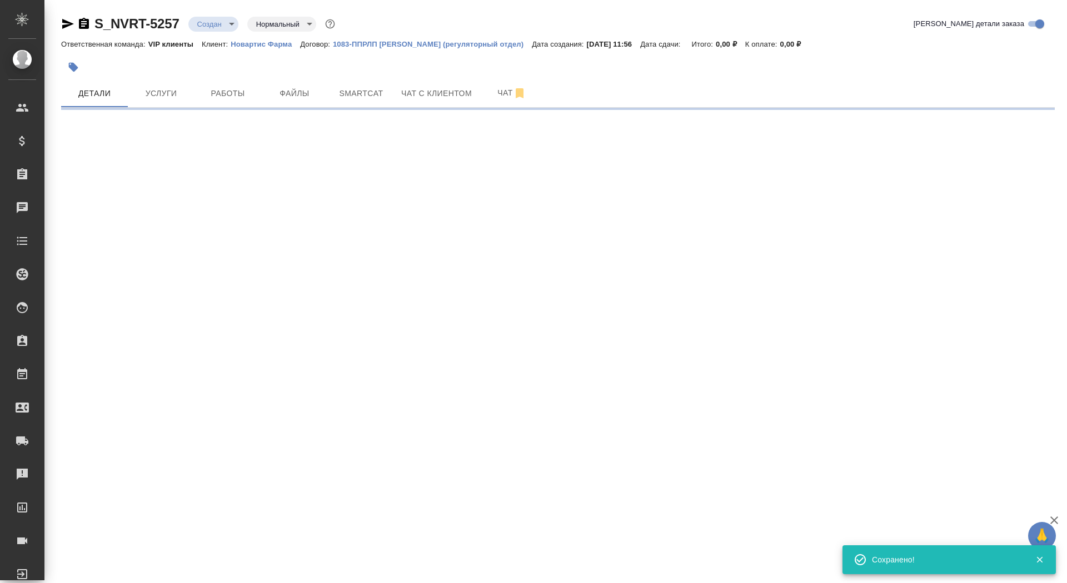
select select "RU"
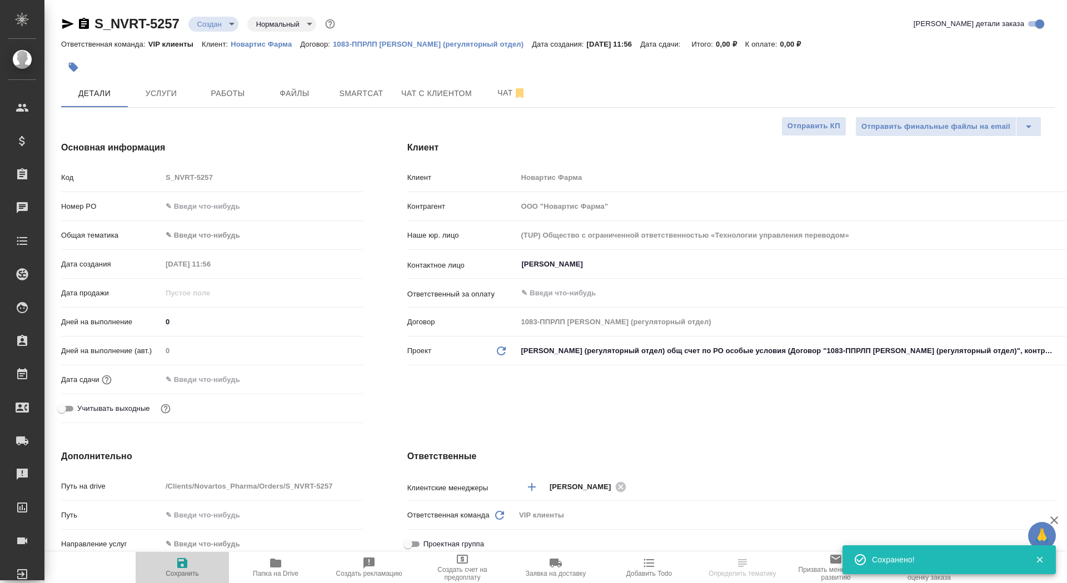
type textarea "x"
click at [176, 561] on icon "button" at bounding box center [182, 563] width 13 height 13
type textarea "x"
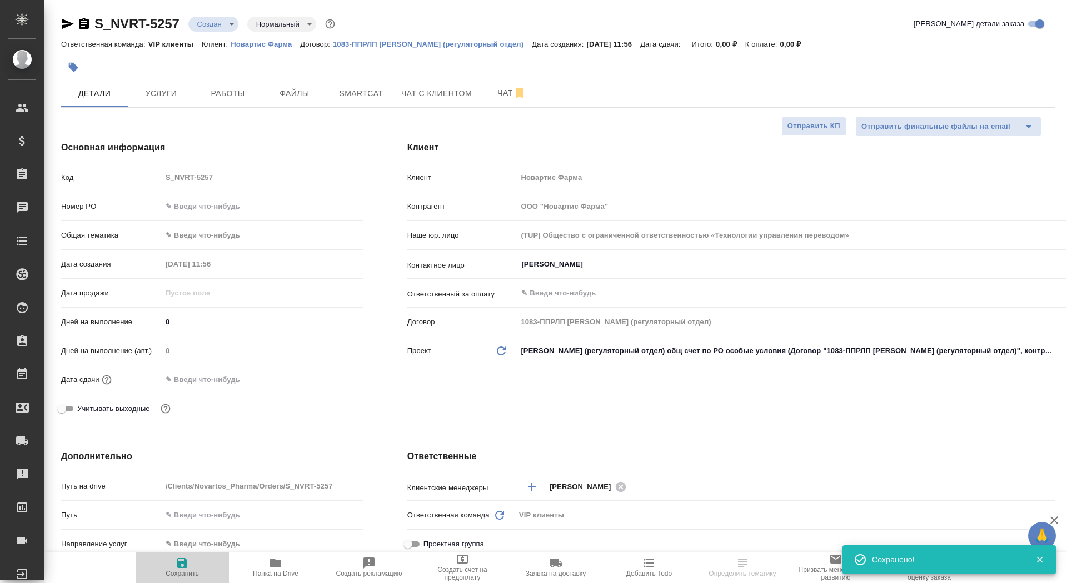
type textarea "x"
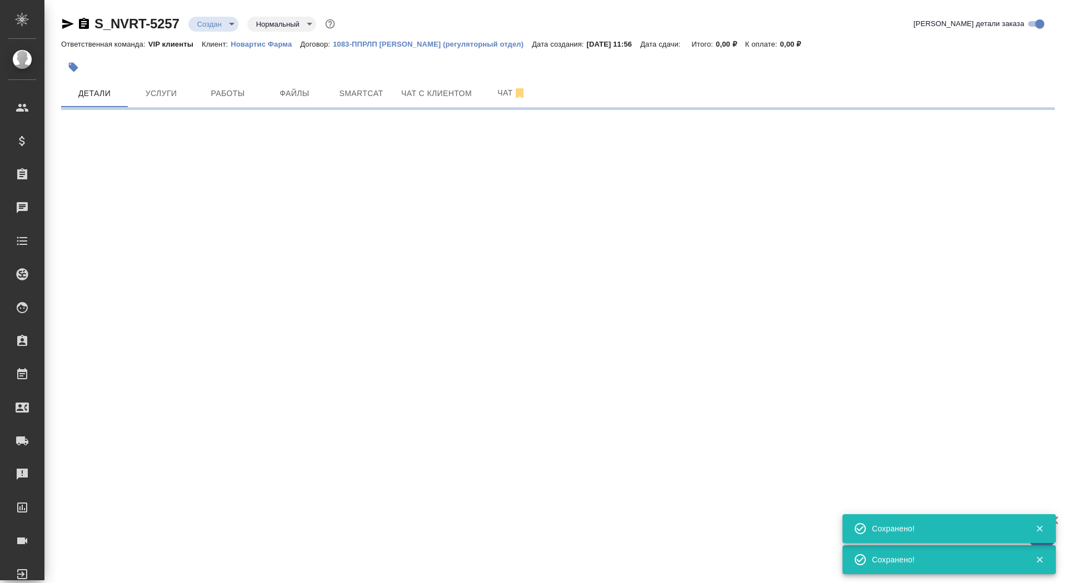
select select "RU"
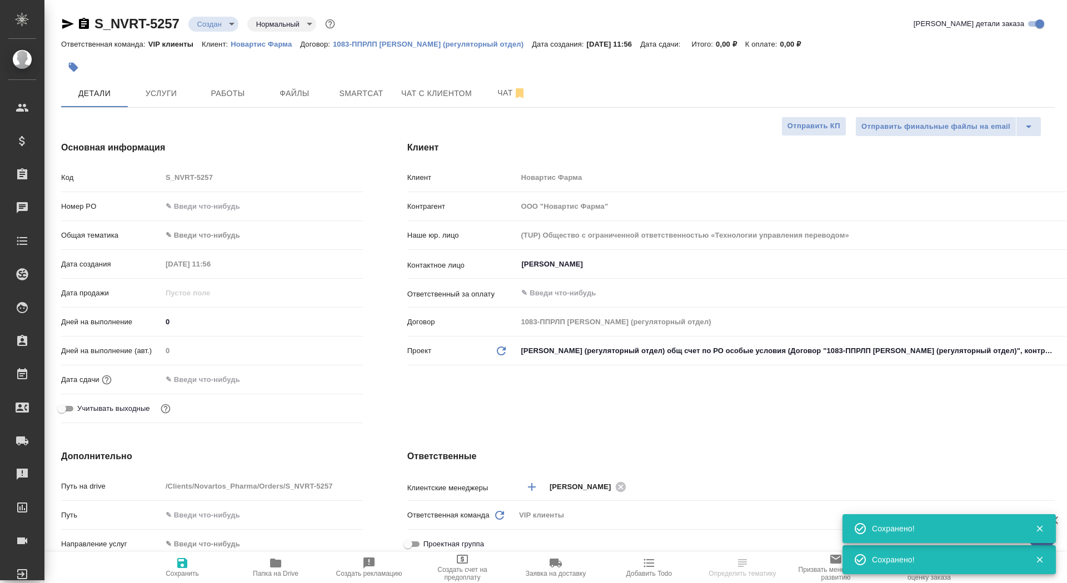
type textarea "x"
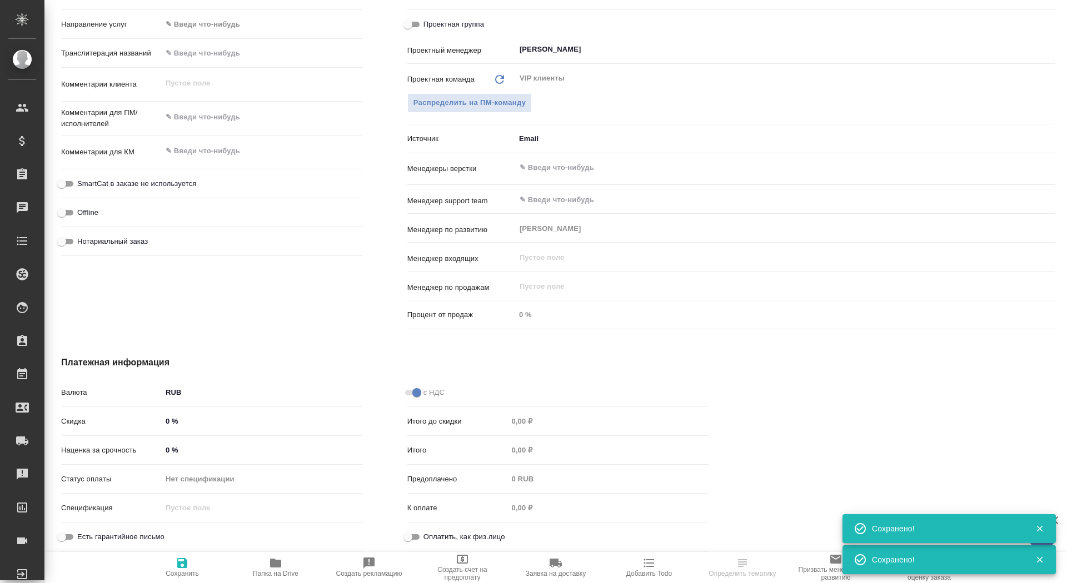
scroll to position [412, 0]
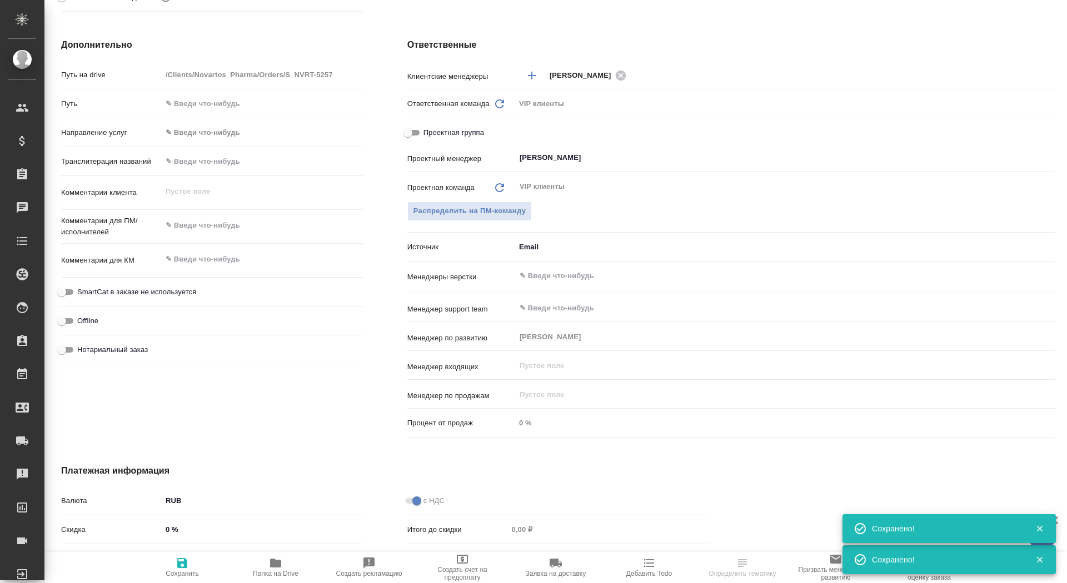
type textarea "x"
click at [198, 225] on textarea at bounding box center [262, 225] width 201 height 19
type textarea "x"
type textarea "к"
type textarea "x"
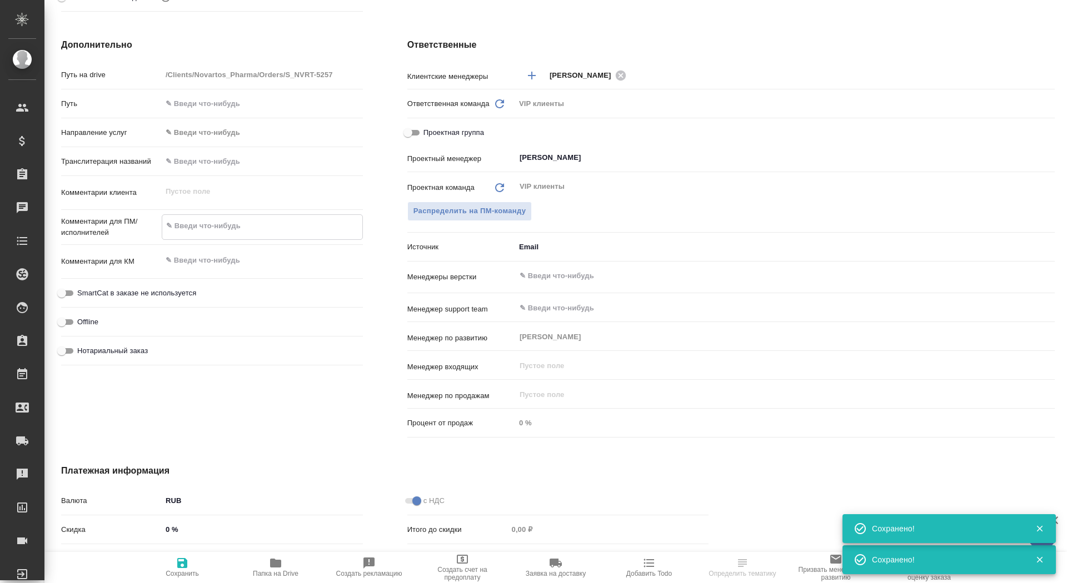
type textarea "x"
type textarea "ко"
type textarea "x"
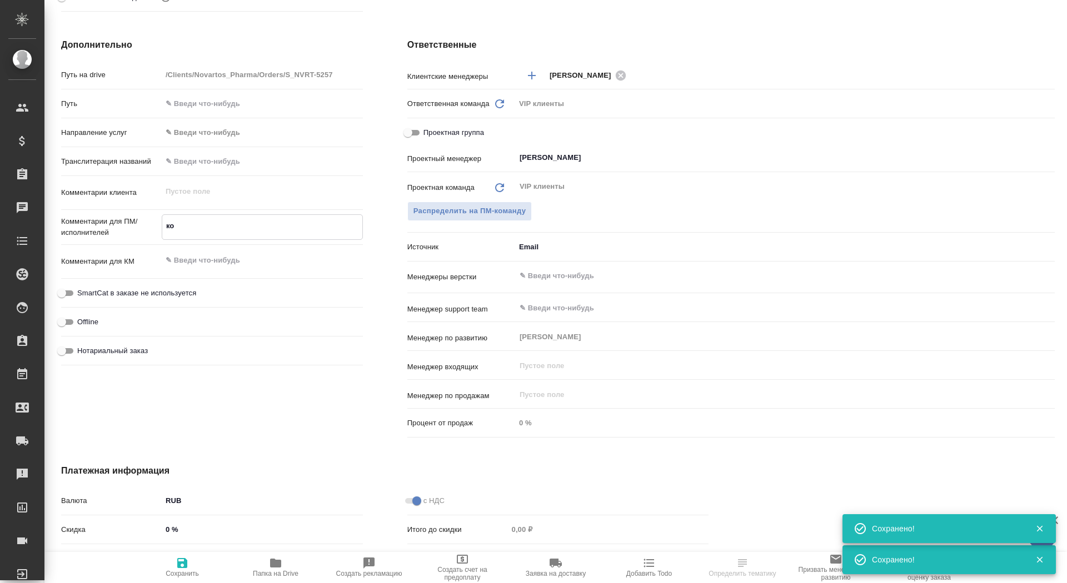
type textarea "x"
type textarea "кол"
type textarea "x"
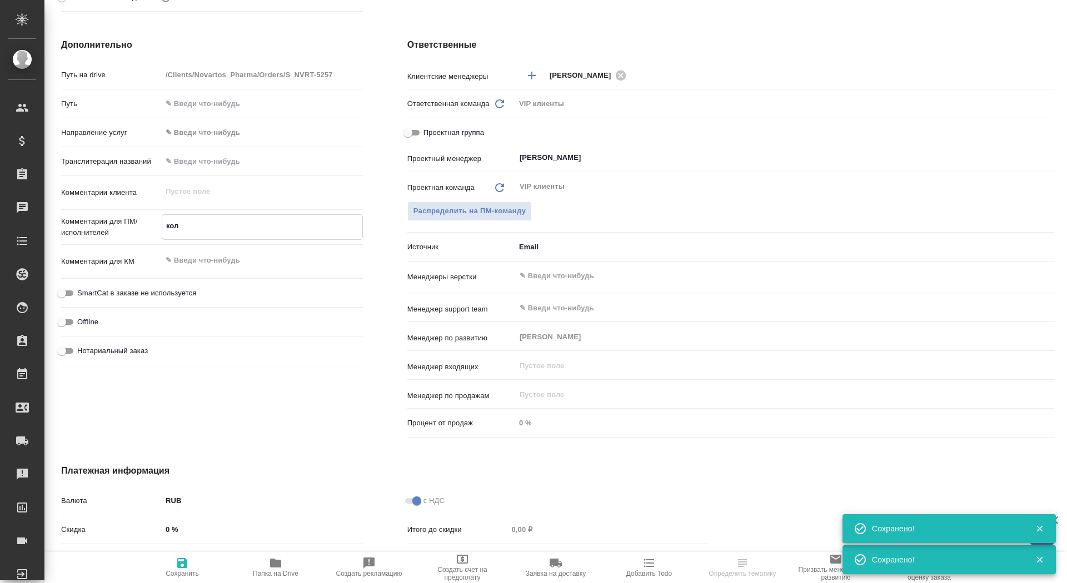
type textarea "колл"
type textarea "x"
type textarea "колле"
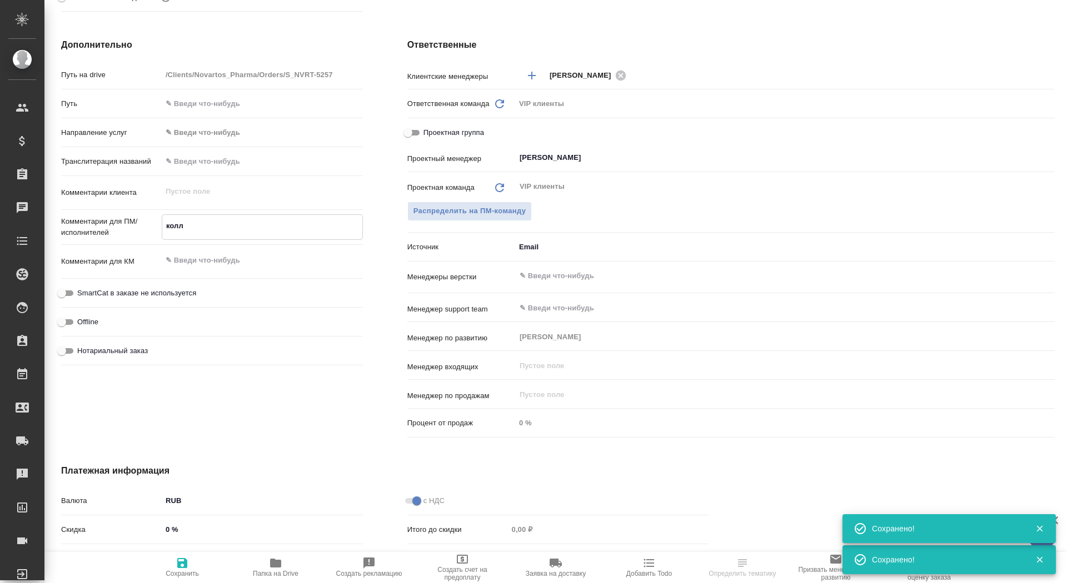
type textarea "x"
type textarea "коллег"
type textarea "x"
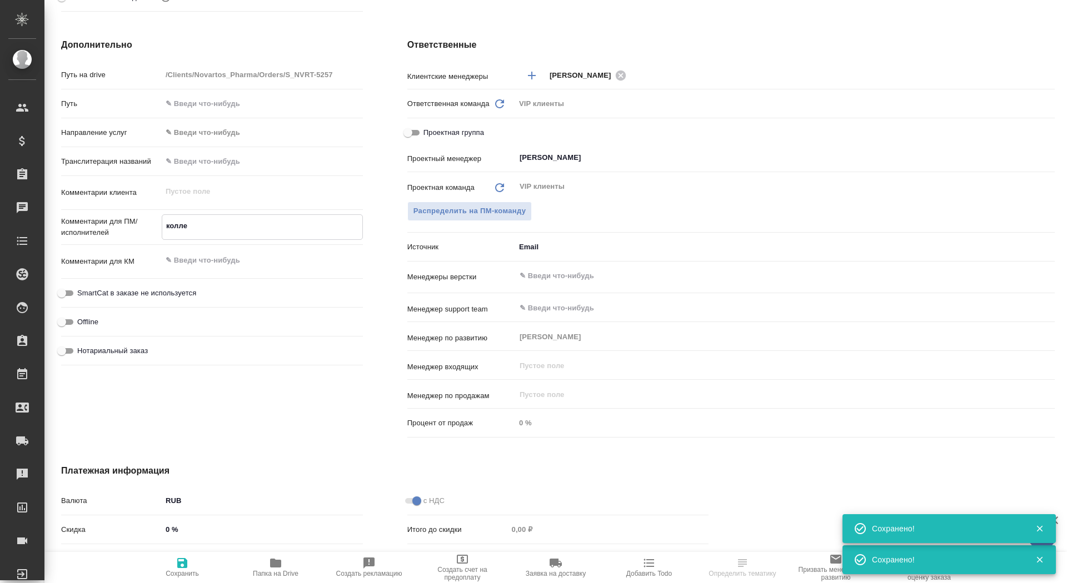
type textarea "x"
type textarea "коллега"
type textarea "x"
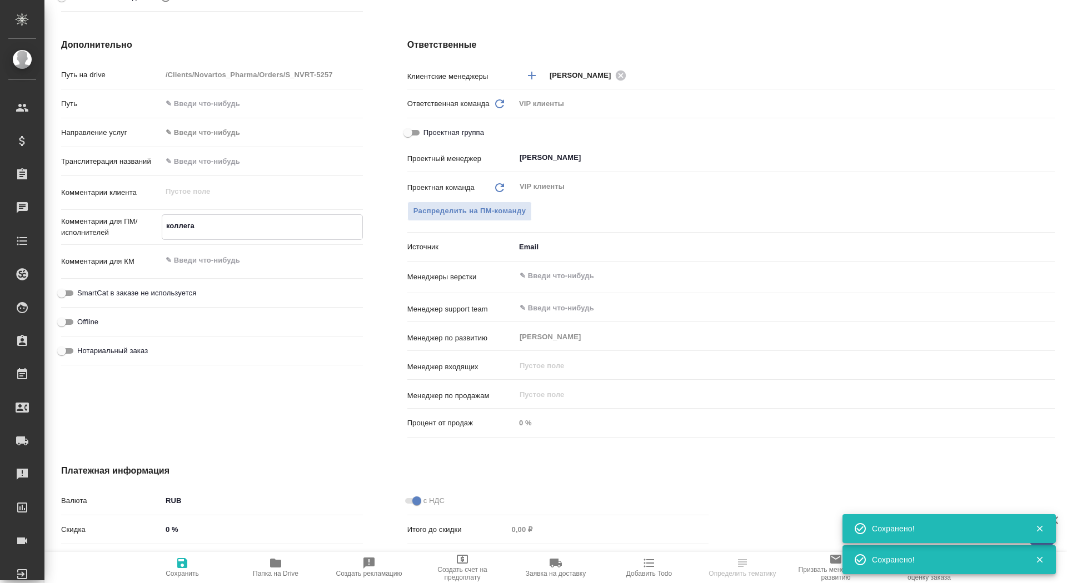
type textarea "x"
type textarea "коллегам"
type textarea "x"
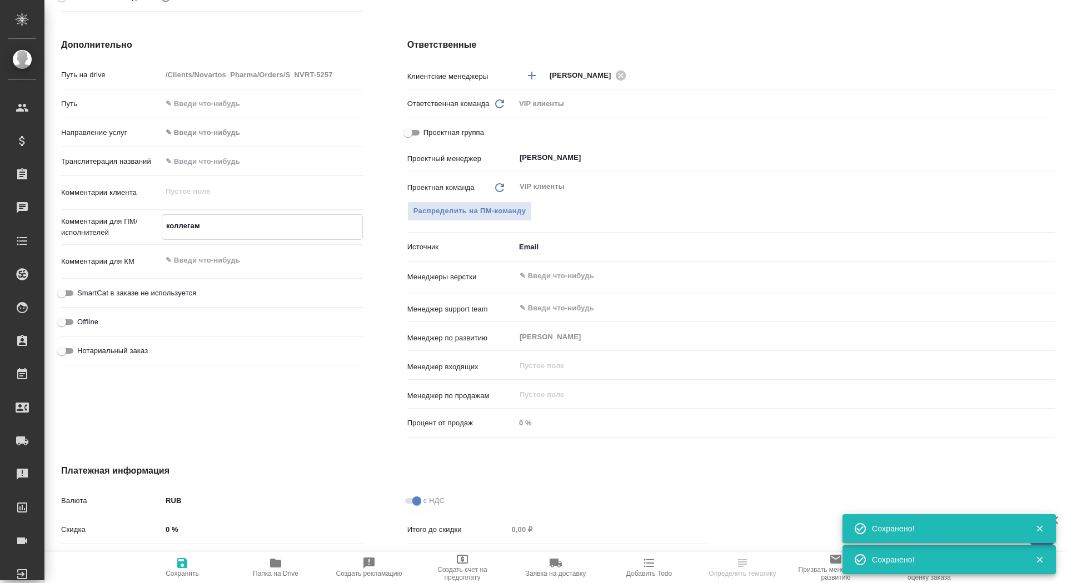
type textarea "коллега"
type textarea "x"
type textarea "коллег"
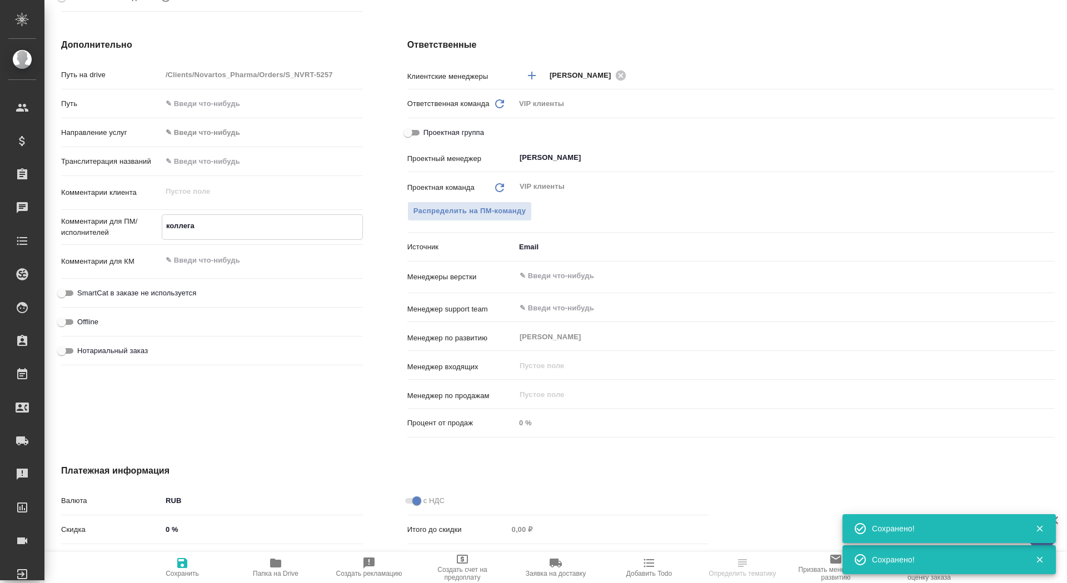
type textarea "x"
type textarea "коллеги"
type textarea "x"
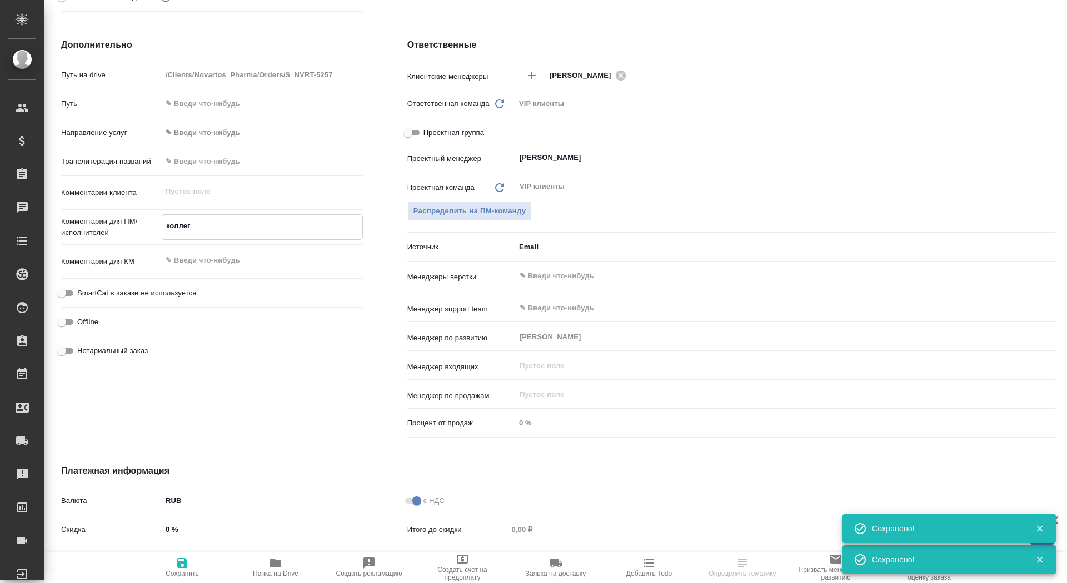
type textarea "x"
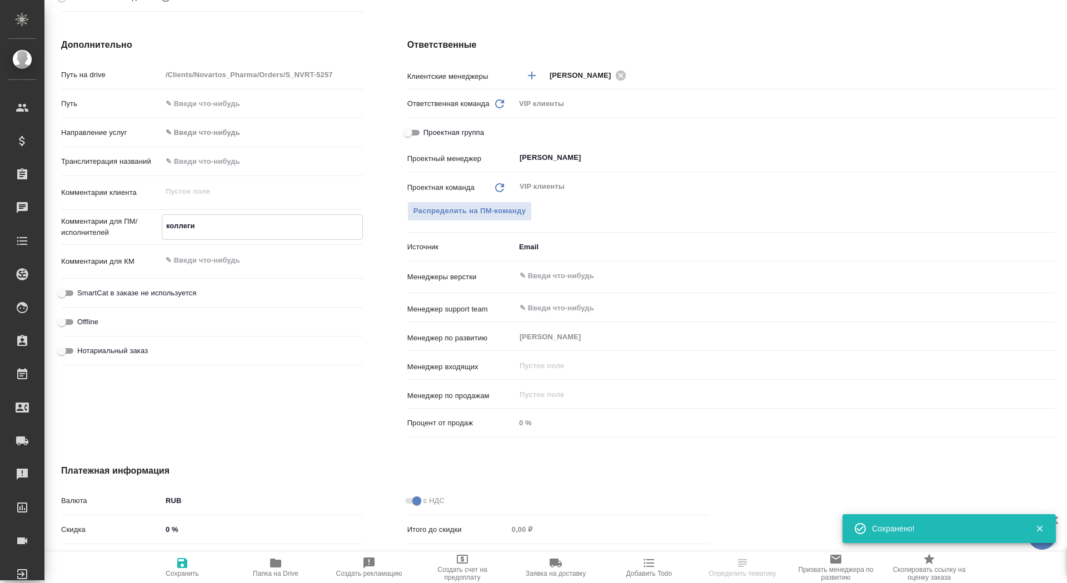
type textarea "x"
type textarea "коллеги,"
type textarea "x"
type textarea "коллеги,"
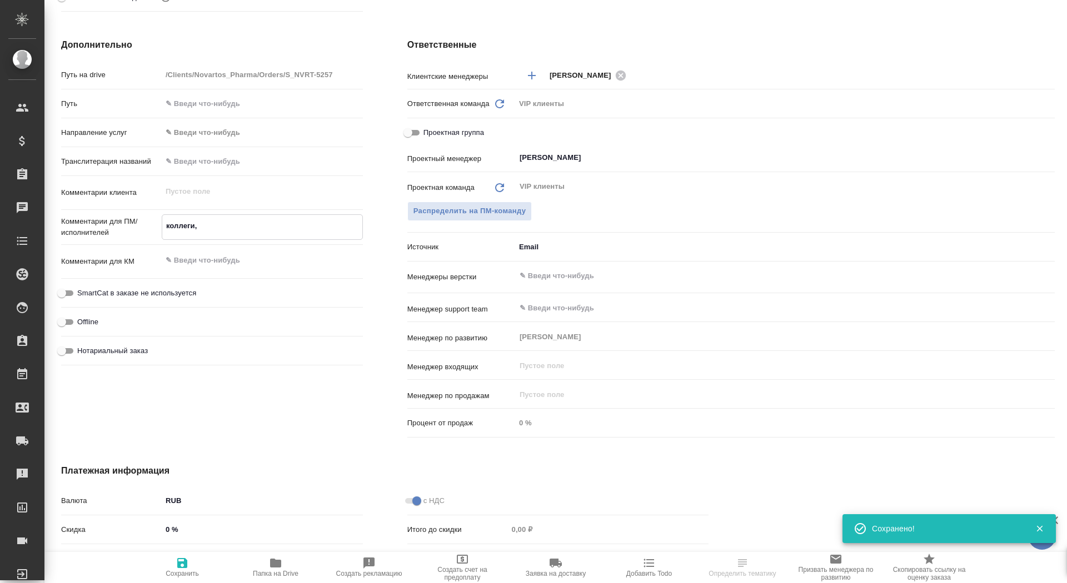
type textarea "x"
type textarea "коллеги, в"
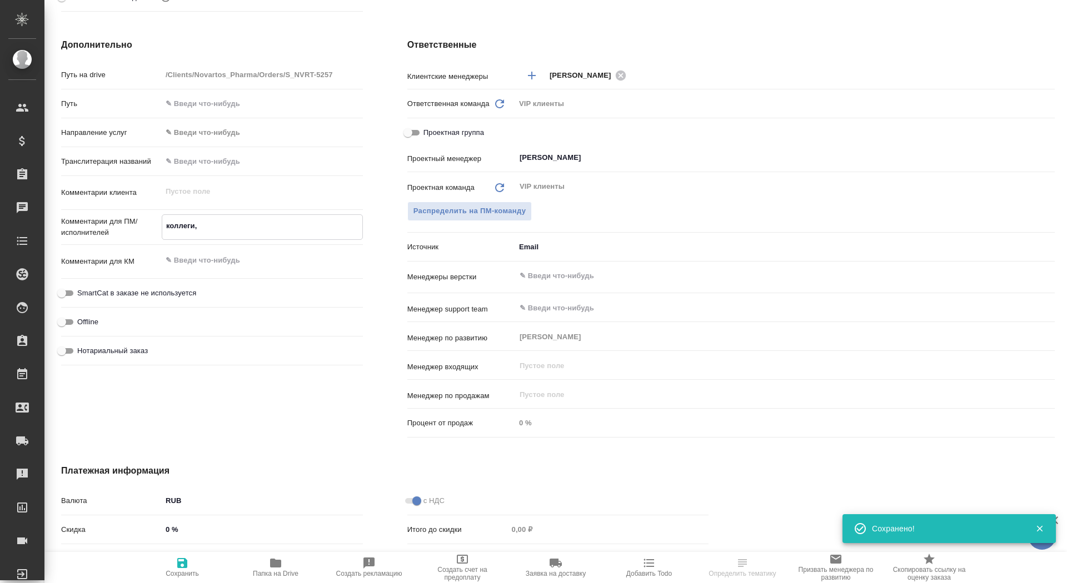
type textarea "x"
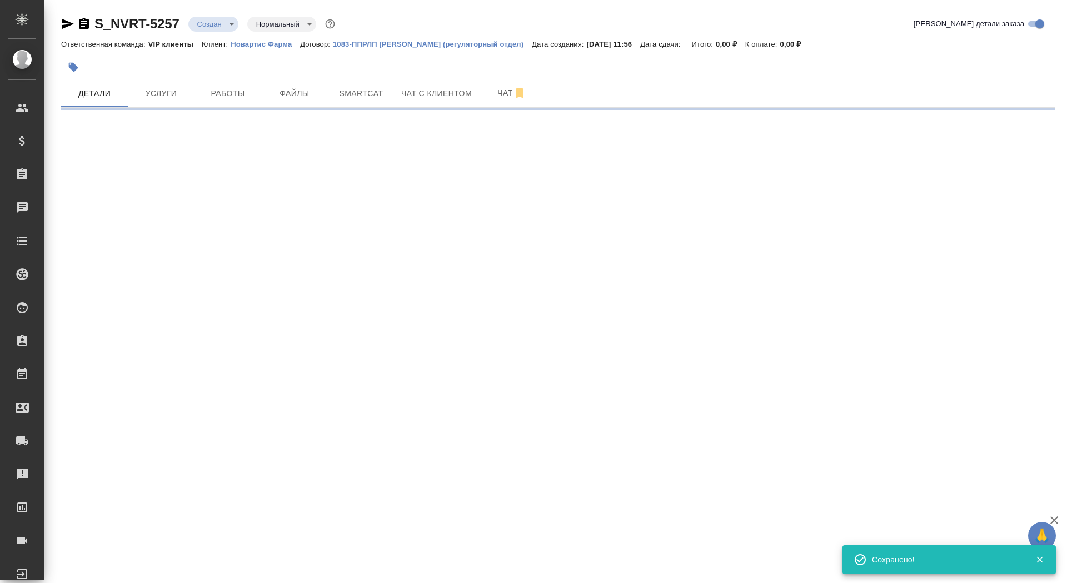
scroll to position [0, 0]
select select "RU"
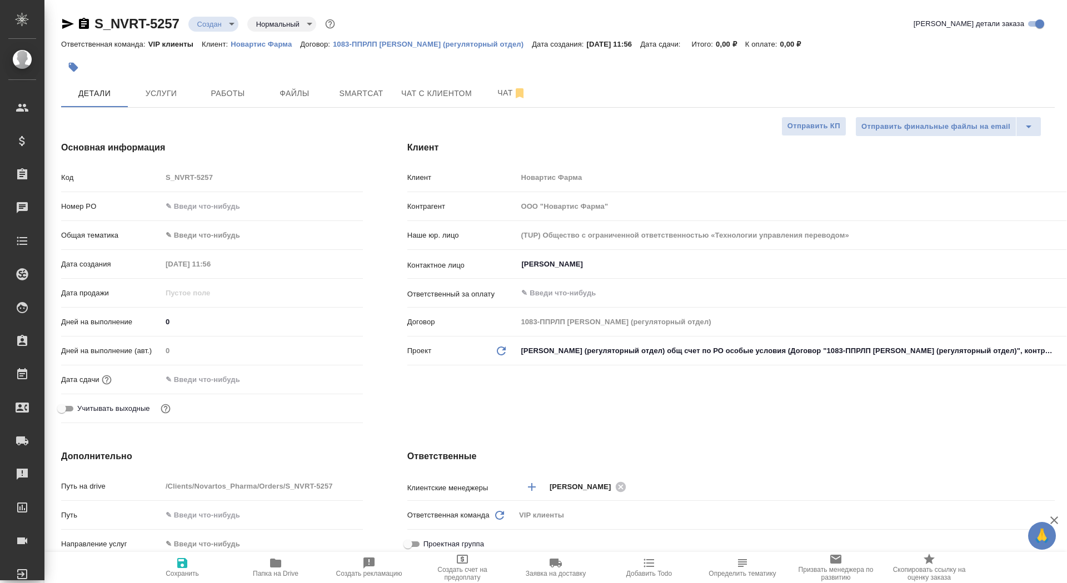
scroll to position [478, 0]
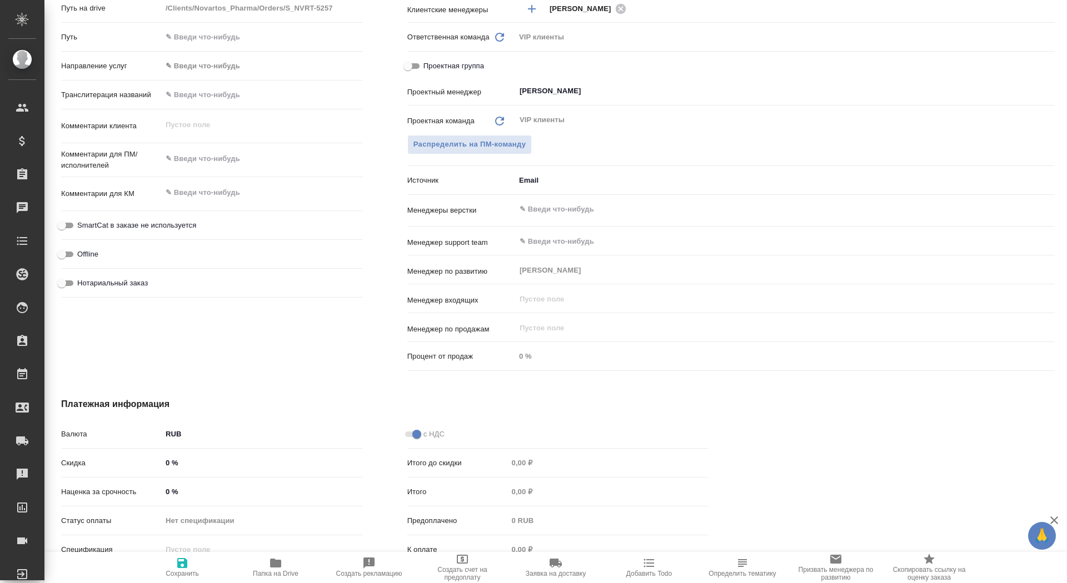
type textarea "x"
click at [192, 158] on textarea at bounding box center [262, 158] width 201 height 19
type textarea "x"
type textarea "к"
type textarea "x"
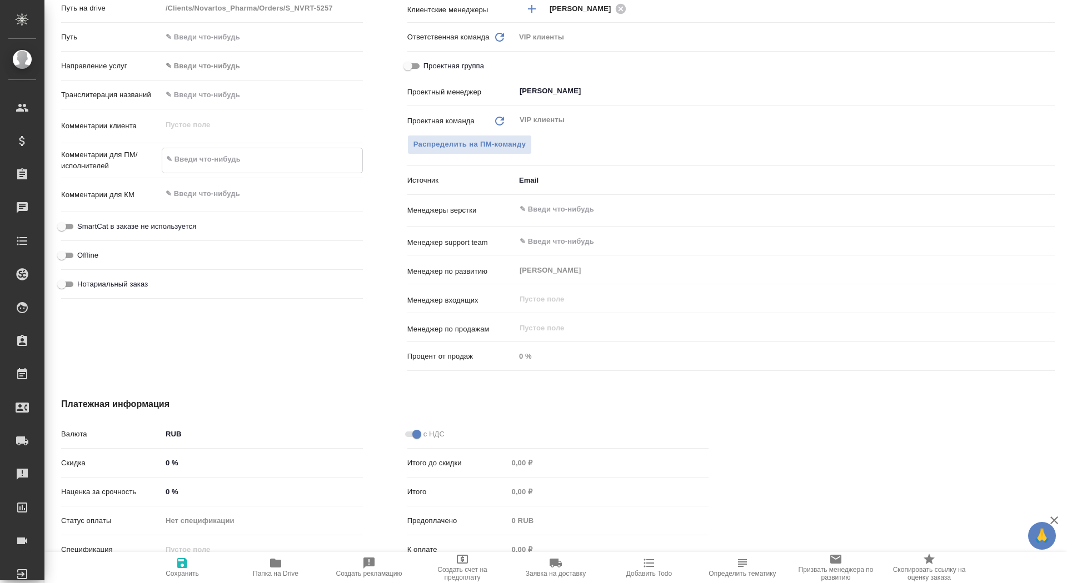
type textarea "x"
type textarea "ко"
type textarea "x"
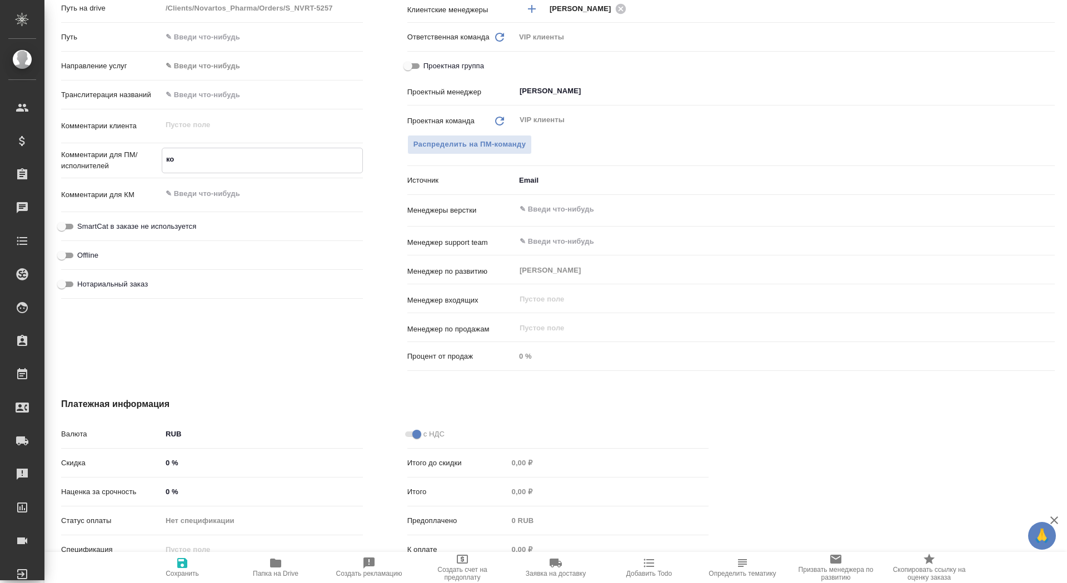
type textarea "x"
type textarea "кол"
type textarea "x"
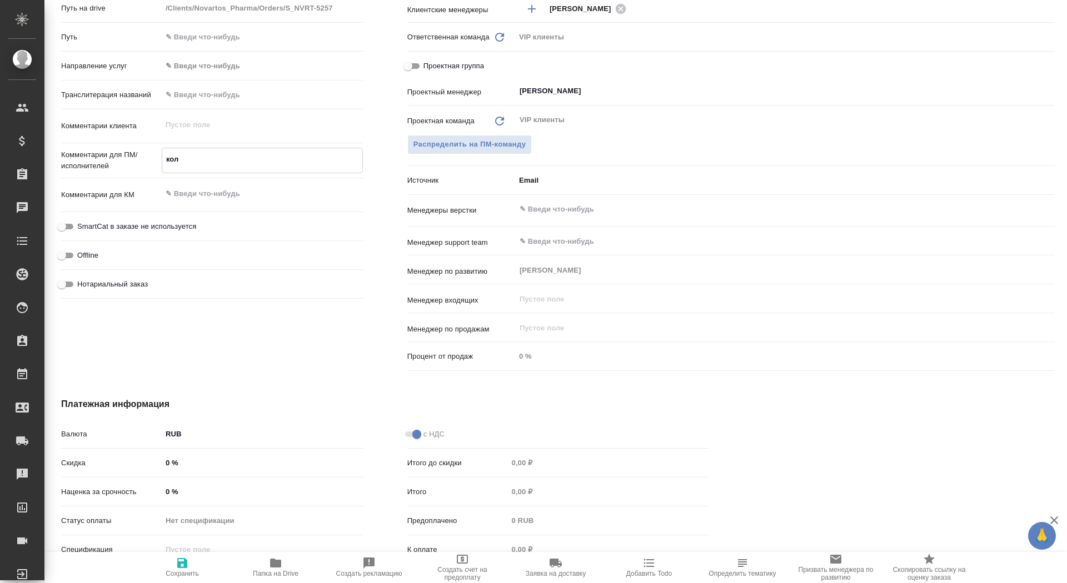
type textarea "колл"
type textarea "x"
type textarea "колле"
type textarea "x"
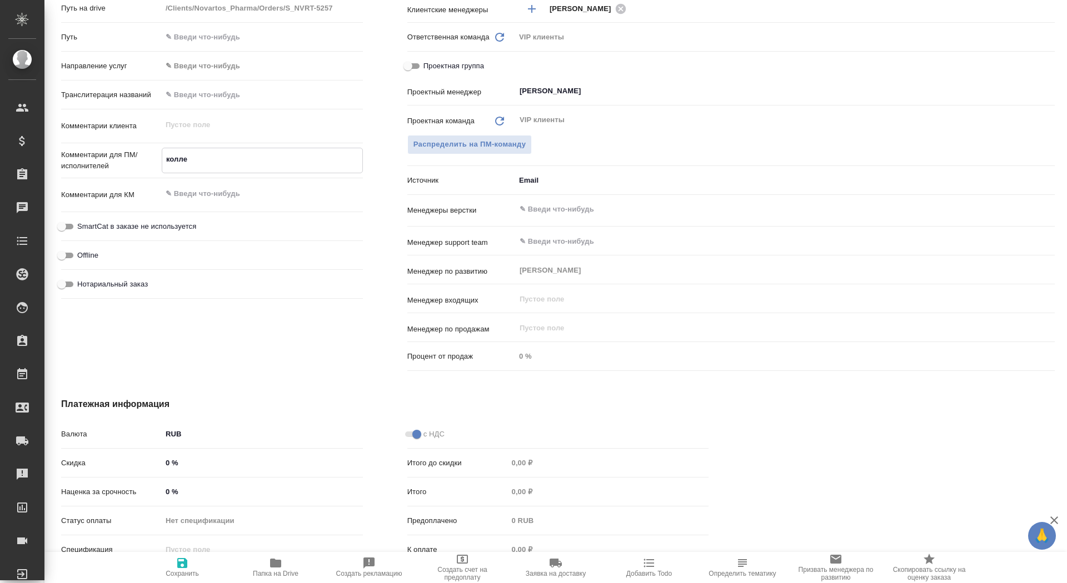
type textarea "x"
type textarea "коллег"
type textarea "x"
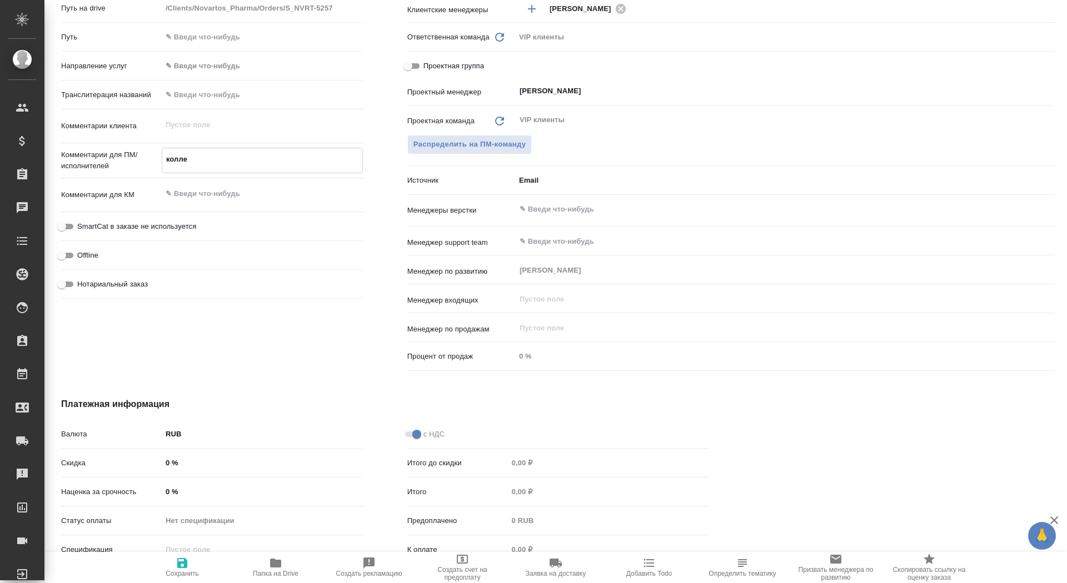
type textarea "x"
type textarea "коллега"
type textarea "x"
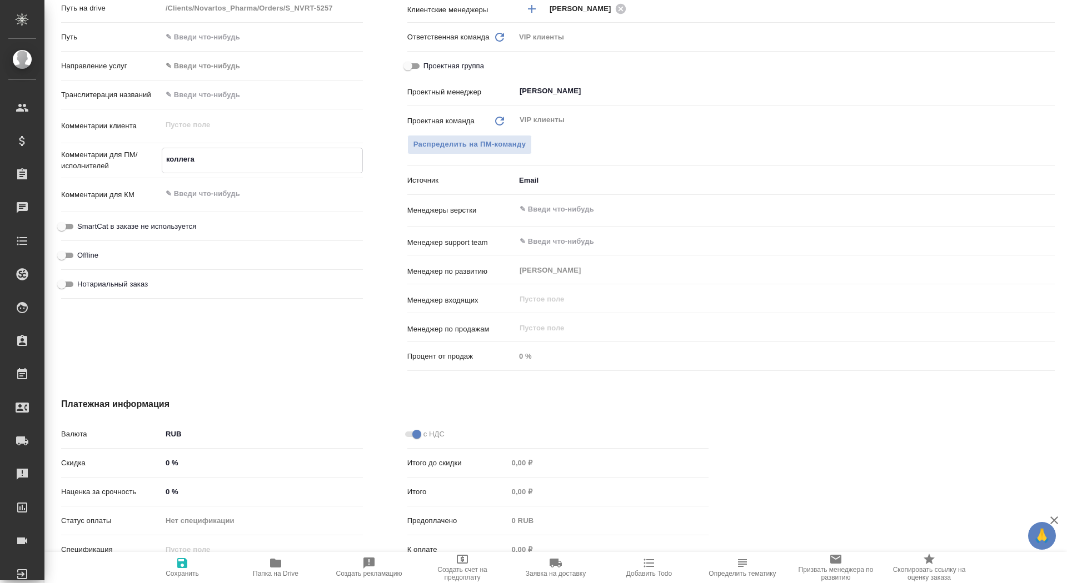
type textarea "x"
type textarea "коллег"
type textarea "x"
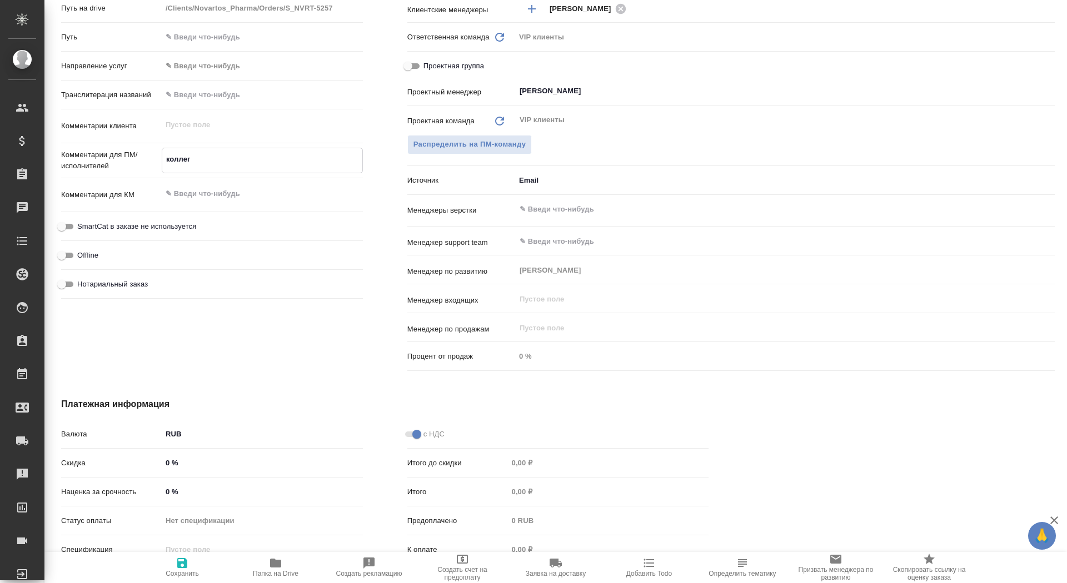
type textarea "коллеги"
type textarea "x"
type textarea "коллеги,"
type textarea "x"
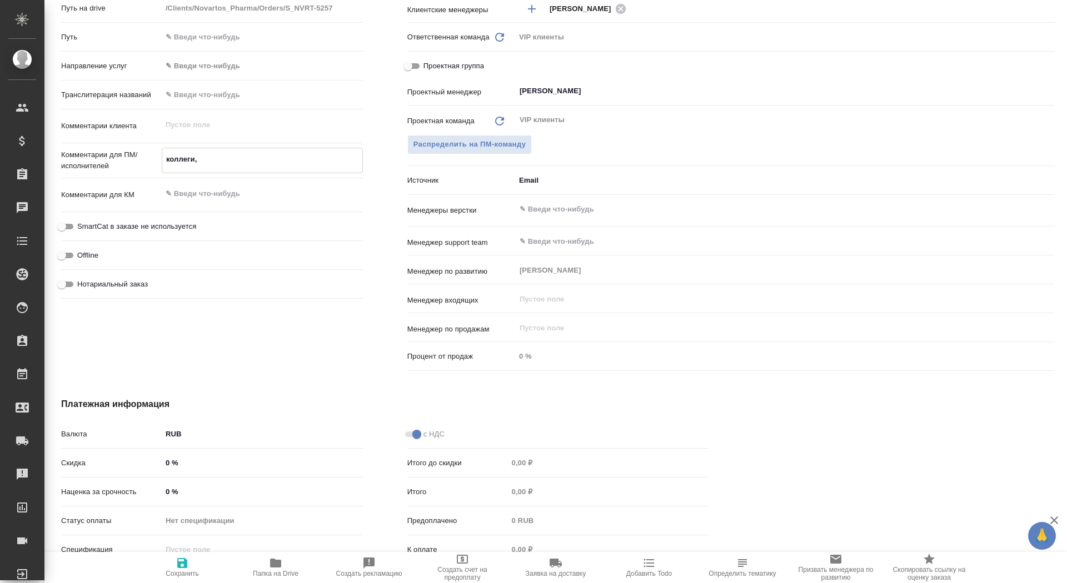
type textarea "x"
type textarea "коллеги,"
type textarea "x"
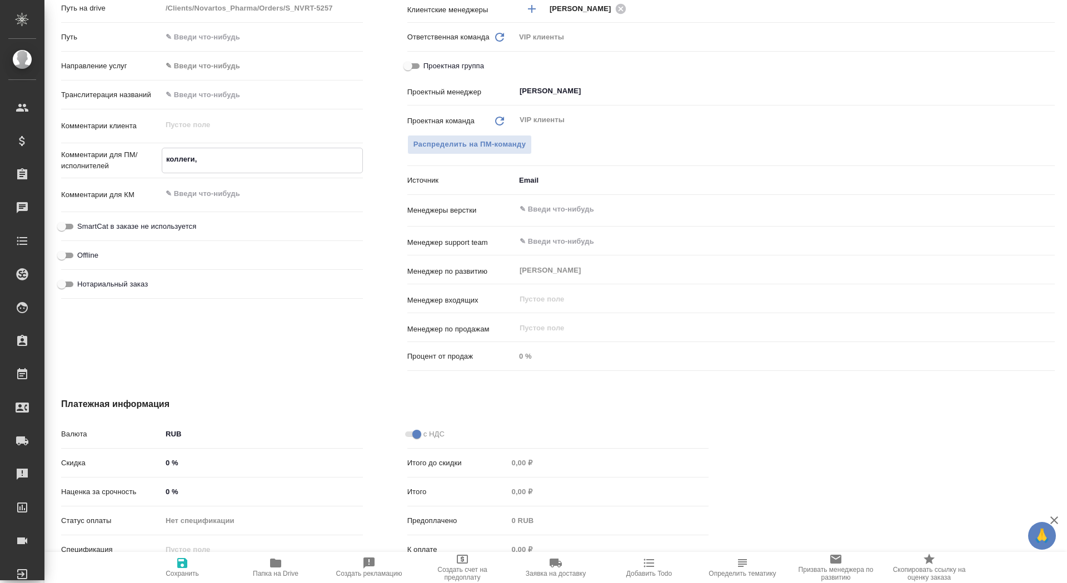
type textarea "x"
type textarea "коллеги, в"
type textarea "x"
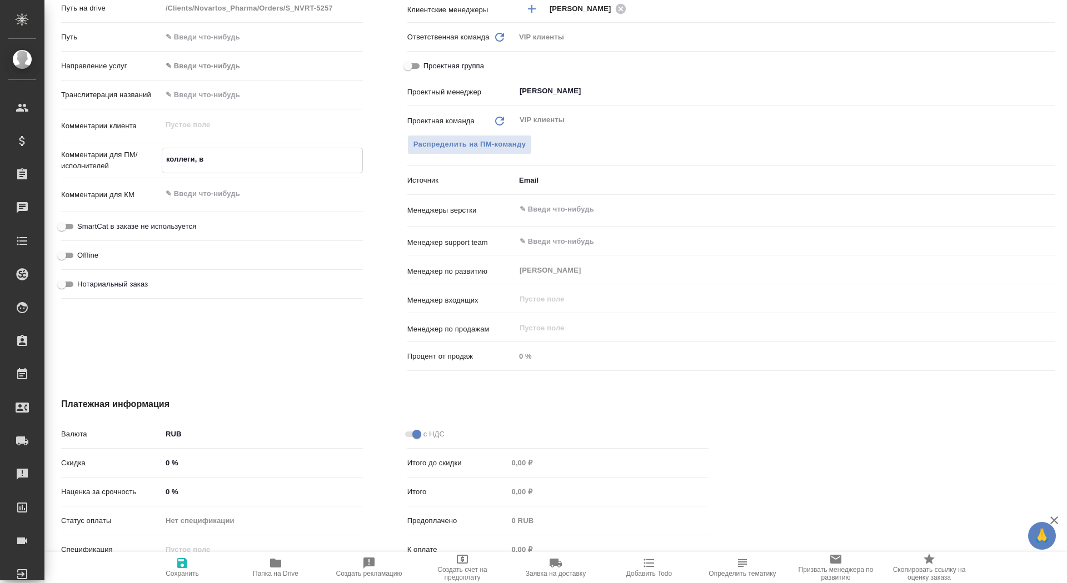
type textarea "x"
type textarea "коллеги, в"
type textarea "x"
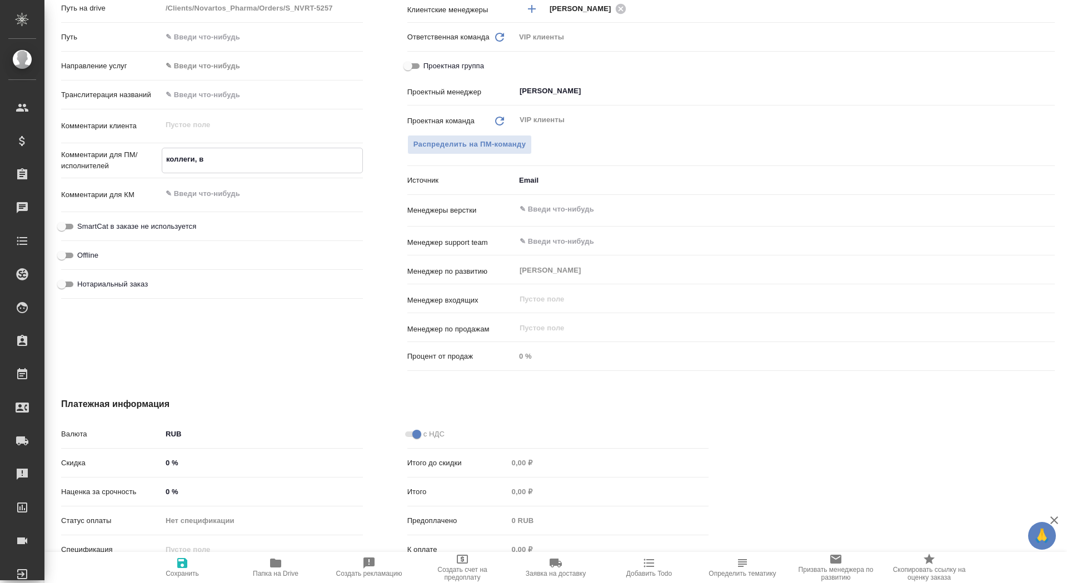
type textarea "коллеги, в и"
type textarea "x"
type textarea "коллеги, в ин"
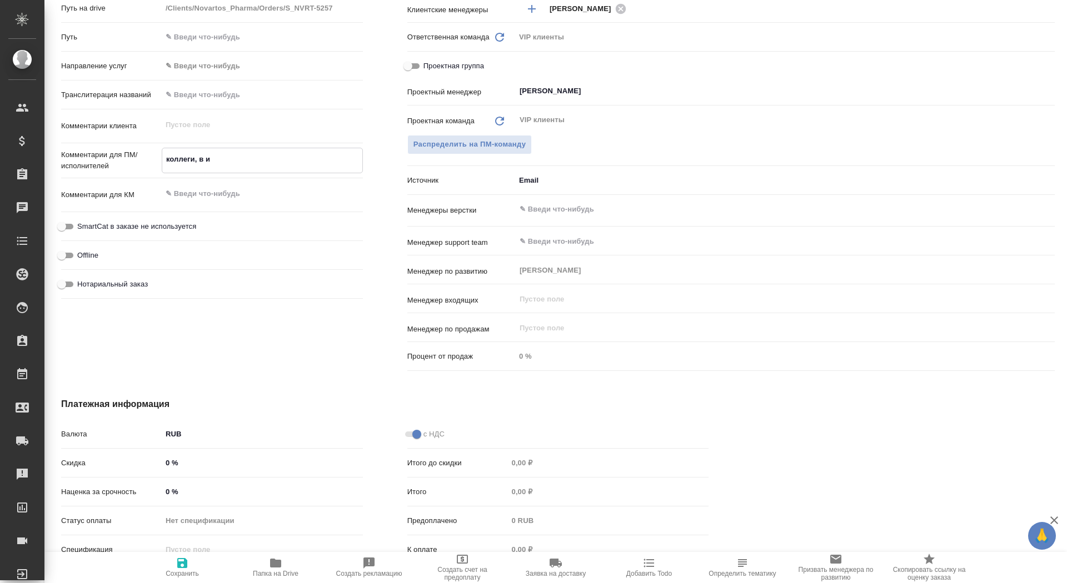
type textarea "x"
type textarea "коллеги, в инс"
type textarea "x"
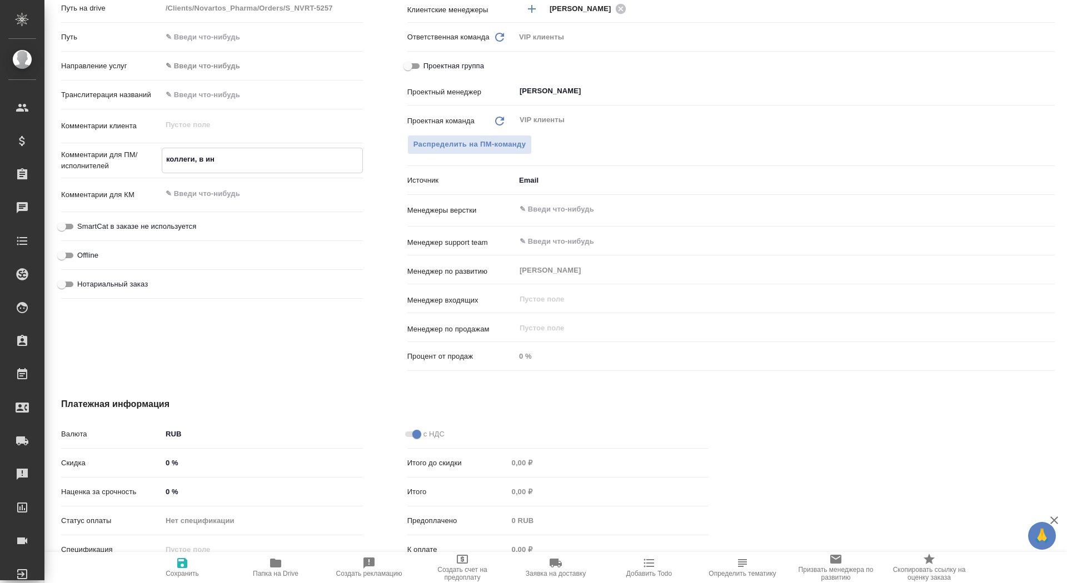
type textarea "x"
type textarea "коллеги, в инст"
type textarea "x"
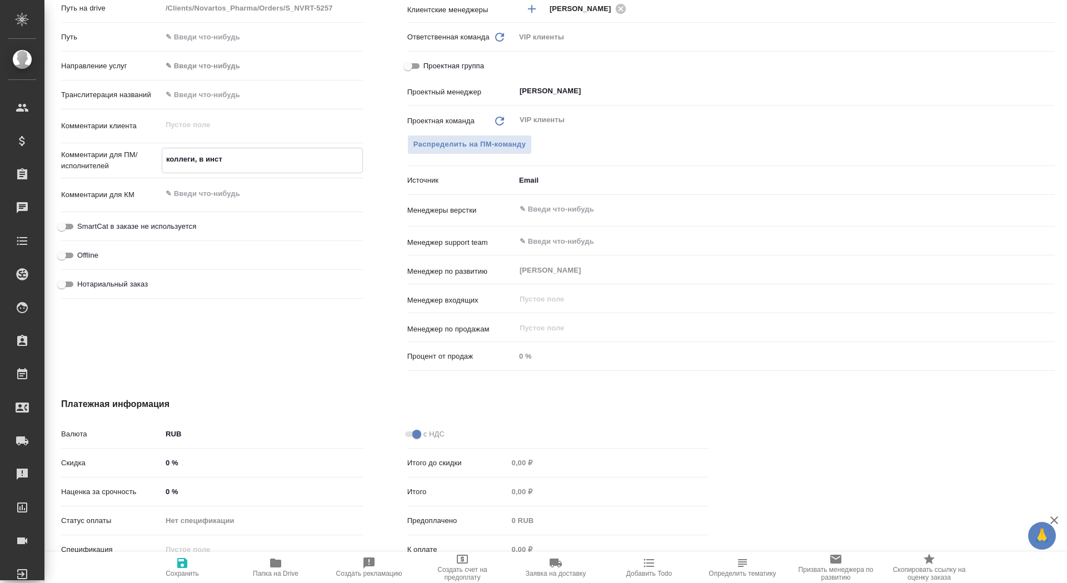
type textarea "x"
type textarea "коллеги, в инстр"
type textarea "x"
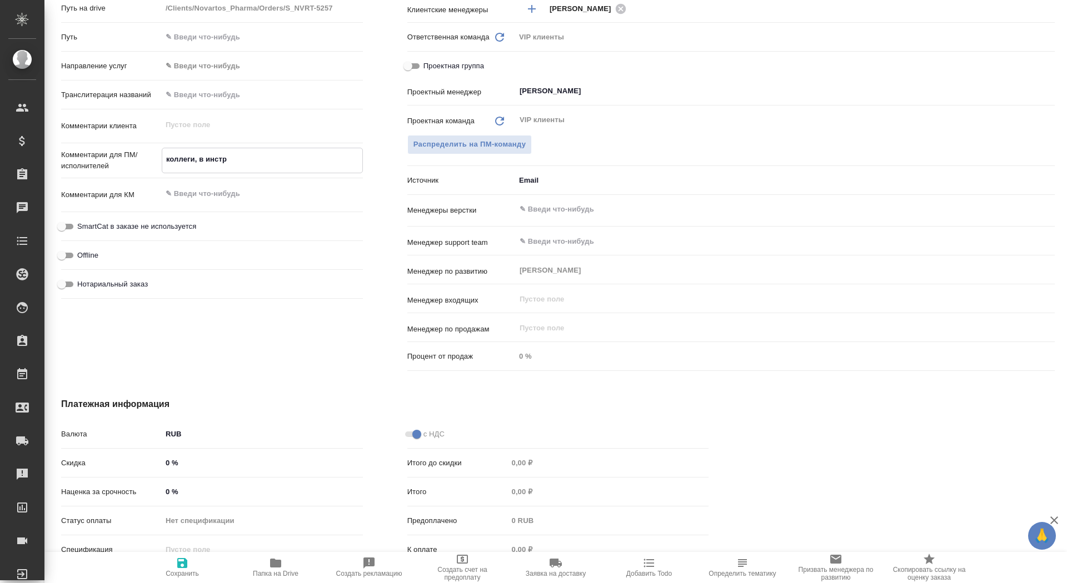
type textarea "коллеги, в инстру"
type textarea "x"
type textarea "коллеги, в инструк"
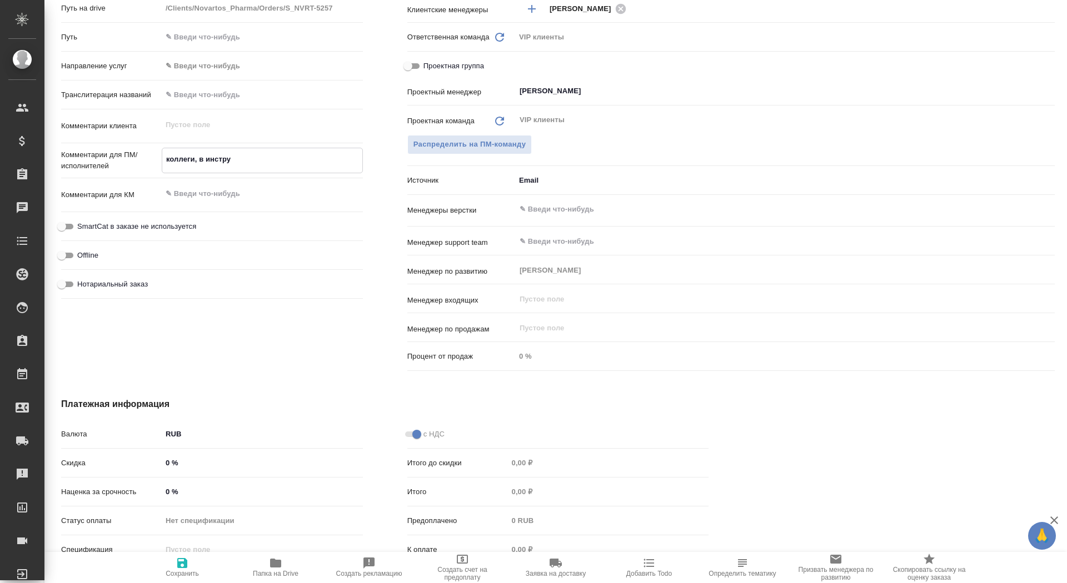
type textarea "x"
type textarea "коллеги, в инструкц"
type textarea "x"
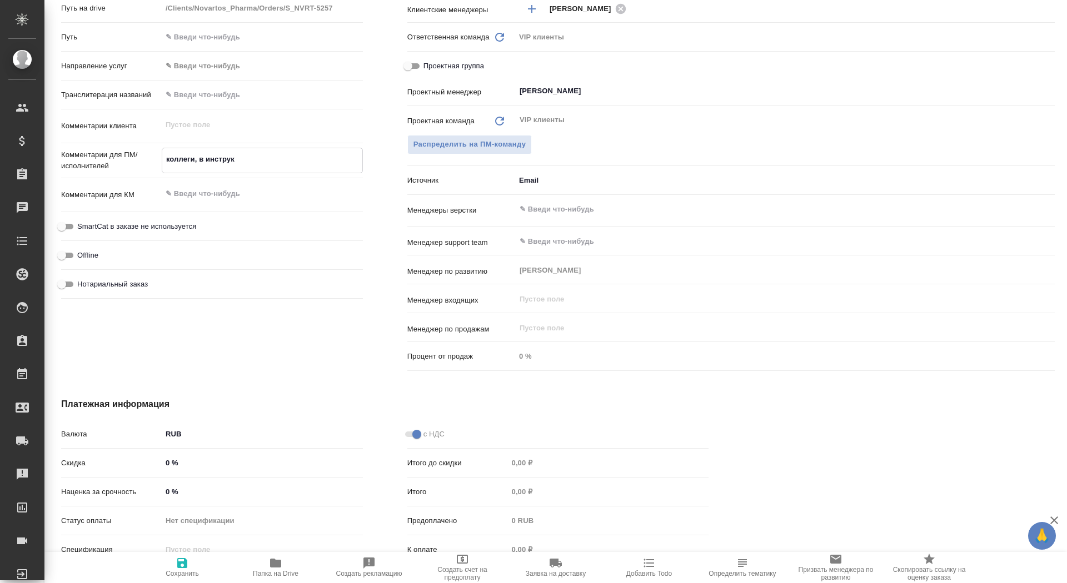
type textarea "x"
type textarea "коллеги, в инструкци"
type textarea "x"
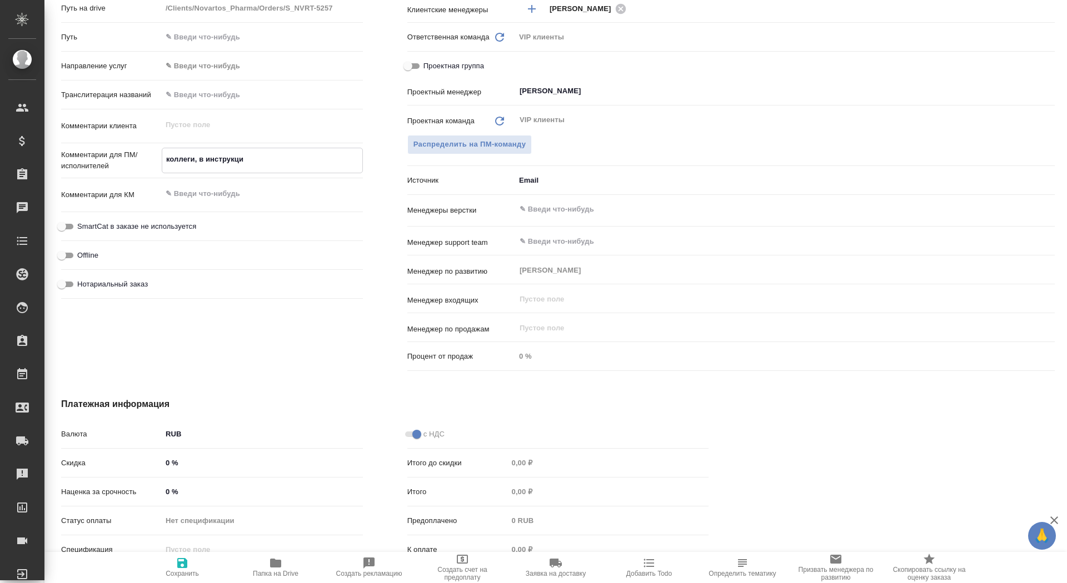
type textarea "x"
type textarea "коллеги, в инструкции"
type textarea "x"
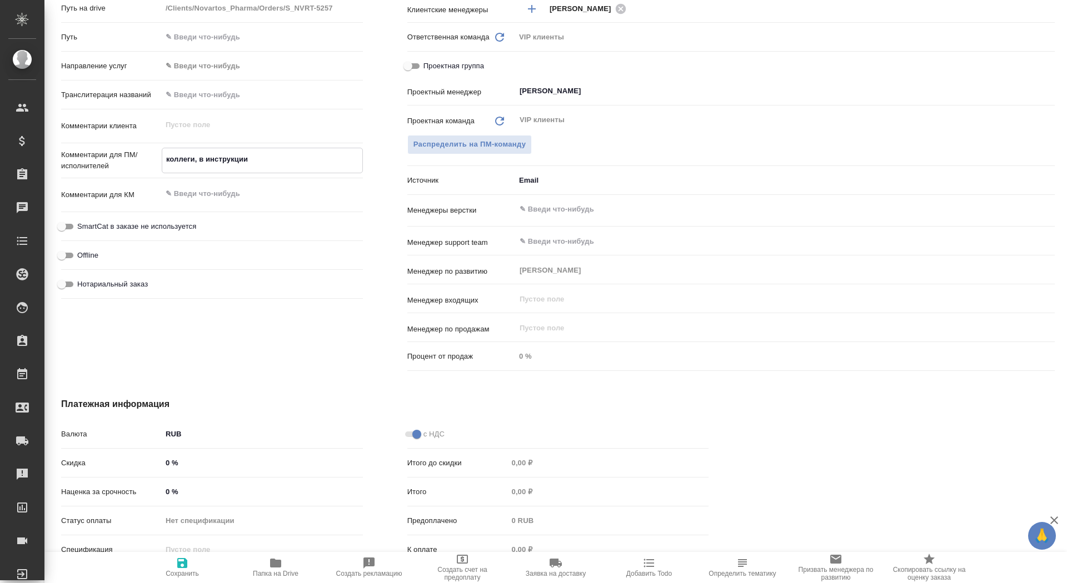
type textarea "коллеги, в инструкции"
type textarea "x"
type textarea "коллеги, в инструкции п"
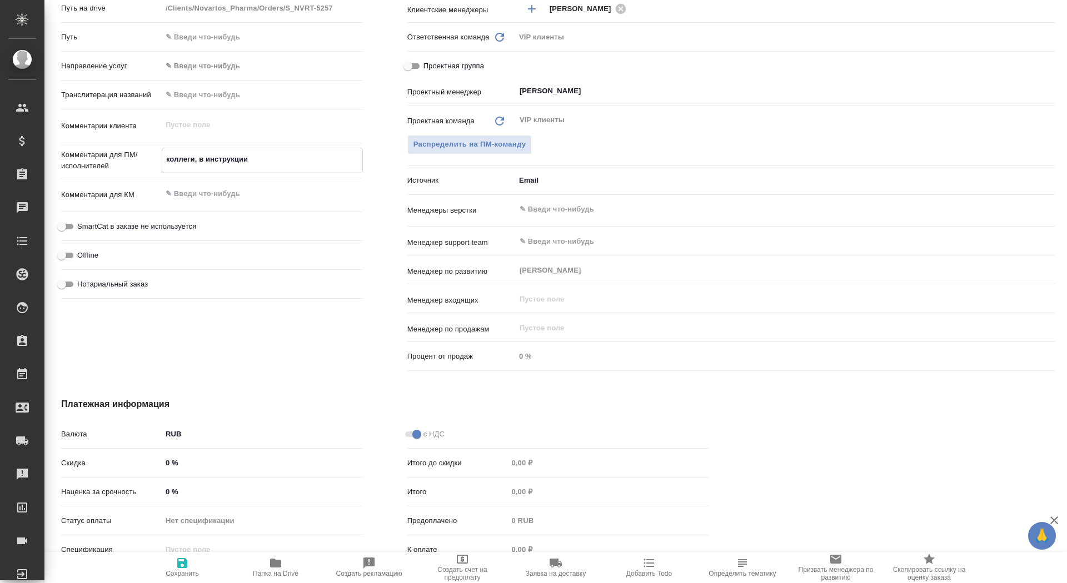
type textarea "x"
type textarea "коллеги, в инструкции по"
type textarea "x"
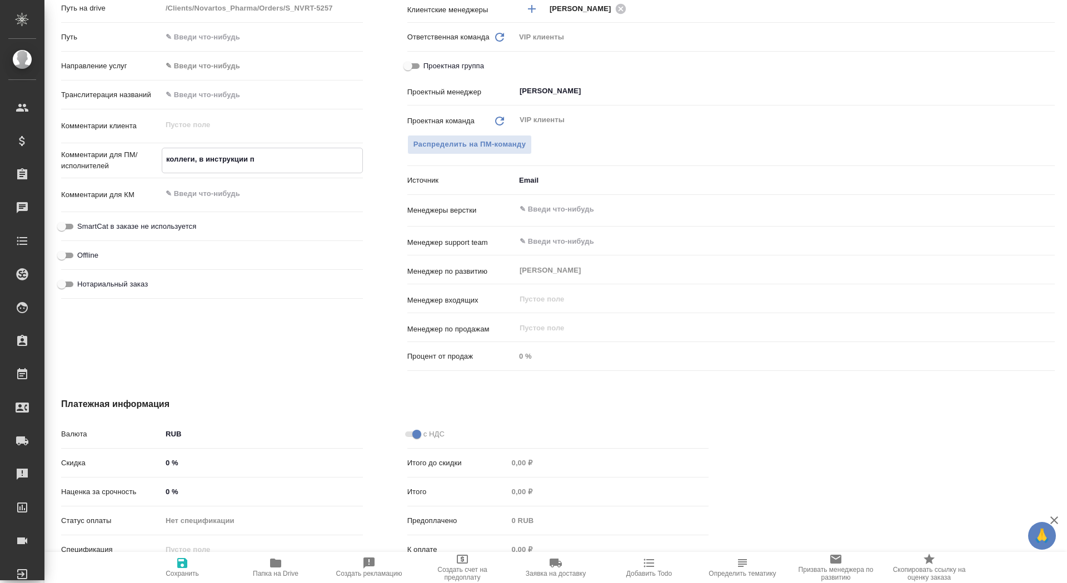
type textarea "x"
type textarea "коллеги, в инструкции по"
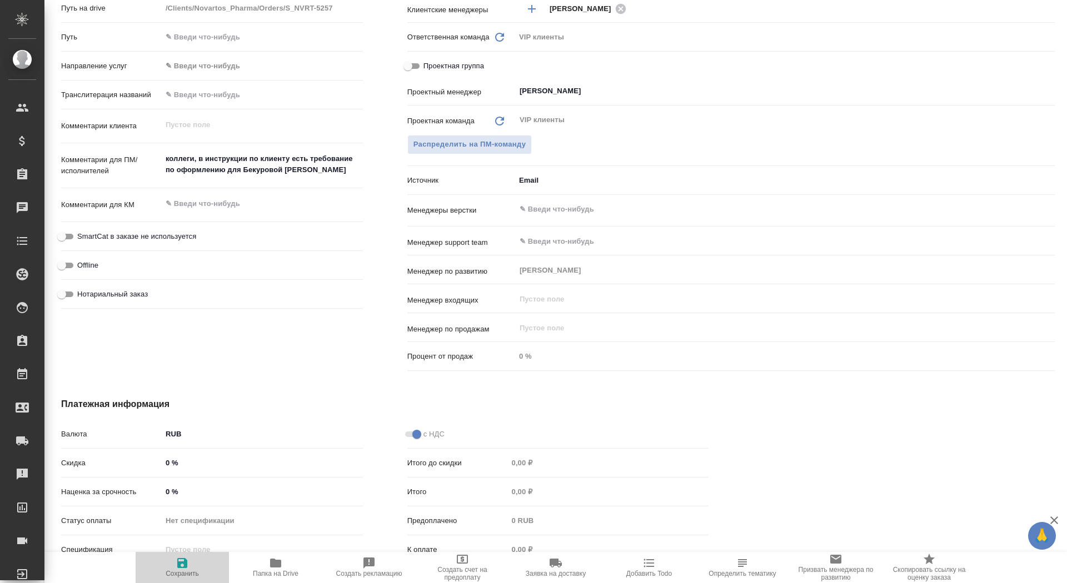
click at [176, 577] on span "Сохранить" at bounding box center [182, 574] width 33 height 8
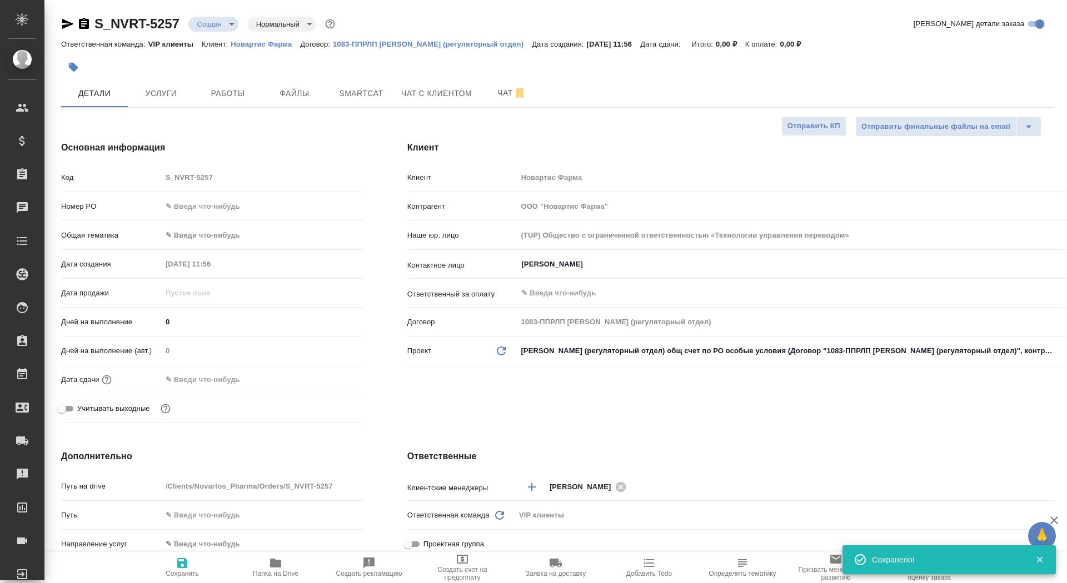
click at [181, 583] on button "Сохранить" at bounding box center [182, 567] width 93 height 31
click at [82, 67] on button "button" at bounding box center [73, 67] width 24 height 24
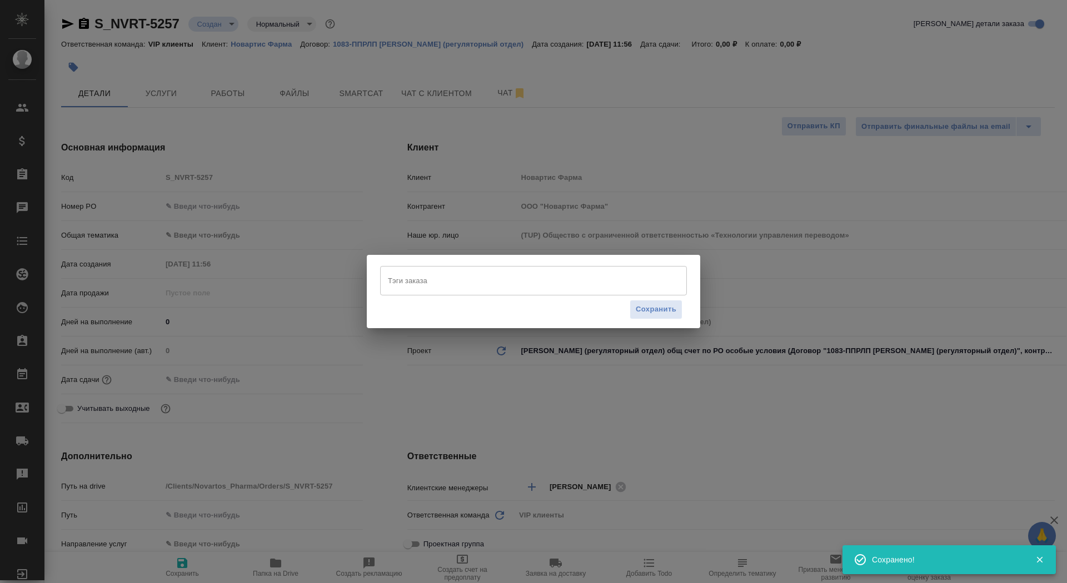
click at [463, 283] on input "Тэги заказа" at bounding box center [523, 280] width 276 height 19
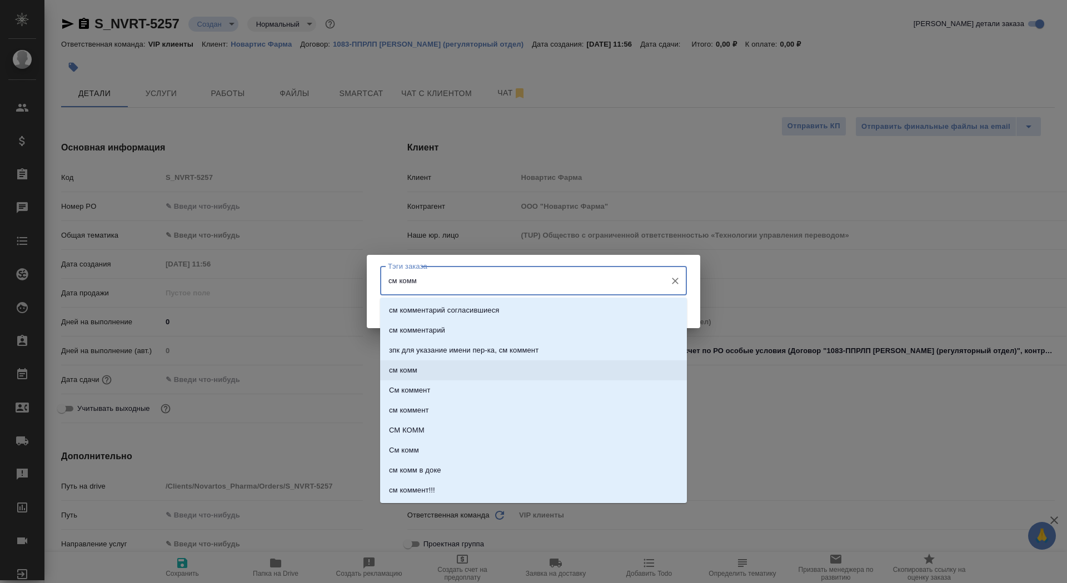
click at [496, 371] on li "см комм" at bounding box center [533, 371] width 307 height 20
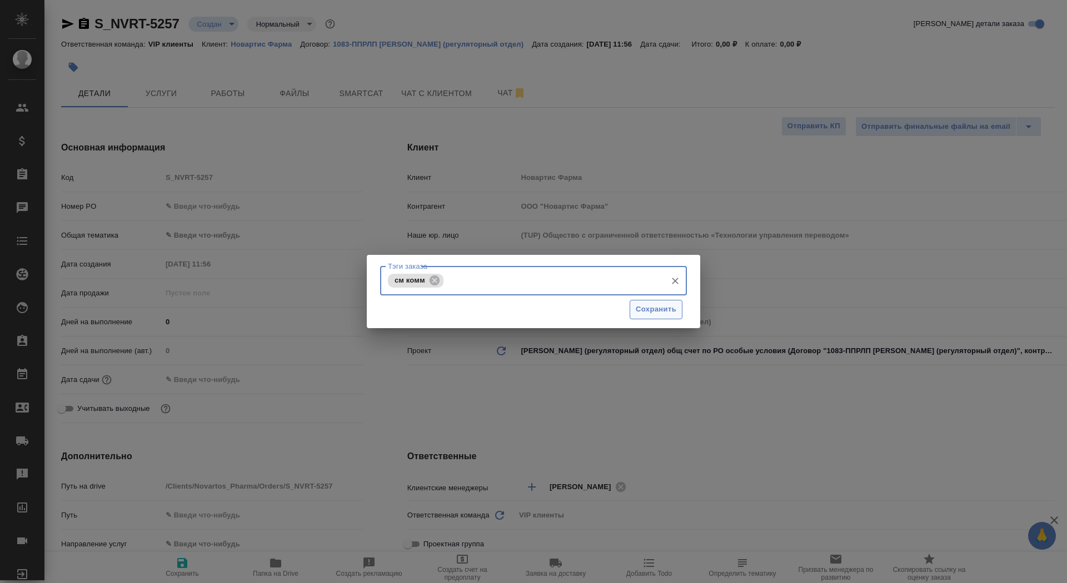
click at [660, 315] on span "Сохранить" at bounding box center [656, 309] width 41 height 13
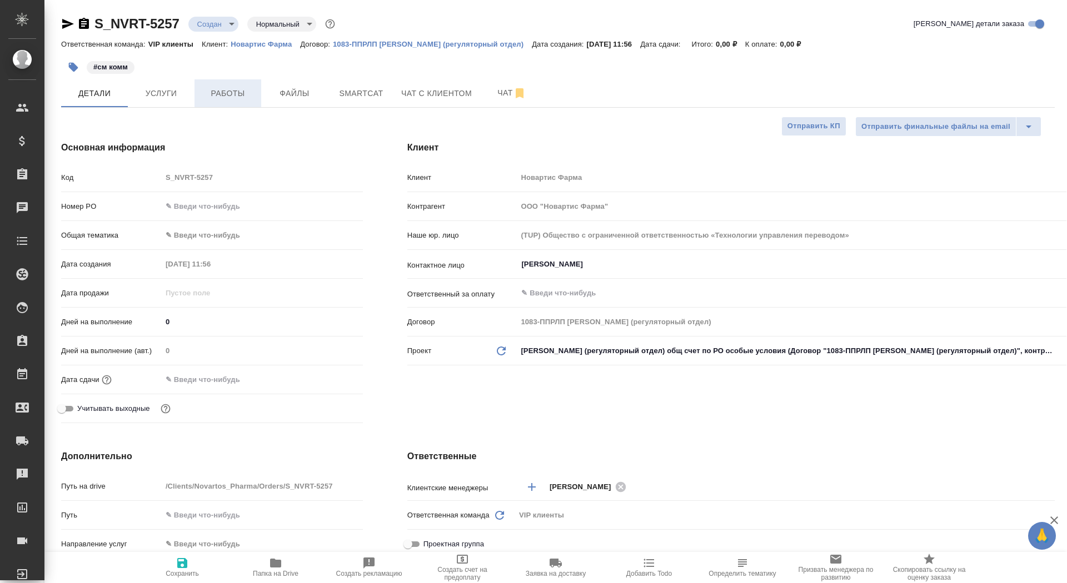
click at [246, 97] on span "Работы" at bounding box center [227, 94] width 53 height 14
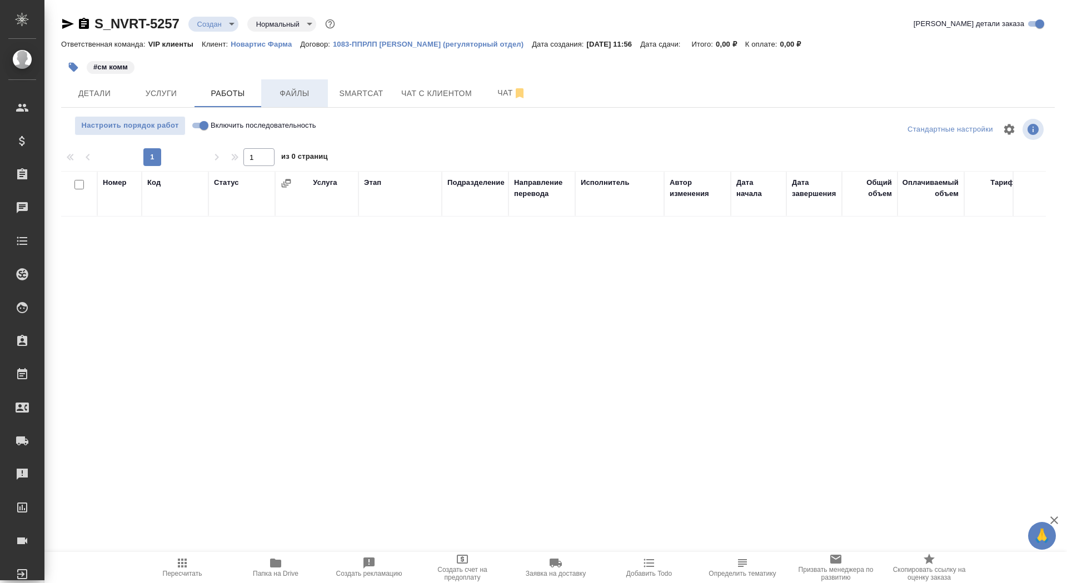
click at [280, 95] on span "Файлы" at bounding box center [294, 94] width 53 height 14
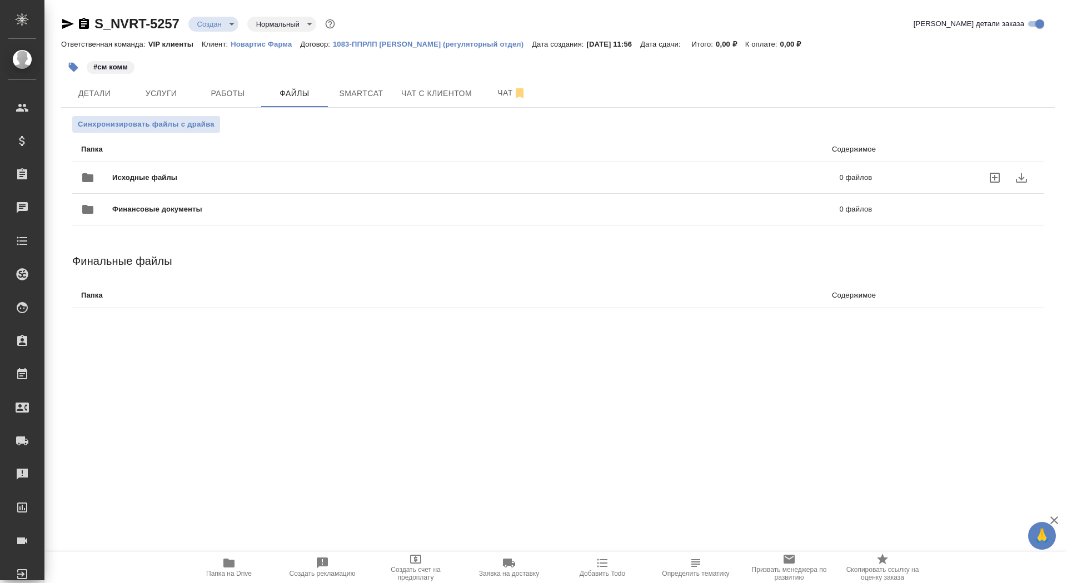
click at [163, 169] on div "Исходные файлы 0 файлов" at bounding box center [476, 177] width 791 height 27
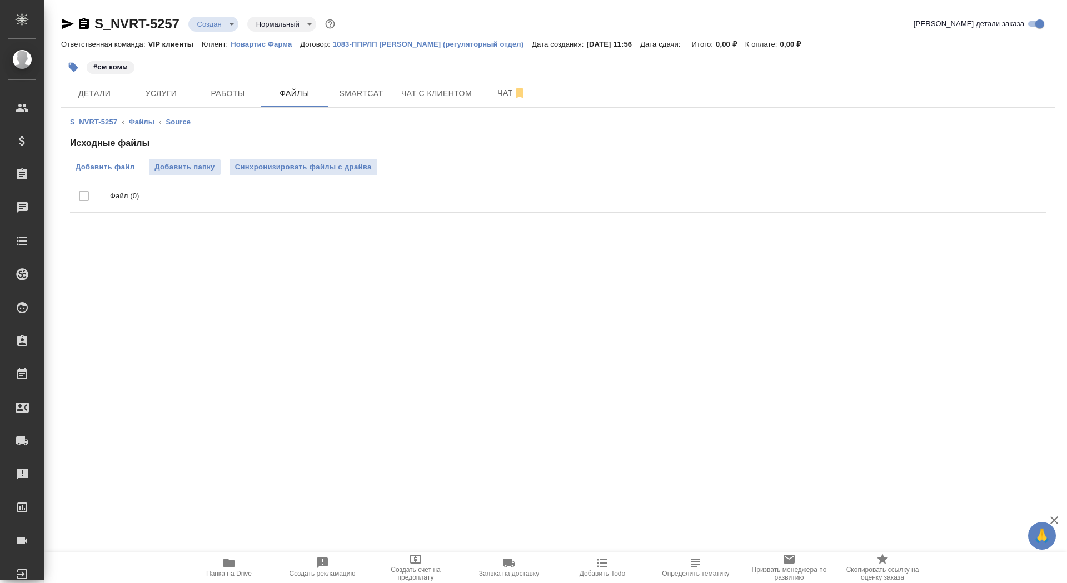
click at [117, 163] on span "Добавить файл" at bounding box center [105, 167] width 59 height 11
click at [0, 0] on input "Добавить файл" at bounding box center [0, 0] width 0 height 0
click at [215, 16] on body "🙏 .cls-1 fill:#fff; AWATERA Saydasheva Dilyara Клиенты Спецификации Заказы 0 Ча…" at bounding box center [533, 291] width 1067 height 583
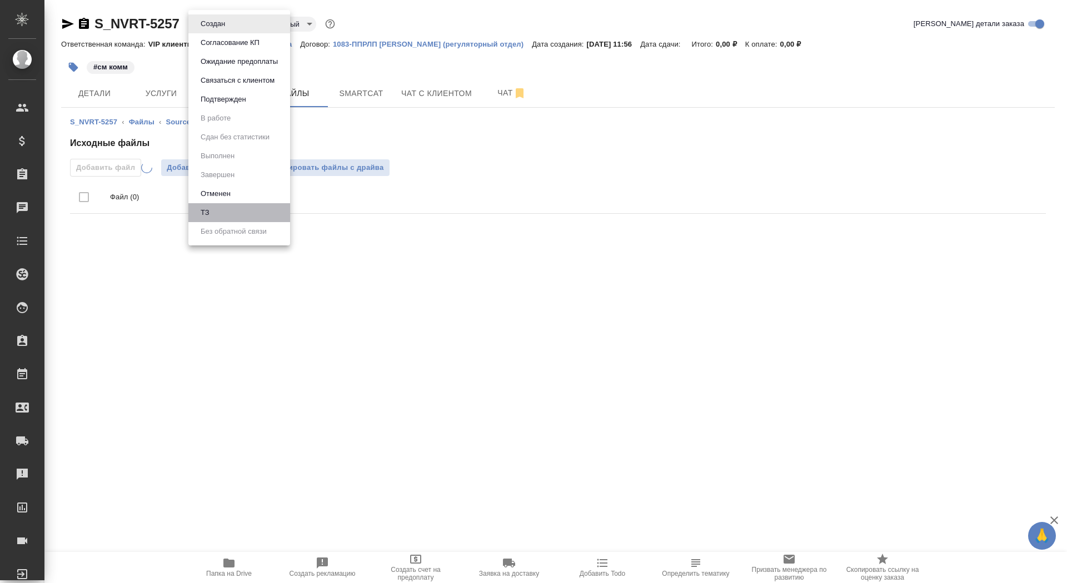
click at [226, 216] on li "ТЗ" at bounding box center [239, 212] width 102 height 19
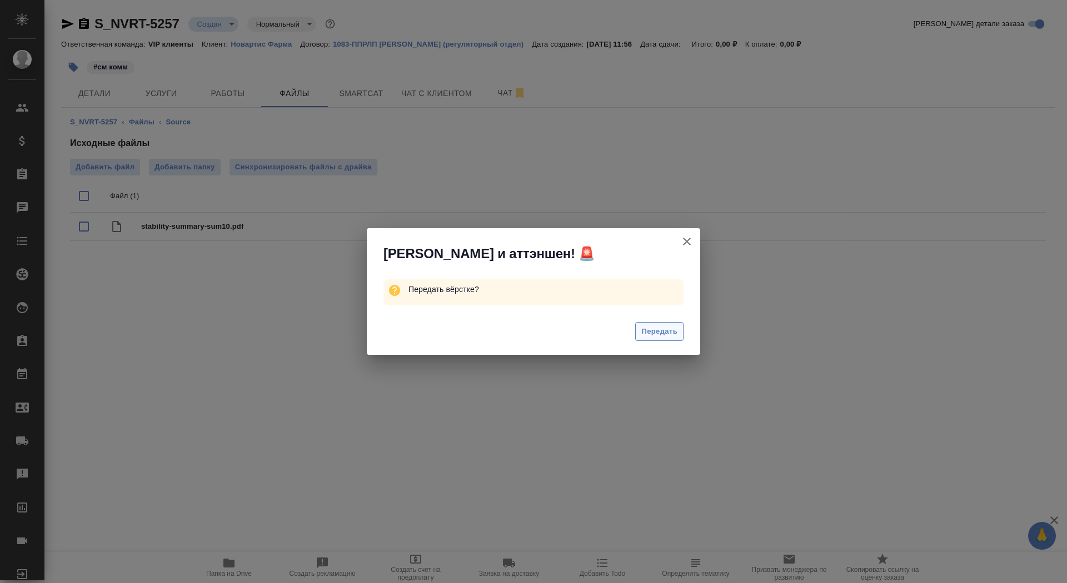
click at [655, 331] on span "Передать" at bounding box center [659, 332] width 36 height 13
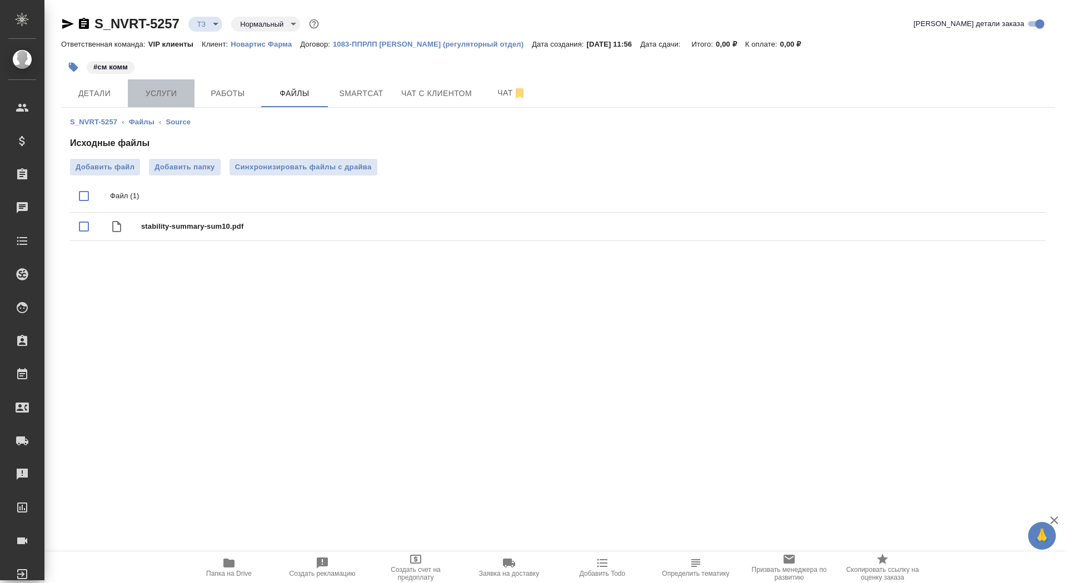
click at [142, 97] on span "Услуги" at bounding box center [160, 94] width 53 height 14
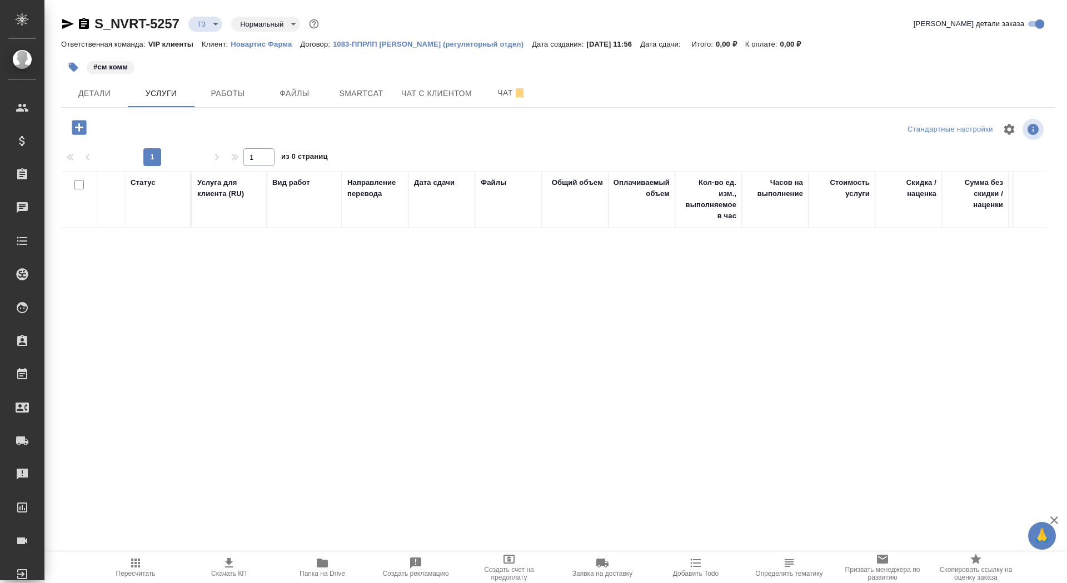
click at [81, 127] on icon "button" at bounding box center [78, 127] width 19 height 19
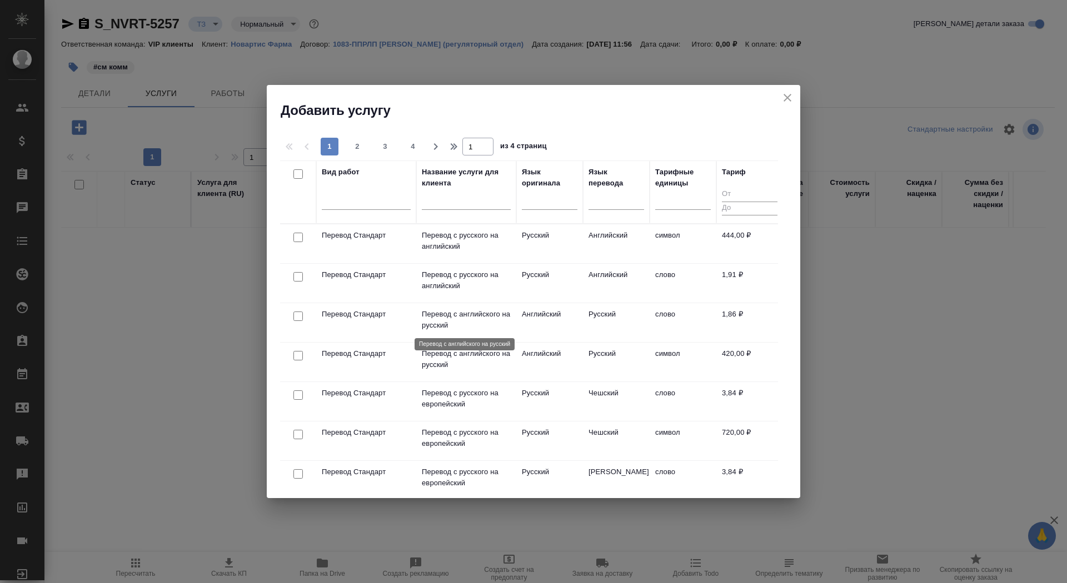
click at [458, 319] on p "Перевод с английского на русский" at bounding box center [466, 320] width 89 height 22
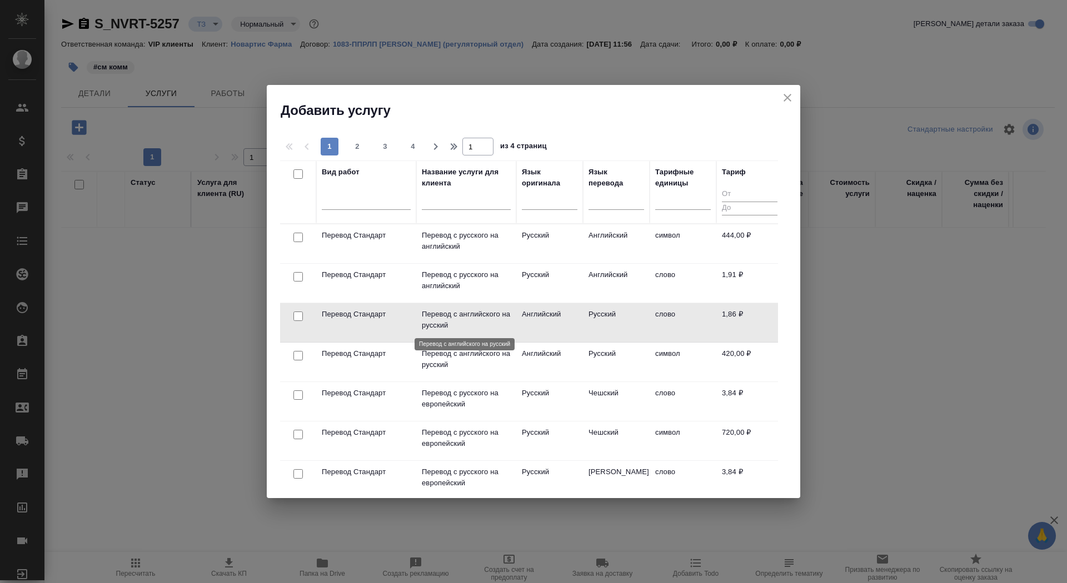
click at [458, 319] on p "Перевод с английского на русский" at bounding box center [466, 320] width 89 height 22
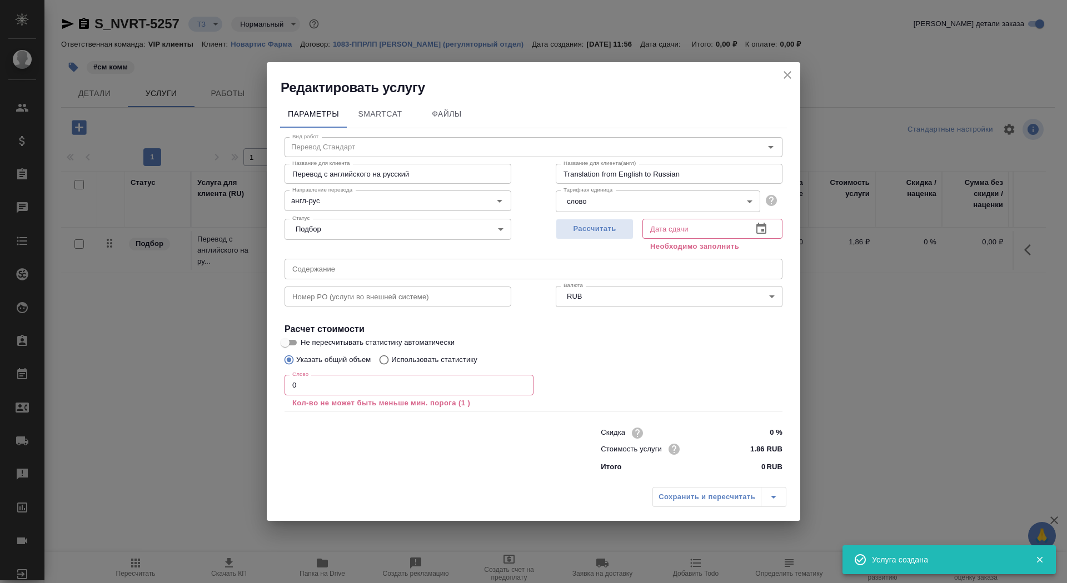
click at [329, 398] on p "Кол-во не может быть меньше мин. порога (1 )" at bounding box center [408, 403] width 233 height 11
click at [327, 378] on input "0" at bounding box center [408, 385] width 249 height 20
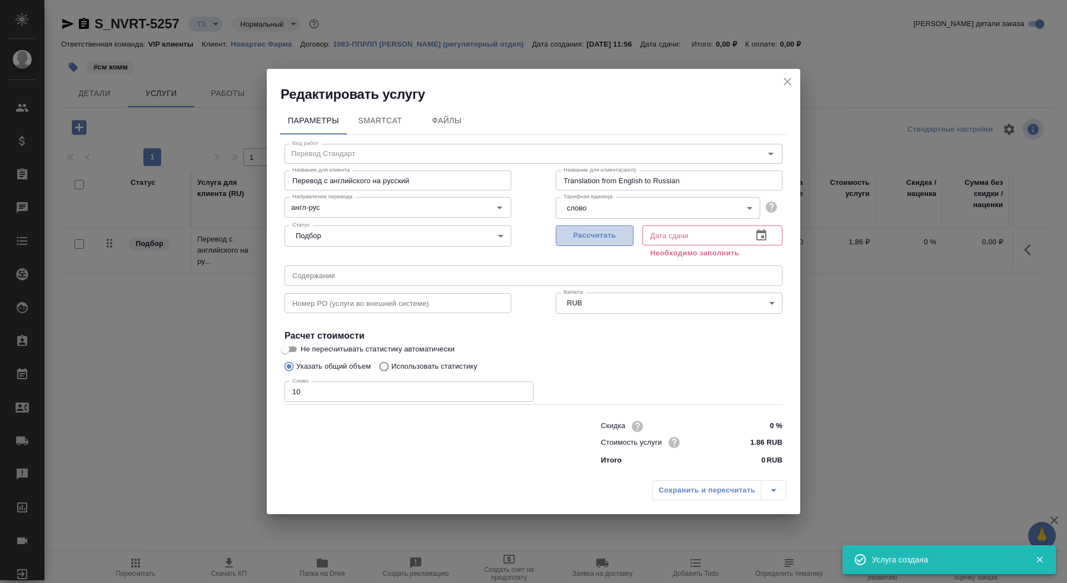
click at [600, 235] on span "Рассчитать" at bounding box center [595, 235] width 66 height 13
click at [306, 349] on span "Не пересчитывать статистику автоматически" at bounding box center [378, 349] width 154 height 11
click at [305, 349] on input "Не пересчитывать статистику автоматически" at bounding box center [285, 349] width 40 height 13
click at [341, 205] on input "англ-рус" at bounding box center [379, 207] width 183 height 13
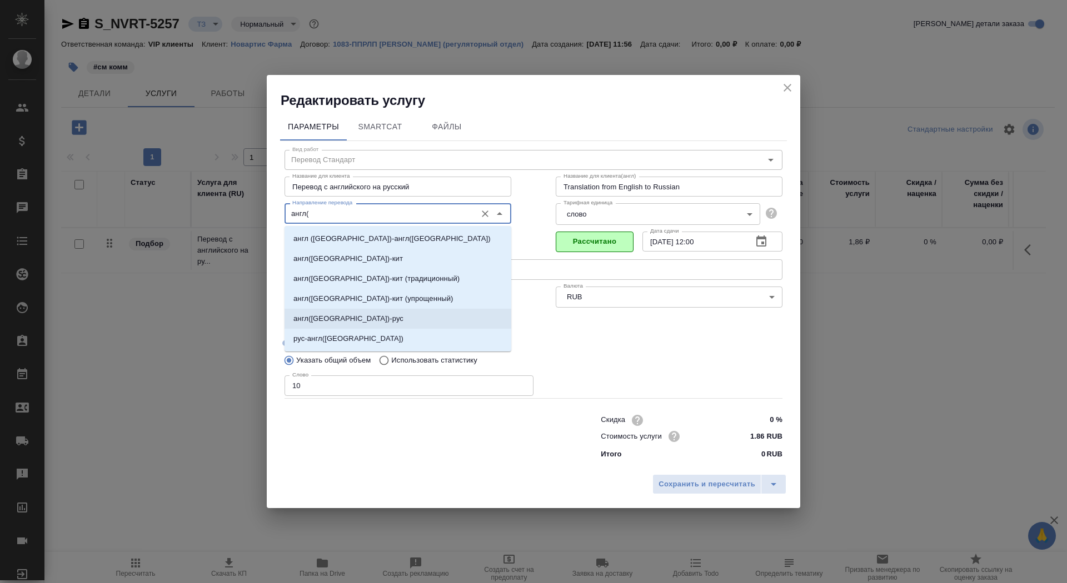
click at [357, 316] on li "англ(США)-рус" at bounding box center [397, 319] width 227 height 20
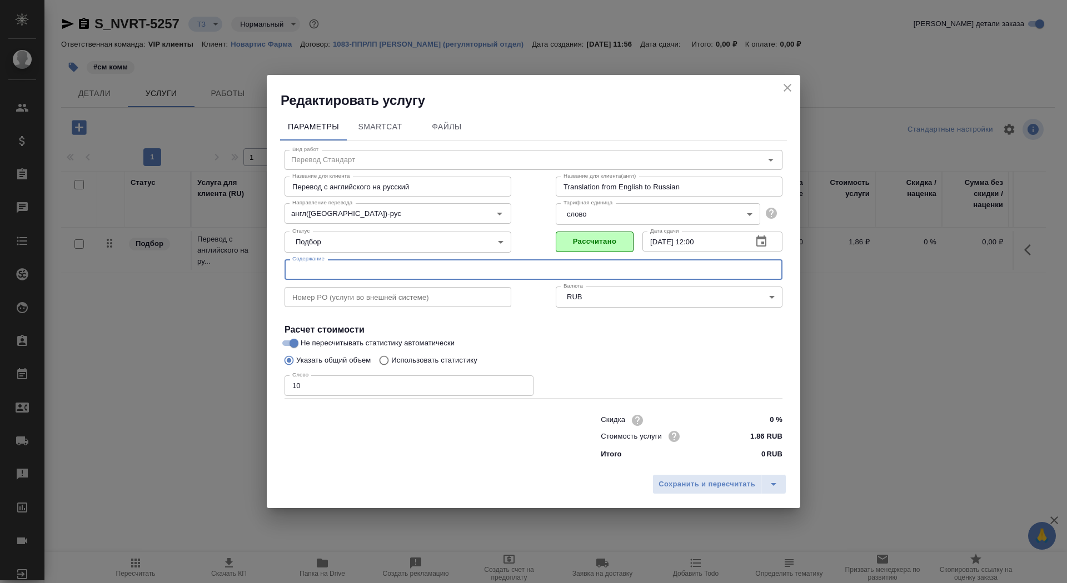
click at [324, 273] on input "text" at bounding box center [533, 269] width 498 height 20
paste input "for trans - PUBS 174727 (TB# 434) -Kiendra- RTT 1042 (CMC variation)"
click at [697, 488] on span "Сохранить и пересчитать" at bounding box center [706, 484] width 97 height 13
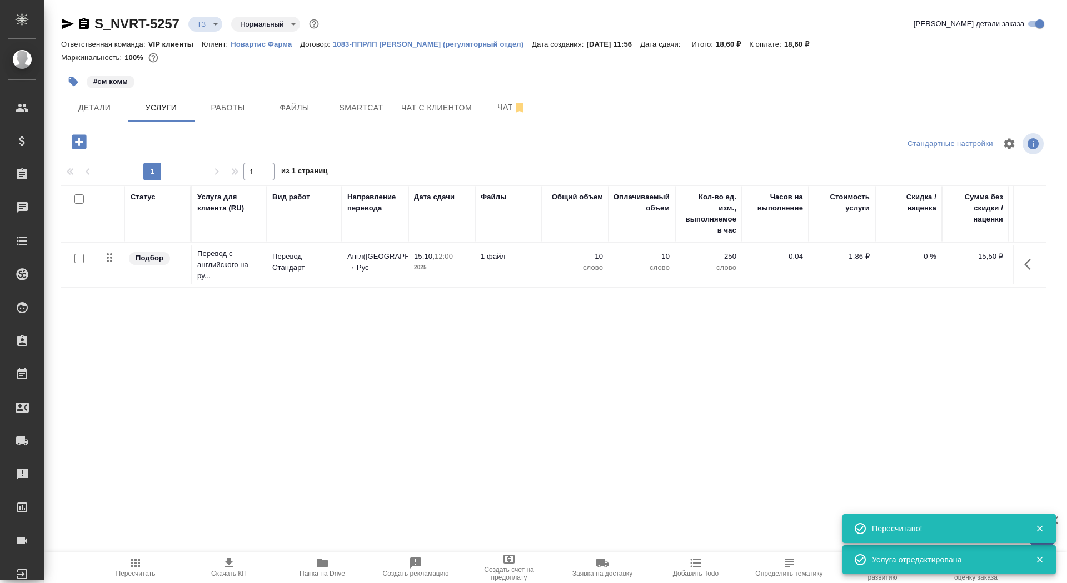
click at [79, 259] on input "checkbox" at bounding box center [78, 258] width 9 height 9
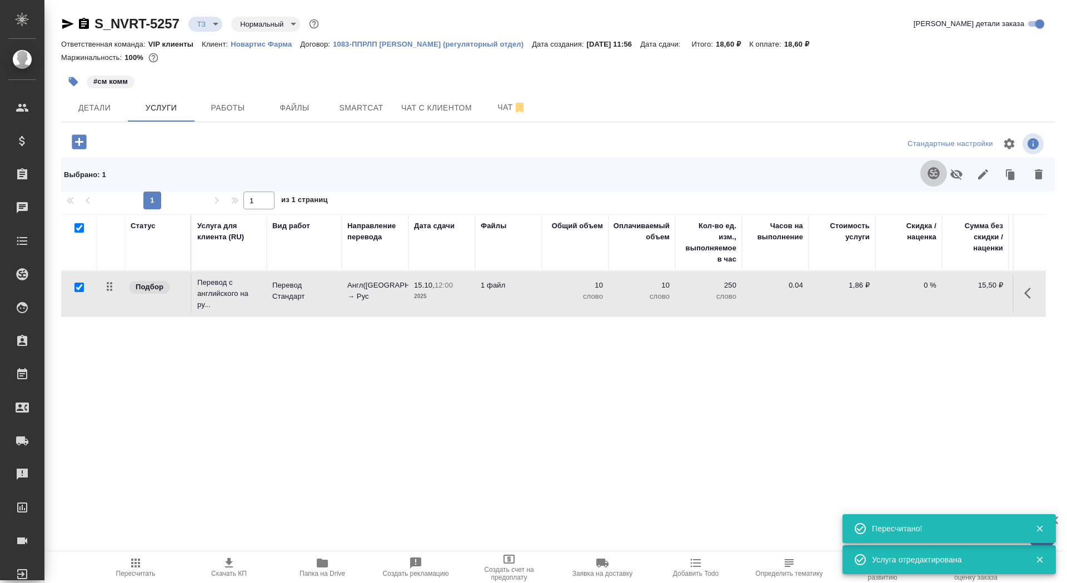
click at [929, 173] on icon "button" at bounding box center [933, 173] width 12 height 12
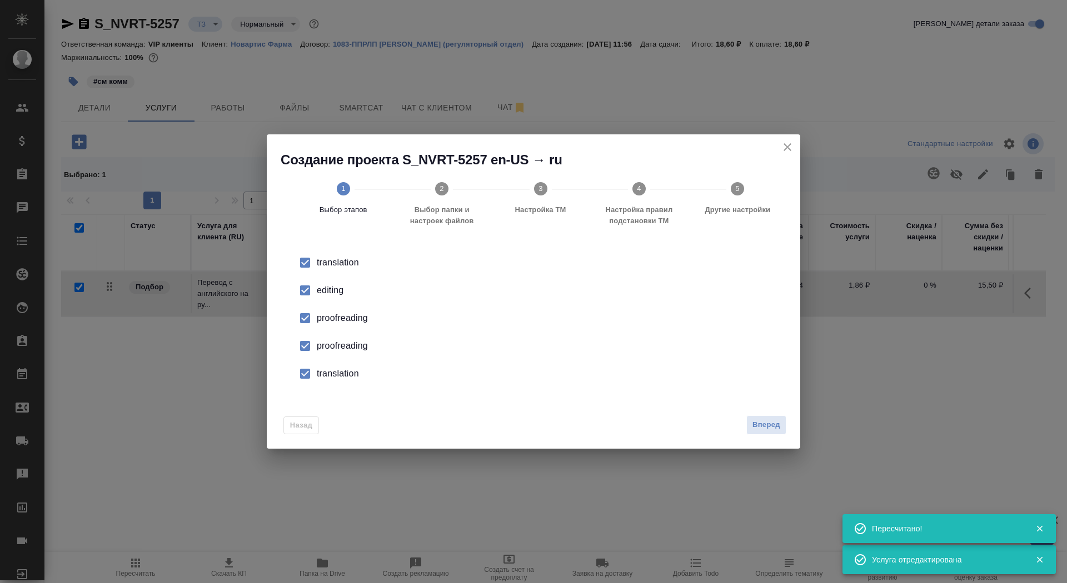
click at [333, 290] on div "editing" at bounding box center [545, 290] width 457 height 13
click at [331, 347] on div "proofreading" at bounding box center [545, 345] width 457 height 13
click at [331, 363] on li "translation" at bounding box center [533, 374] width 498 height 28
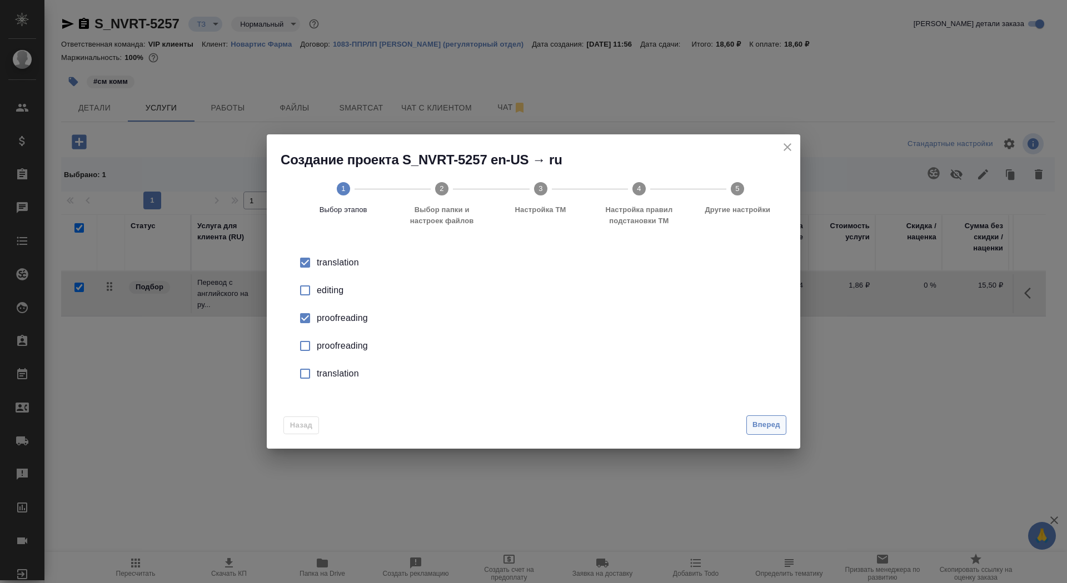
click at [751, 424] on button "Вперед" at bounding box center [766, 425] width 40 height 19
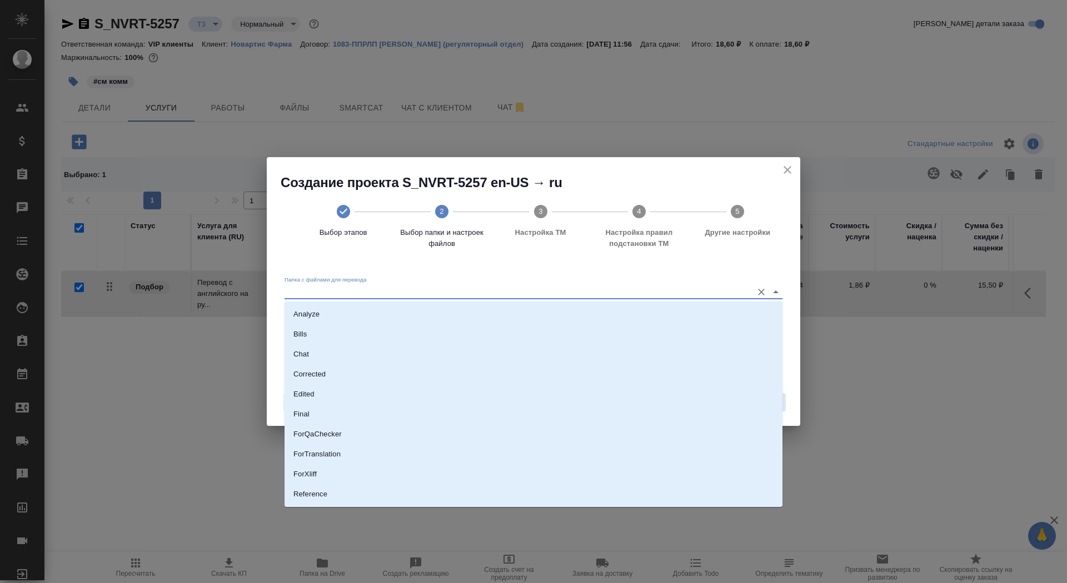
click at [691, 297] on input "Папка с файлами для перевода" at bounding box center [515, 291] width 462 height 13
click at [662, 459] on li "Source" at bounding box center [533, 457] width 498 height 20
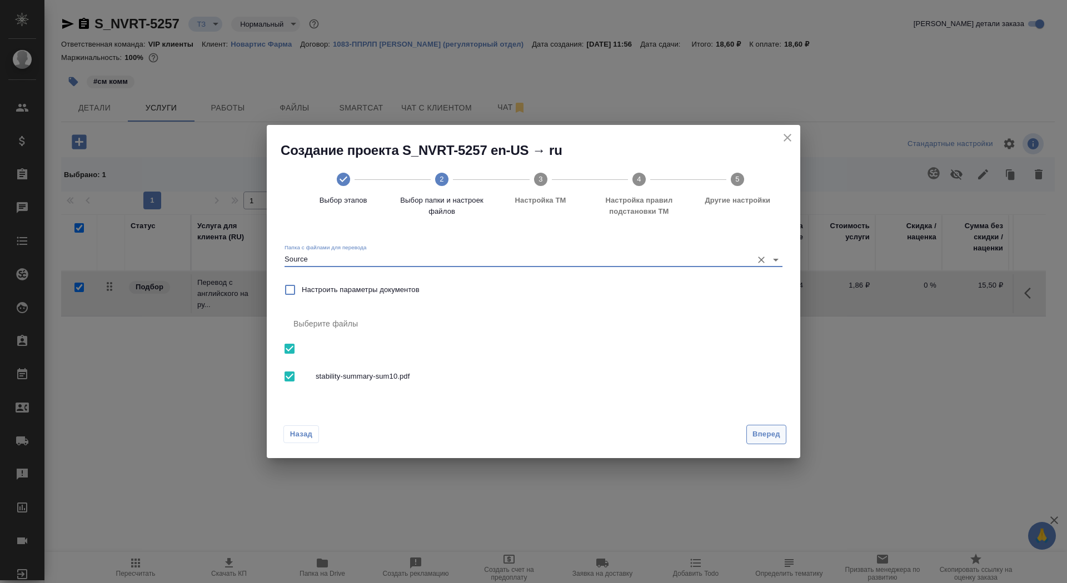
click at [762, 425] on button "Вперед" at bounding box center [766, 434] width 40 height 19
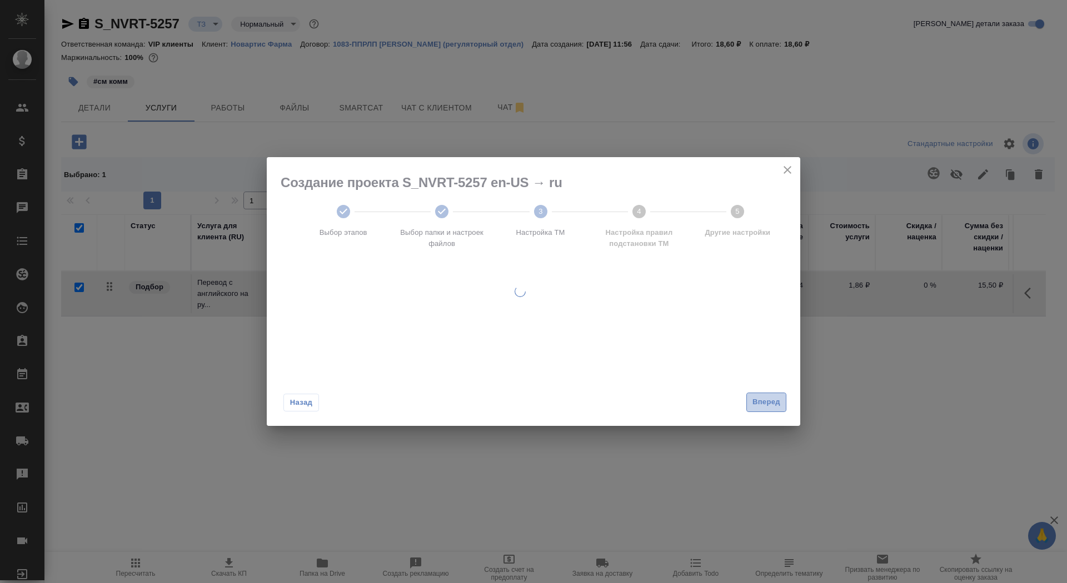
click at [753, 408] on span "Вперед" at bounding box center [766, 402] width 28 height 13
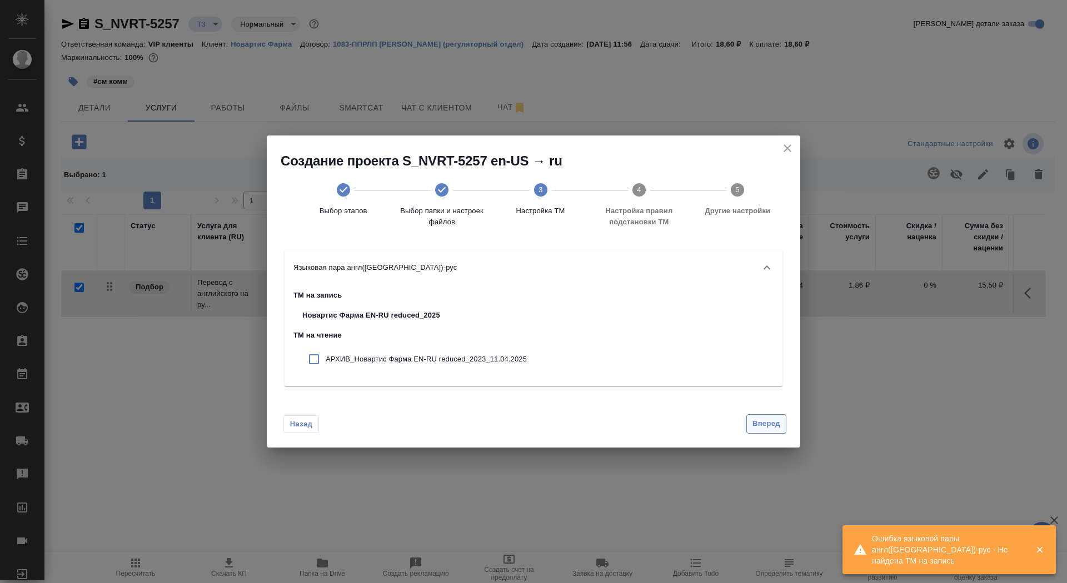
click at [757, 422] on span "Вперед" at bounding box center [766, 424] width 28 height 13
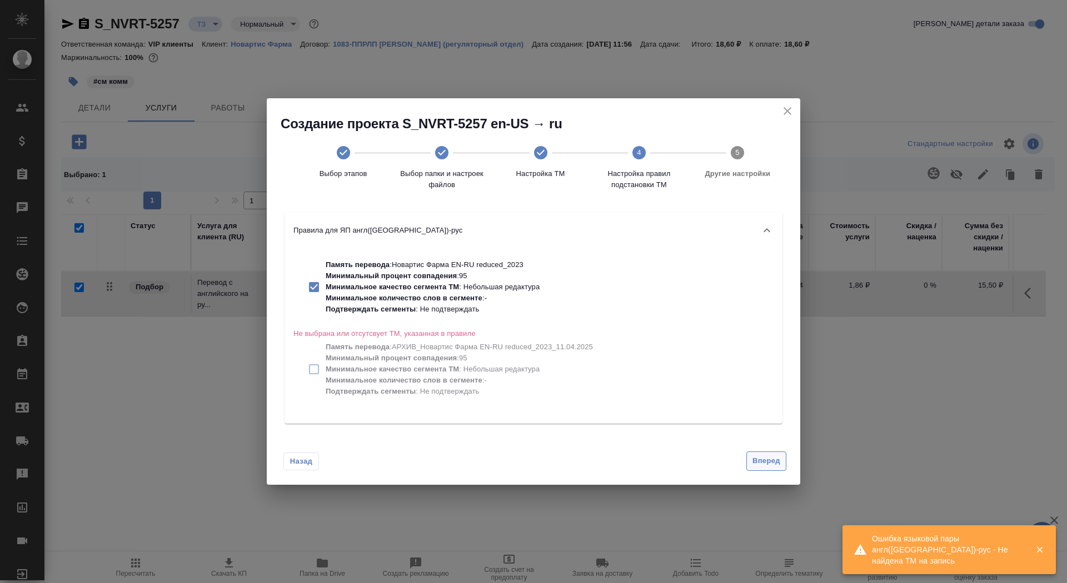
click at [760, 466] on span "Вперед" at bounding box center [766, 461] width 28 height 13
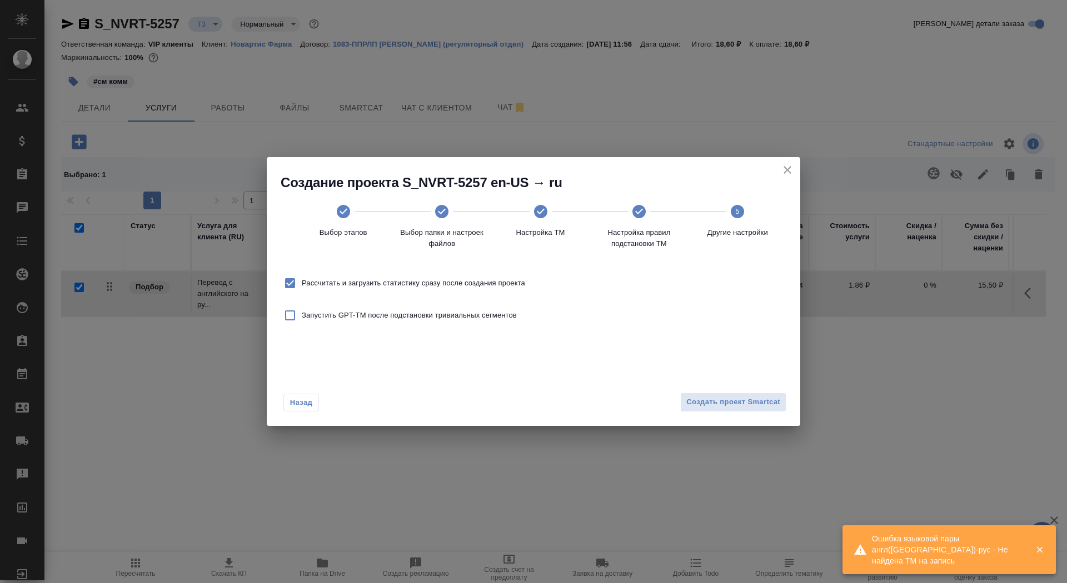
click at [736, 412] on div "Назад Создать проект Smartcat" at bounding box center [533, 400] width 533 height 52
click at [733, 402] on span "Создать проект Smartcat" at bounding box center [733, 402] width 94 height 13
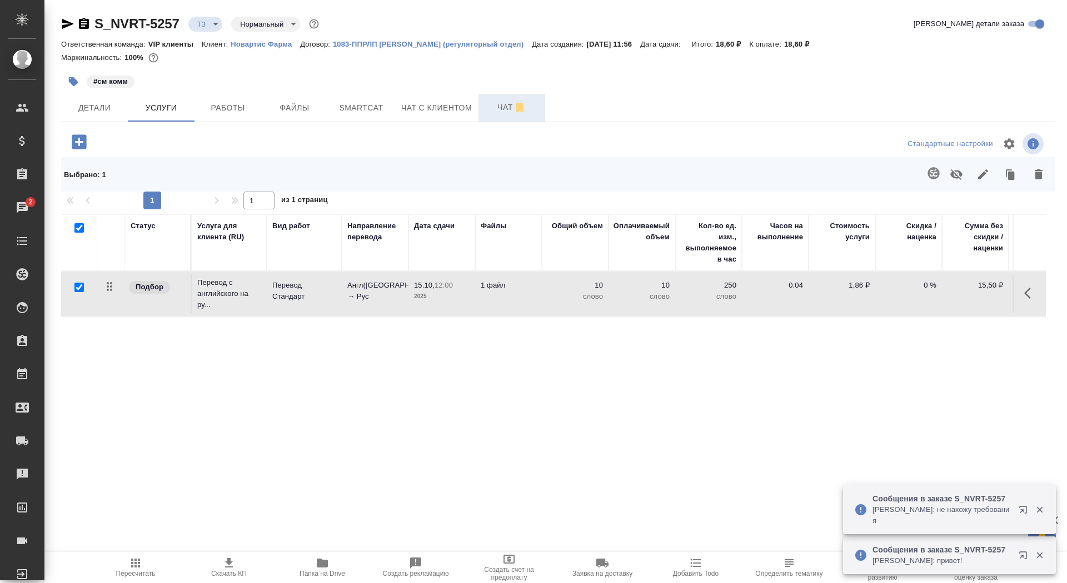
click at [498, 104] on span "Чат" at bounding box center [511, 108] width 53 height 14
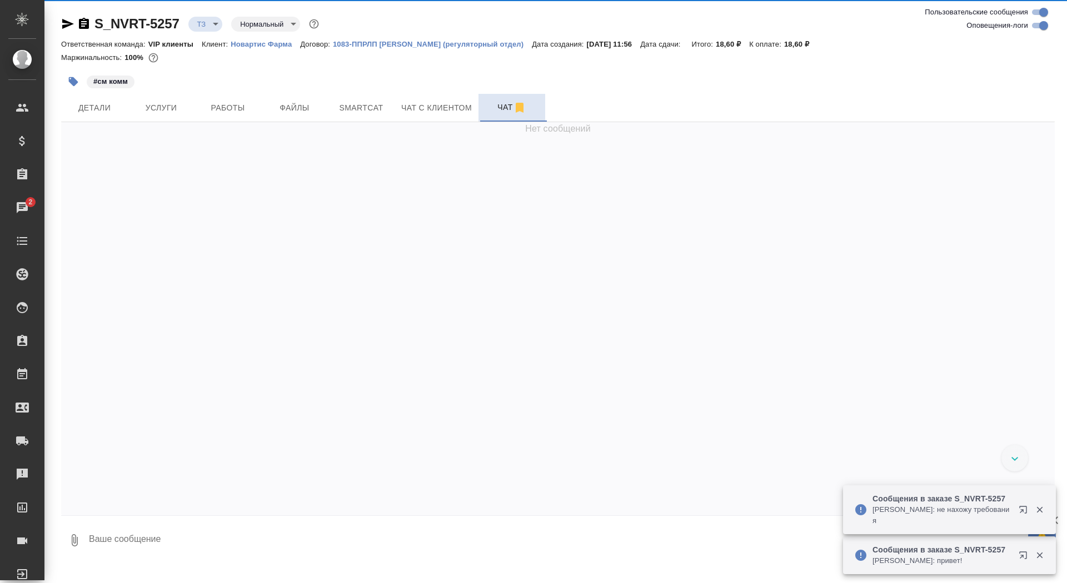
scroll to position [606, 0]
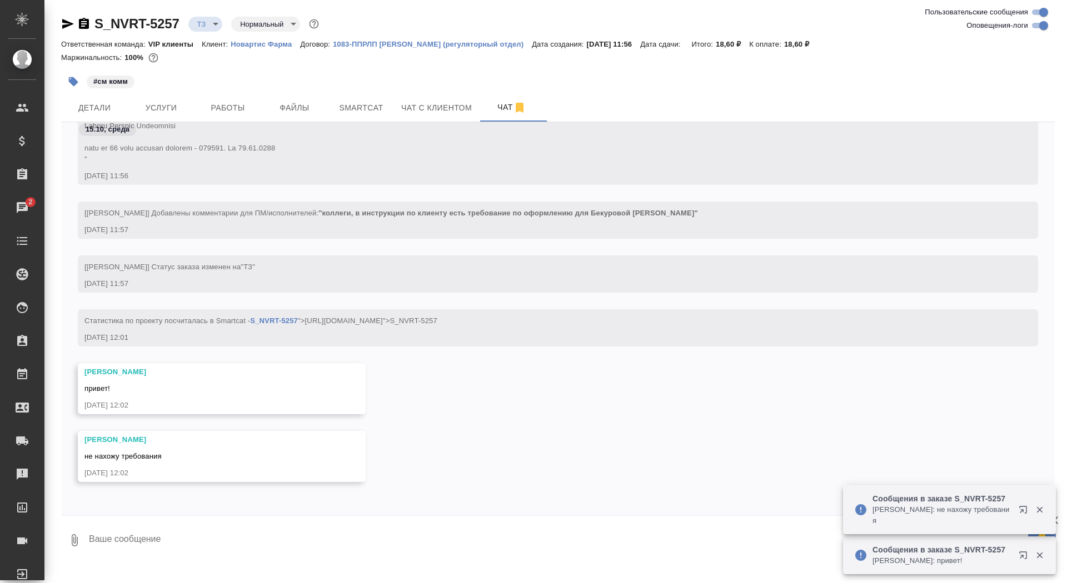
click at [276, 42] on p "Новартис Фарма" at bounding box center [265, 44] width 69 height 8
click at [261, 552] on textarea at bounding box center [571, 541] width 967 height 38
paste textarea "Для заказов от Юлии Бекуровой необходимо оформлять наименование финальных докум…"
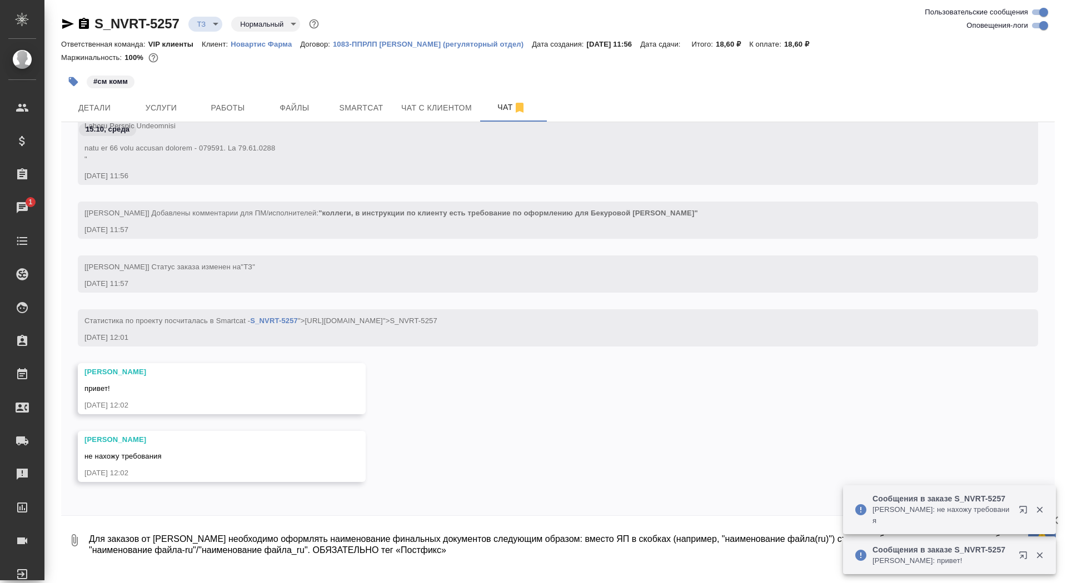
scroll to position [704, 0]
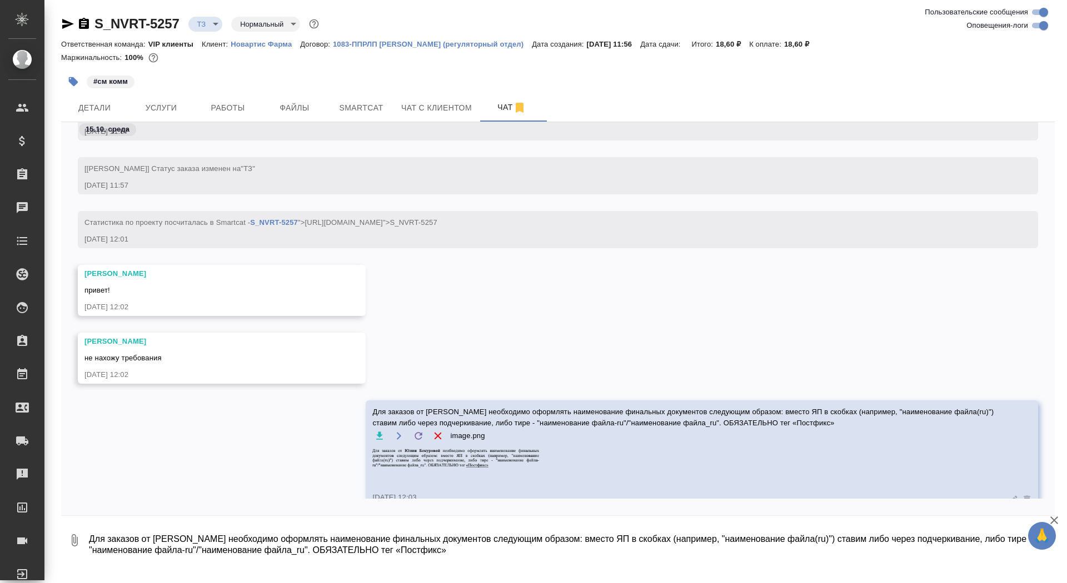
click at [434, 460] on img at bounding box center [455, 460] width 167 height 24
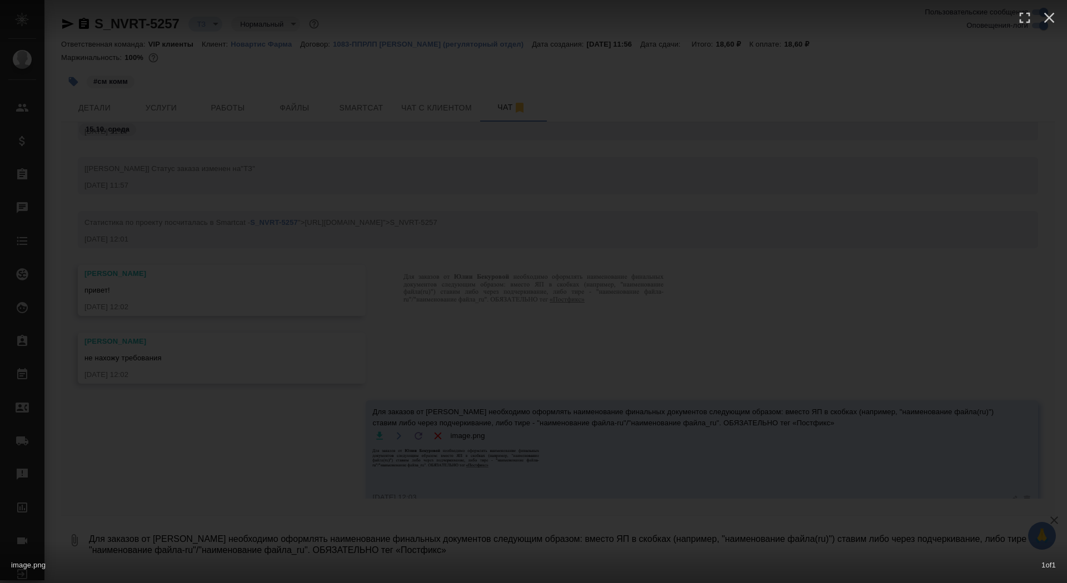
click at [434, 460] on div "image.png 1 of 1" at bounding box center [533, 291] width 1067 height 583
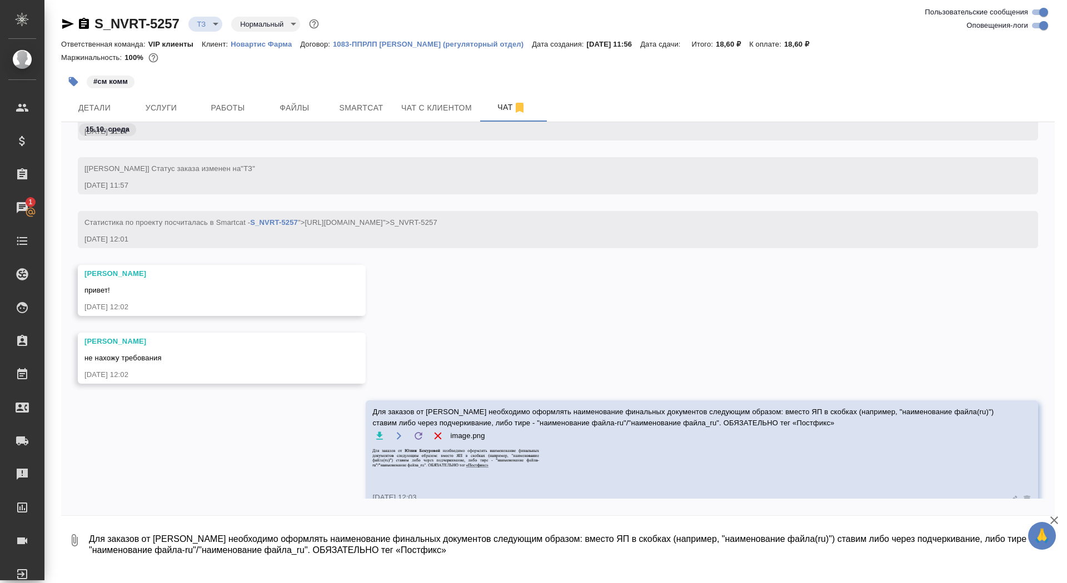
scroll to position [729, 0]
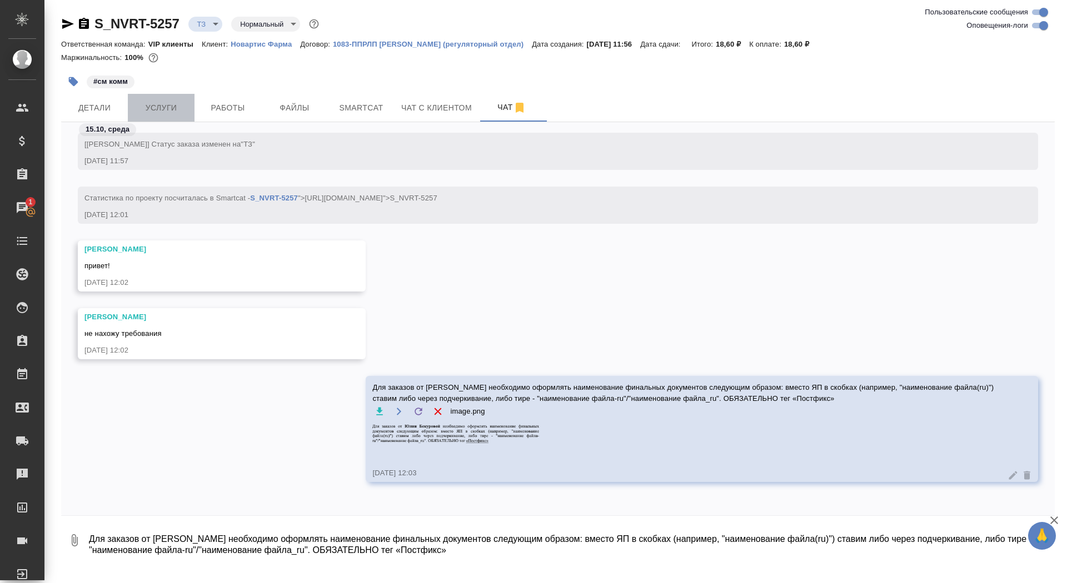
click at [162, 102] on span "Услуги" at bounding box center [160, 108] width 53 height 14
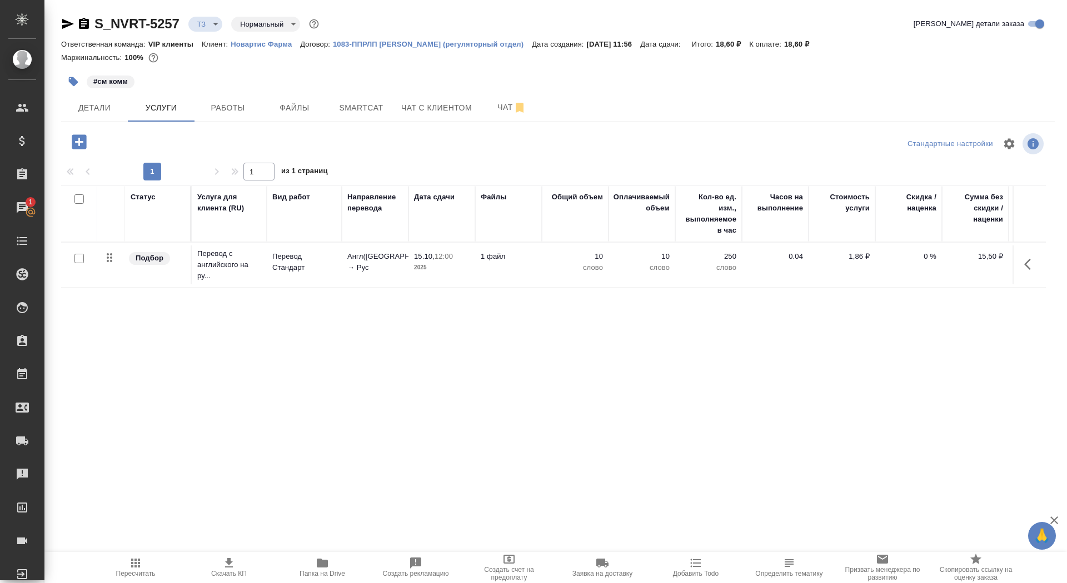
click at [378, 251] on p "Англ(США) → Рус" at bounding box center [375, 262] width 56 height 22
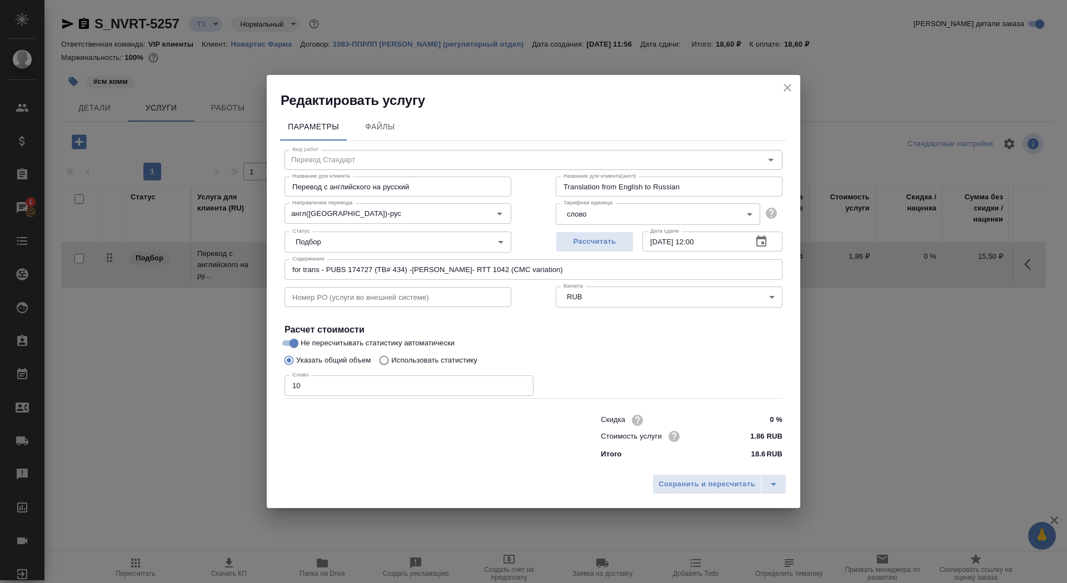
click at [435, 356] on p "Использовать статистику" at bounding box center [434, 360] width 86 height 11
click at [391, 356] on input "Использовать статистику" at bounding box center [382, 360] width 18 height 21
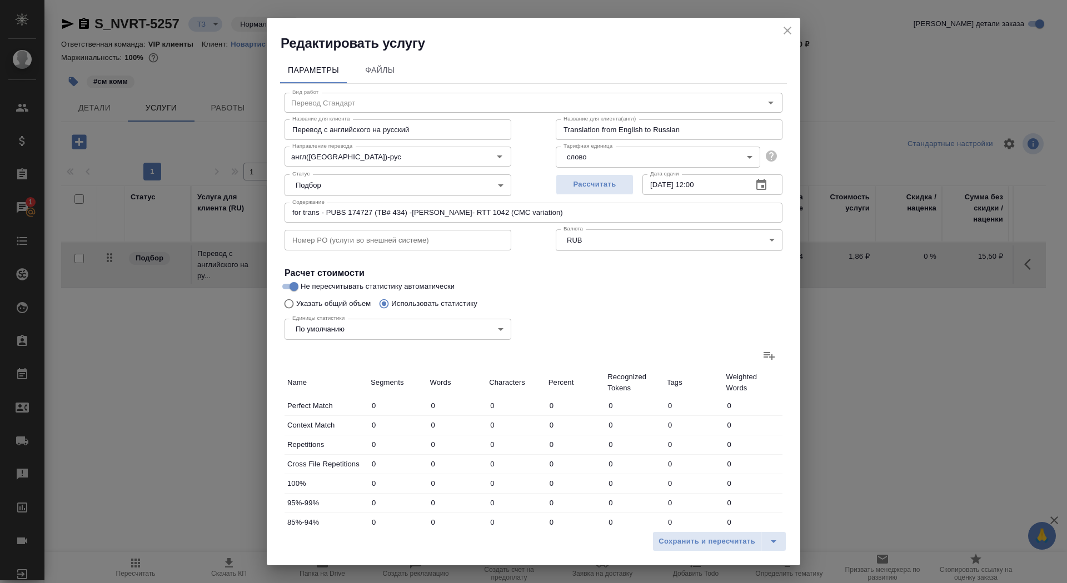
click at [762, 356] on icon at bounding box center [768, 355] width 13 height 13
click at [0, 0] on input "file" at bounding box center [0, 0] width 0 height 0
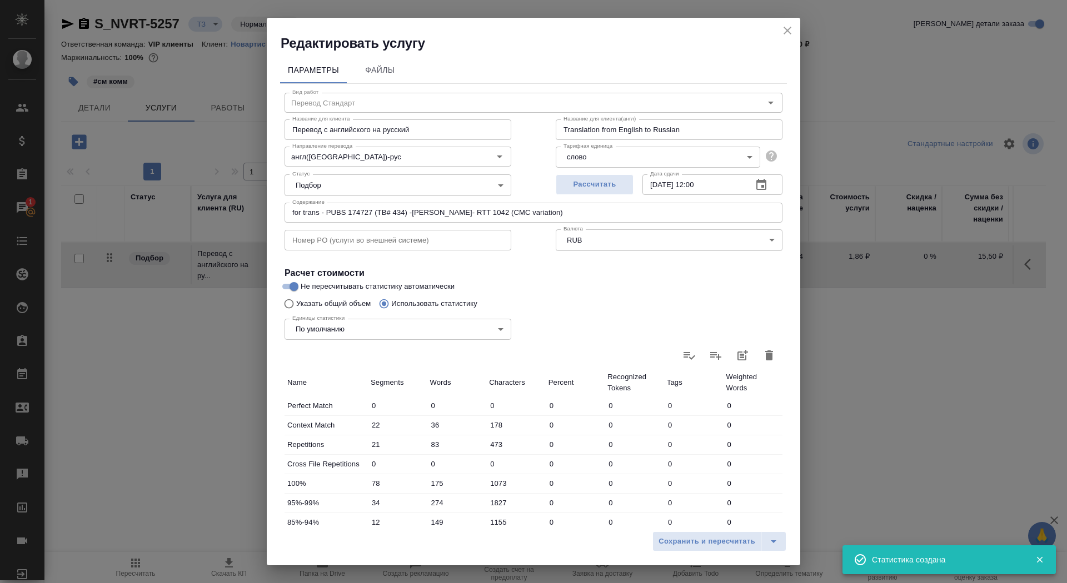
scroll to position [152, 0]
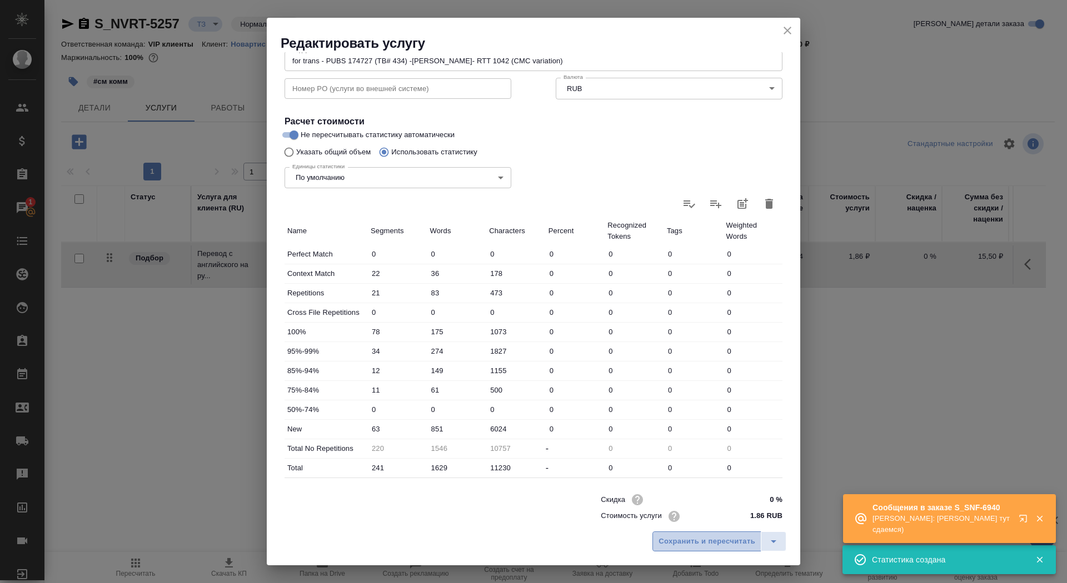
click at [692, 546] on span "Сохранить и пересчитать" at bounding box center [706, 542] width 97 height 13
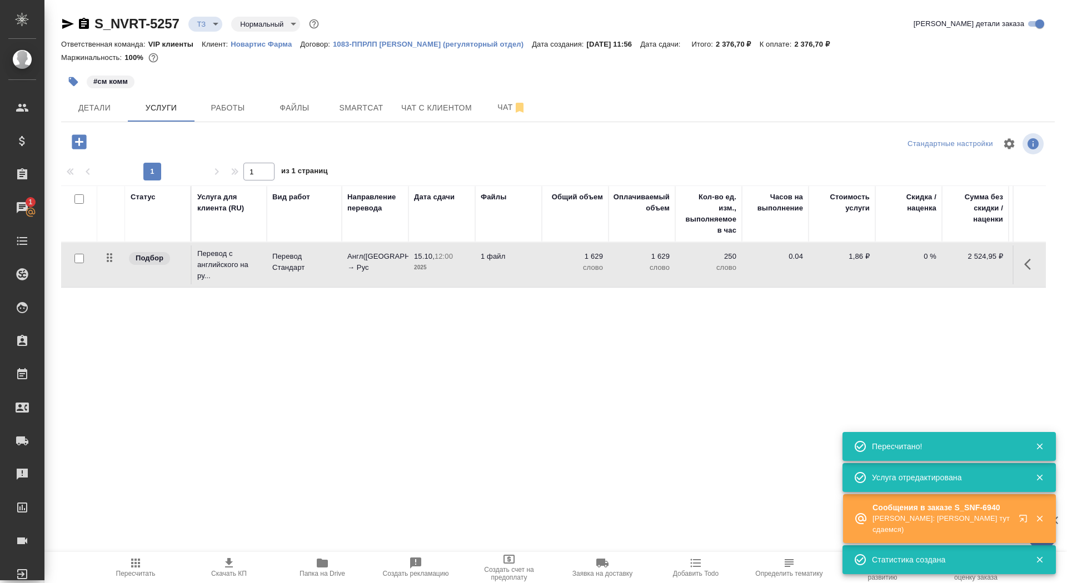
click at [486, 264] on td "1 файл" at bounding box center [508, 265] width 67 height 39
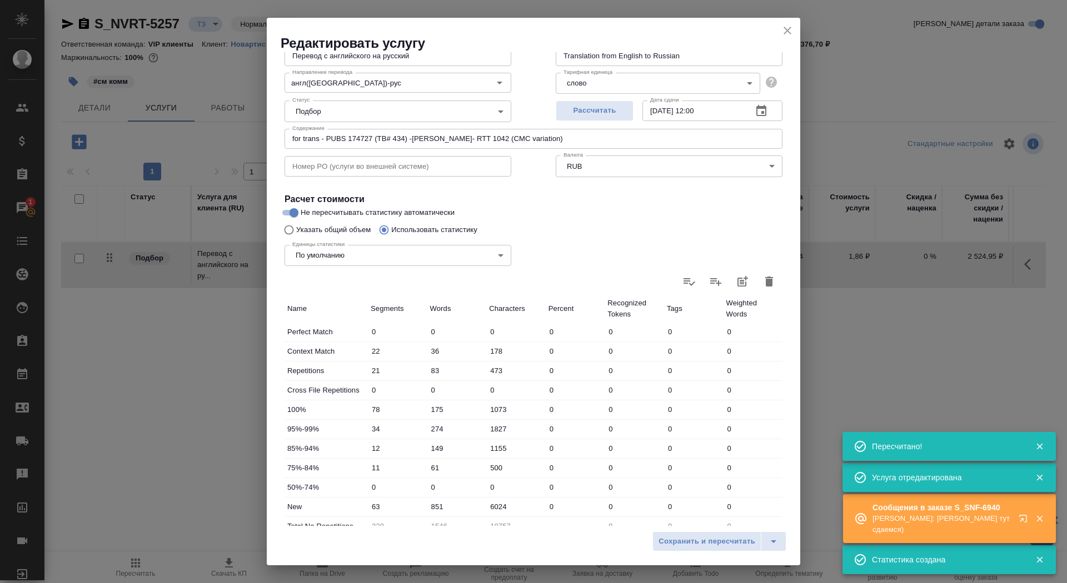
scroll to position [148, 0]
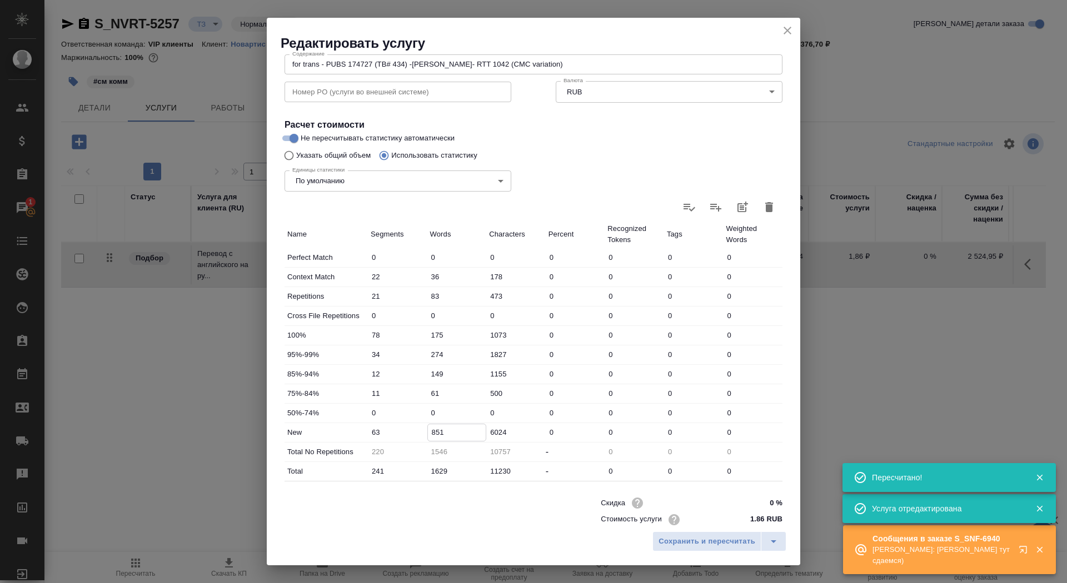
drag, startPoint x: 435, startPoint y: 432, endPoint x: 427, endPoint y: 432, distance: 7.8
click at [428, 432] on input "851" at bounding box center [457, 432] width 58 height 16
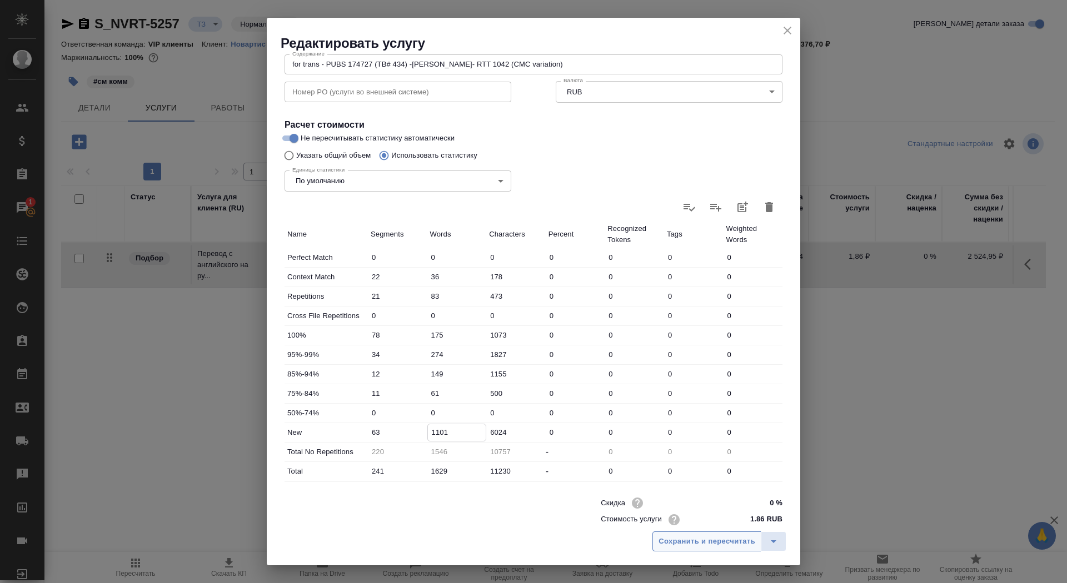
click at [679, 541] on span "Сохранить и пересчитать" at bounding box center [706, 542] width 97 height 13
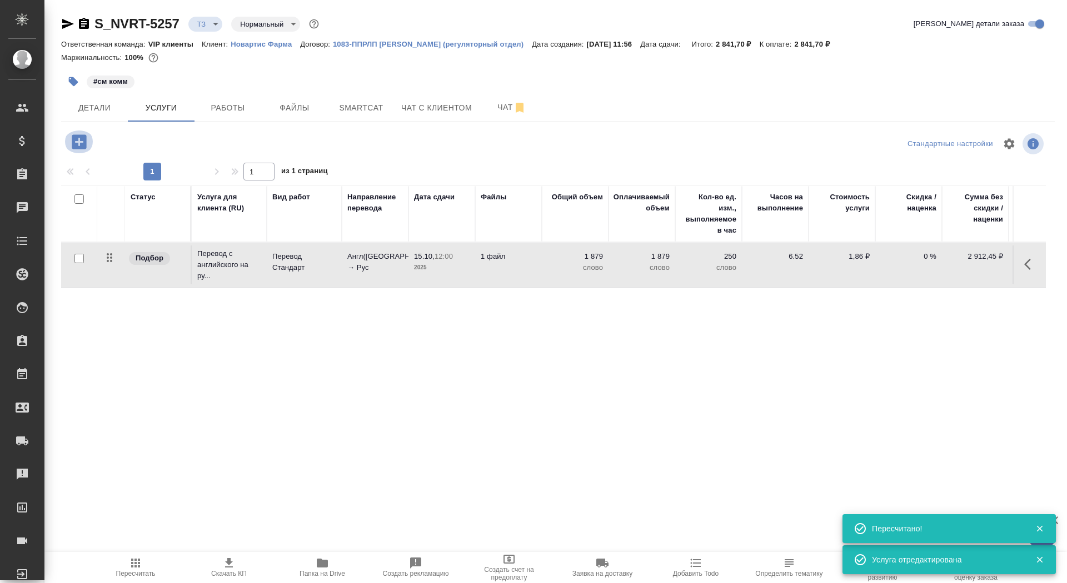
click at [81, 132] on icon "button" at bounding box center [78, 141] width 19 height 19
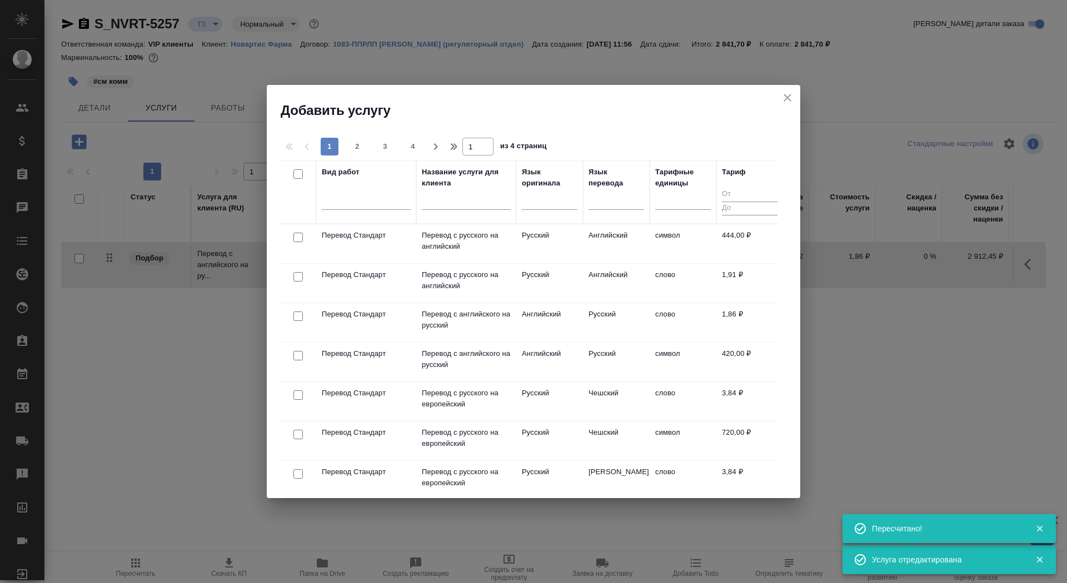
click at [432, 202] on input "text" at bounding box center [466, 203] width 89 height 14
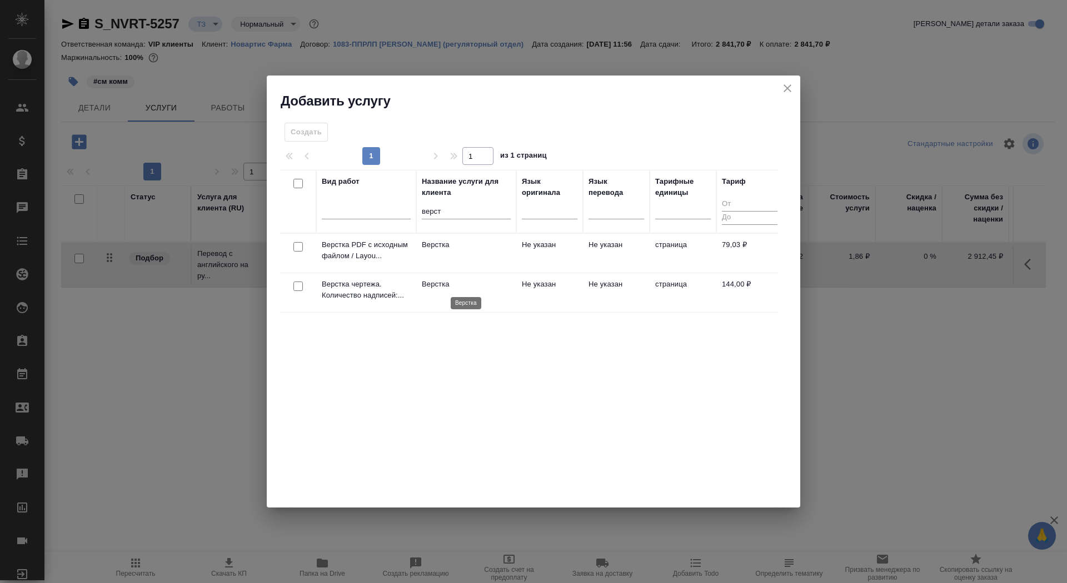
click at [496, 288] on p "Верстка" at bounding box center [466, 284] width 89 height 11
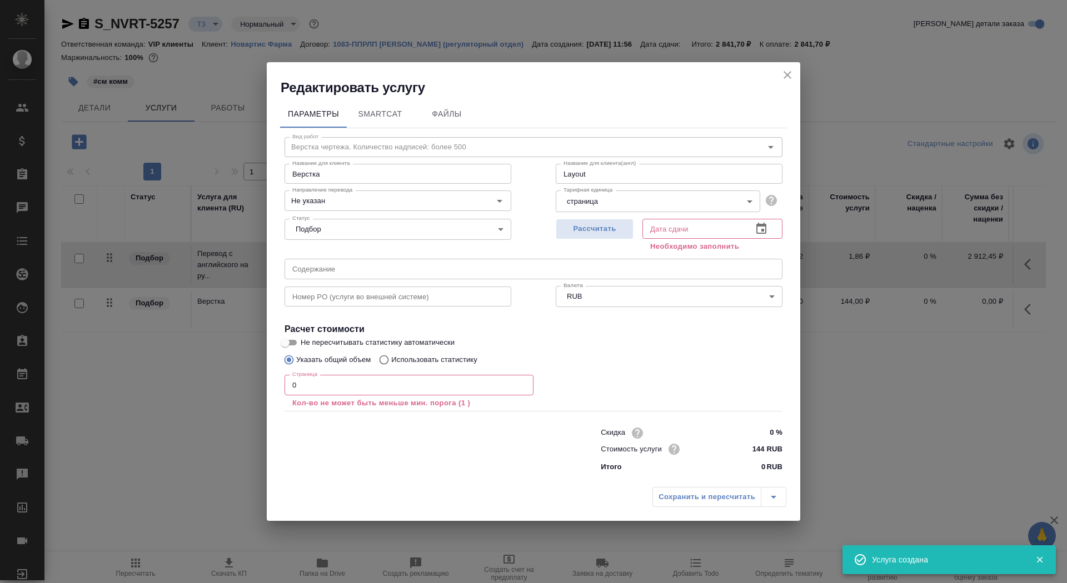
click at [349, 384] on input "0" at bounding box center [408, 385] width 249 height 20
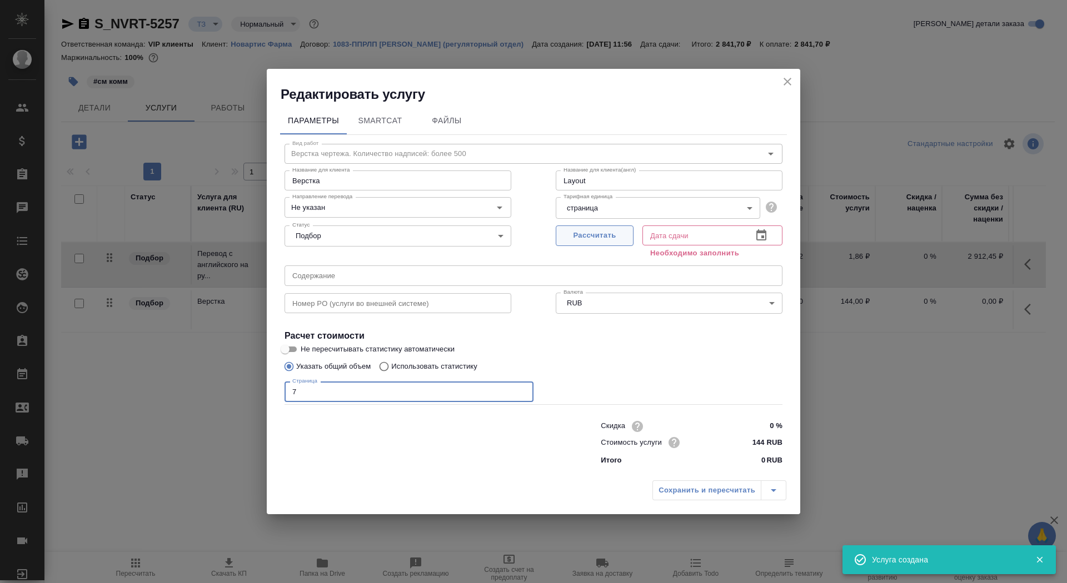
click at [596, 237] on span "Рассчитать" at bounding box center [595, 235] width 66 height 13
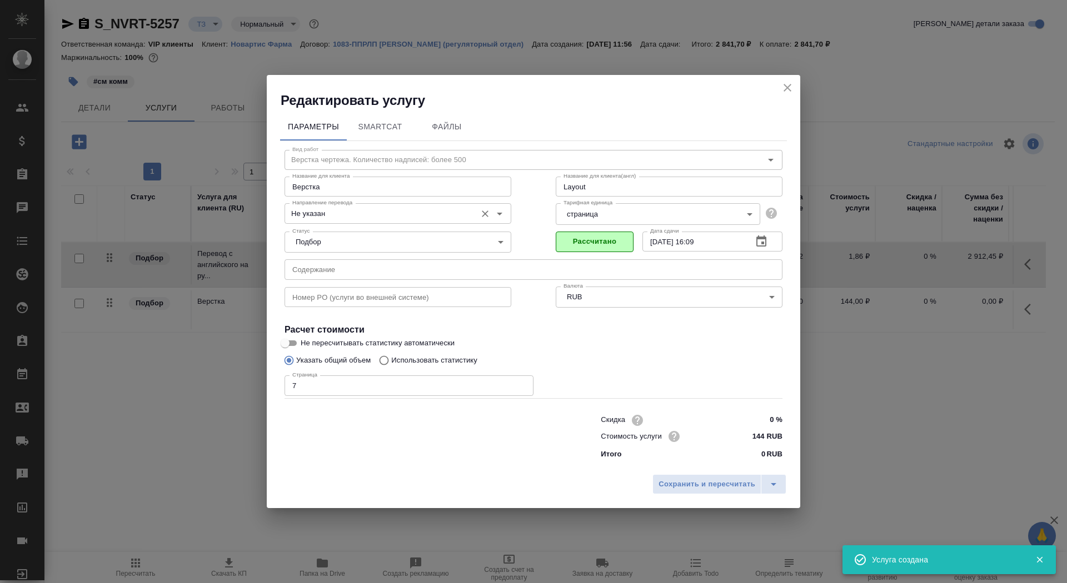
click at [437, 205] on div "Не указан Направление перевода" at bounding box center [397, 213] width 227 height 20
click at [436, 209] on input "Не указан" at bounding box center [379, 213] width 183 height 13
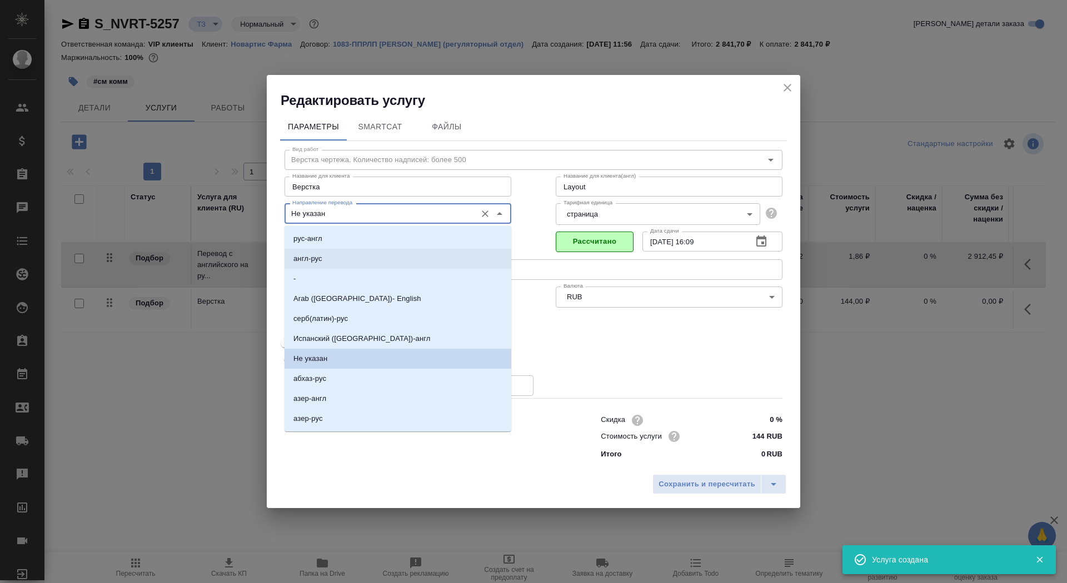
click at [411, 260] on li "англ-рус" at bounding box center [397, 259] width 227 height 20
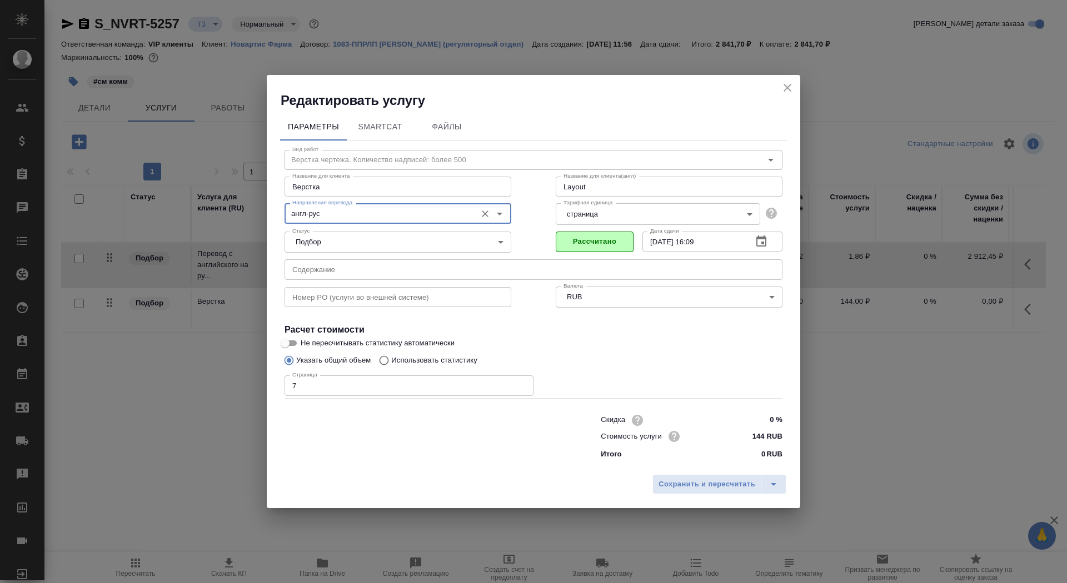
click at [411, 271] on input "text" at bounding box center [533, 269] width 498 height 20
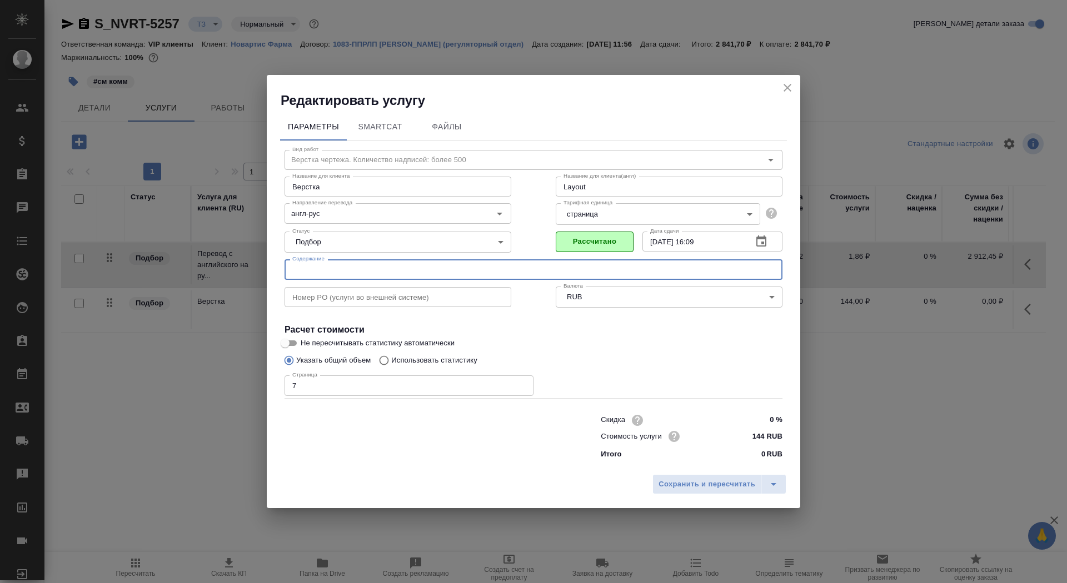
paste input "for trans - PUBS 174727 (TB# 434) -Kiendra- RTT 1042 (CMC variation)"
click at [703, 494] on div "Сохранить и пересчитать" at bounding box center [533, 488] width 533 height 39
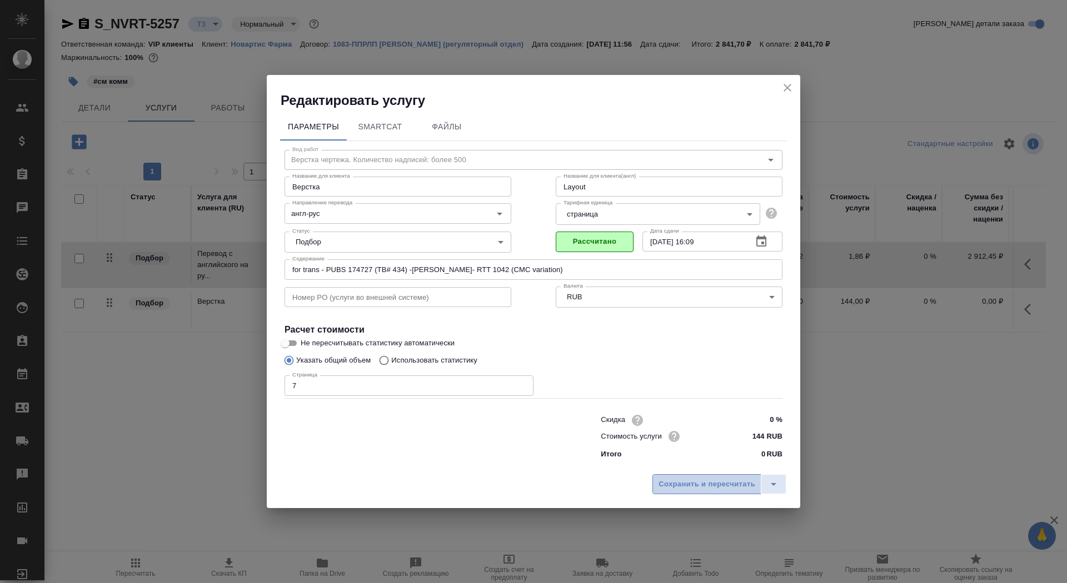
click at [702, 486] on span "Сохранить и пересчитать" at bounding box center [706, 484] width 97 height 13
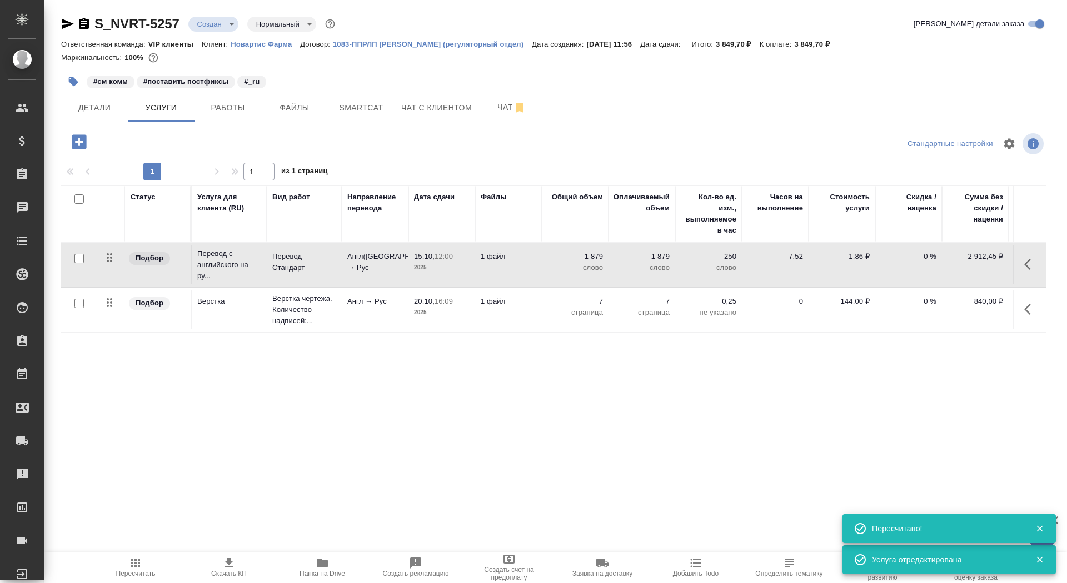
click at [406, 268] on td "Англ(США) → Рус" at bounding box center [375, 265] width 67 height 39
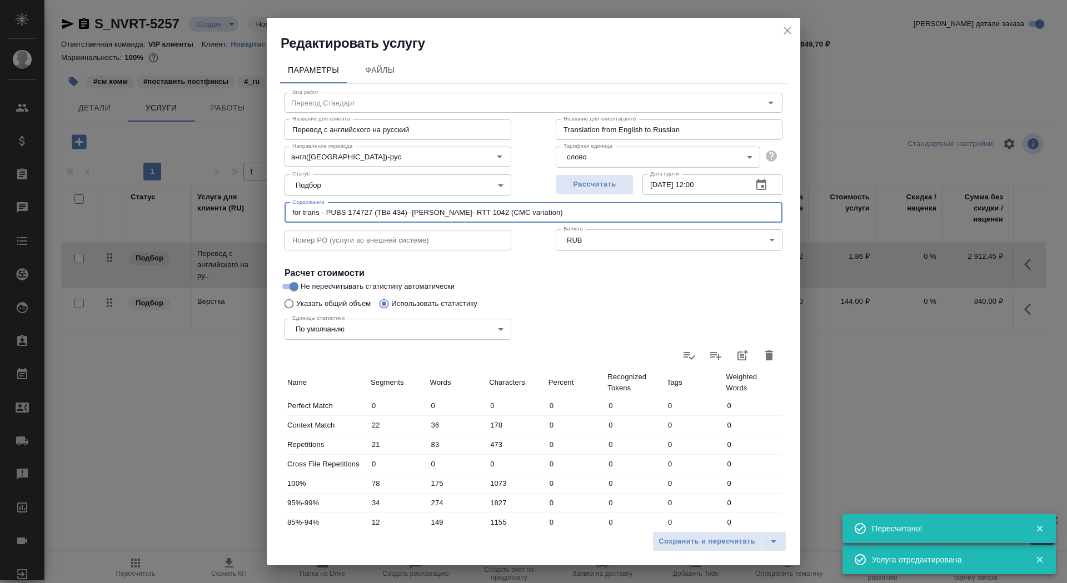
drag, startPoint x: 532, startPoint y: 219, endPoint x: 167, endPoint y: 211, distance: 365.6
click at [167, 211] on div "Редактировать услугу Параметры Файлы Вид работ Перевод Стандарт Вид работ Назва…" at bounding box center [533, 291] width 1067 height 583
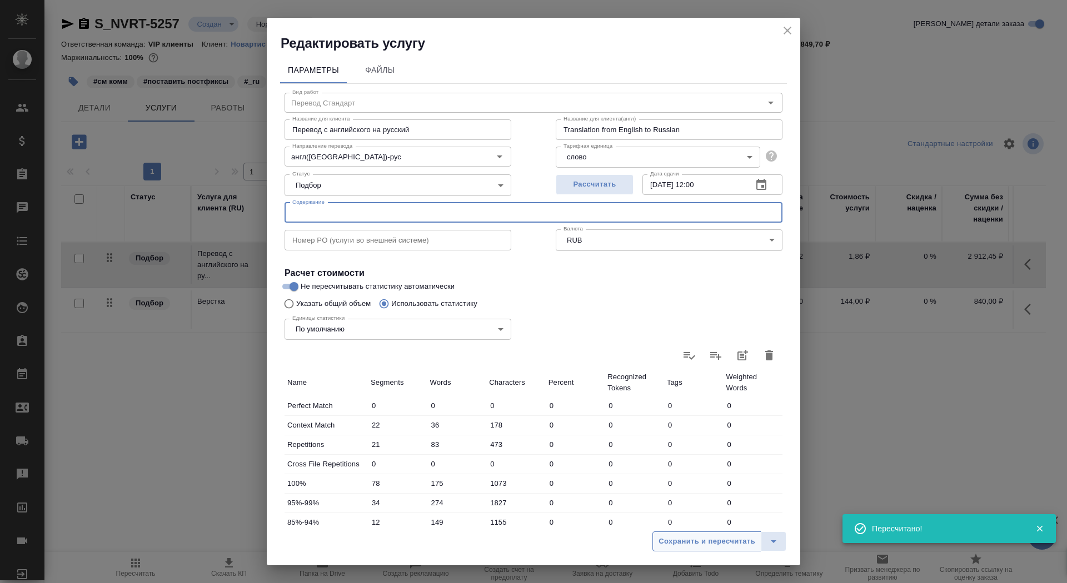
click at [720, 538] on span "Сохранить и пересчитать" at bounding box center [706, 542] width 97 height 13
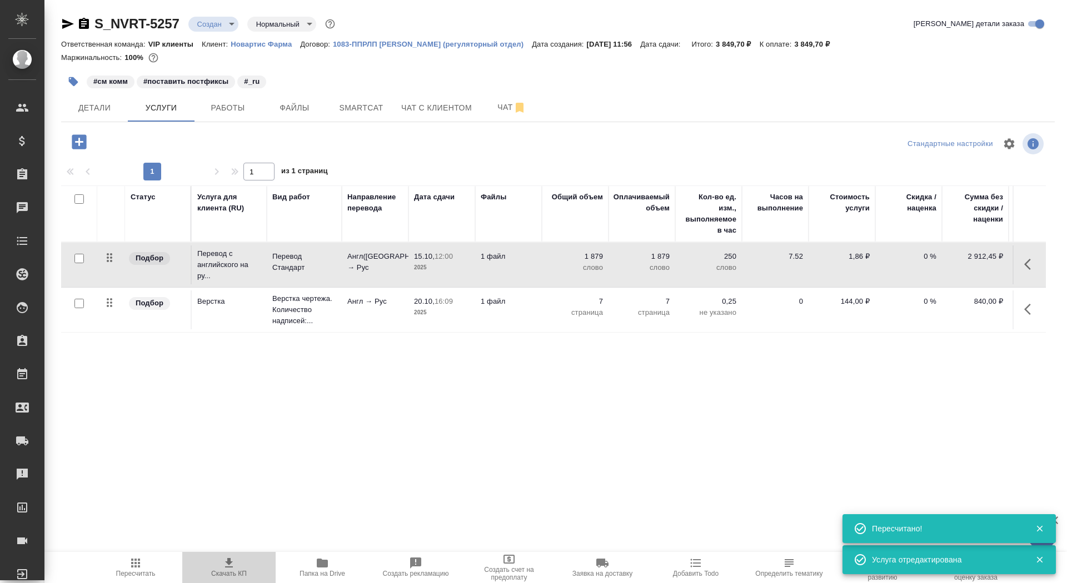
click at [234, 566] on icon "button" at bounding box center [228, 563] width 13 height 13
click at [107, 119] on button "Детали" at bounding box center [94, 108] width 67 height 28
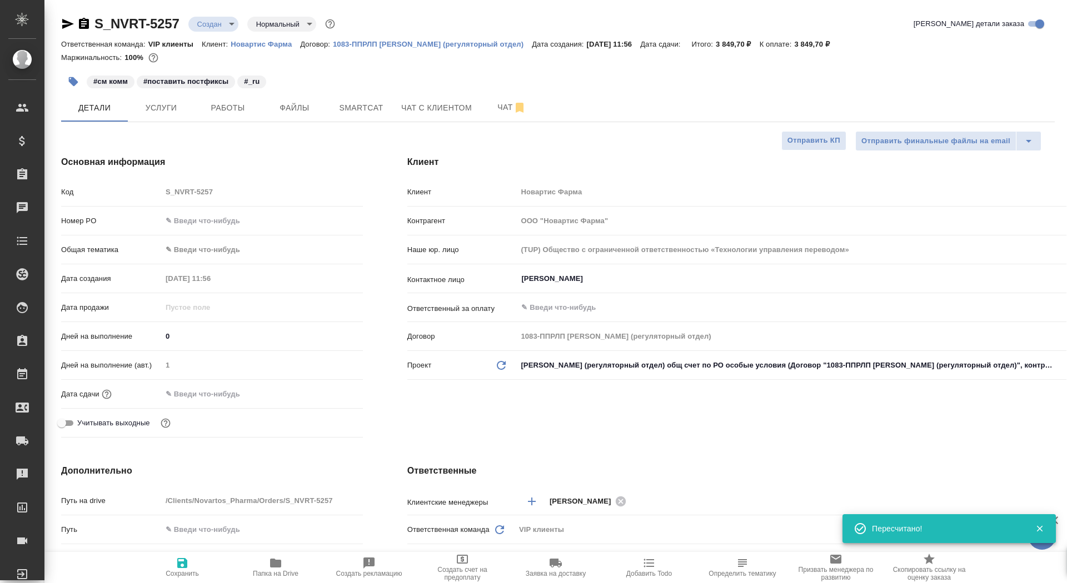
click at [174, 562] on span "Сохранить" at bounding box center [182, 567] width 80 height 21
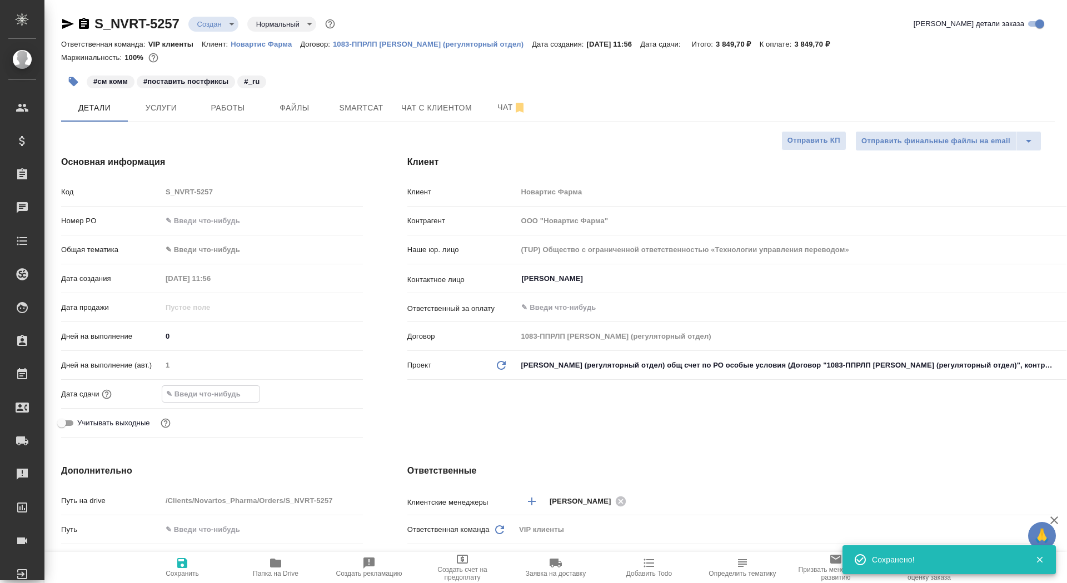
click at [196, 396] on input "text" at bounding box center [210, 394] width 97 height 16
click at [328, 393] on icon "button" at bounding box center [330, 393] width 13 height 13
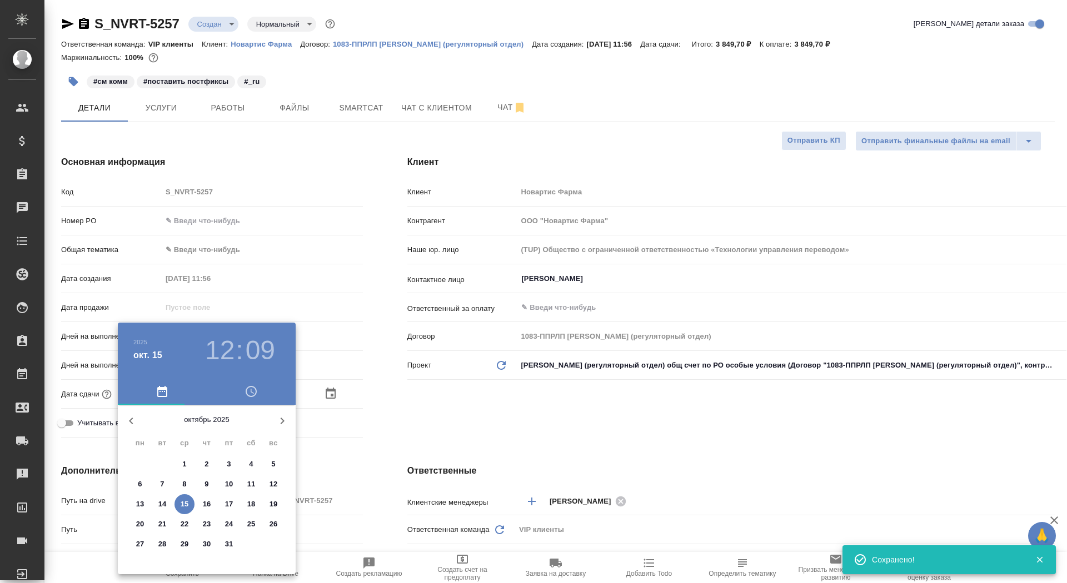
click at [279, 419] on icon "button" at bounding box center [282, 420] width 13 height 13
click at [137, 506] on p "10" at bounding box center [140, 504] width 8 height 11
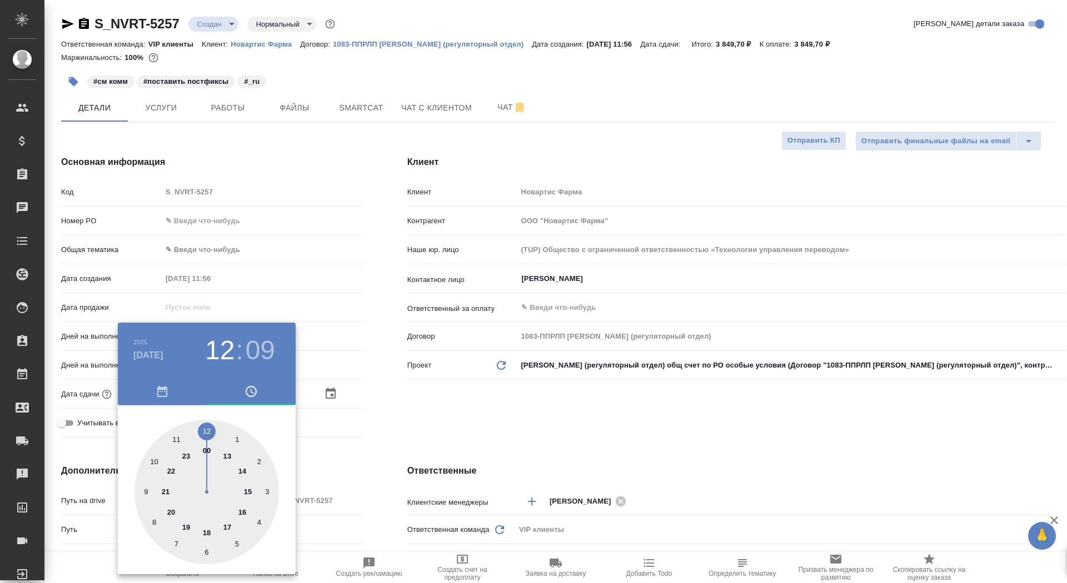
click at [203, 433] on div at bounding box center [206, 492] width 144 height 144
click at [210, 429] on div at bounding box center [206, 492] width 144 height 144
click at [204, 431] on div at bounding box center [206, 492] width 144 height 144
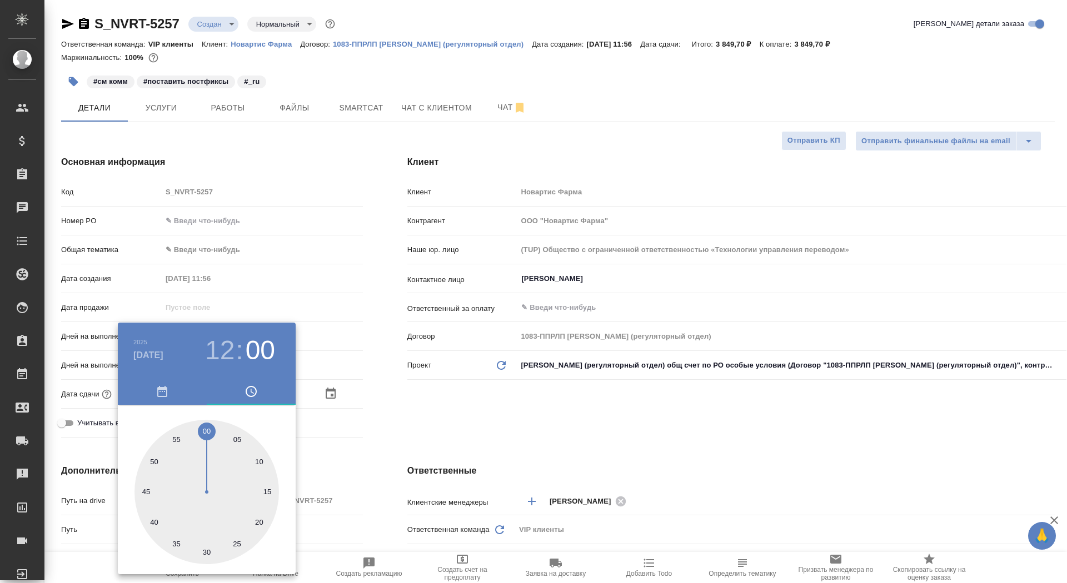
click at [313, 401] on div at bounding box center [533, 291] width 1067 height 583
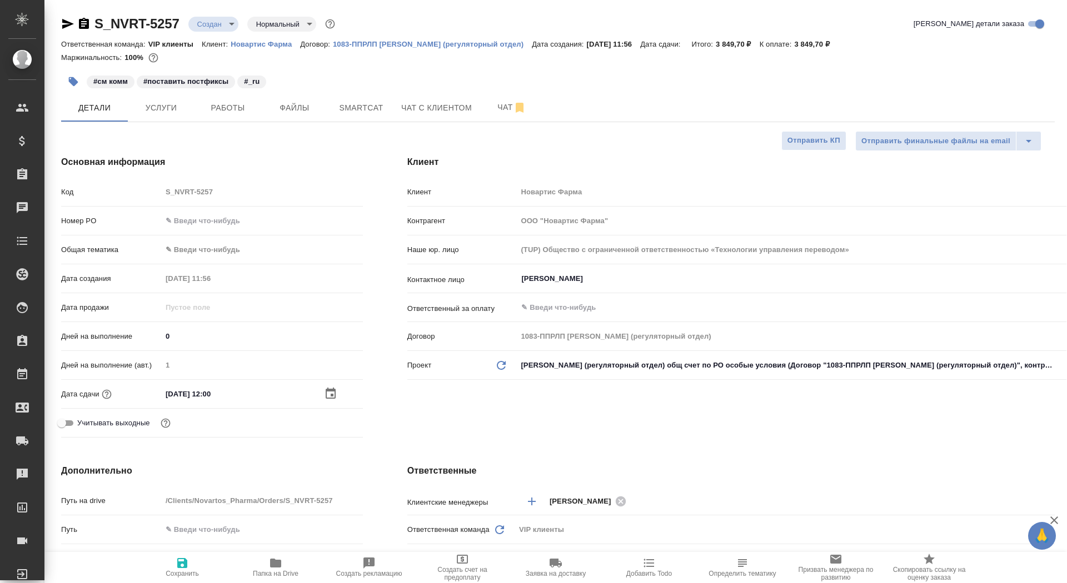
click at [184, 568] on icon "button" at bounding box center [182, 563] width 10 height 10
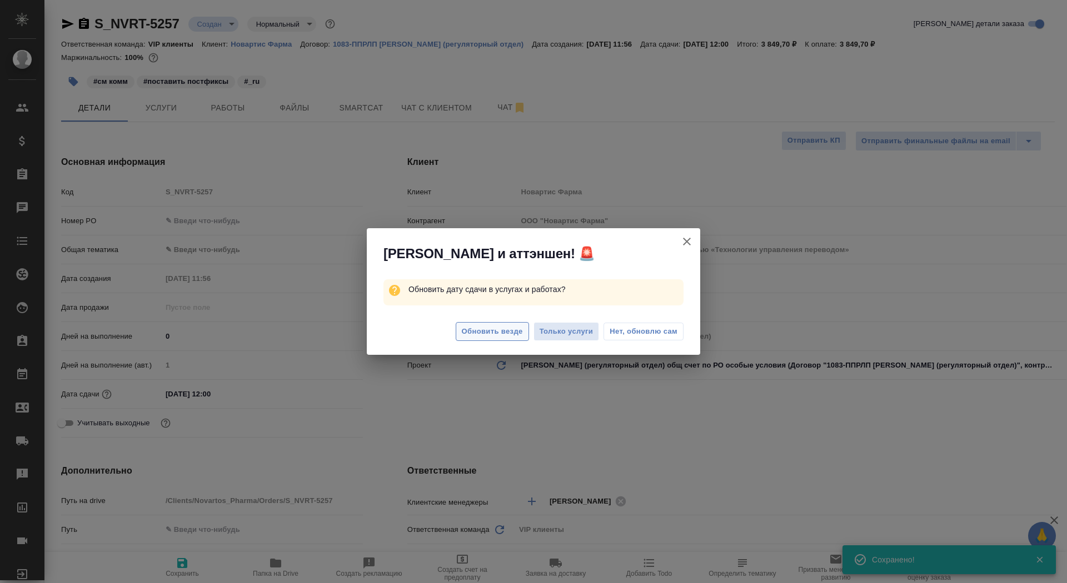
click at [476, 340] on button "Обновить везде" at bounding box center [492, 331] width 73 height 19
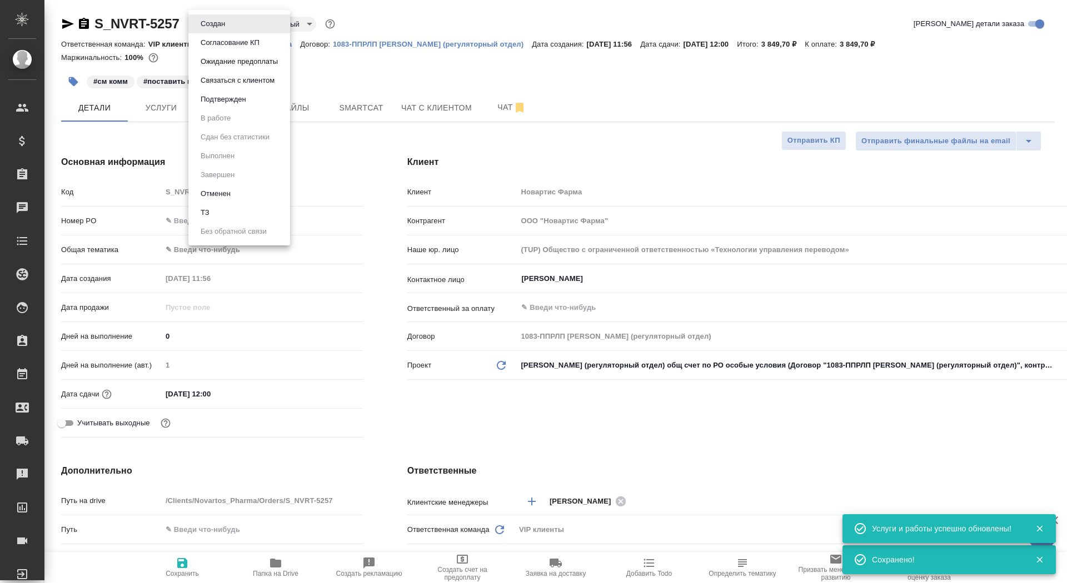
click at [219, 26] on body "🙏 .cls-1 fill:#fff; AWATERA Saydasheva Dilyara Клиенты Спецификации Заказы 0 Ча…" at bounding box center [533, 291] width 1067 height 583
click at [233, 43] on button "Согласование КП" at bounding box center [230, 43] width 66 height 12
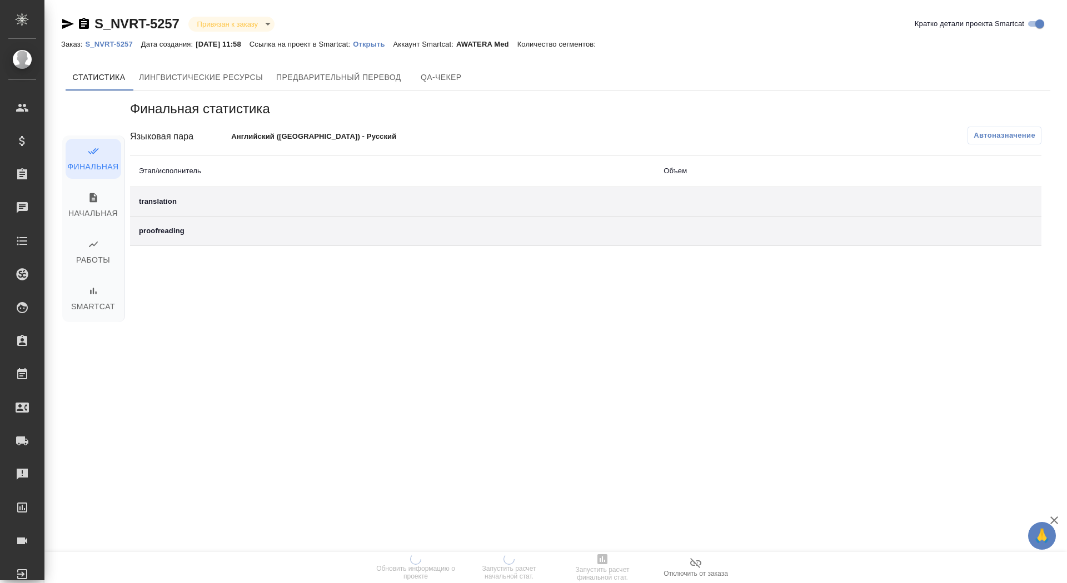
click at [393, 43] on p "Открыть" at bounding box center [373, 44] width 40 height 8
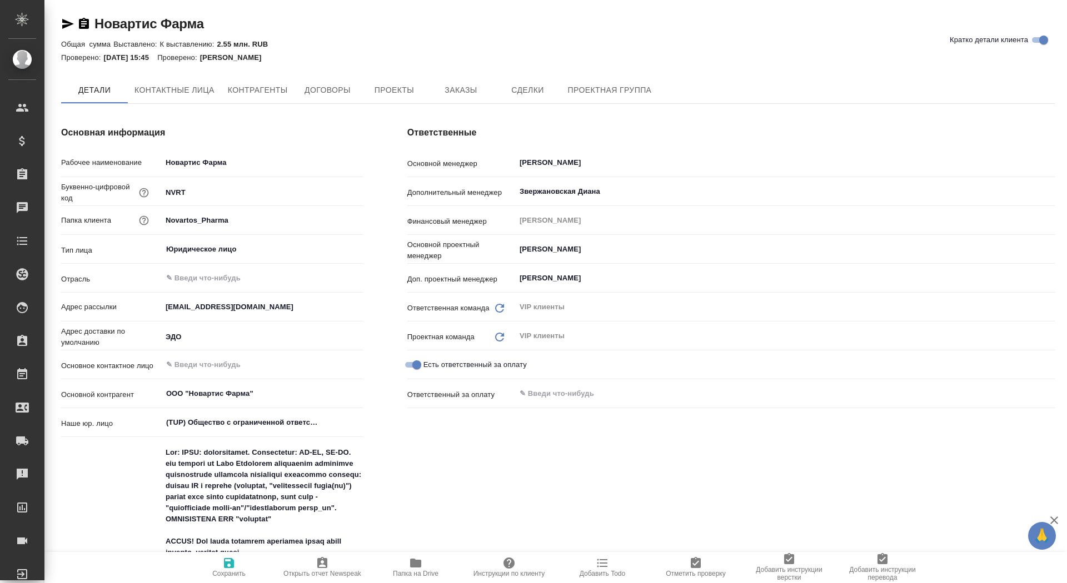
type textarea "x"
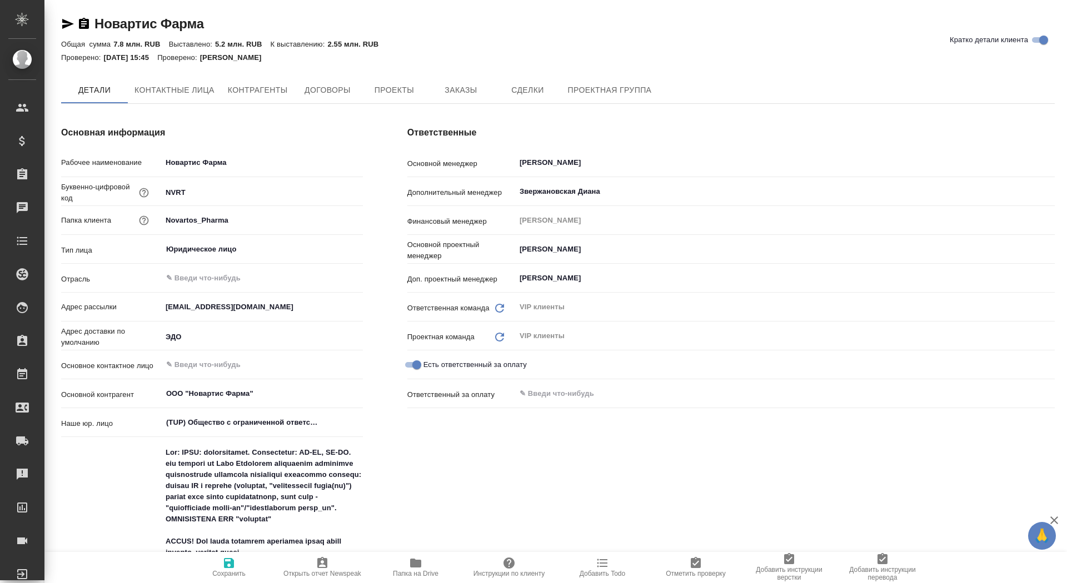
type textarea "x"
click at [410, 573] on span "Папка на Drive" at bounding box center [416, 574] width 46 height 8
type textarea "x"
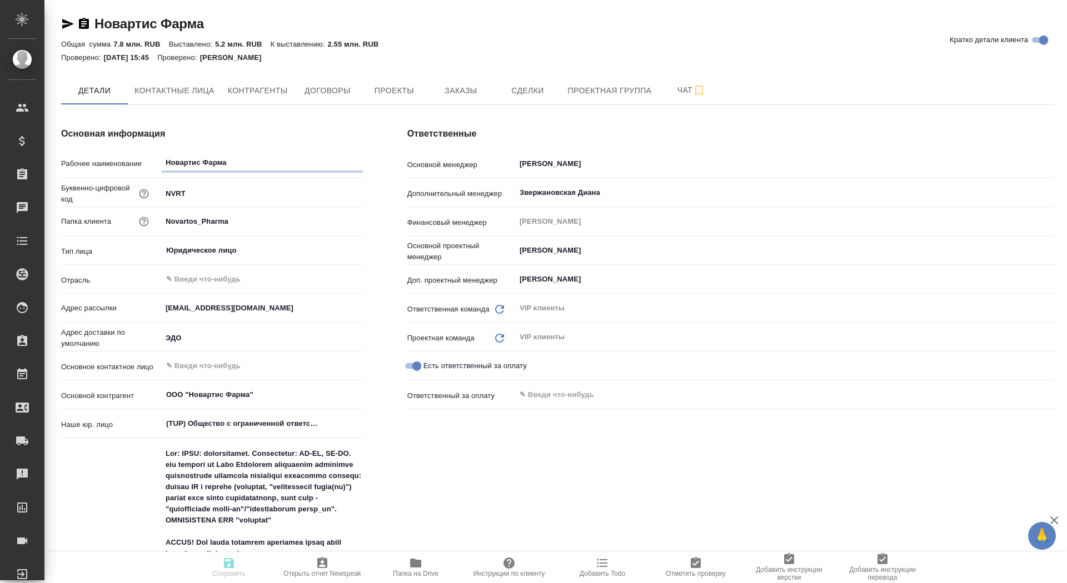
type textarea "x"
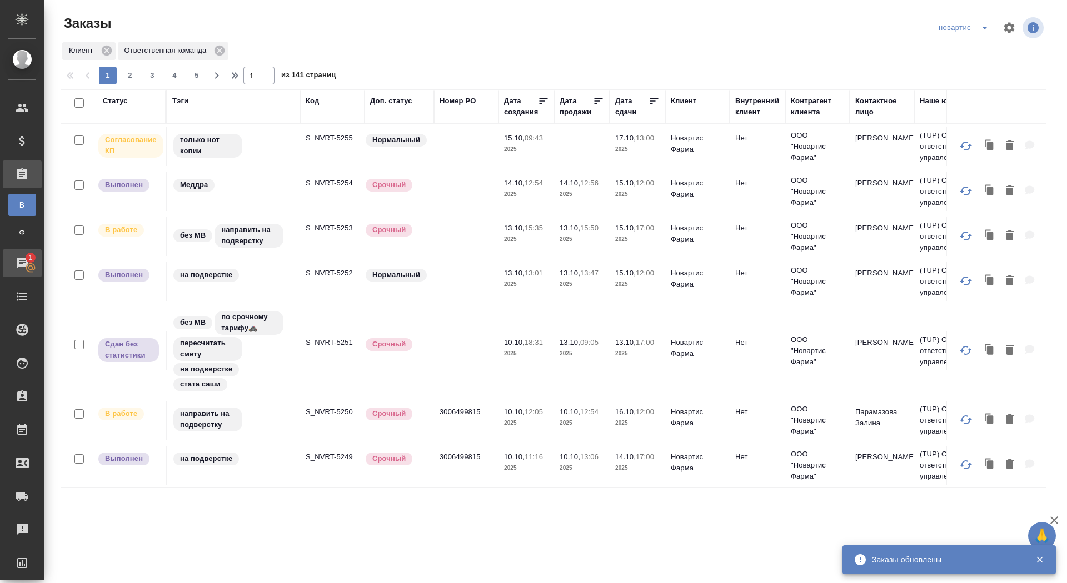
click at [24, 263] on span "1" at bounding box center [30, 257] width 17 height 11
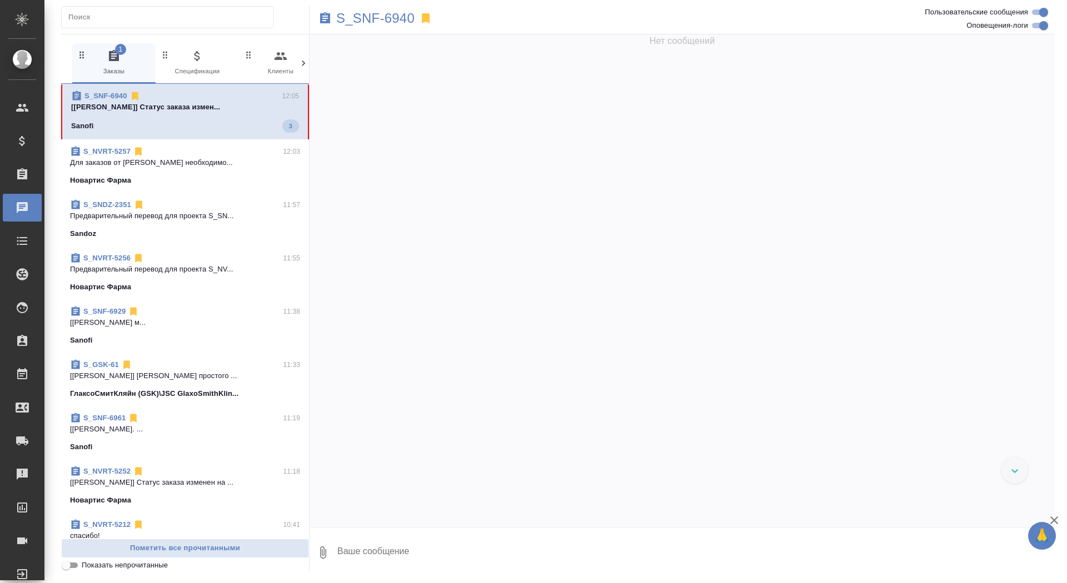
scroll to position [53647, 0]
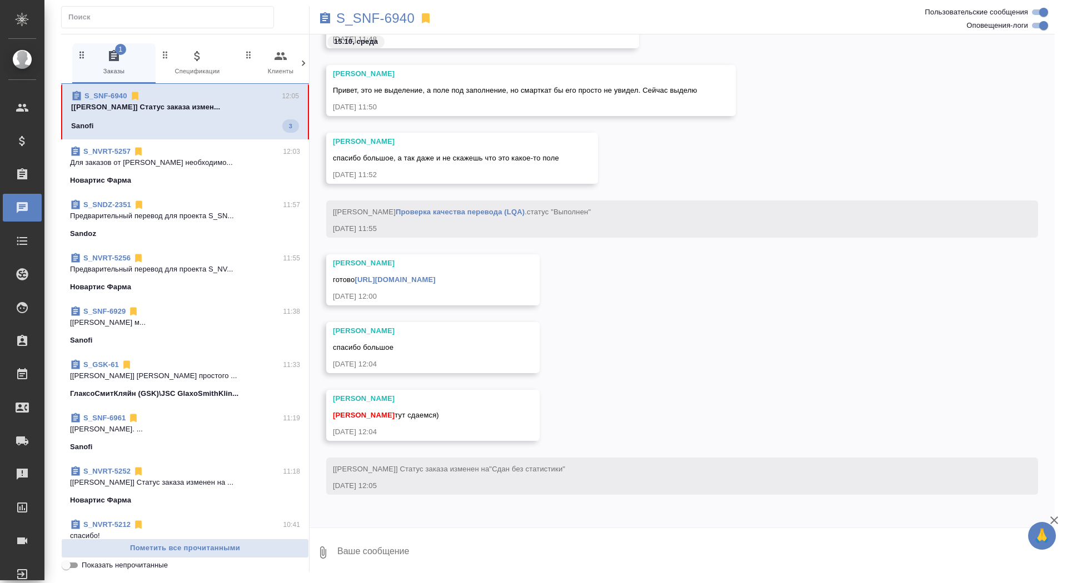
click at [431, 552] on textarea at bounding box center [695, 553] width 718 height 38
type textarea "забрала, спасибо"
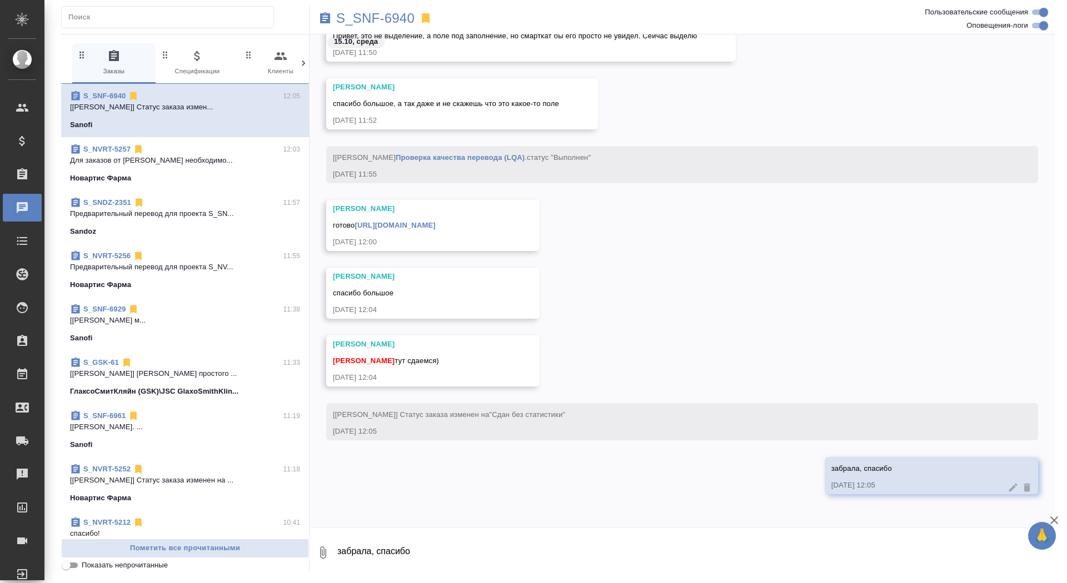
click at [435, 224] on link "[URL][DOMAIN_NAME]" at bounding box center [394, 225] width 81 height 8
click at [391, 14] on p "S_SNF-6940" at bounding box center [375, 18] width 78 height 11
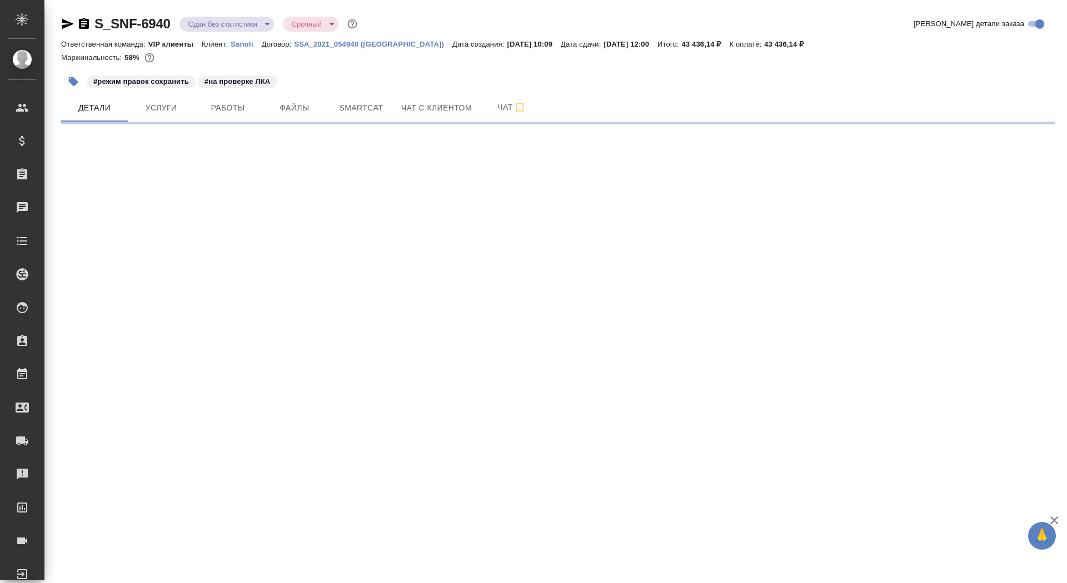
select select "RU"
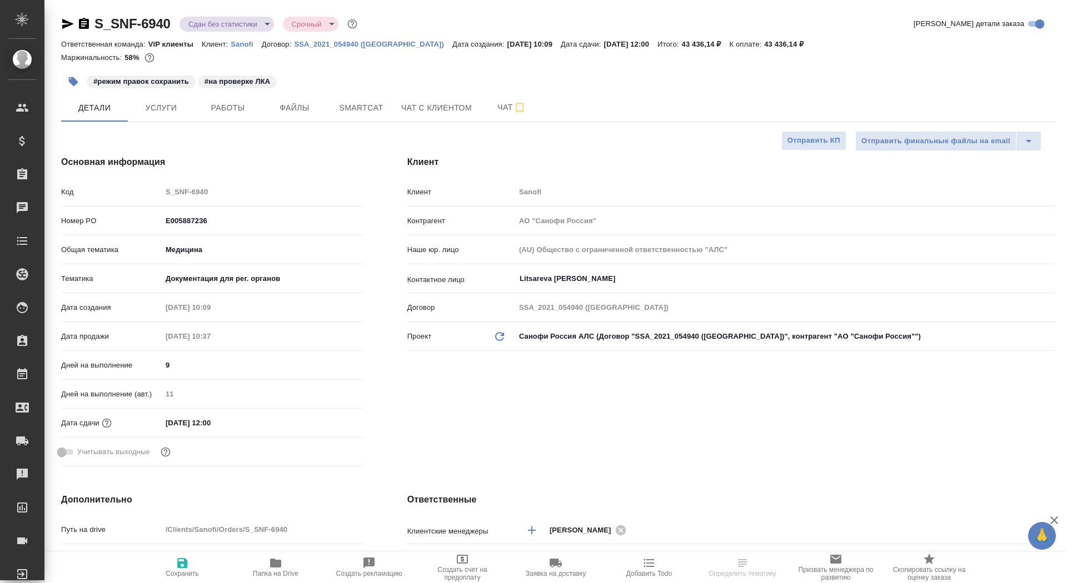
type textarea "x"
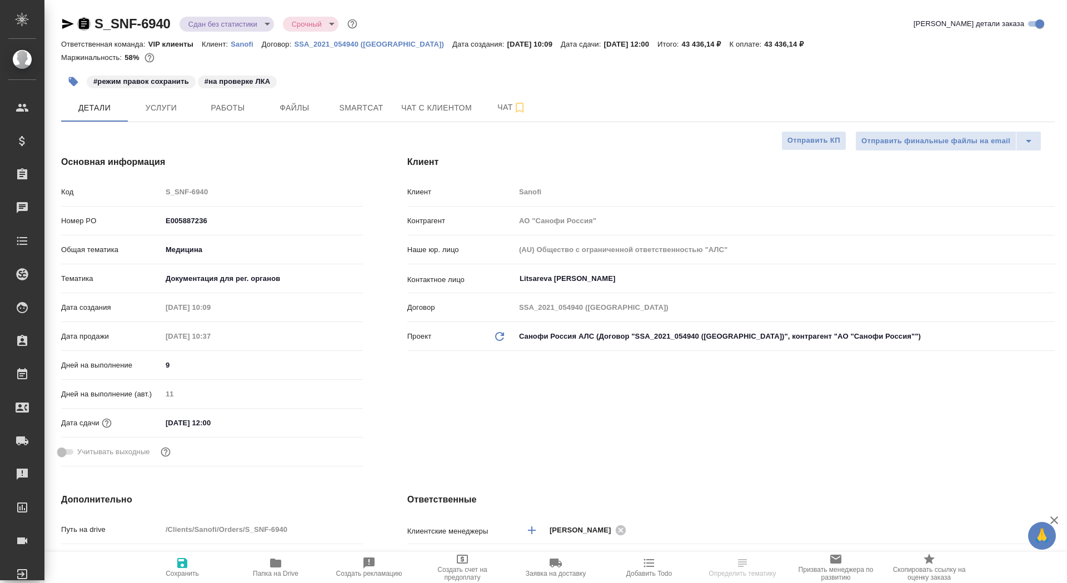
type textarea "x"
click at [85, 24] on icon "button" at bounding box center [83, 23] width 13 height 13
type textarea "x"
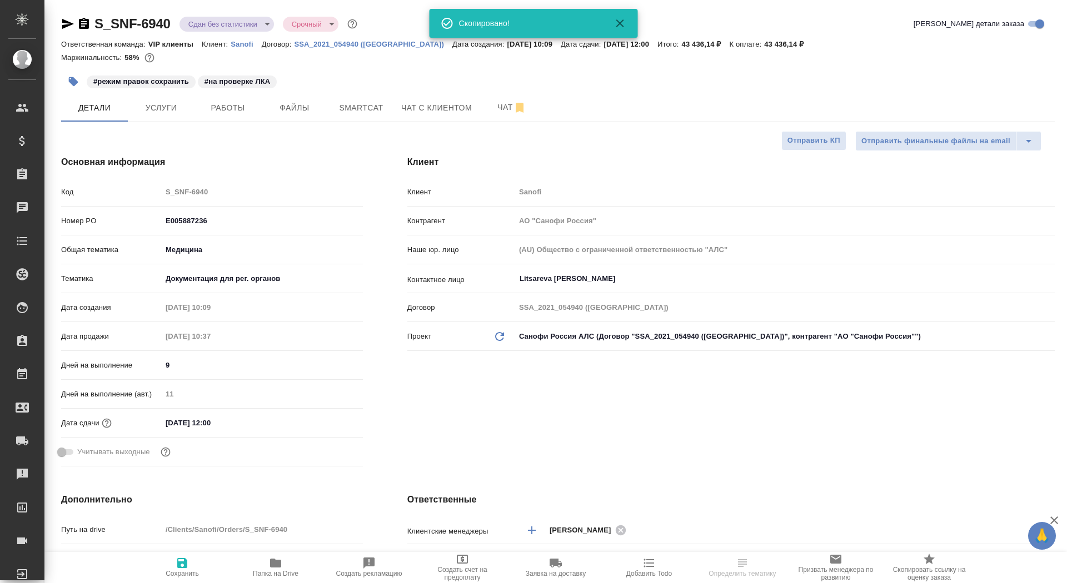
type textarea "x"
select select "RU"
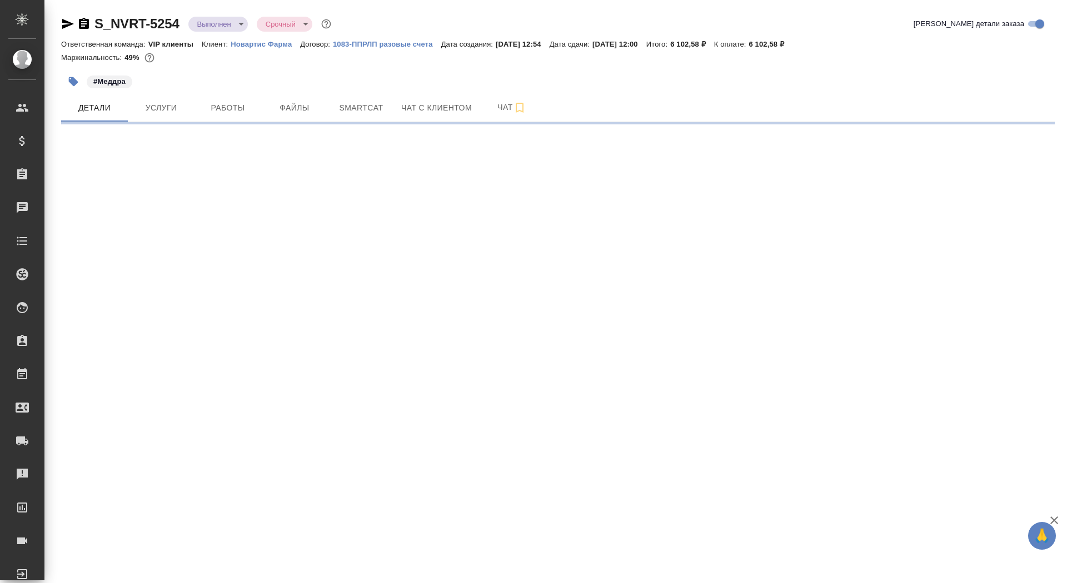
select select "RU"
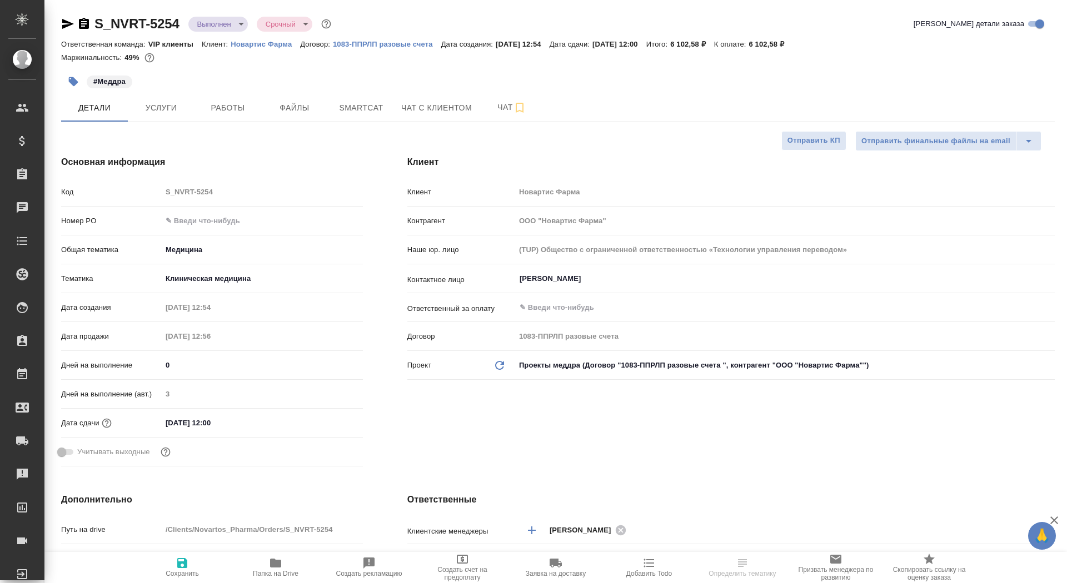
type textarea "x"
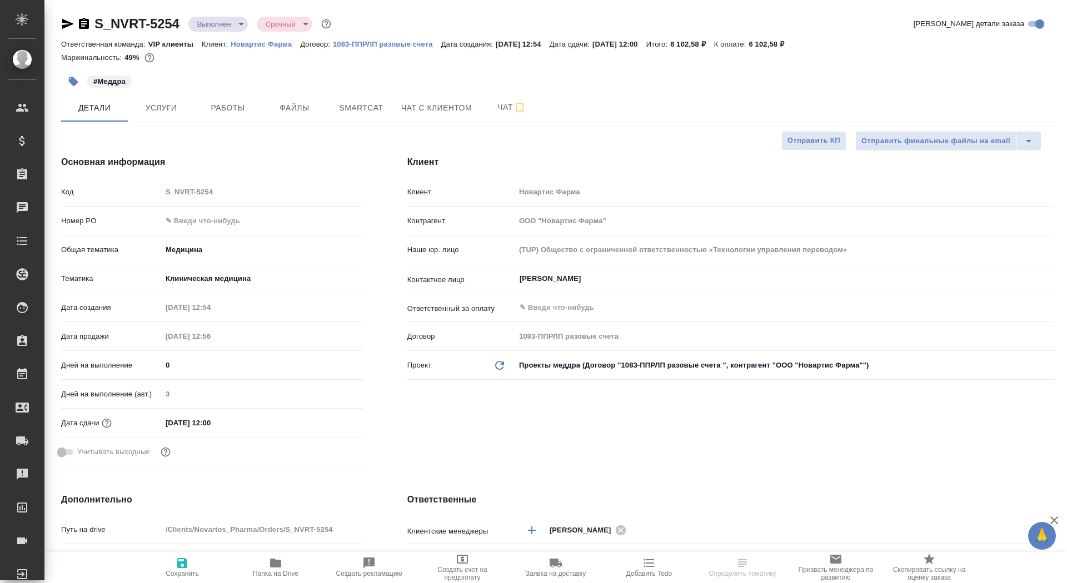
type textarea "x"
